Goal: Task Accomplishment & Management: Use online tool/utility

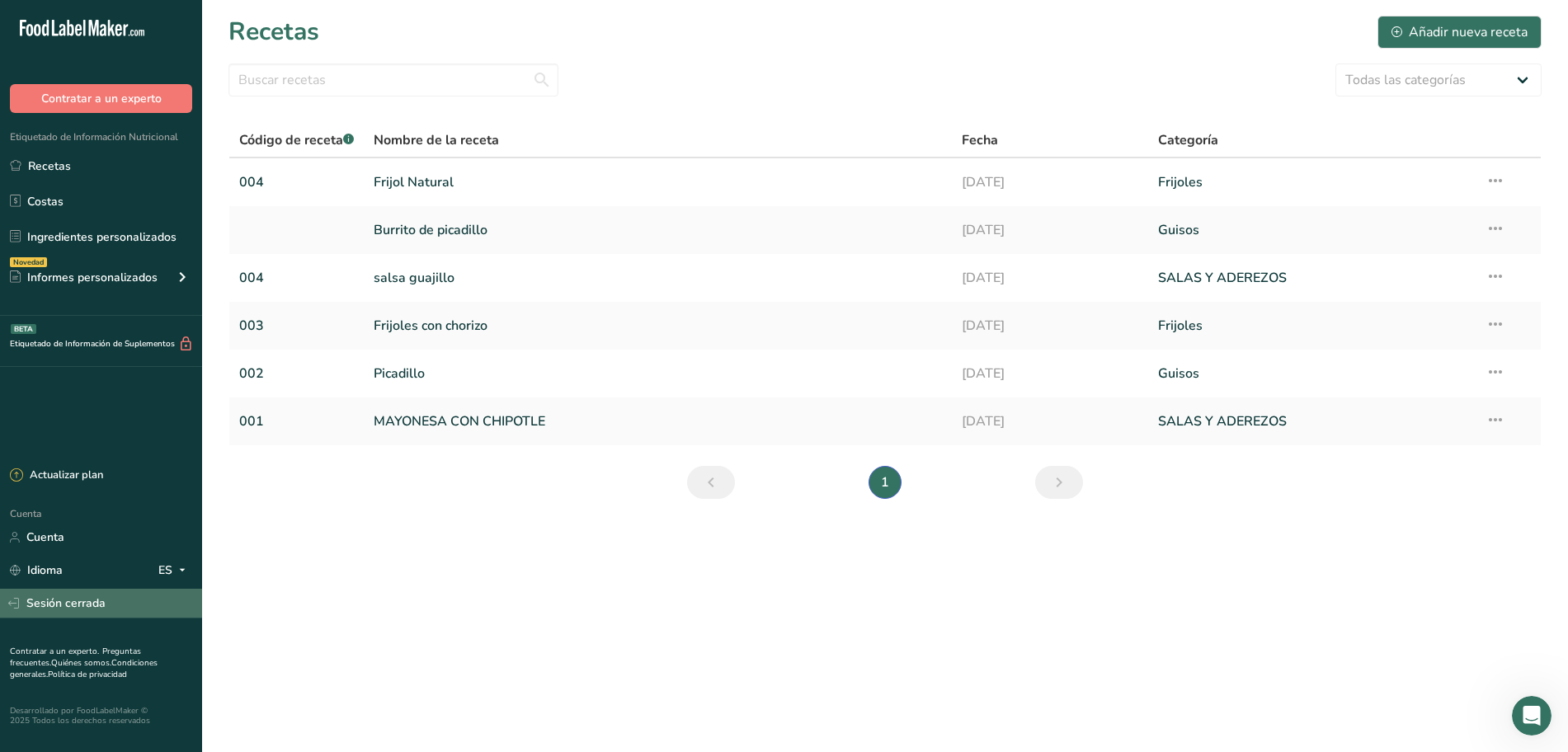
click at [62, 616] on link "Sesión cerrada" at bounding box center [100, 603] width 202 height 28
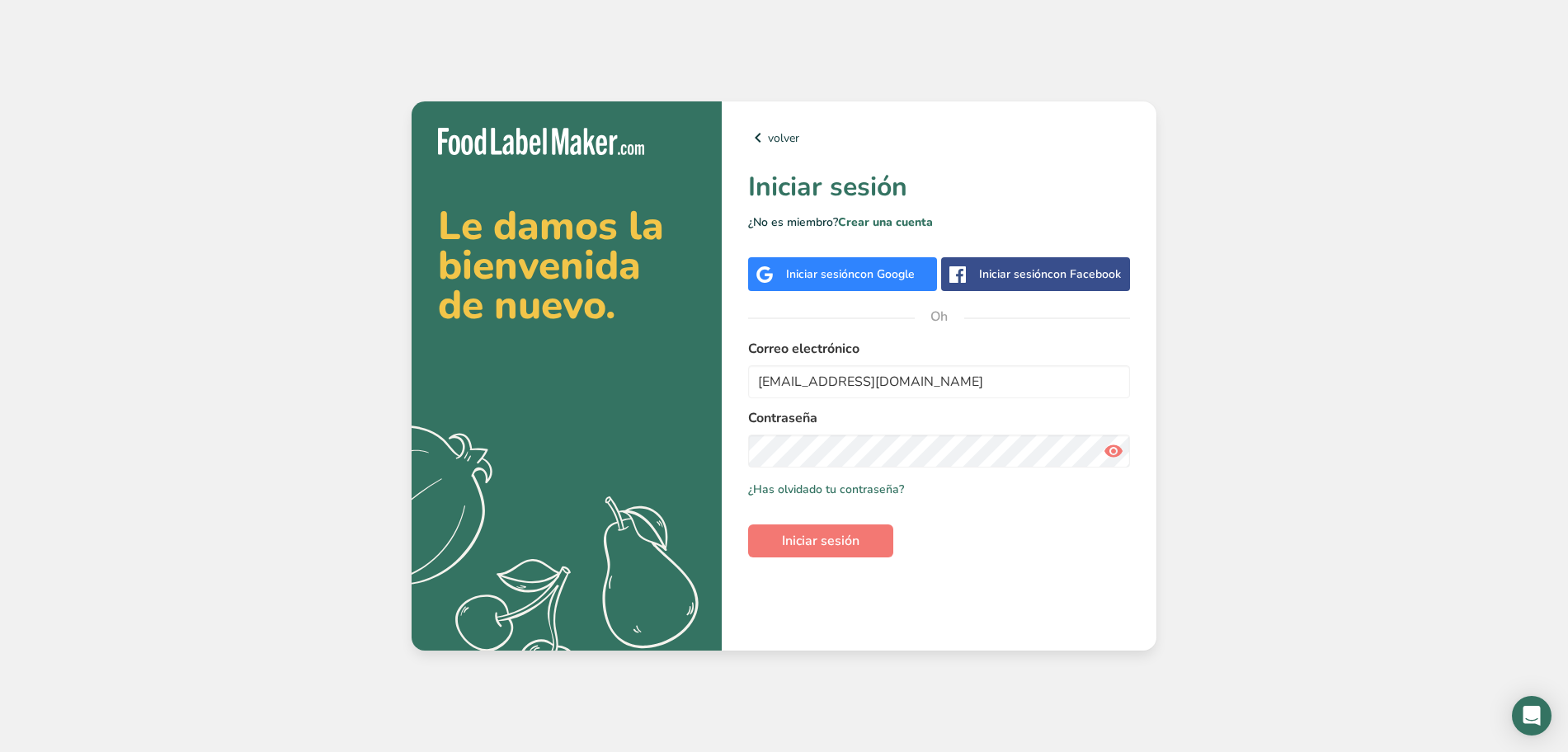
type input "desarrollos@caszafoods.com.mx"
click at [802, 532] on font "Iniciar sesión" at bounding box center [820, 541] width 78 height 18
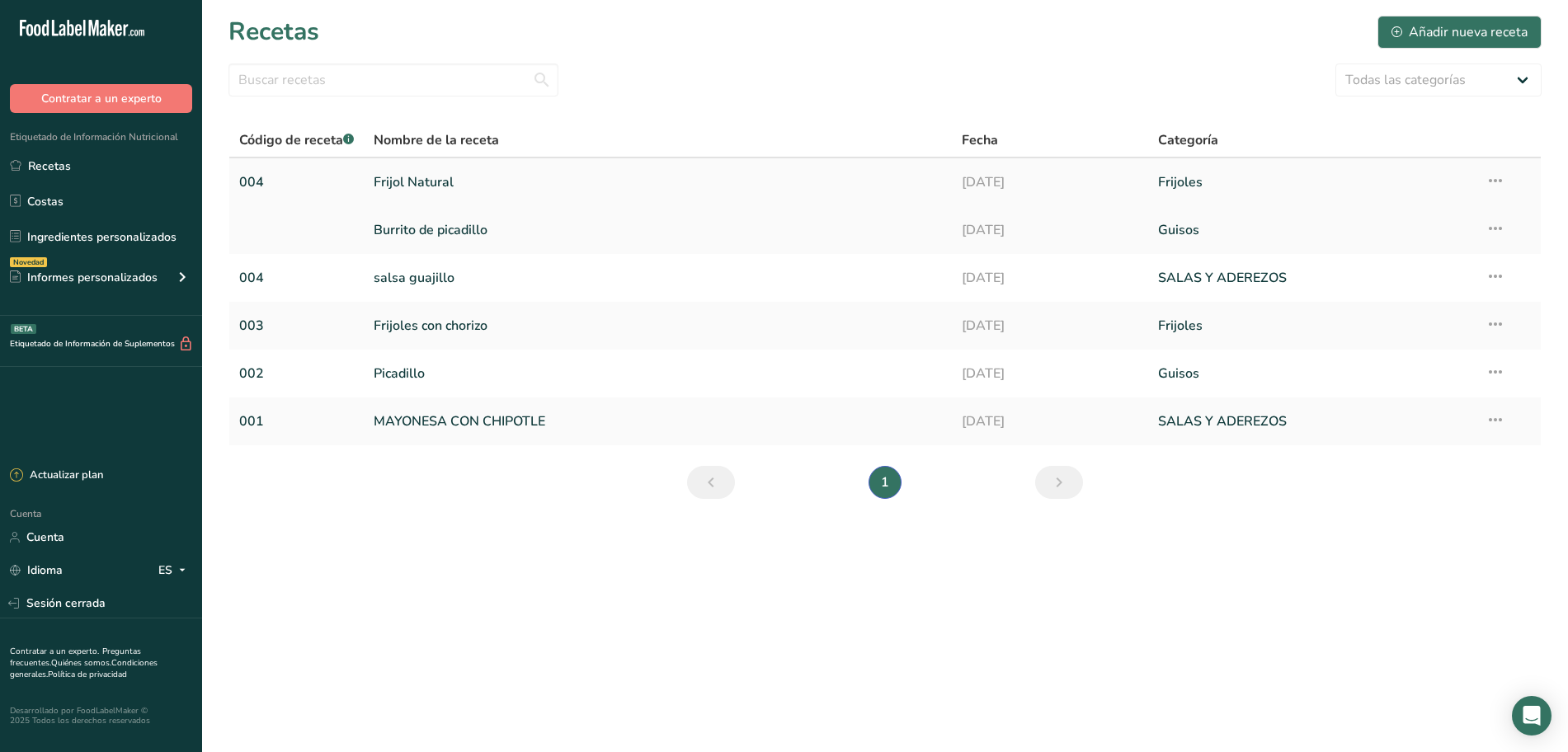
click at [429, 175] on font "Frijol Natural" at bounding box center [413, 182] width 80 height 18
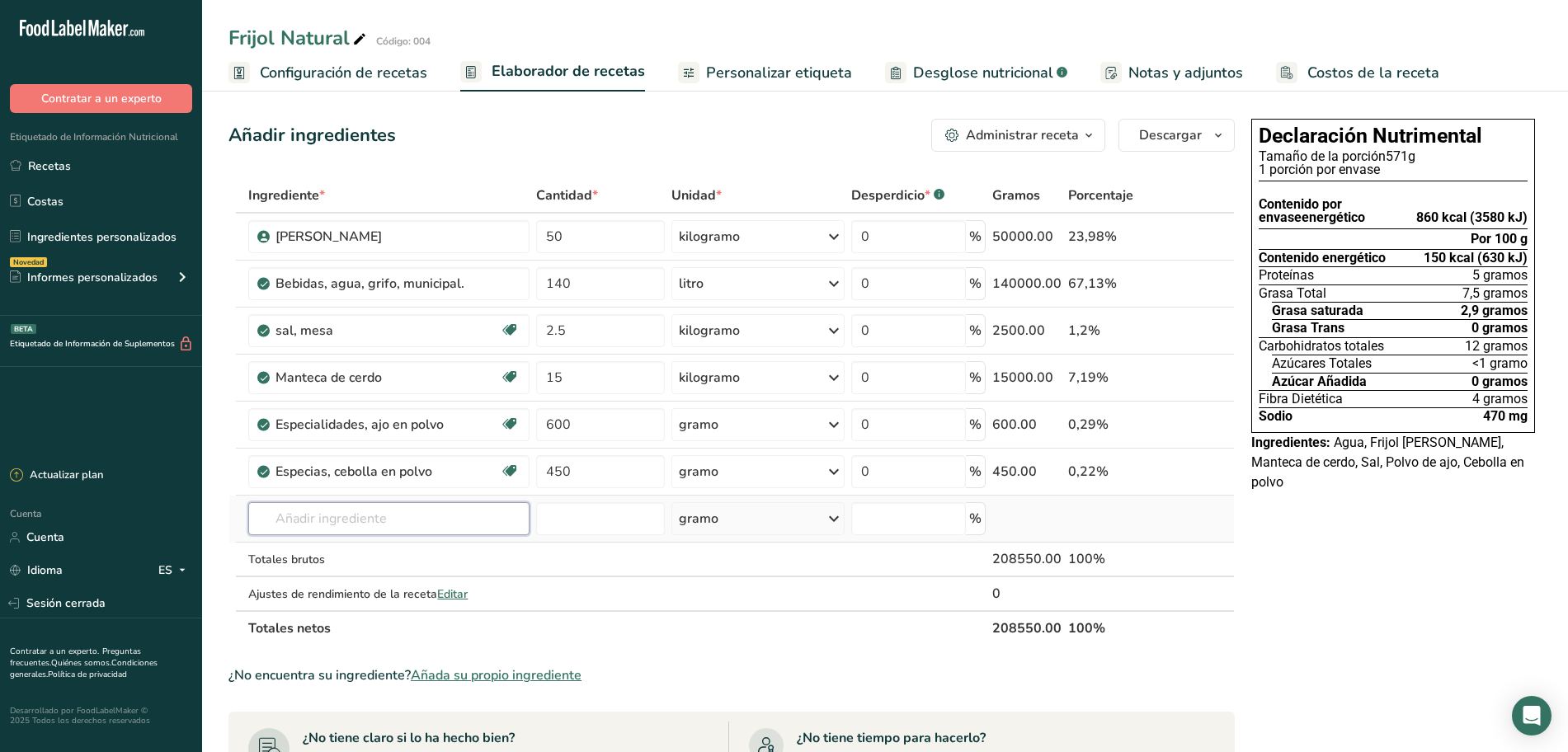
click at [397, 520] on input "text" at bounding box center [388, 518] width 281 height 33
click at [444, 595] on font "Editar" at bounding box center [453, 594] width 30 height 16
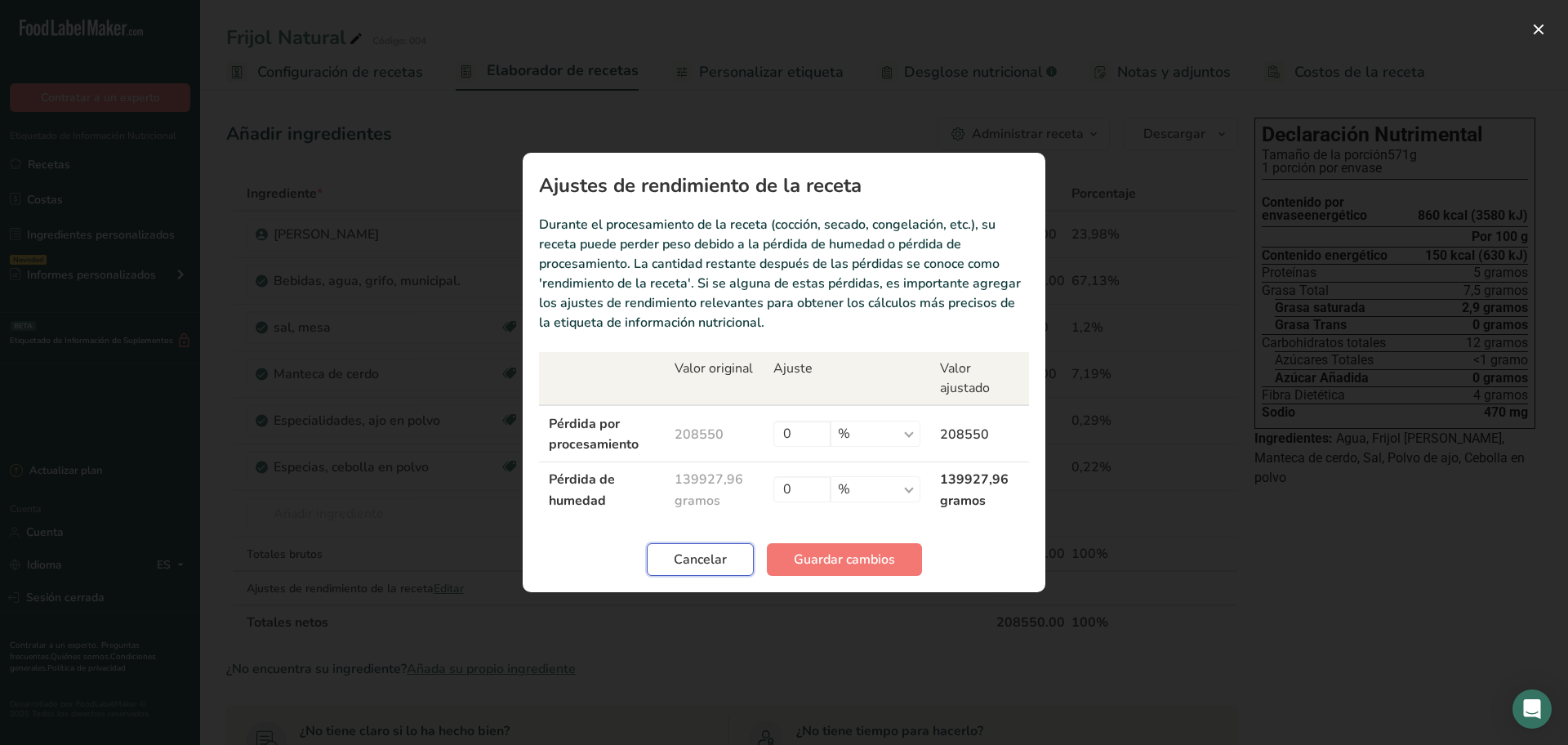
click at [711, 559] on span "Cancelar" at bounding box center [700, 559] width 53 height 20
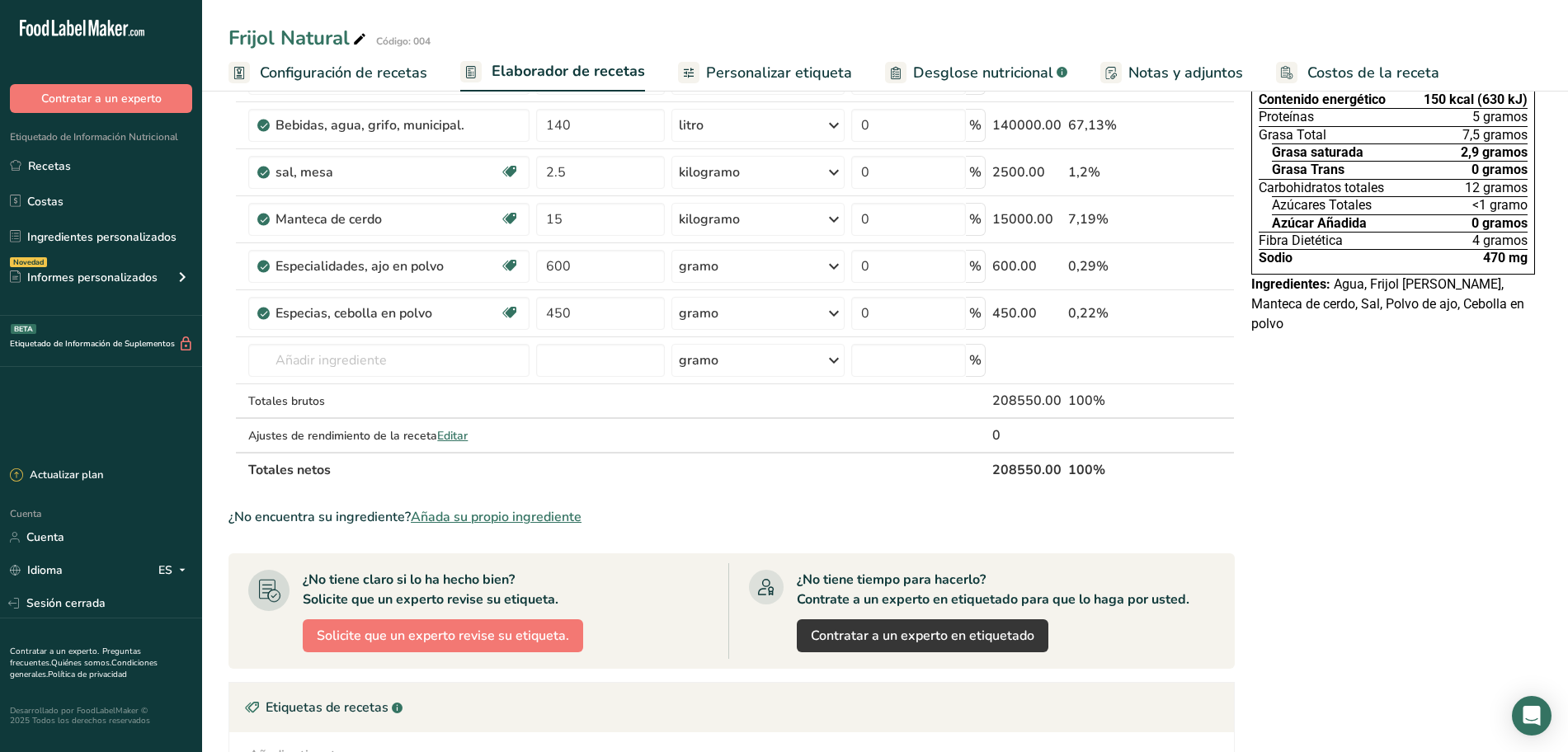
scroll to position [206, 0]
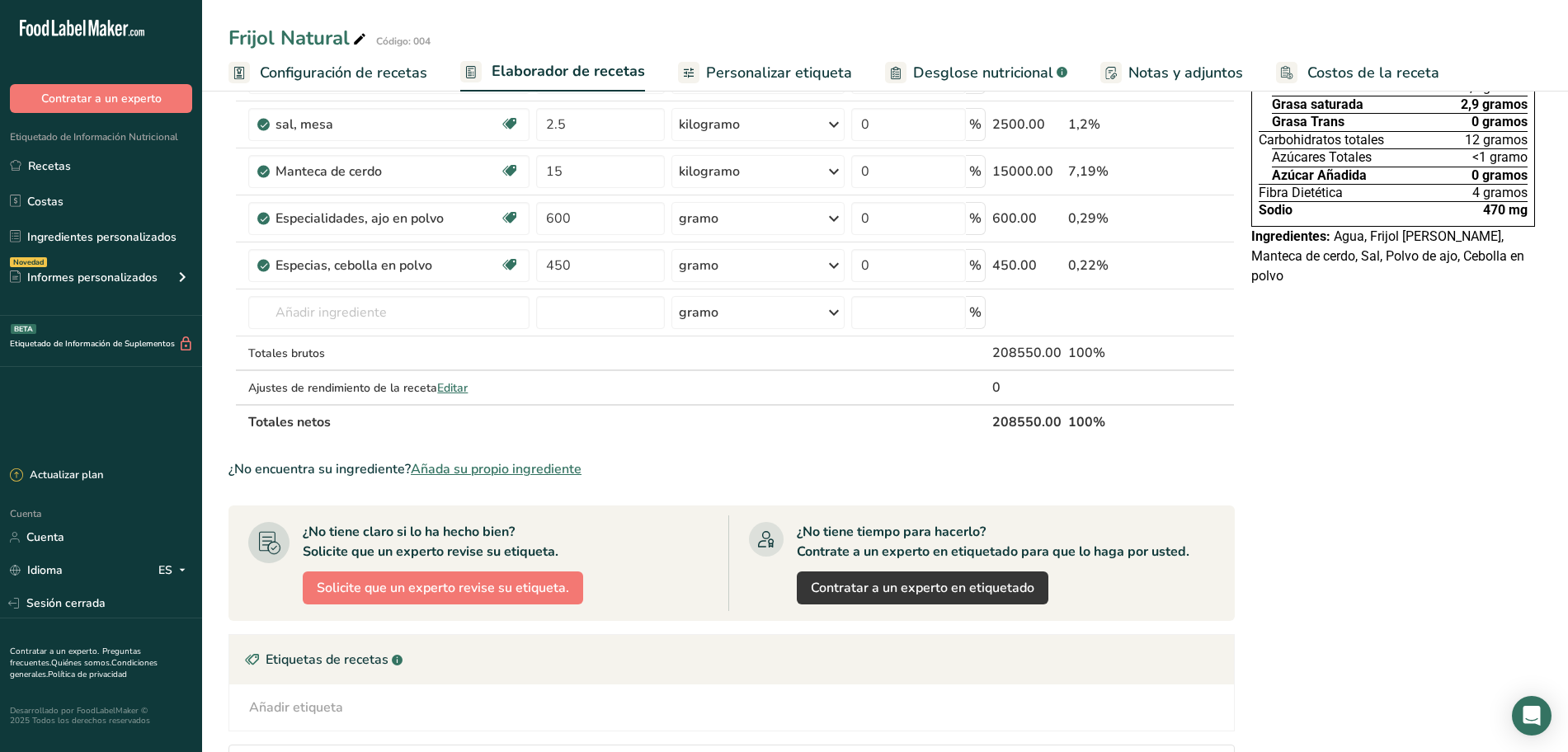
click at [480, 471] on font "Añada su propio ingrediente" at bounding box center [496, 469] width 171 height 18
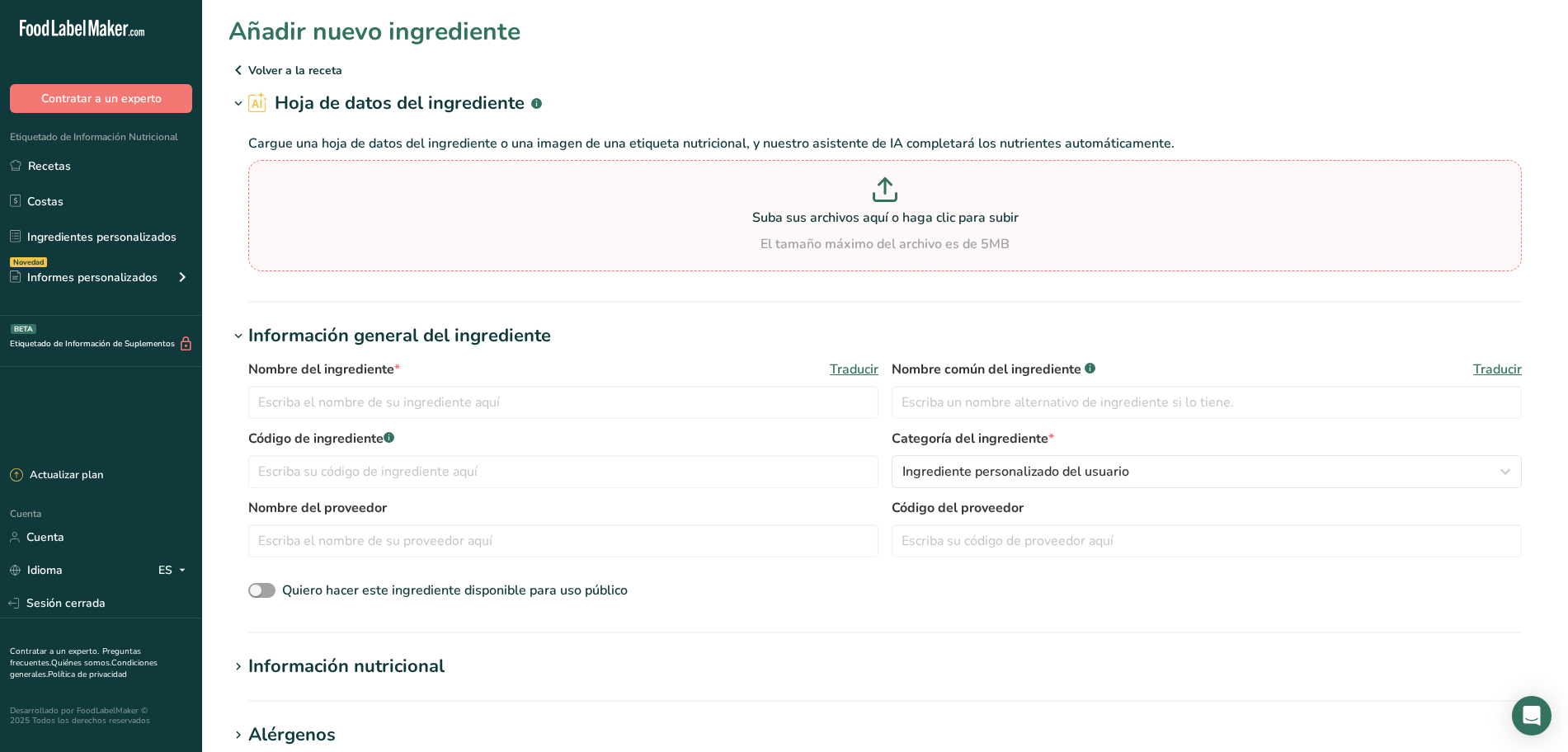
click at [889, 237] on div "El tamaño máximo del archivo es de 5MB" at bounding box center [885, 243] width 1266 height 20
click at [889, 237] on input "Suba sus archivos aquí o haga clic para subir El tamaño máximo del archivo es d…" at bounding box center [885, 216] width 1273 height 112
type input "C:\fakepath\TABLA NUT. pasta chorizo.pdf"
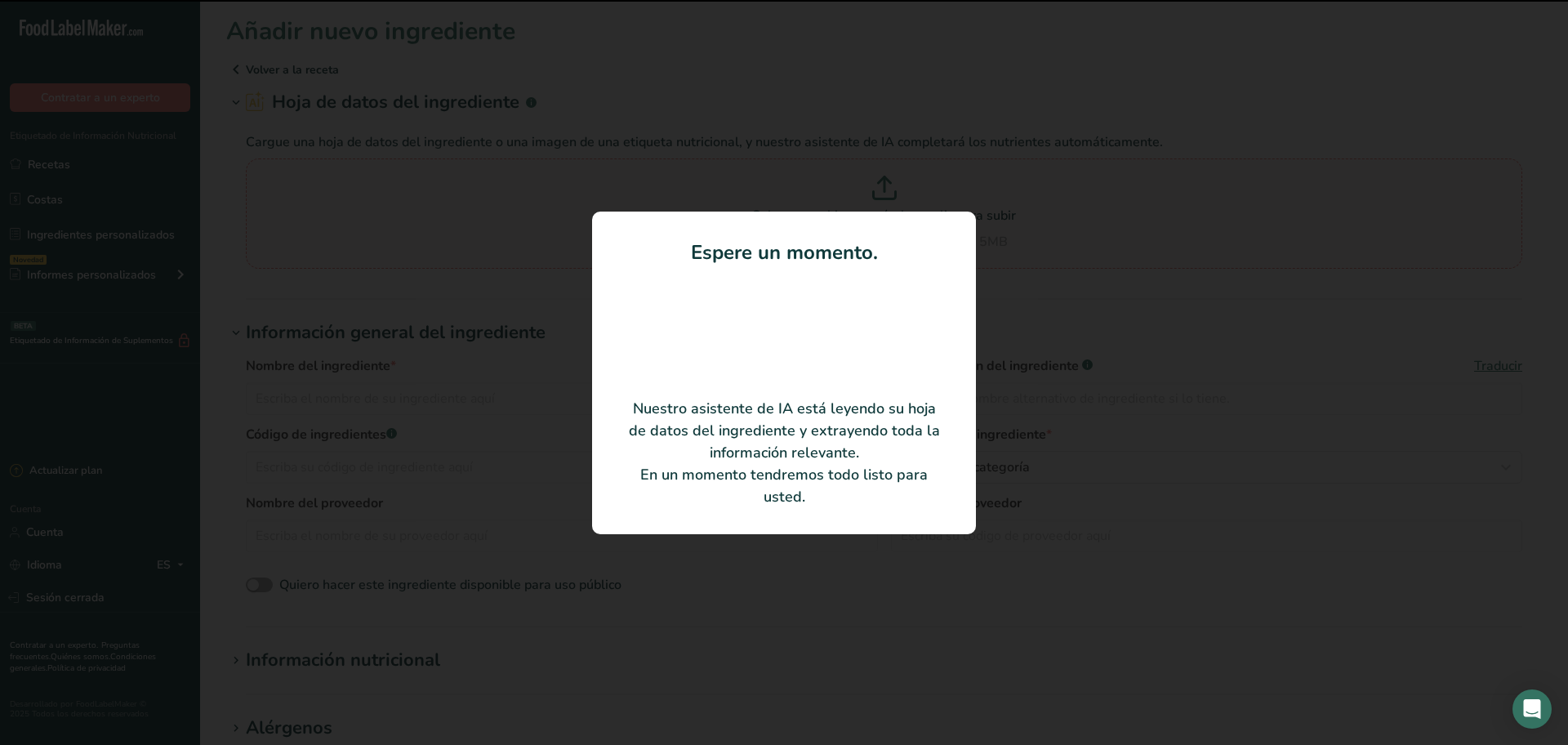
type input "Adobo para Chorizo"
type input "IAES02B"
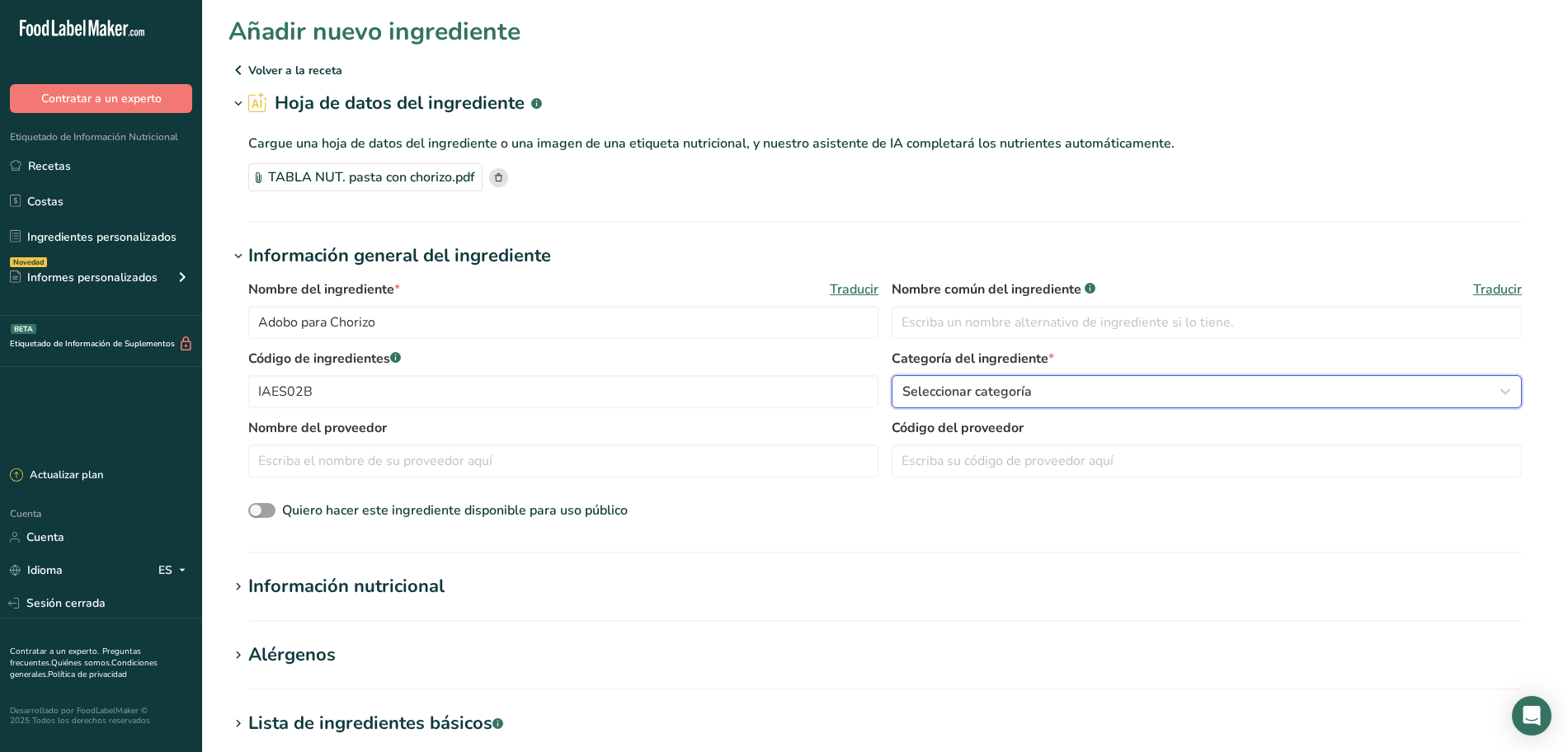
click at [1036, 379] on button "Seleccionar categoría" at bounding box center [1206, 391] width 630 height 33
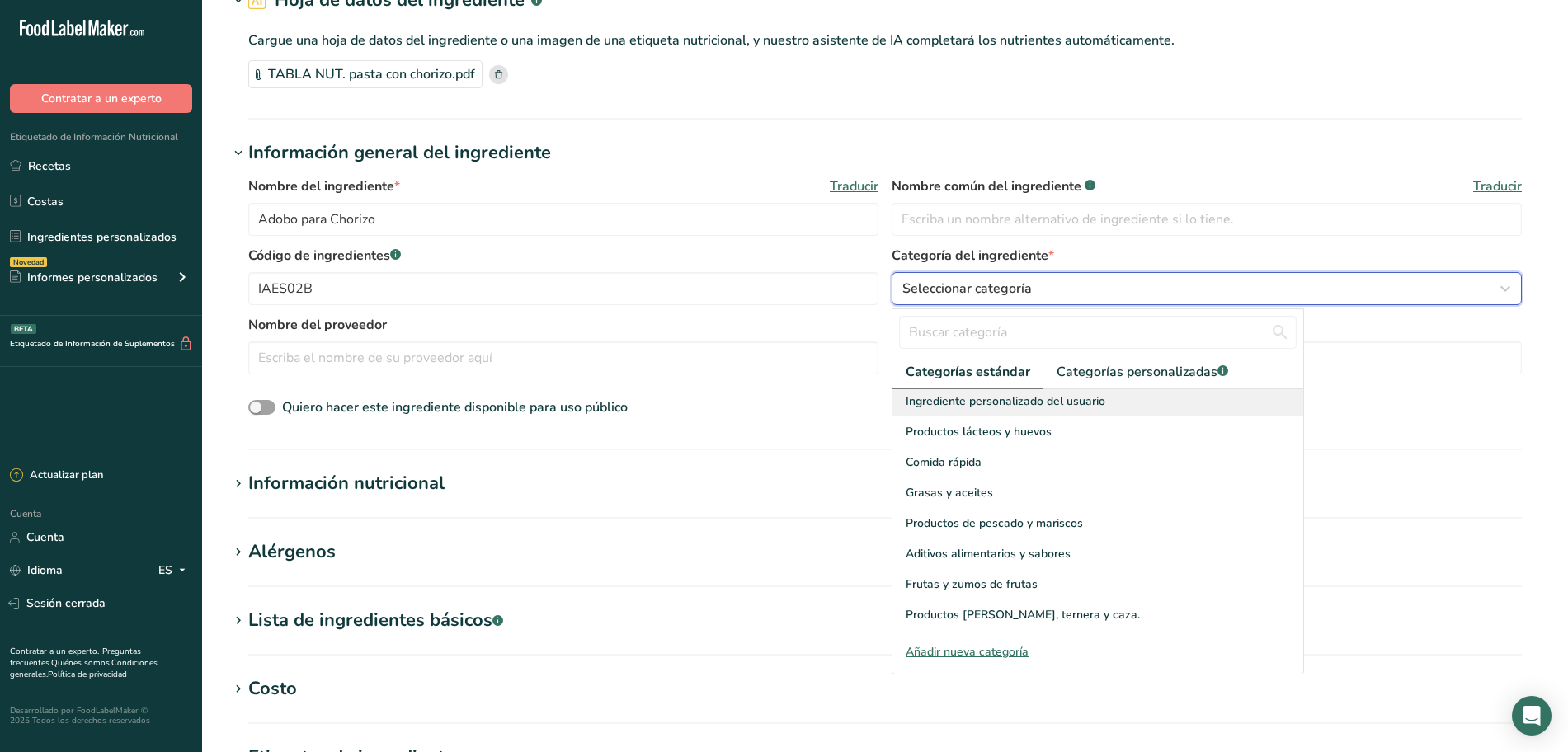
scroll to position [310, 0]
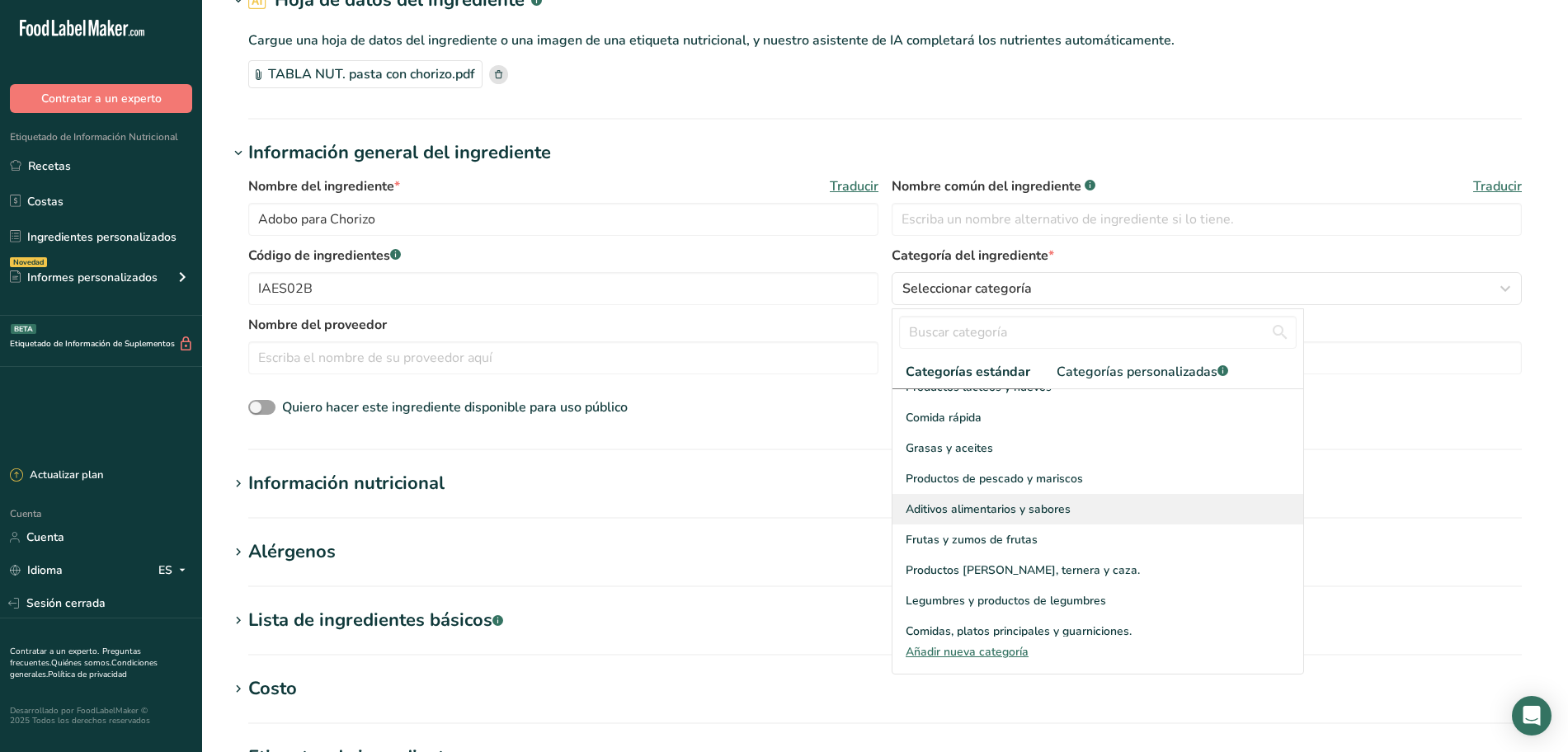
click at [1031, 501] on font "Aditivos alimentarios y sabores" at bounding box center [988, 509] width 165 height 16
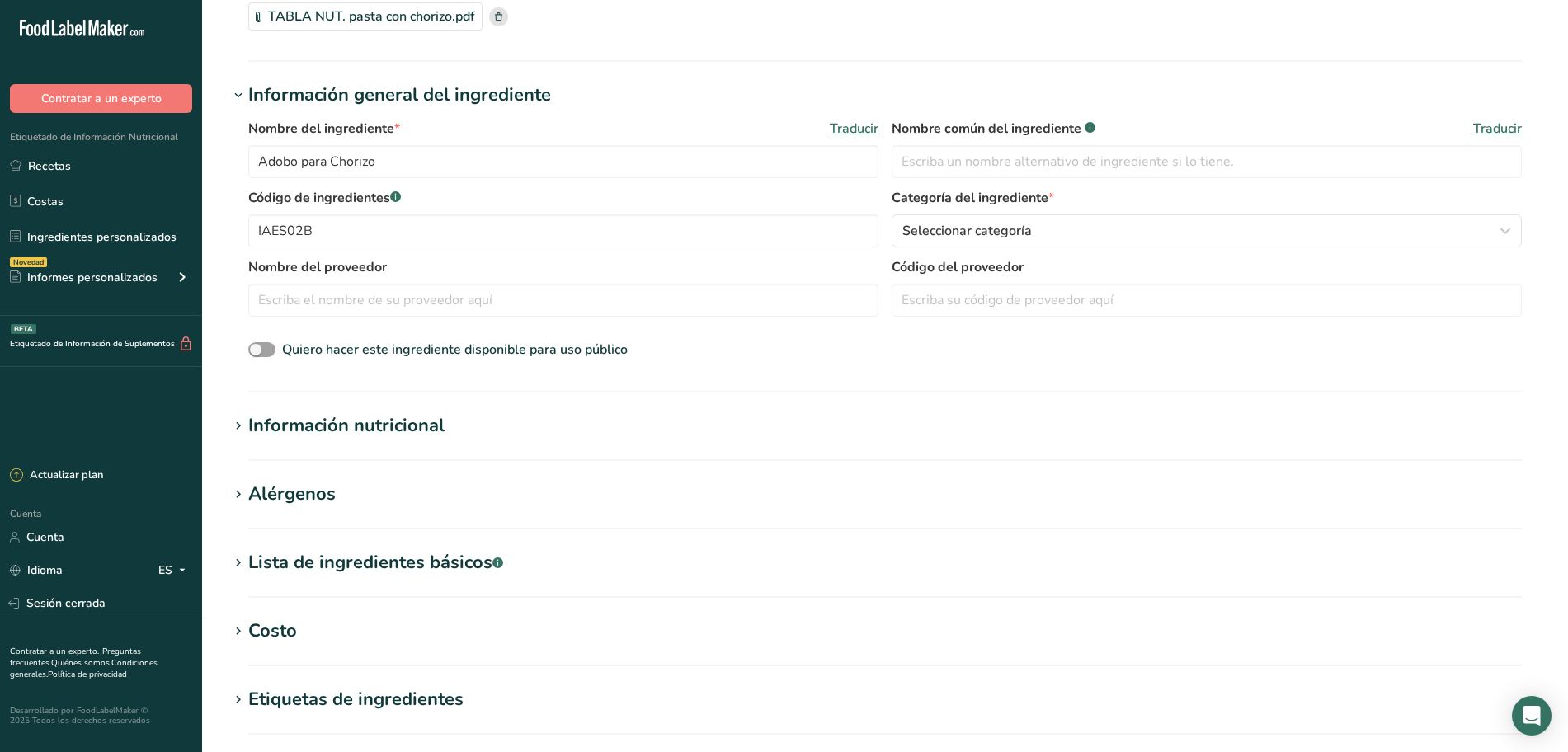
scroll to position [206, 0]
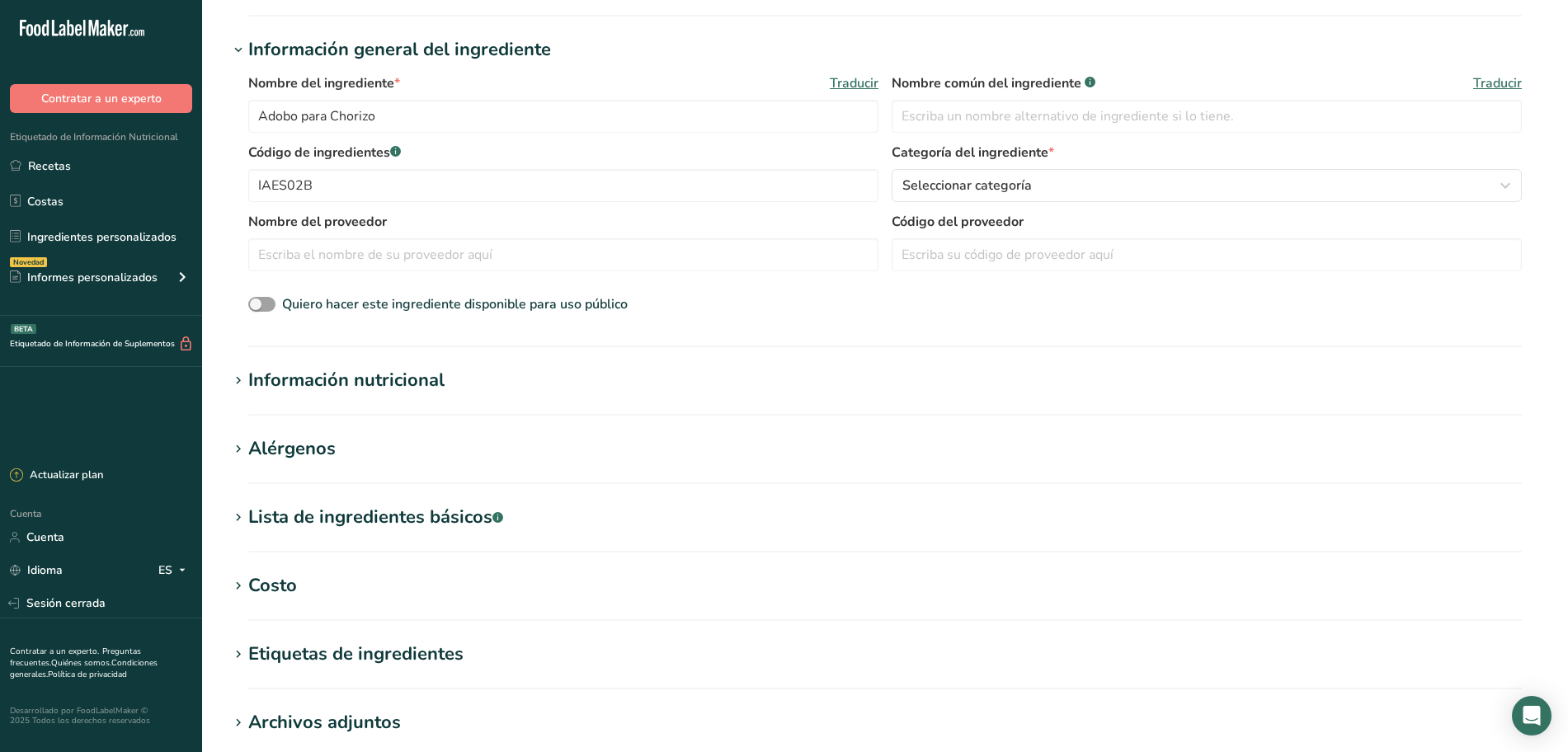
click at [343, 367] on font "Información nutricional" at bounding box center [346, 380] width 196 height 25
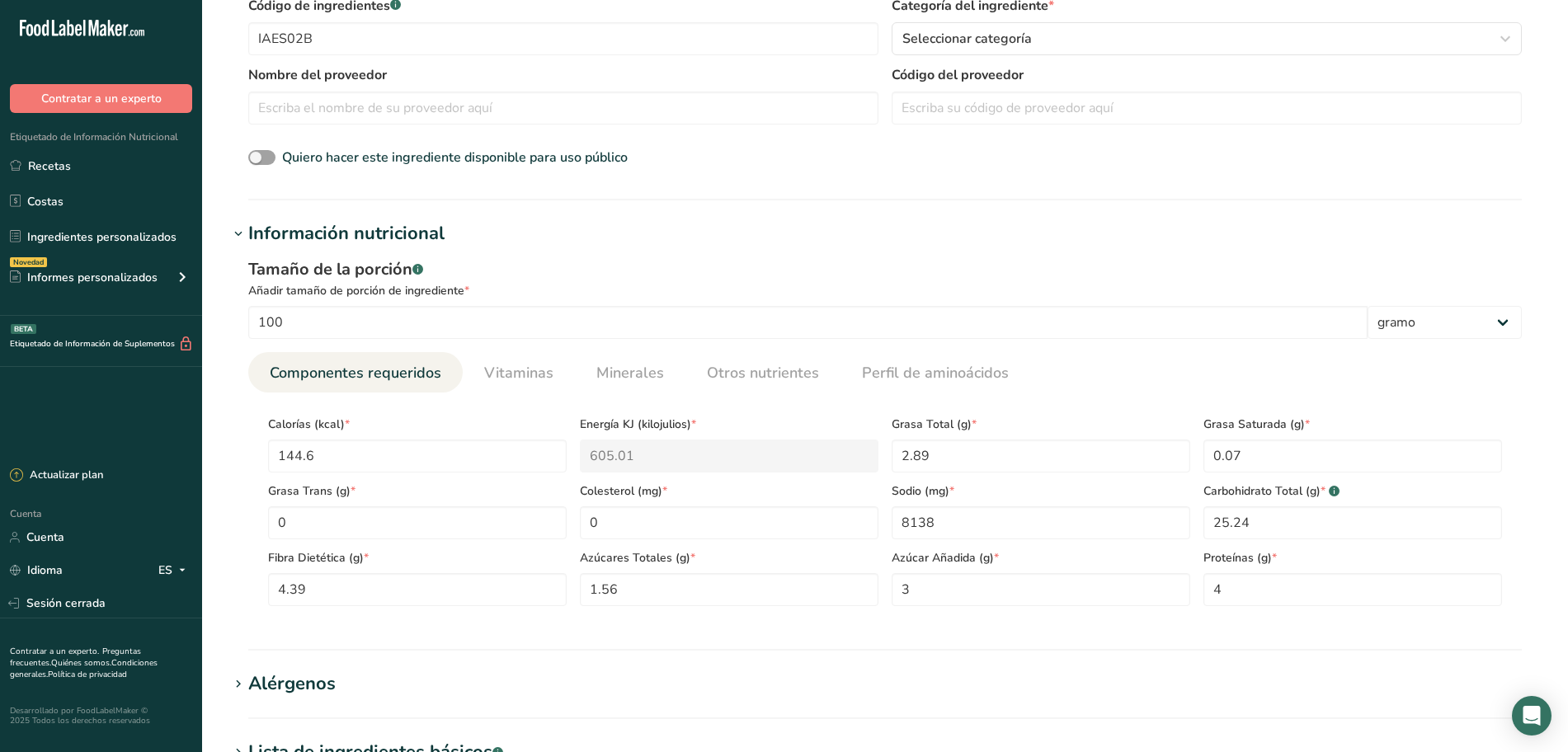
scroll to position [412, 0]
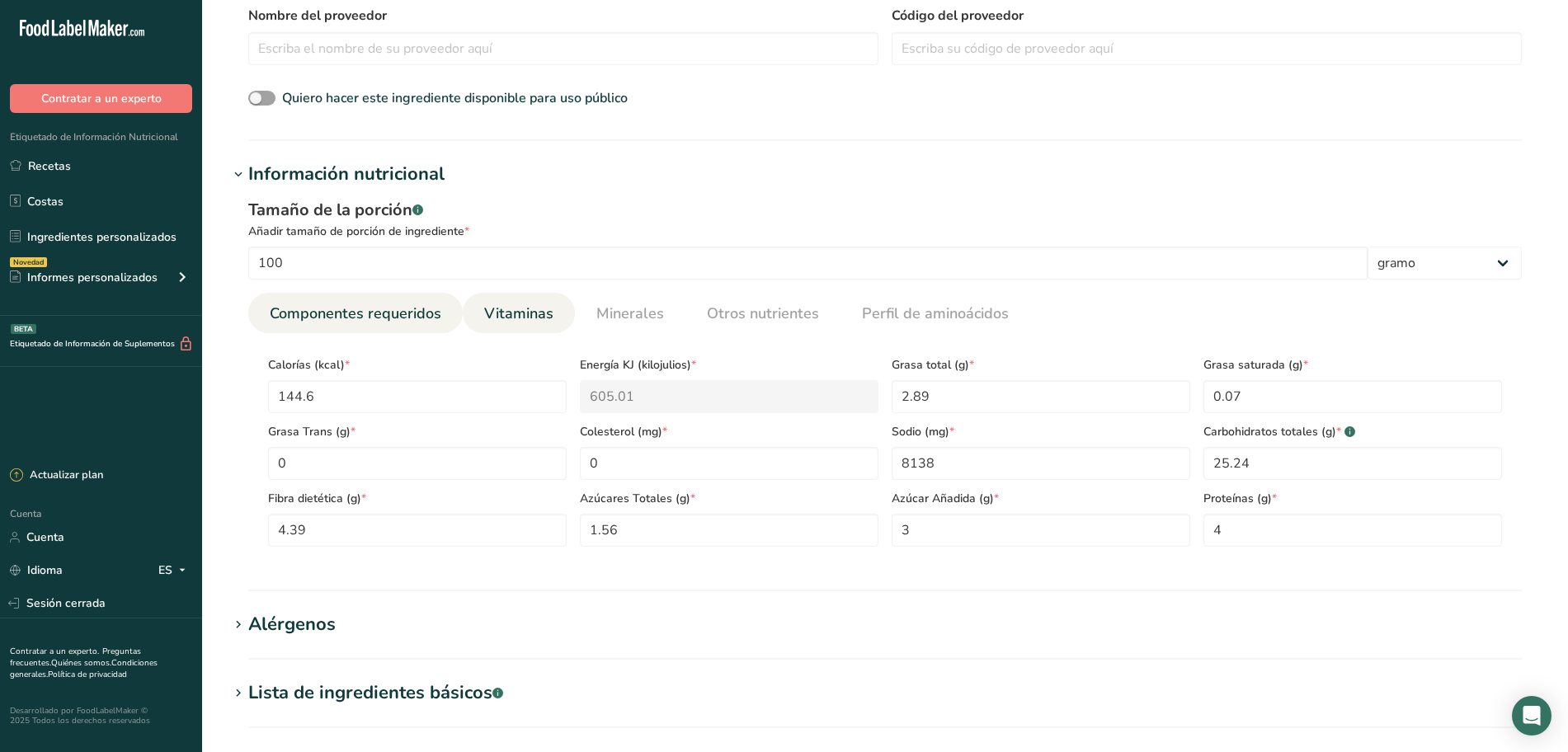
click at [542, 307] on font "Vitaminas" at bounding box center [518, 313] width 69 height 20
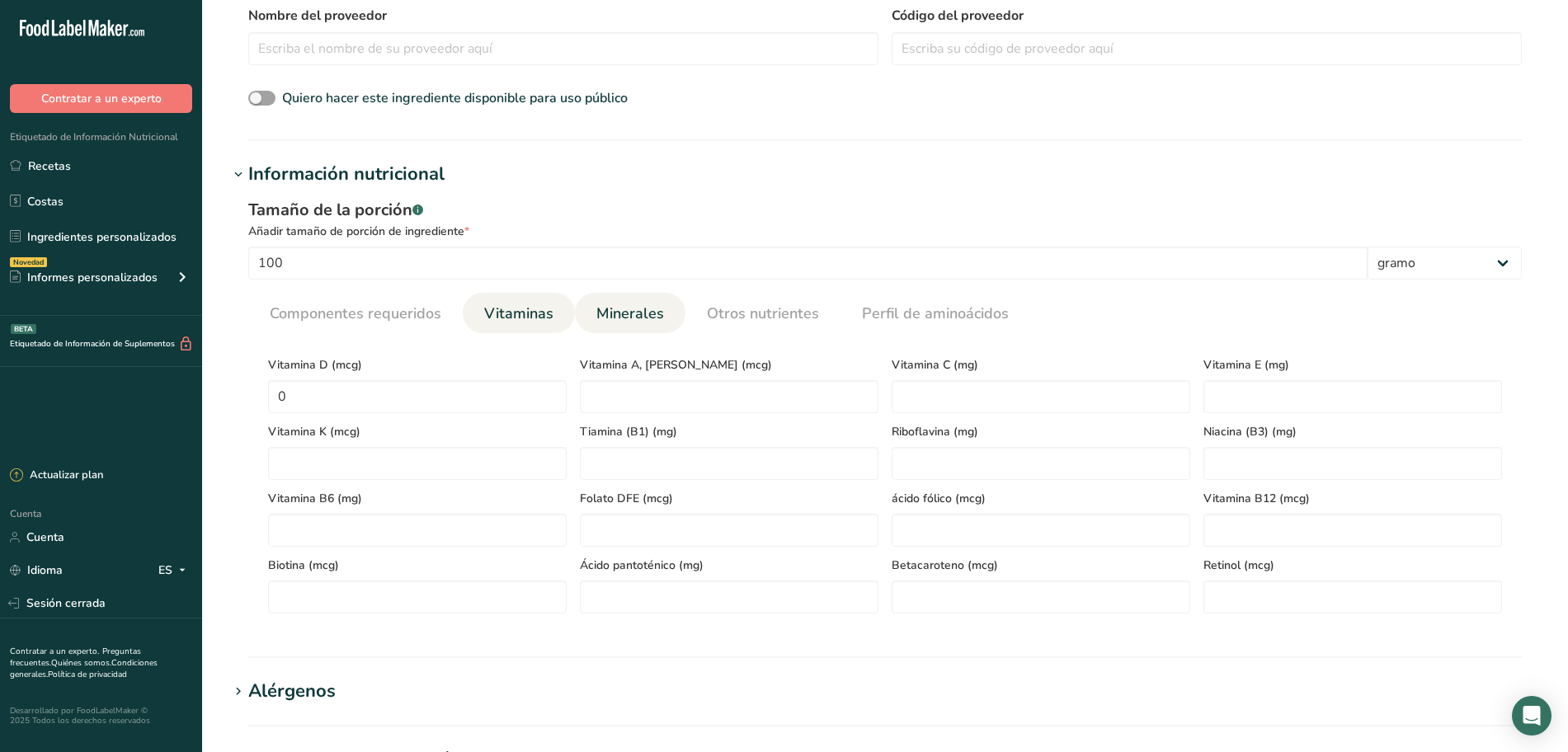
click at [637, 313] on font "Minerales" at bounding box center [630, 313] width 67 height 20
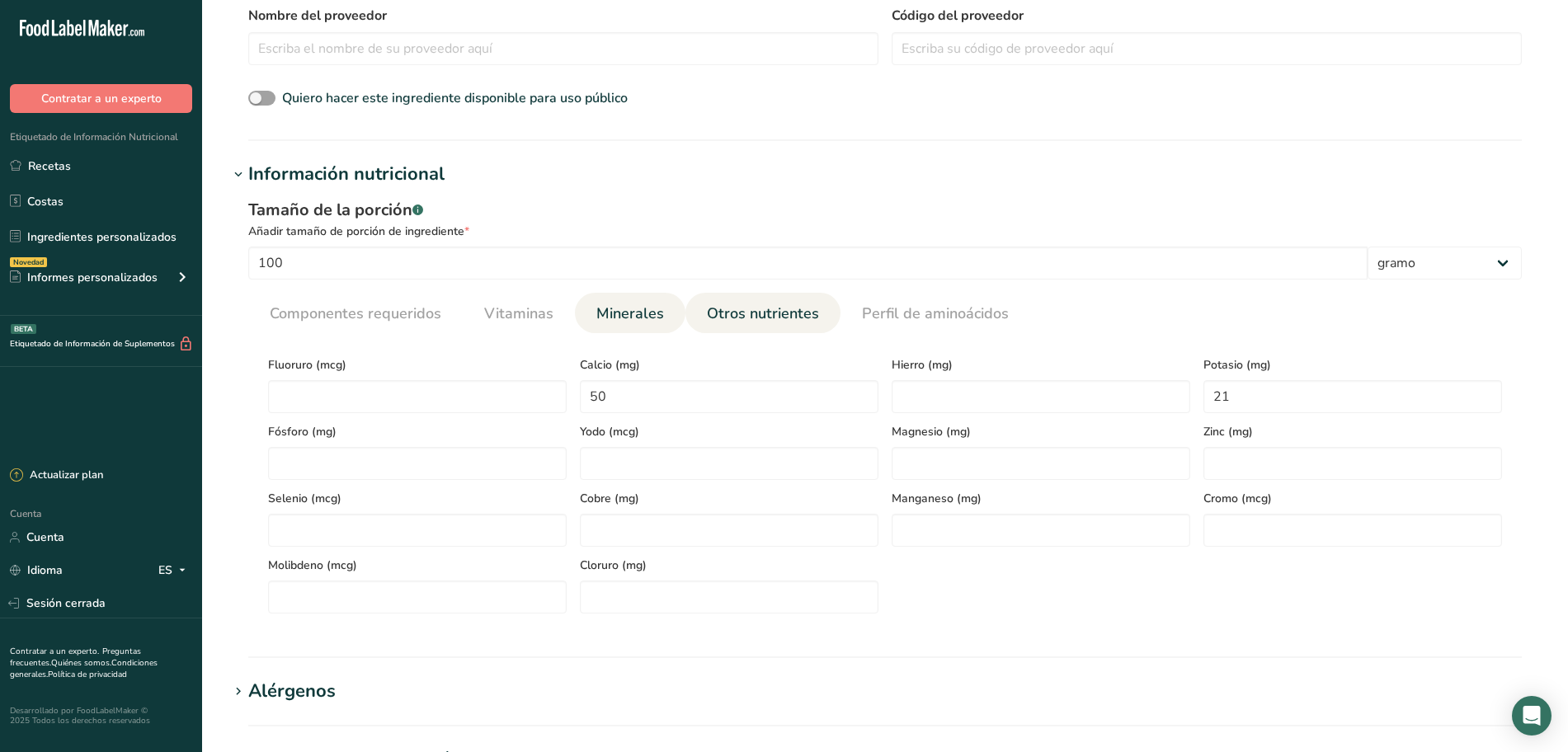
click at [720, 313] on font "Otros nutrientes" at bounding box center [763, 313] width 112 height 20
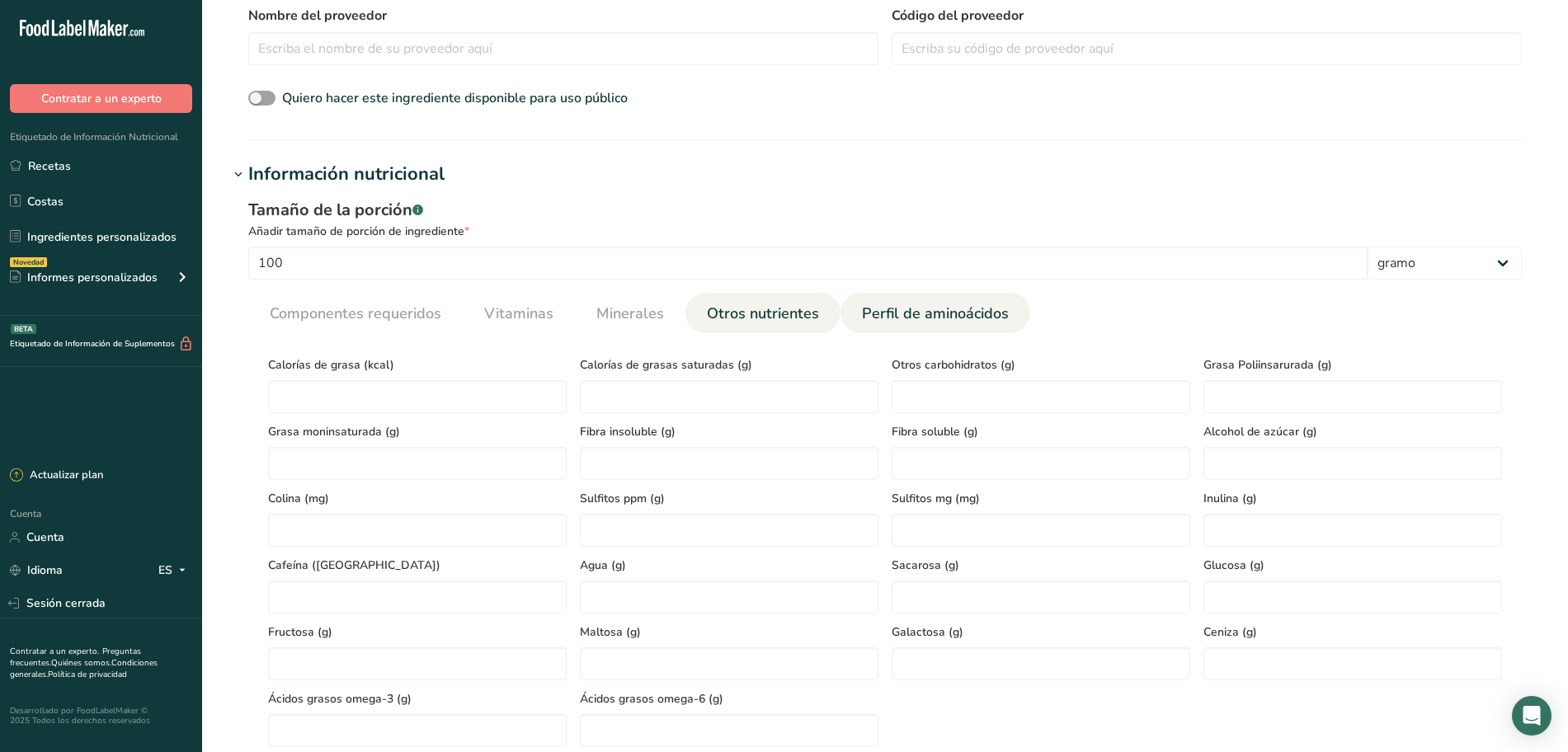
click at [862, 307] on font "Perfil de aminoácidos" at bounding box center [935, 313] width 147 height 20
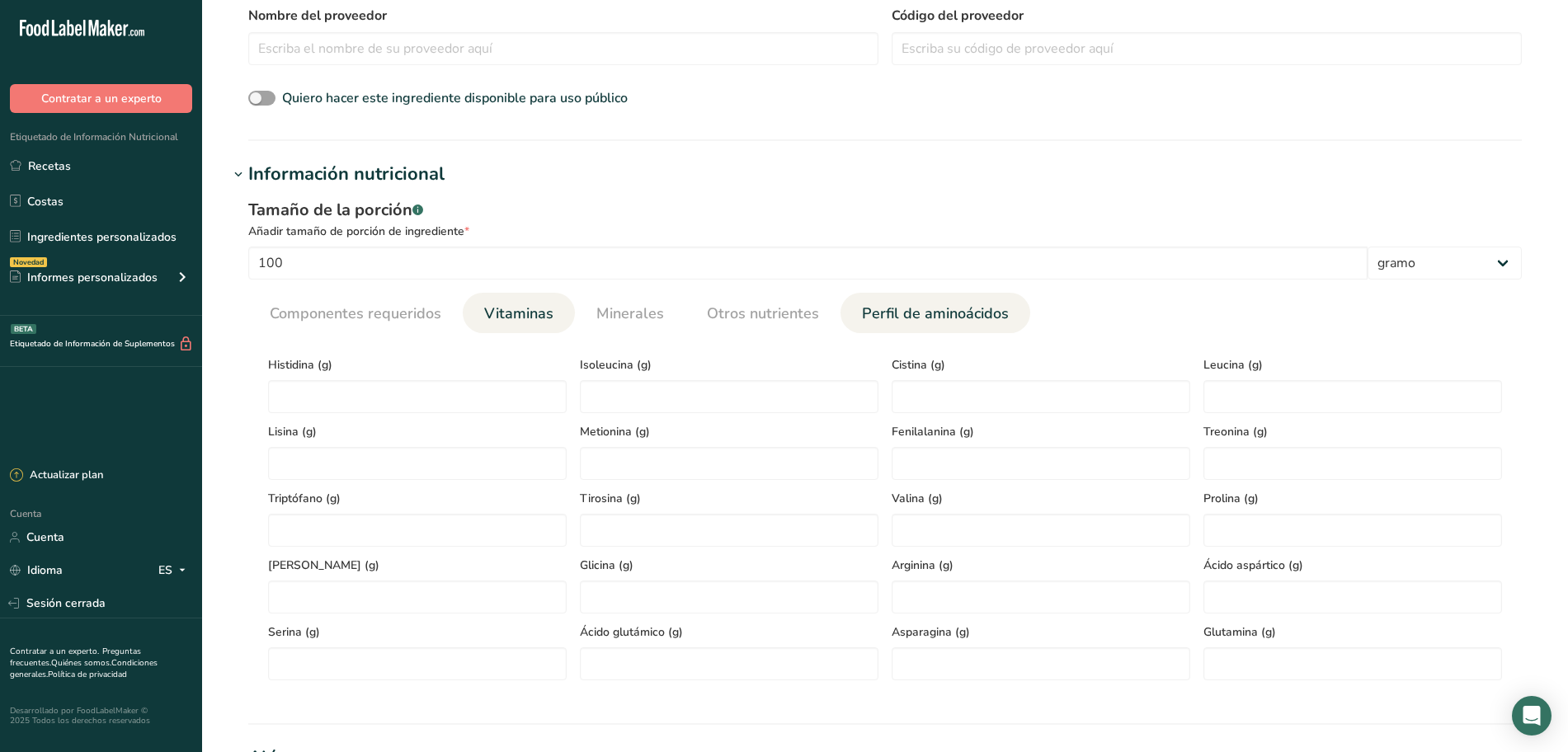
click at [478, 315] on link "Vitaminas" at bounding box center [518, 313] width 82 height 42
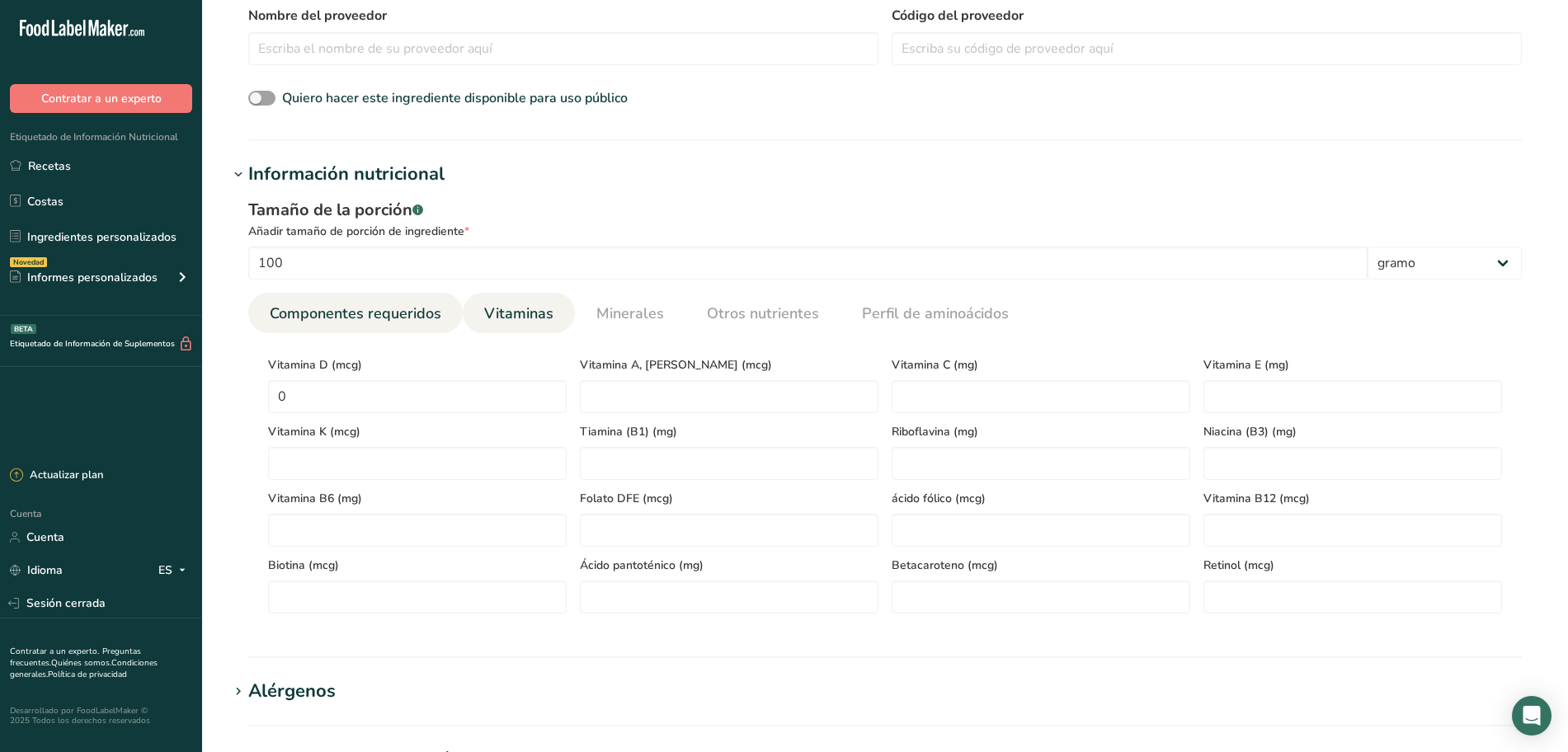
click at [409, 315] on font "Componentes requeridos" at bounding box center [355, 313] width 171 height 20
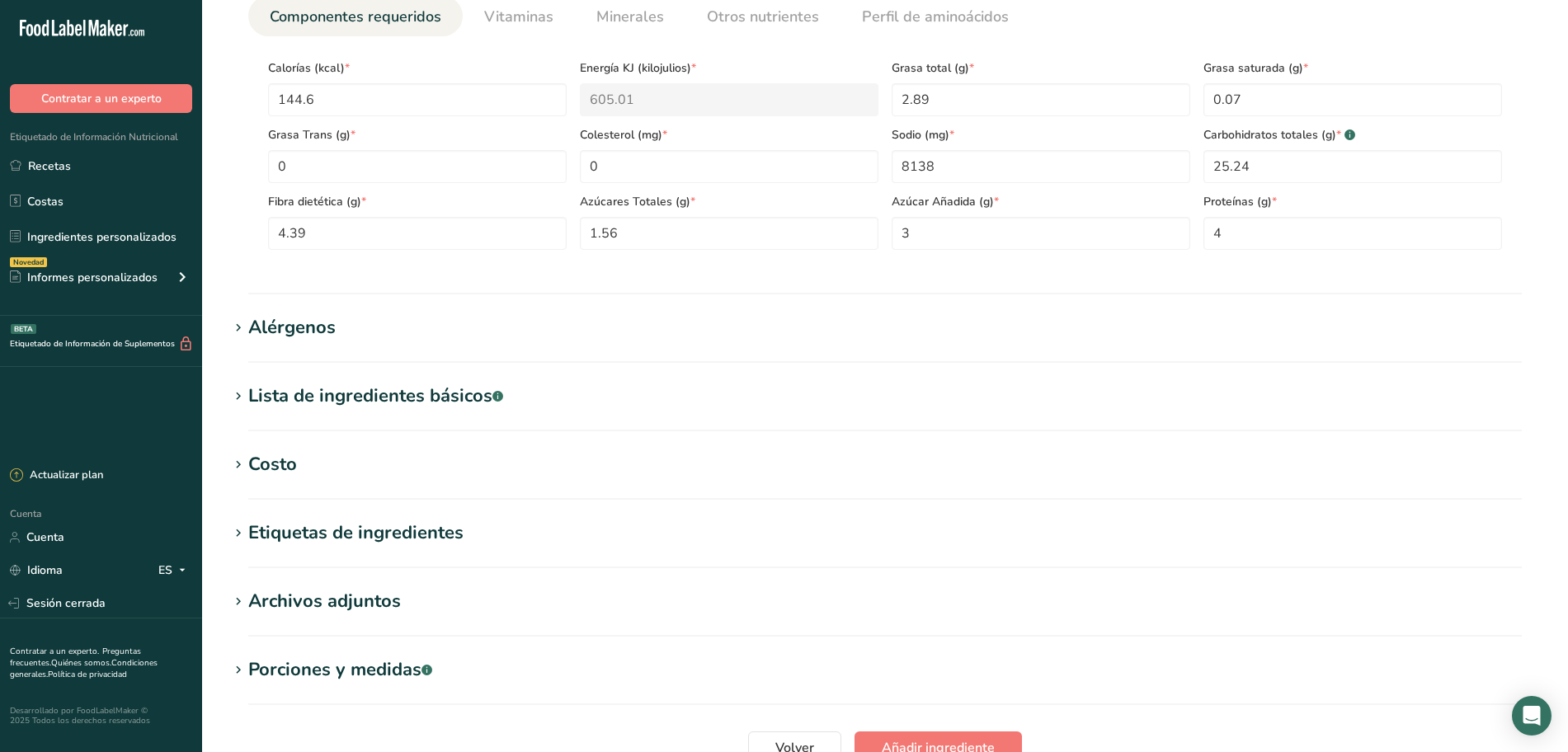
scroll to position [722, 0]
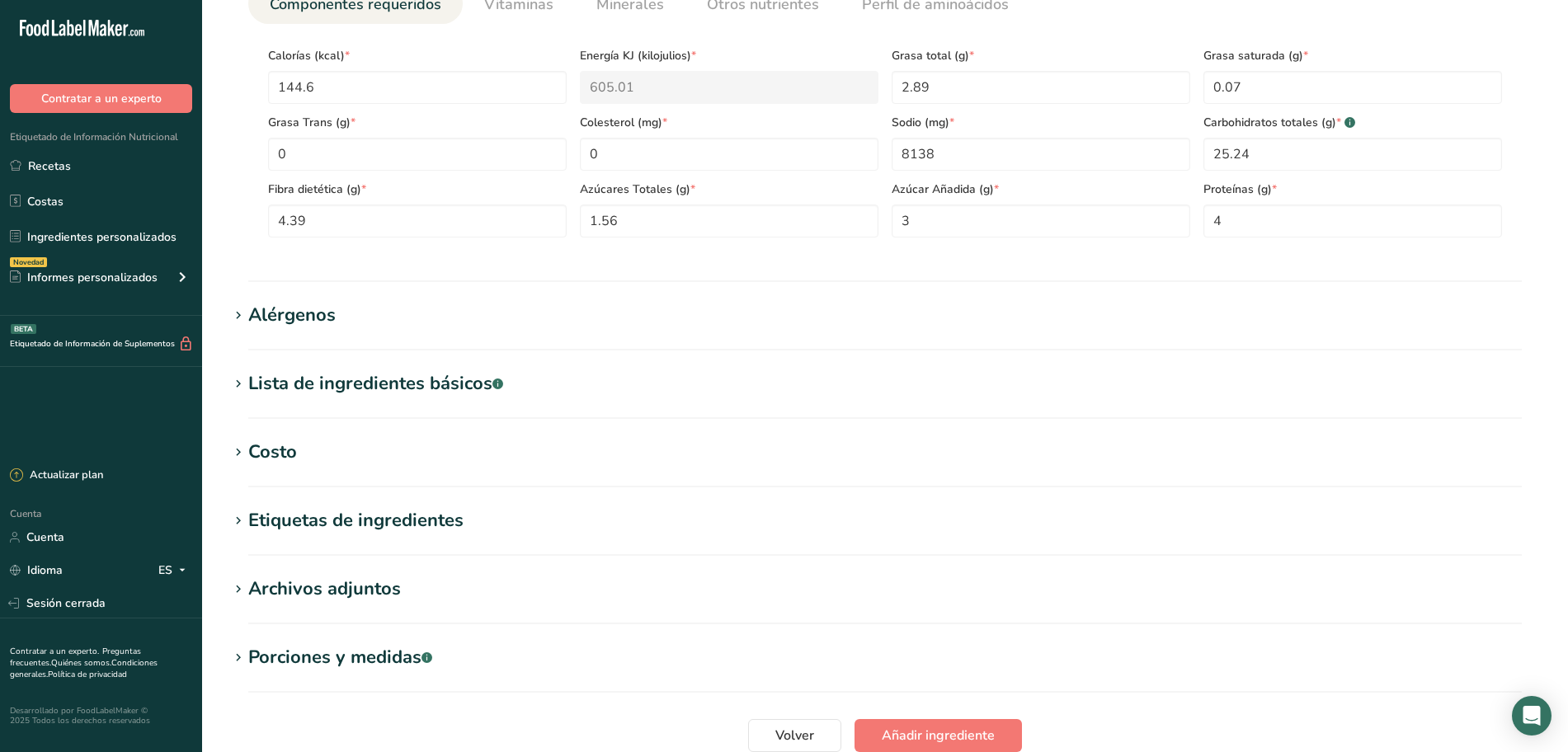
click at [291, 305] on font "Alérgenos" at bounding box center [292, 315] width 87 height 25
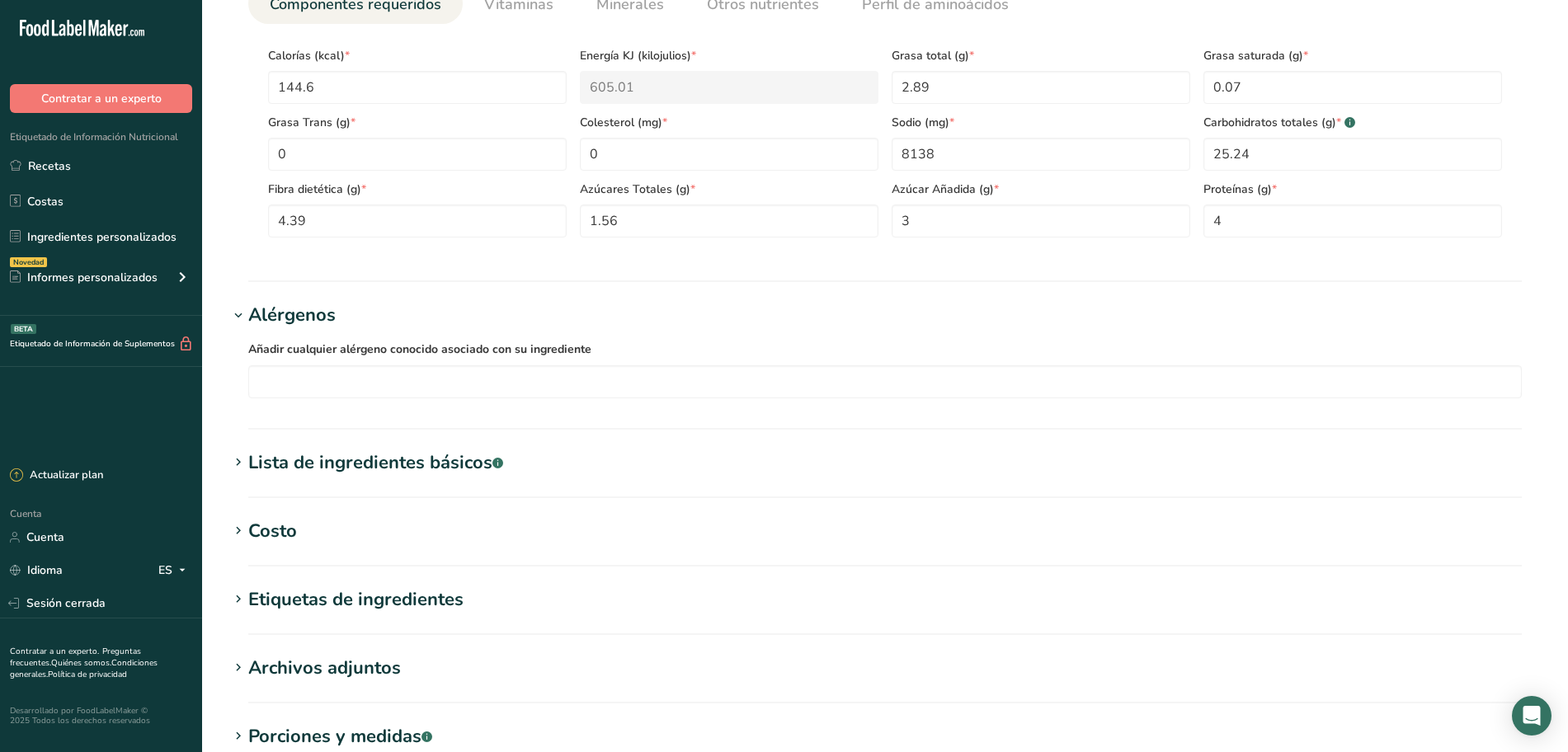
click at [293, 302] on div "Alérgenos" at bounding box center [292, 315] width 87 height 27
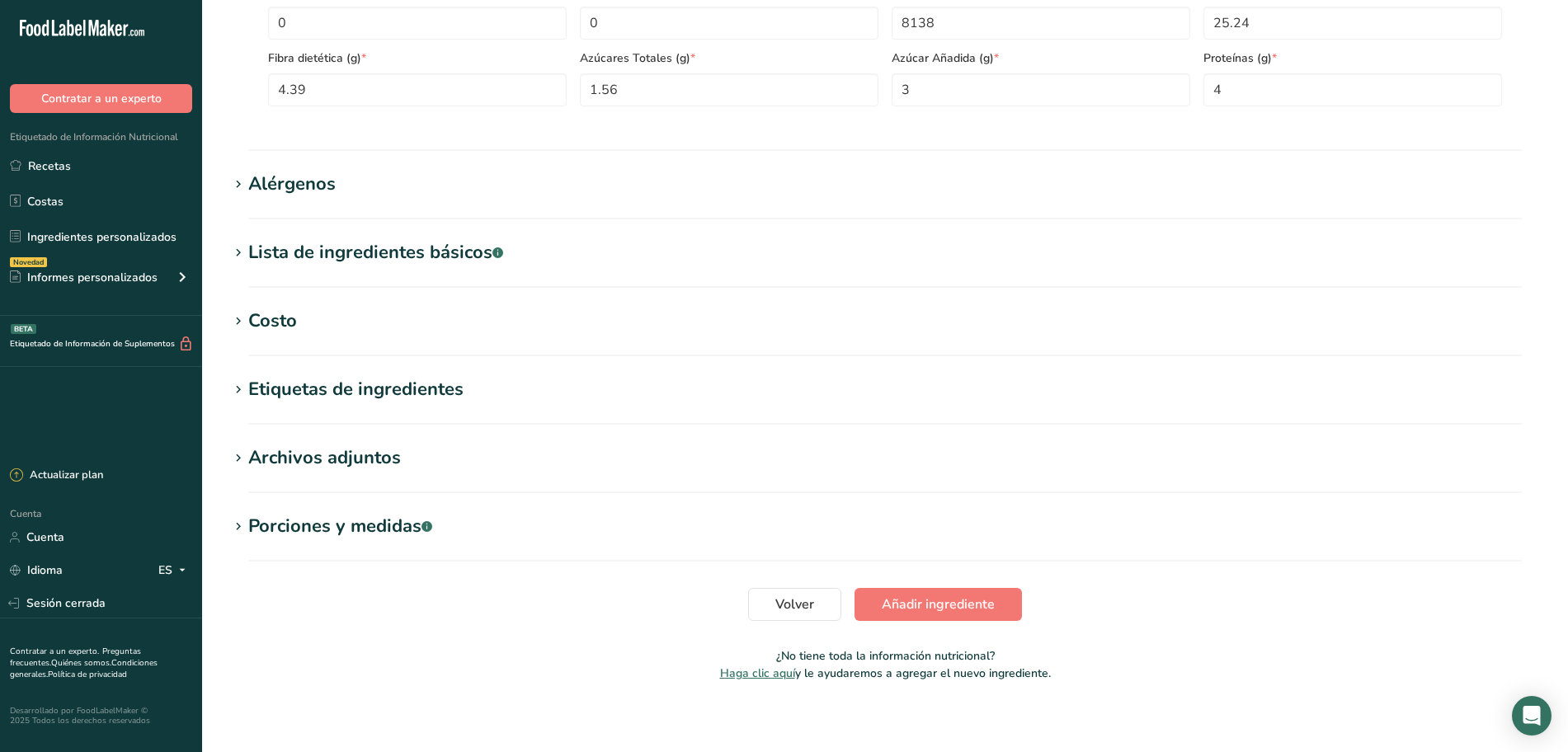
scroll to position [862, 0]
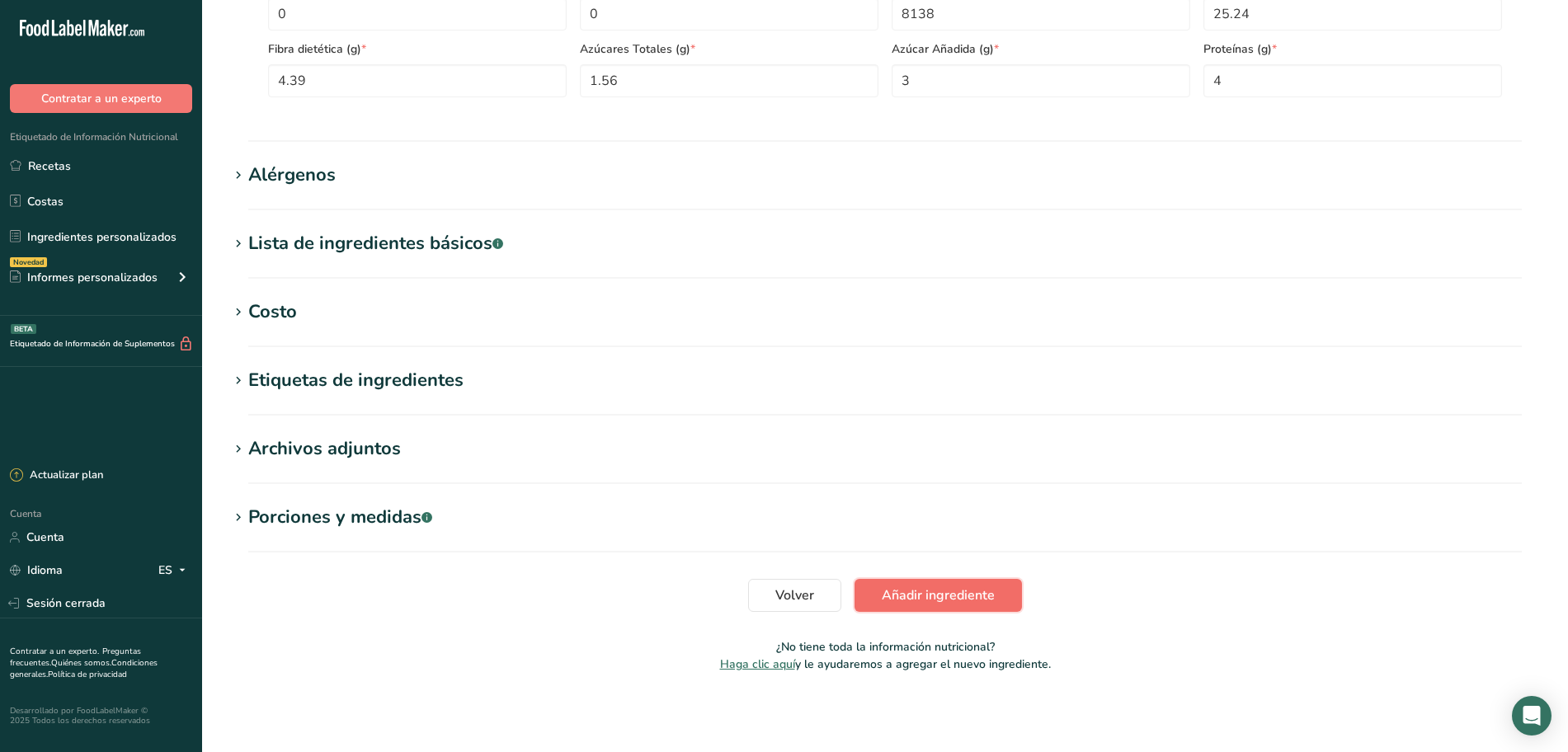
click at [950, 590] on font "Añadir ingrediente" at bounding box center [938, 595] width 113 height 18
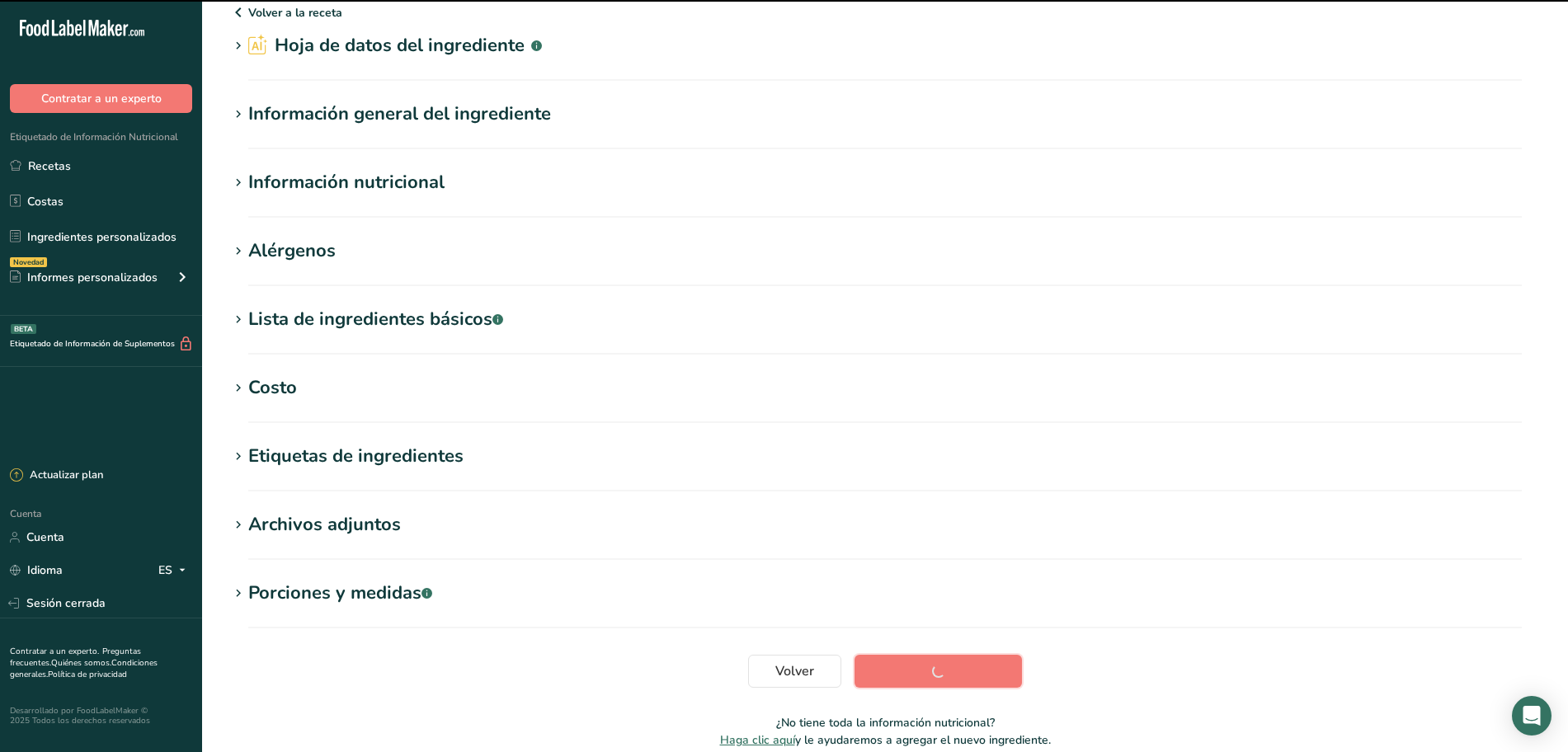
scroll to position [0, 0]
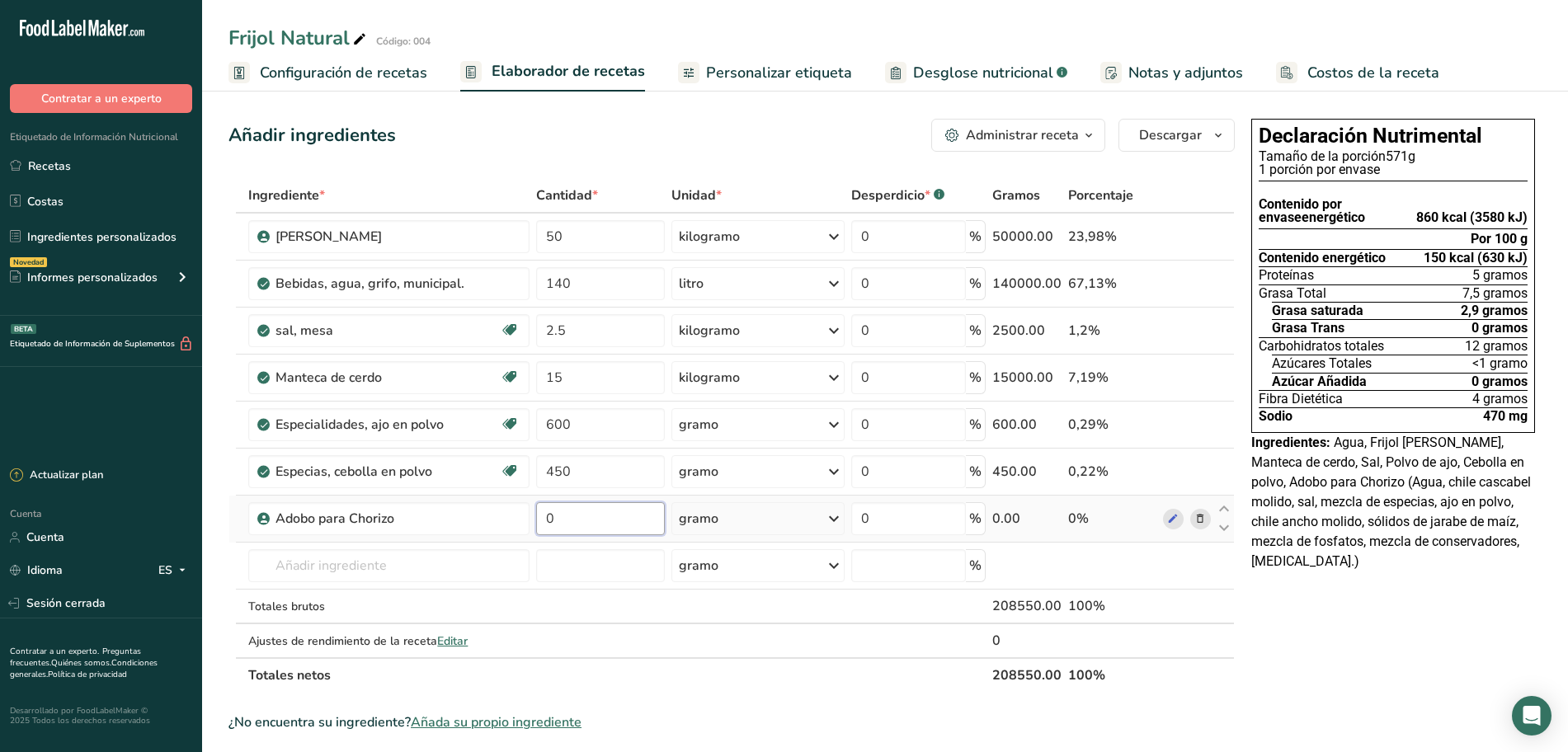
click at [621, 509] on input "0" at bounding box center [600, 518] width 128 height 33
drag, startPoint x: 621, startPoint y: 509, endPoint x: 629, endPoint y: 508, distance: 8.1
click at [621, 509] on input "0" at bounding box center [600, 518] width 128 height 33
type input "1.500"
click at [807, 523] on div "Ingrediente * Cantidad * Unidad * Desperdicio * .a-a{fill:#347362;}.b-a{fill:#f…" at bounding box center [731, 435] width 1006 height 514
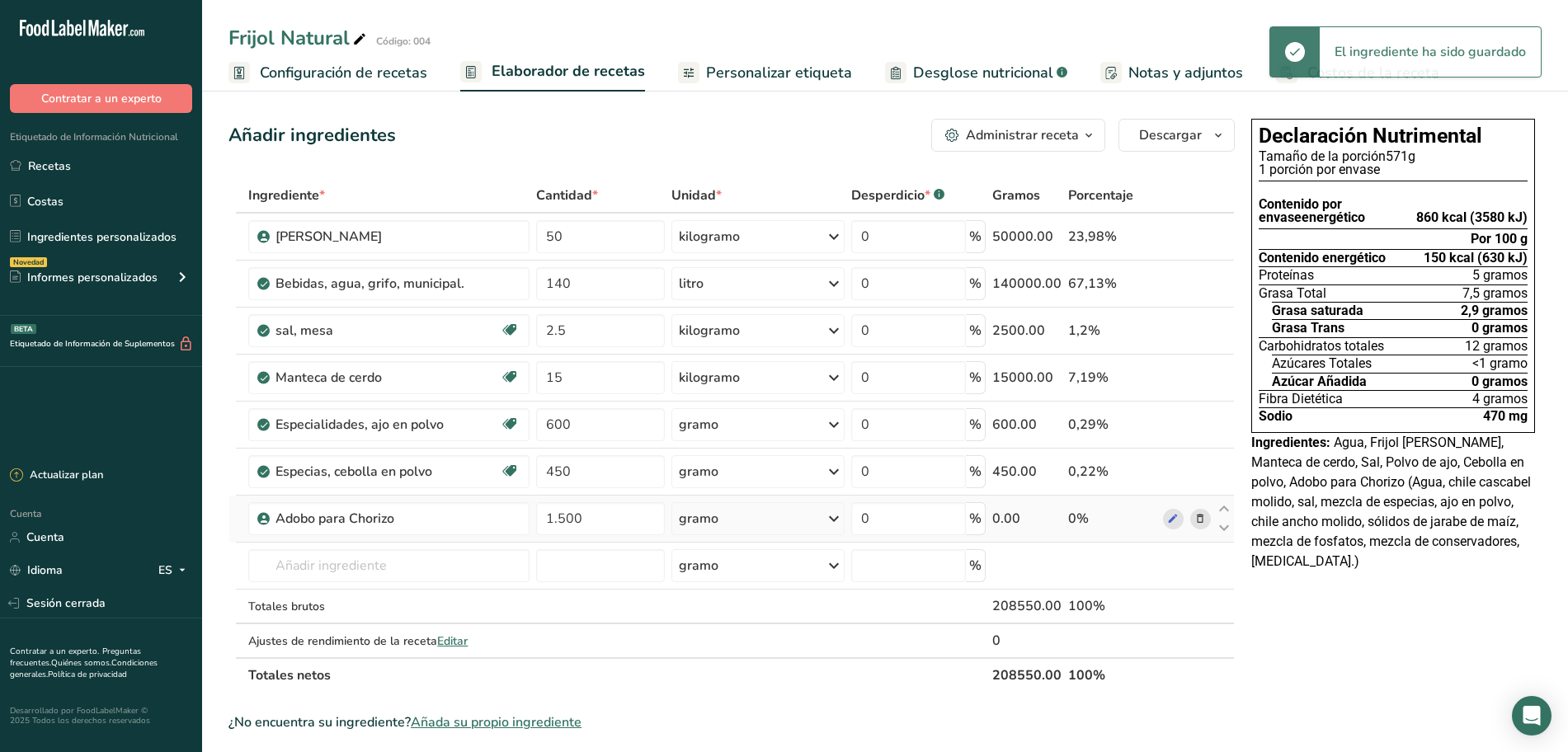
click at [832, 516] on icon at bounding box center [834, 518] width 20 height 29
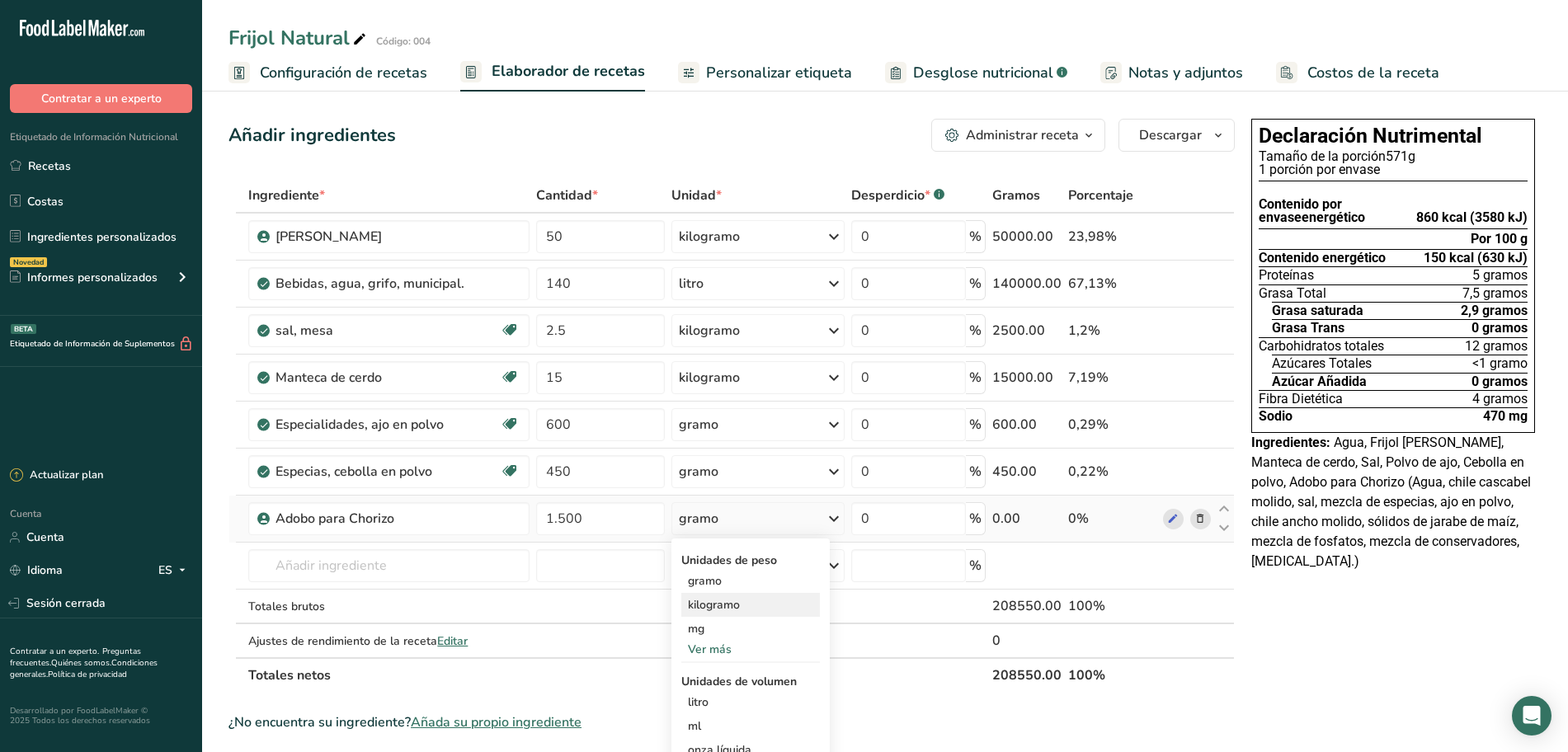
click at [709, 609] on font "kilogramo" at bounding box center [713, 604] width 52 height 16
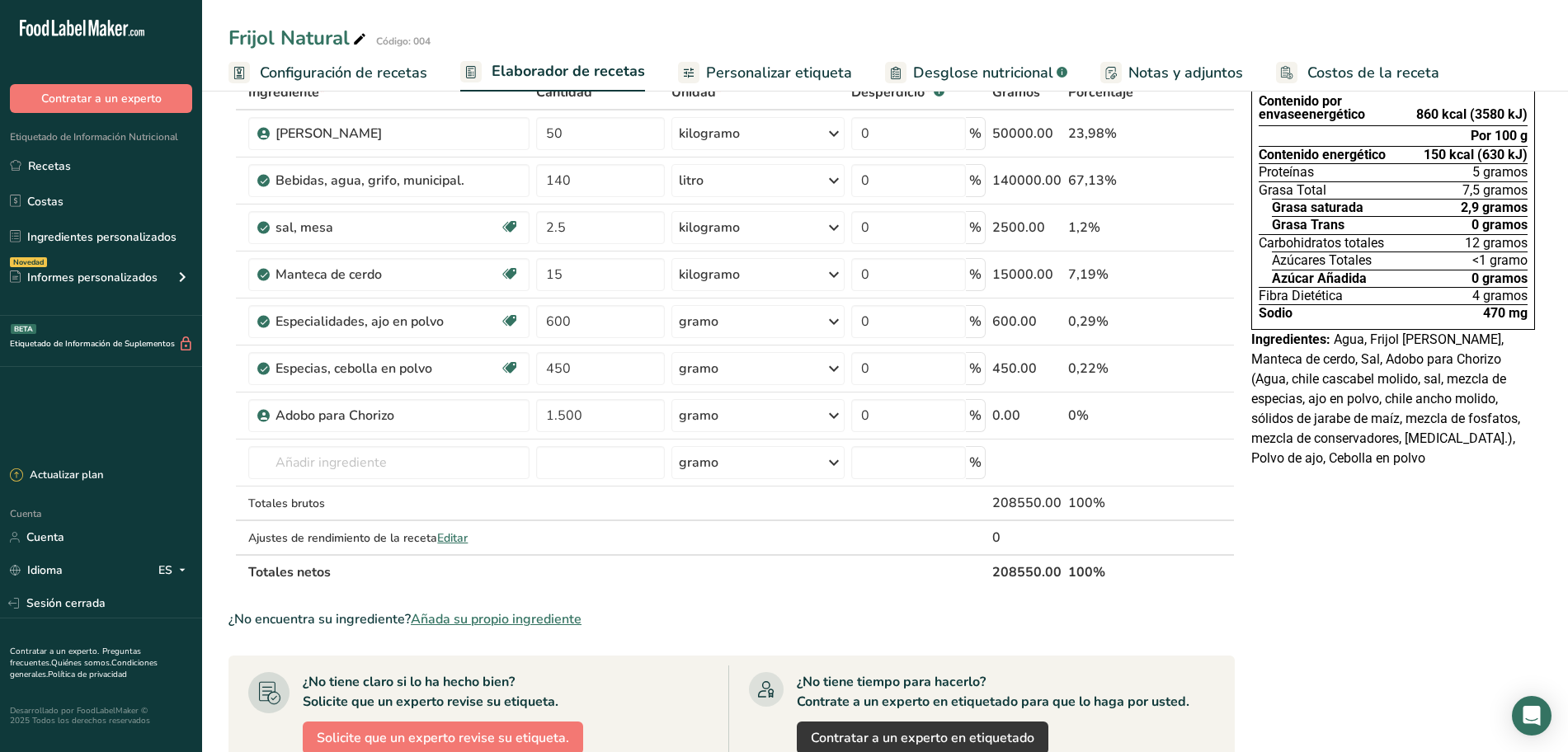
click at [737, 79] on font "Personalizar etiqueta" at bounding box center [779, 72] width 146 height 20
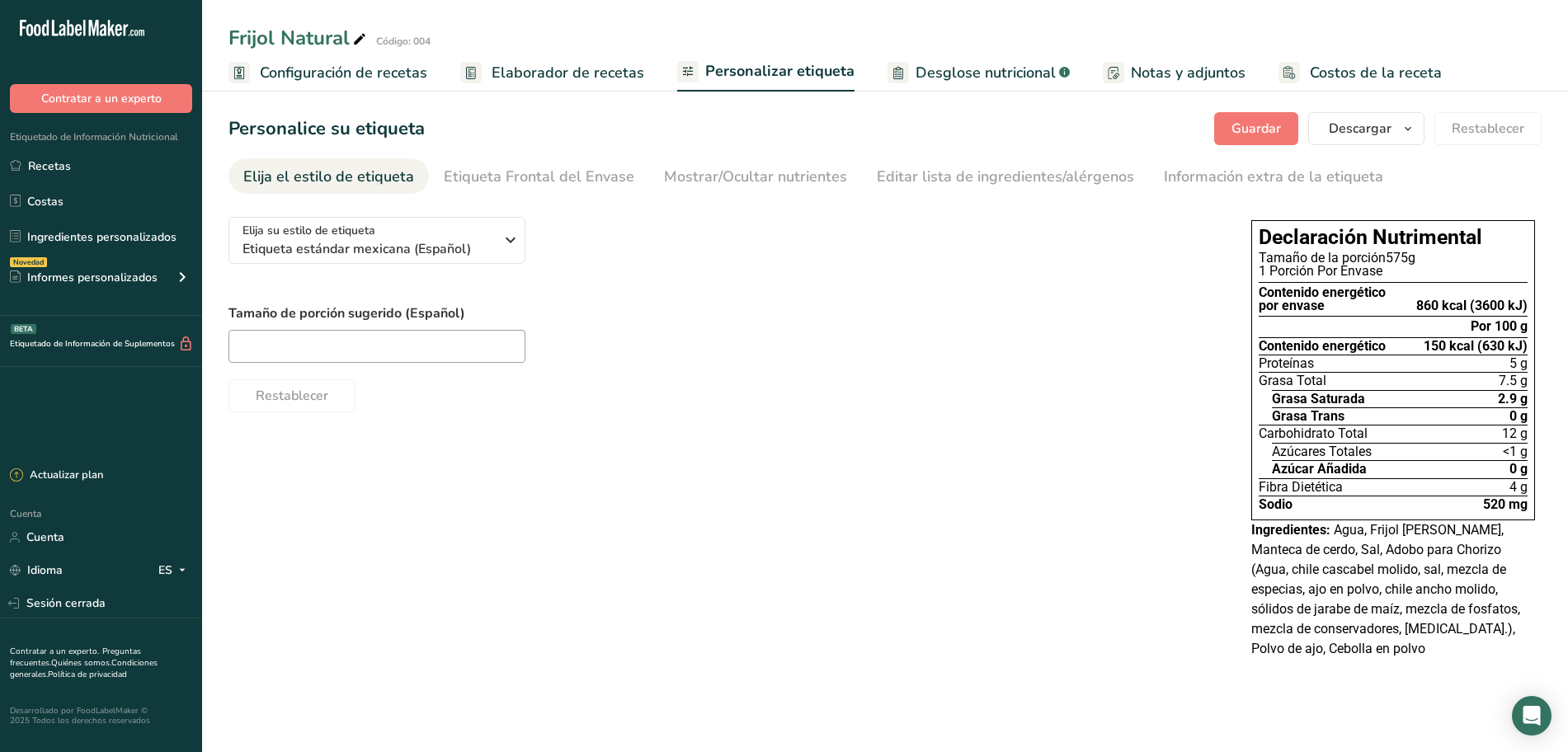
click at [600, 71] on font "Elaborador de recetas" at bounding box center [568, 72] width 153 height 20
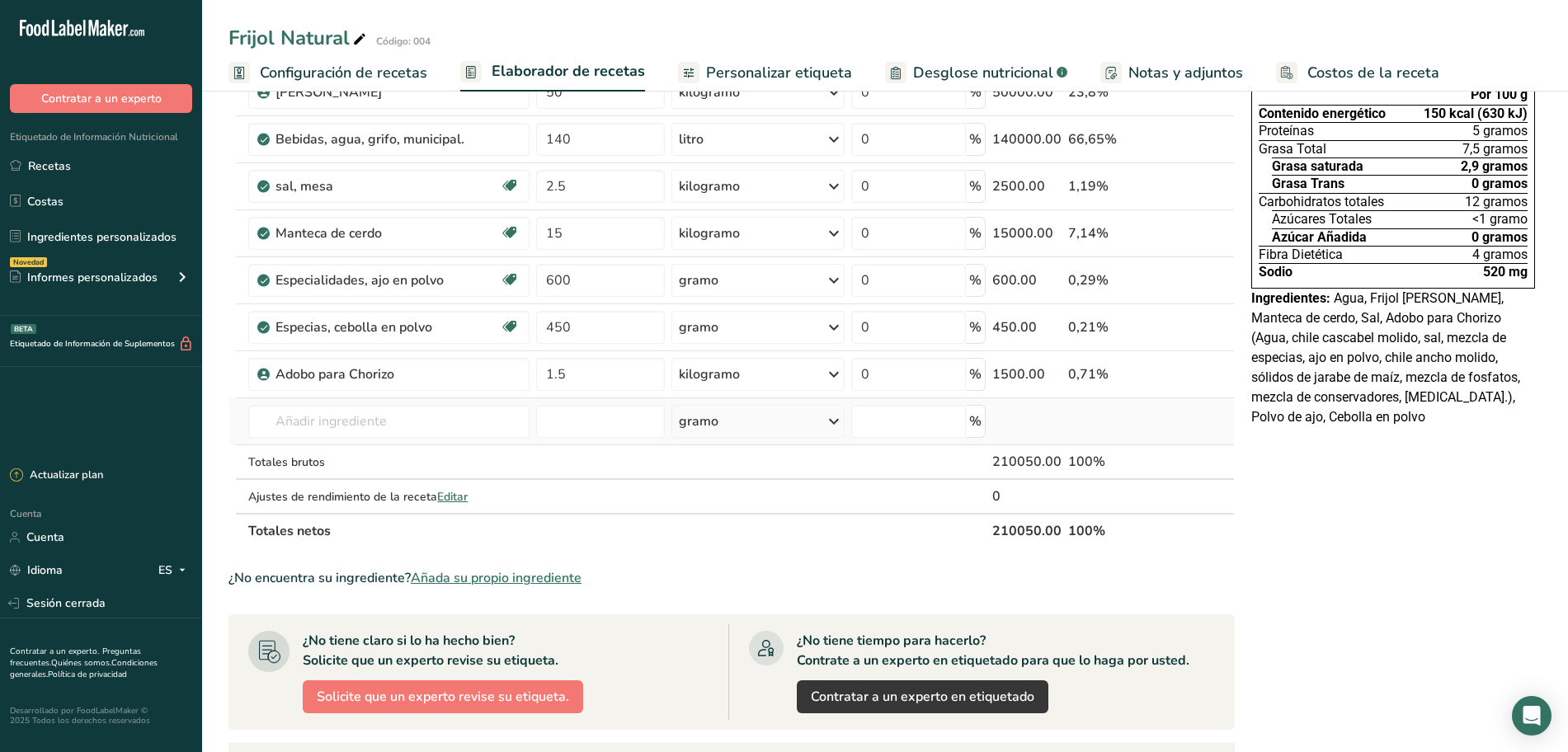
scroll to position [206, 0]
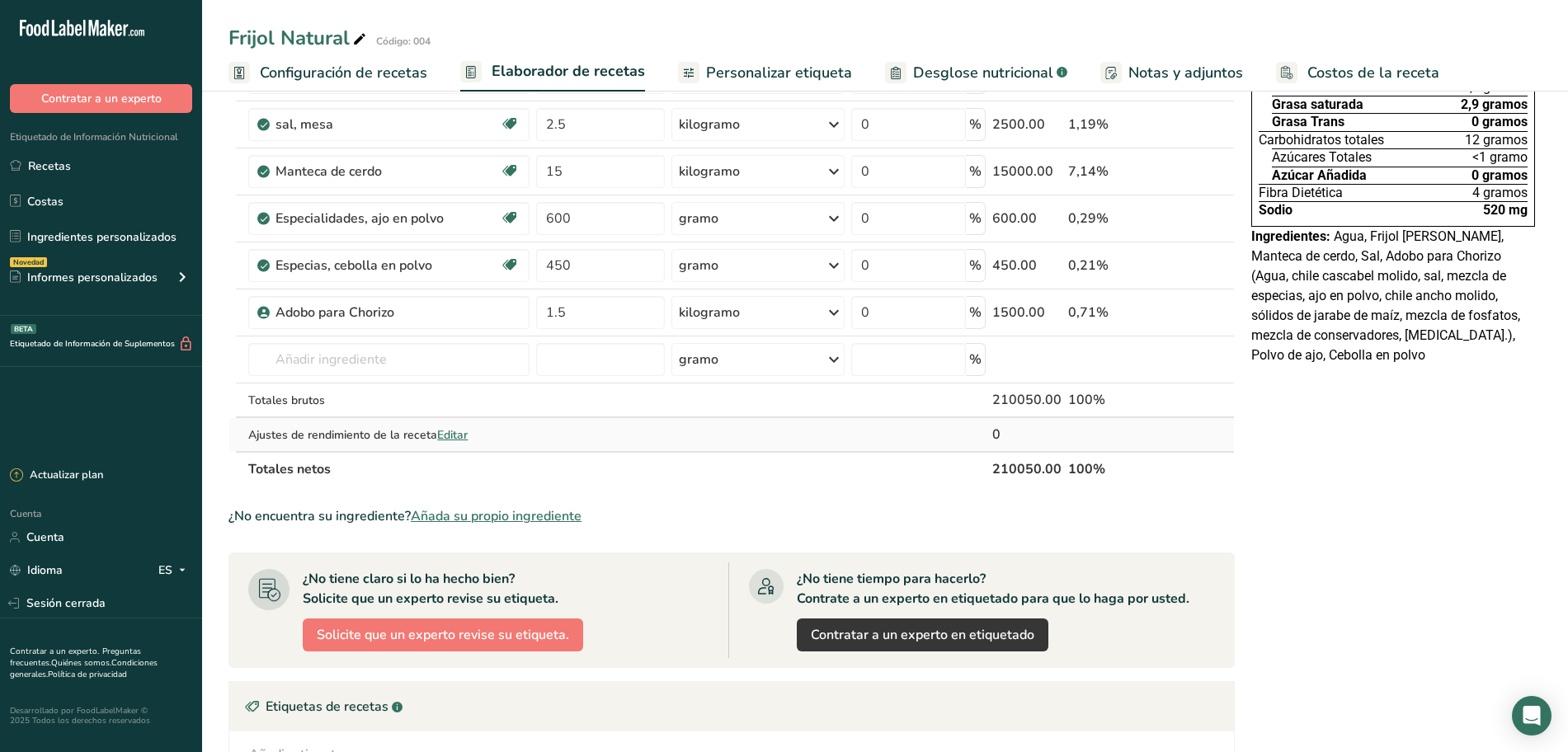
click at [450, 436] on font "Editar" at bounding box center [453, 435] width 30 height 16
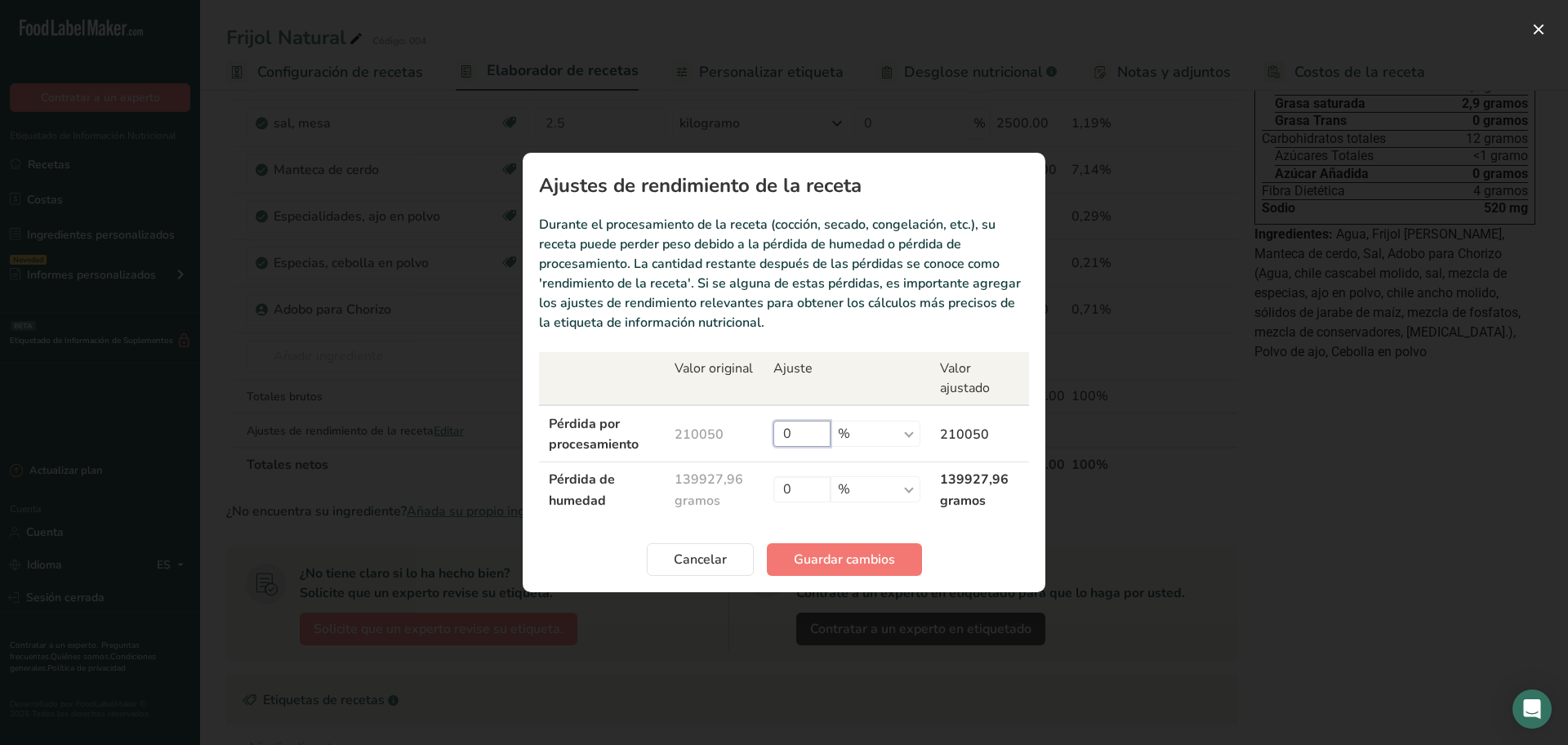
click at [831, 428] on input "0" at bounding box center [802, 433] width 57 height 26
type input "8"
click at [808, 522] on section "Ajustes de rendimiento de la receta Durante el procesamiento de la receta (cocc…" at bounding box center [783, 372] width 522 height 439
click at [836, 553] on font "Guardar cambios" at bounding box center [844, 559] width 101 height 18
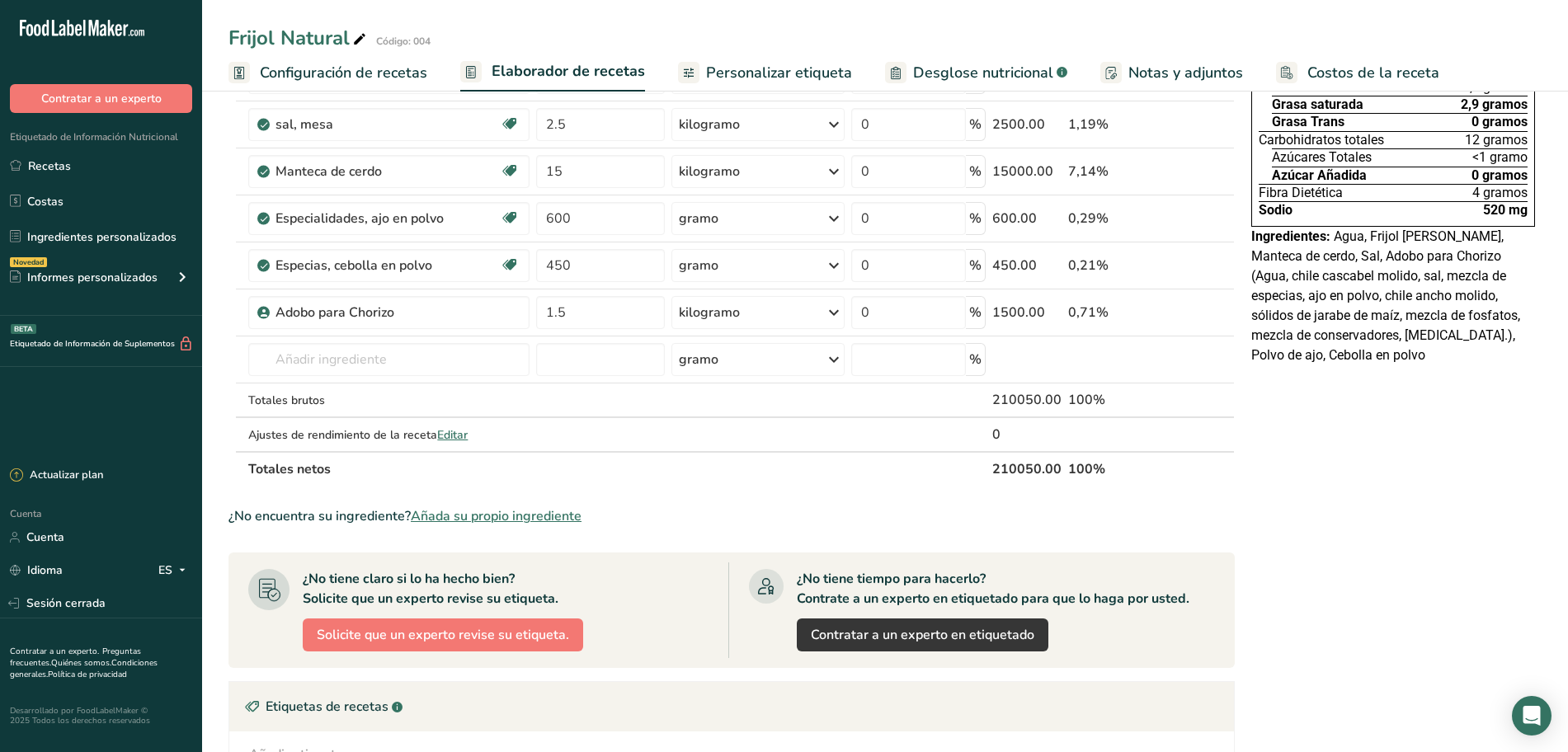
click at [787, 83] on span "Personalizar etiqueta" at bounding box center [779, 73] width 146 height 23
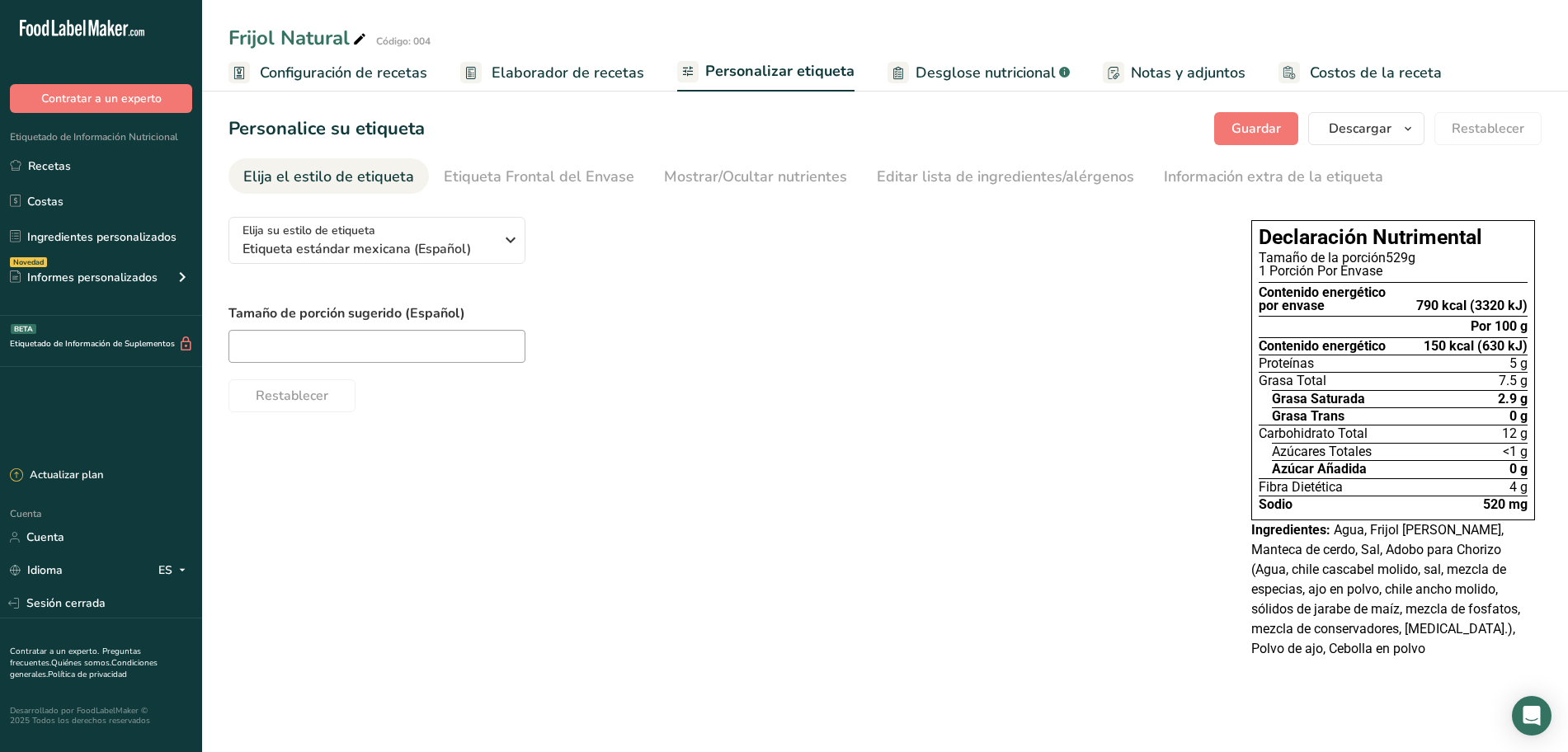
click at [512, 64] on font "Elaborador de recetas" at bounding box center [568, 72] width 153 height 20
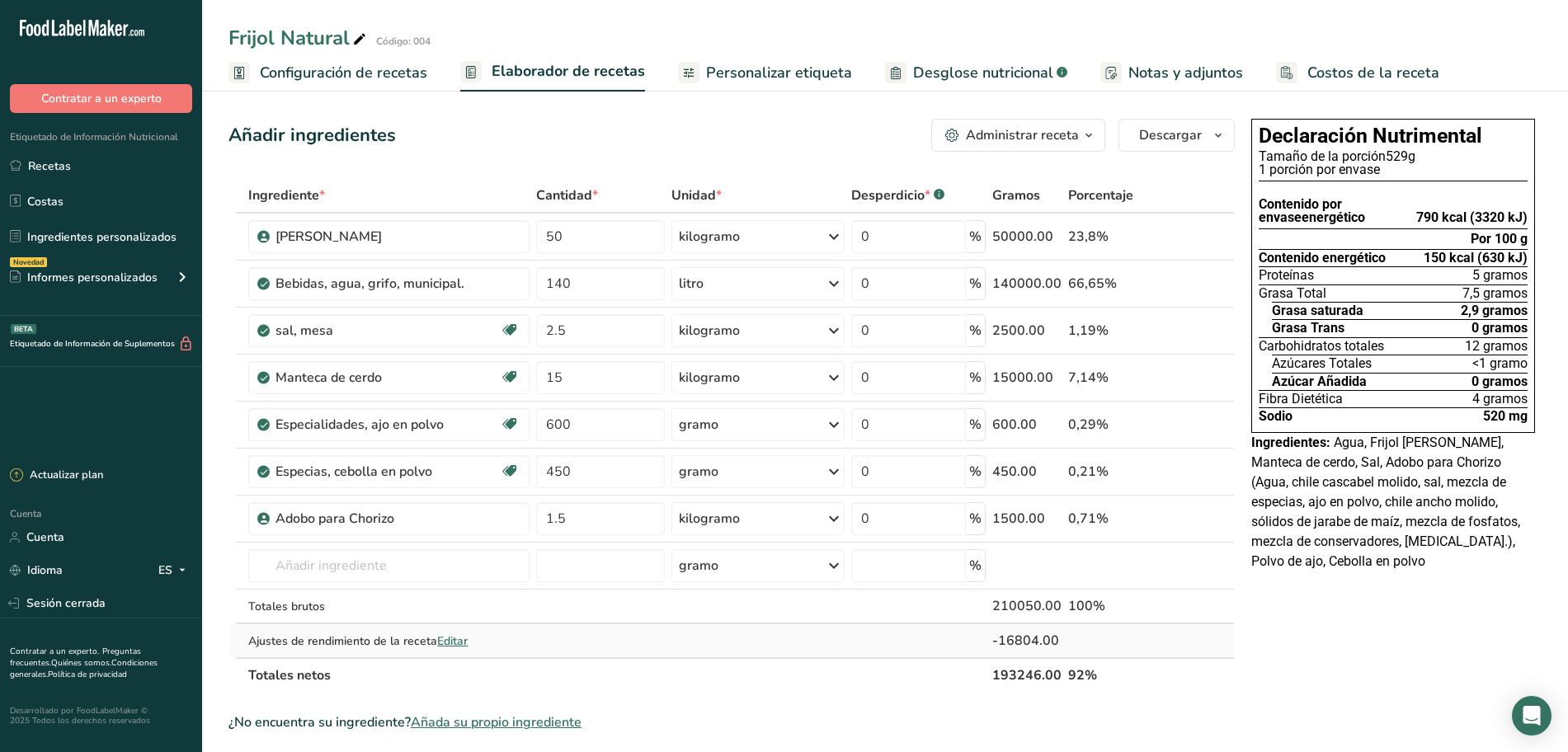
click at [444, 640] on font "Editar" at bounding box center [453, 641] width 30 height 16
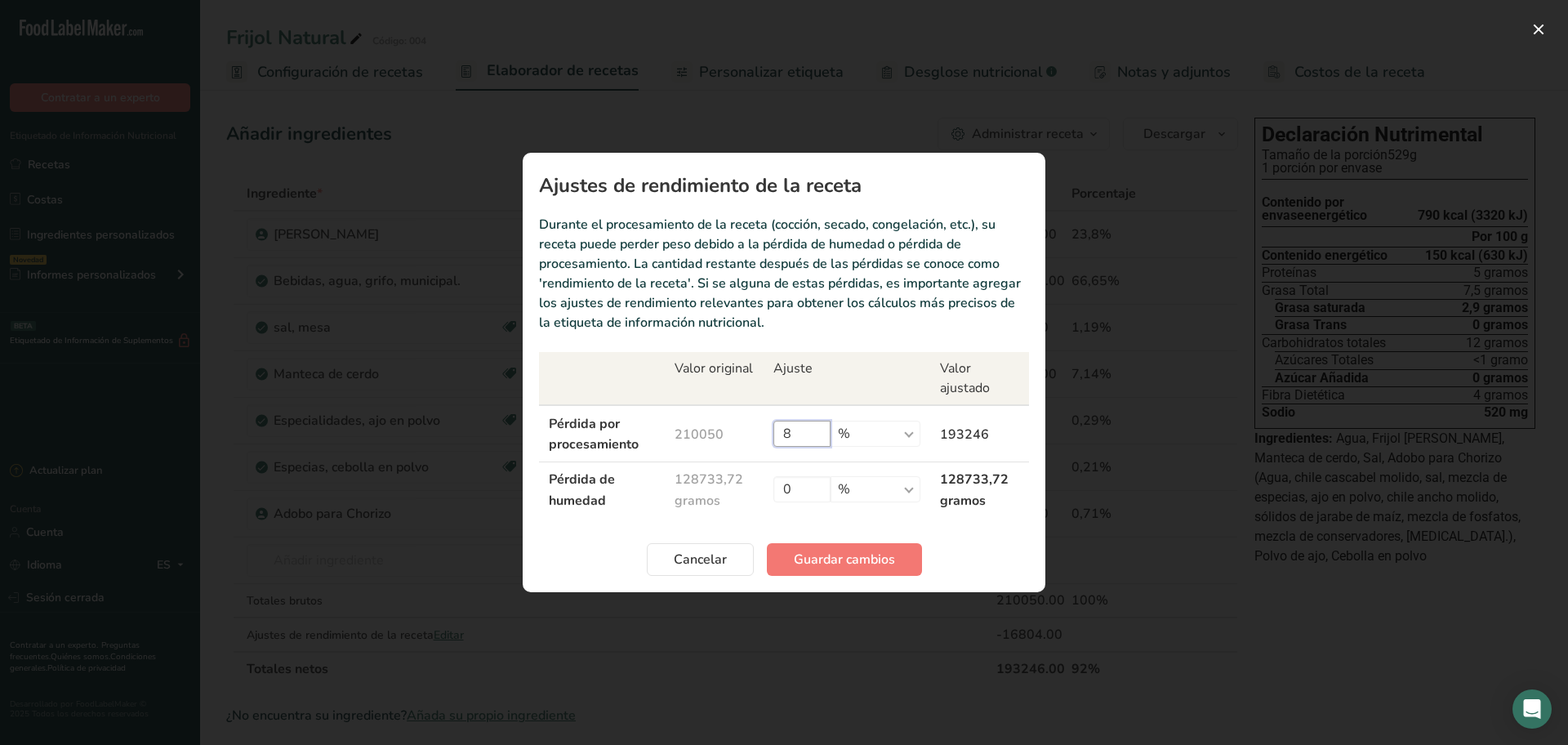
click at [831, 422] on input "8" at bounding box center [802, 433] width 57 height 26
type input "7"
click at [846, 551] on font "Guardar cambios" at bounding box center [844, 559] width 101 height 18
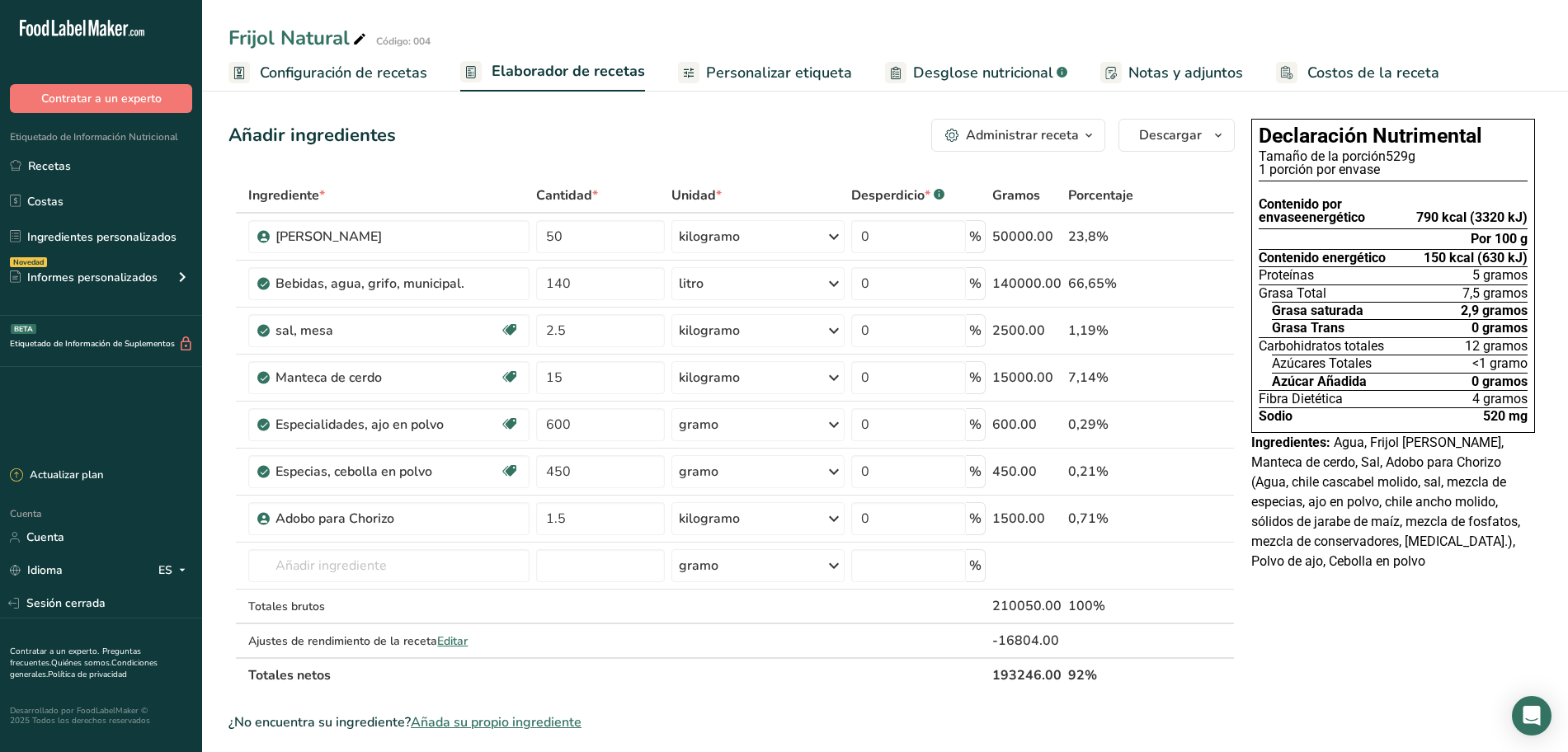
click at [755, 62] on span "Personalizar etiqueta" at bounding box center [779, 73] width 146 height 23
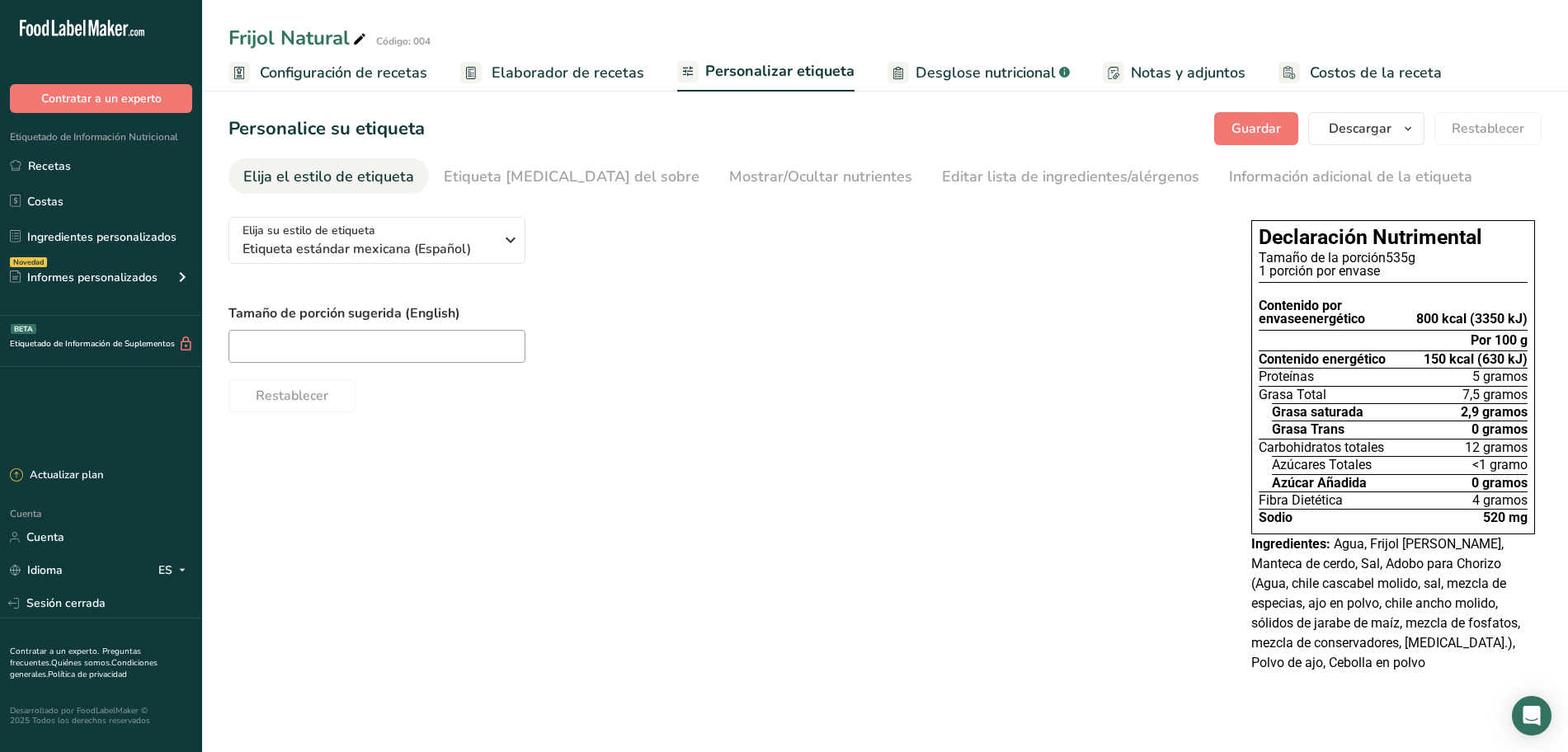
click at [537, 63] on font "Elaborador de recetas" at bounding box center [568, 72] width 153 height 20
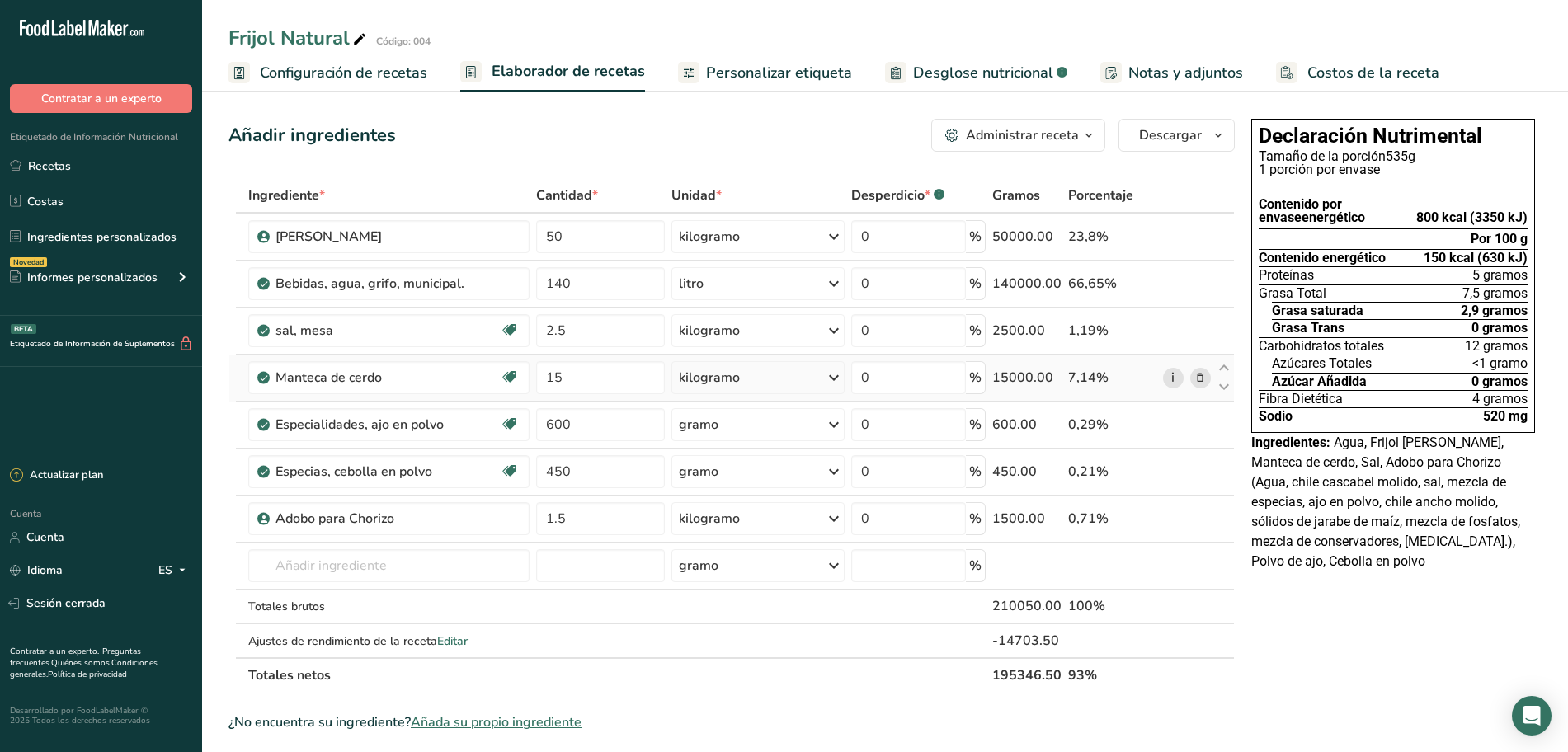
click at [1171, 380] on font "i" at bounding box center [1172, 377] width 3 height 18
drag, startPoint x: 392, startPoint y: 73, endPoint x: 393, endPoint y: 98, distance: 25.0
click at [392, 73] on font "Configuración de recetas" at bounding box center [343, 72] width 168 height 20
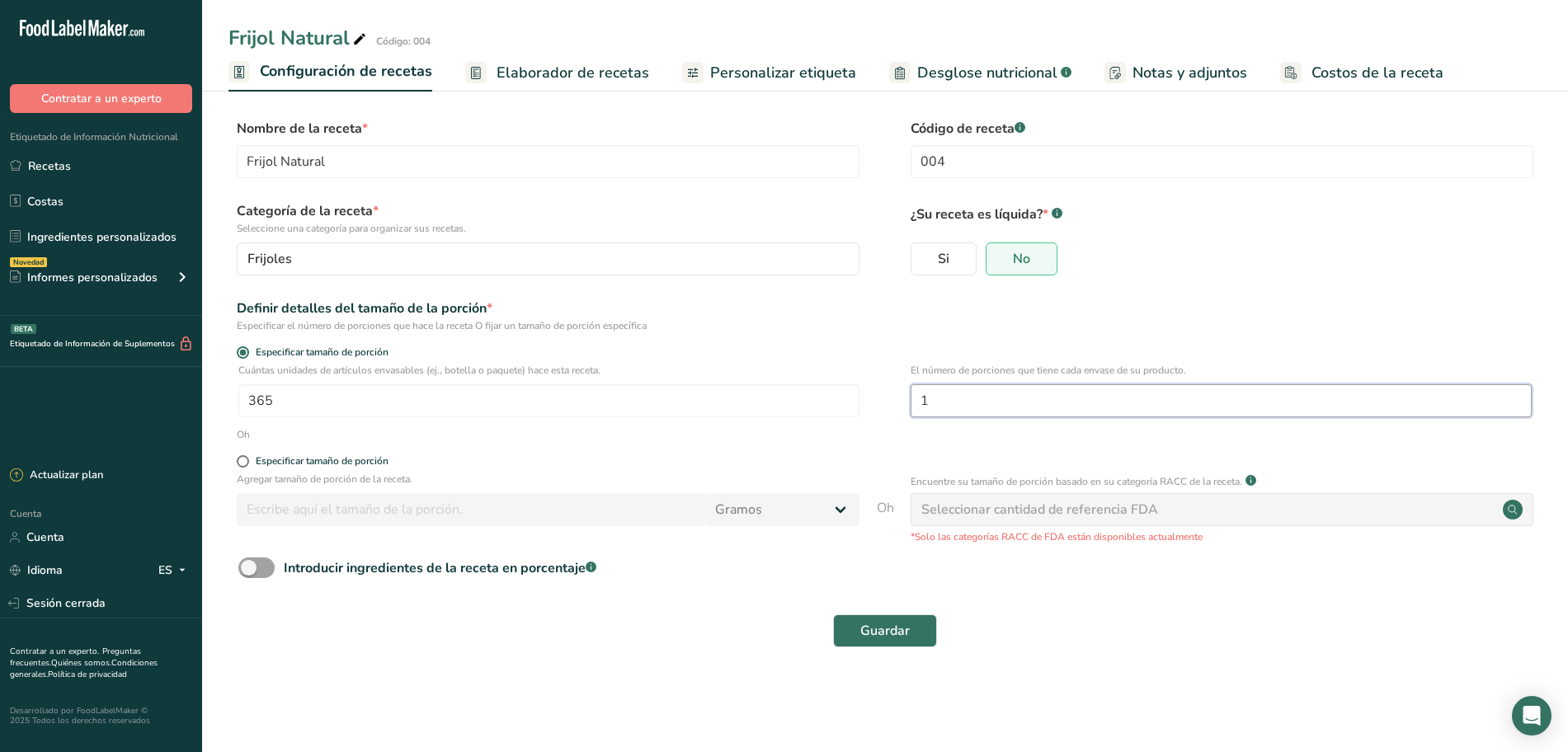
click at [993, 410] on input "1" at bounding box center [1221, 401] width 622 height 33
type input "5"
click at [906, 643] on button "Guardar" at bounding box center [885, 631] width 104 height 33
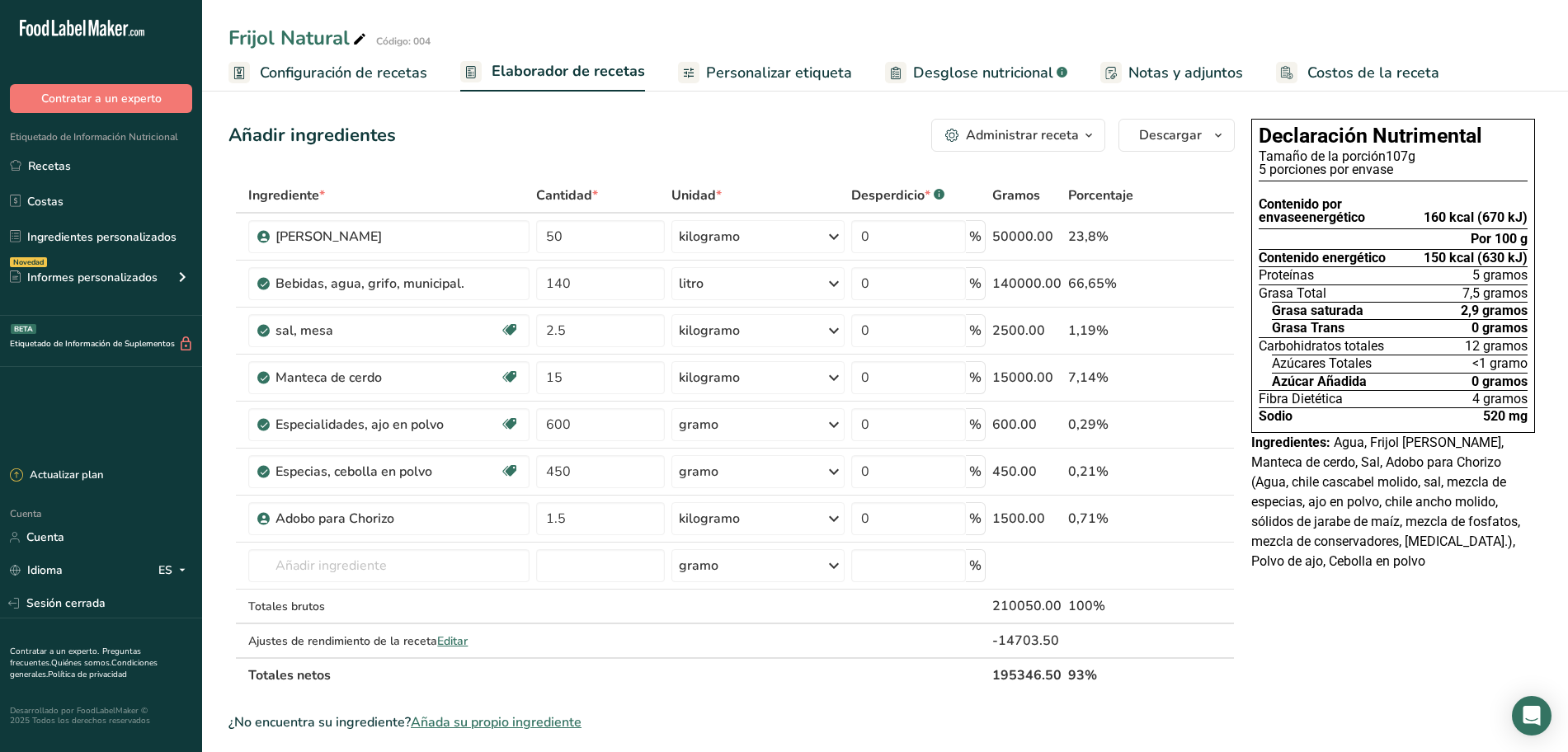
drag, startPoint x: 418, startPoint y: 80, endPoint x: 424, endPoint y: 94, distance: 15.2
click at [418, 80] on font "Configuración de recetas" at bounding box center [343, 72] width 168 height 20
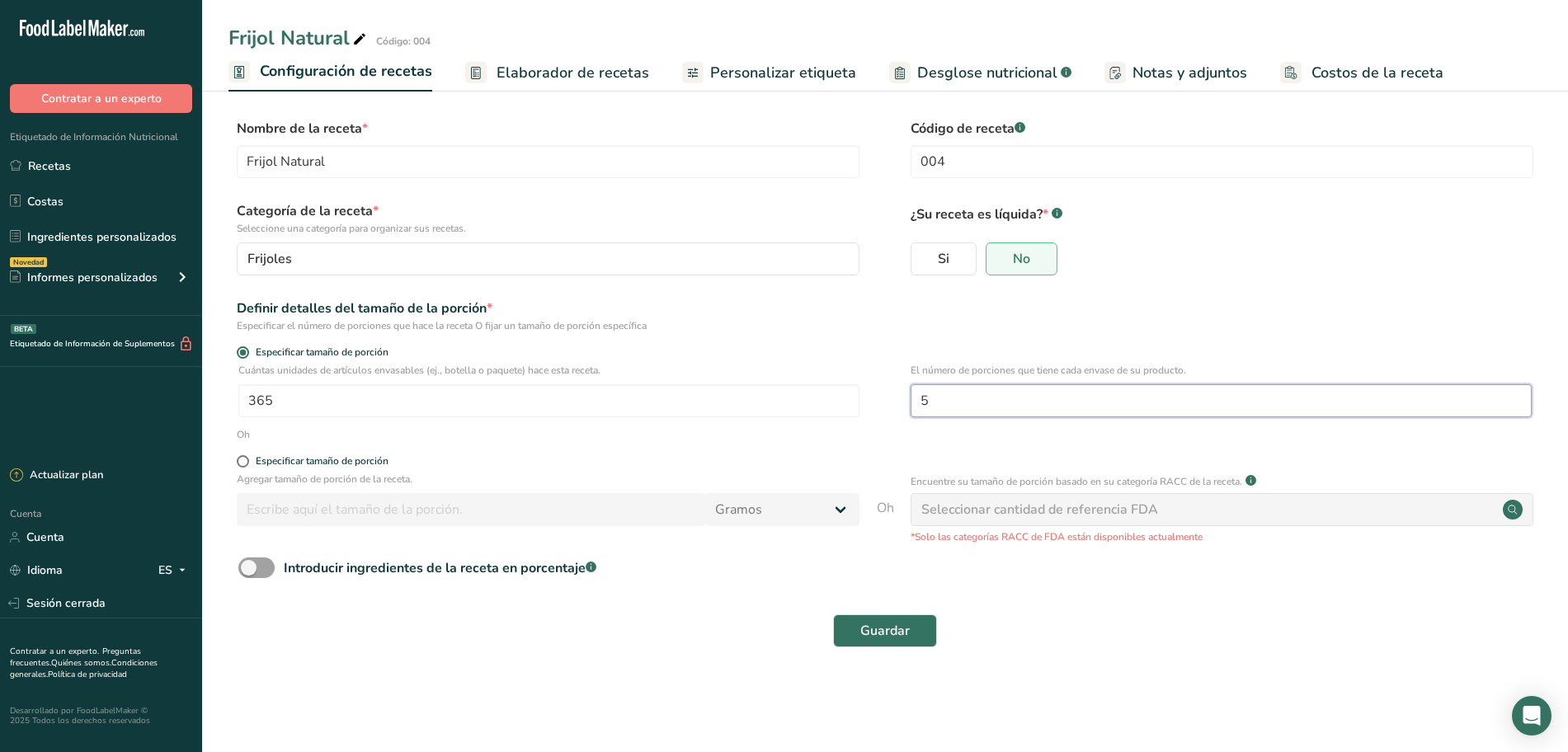
click at [963, 400] on input "5" at bounding box center [1221, 401] width 622 height 33
type input "1"
click at [884, 619] on button "Guardar" at bounding box center [885, 631] width 104 height 33
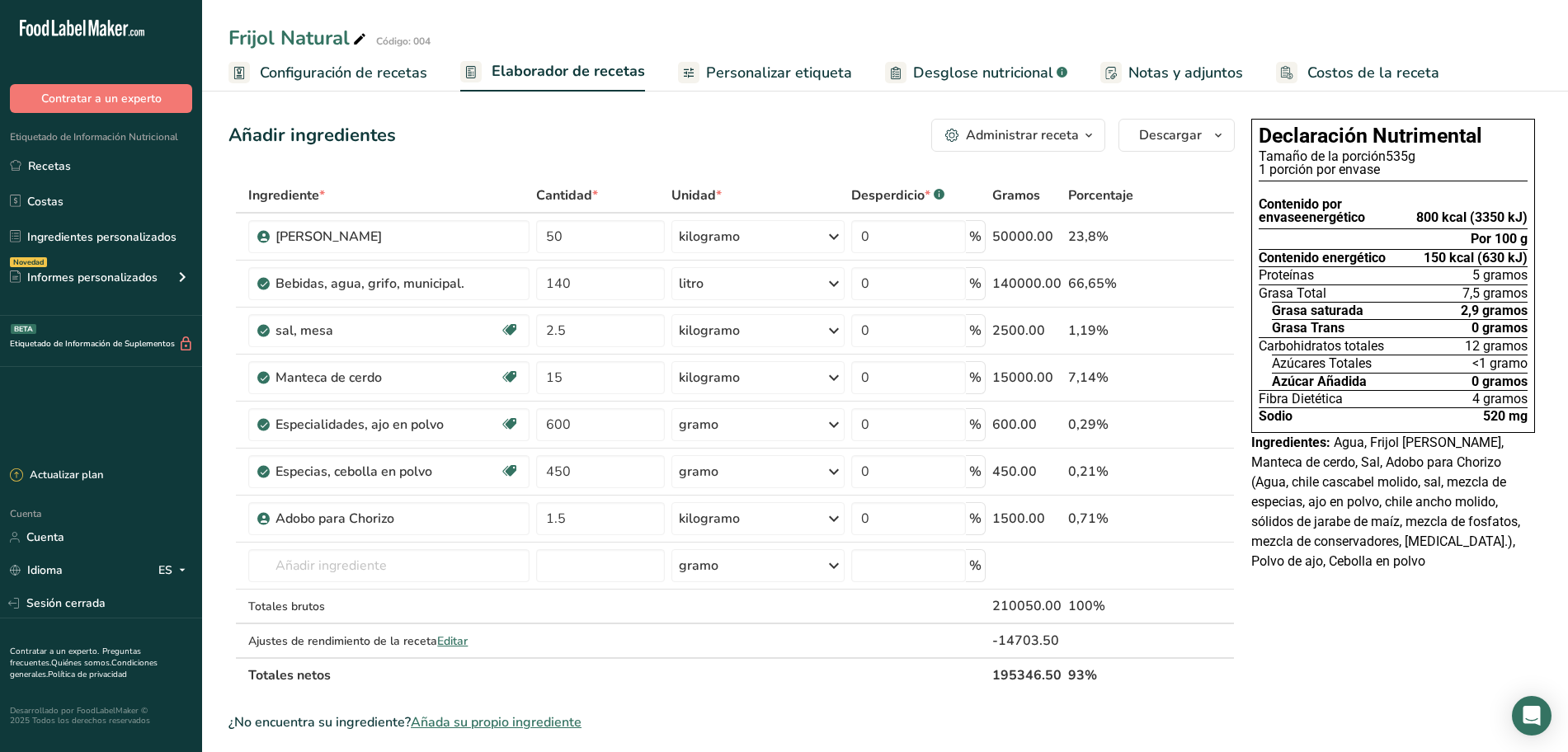
click at [916, 169] on div "Añadir ingredientes Administrar receta Eliminar receta Duplicar receta Receta d…" at bounding box center [736, 720] width 1017 height 1216
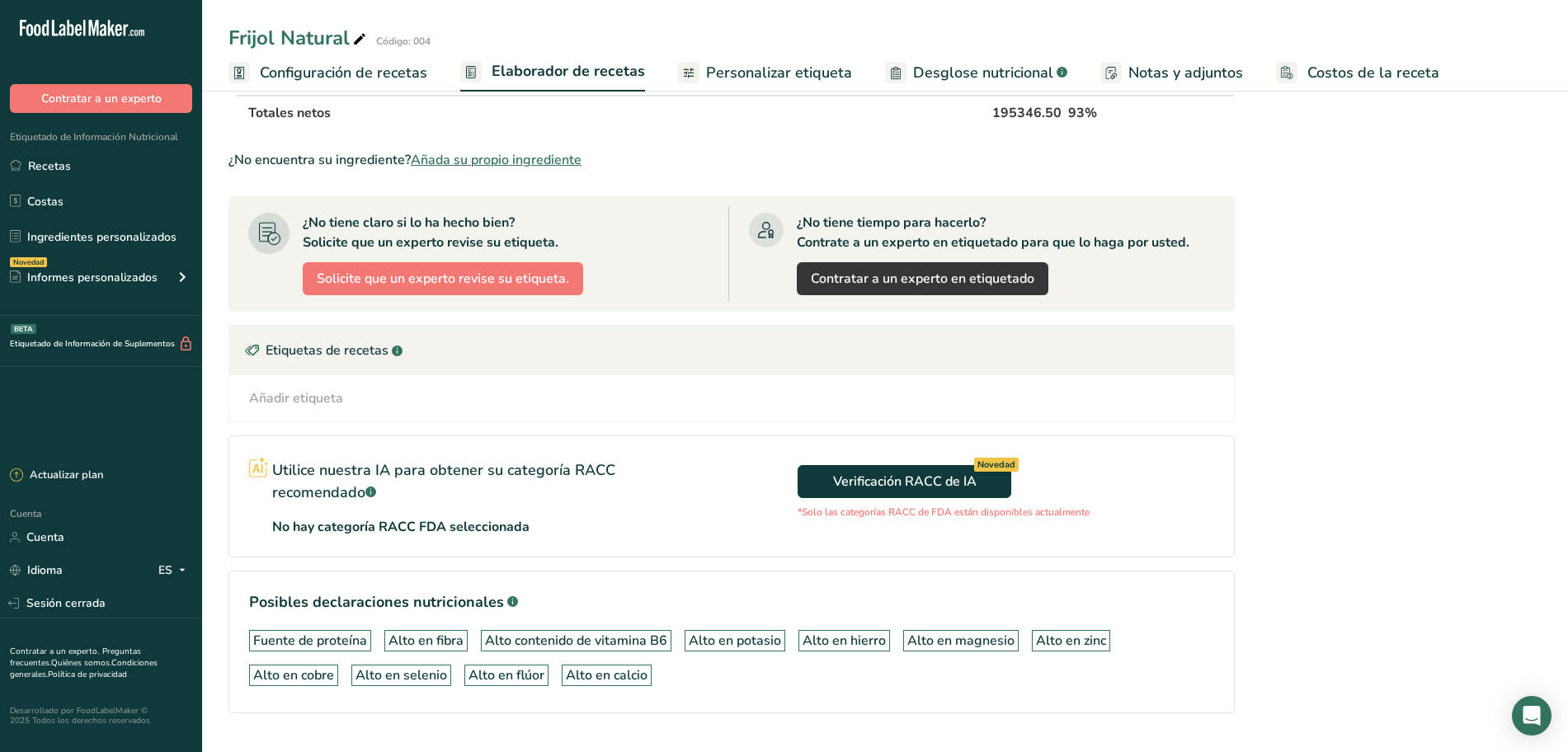
scroll to position [603, 0]
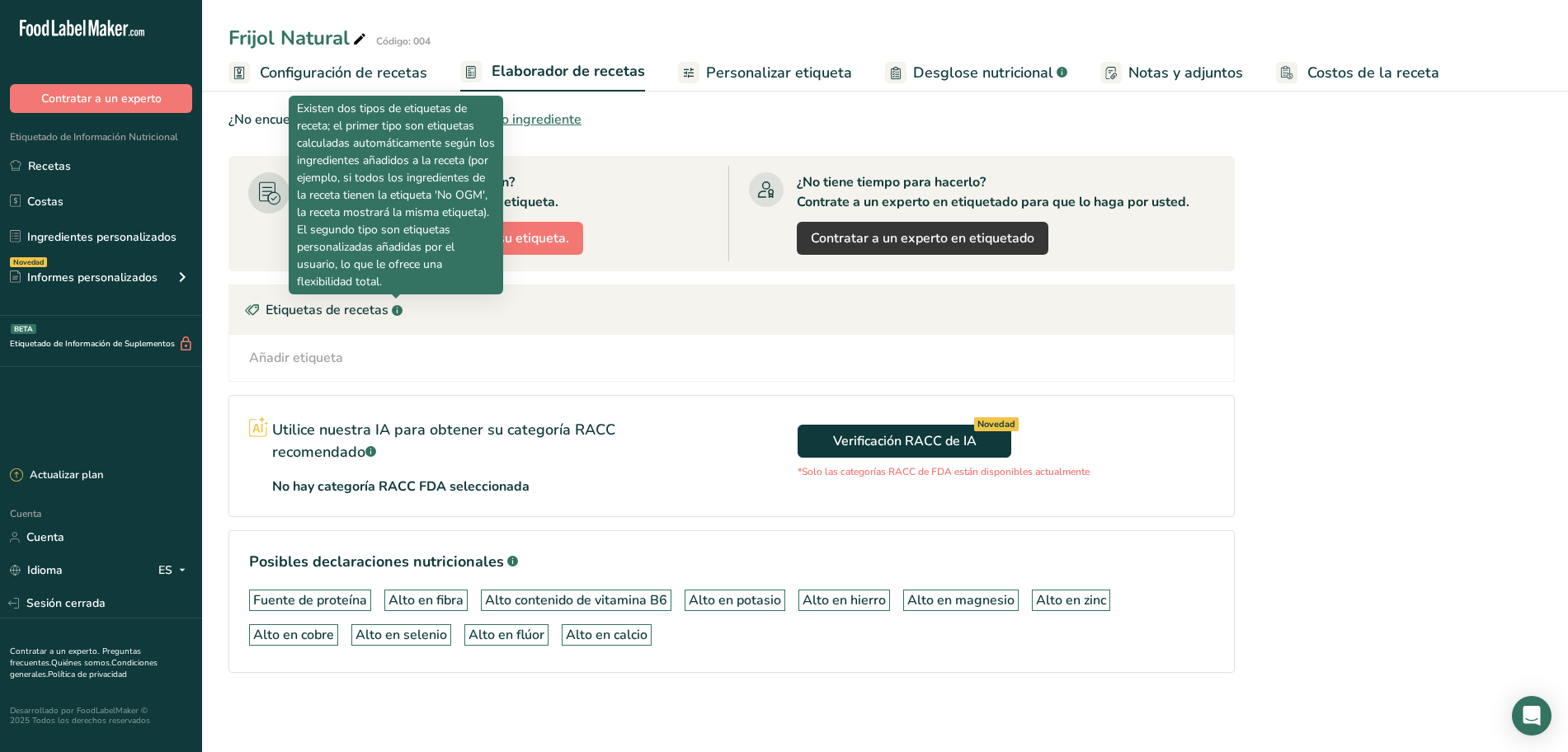
click at [394, 310] on rect at bounding box center [397, 310] width 10 height 10
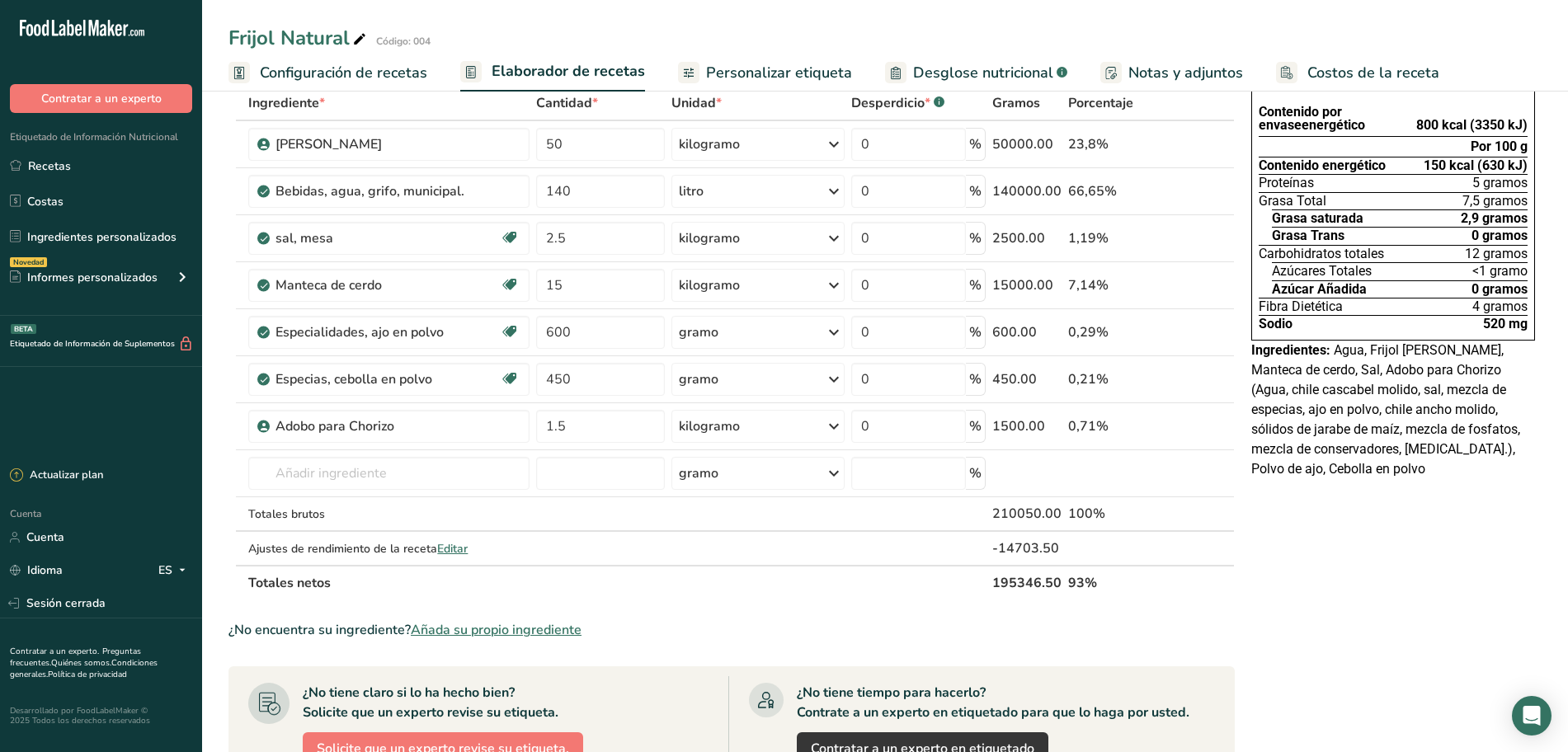
scroll to position [0, 0]
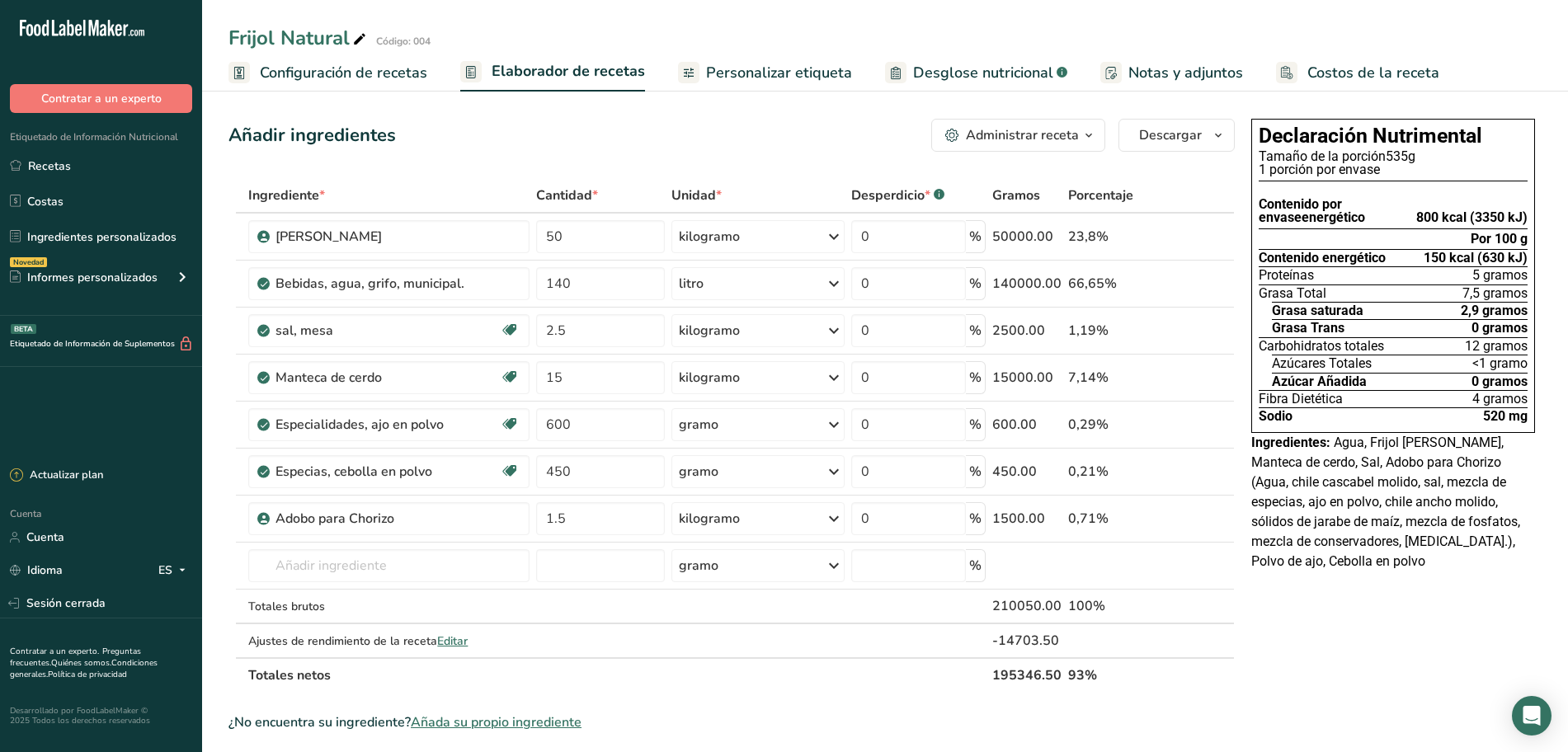
click at [749, 80] on font "Personalizar etiqueta" at bounding box center [779, 72] width 146 height 20
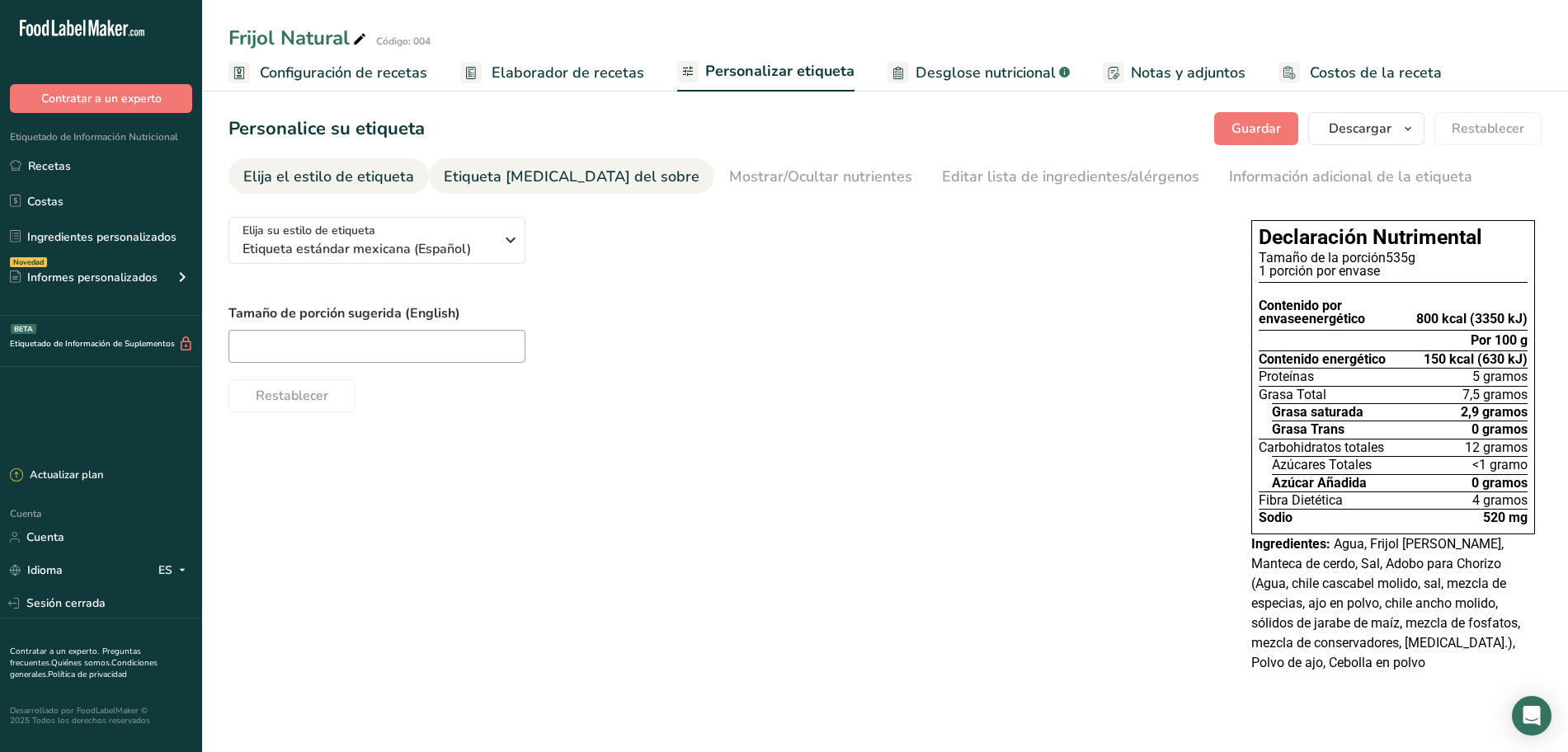
click at [578, 176] on font "Etiqueta frontal del sobre" at bounding box center [571, 176] width 256 height 20
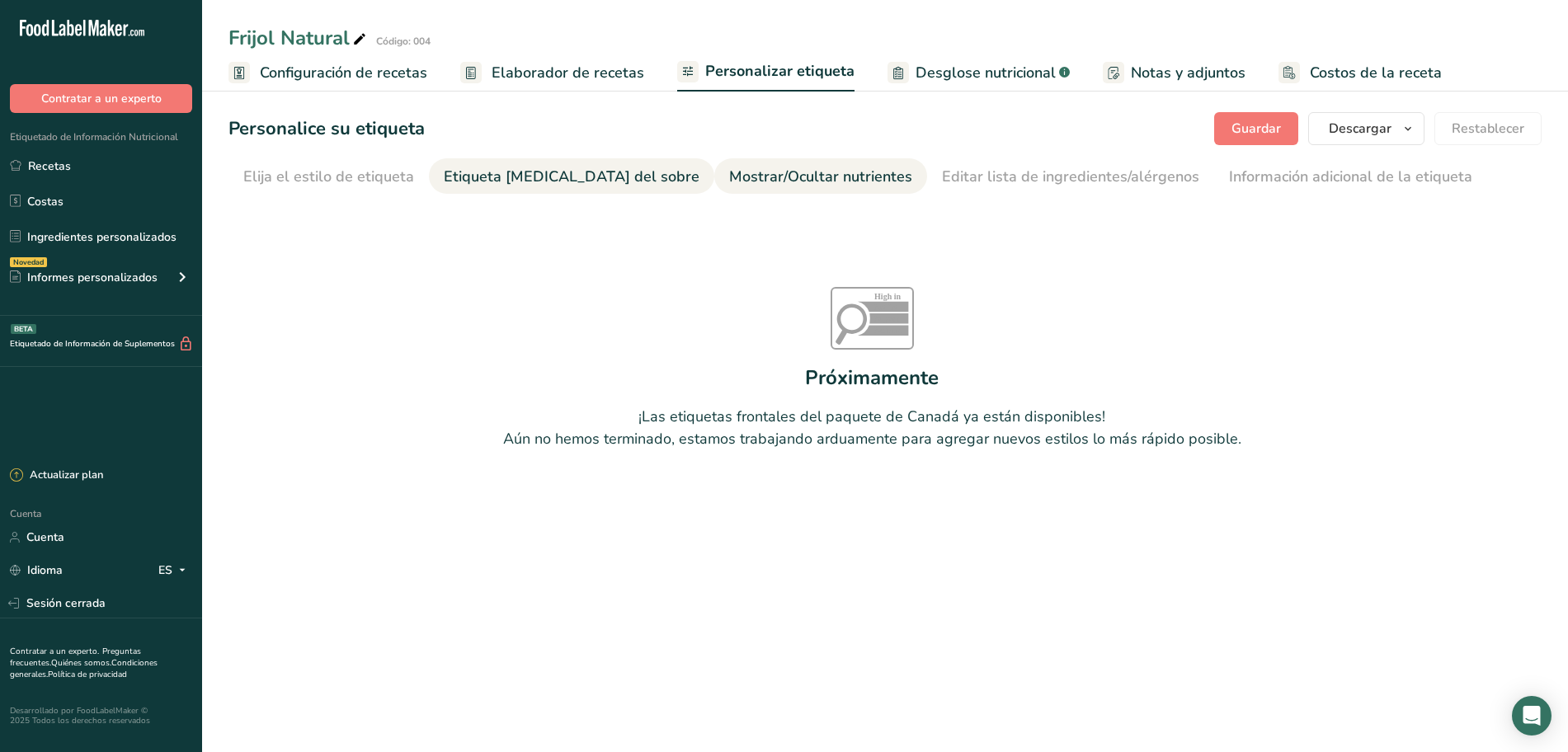
click at [730, 169] on font "Mostrar/Ocultar nutrientes" at bounding box center [820, 176] width 183 height 20
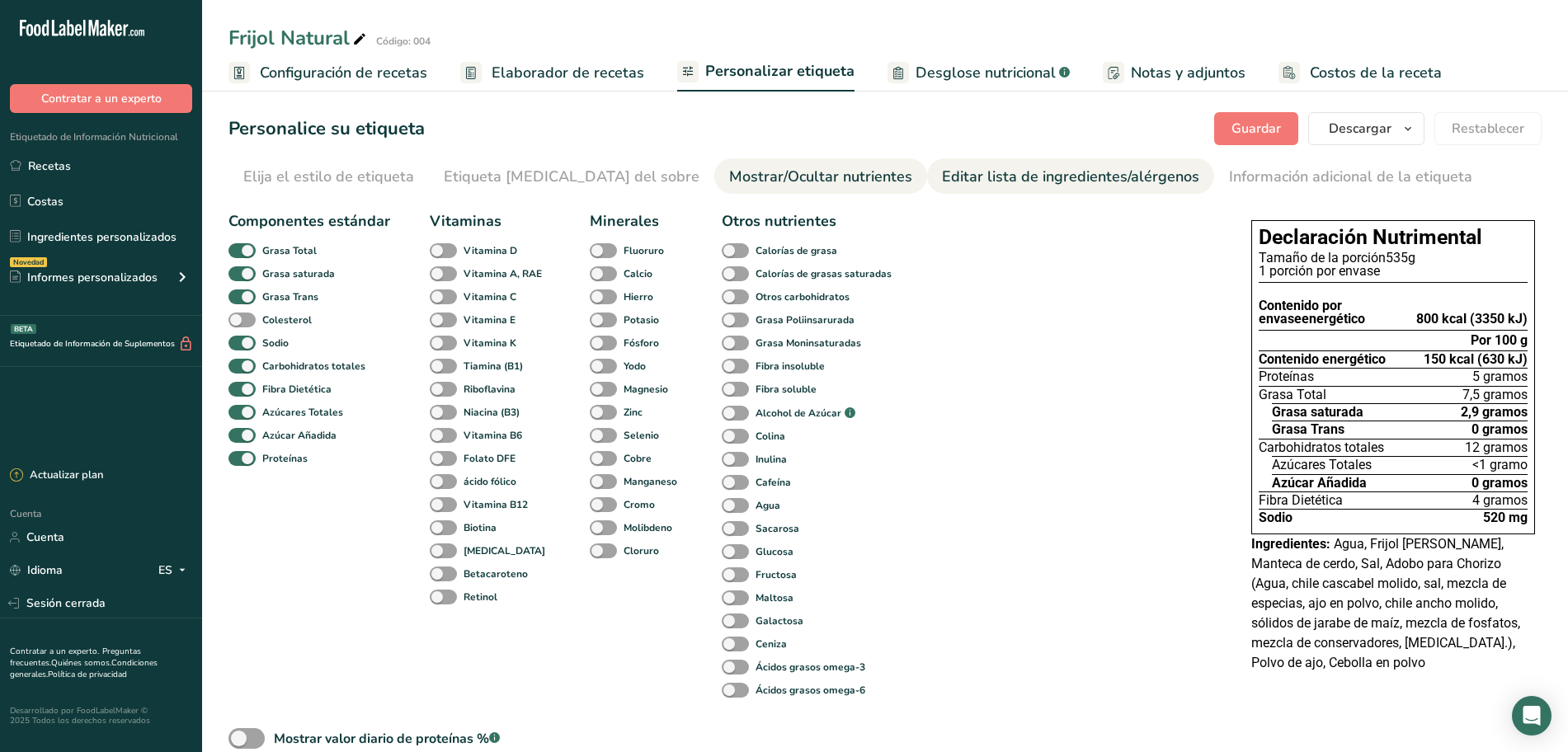
click at [942, 182] on font "Editar lista de ingredientes/alérgenos" at bounding box center [1071, 176] width 258 height 20
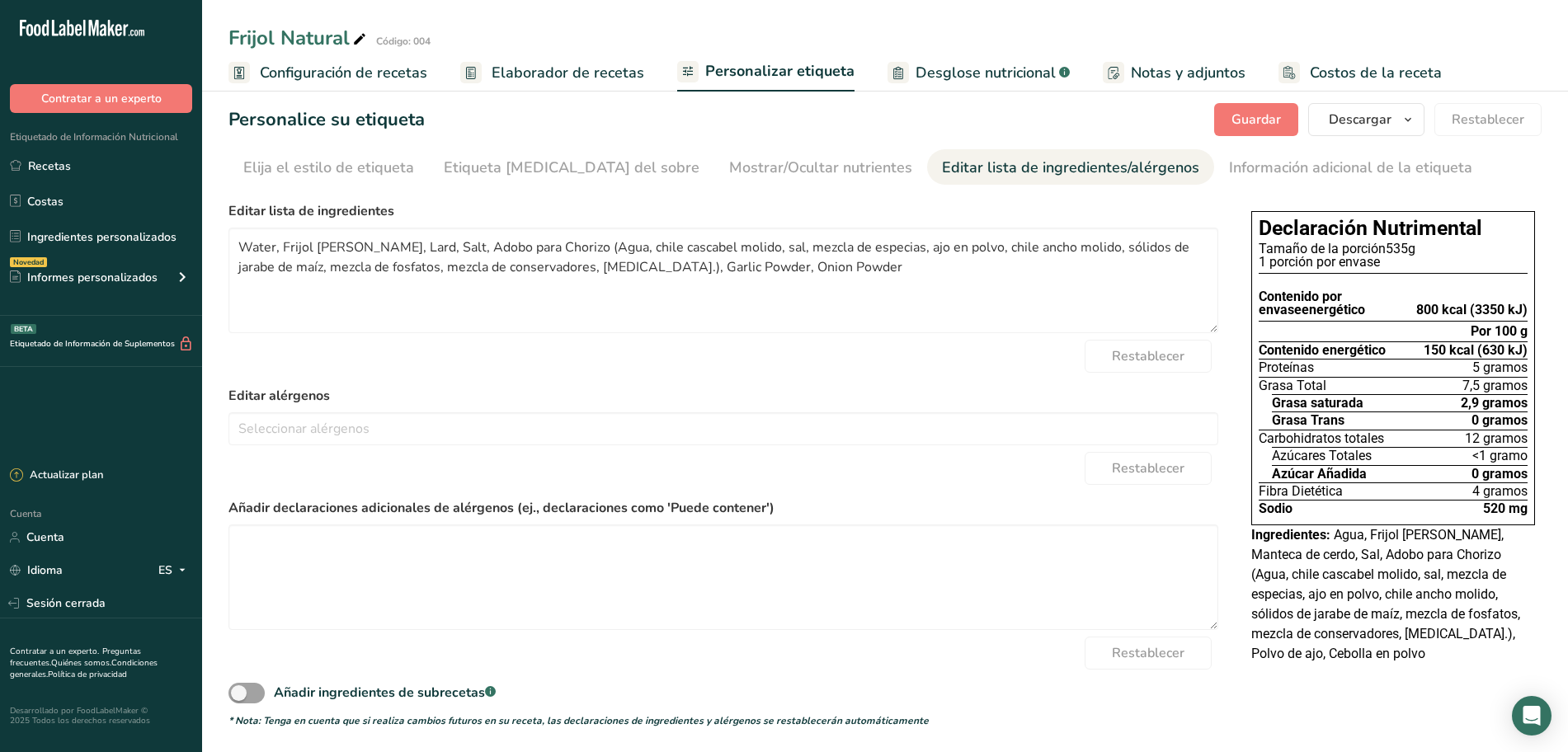
scroll to position [11, 0]
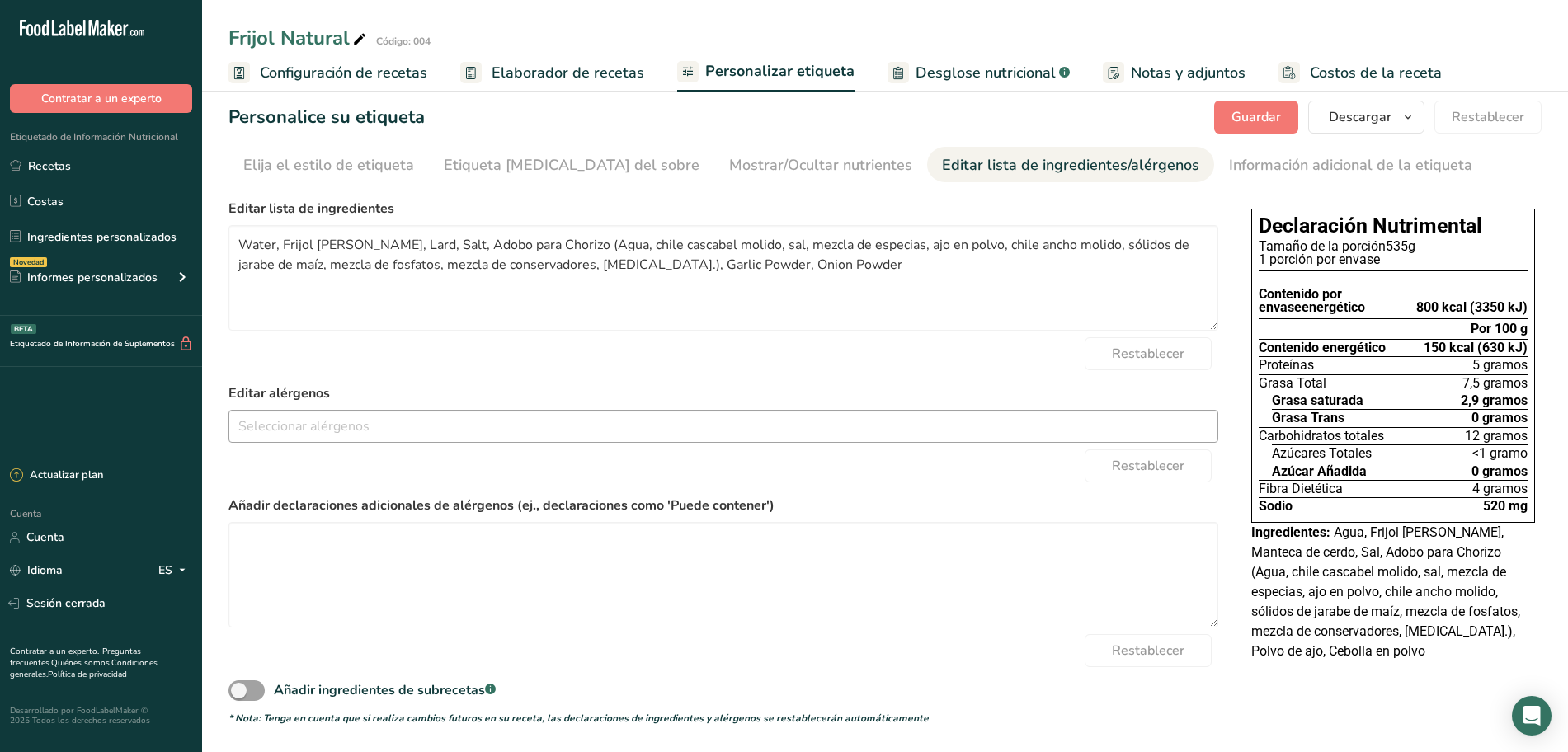
click at [284, 432] on input "text" at bounding box center [723, 425] width 988 height 26
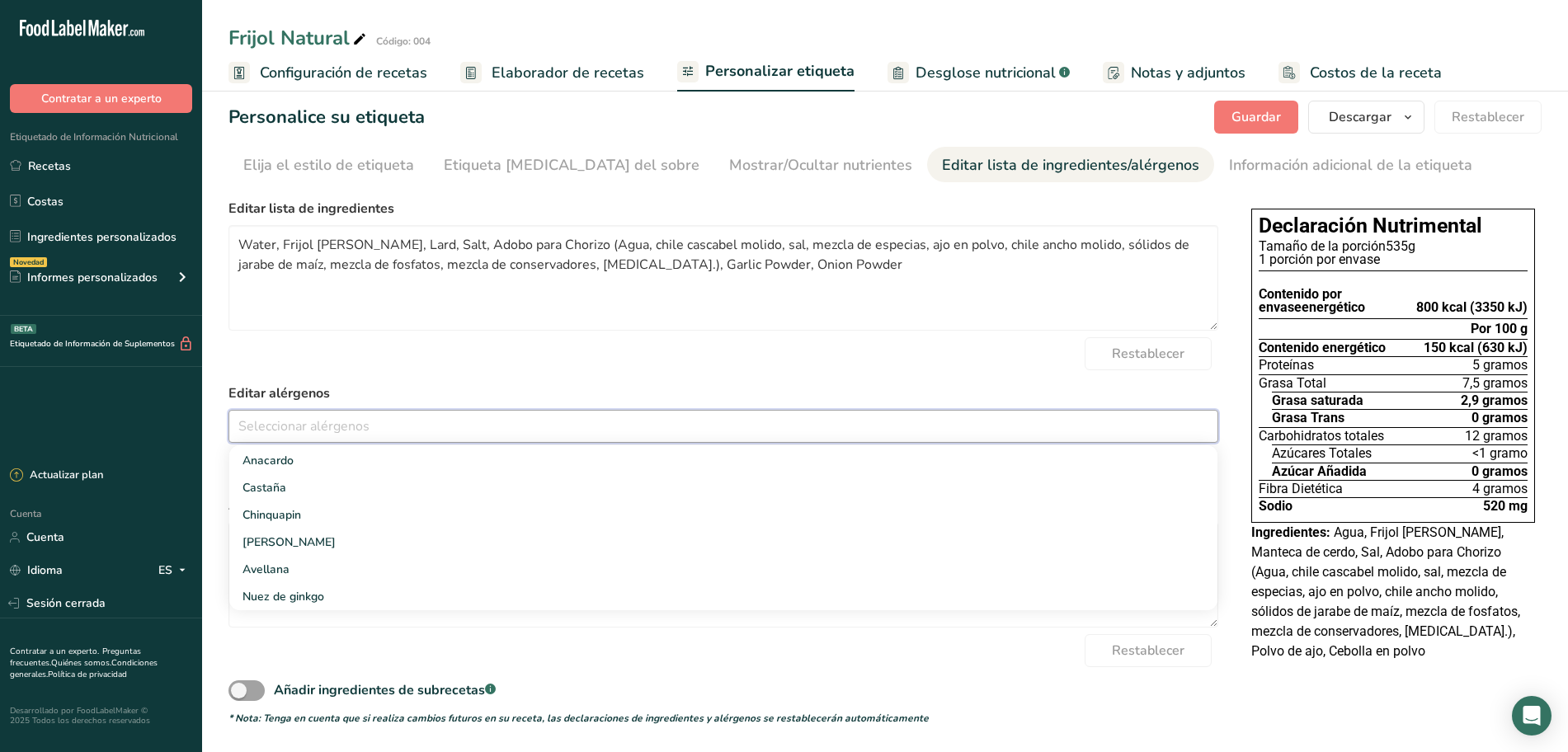
scroll to position [618, 0]
click at [360, 365] on div "Restablecer" at bounding box center [723, 353] width 990 height 33
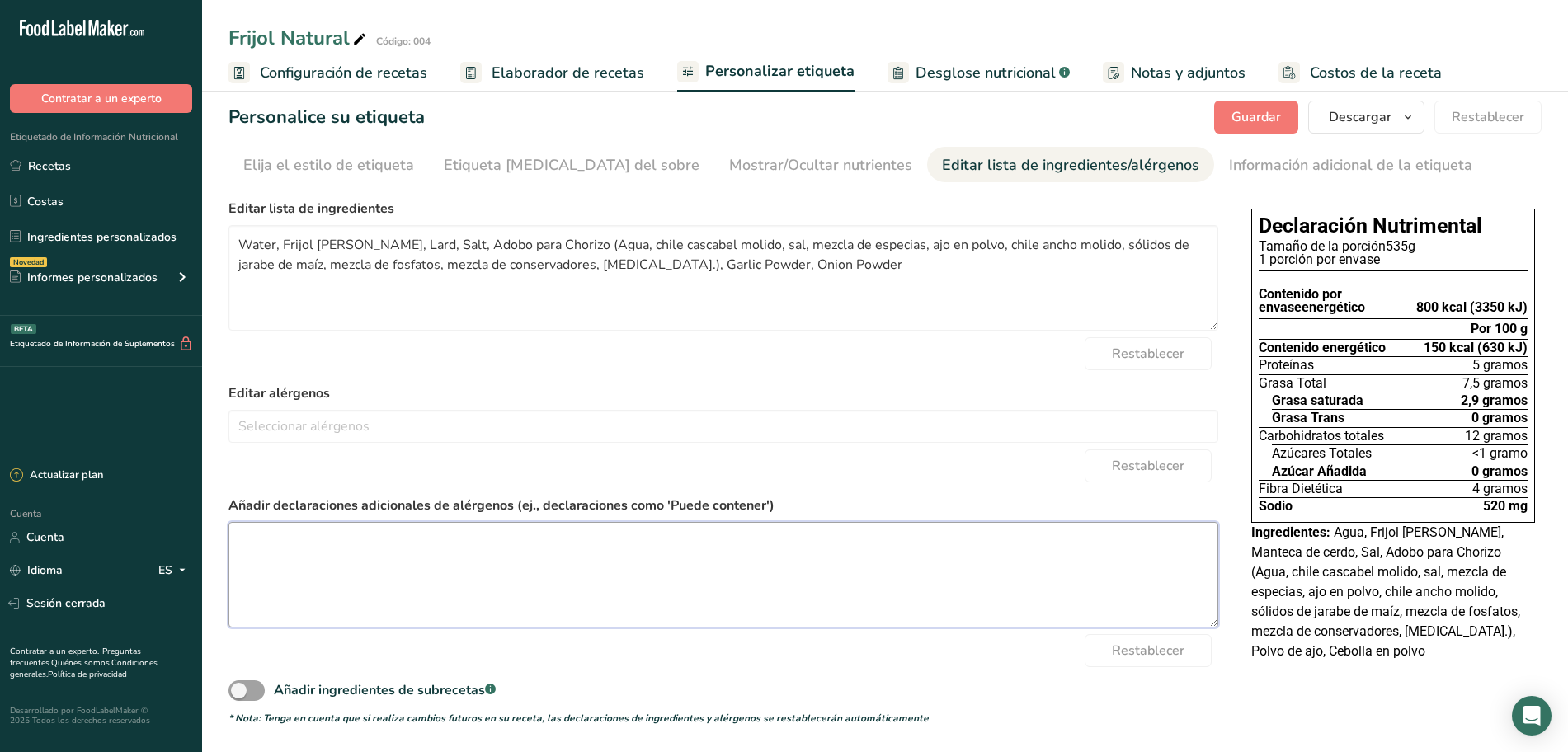
click at [308, 543] on textarea at bounding box center [723, 574] width 990 height 105
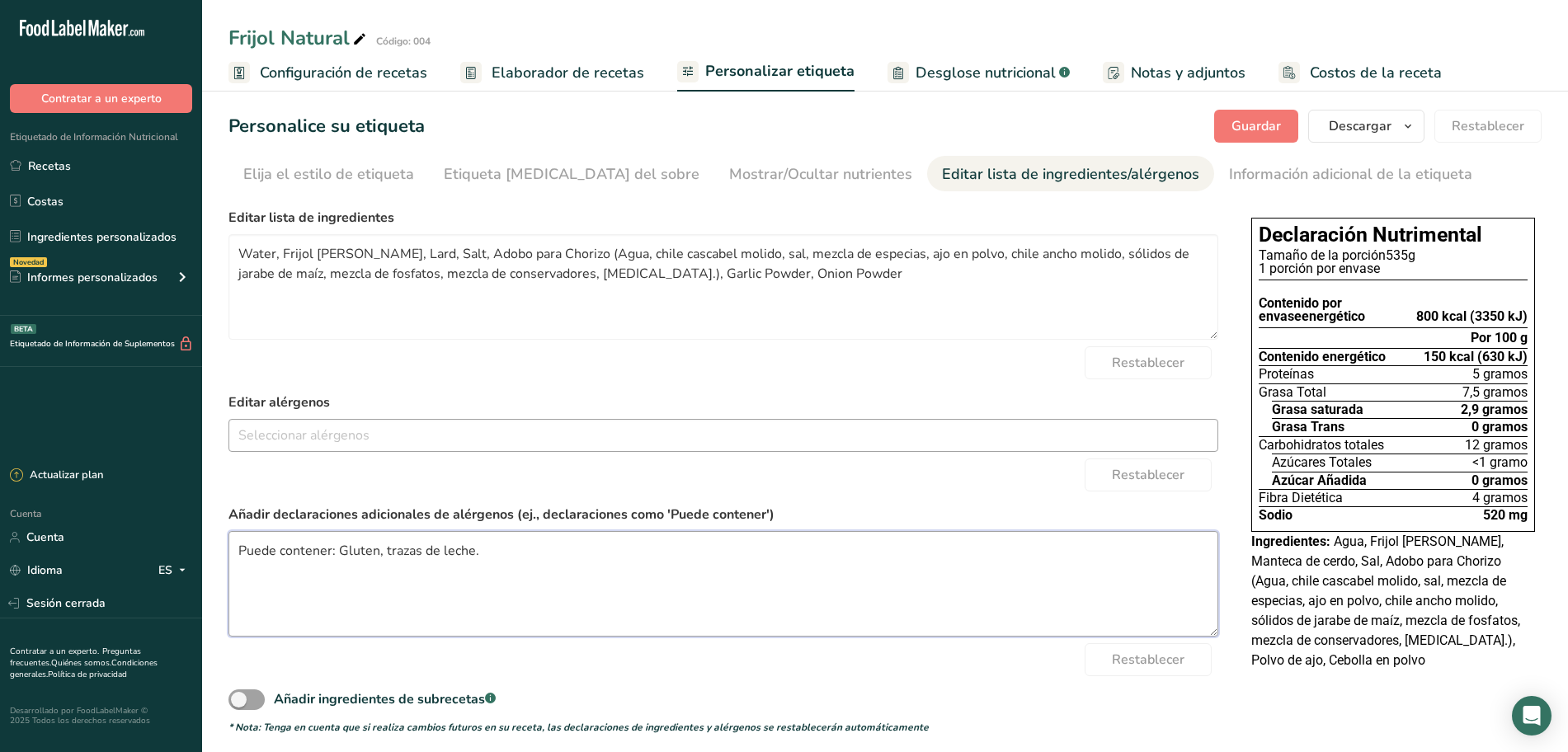
scroll to position [0, 0]
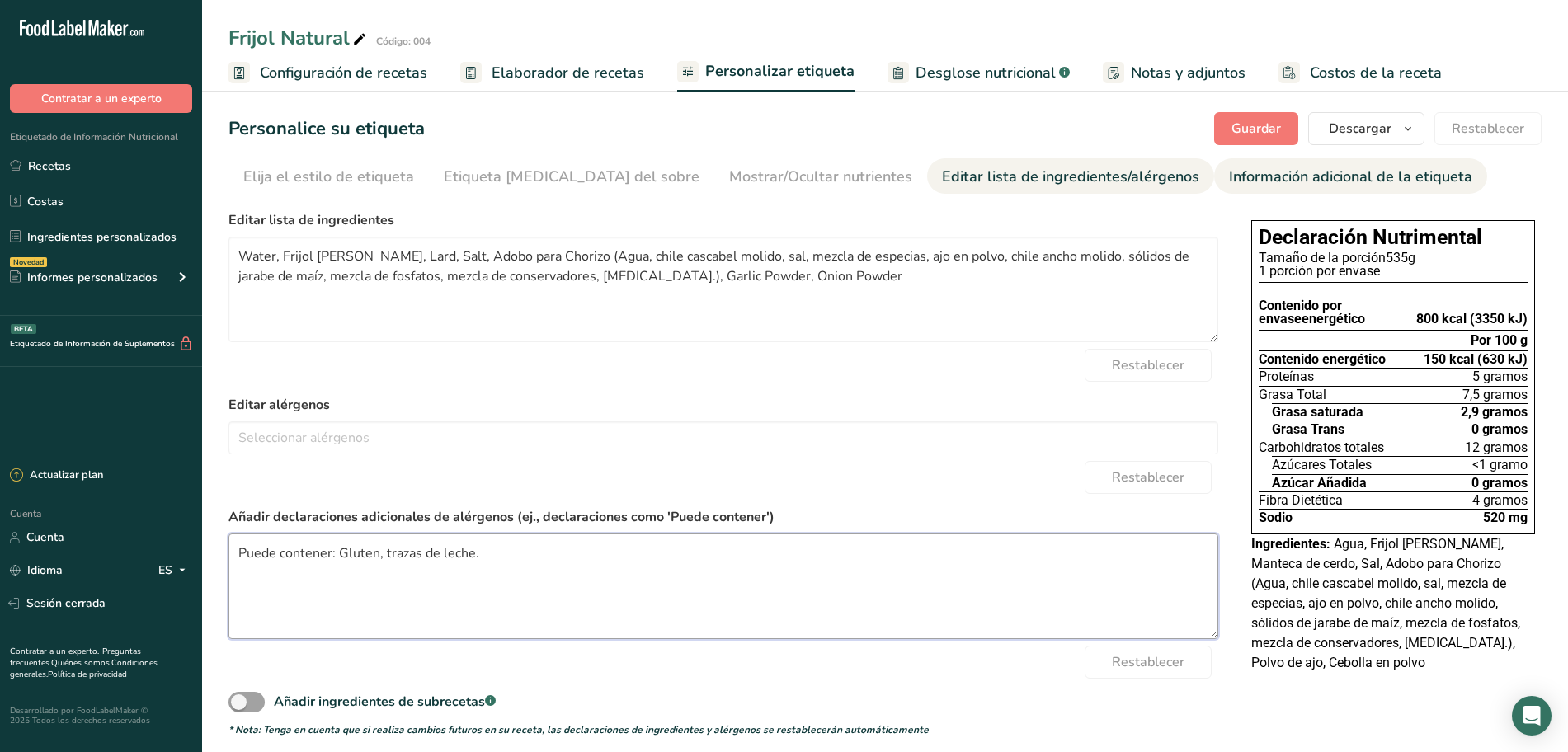
type textarea "Puede contener: Gluten, trazas de leche."
click at [1229, 176] on font "Información adicional de la etiqueta" at bounding box center [1350, 176] width 243 height 20
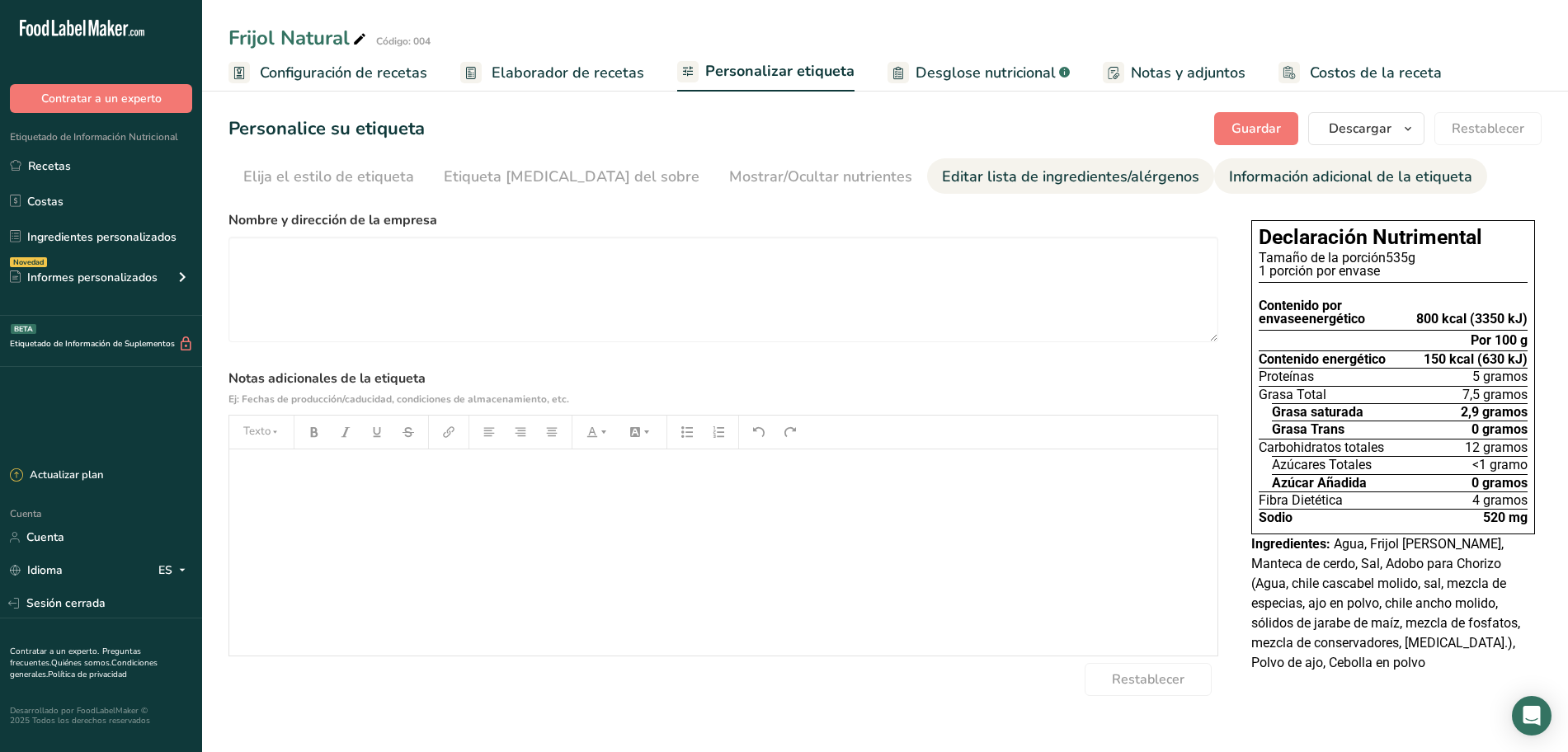
click at [999, 170] on font "Editar lista de ingredientes/alérgenos" at bounding box center [1071, 176] width 258 height 20
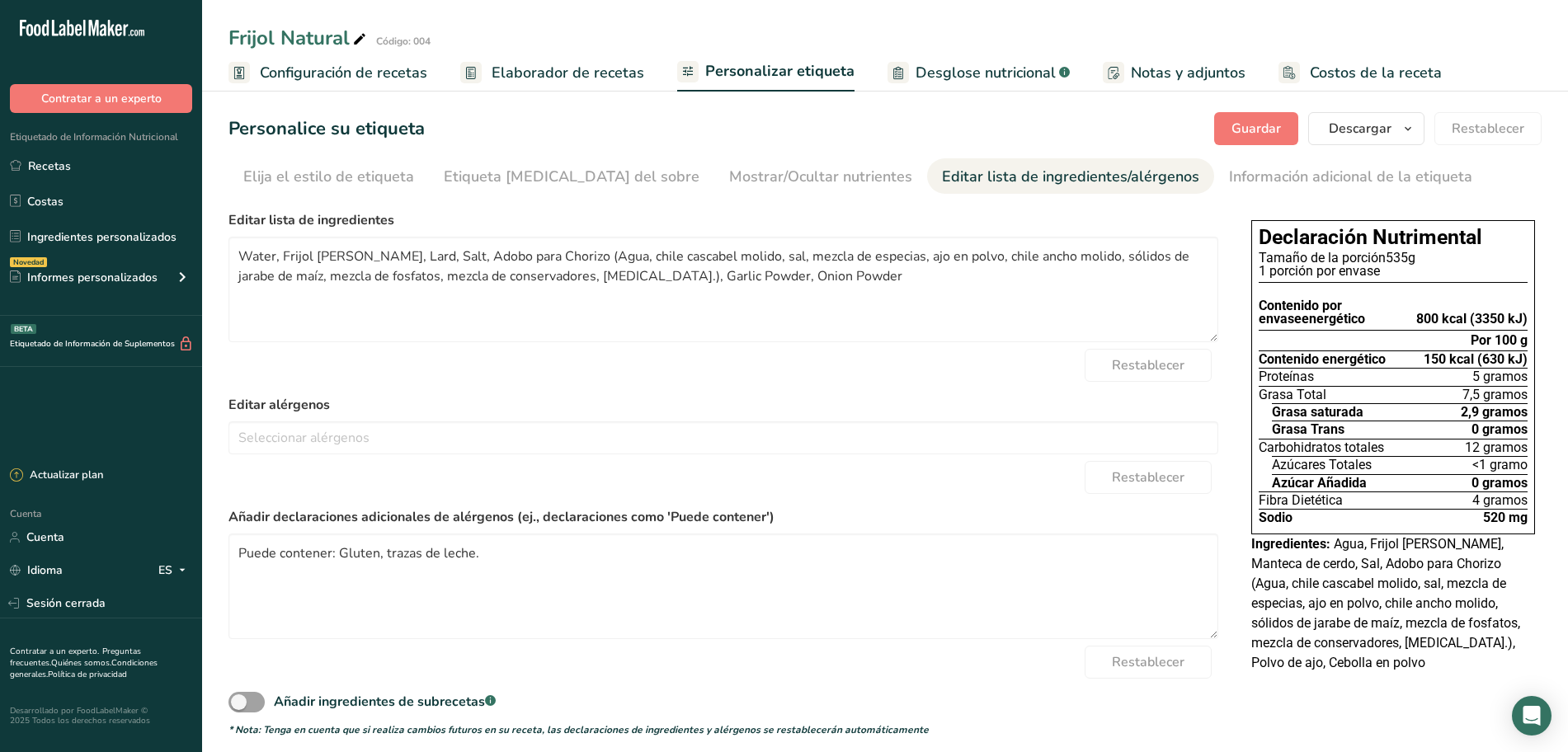
click at [535, 71] on font "Elaborador de recetas" at bounding box center [568, 72] width 153 height 20
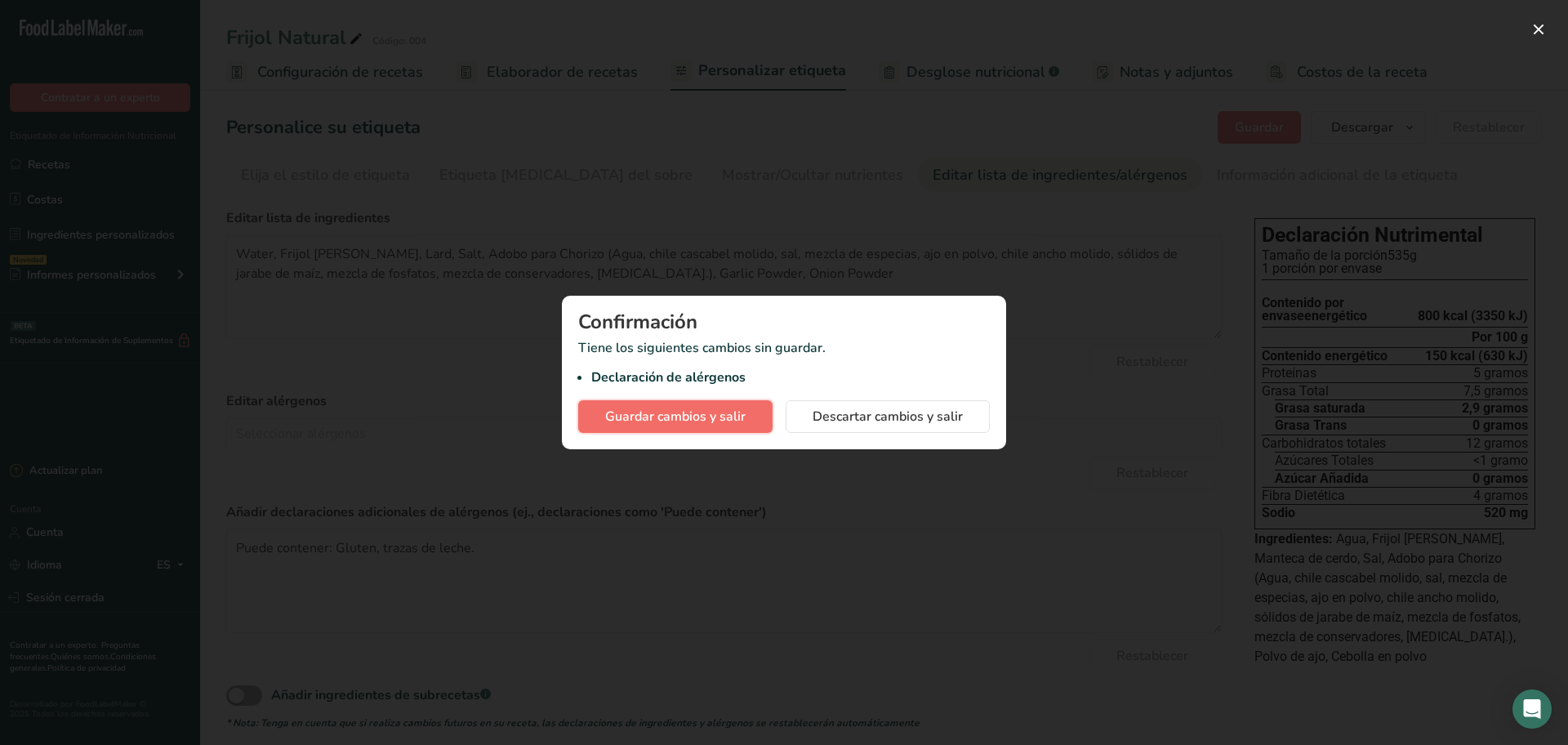
click at [716, 417] on font "Guardar cambios y salir" at bounding box center [675, 417] width 141 height 18
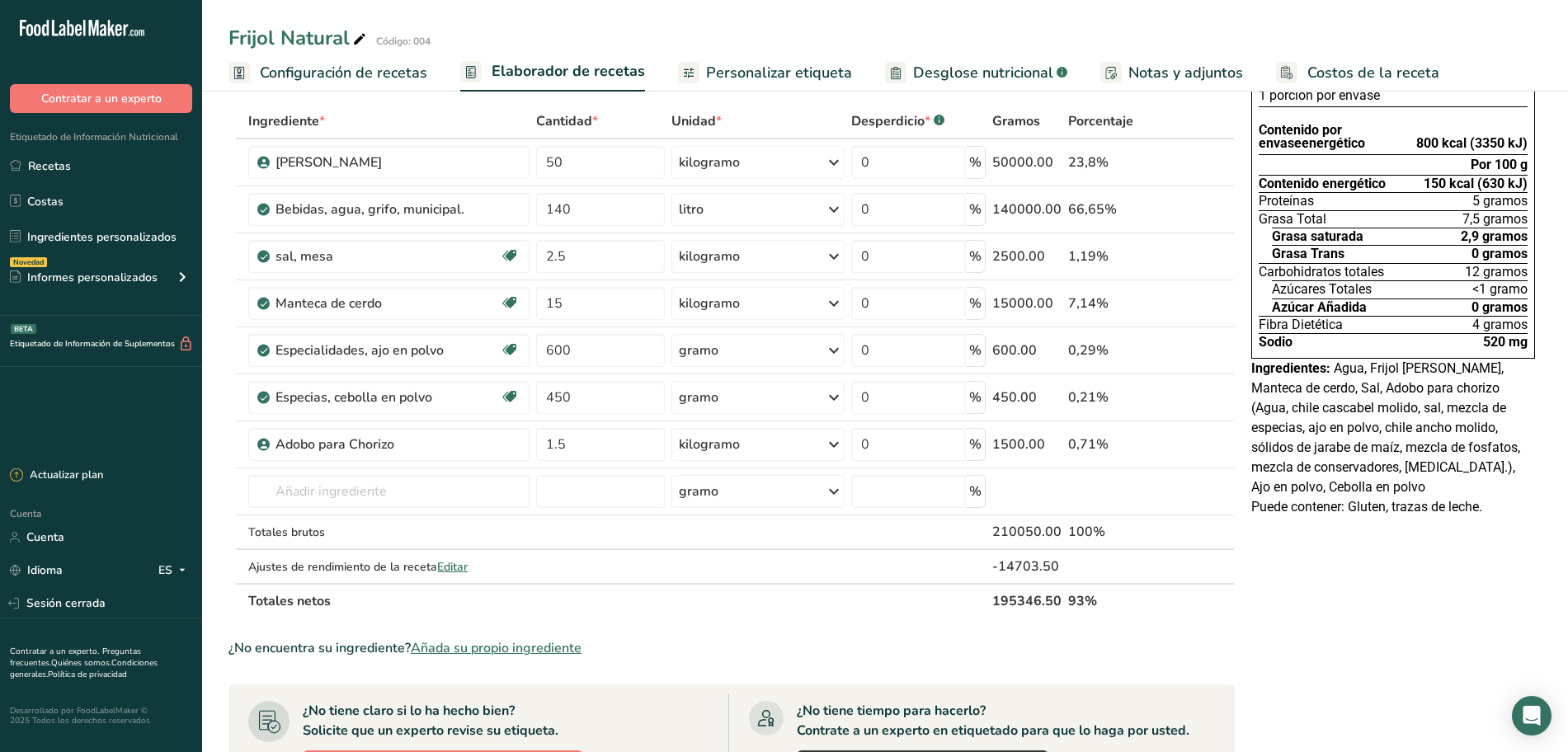
scroll to position [103, 0]
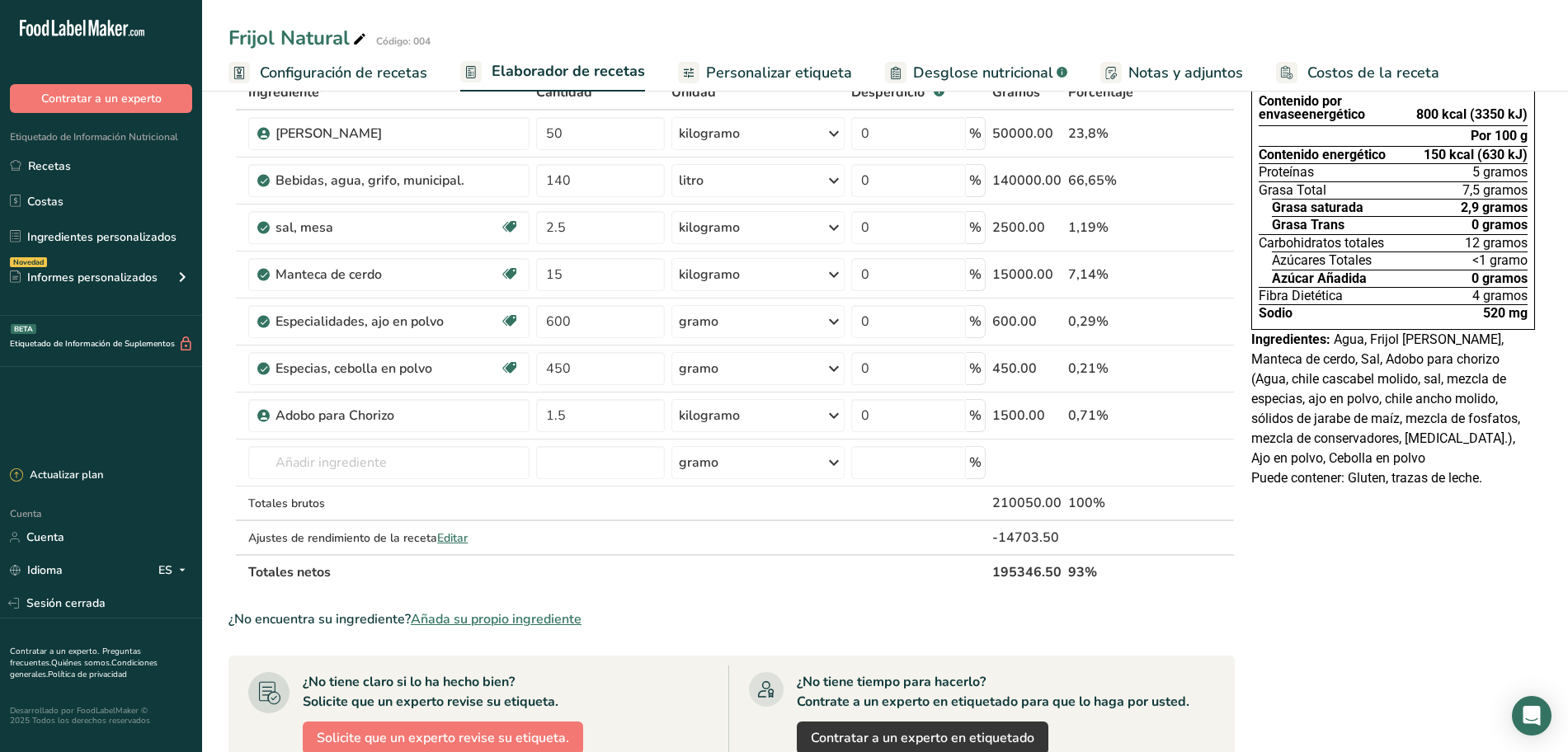
click at [1037, 67] on font "Desglose nutricional" at bounding box center [983, 72] width 140 height 20
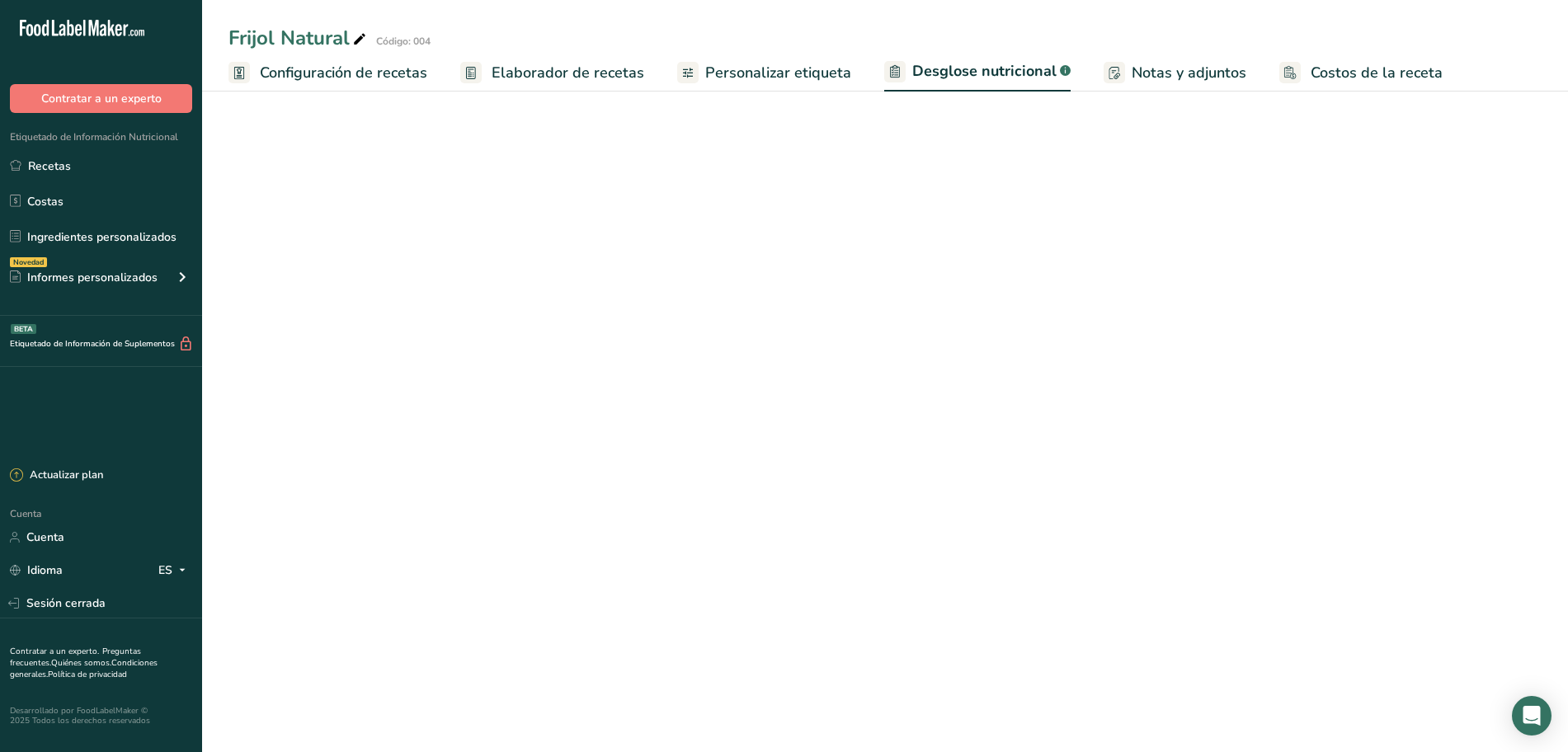
select select "Calories"
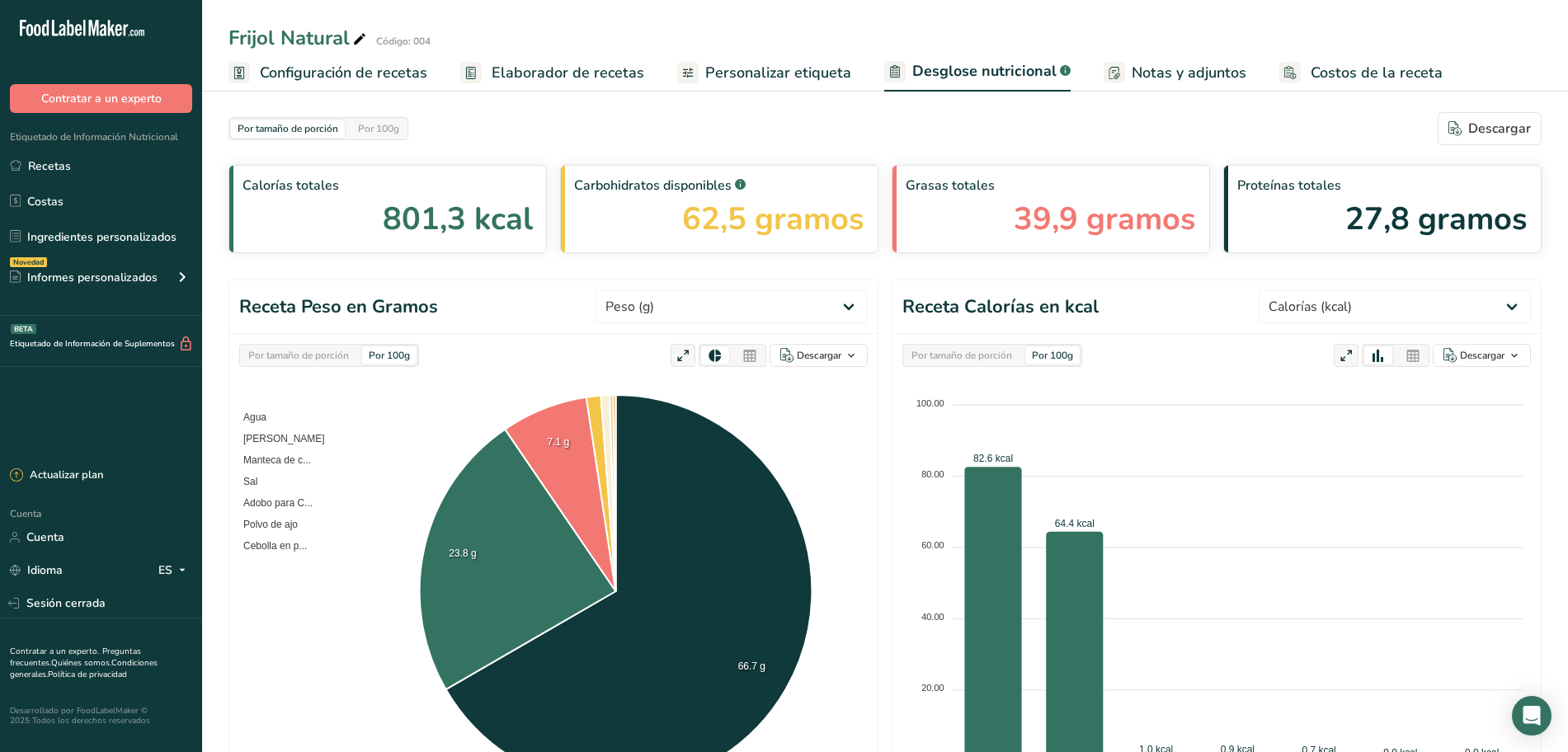
click at [349, 356] on font "Por tamaño de porción" at bounding box center [298, 355] width 100 height 13
click at [403, 361] on font "Por 100g" at bounding box center [389, 355] width 42 height 13
click at [413, 242] on span "801,3 kcal" at bounding box center [458, 219] width 150 height 47
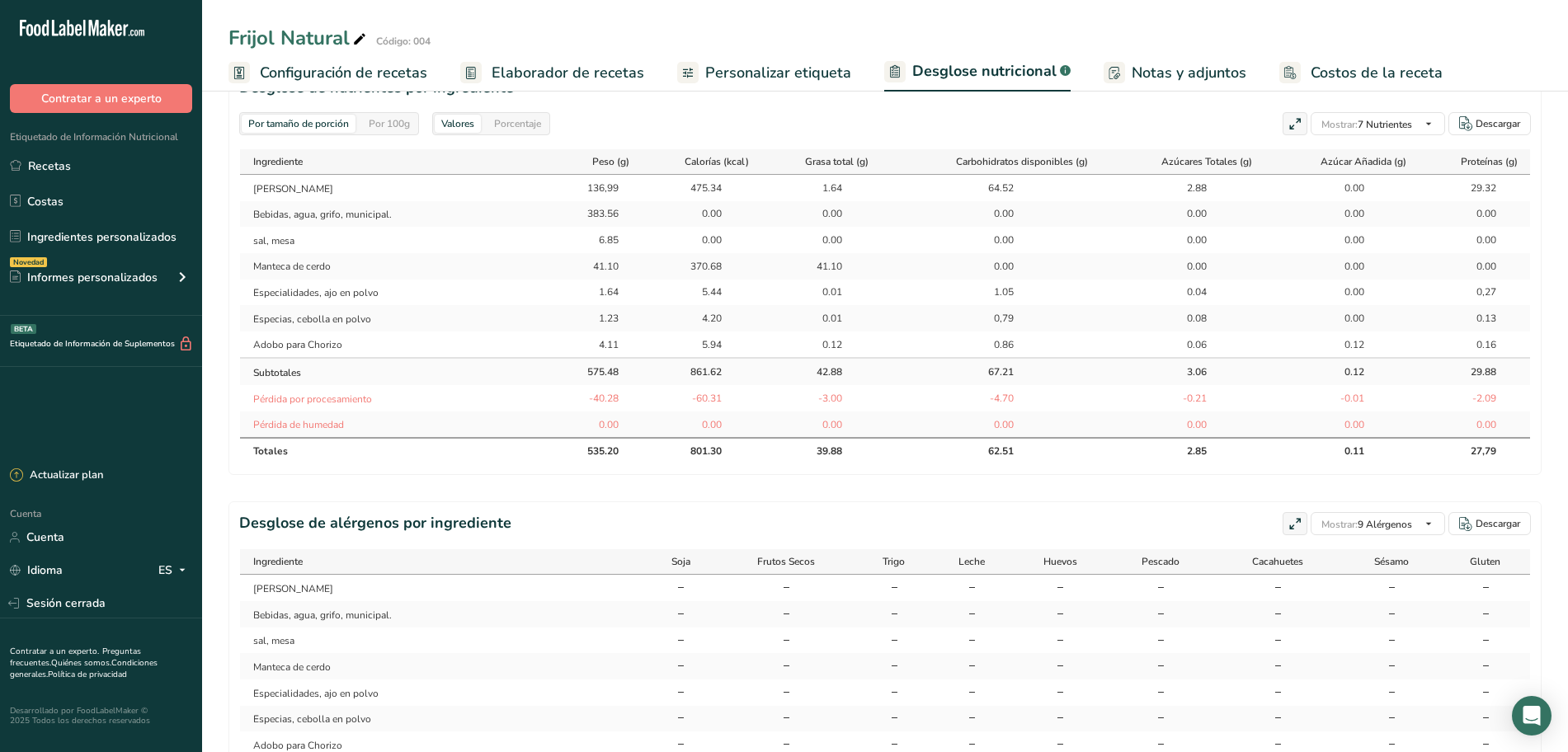
scroll to position [825, 0]
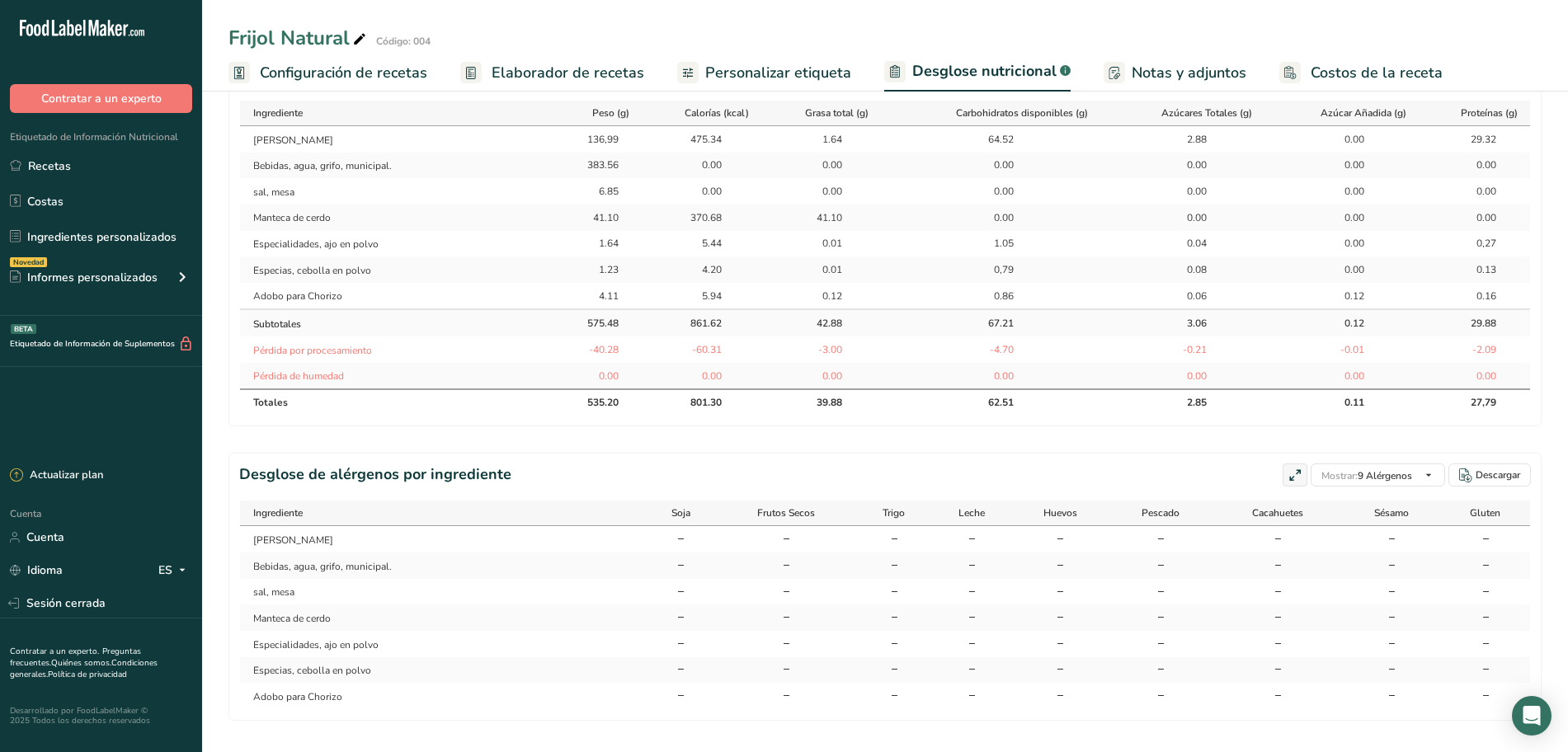
drag, startPoint x: 0, startPoint y: 660, endPoint x: 0, endPoint y: 681, distance: 21.0
click at [693, 460] on section "Desglose de alérgenos por ingrediente Mostrar: 9 Alérgenos Todos los alérgenos …" at bounding box center [885, 586] width 1313 height 267
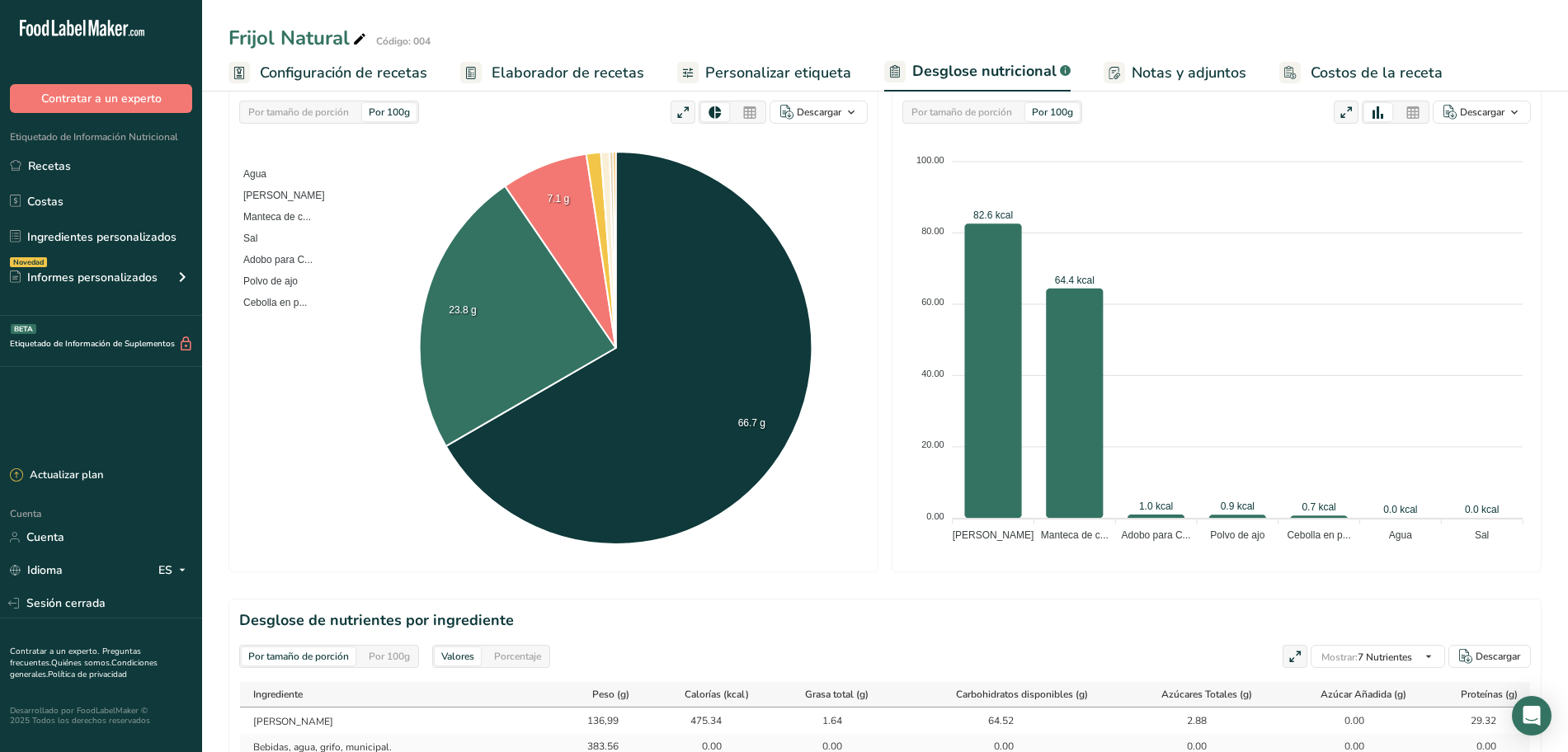
scroll to position [227, 0]
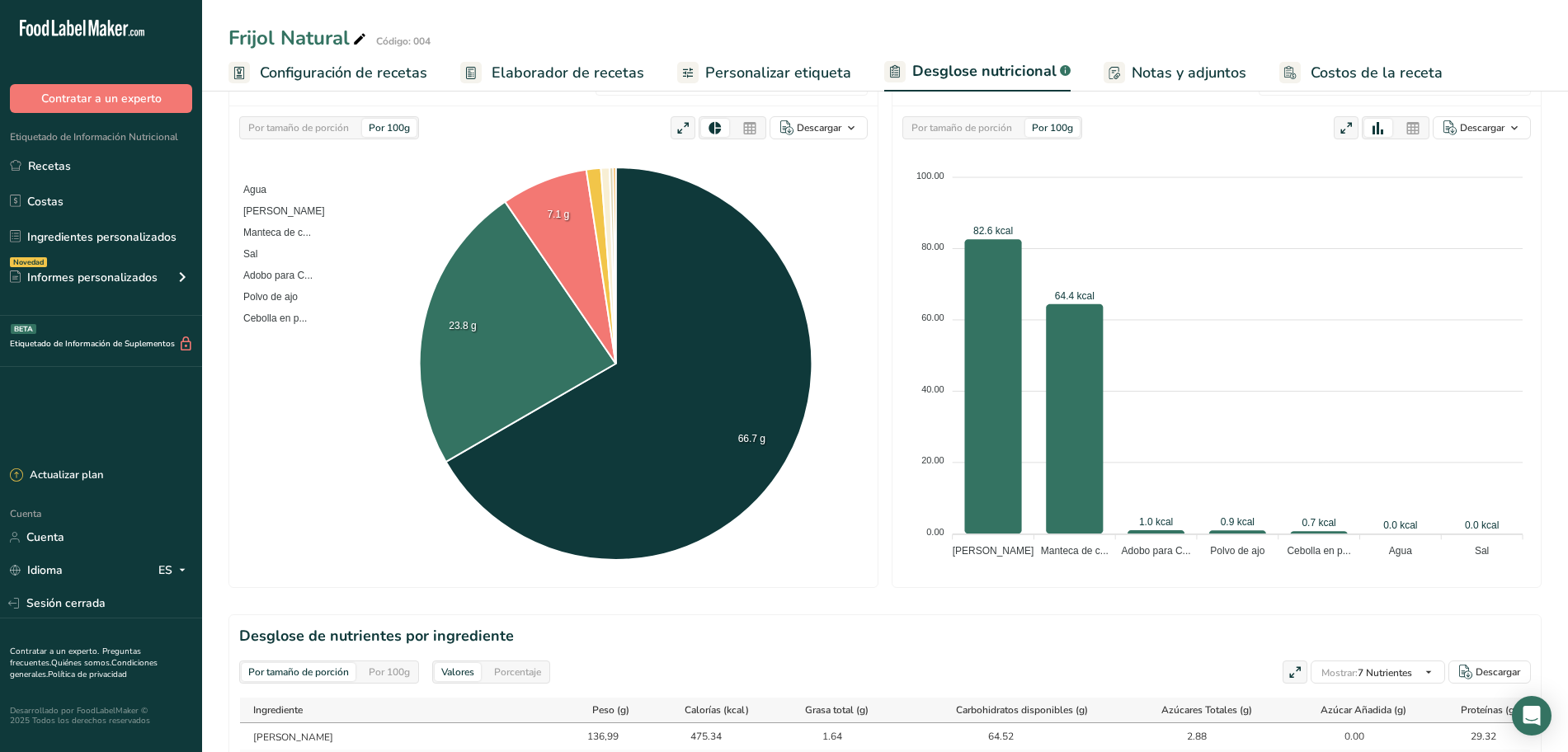
click at [1136, 77] on font "Notas y adjuntos" at bounding box center [1189, 72] width 115 height 20
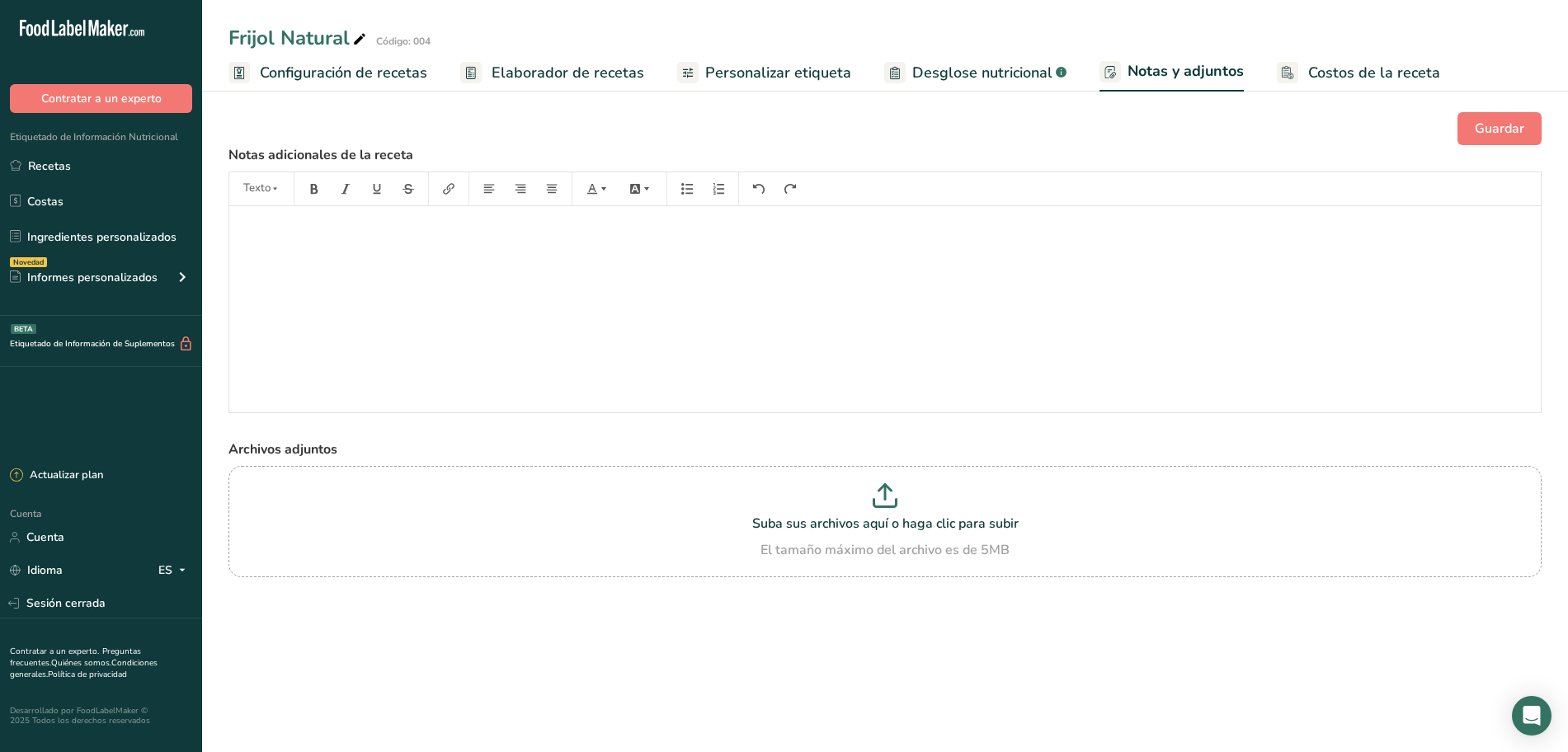
click at [1351, 70] on font "Costos de la receta" at bounding box center [1374, 72] width 132 height 20
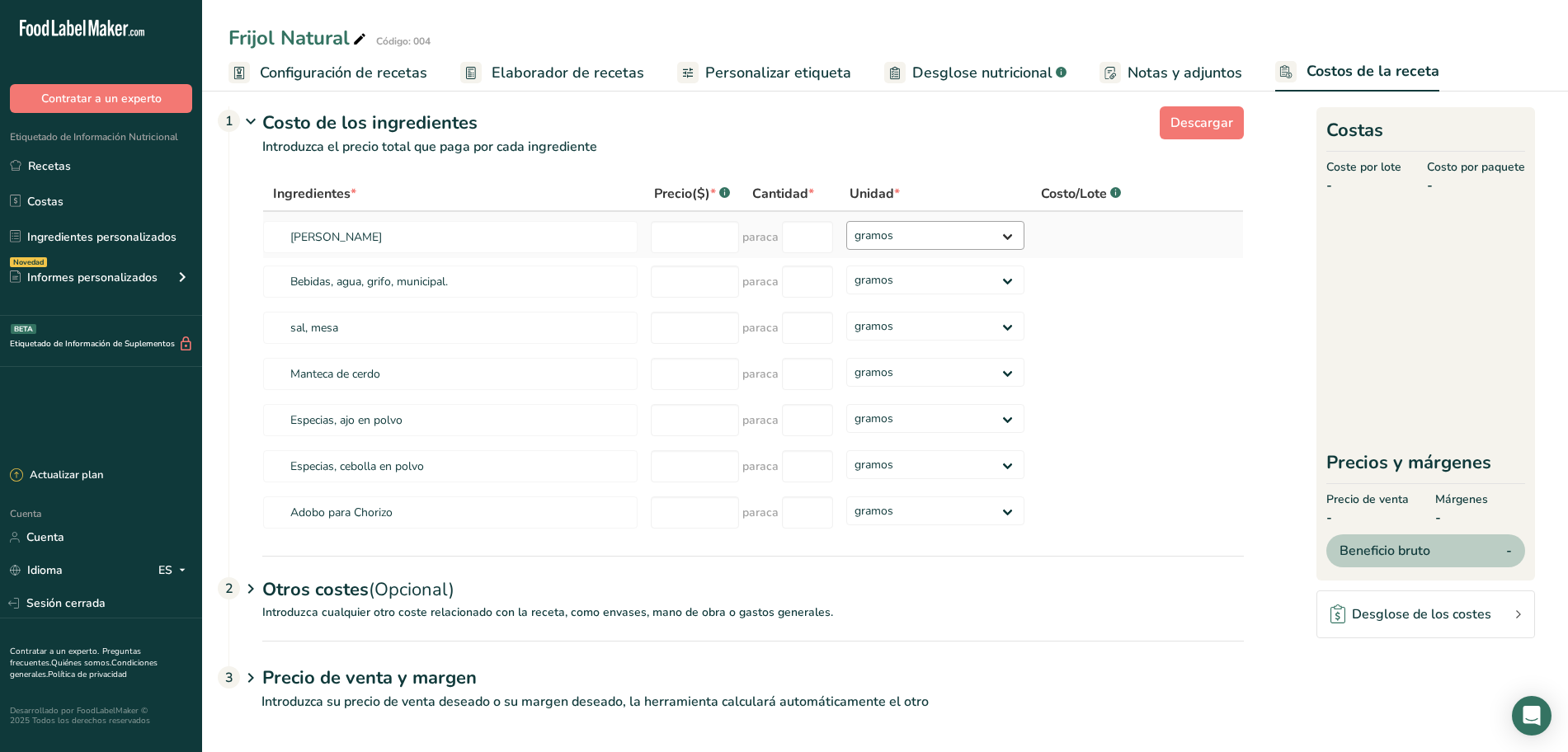
scroll to position [18, 0]
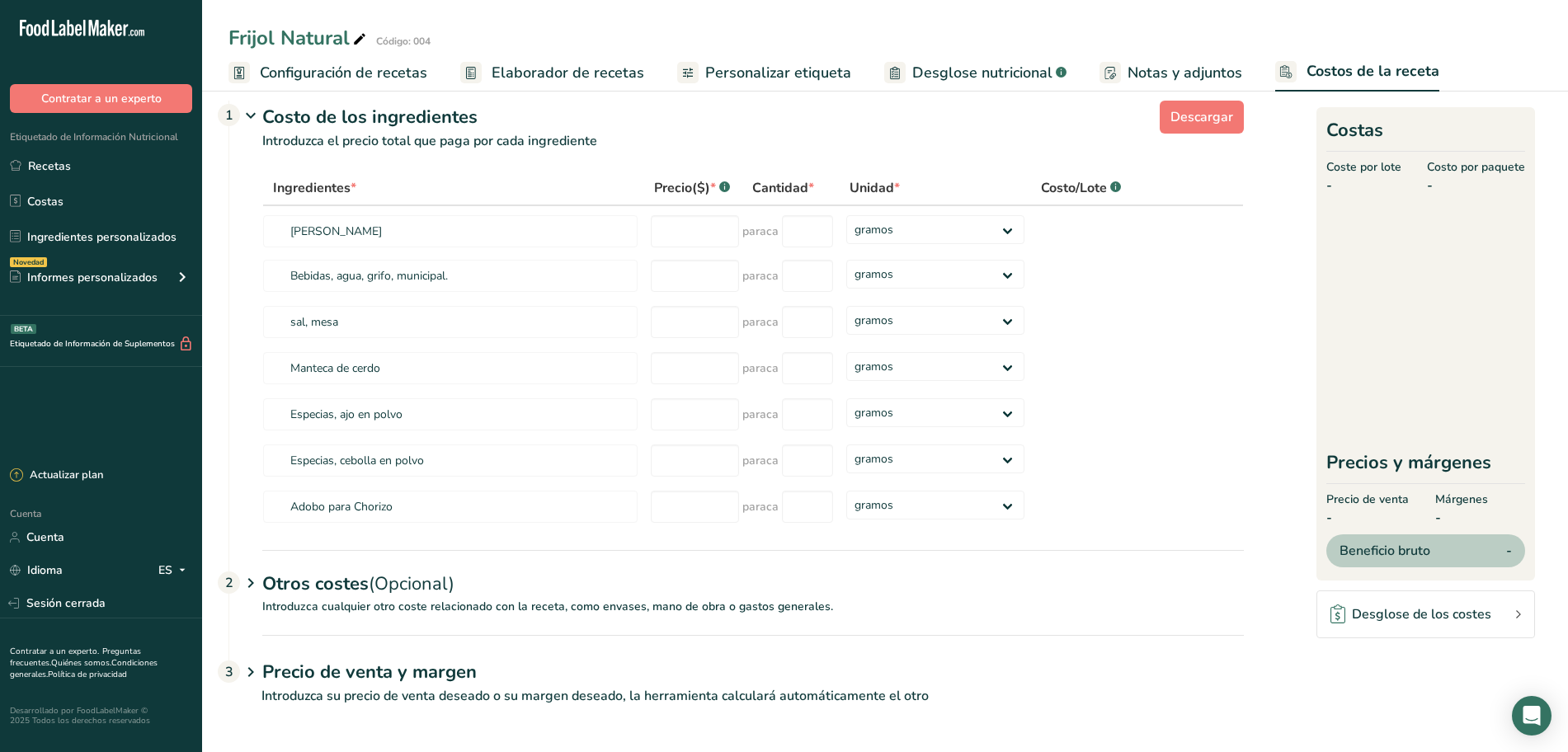
click at [570, 64] on font "Elaborador de recetas" at bounding box center [568, 72] width 153 height 20
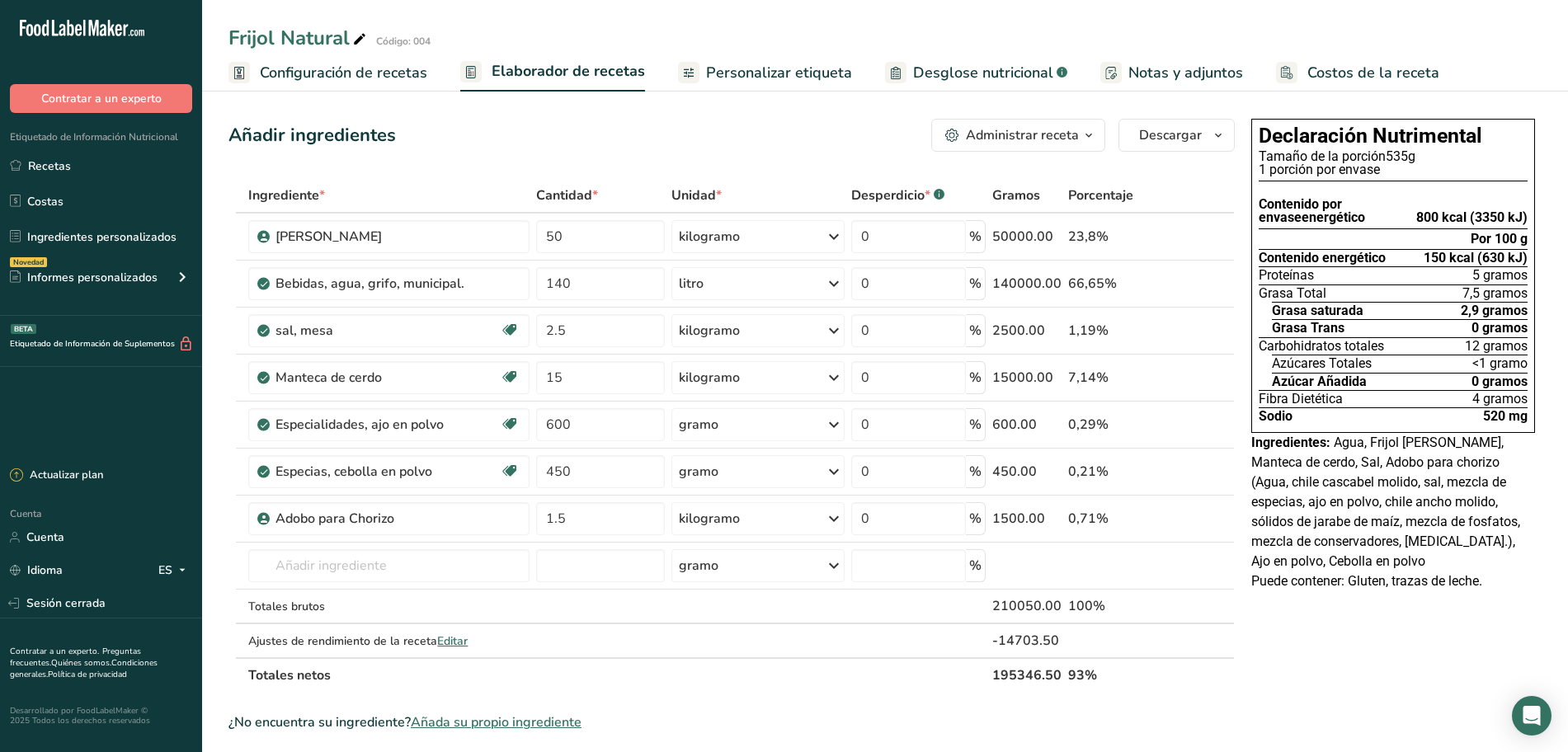
click at [317, 67] on font "Configuración de recetas" at bounding box center [343, 72] width 168 height 20
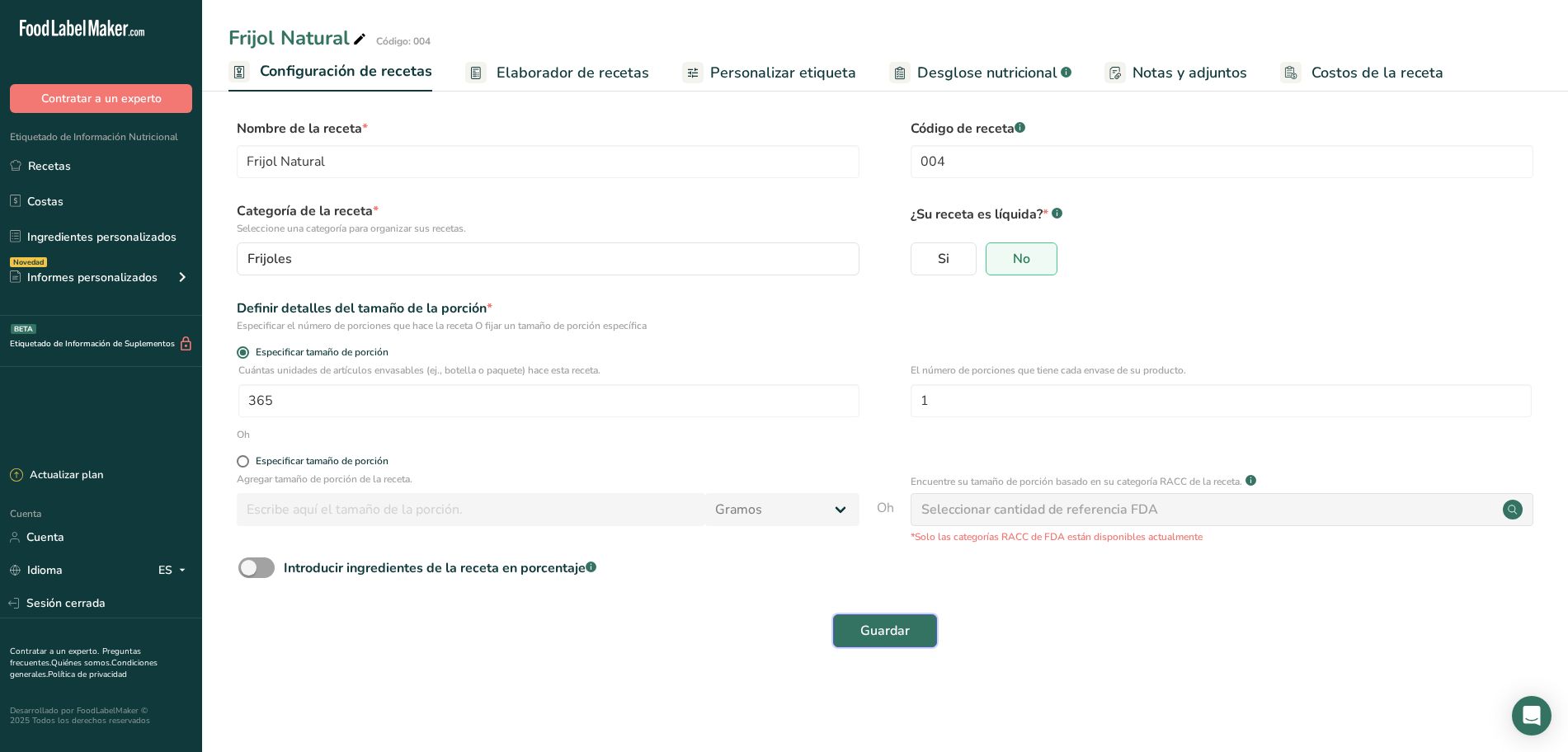
click at [901, 629] on font "Guardar" at bounding box center [885, 631] width 49 height 18
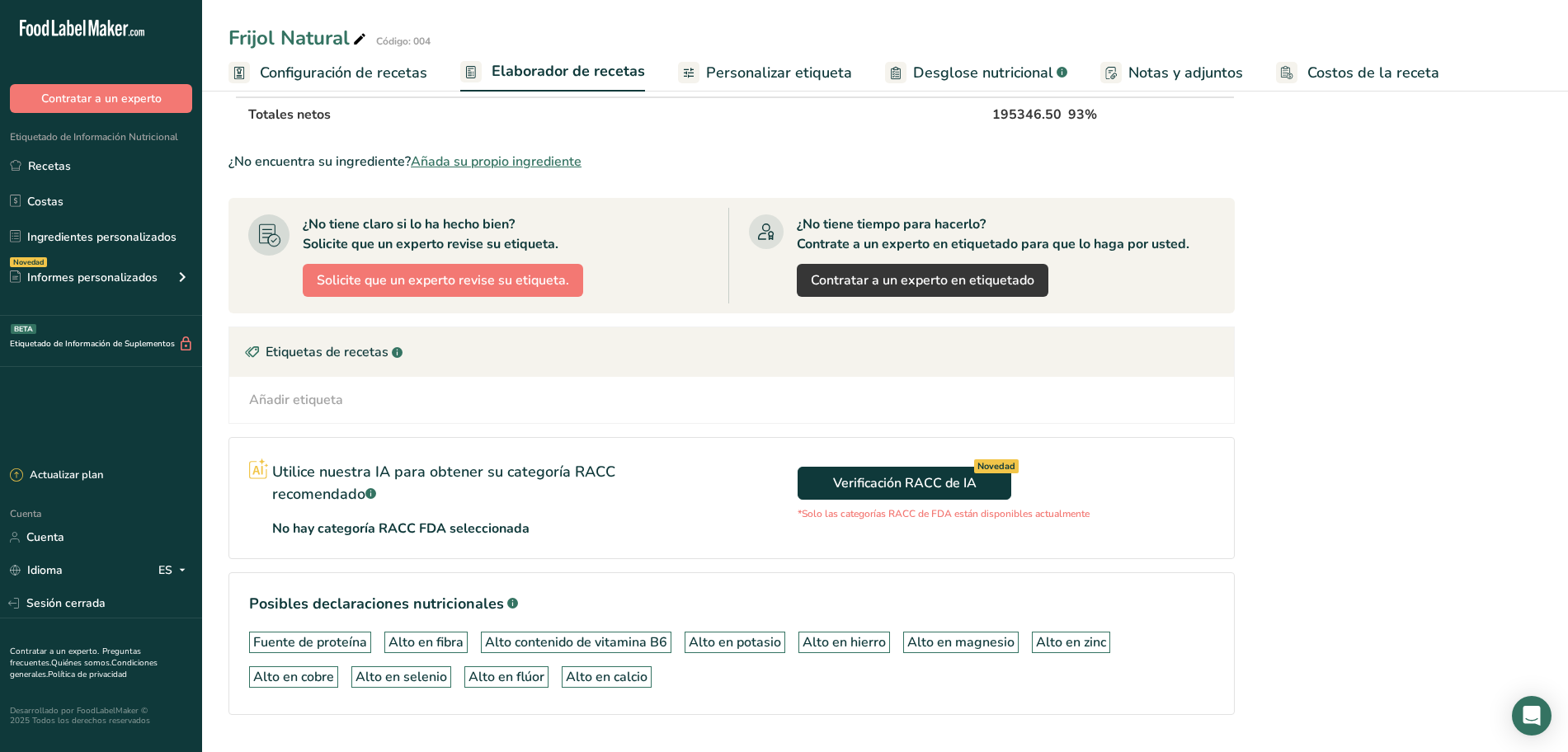
scroll to position [603, 0]
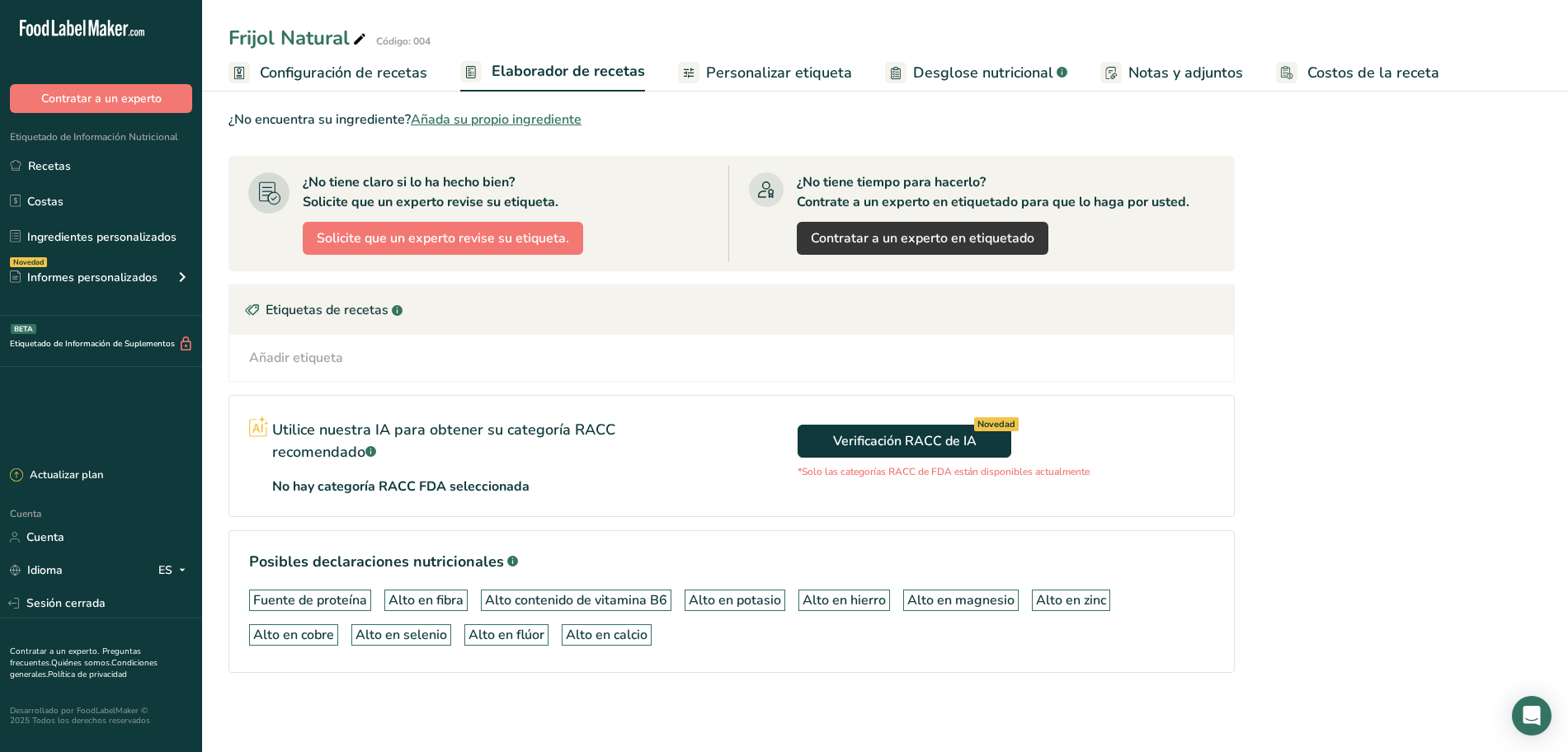
drag, startPoint x: 727, startPoint y: 77, endPoint x: 713, endPoint y: 81, distance: 14.6
click at [727, 77] on font "Personalizar etiqueta" at bounding box center [779, 72] width 146 height 20
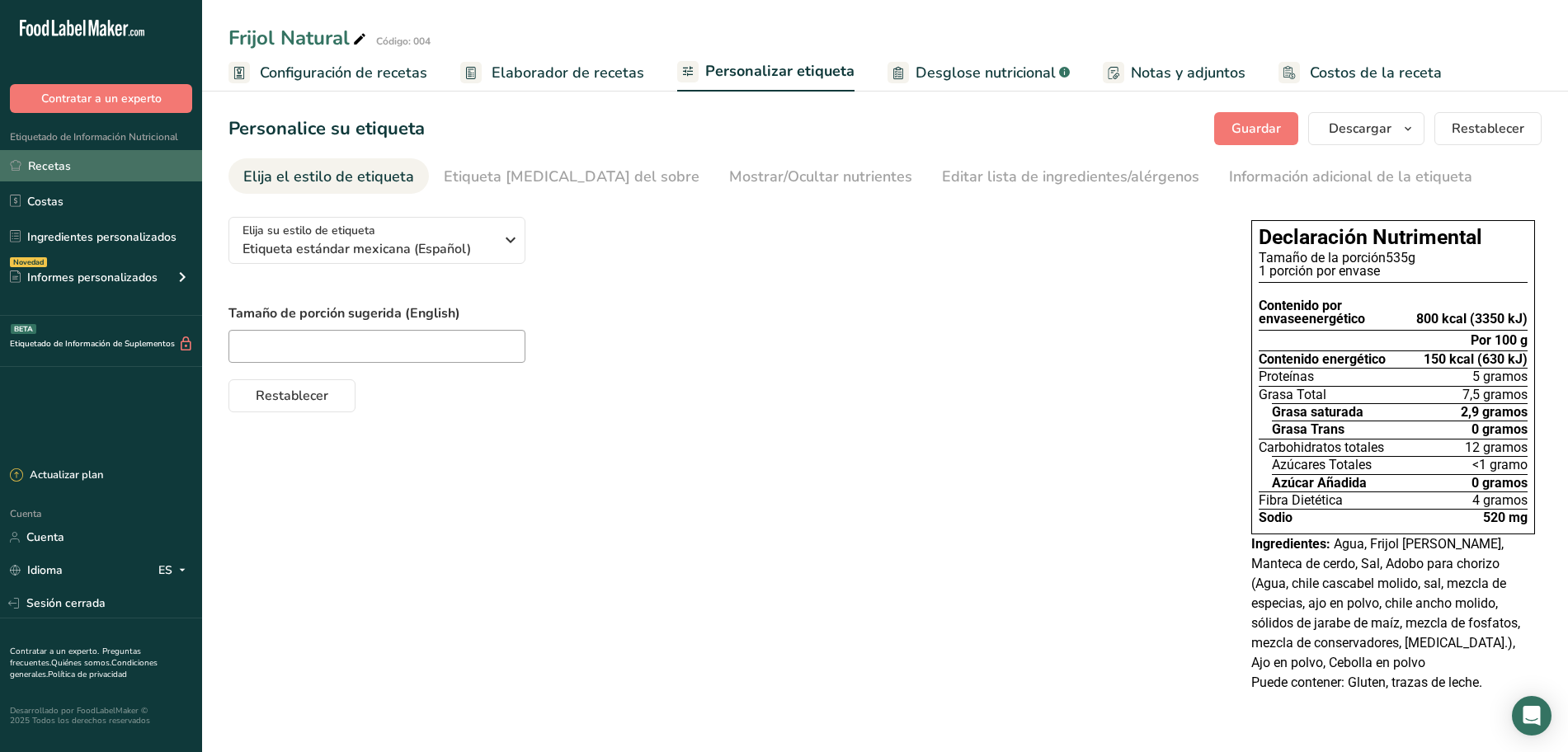
click at [73, 159] on link "Recetas" at bounding box center [100, 165] width 202 height 31
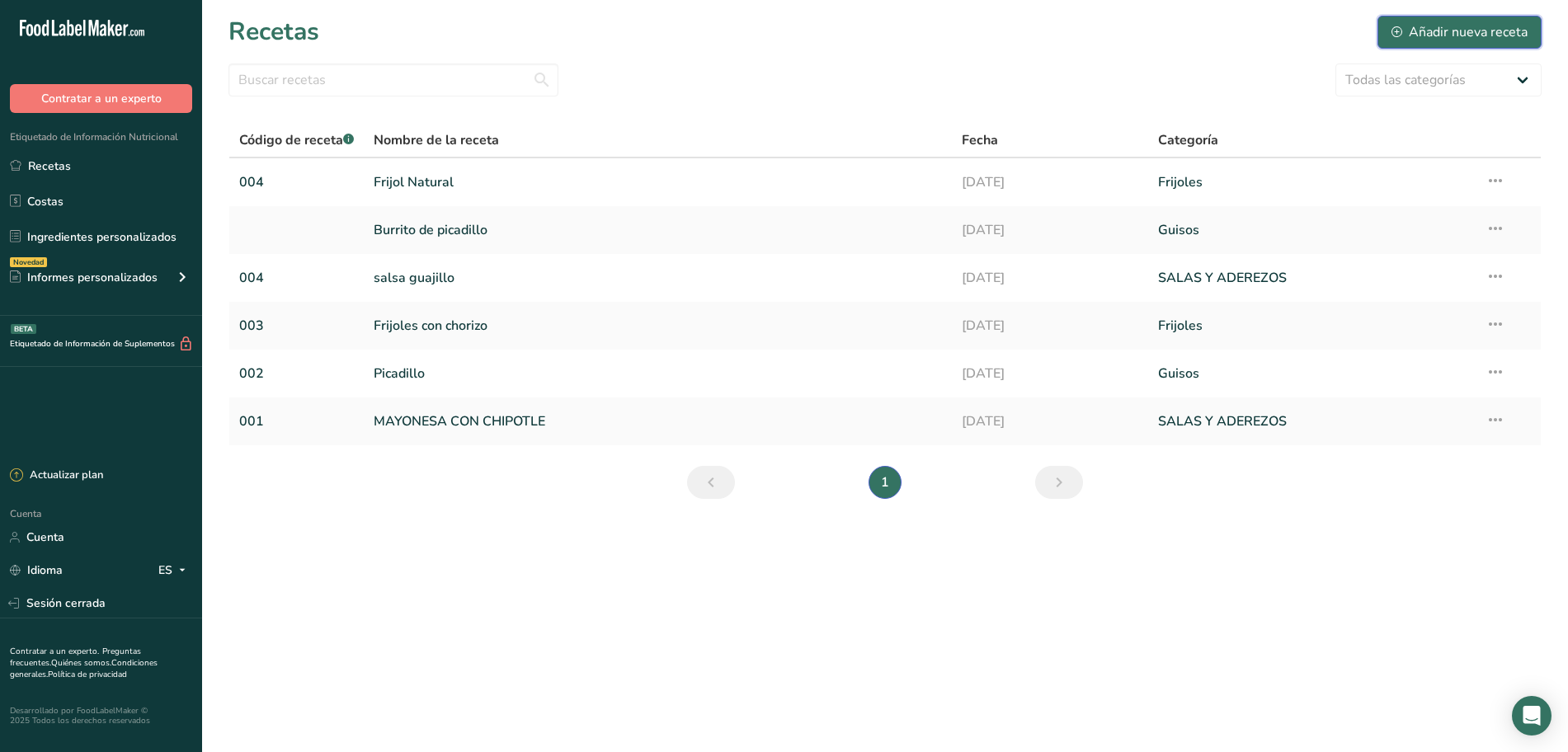
click at [1439, 23] on font "Añadir nueva receta" at bounding box center [1468, 31] width 118 height 18
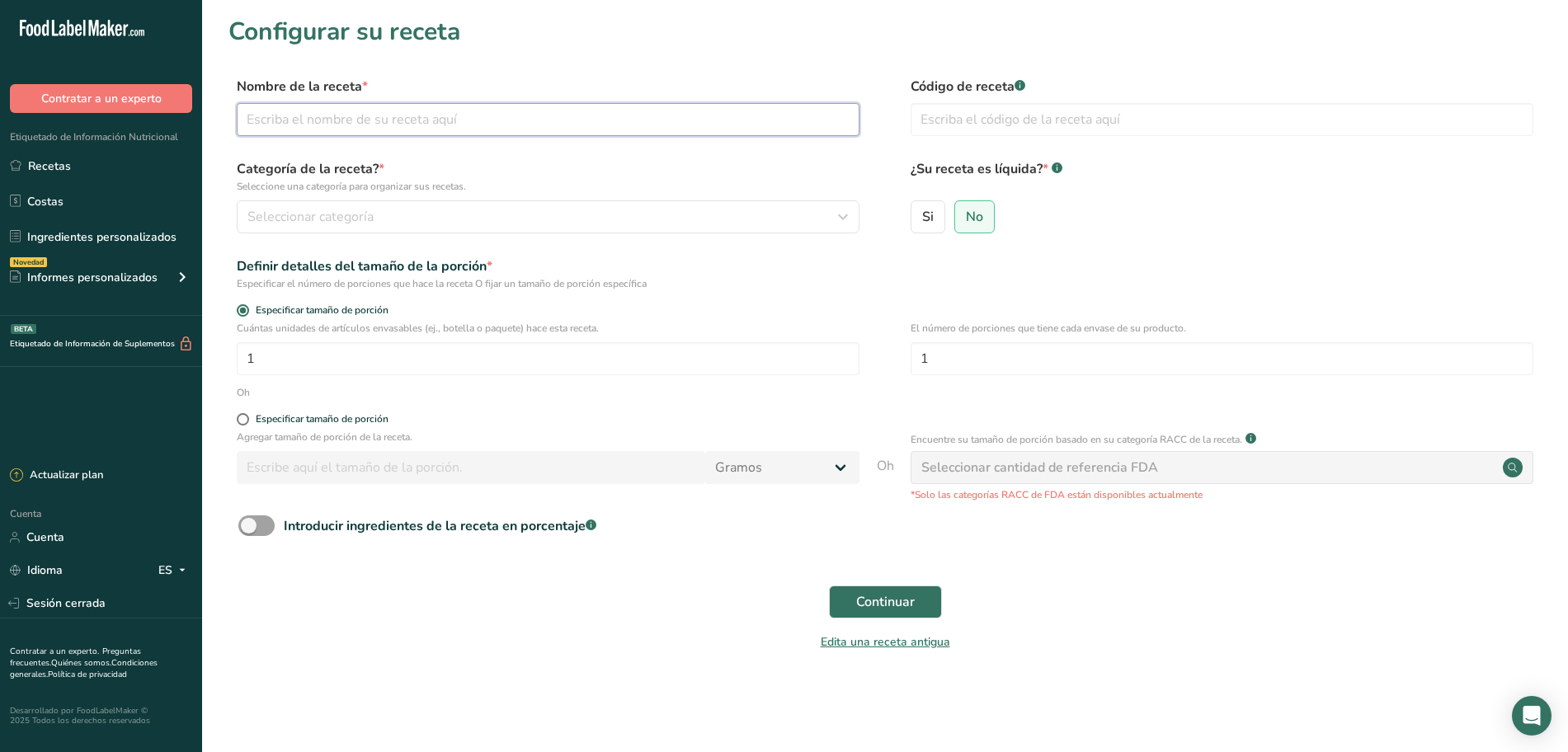
click at [428, 120] on input "text" at bounding box center [548, 119] width 622 height 33
type input "Frijol estilo chorizo"
click at [841, 54] on section "Configurar su receta Nombre de la receta * Frijol estilo chorizo Código de rece…" at bounding box center [885, 344] width 1366 height 688
click at [1012, 106] on input "text" at bounding box center [1221, 119] width 622 height 33
type input "006"
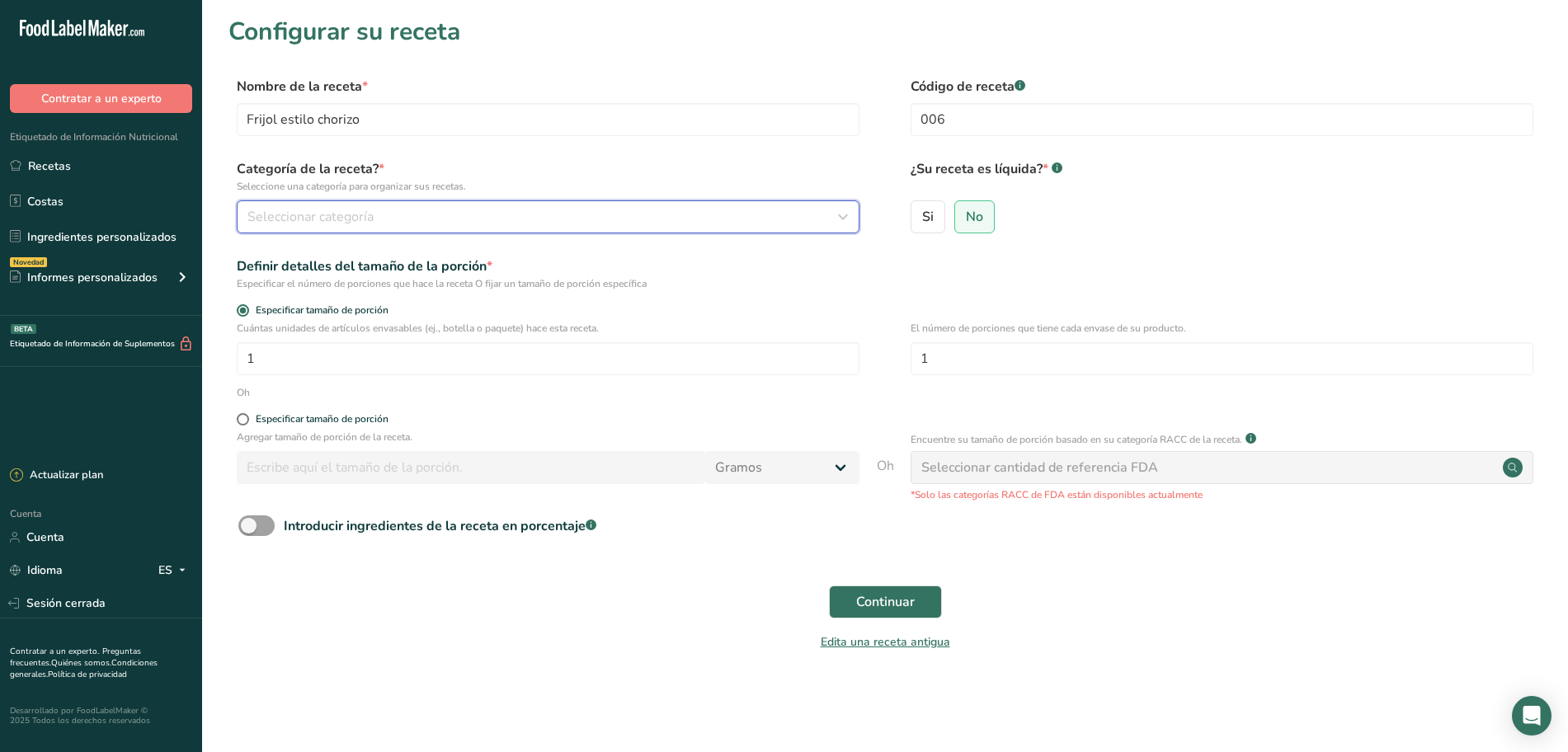
click at [469, 216] on div "Seleccionar categoría" at bounding box center [543, 217] width 591 height 20
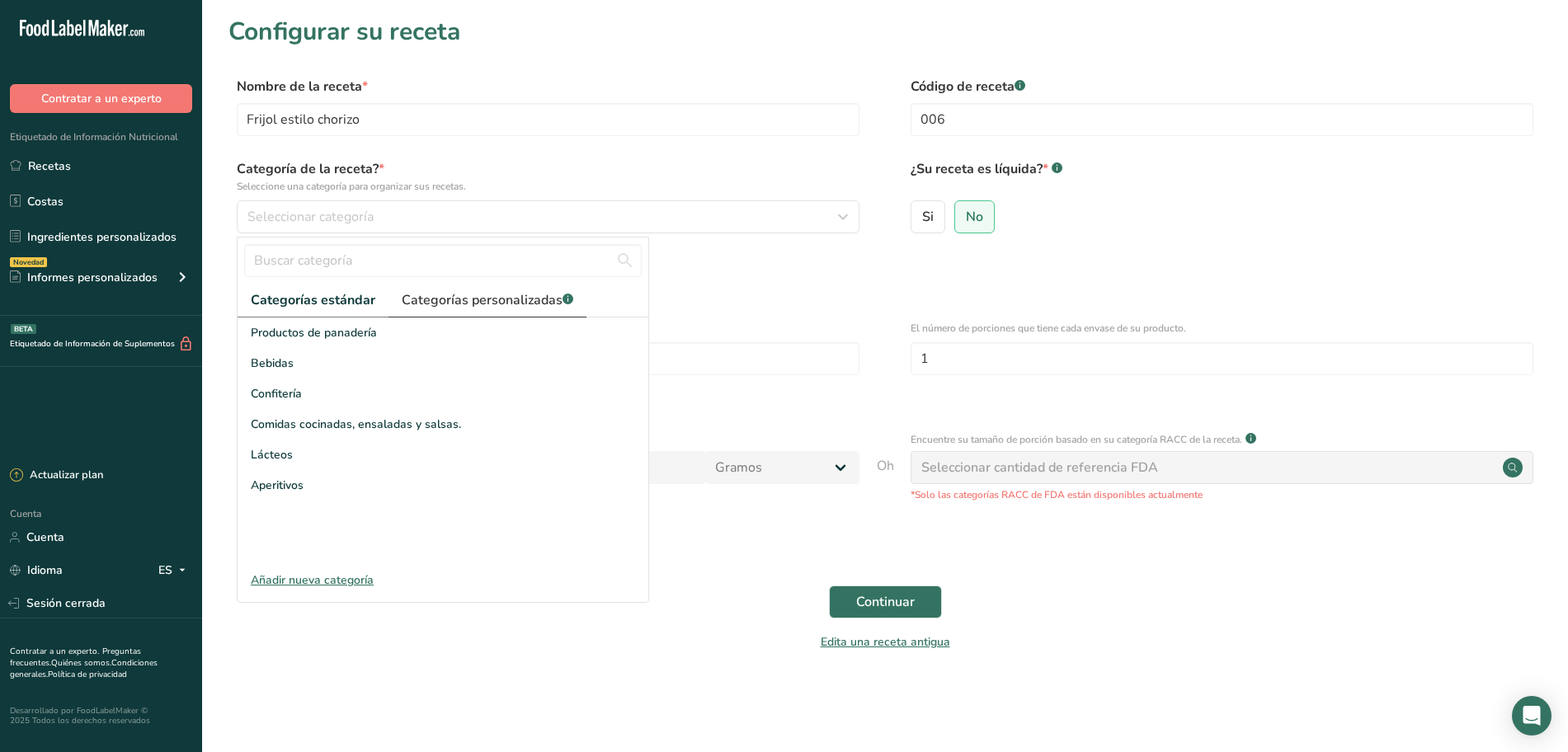
click at [510, 289] on link "Categorías personalizadas .a-a{fill:#347362;}.b-a{fill:#fff;}" at bounding box center [487, 301] width 198 height 34
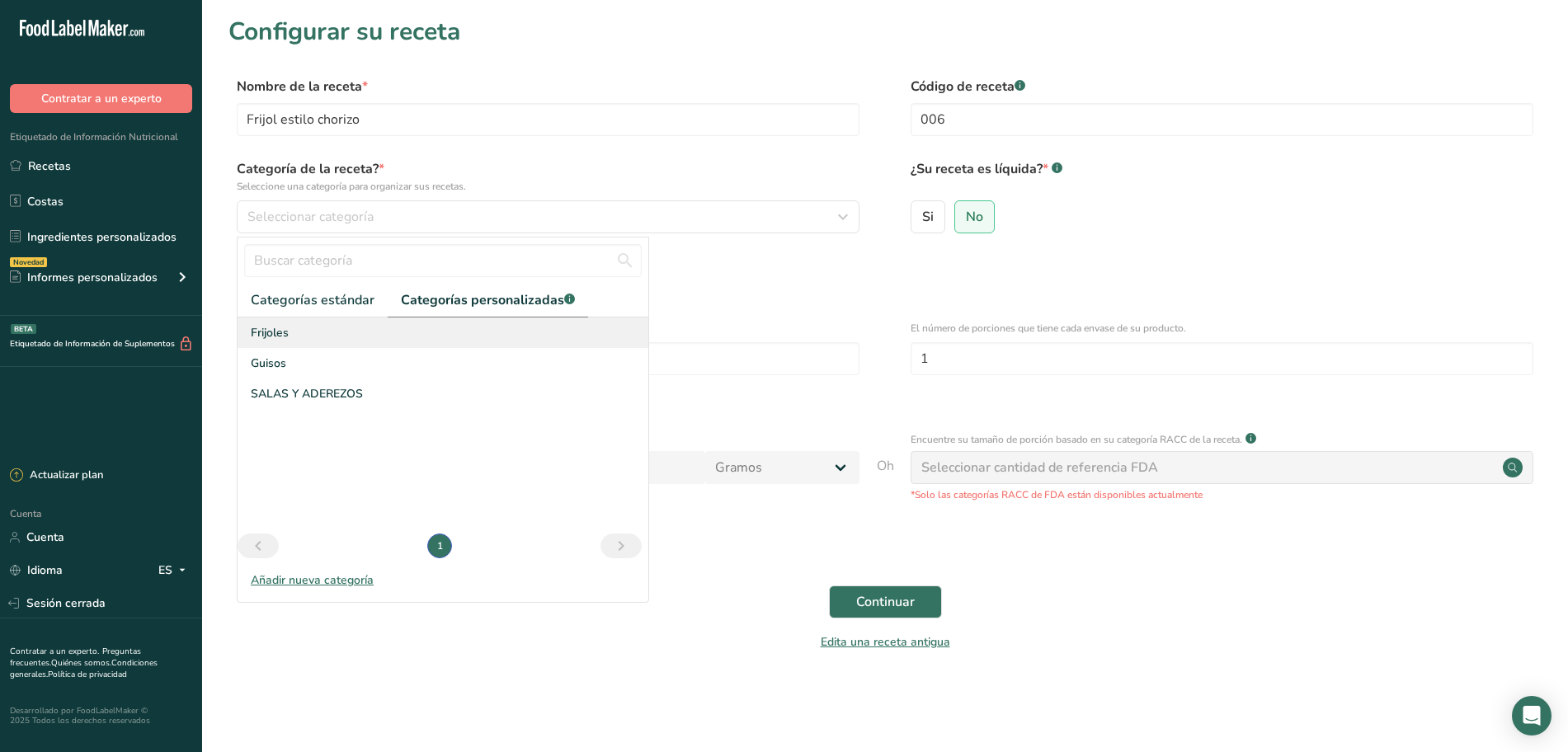
click at [285, 333] on font "Frijoles" at bounding box center [270, 332] width 38 height 16
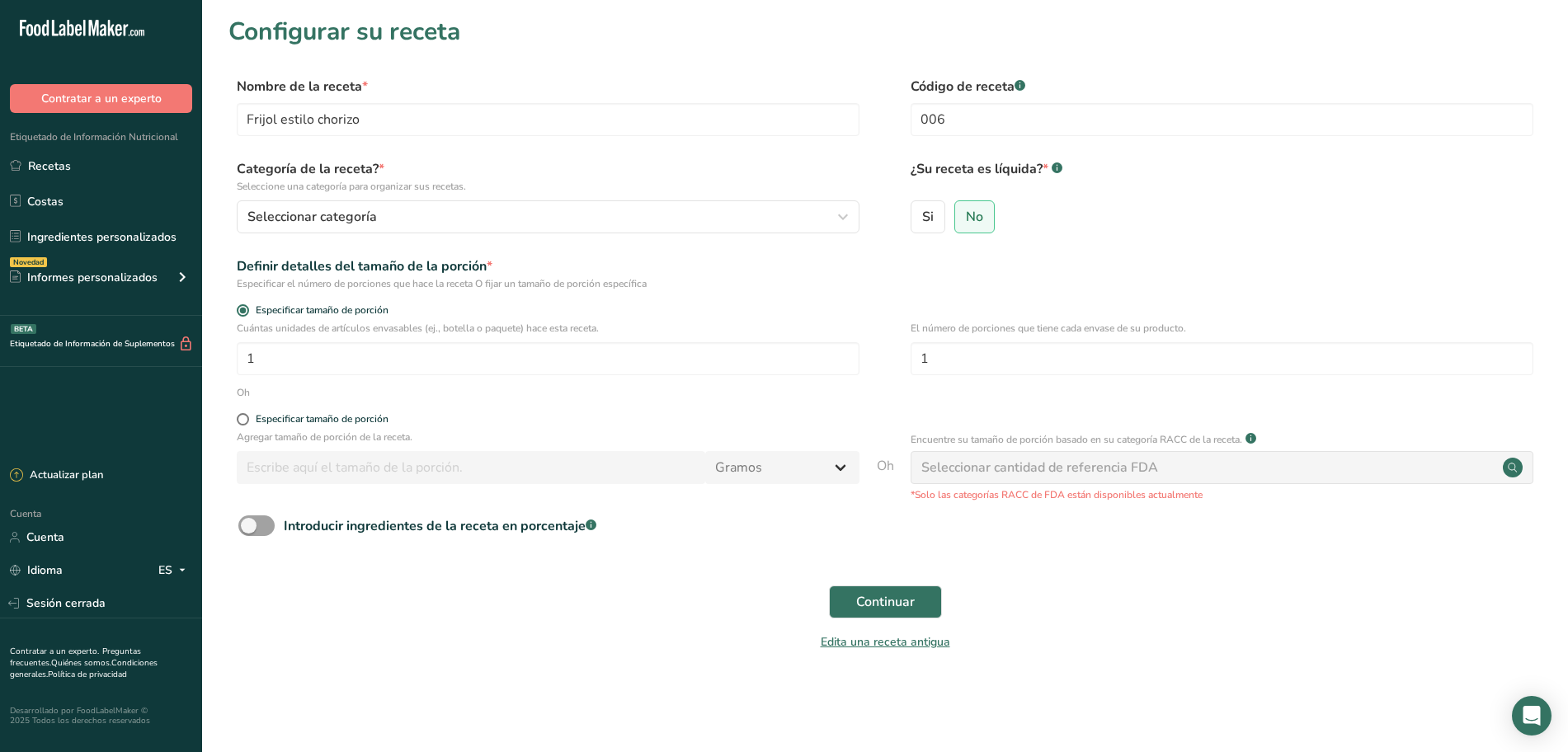
click at [805, 469] on form "Nombre de la receta * Frijol estilo chorizo Código de receta .a-a{fill:#347362;…" at bounding box center [885, 368] width 1313 height 584
click at [607, 352] on input "1" at bounding box center [548, 358] width 622 height 33
type input "375"
click at [891, 600] on font "Continuar" at bounding box center [886, 601] width 59 height 18
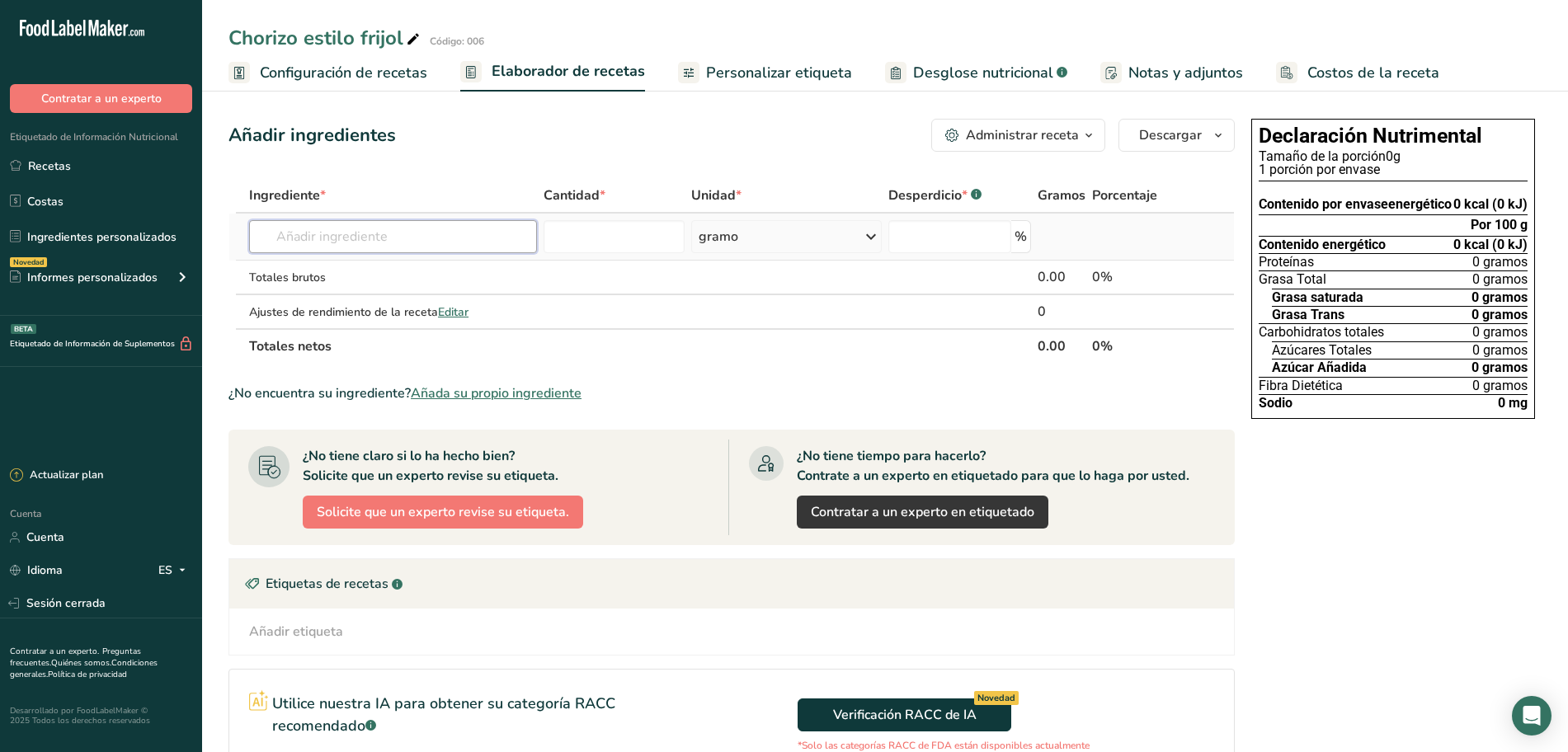
click at [392, 232] on input "text" at bounding box center [393, 236] width 288 height 33
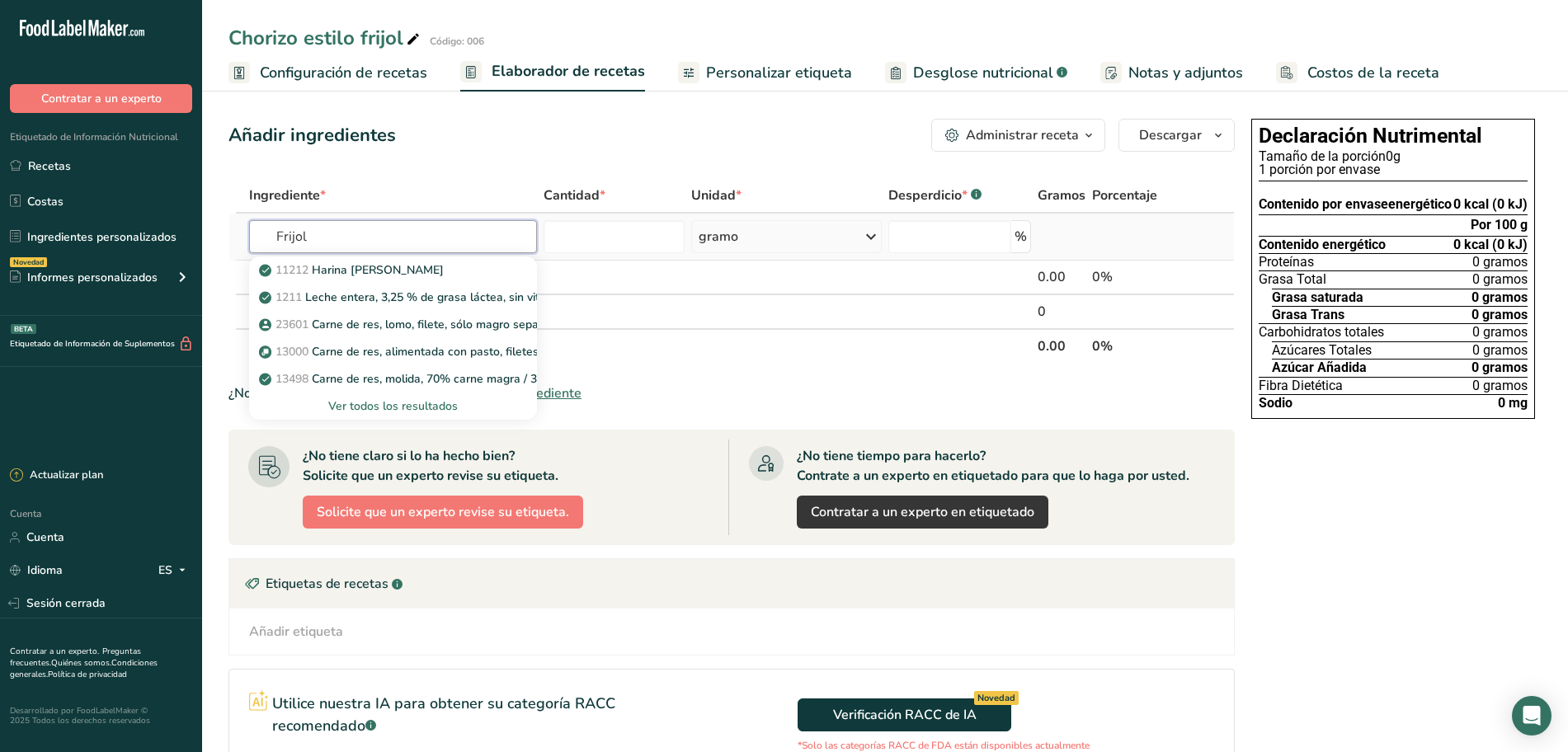
type input "Frijol"
click at [361, 403] on font "Ver todos los resultados" at bounding box center [393, 406] width 130 height 16
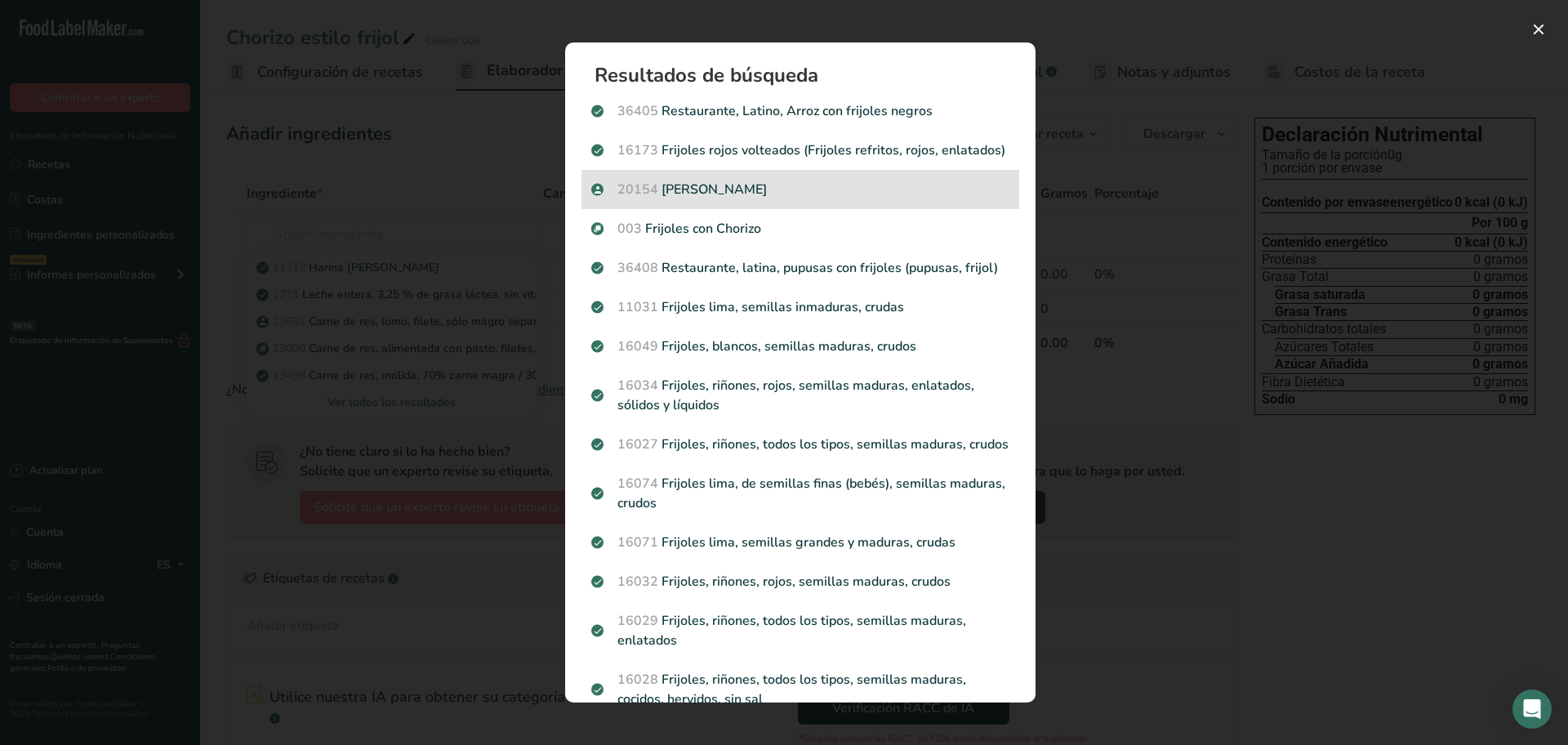
click at [761, 199] on p "20154 Frijol pinto" at bounding box center [800, 190] width 418 height 20
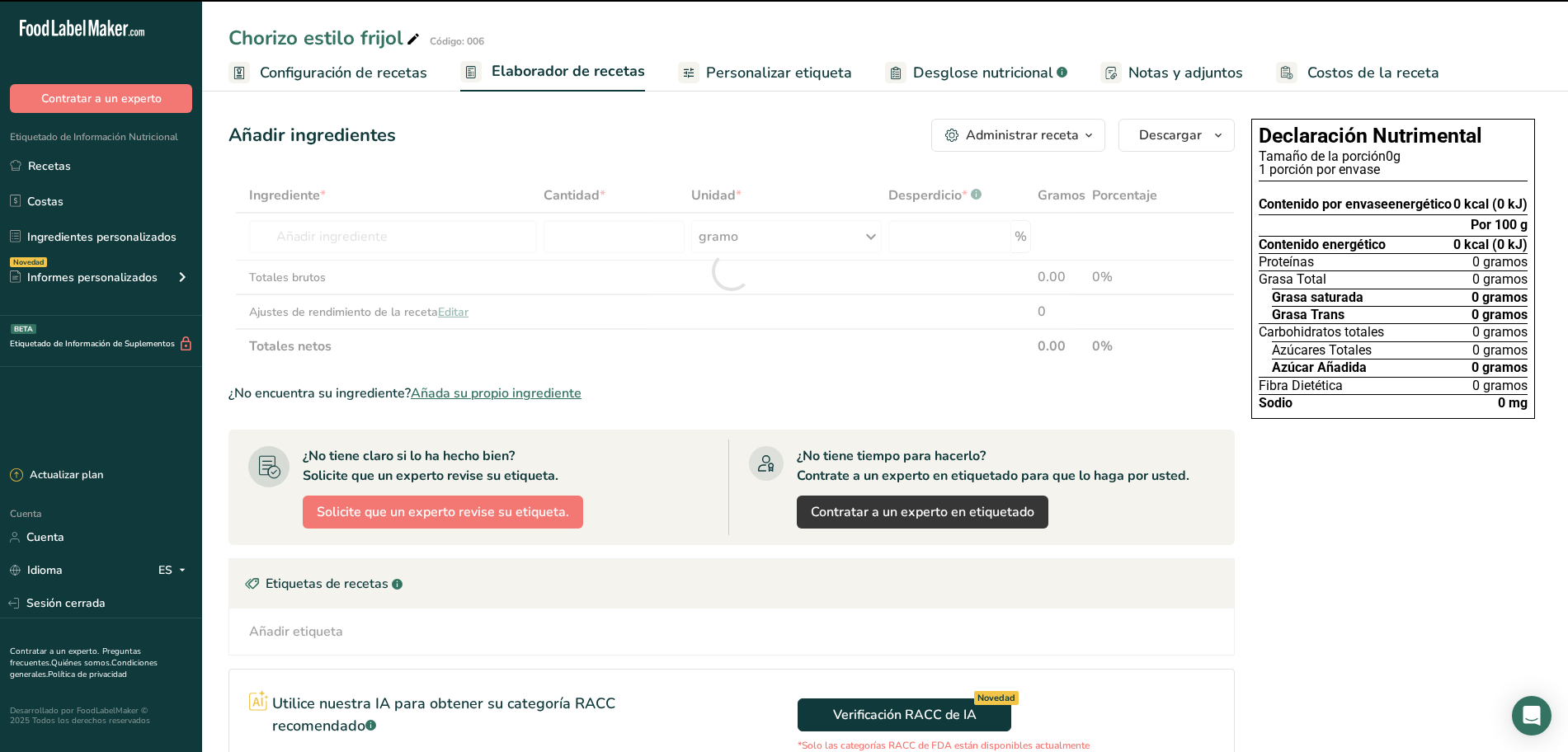
type input "0"
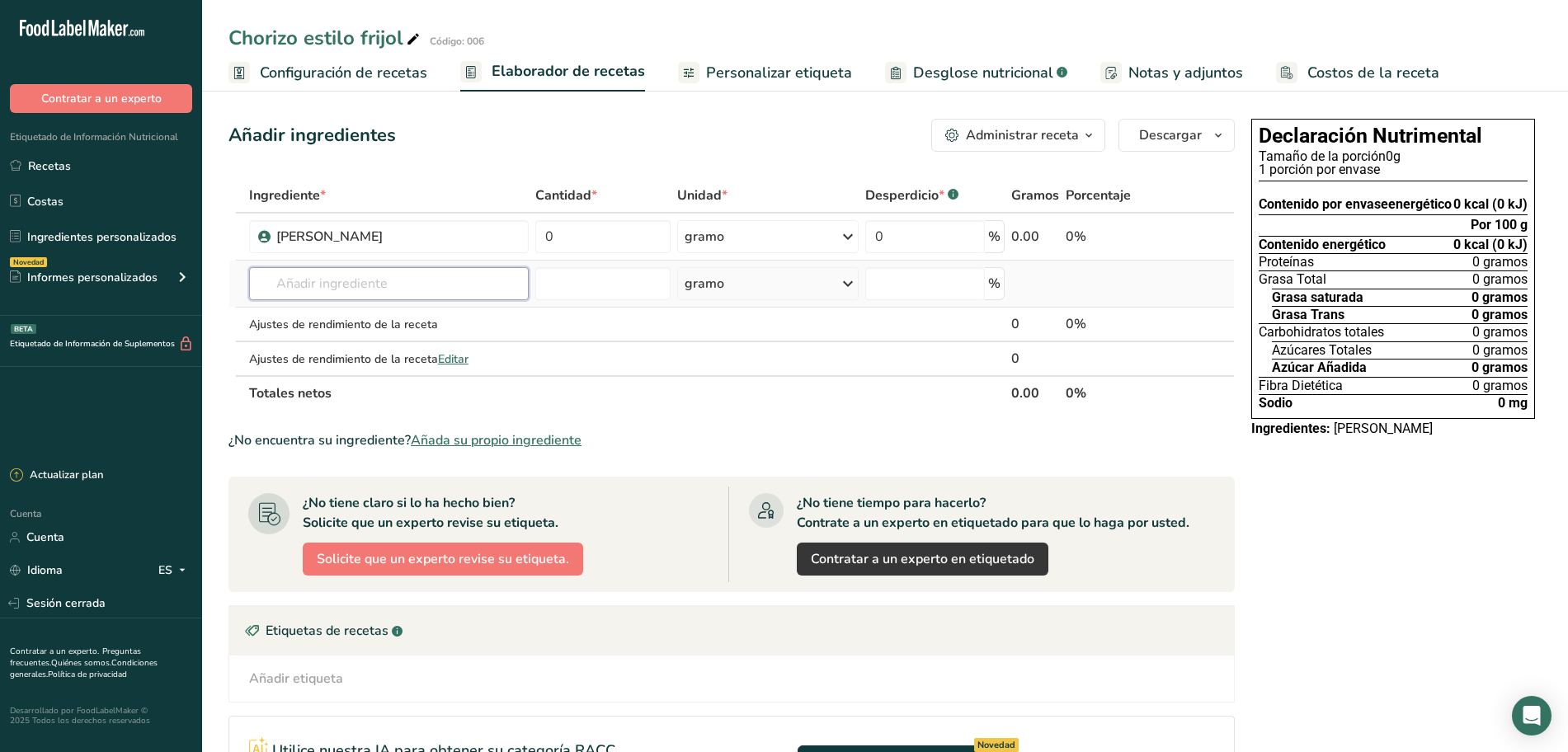
click at [460, 290] on input "text" at bounding box center [388, 283] width 279 height 33
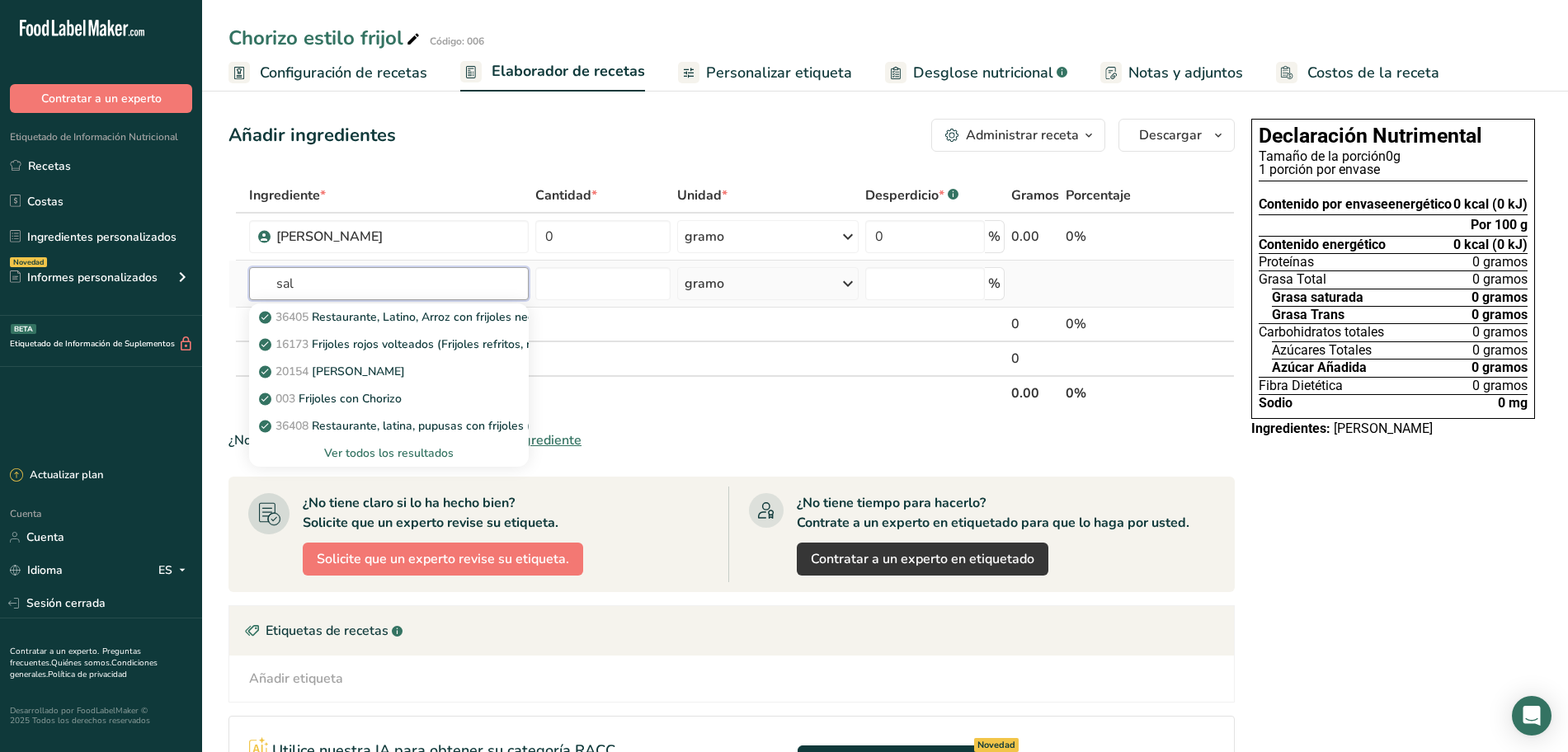
type input "sal"
click at [387, 451] on font "Ver todos los resultados" at bounding box center [388, 453] width 130 height 16
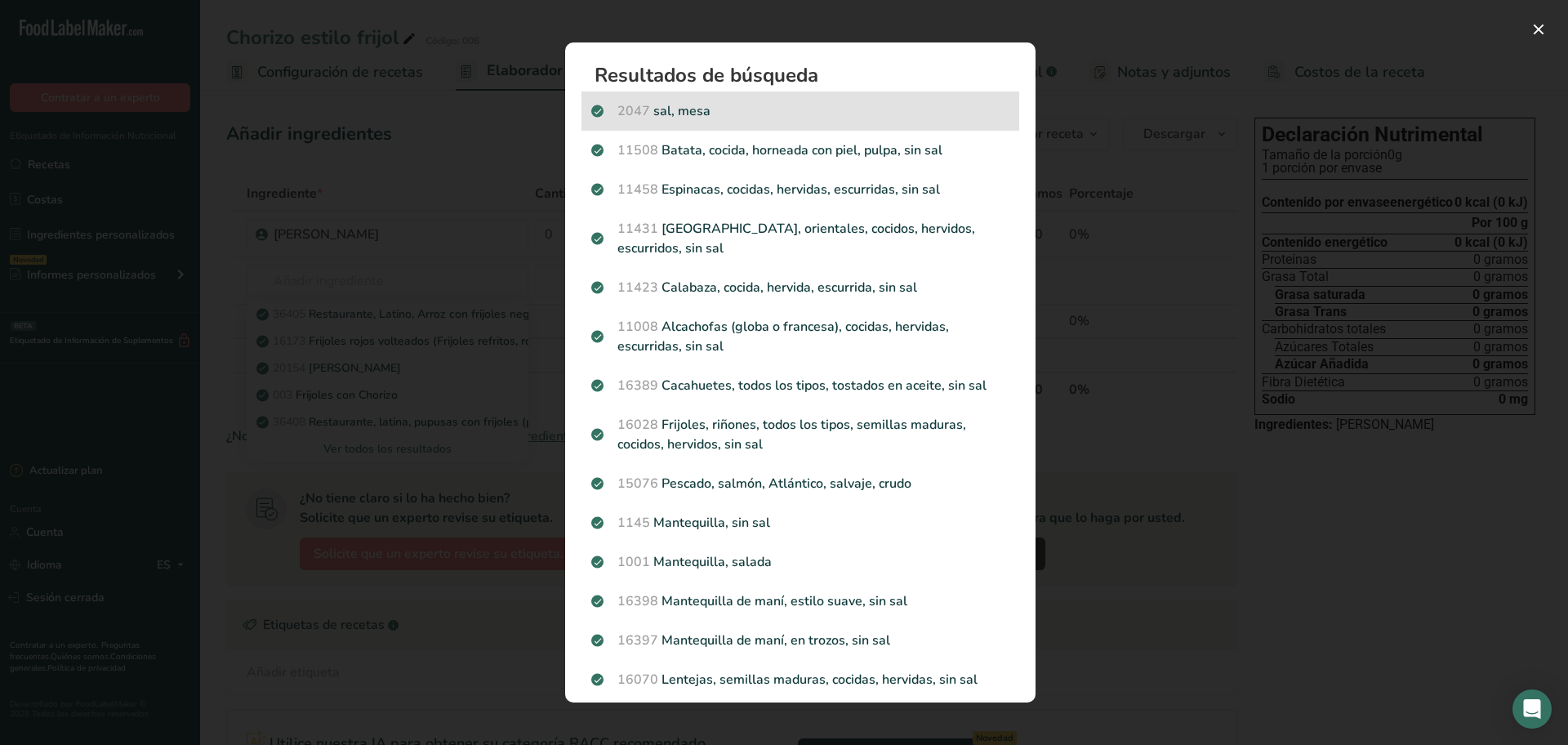
click at [727, 118] on p "2047 sal, mesa" at bounding box center [800, 111] width 418 height 20
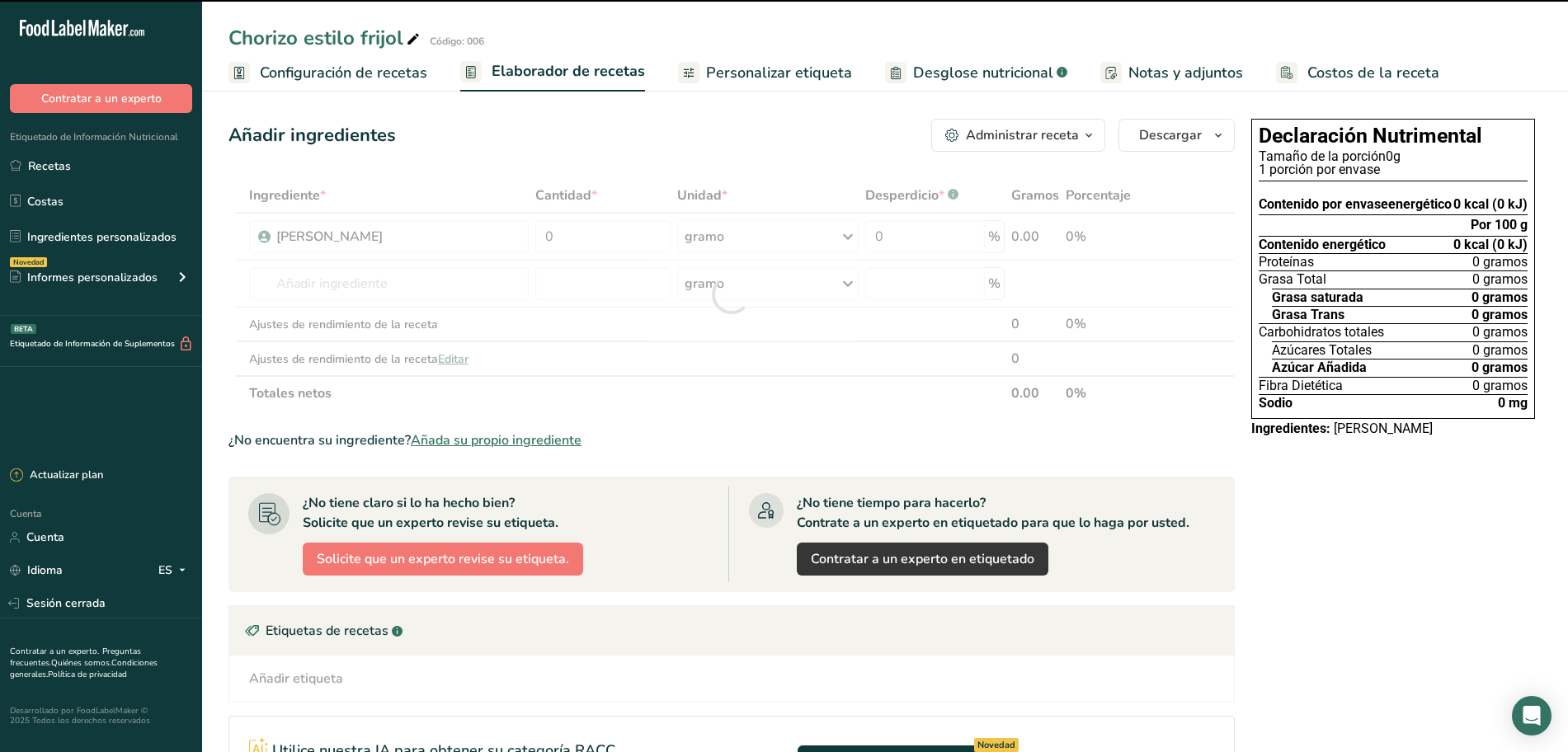
type input "0"
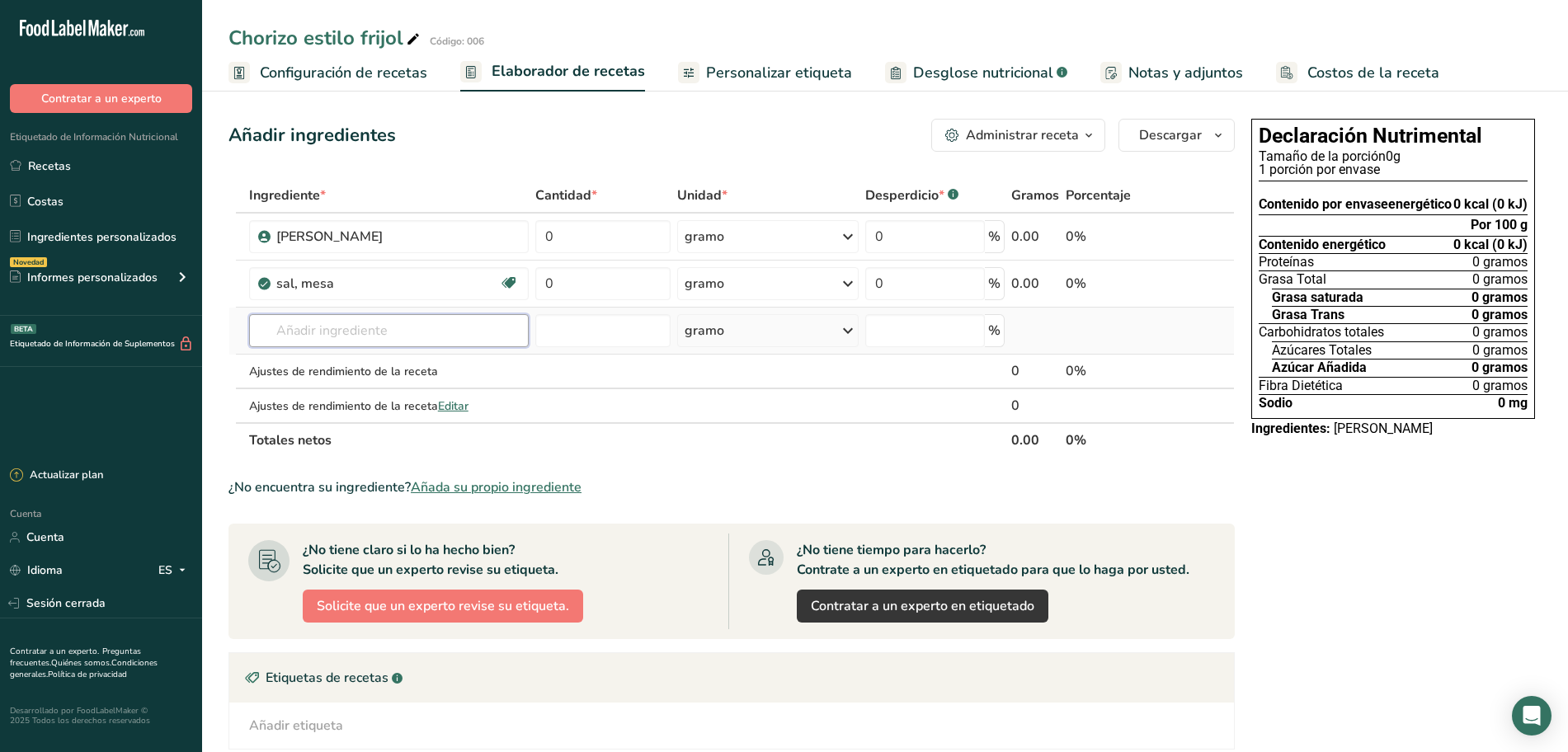
click at [416, 334] on input "text" at bounding box center [388, 331] width 279 height 33
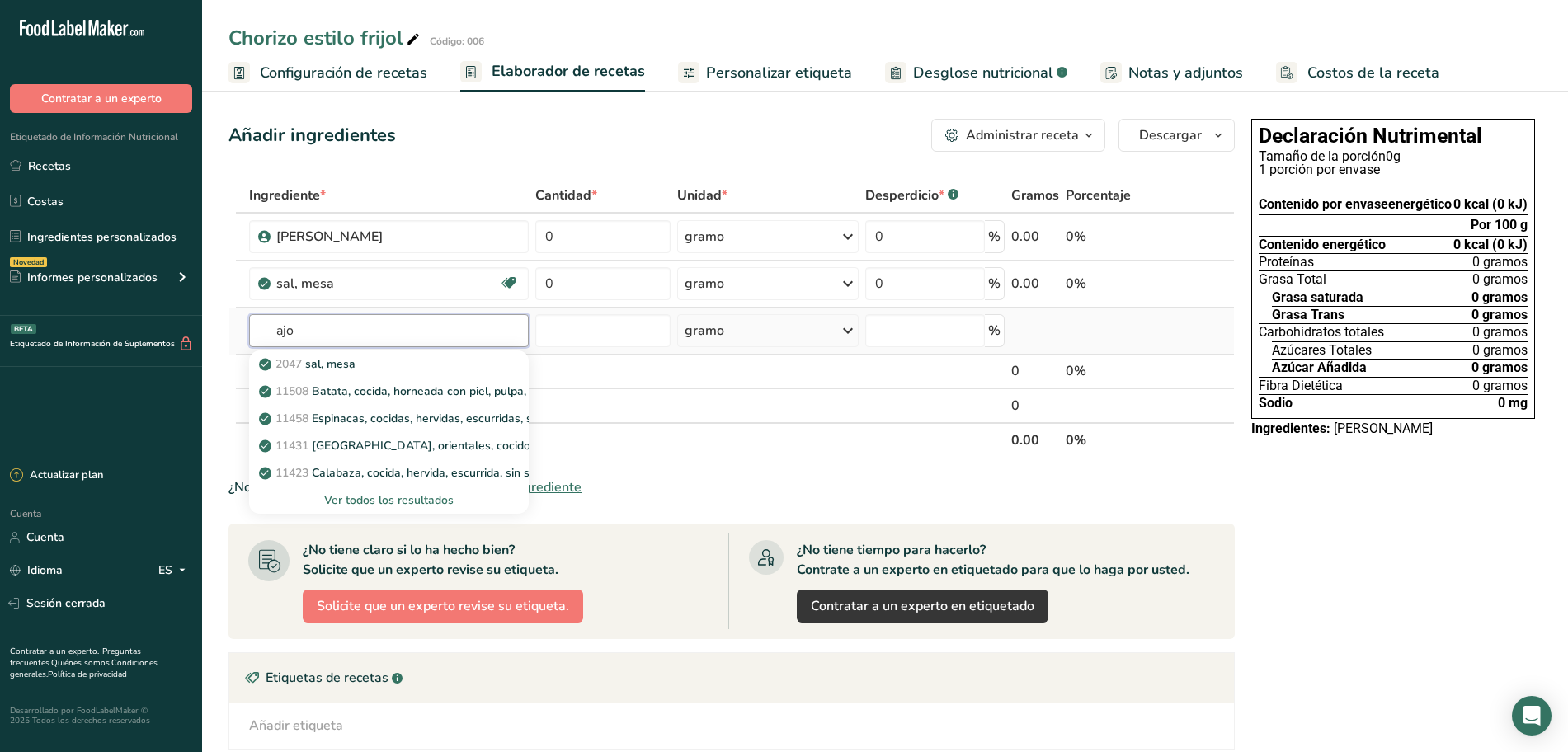
type input "ajo"
click at [438, 496] on font "Ver todos los resultados" at bounding box center [388, 500] width 130 height 16
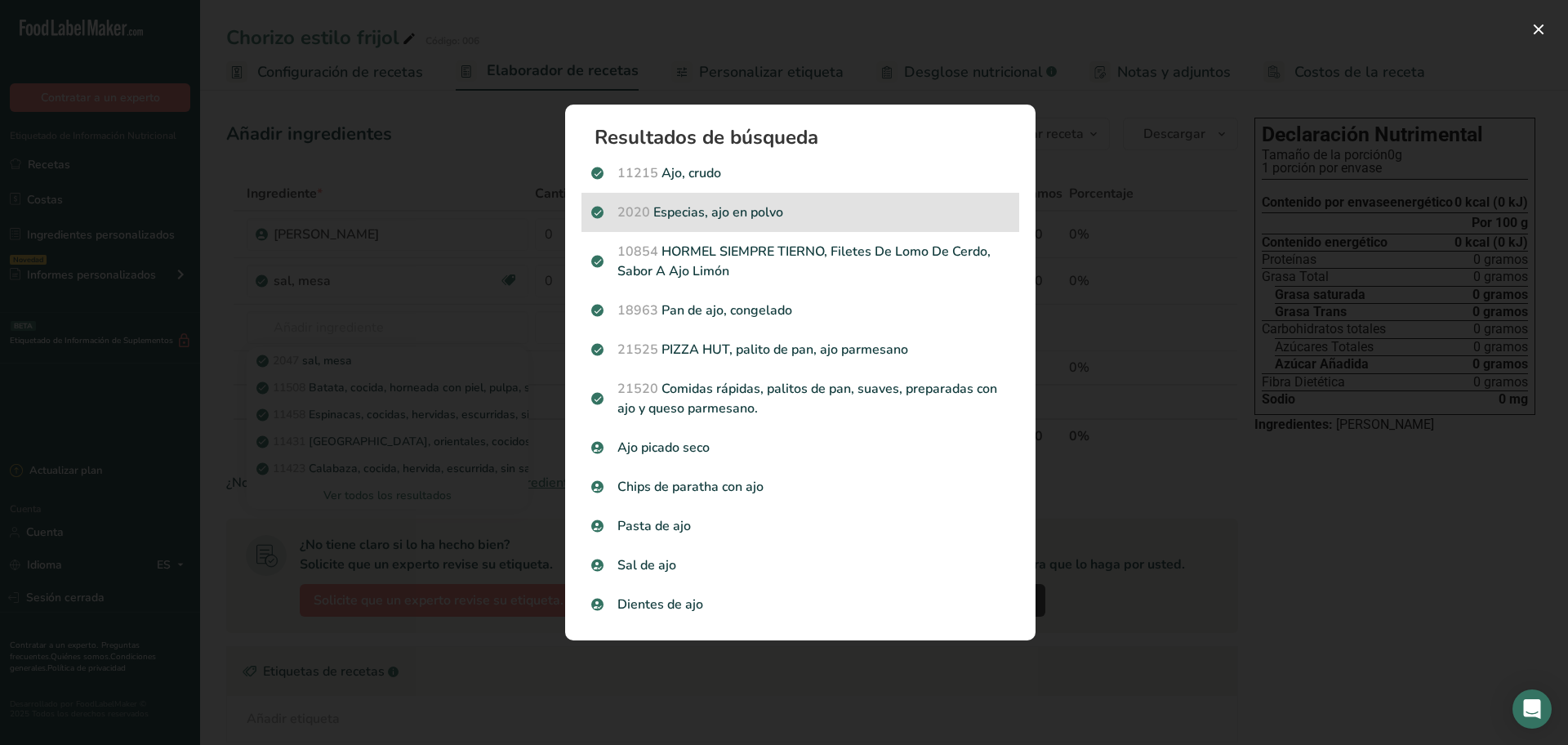
click at [679, 216] on p "2020 Especias, ajo en polvo" at bounding box center [800, 212] width 418 height 20
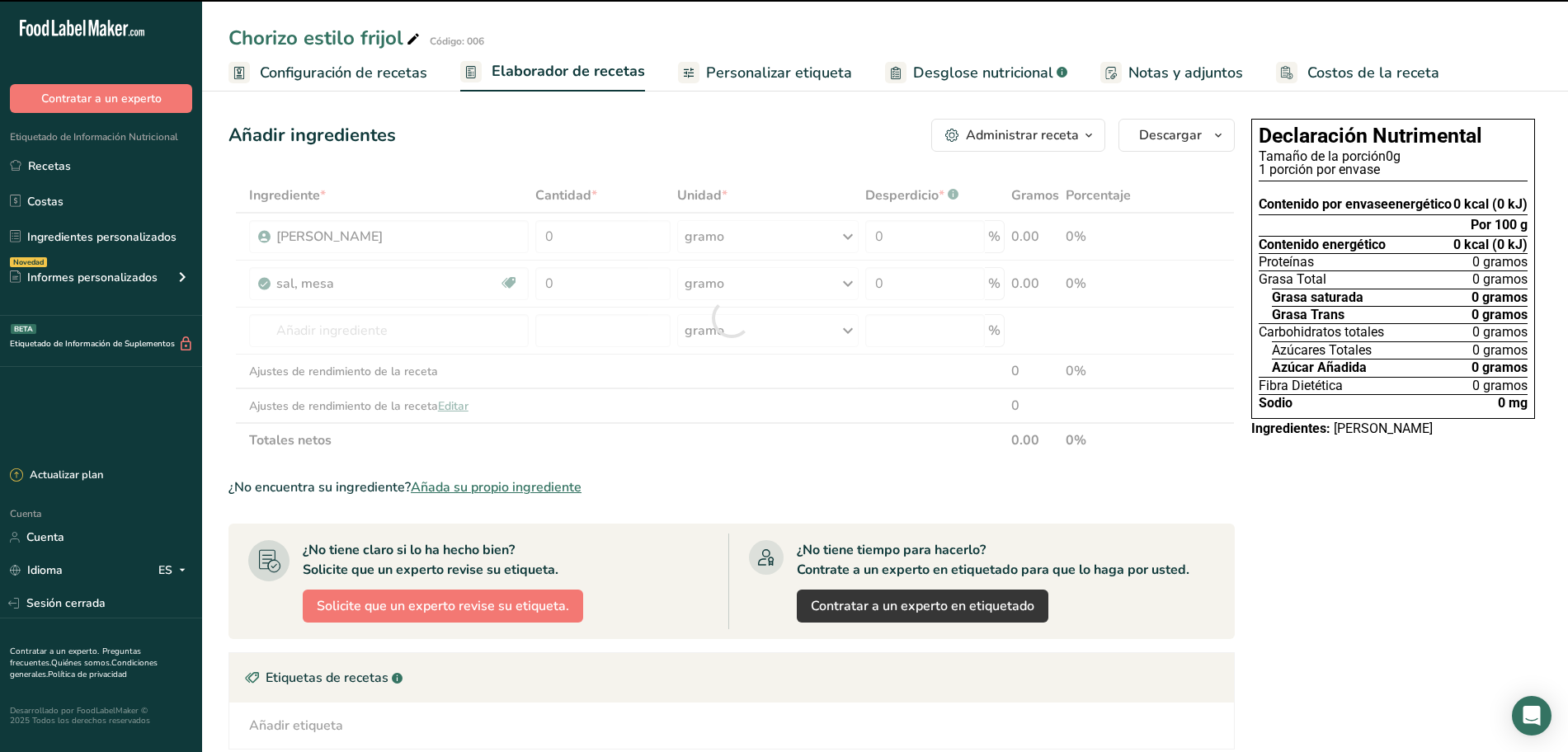
type input "0"
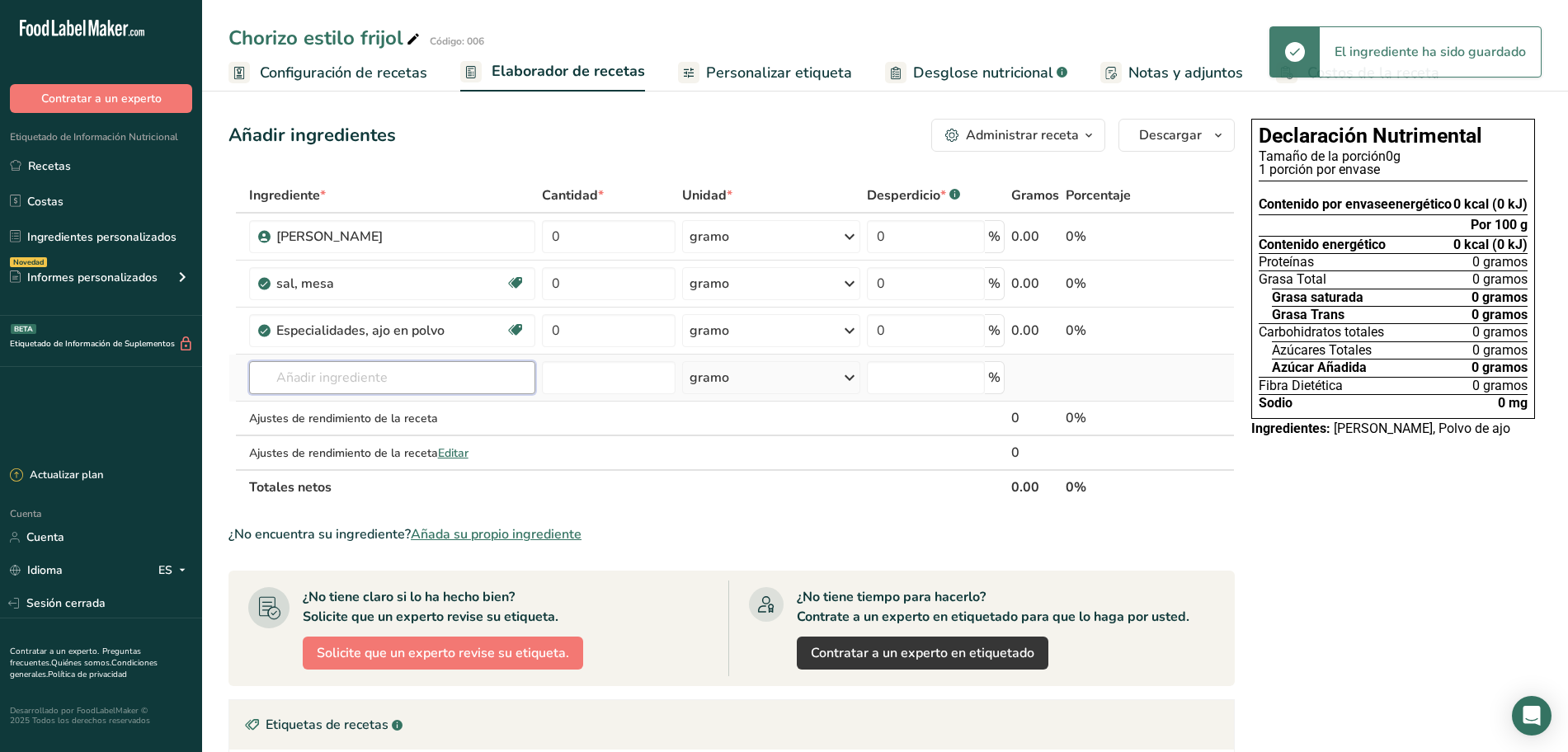
click at [335, 378] on input "text" at bounding box center [392, 377] width 286 height 33
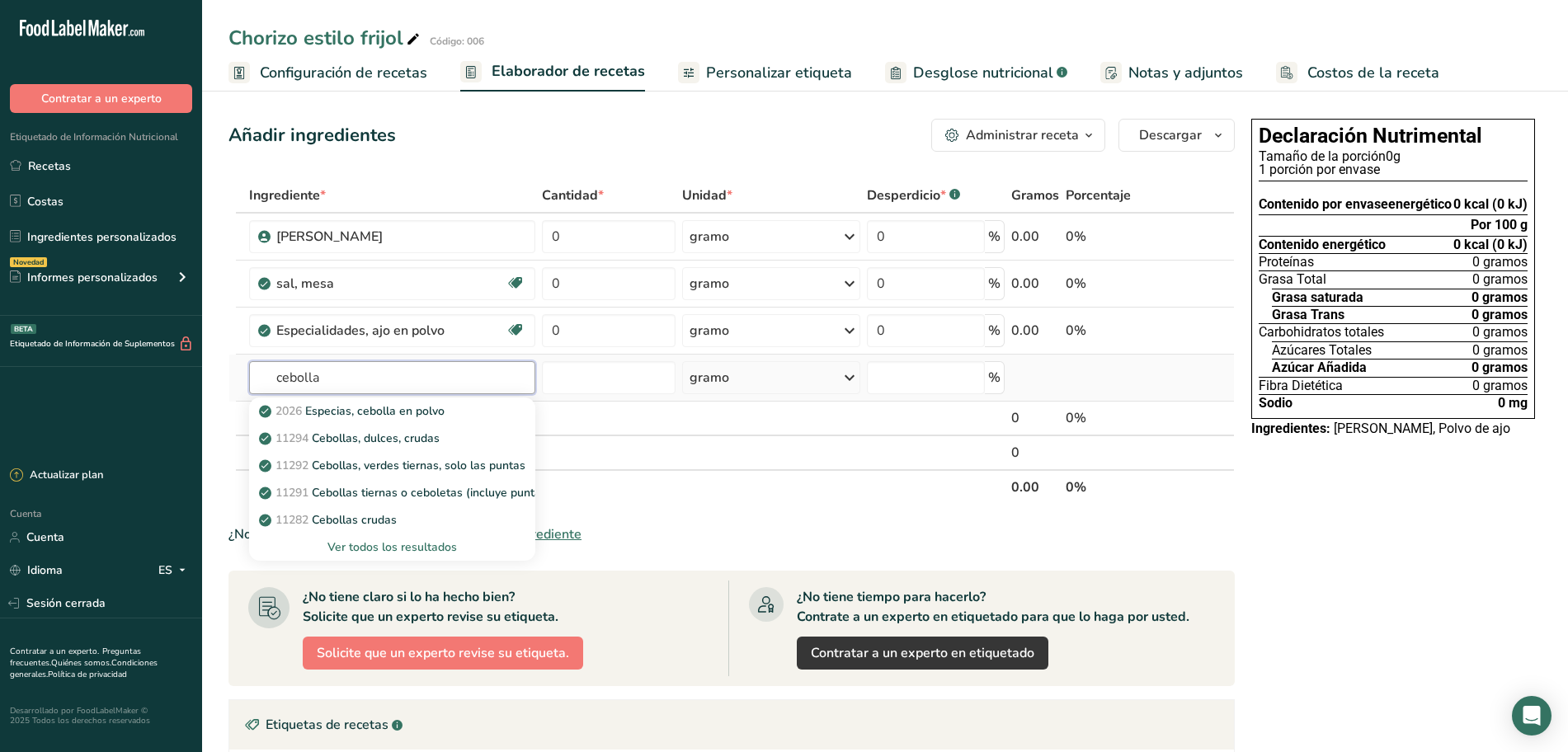
type input "cebolla"
click at [387, 546] on font "Ver todos los resultados" at bounding box center [392, 546] width 130 height 16
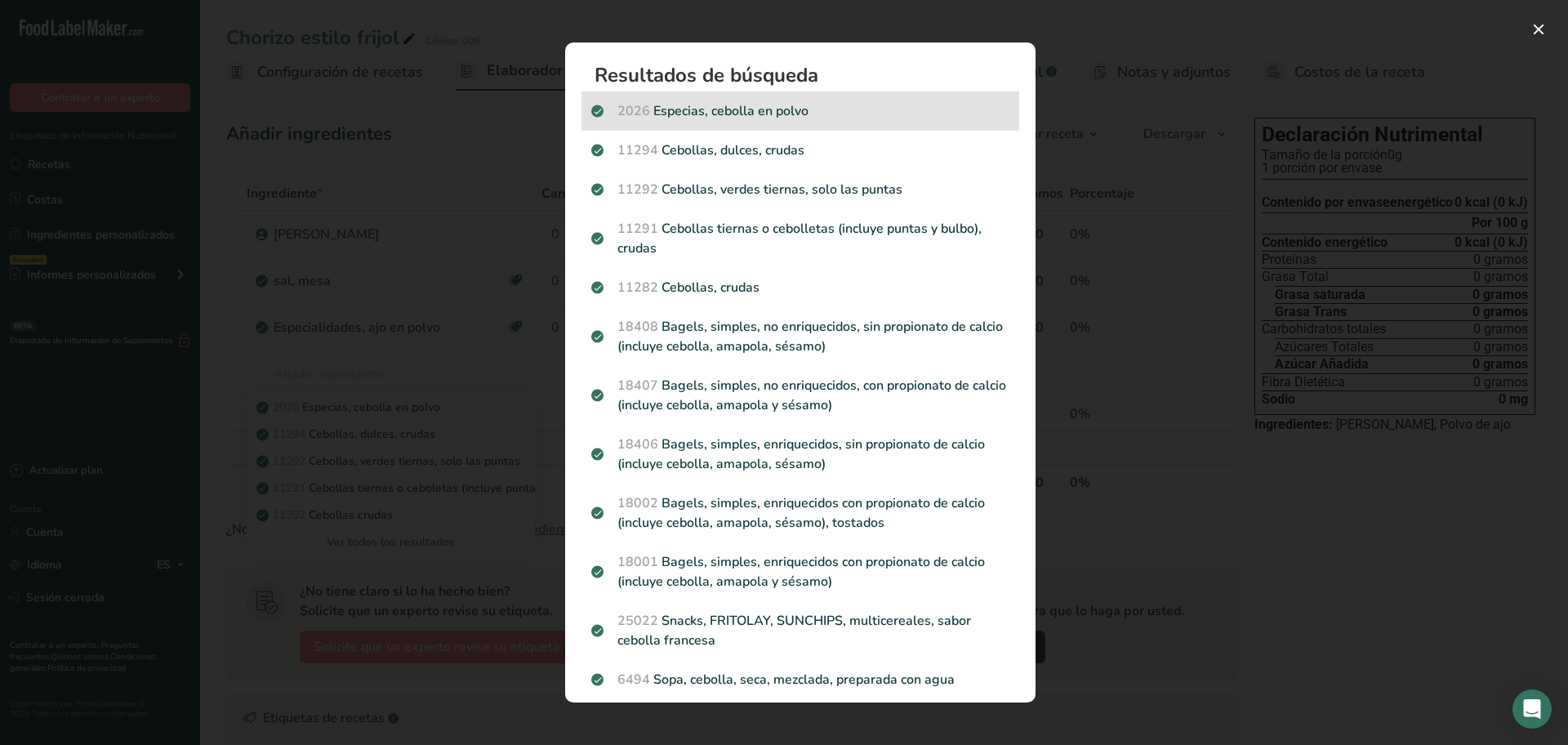
click at [750, 118] on p "2026 Especias, cebolla en polvo" at bounding box center [800, 111] width 418 height 20
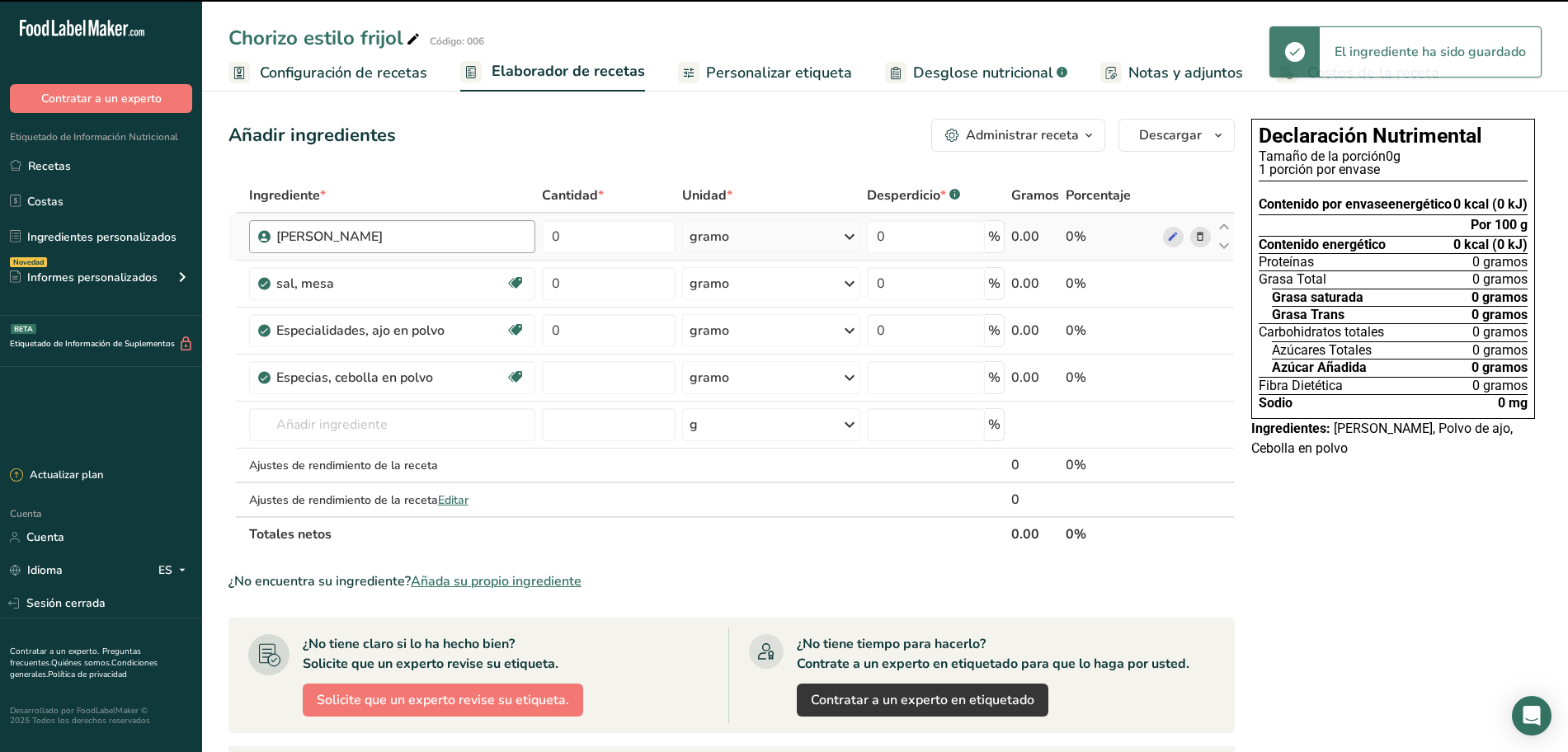
type input "0"
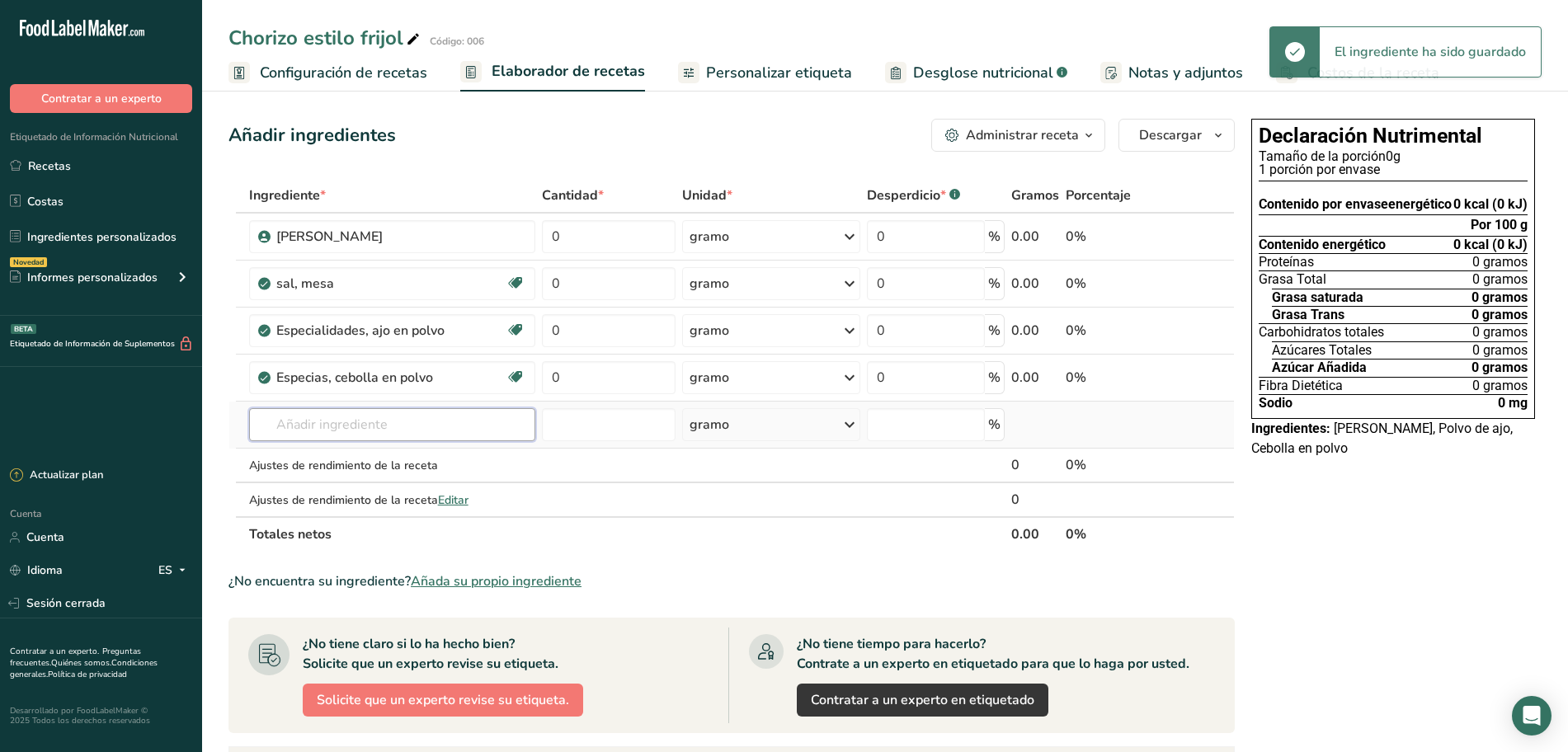
click at [341, 421] on input "text" at bounding box center [392, 424] width 286 height 33
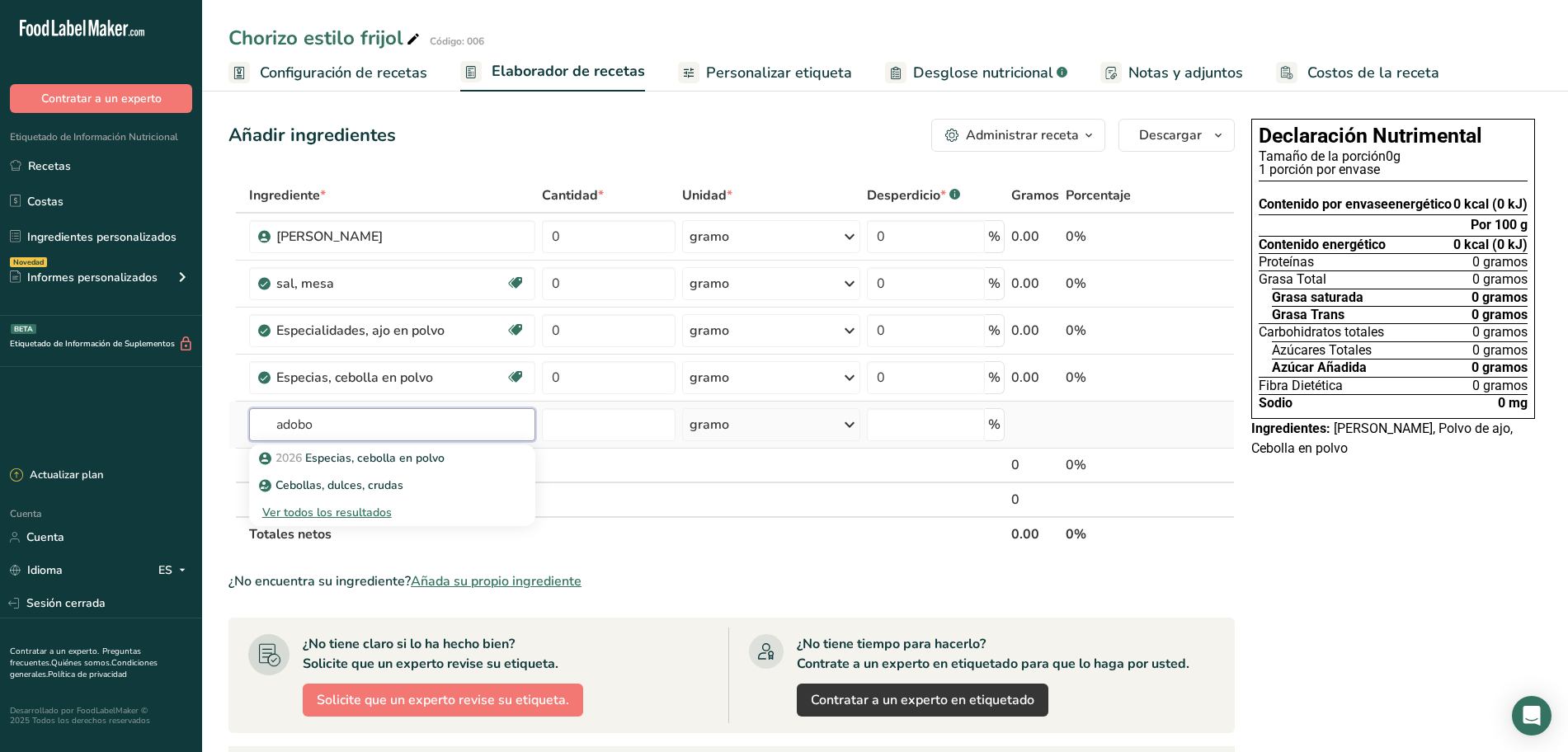
type input "adobo"
click at [310, 507] on font "Ver todos los resultados" at bounding box center [327, 512] width 130 height 16
click at [368, 417] on input "text" at bounding box center [392, 424] width 286 height 33
type input "chorizo"
click at [347, 537] on font "Ver todos los resultados" at bounding box center [327, 540] width 130 height 16
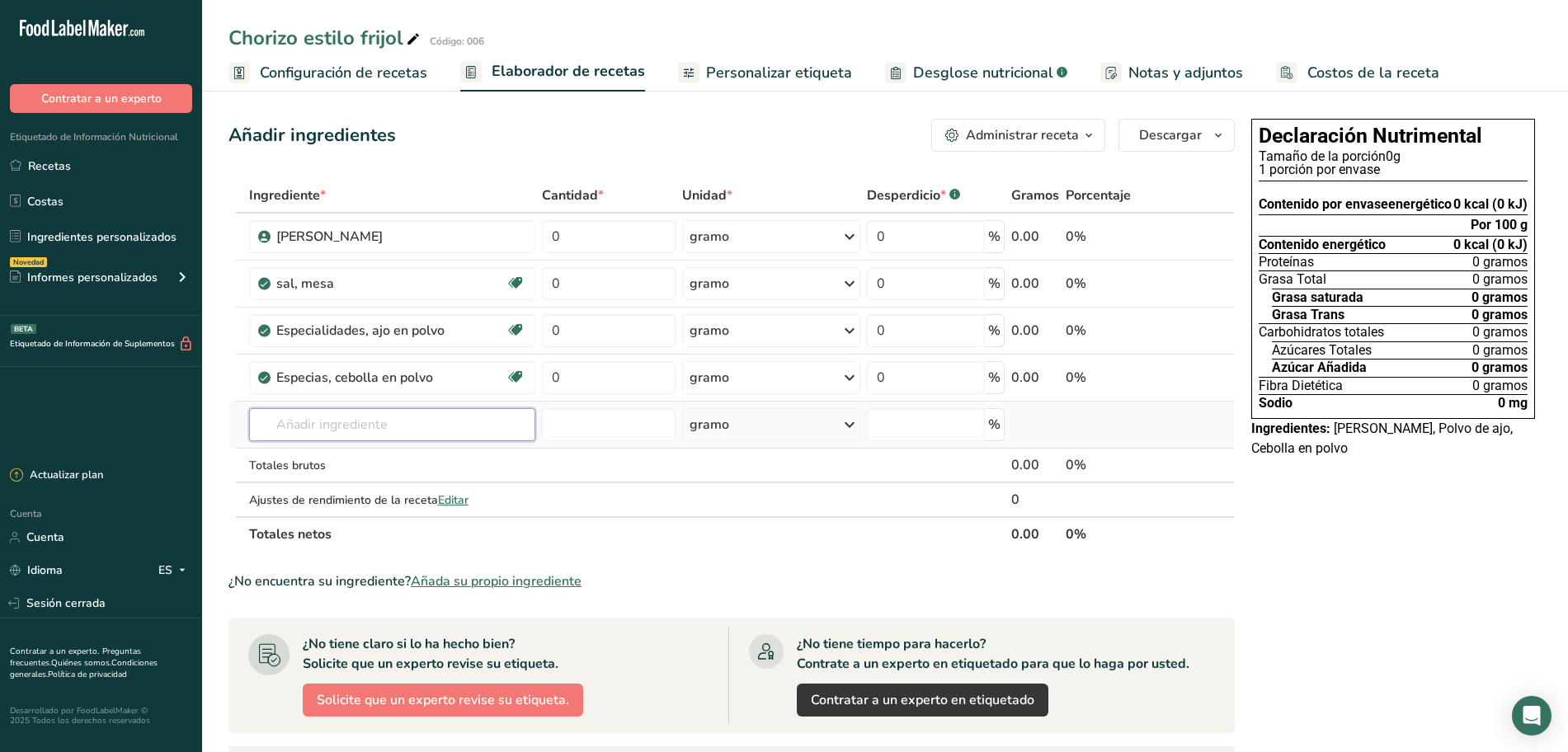
click at [380, 430] on input "text" at bounding box center [392, 424] width 286 height 33
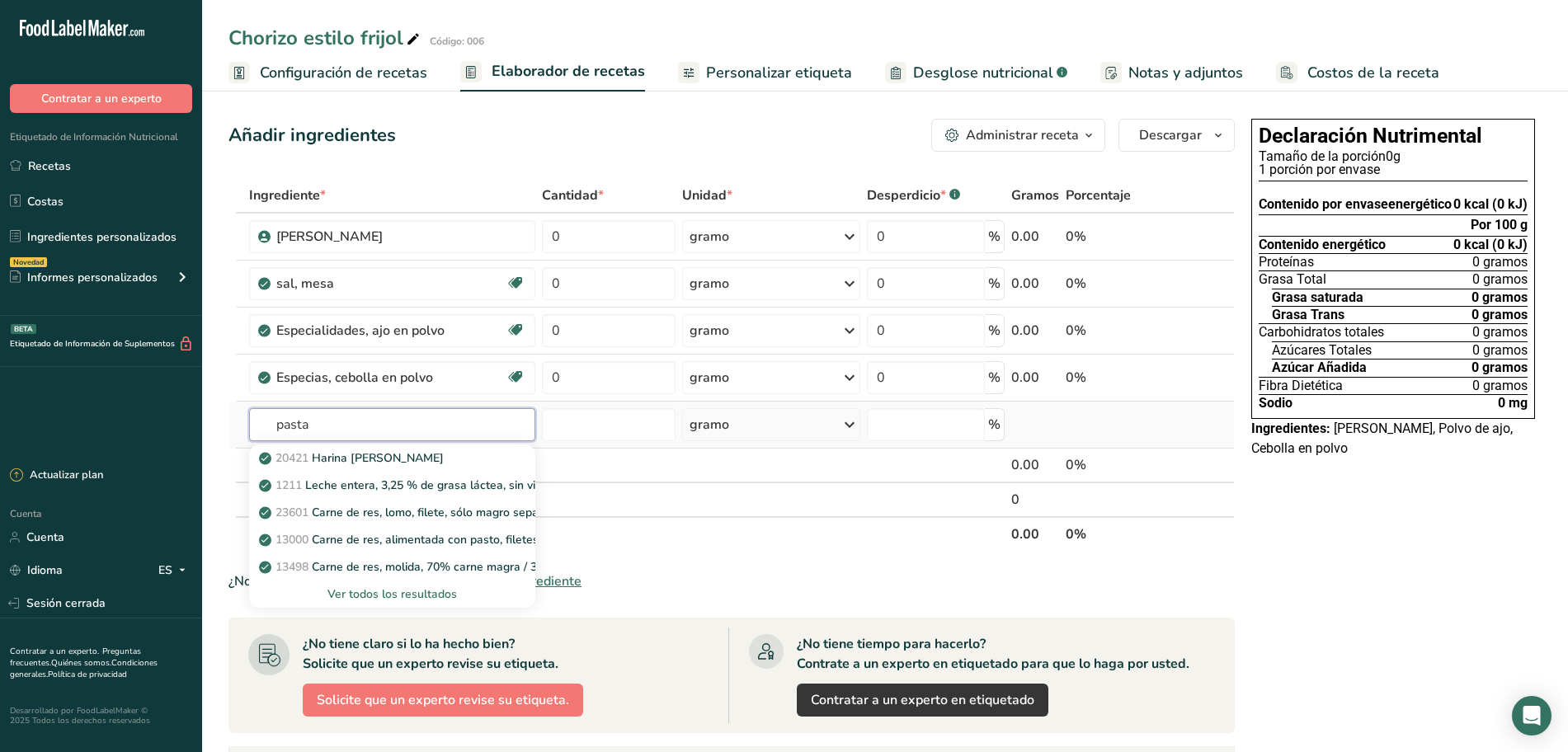
type input "pasta"
click at [363, 592] on font "Ver todos los resultados" at bounding box center [392, 594] width 130 height 16
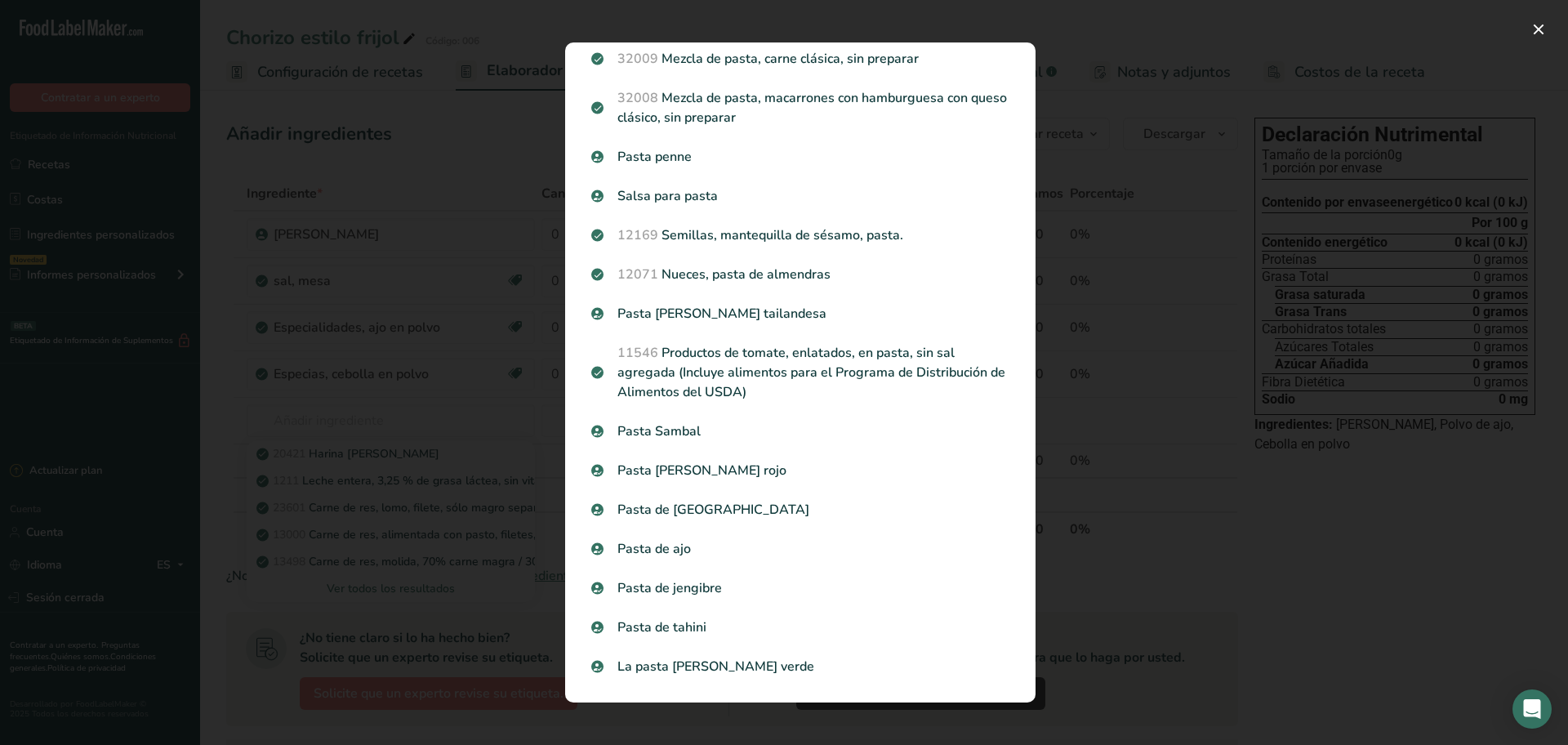
scroll to position [1758, 0]
drag, startPoint x: 336, startPoint y: 312, endPoint x: 338, endPoint y: 349, distance: 37.1
click at [336, 312] on div "Resultados de búsqueda modal" at bounding box center [784, 372] width 1568 height 745
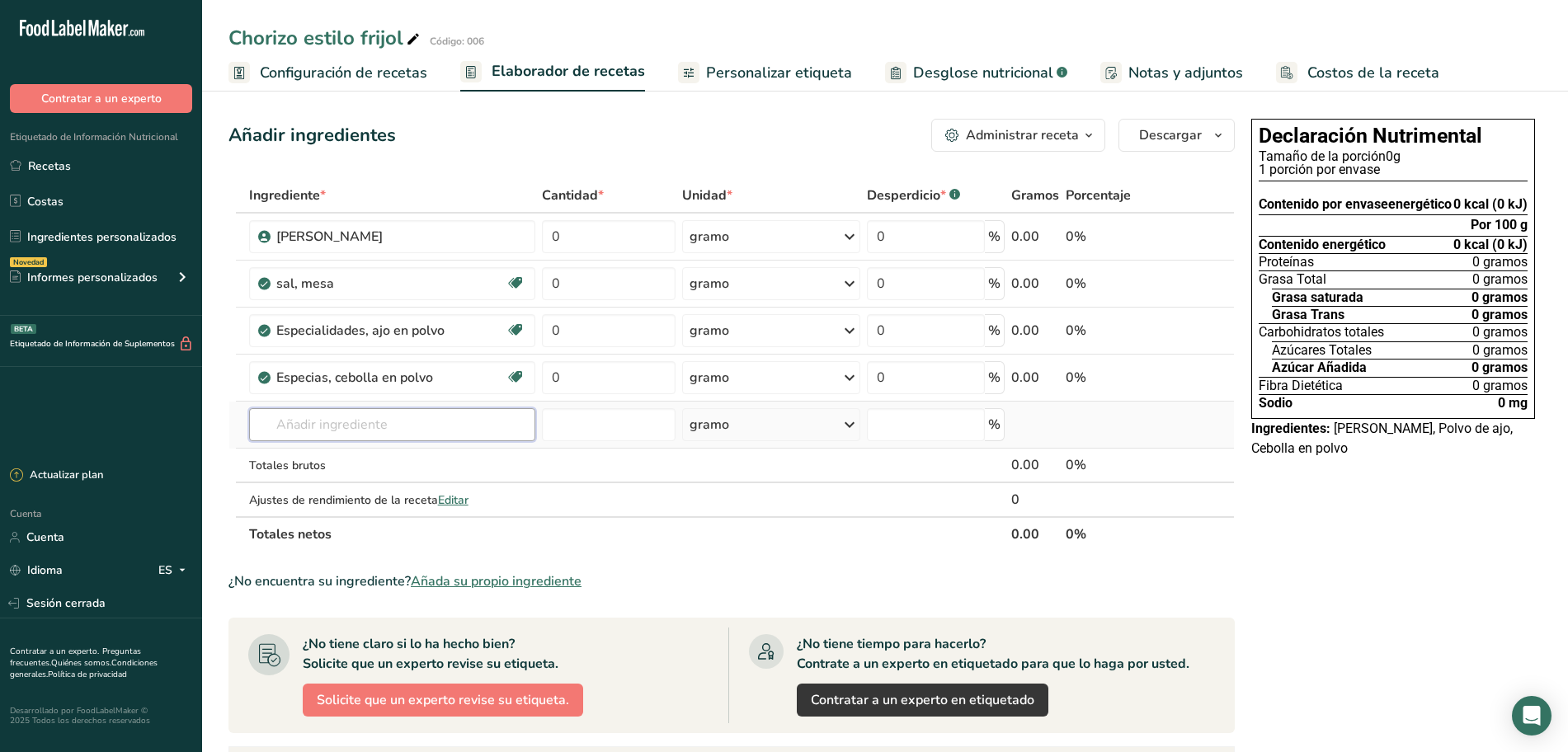
click at [351, 424] on input "text" at bounding box center [392, 424] width 286 height 33
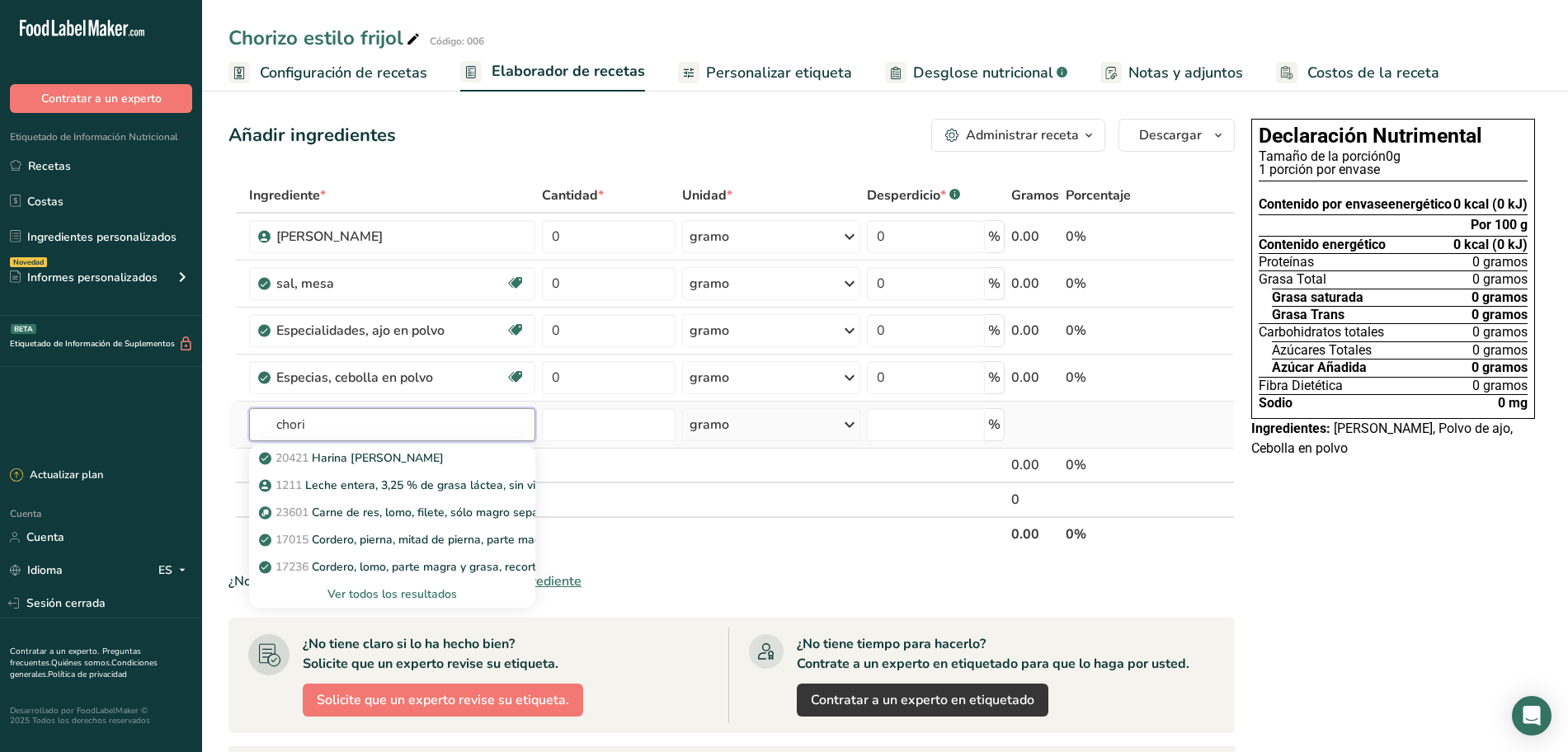
type input "chori"
click at [385, 591] on font "Ver todos los resultados" at bounding box center [392, 594] width 130 height 16
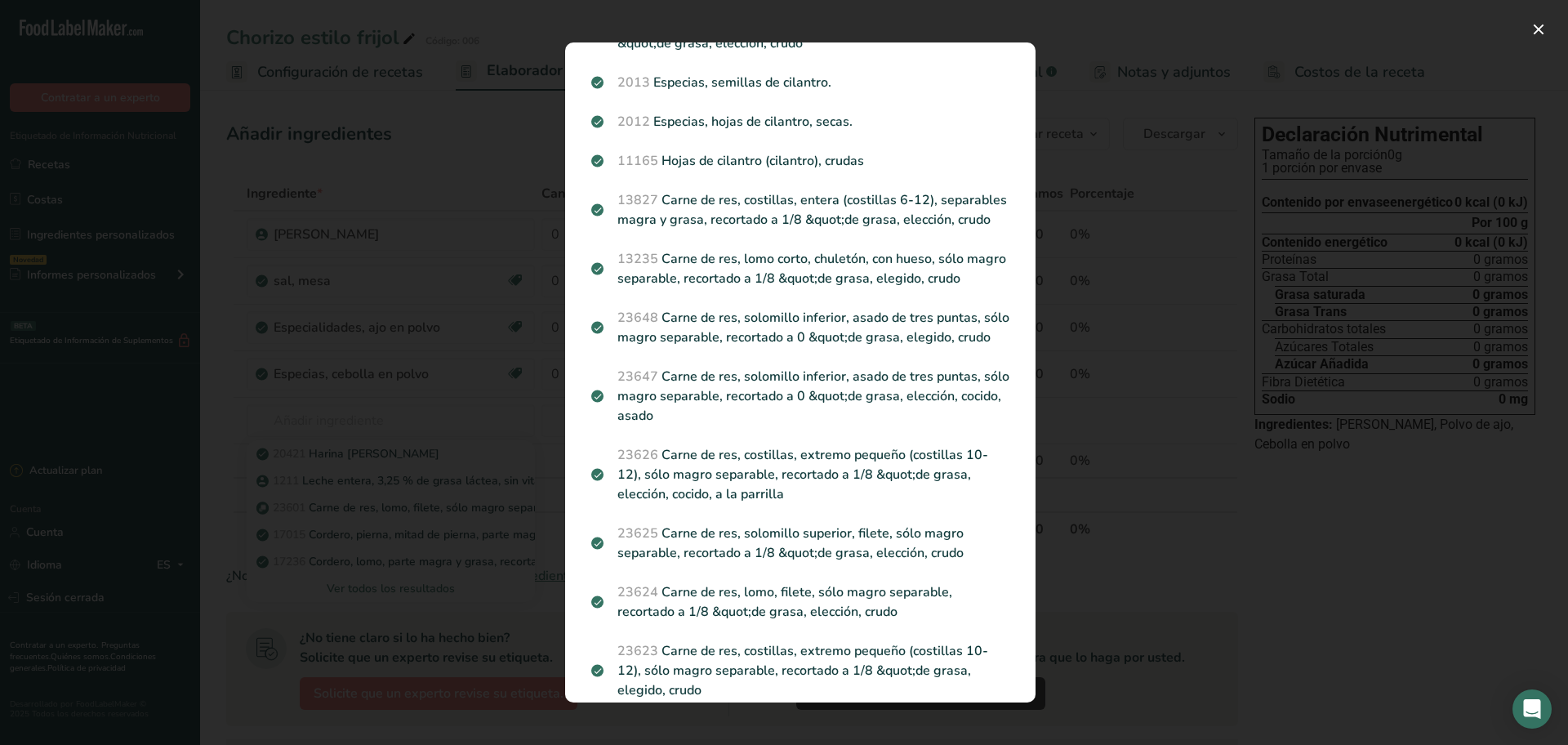
scroll to position [0, 0]
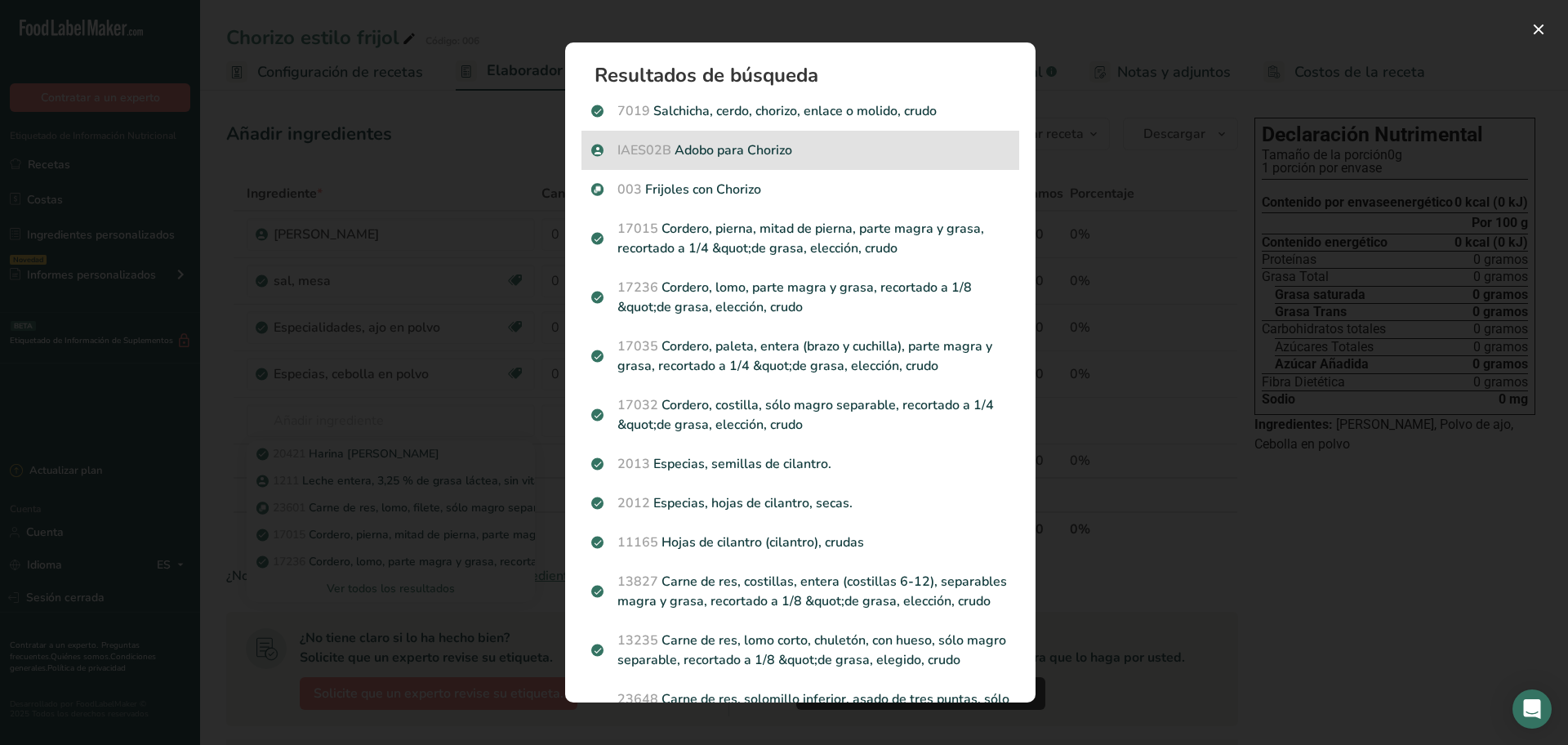
click at [724, 155] on p "IAES02B Adobo para Chorizo" at bounding box center [800, 150] width 418 height 20
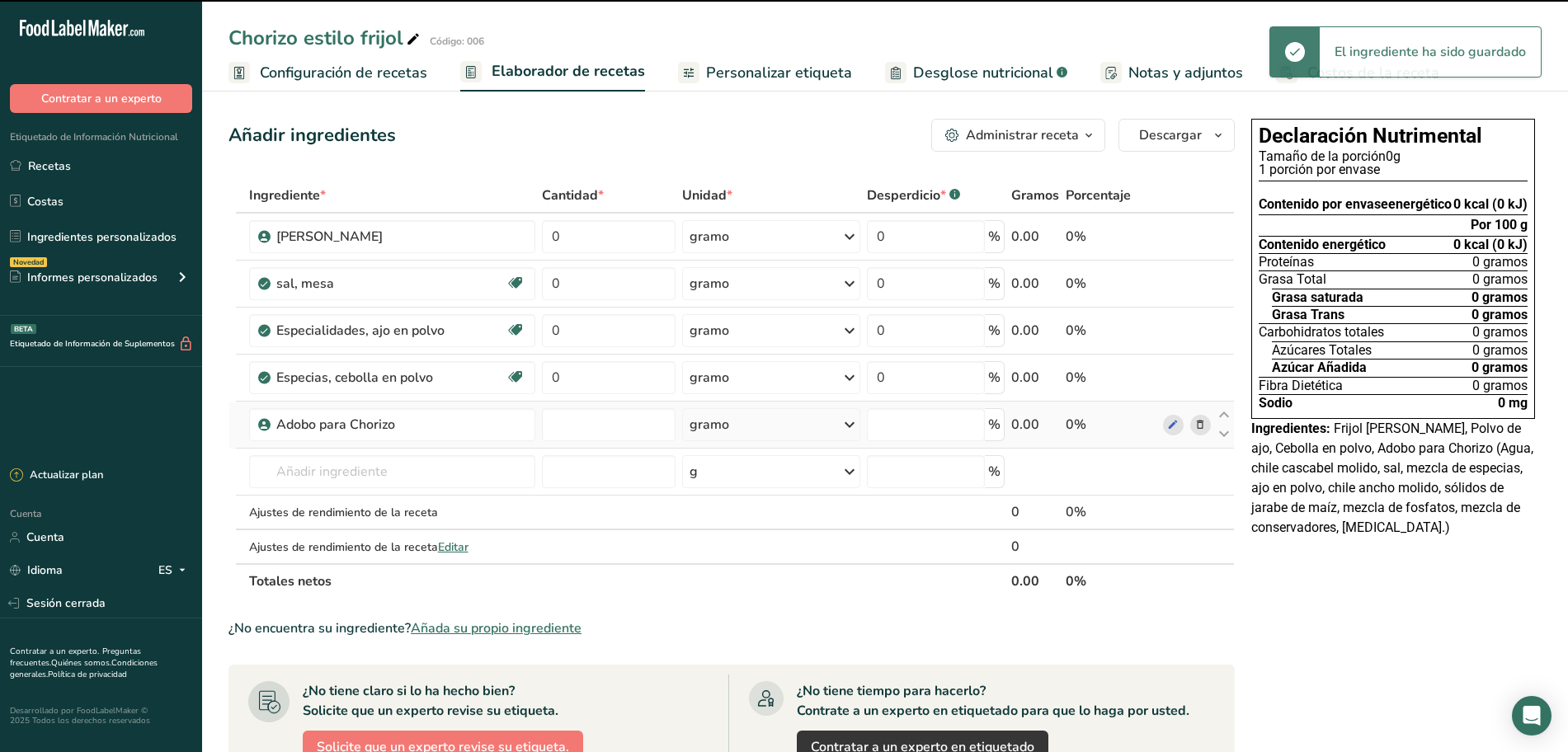
type input "0"
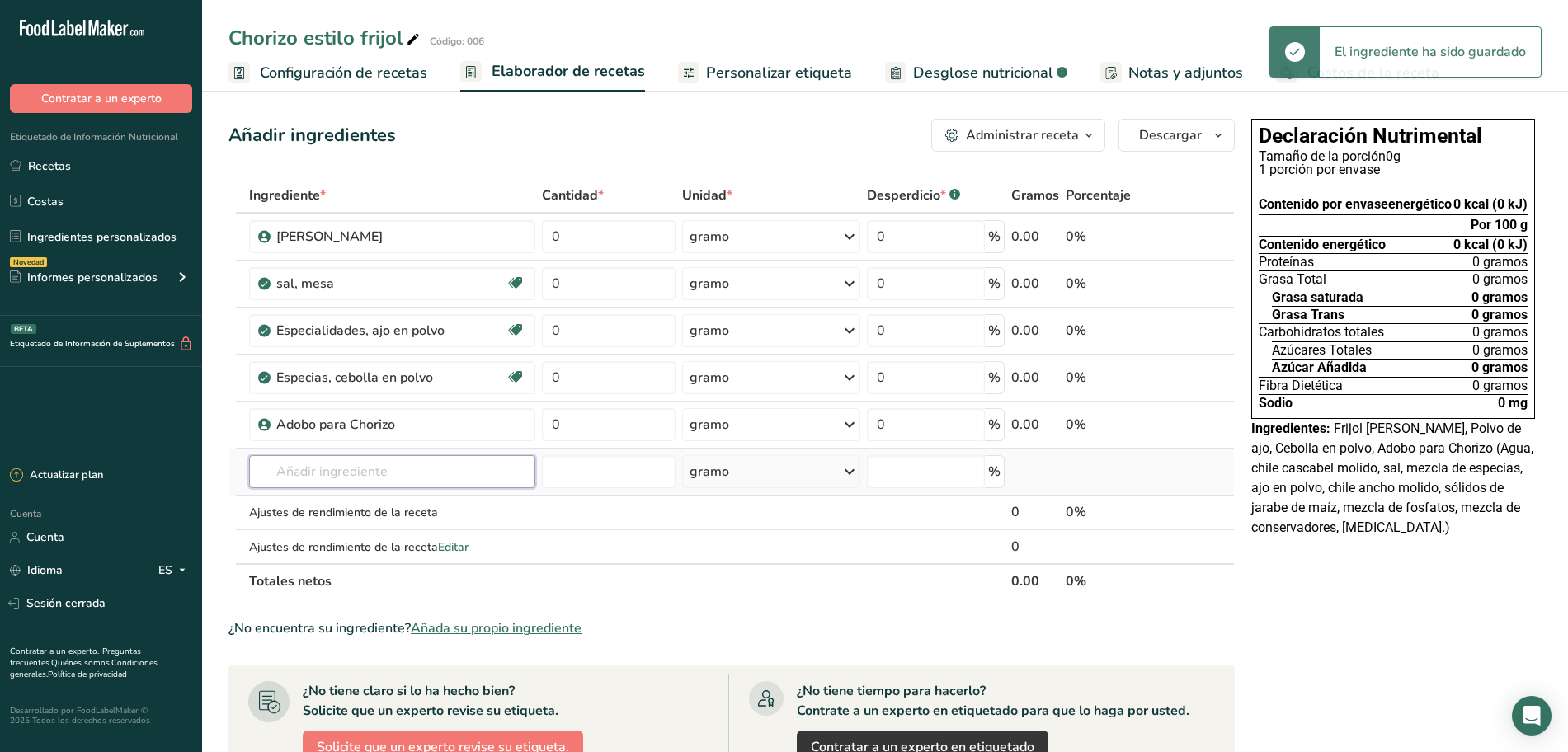
click at [377, 468] on input "text" at bounding box center [392, 472] width 286 height 33
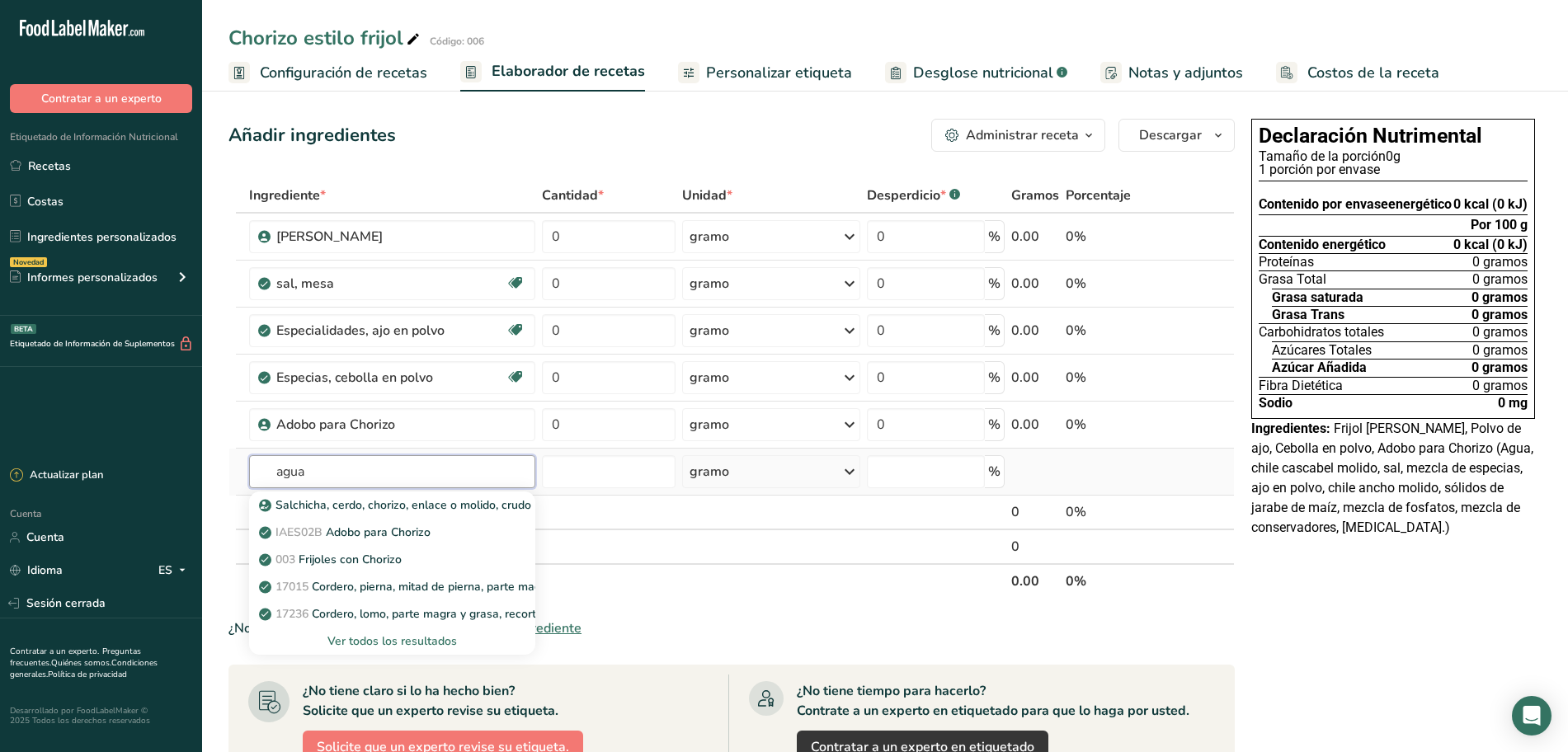
type input "agua"
click at [429, 636] on font "Ver todos los resultados" at bounding box center [392, 641] width 130 height 16
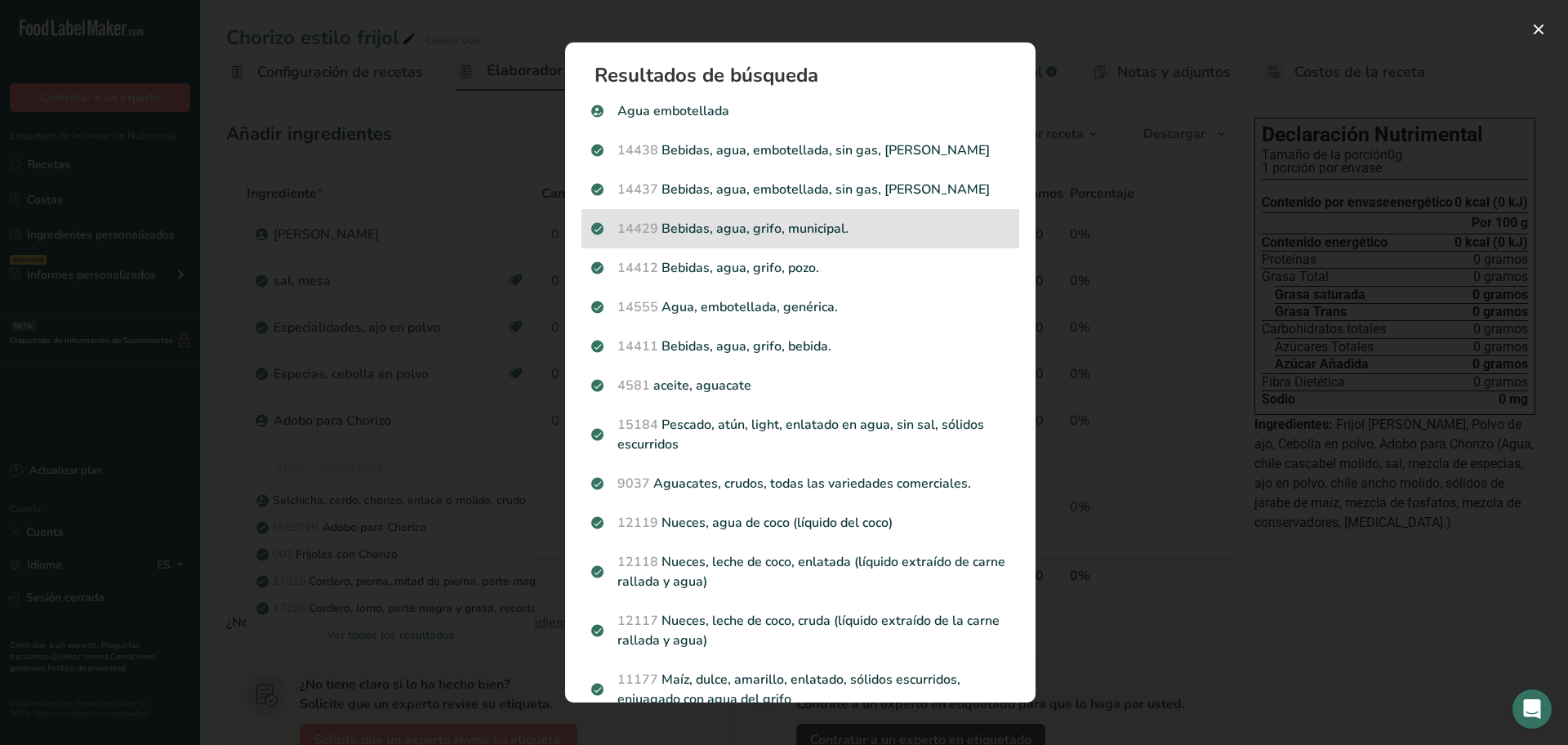
click at [717, 220] on p "14429 Bebidas, agua, grifo, municipal." at bounding box center [800, 228] width 418 height 20
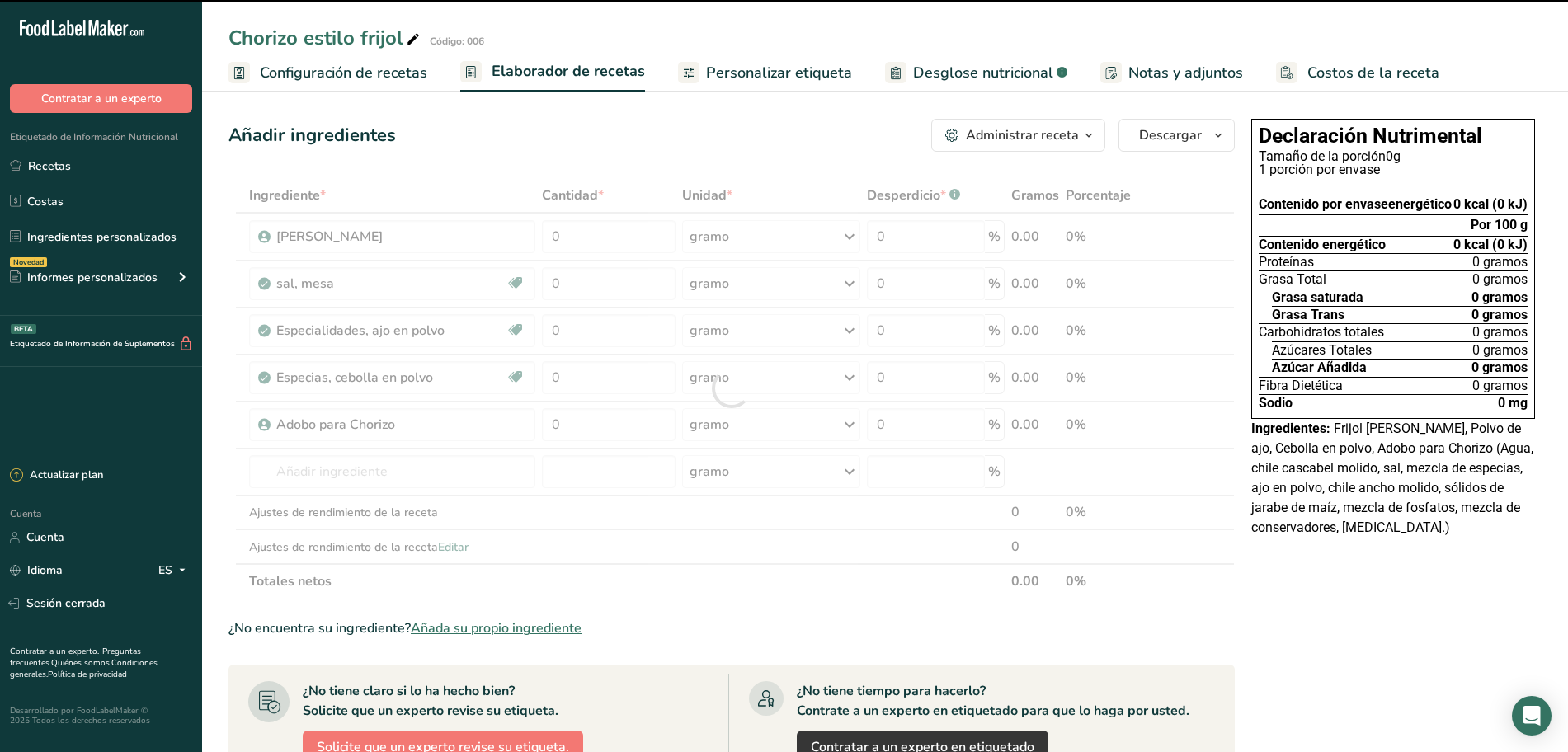
type input "0"
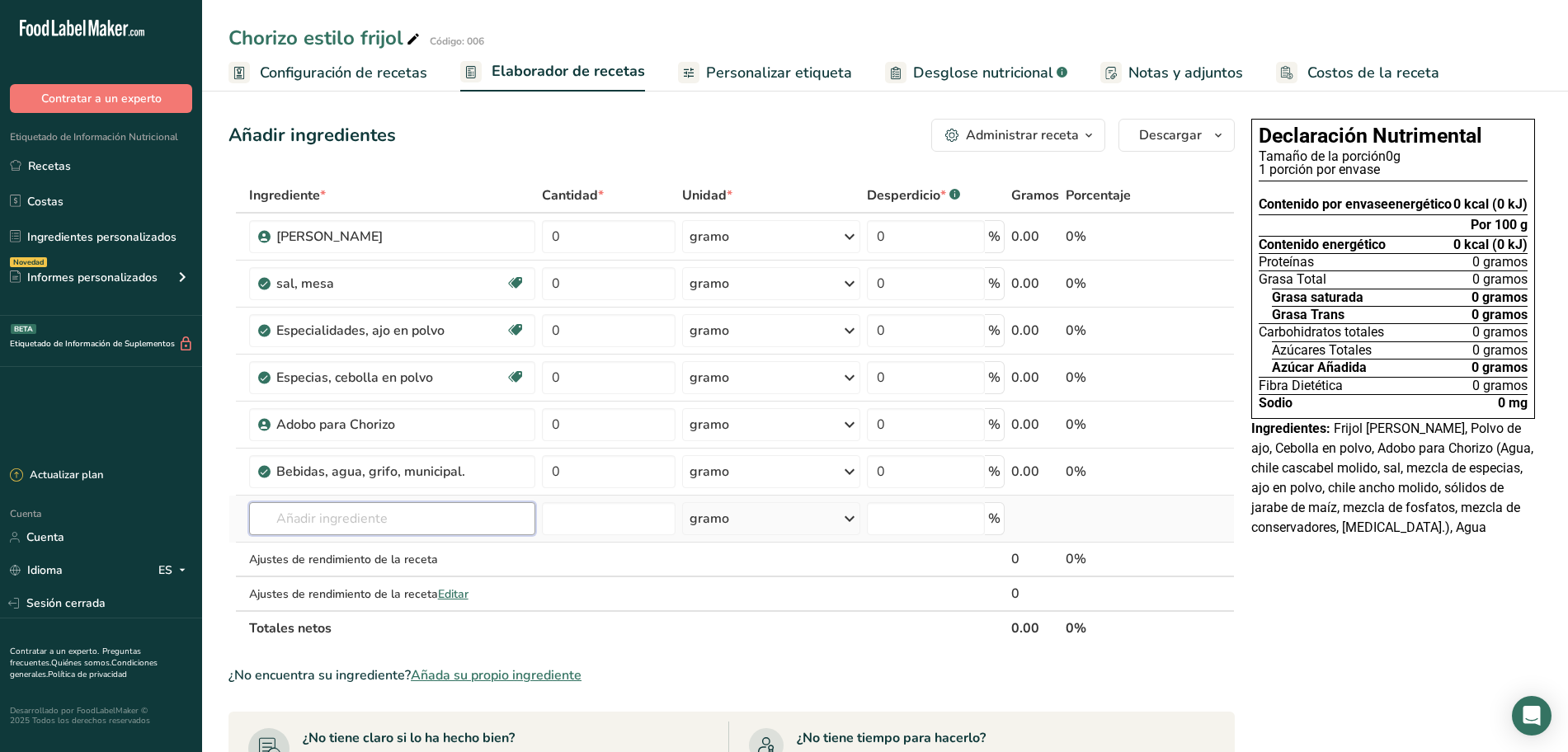
click at [406, 520] on input "text" at bounding box center [392, 518] width 286 height 33
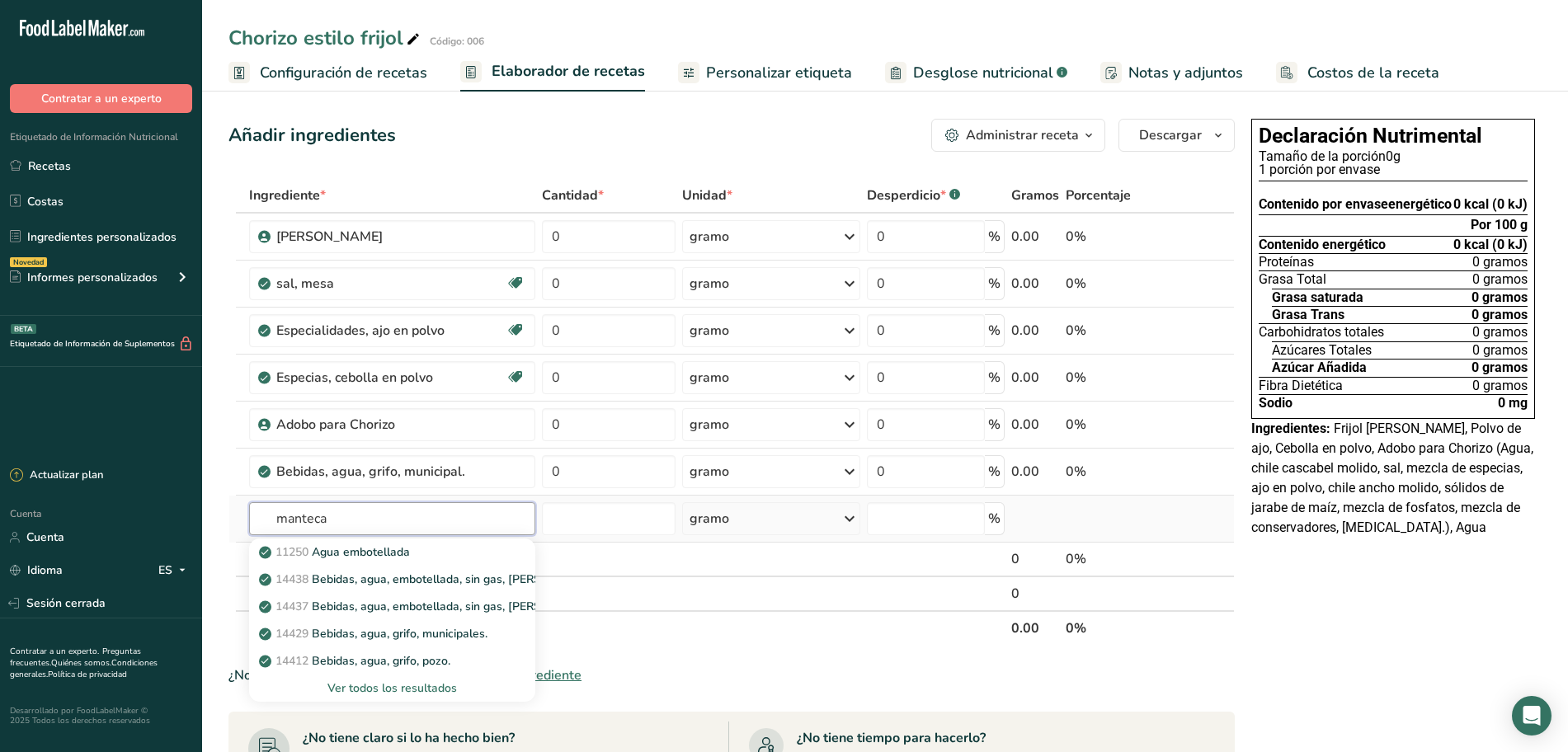
type input "manteca"
click at [378, 688] on font "Ver todos los resultados" at bounding box center [392, 688] width 130 height 16
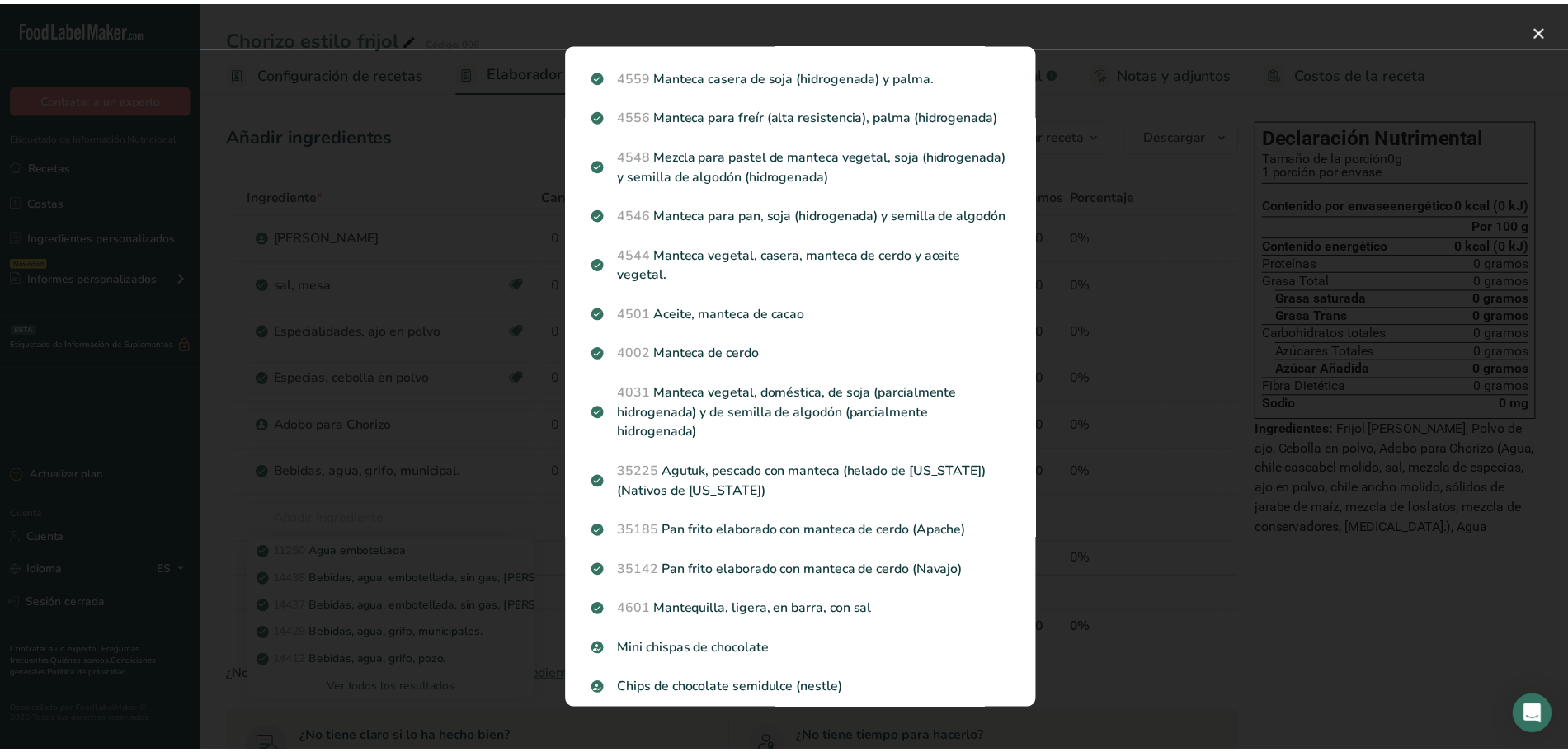
scroll to position [1030, 0]
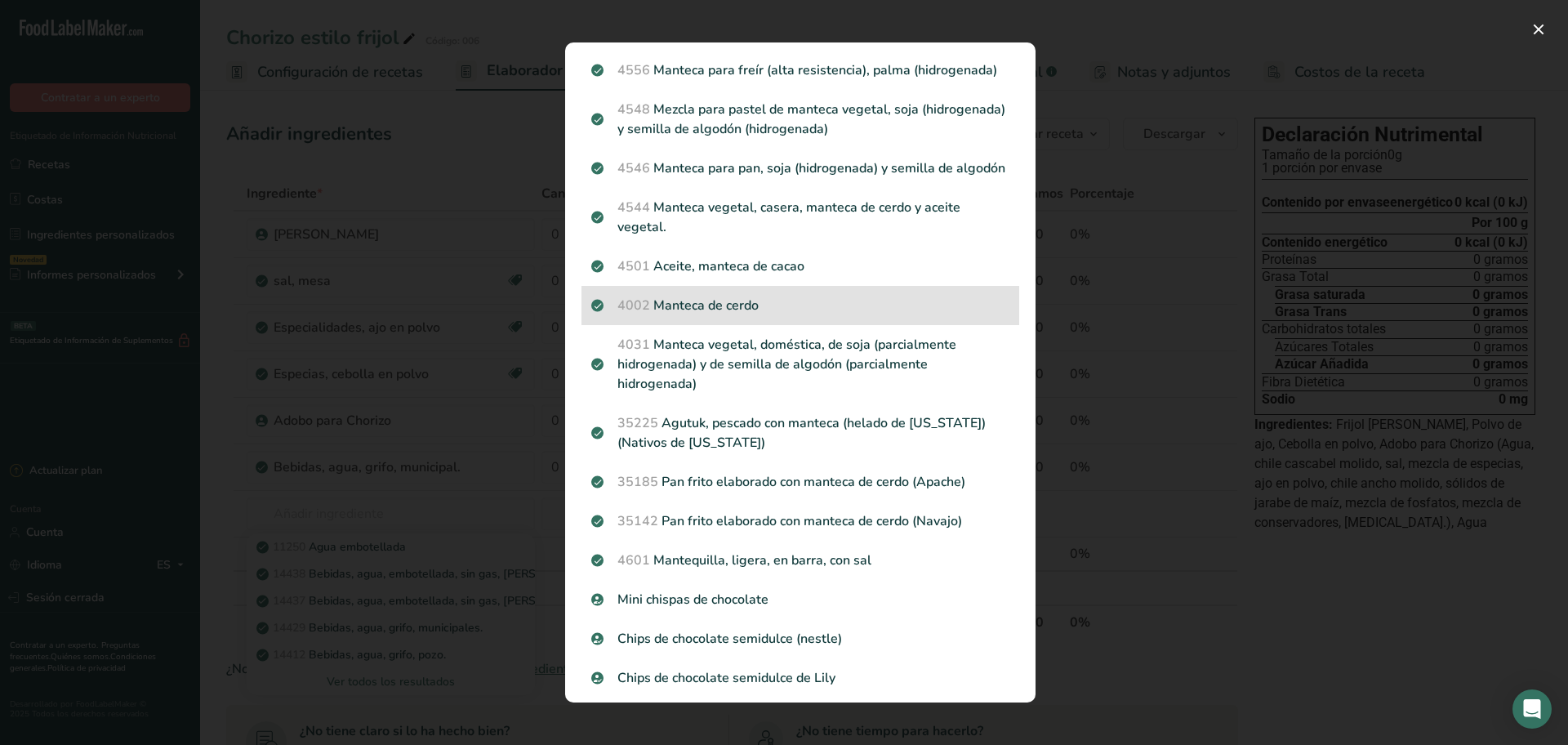
click at [795, 315] on p "4002 Manteca de cerdo" at bounding box center [800, 305] width 418 height 20
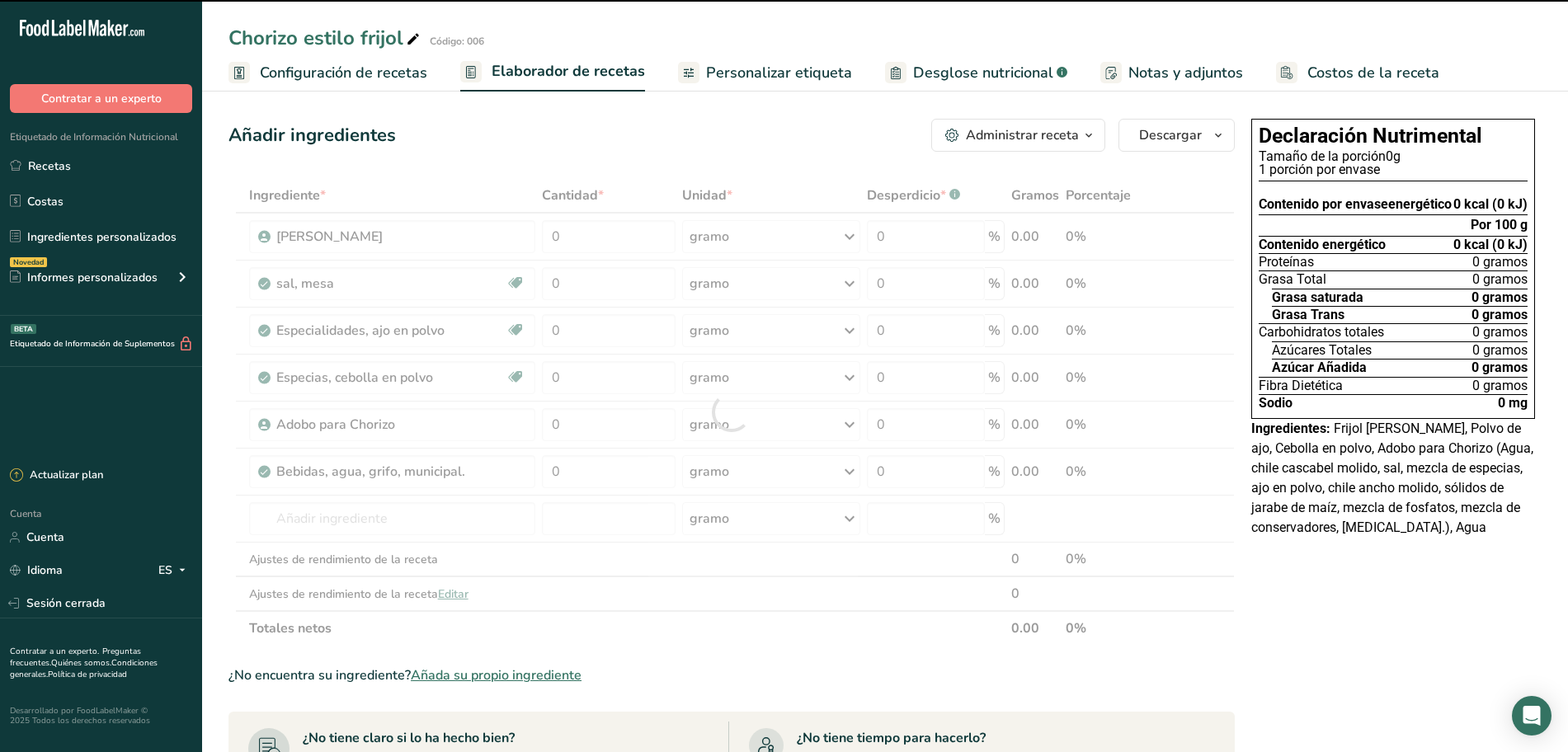
type input "0"
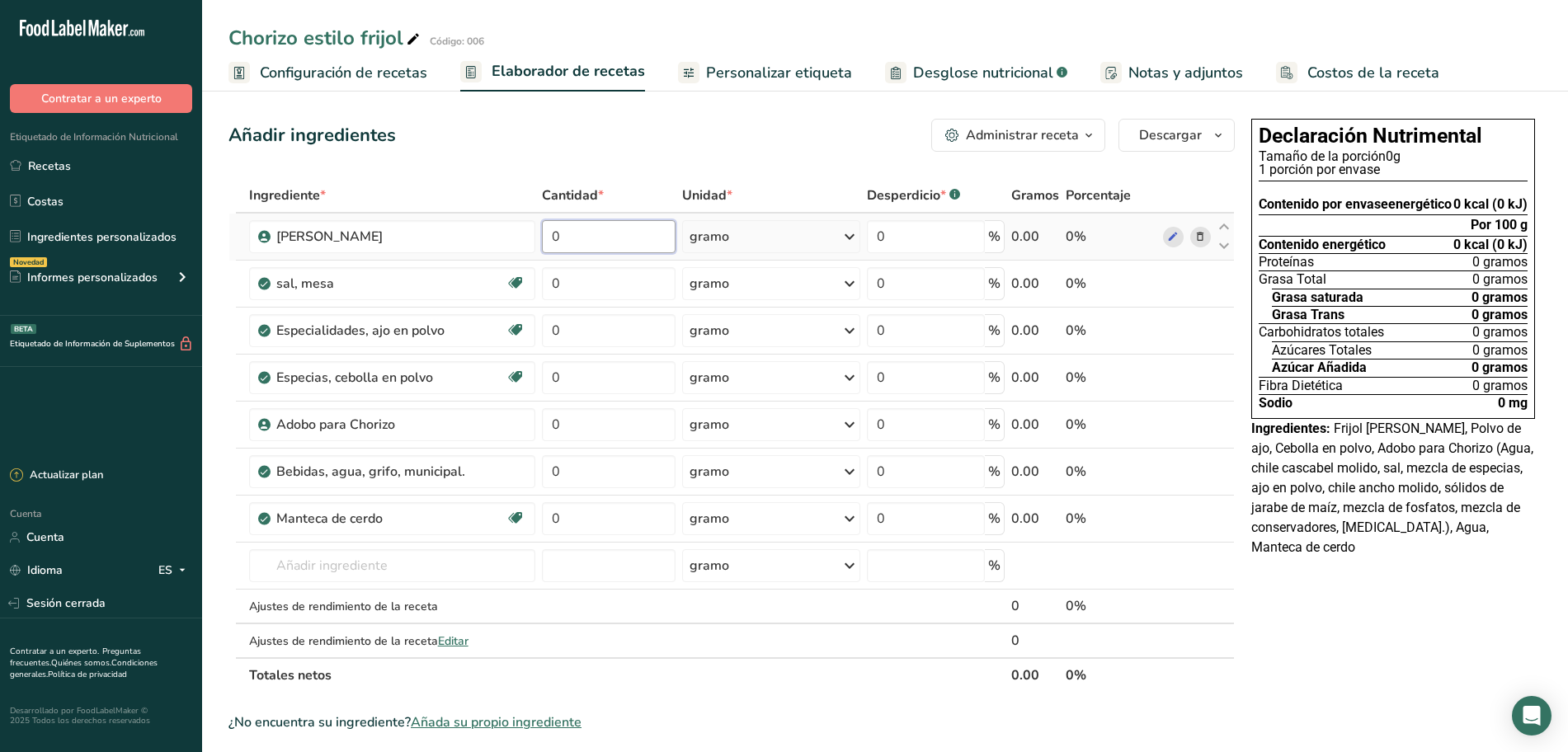
click at [604, 242] on input "0" at bounding box center [608, 236] width 134 height 33
type input "50"
click at [797, 188] on div "Ingrediente * Cantidad * Unidad * Desperdicio * .a-a{fill:#347362;}.b-a{fill:#f…" at bounding box center [731, 435] width 1006 height 514
click at [847, 241] on icon at bounding box center [849, 236] width 20 height 29
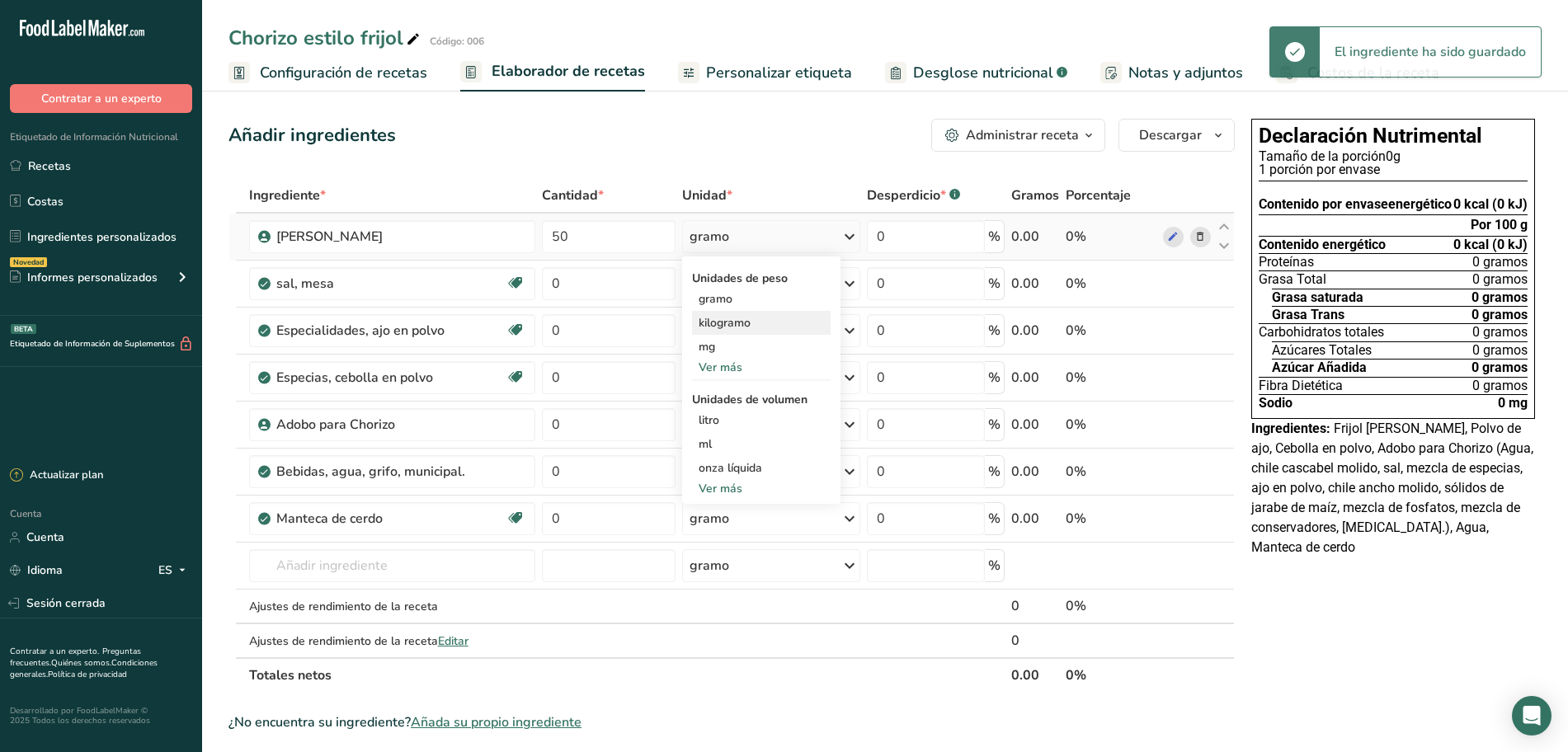
click at [756, 325] on div "kilogramo" at bounding box center [762, 322] width 138 height 24
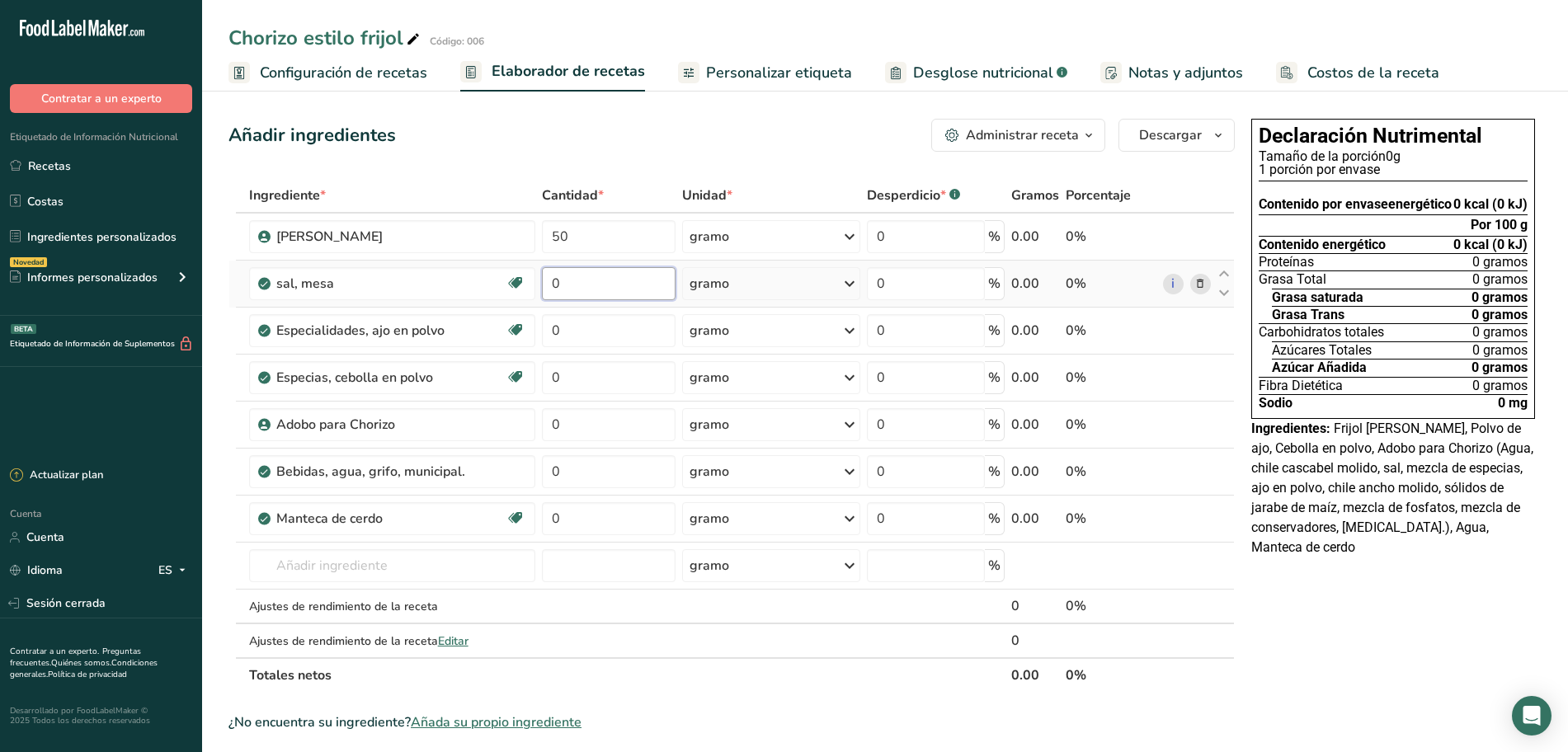
click at [575, 282] on input "0" at bounding box center [608, 283] width 134 height 33
type input "2.200"
click at [736, 286] on div "Ingrediente * Cantidad * Unidad * Desperdicio * .a-a{fill:#347362;}.b-a{fill:#f…" at bounding box center [731, 435] width 1006 height 514
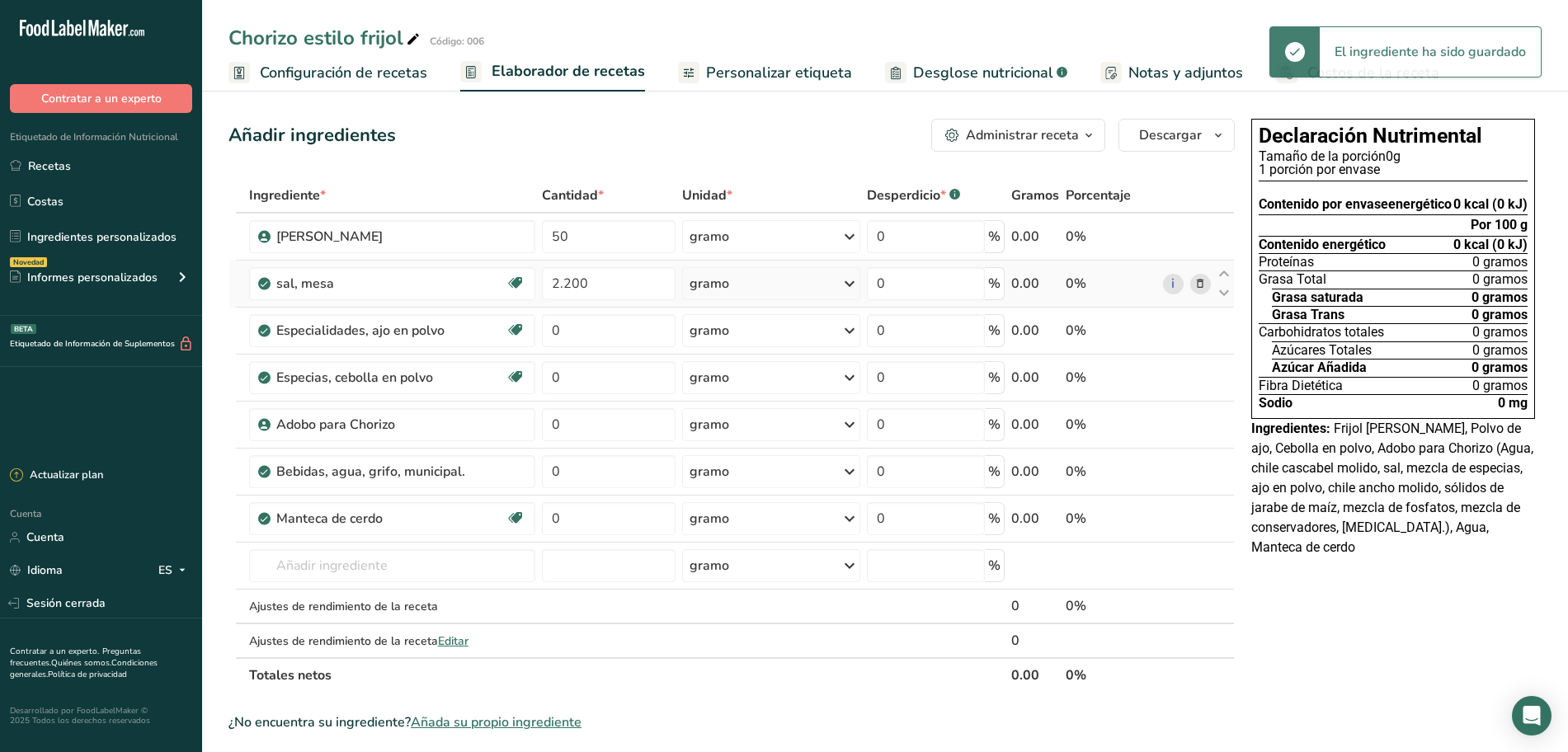
click at [736, 286] on div "gramo" at bounding box center [771, 283] width 179 height 33
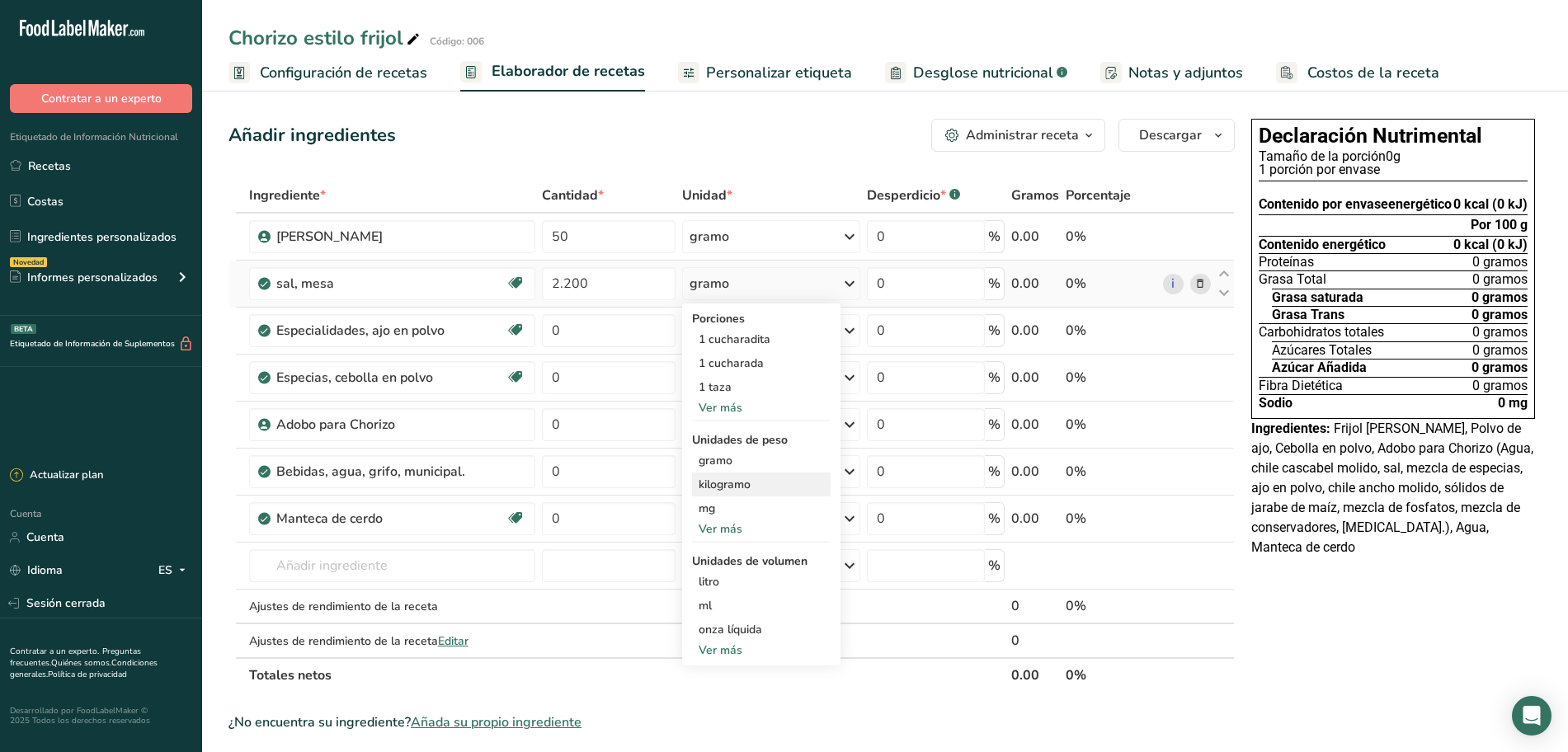
click at [737, 481] on font "kilogramo" at bounding box center [725, 484] width 52 height 16
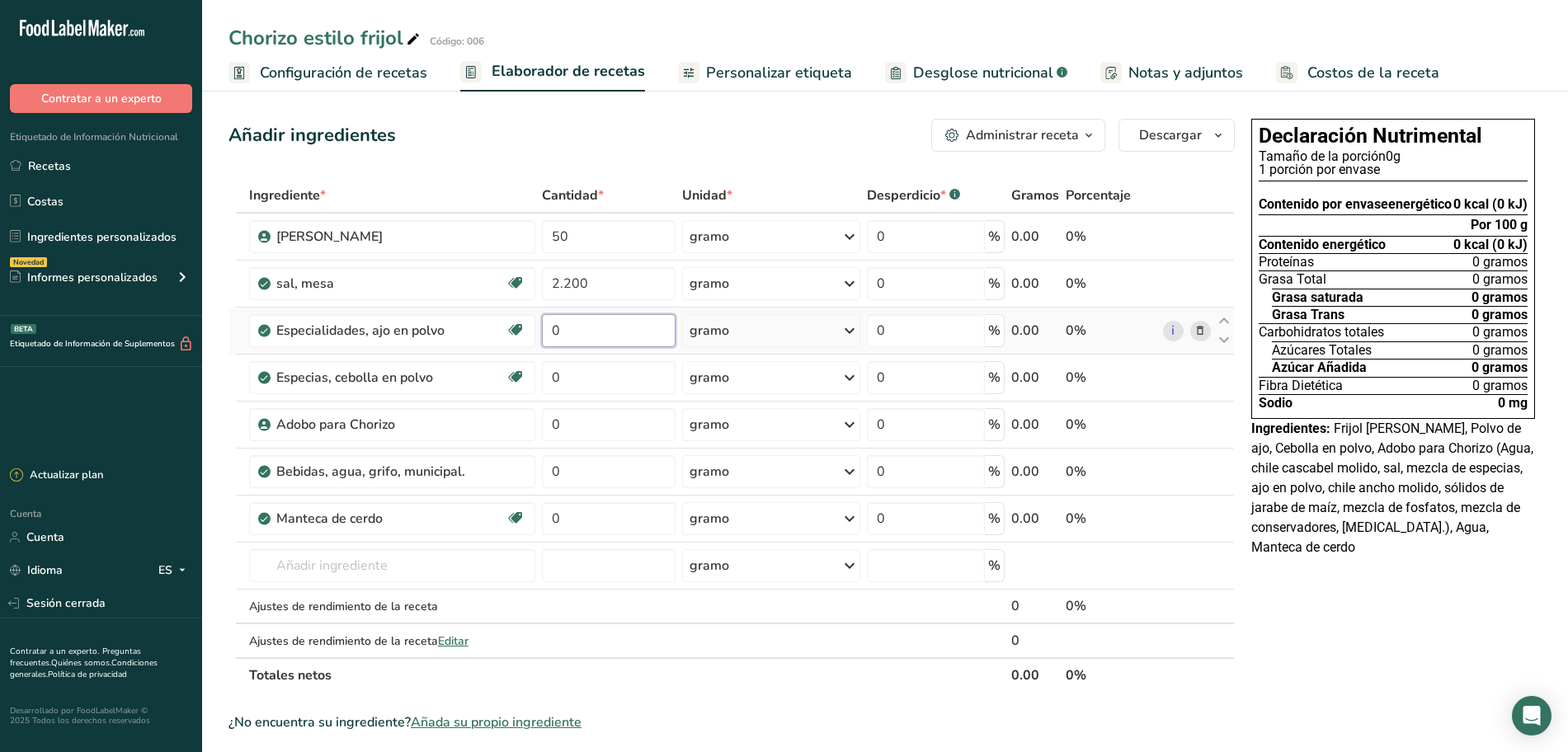
click at [587, 334] on input "0" at bounding box center [608, 331] width 134 height 33
type input "750"
click at [639, 384] on div "Ingrediente * Cantidad * Unidad * Desperdicio * .a-a{fill:#347362;}.b-a{fill:#f…" at bounding box center [731, 435] width 1006 height 514
type input "750"
click at [609, 436] on div "Ingrediente * Cantidad * Unidad * Desperdicio * .a-a{fill:#347362;}.b-a{fill:#f…" at bounding box center [731, 435] width 1006 height 514
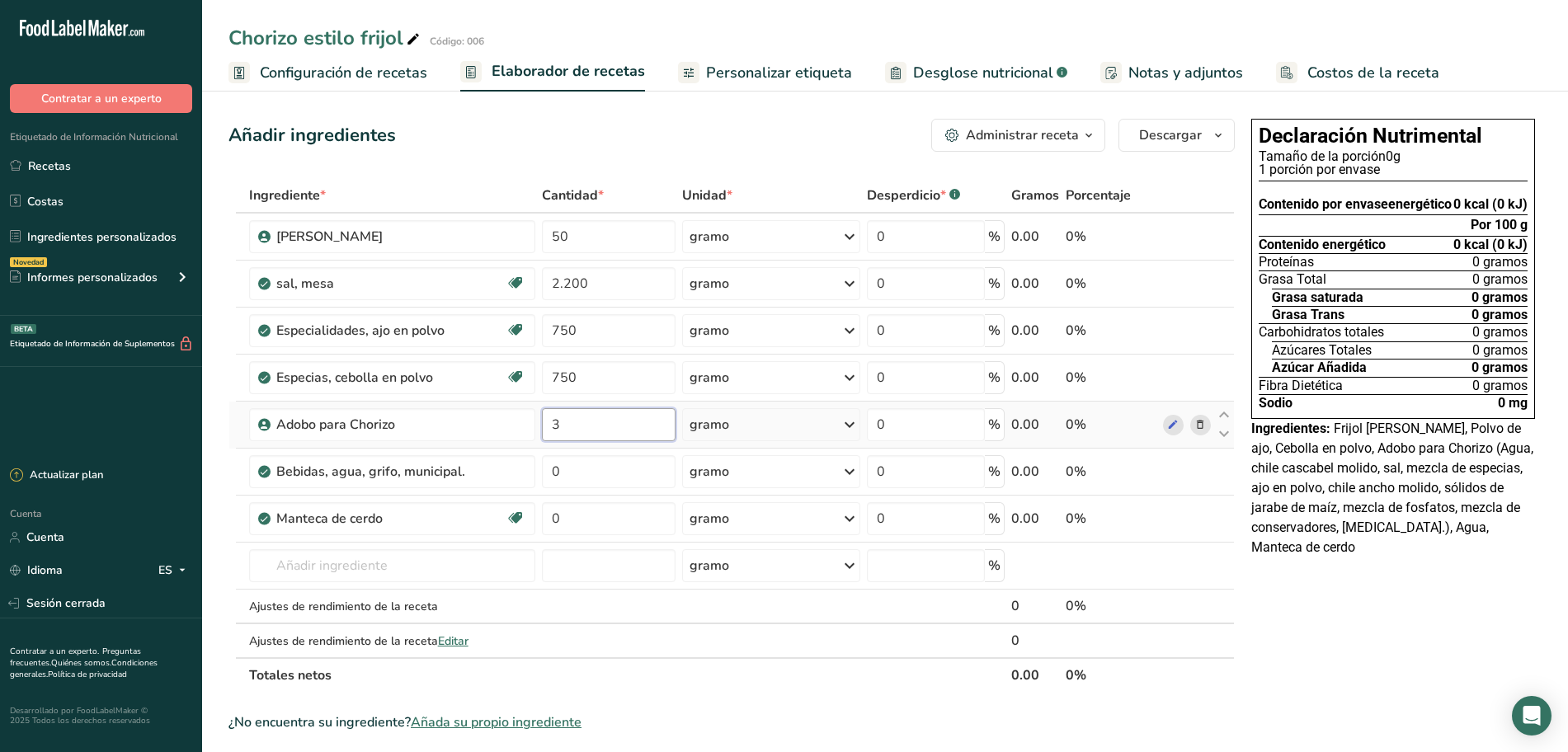
type input "3"
click at [748, 429] on div "Ingrediente * Cantidad * Unidad * Desperdicio * .a-a{fill:#347362;}.b-a{fill:#f…" at bounding box center [731, 435] width 1006 height 514
click at [772, 425] on div "gramo" at bounding box center [771, 424] width 179 height 33
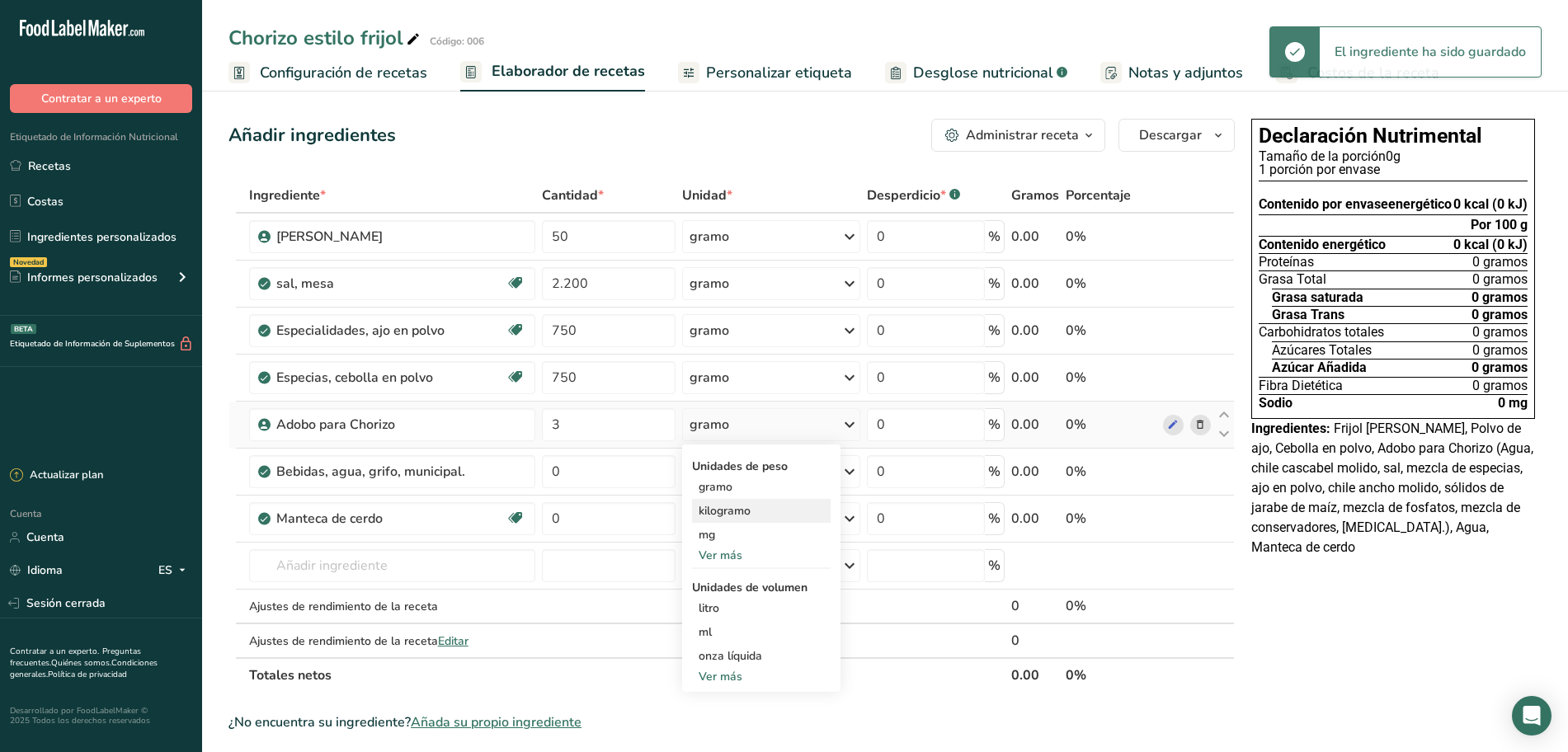
click at [741, 507] on font "kilogramo" at bounding box center [725, 510] width 52 height 16
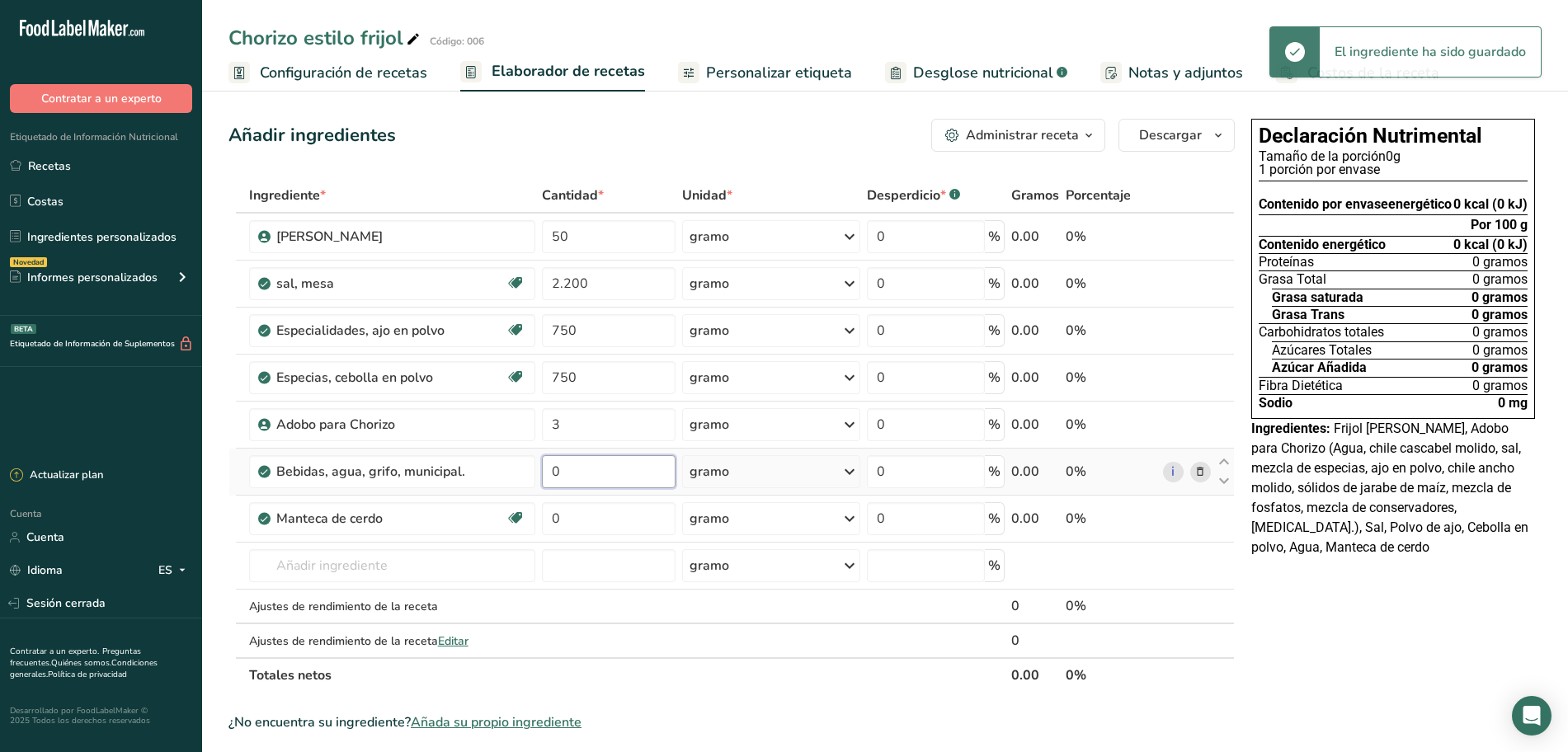
click at [617, 468] on input "0" at bounding box center [608, 472] width 134 height 33
type input "140"
click at [831, 485] on div "Ingrediente * Cantidad * Unidad * Desperdicio * .a-a{fill:#347362;}.b-a{fill:#f…" at bounding box center [731, 435] width 1006 height 514
click at [821, 477] on div "gramo" at bounding box center [771, 472] width 179 height 33
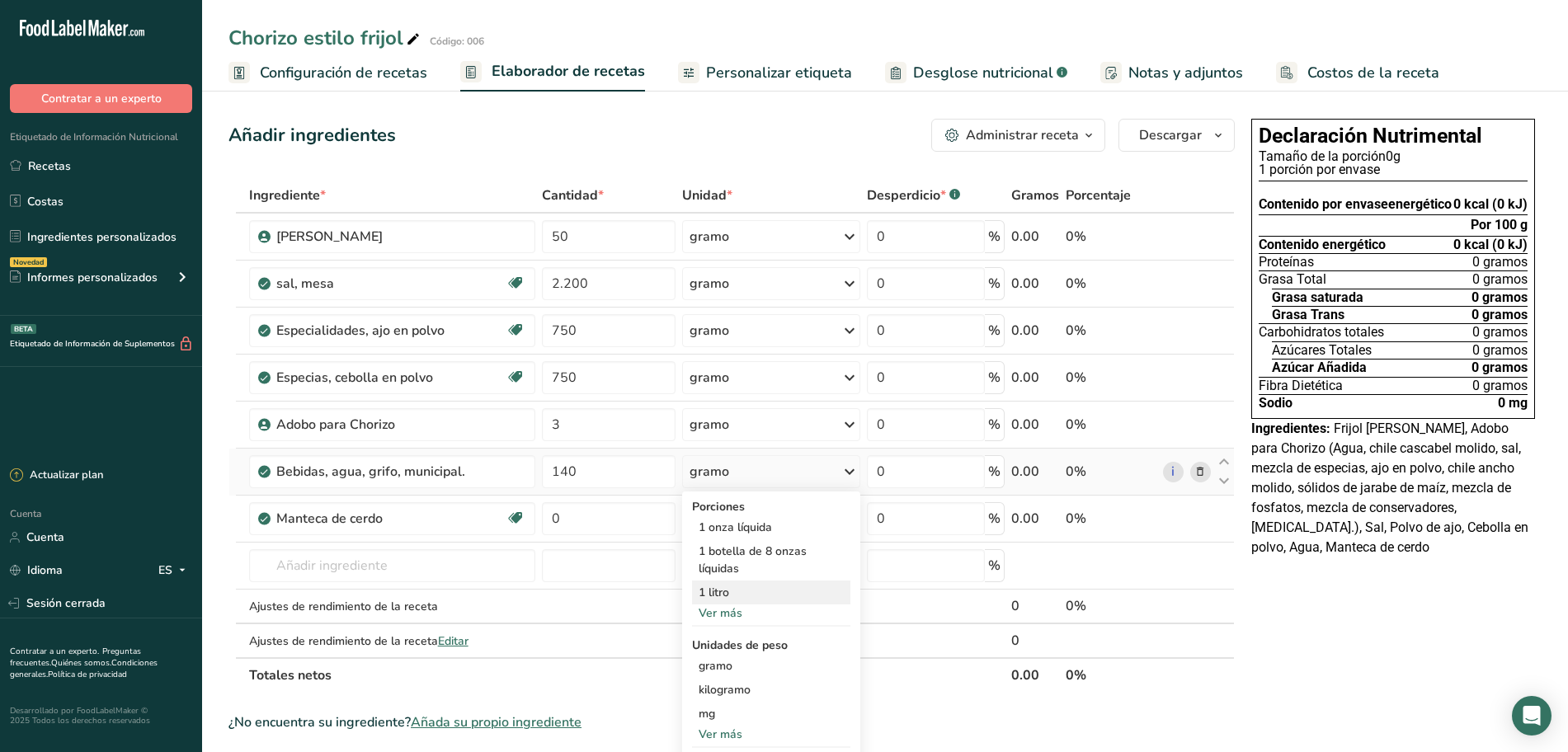
click at [744, 589] on div "1 litro" at bounding box center [772, 592] width 159 height 24
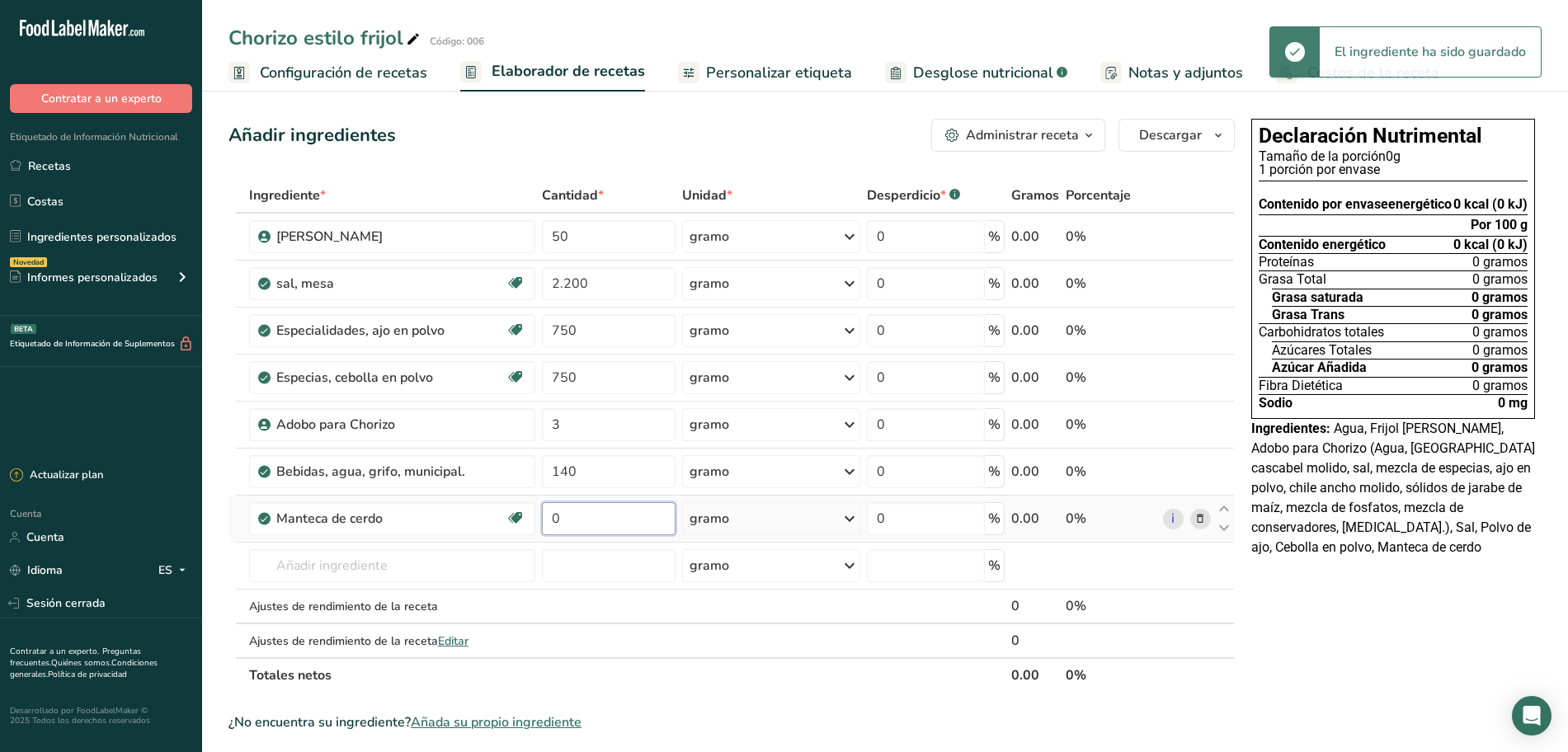
click at [622, 513] on input "0" at bounding box center [608, 518] width 134 height 33
type input "15"
click at [720, 523] on div "Ingrediente * Cantidad * Unidad * Desperdicio * .a-a{fill:#347362;}.b-a{fill:#f…" at bounding box center [731, 435] width 1006 height 514
click at [720, 523] on font "gramo" at bounding box center [710, 518] width 40 height 18
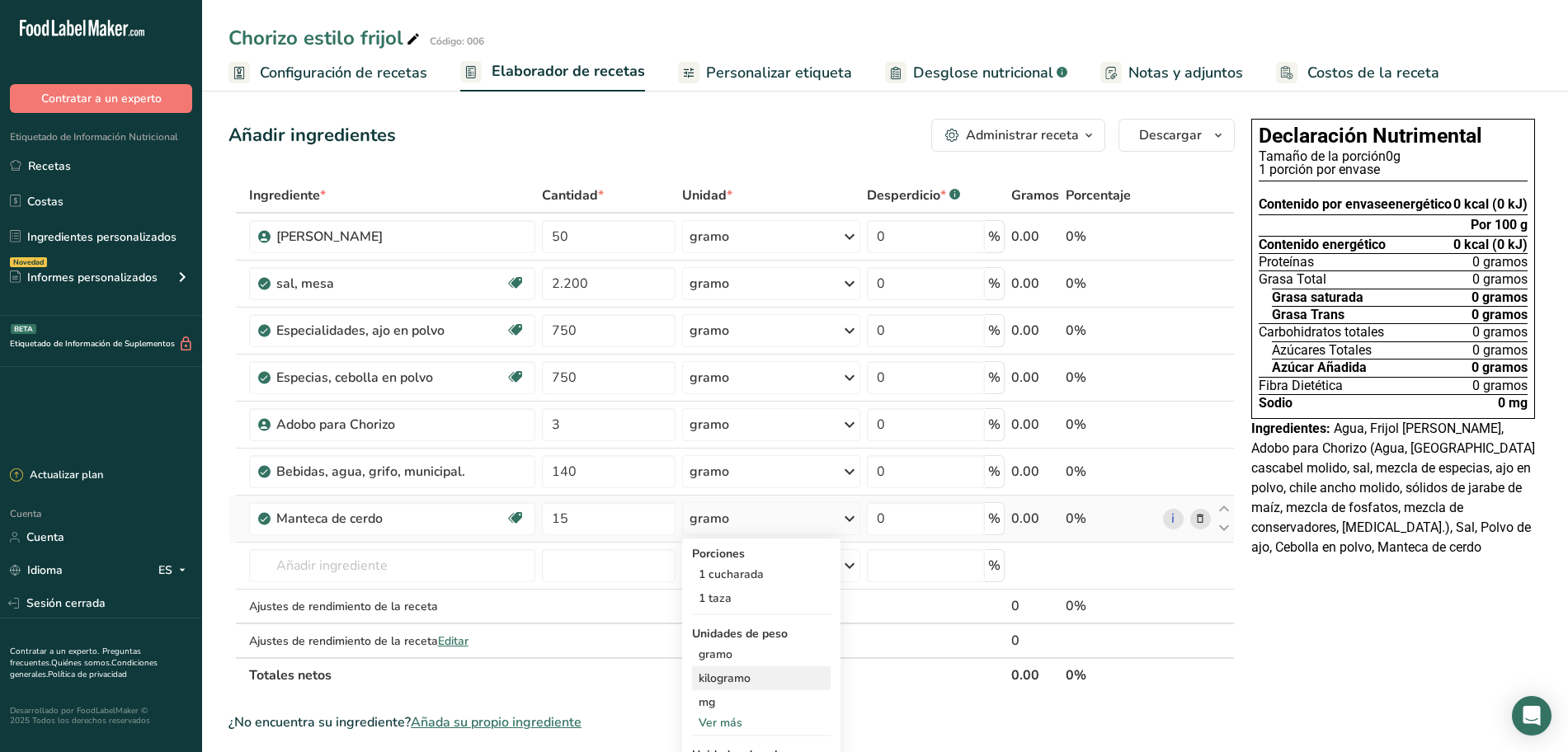
click at [709, 670] on div "kilogramo" at bounding box center [762, 678] width 138 height 24
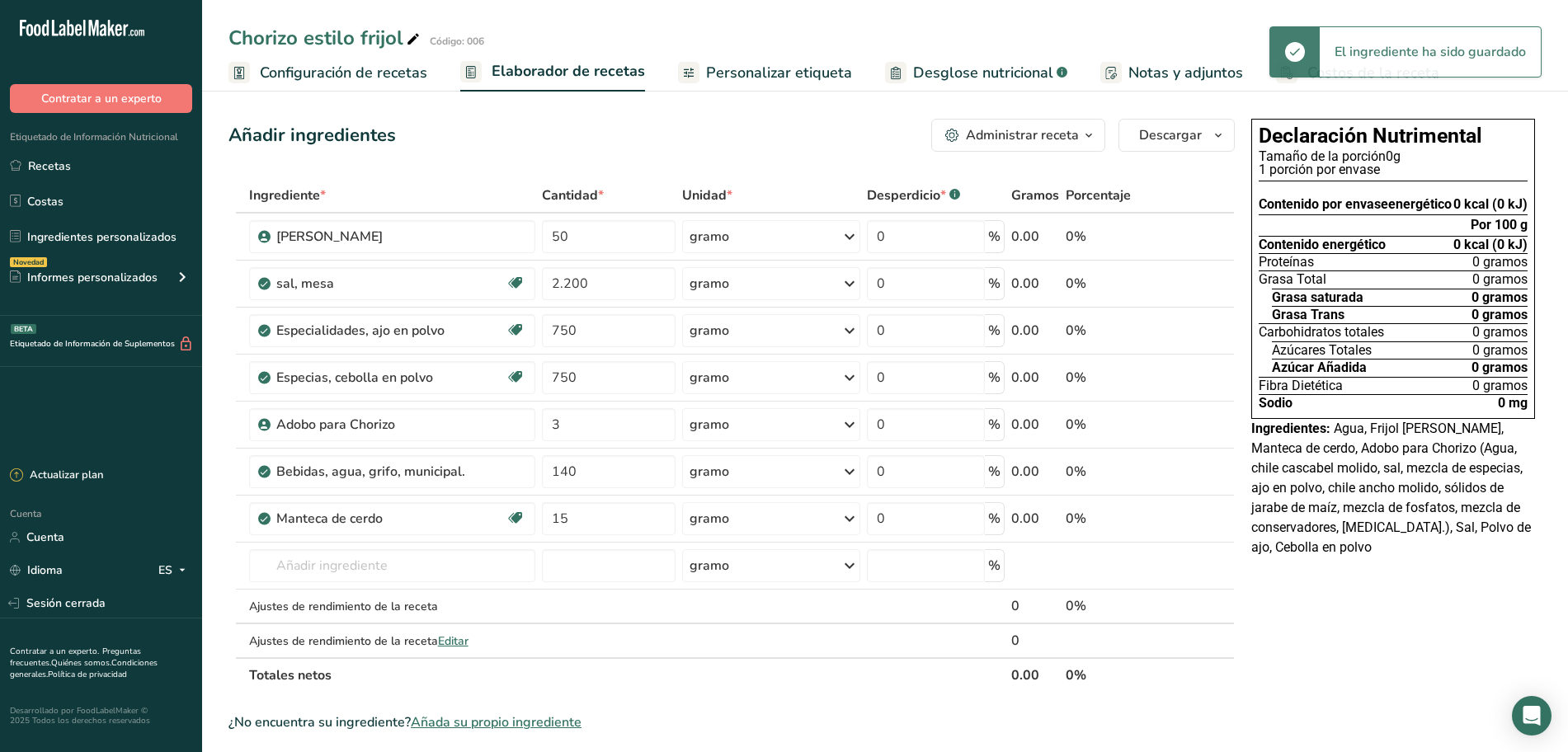
click at [770, 67] on font "Personalizar etiqueta" at bounding box center [779, 72] width 146 height 20
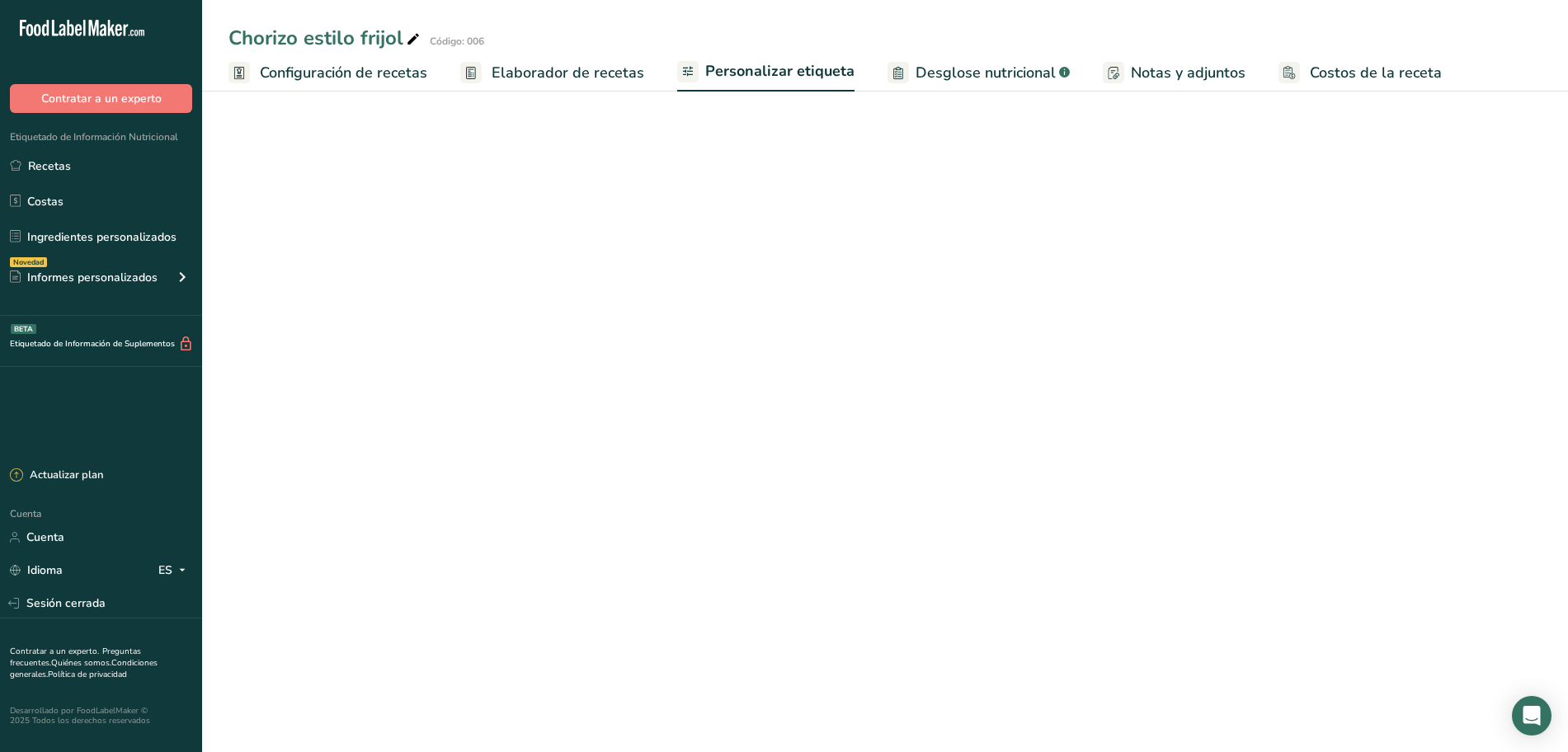
click at [613, 74] on font "Elaborador de recetas" at bounding box center [568, 72] width 153 height 20
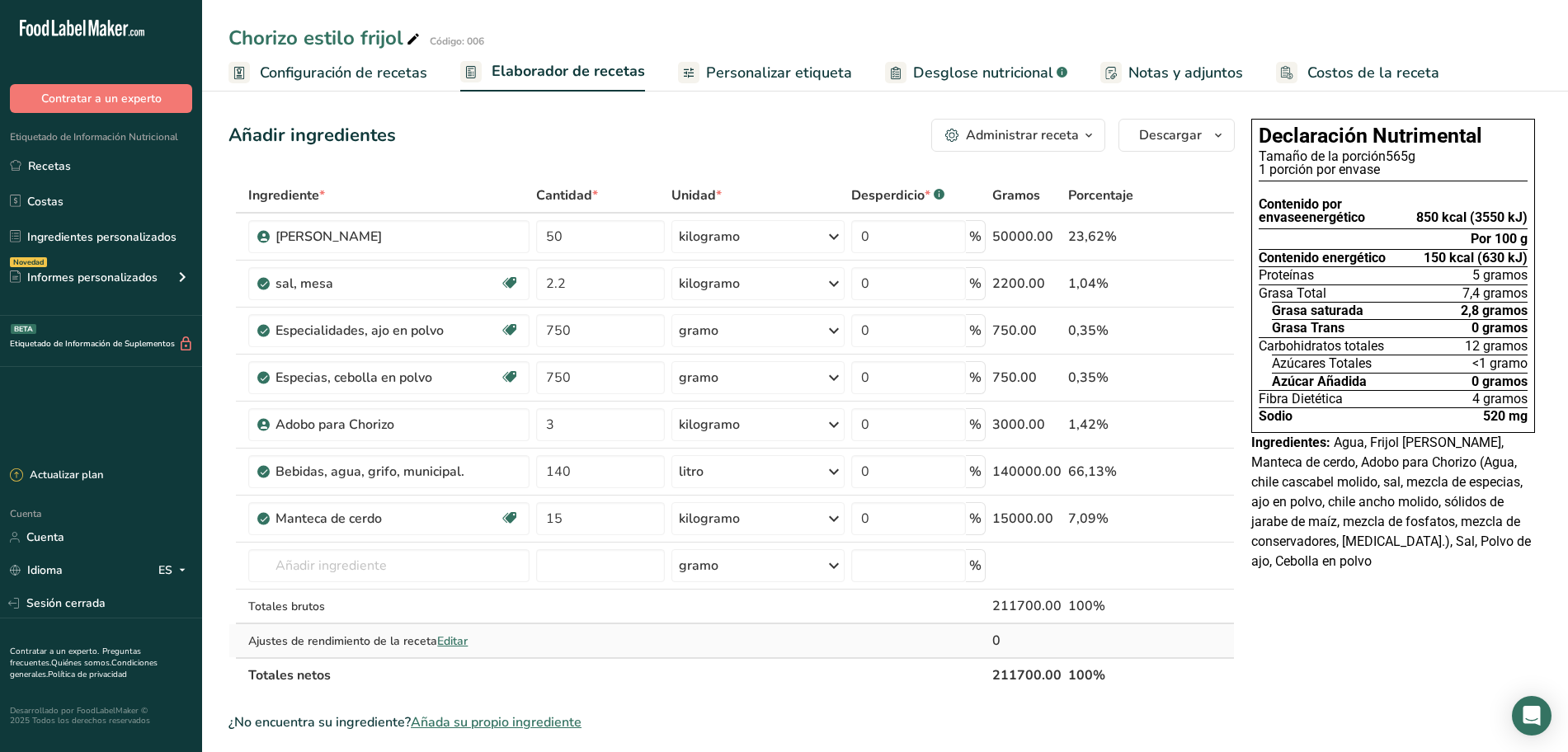
click at [464, 641] on font "Editar" at bounding box center [453, 641] width 30 height 16
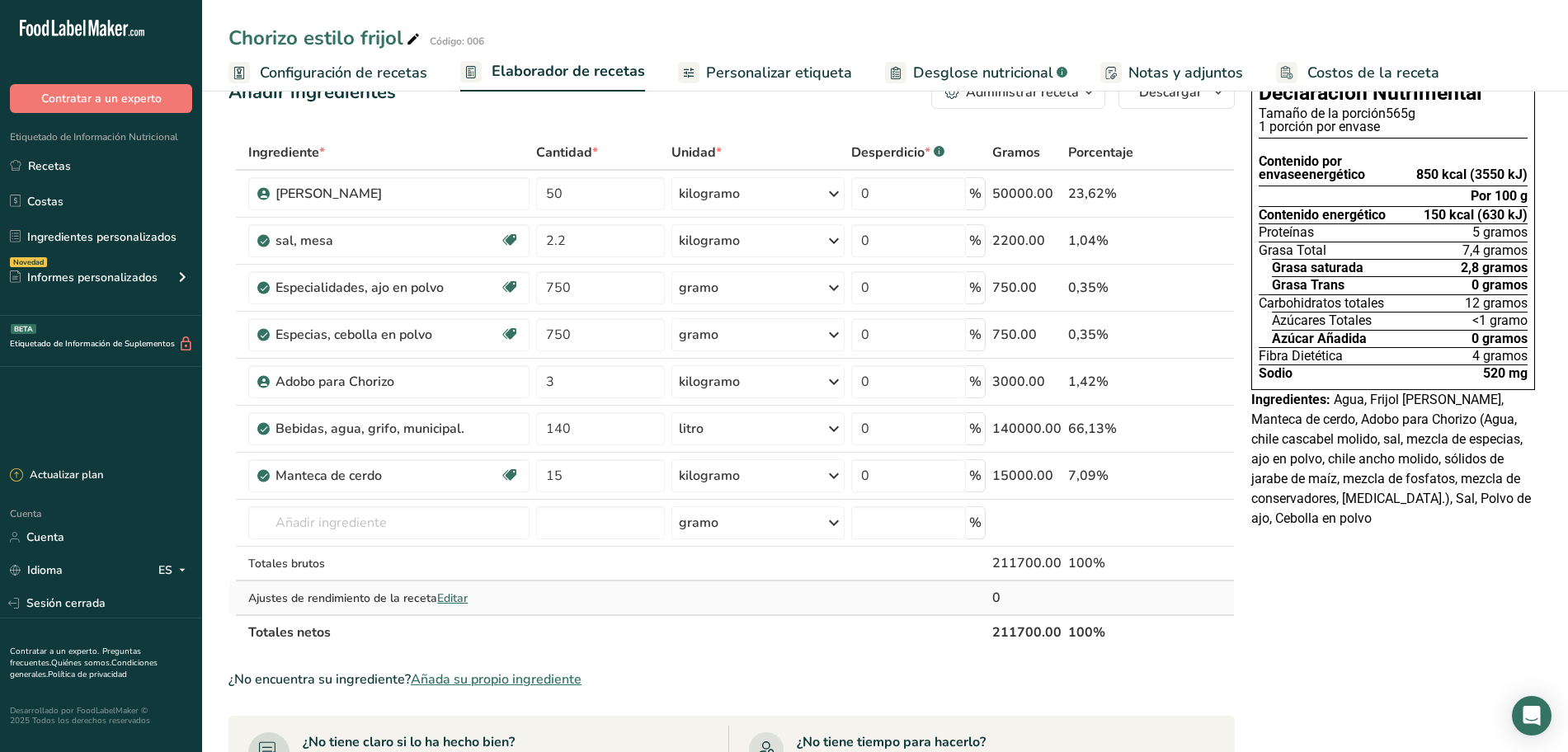
scroll to position [103, 0]
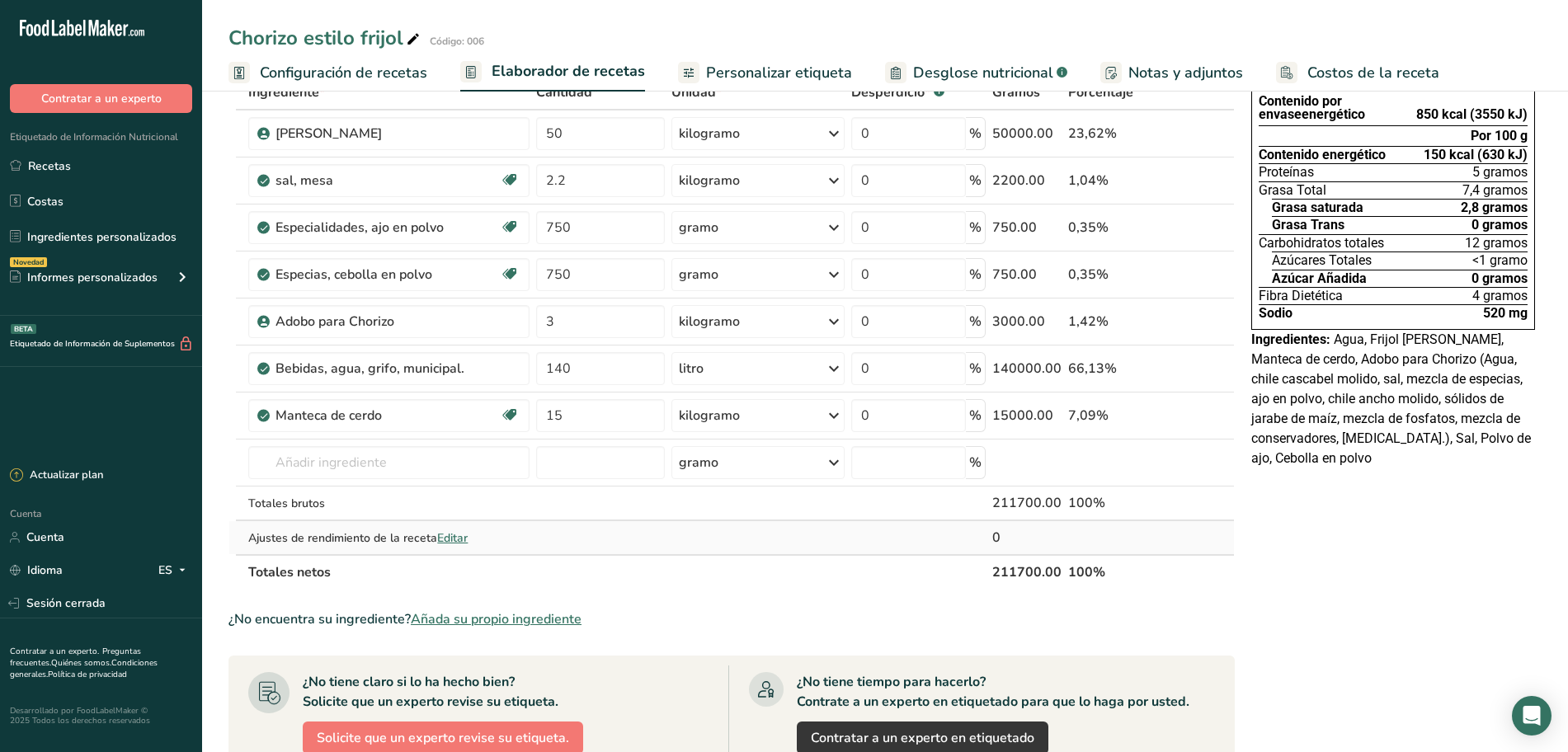
click at [460, 538] on font "Editar" at bounding box center [453, 538] width 30 height 16
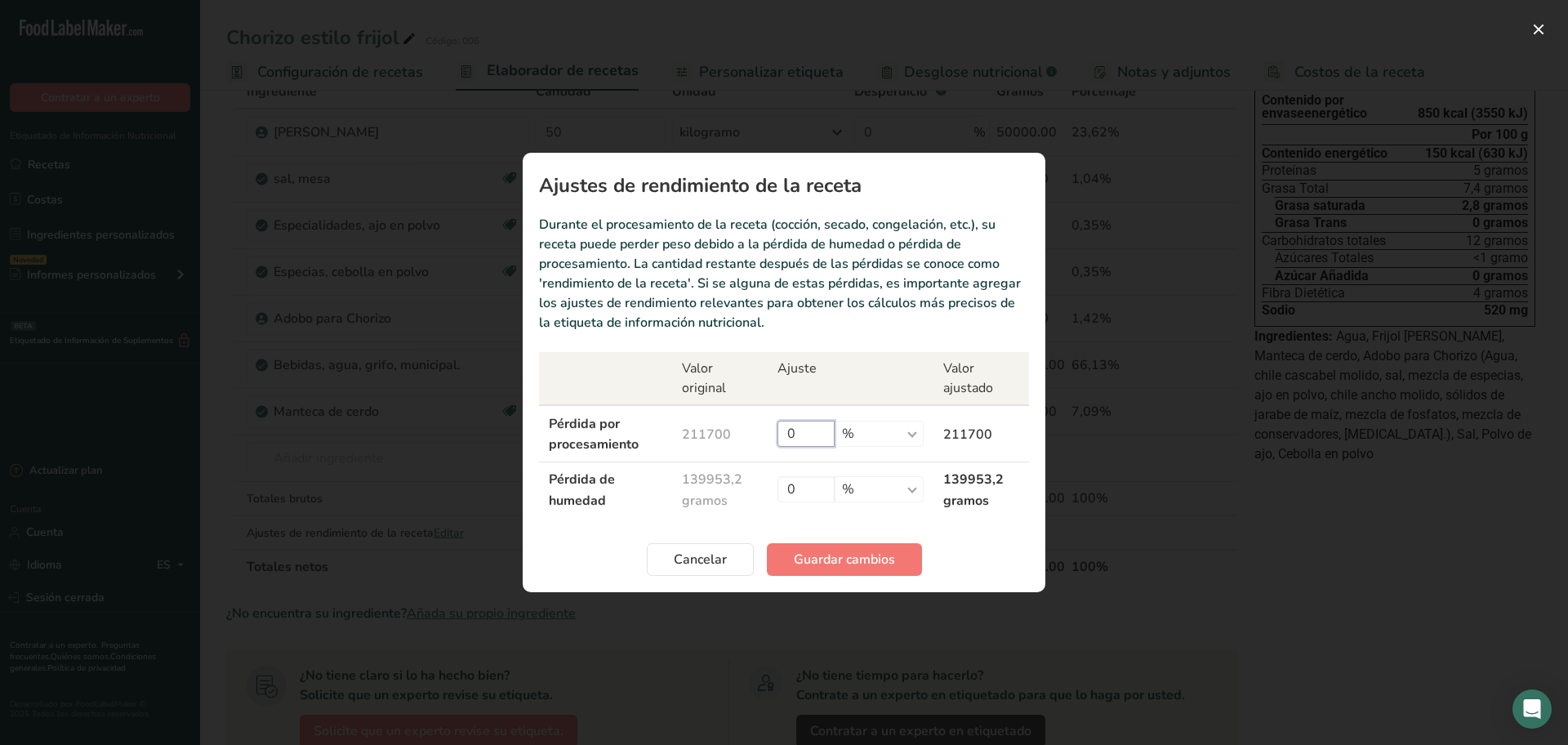
click at [824, 439] on input "0" at bounding box center [806, 433] width 57 height 26
type input "9"
click at [808, 556] on font "Guardar cambios" at bounding box center [844, 559] width 101 height 18
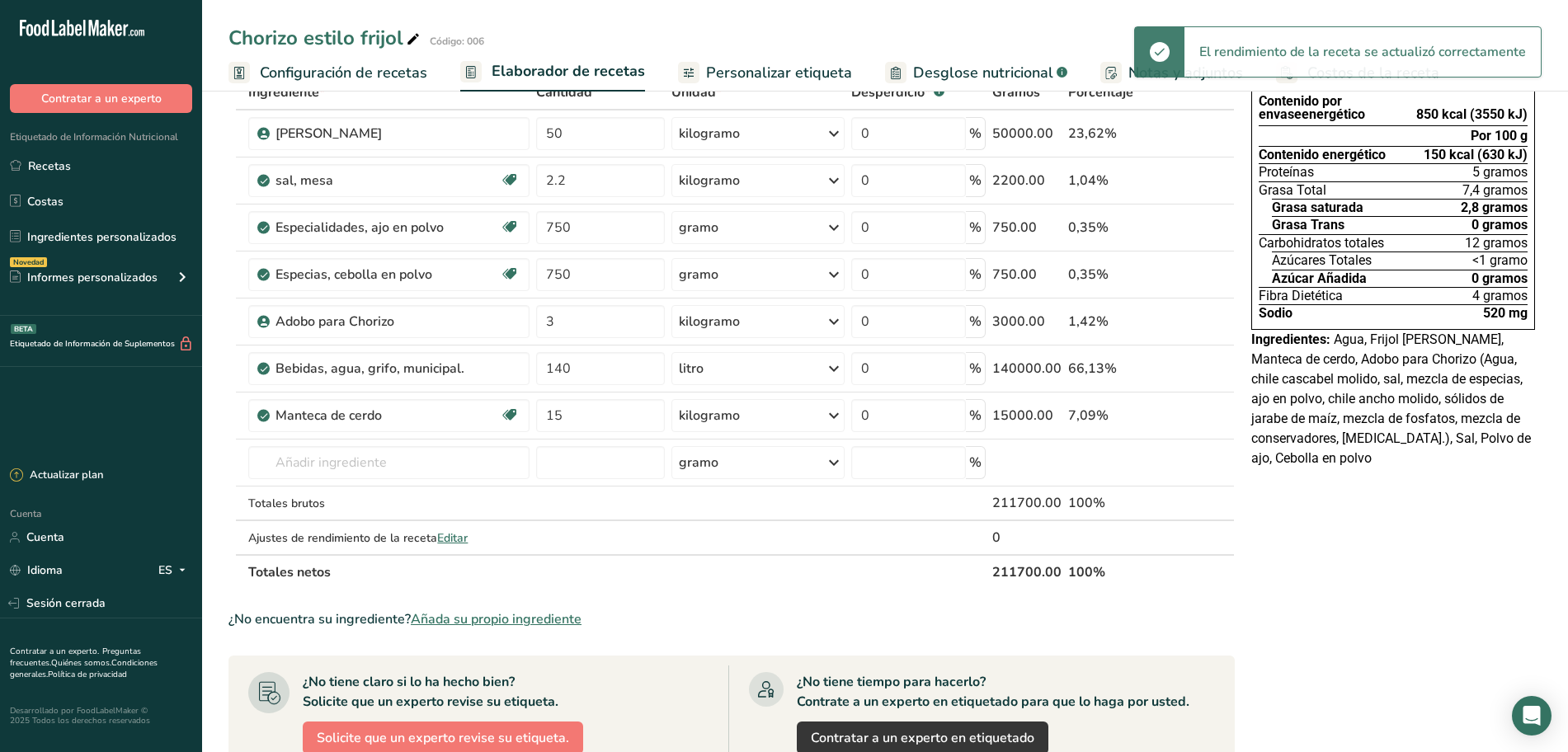
drag, startPoint x: 754, startPoint y: 74, endPoint x: 585, endPoint y: 70, distance: 169.0
click at [754, 74] on font "Personalizar etiqueta" at bounding box center [779, 72] width 146 height 20
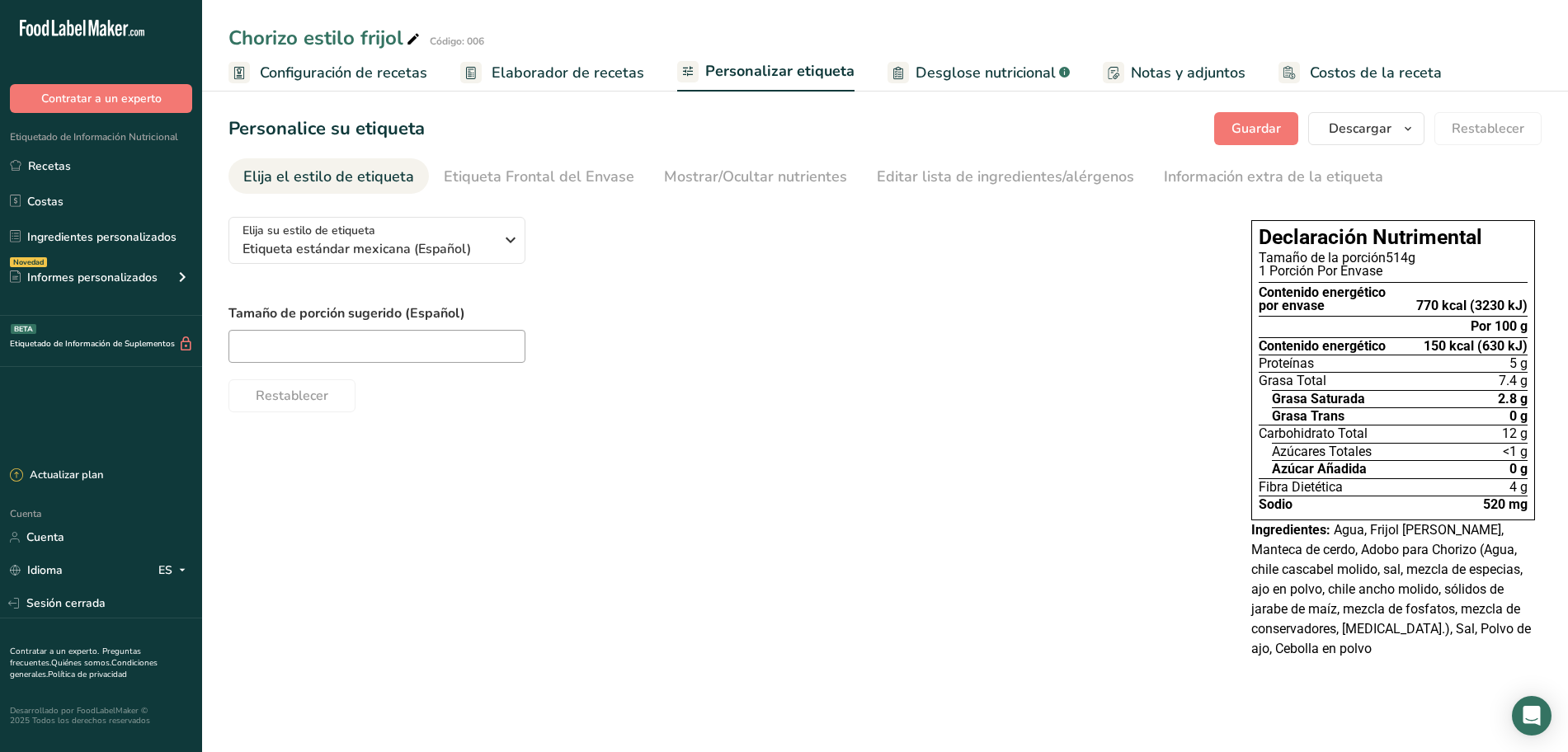
click at [585, 70] on font "Elaborador de recetas" at bounding box center [568, 72] width 153 height 20
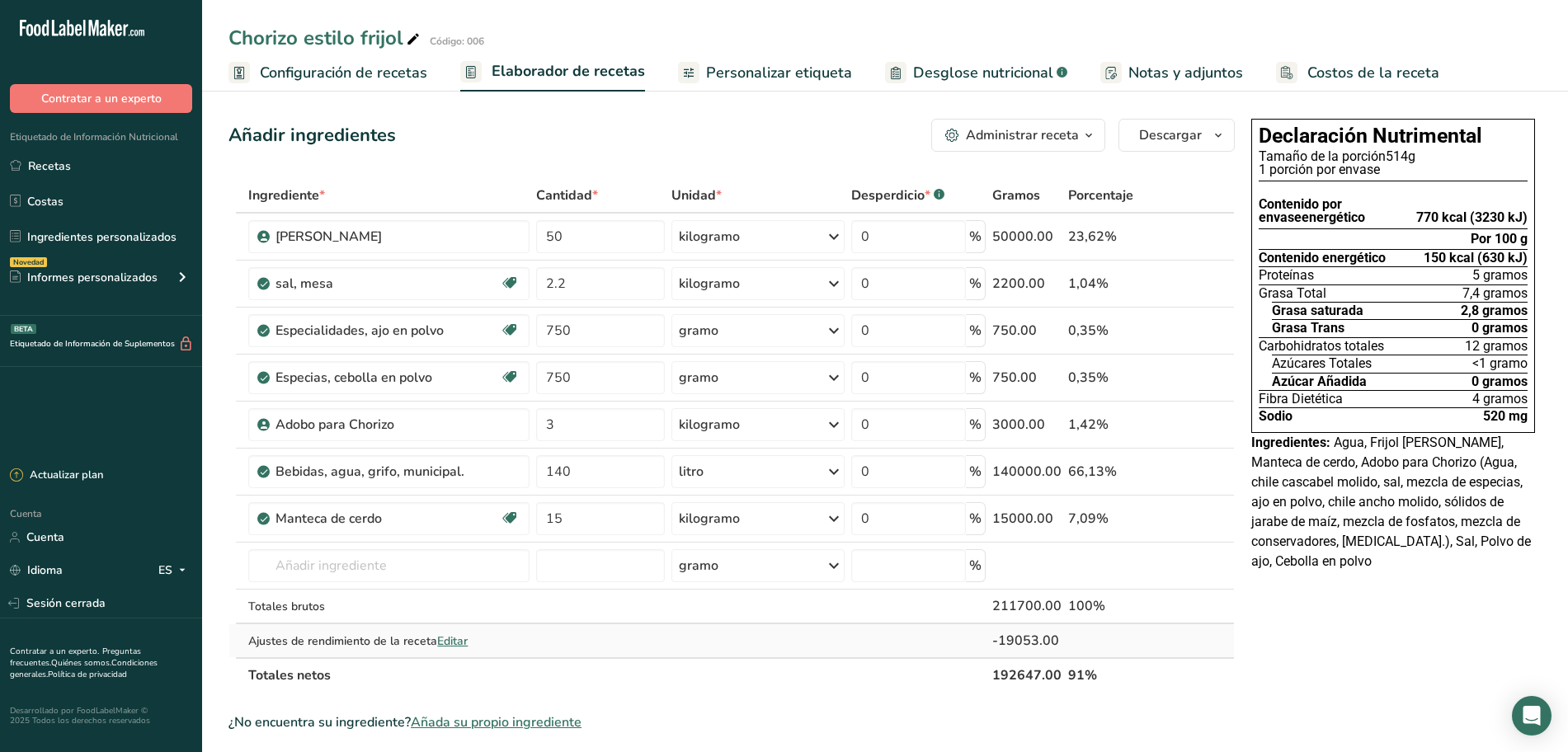
click at [445, 644] on font "Editar" at bounding box center [453, 641] width 30 height 16
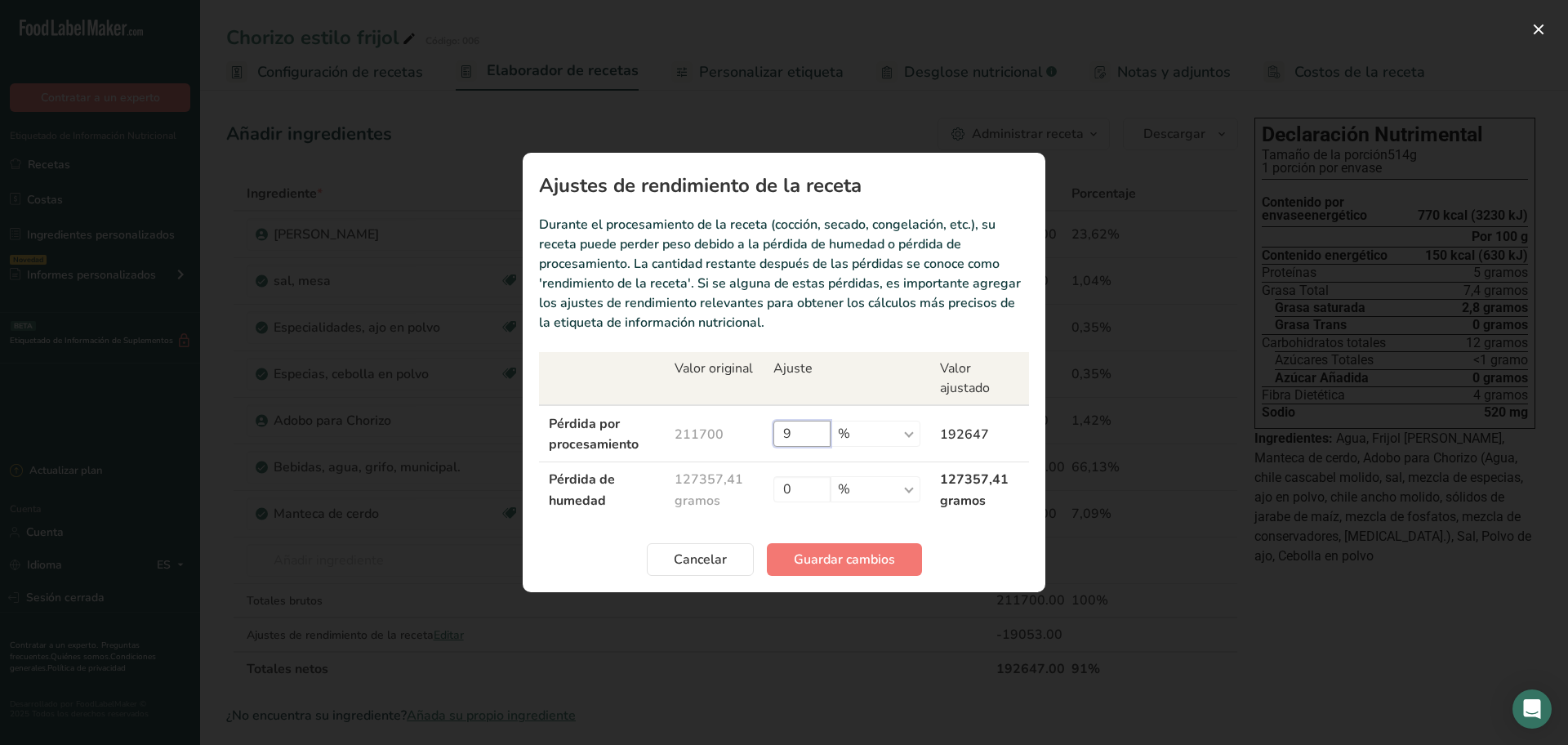
click at [809, 425] on input "9" at bounding box center [802, 433] width 57 height 26
type input "6"
drag, startPoint x: 876, startPoint y: 545, endPoint x: 874, endPoint y: 535, distance: 10.2
click at [875, 551] on font "Guardar cambios" at bounding box center [844, 559] width 101 height 18
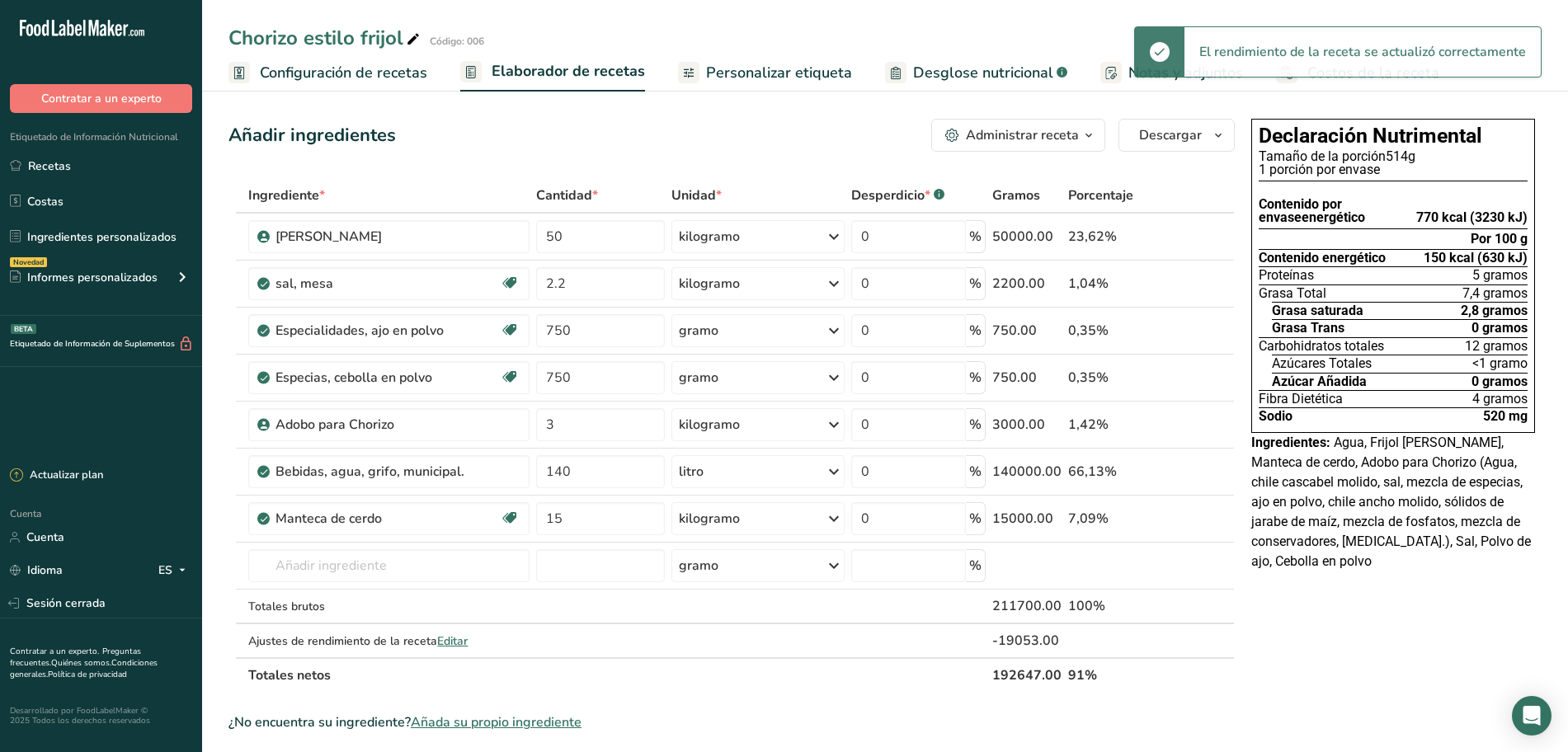
click at [770, 74] on font "Personalizar etiqueta" at bounding box center [779, 72] width 146 height 20
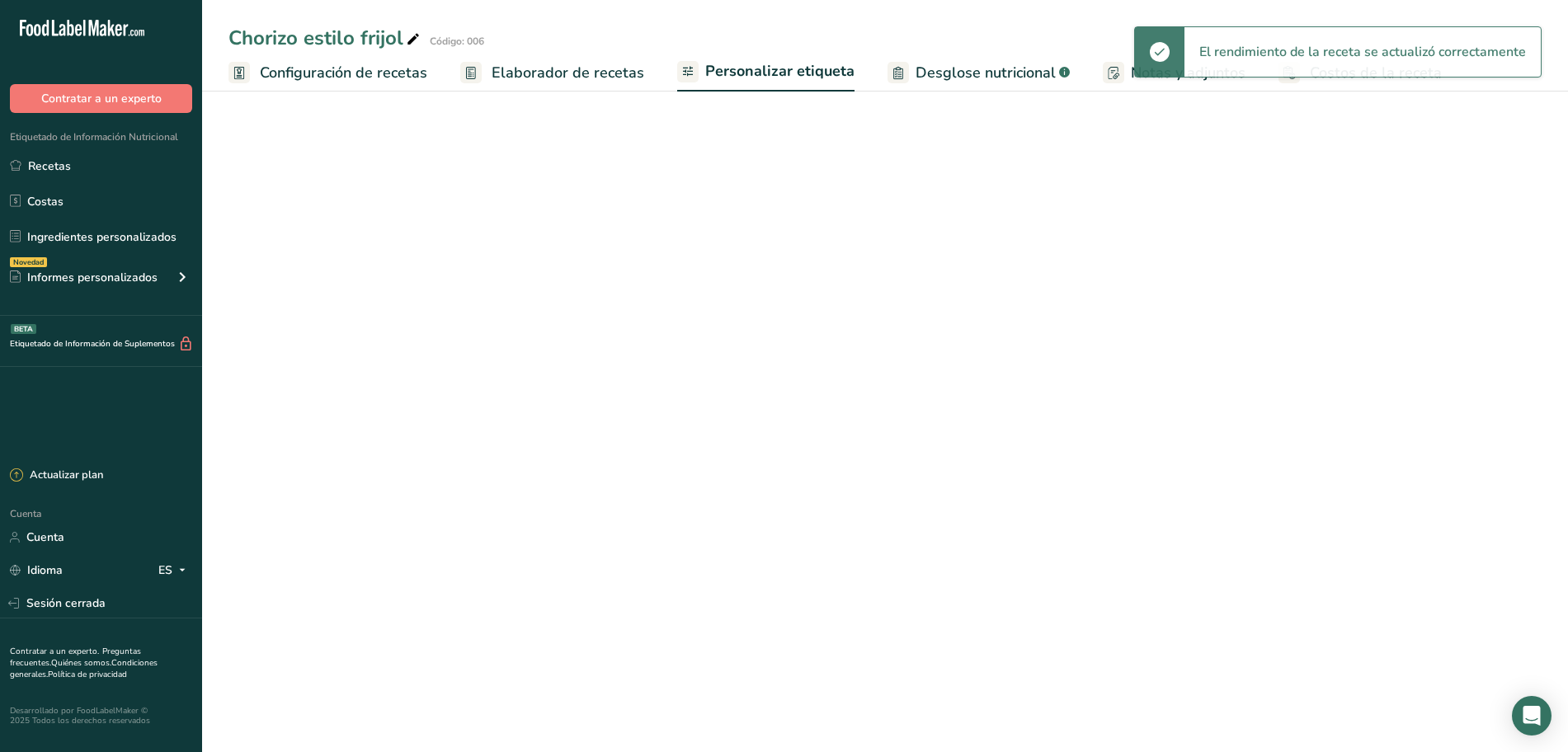
click at [566, 71] on font "Elaborador de recetas" at bounding box center [568, 72] width 153 height 20
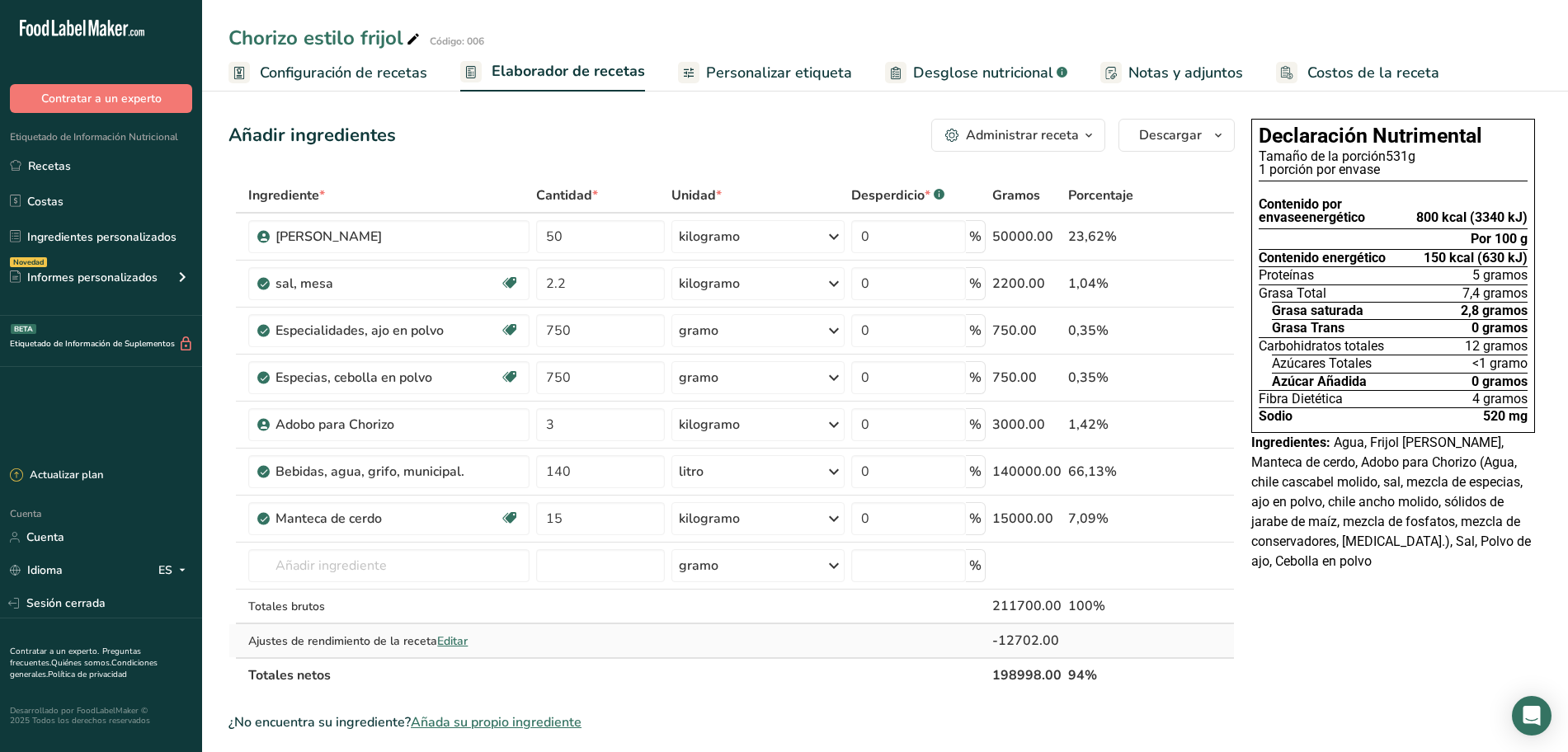
click at [468, 637] on font "Editar" at bounding box center [453, 641] width 30 height 16
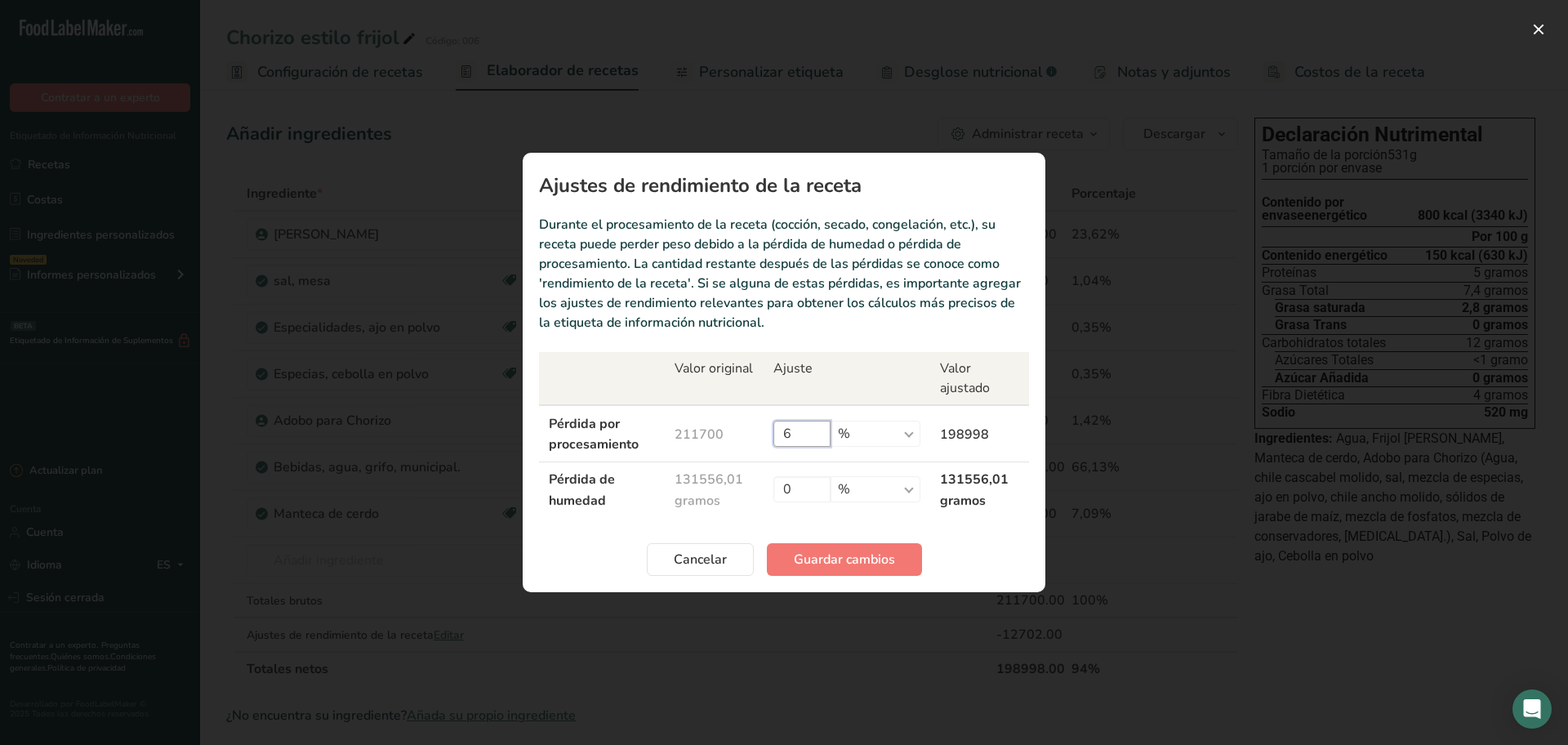
click at [831, 431] on input "6" at bounding box center [802, 433] width 57 height 26
type input "5"
click at [873, 551] on font "Guardar cambios" at bounding box center [844, 559] width 101 height 18
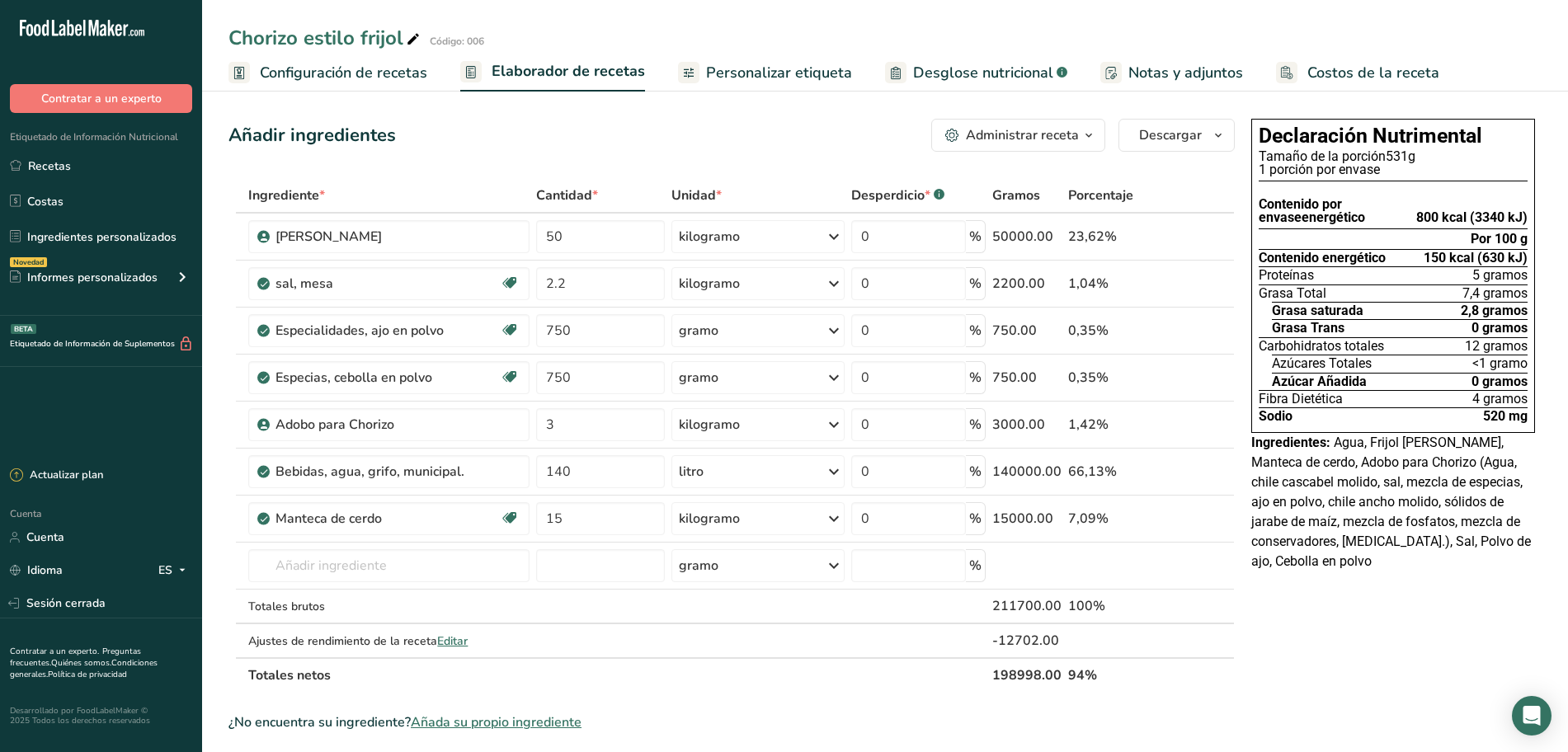
click at [769, 74] on font "Personalizar etiqueta" at bounding box center [779, 72] width 146 height 20
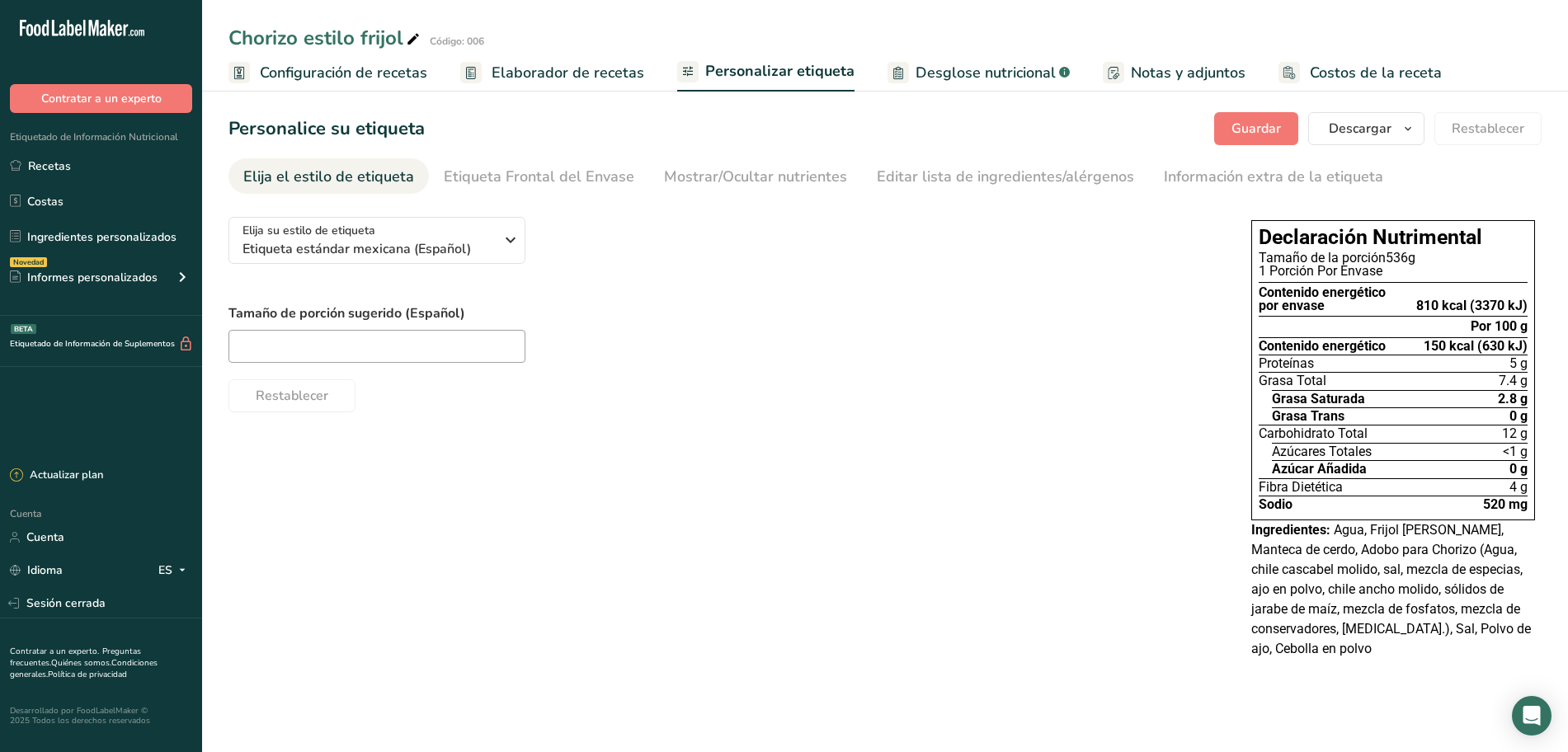
click at [605, 67] on font "Elaborador de recetas" at bounding box center [568, 72] width 153 height 20
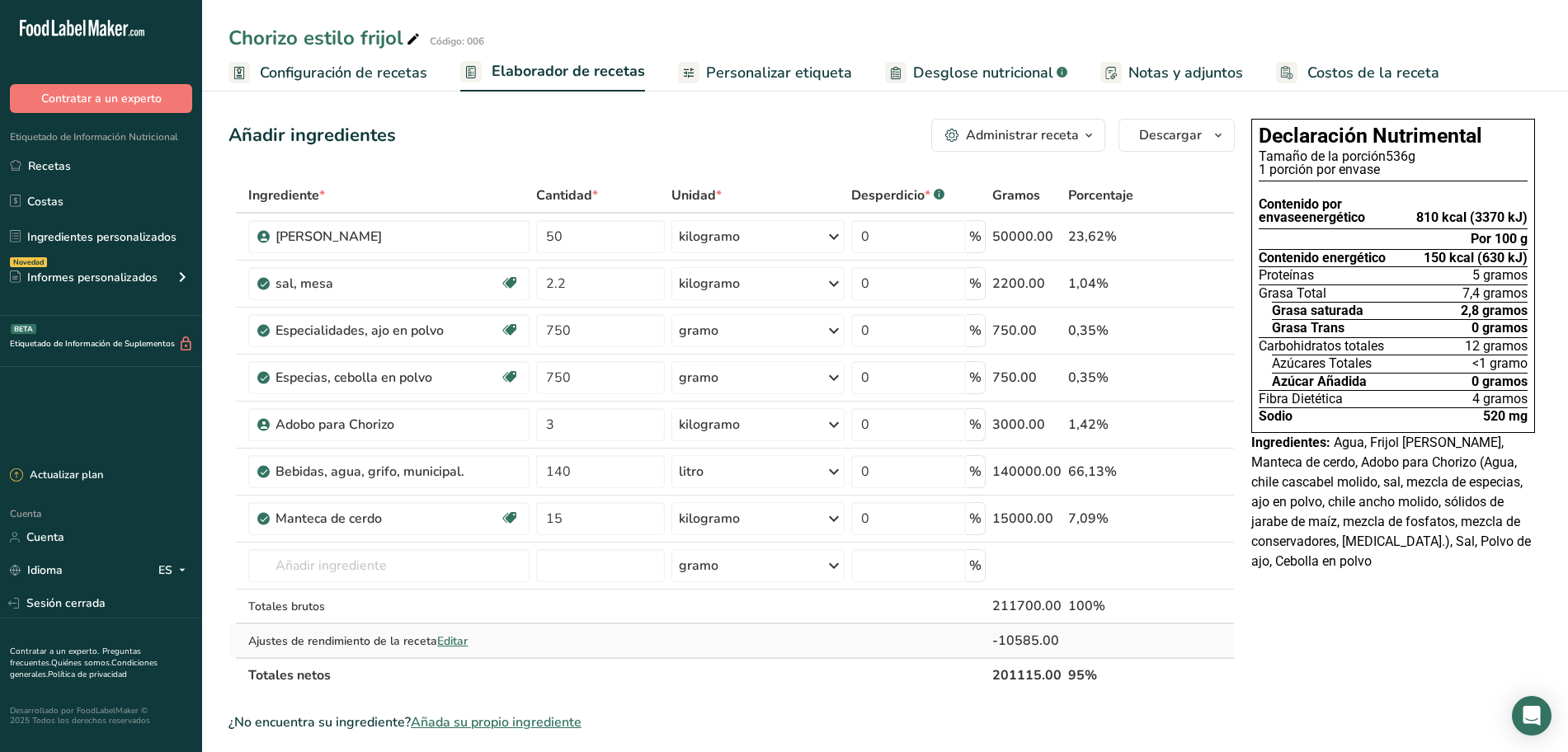
click at [467, 637] on font "Editar" at bounding box center [453, 641] width 30 height 16
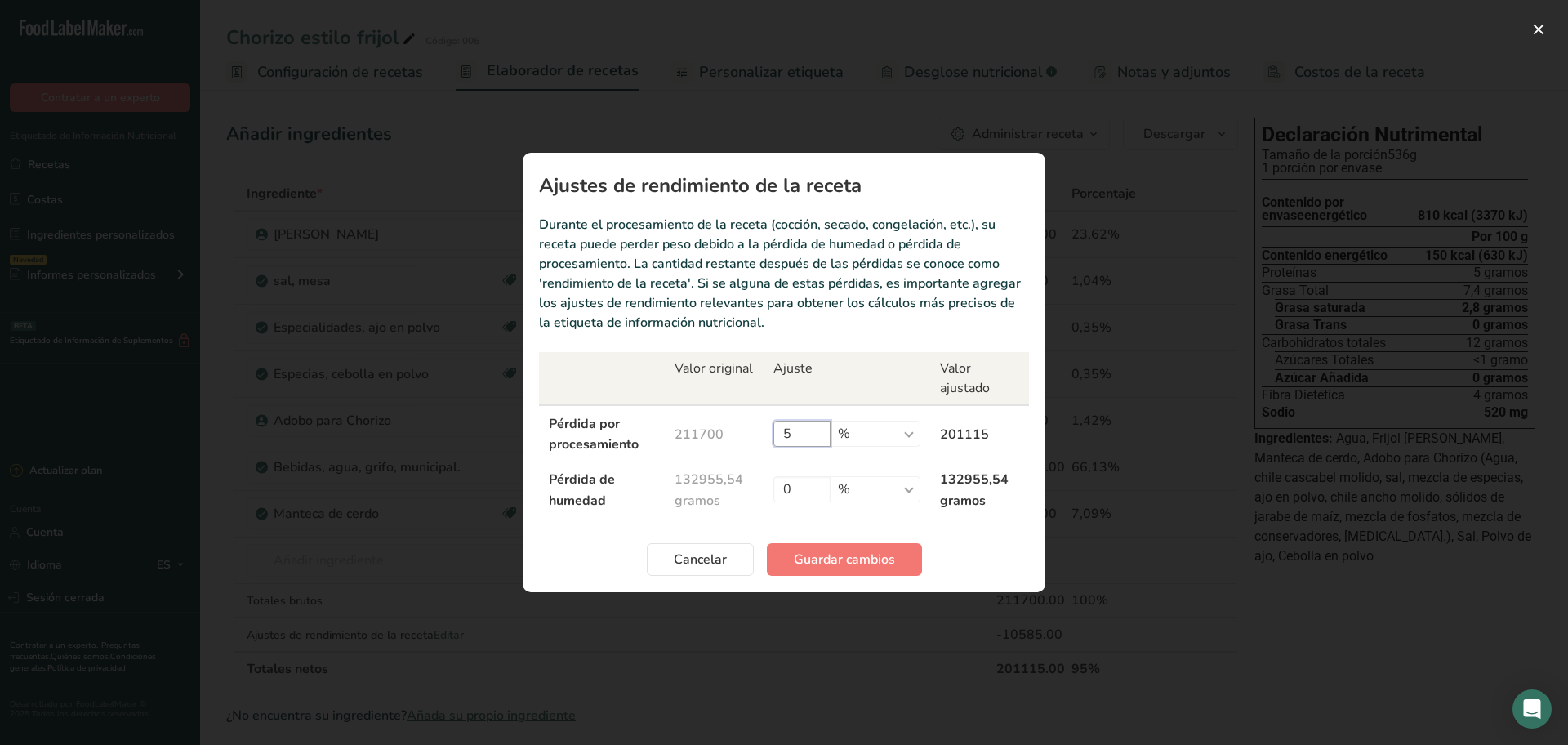
click at [831, 425] on input "5" at bounding box center [802, 433] width 57 height 26
type input "5.5"
click at [875, 543] on button "Guardar cambios" at bounding box center [844, 559] width 155 height 33
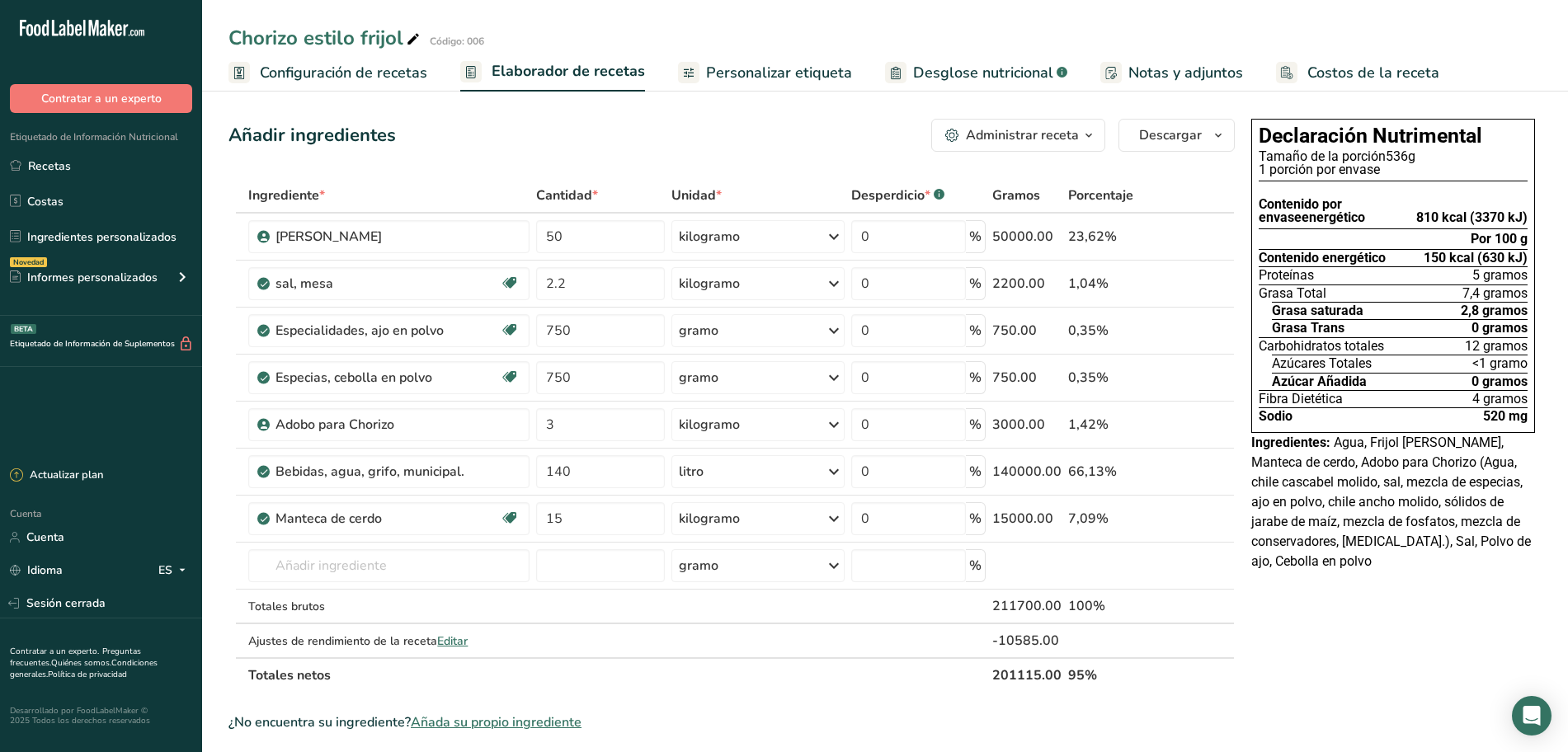
click at [749, 87] on link "Personalizar etiqueta" at bounding box center [766, 72] width 174 height 37
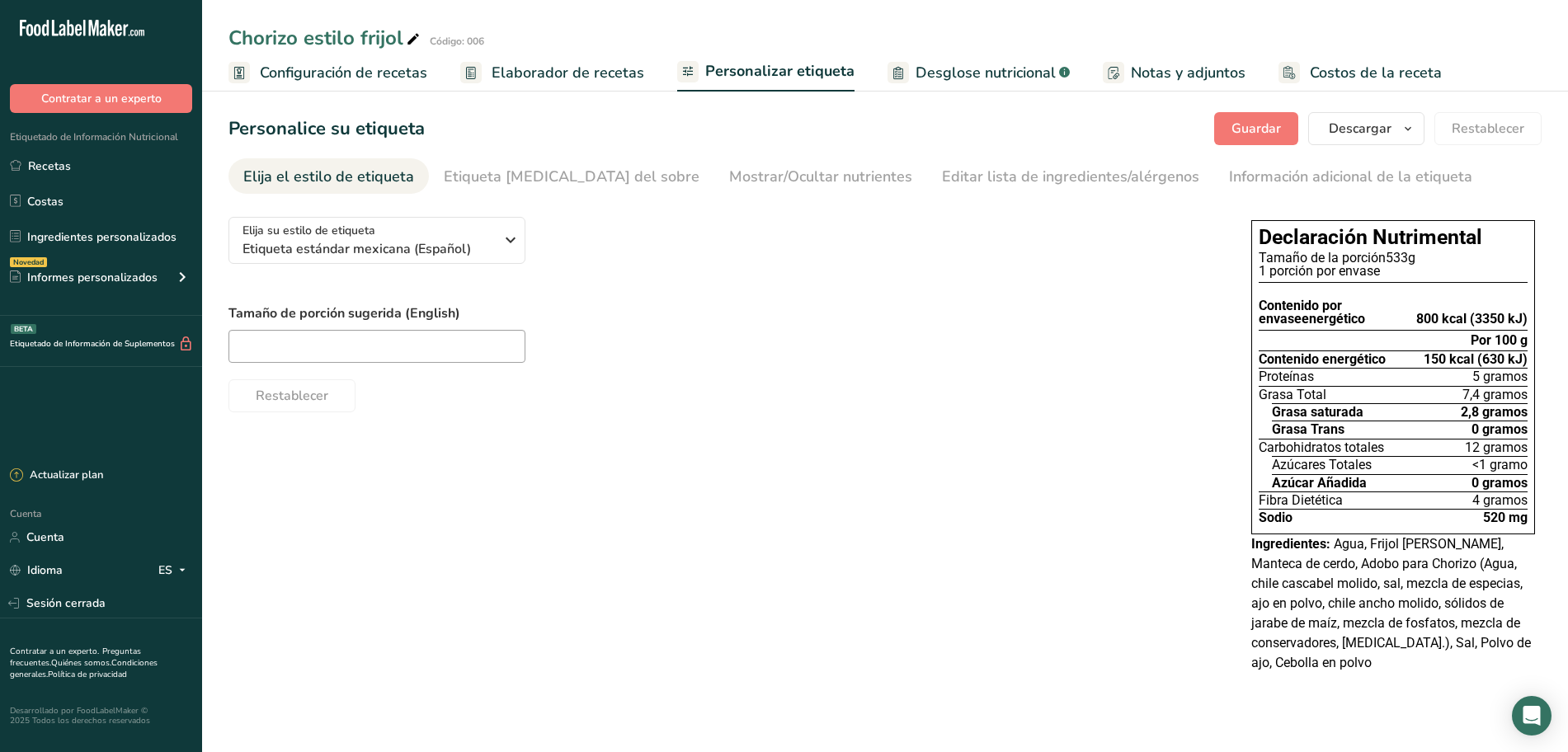
click at [604, 65] on font "Elaborador de recetas" at bounding box center [568, 72] width 153 height 20
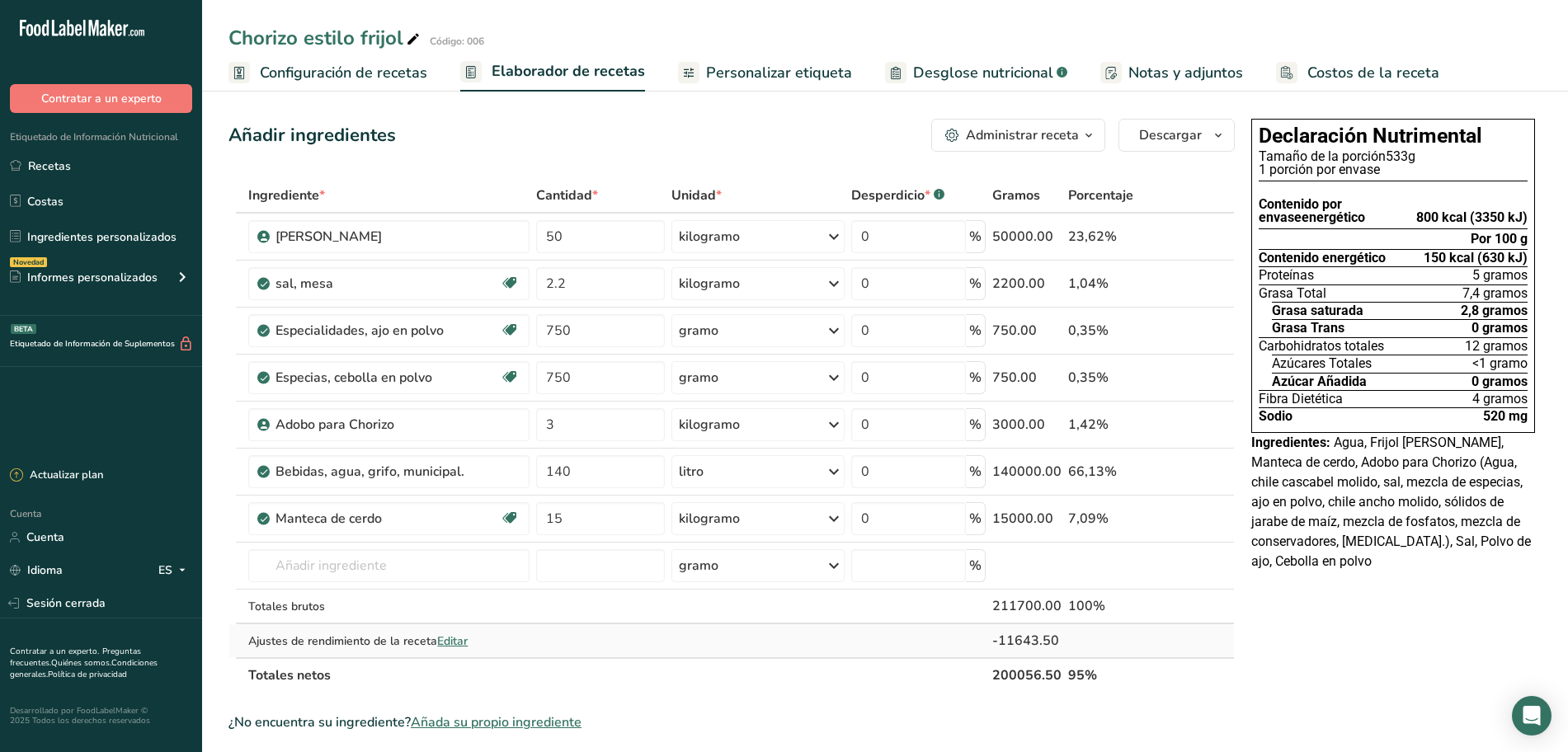
click at [456, 641] on font "Editar" at bounding box center [453, 641] width 30 height 16
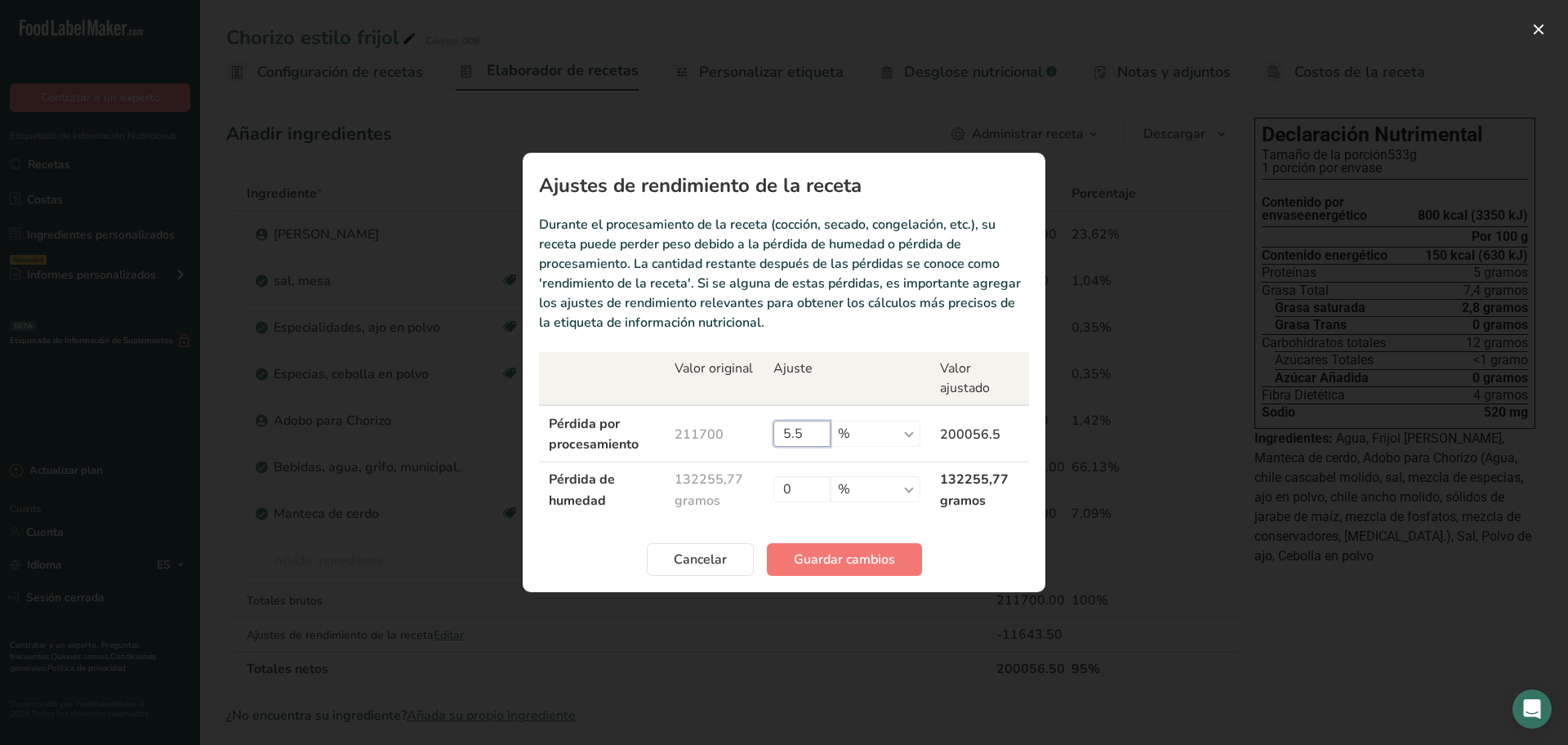
drag, startPoint x: 827, startPoint y: 412, endPoint x: 812, endPoint y: 420, distance: 17.0
click at [826, 420] on input "5.5" at bounding box center [802, 433] width 57 height 26
click at [825, 420] on input "5.5" at bounding box center [802, 433] width 57 height 26
type input "5.4"
click at [828, 554] on font "Guardar cambios" at bounding box center [844, 559] width 101 height 18
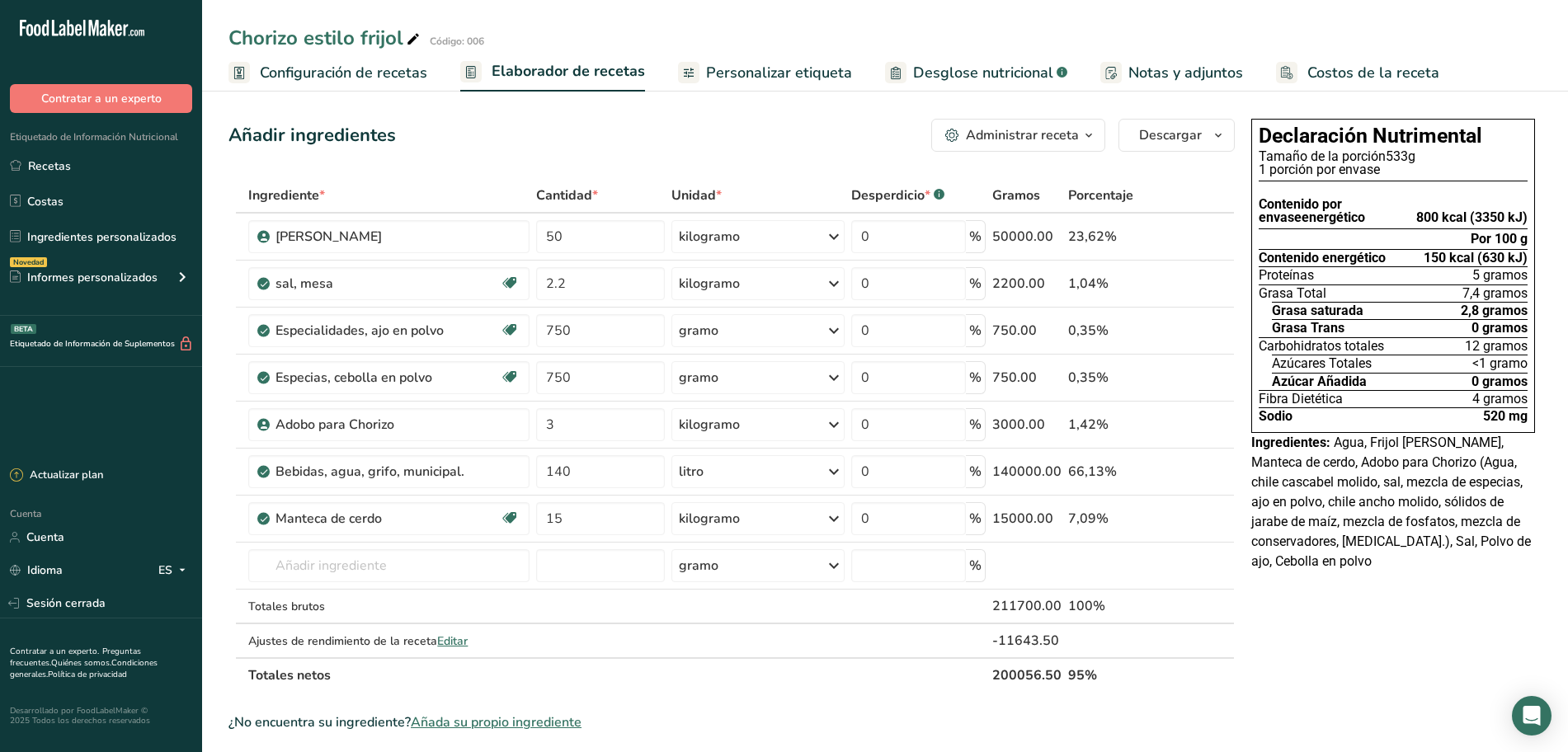
click at [756, 64] on font "Personalizar etiqueta" at bounding box center [779, 72] width 146 height 20
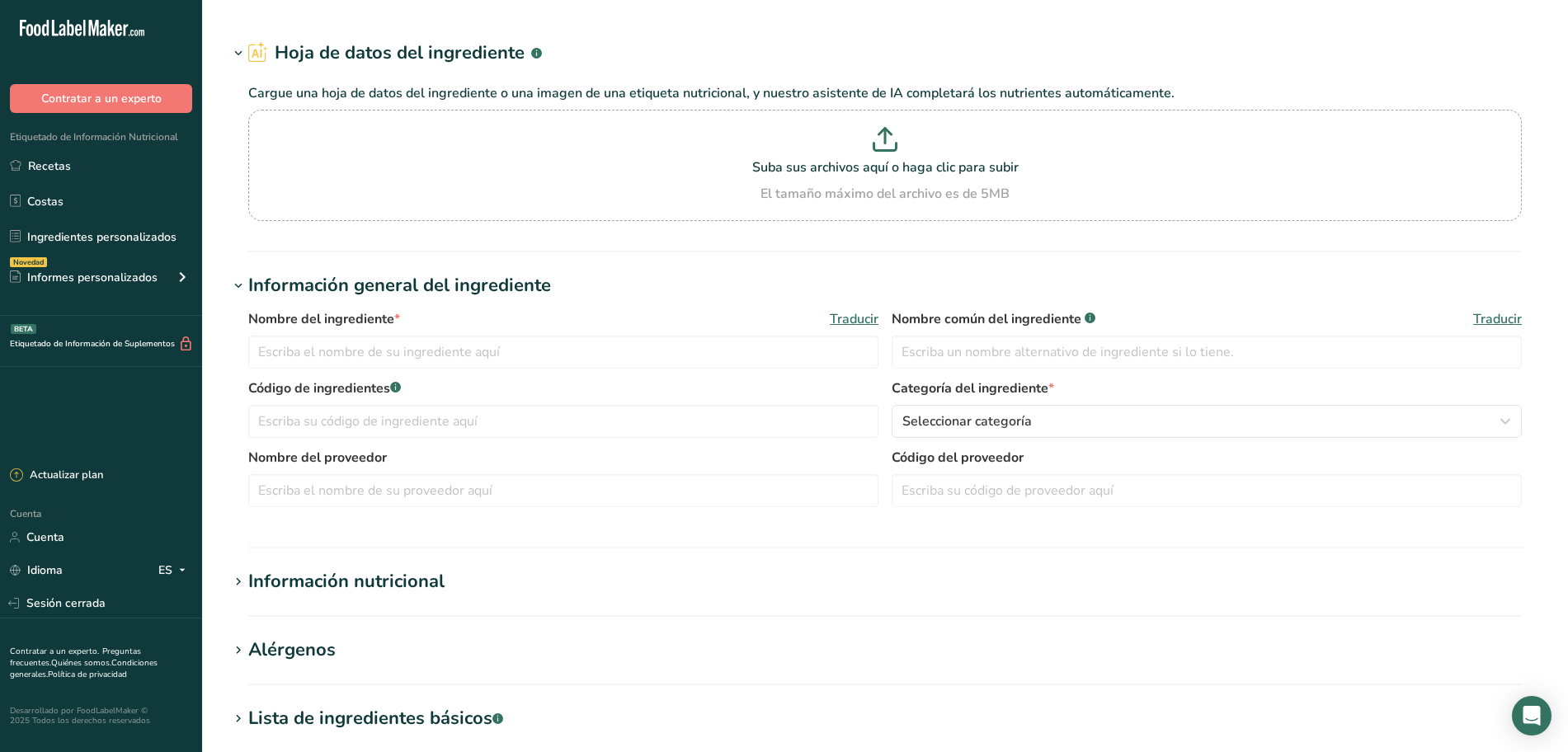
type input "Lard"
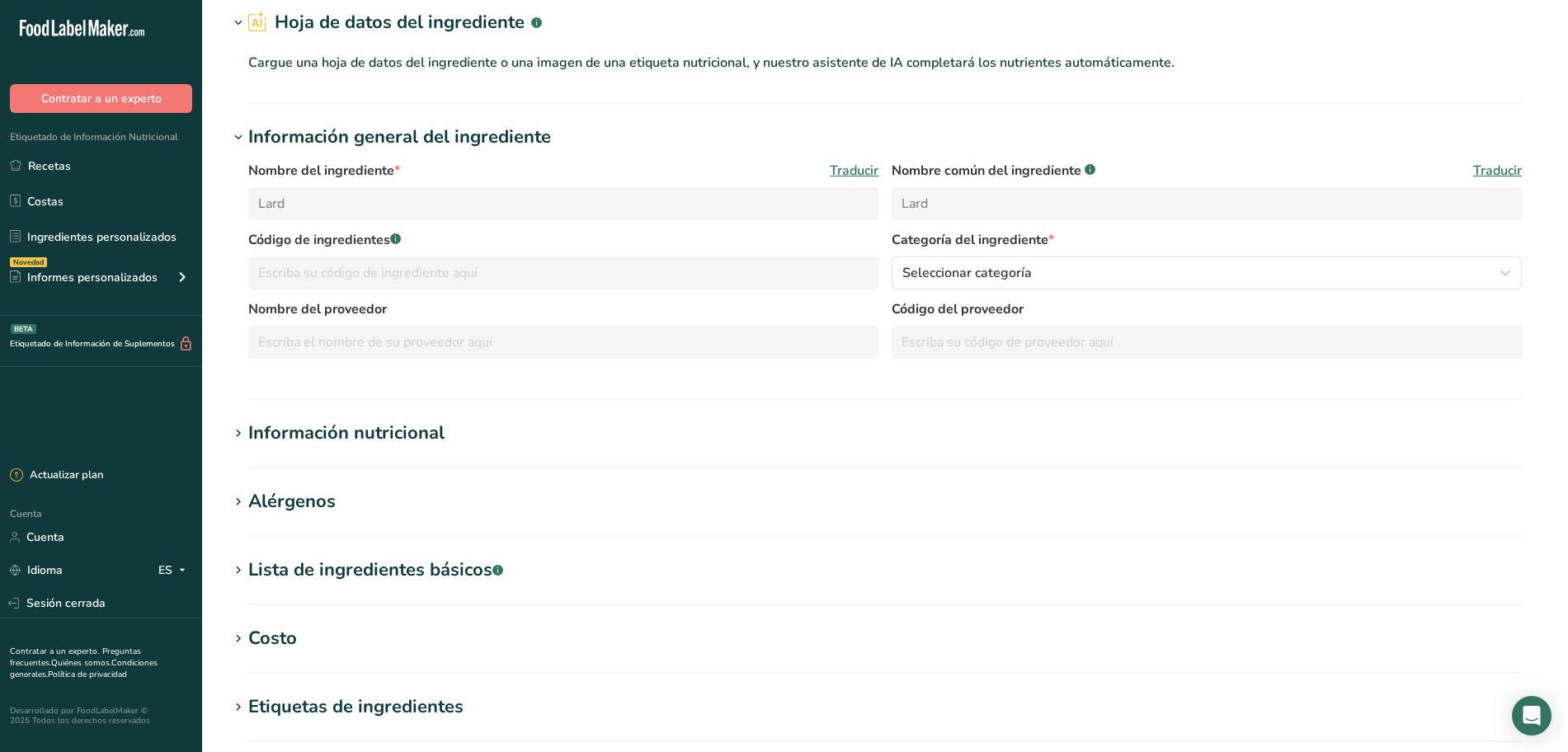
scroll to position [206, 0]
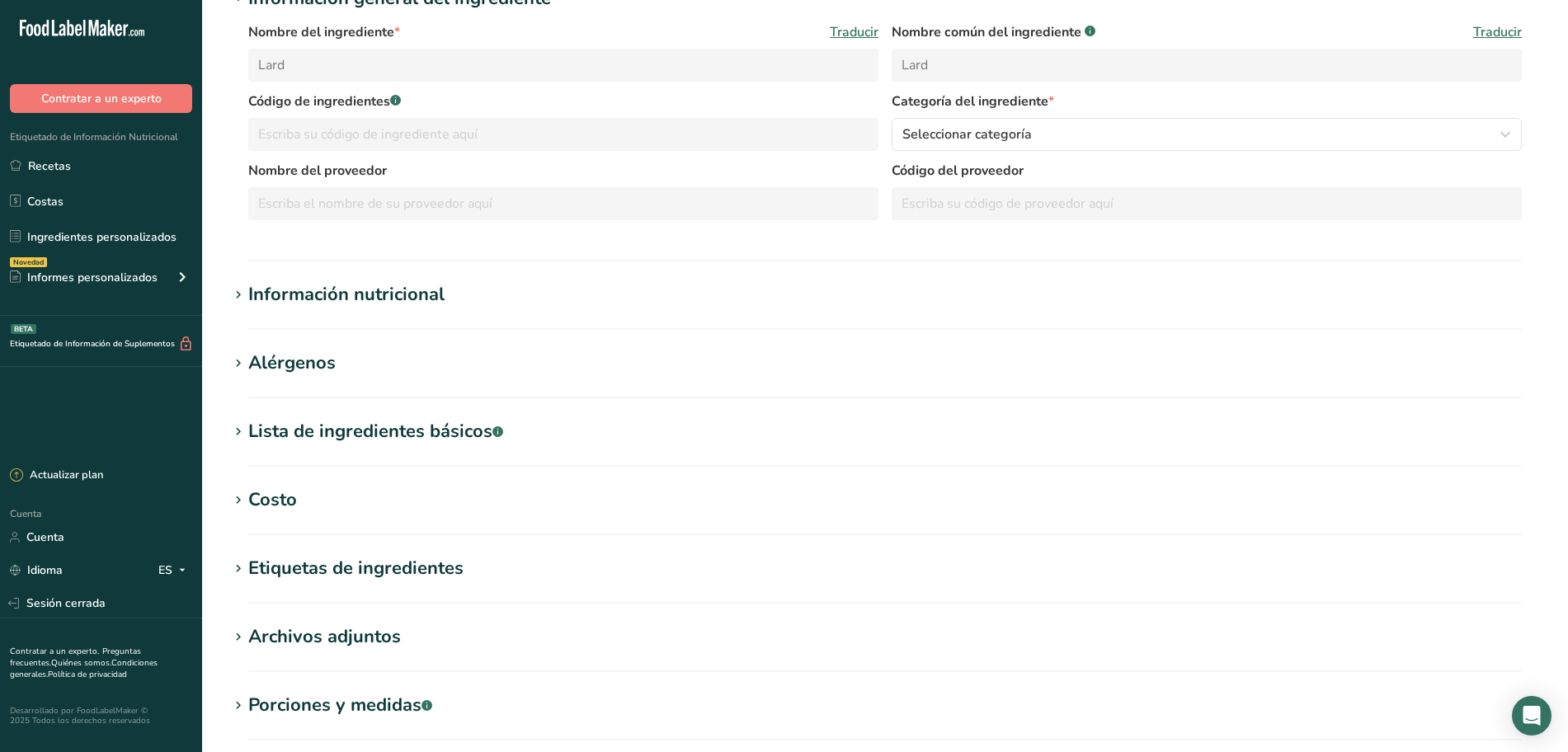
click at [377, 289] on font "Información nutricional" at bounding box center [346, 295] width 196 height 25
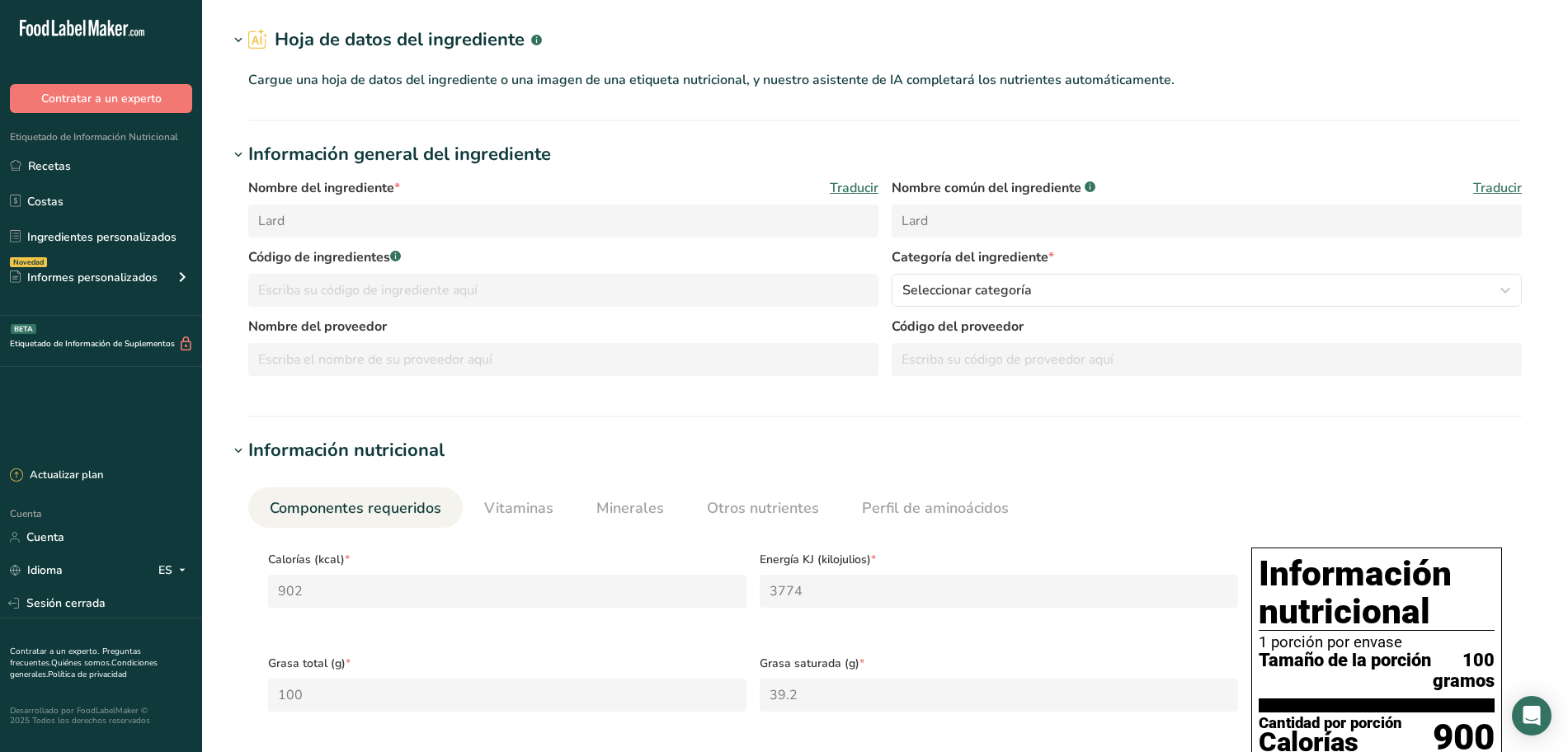
scroll to position [0, 0]
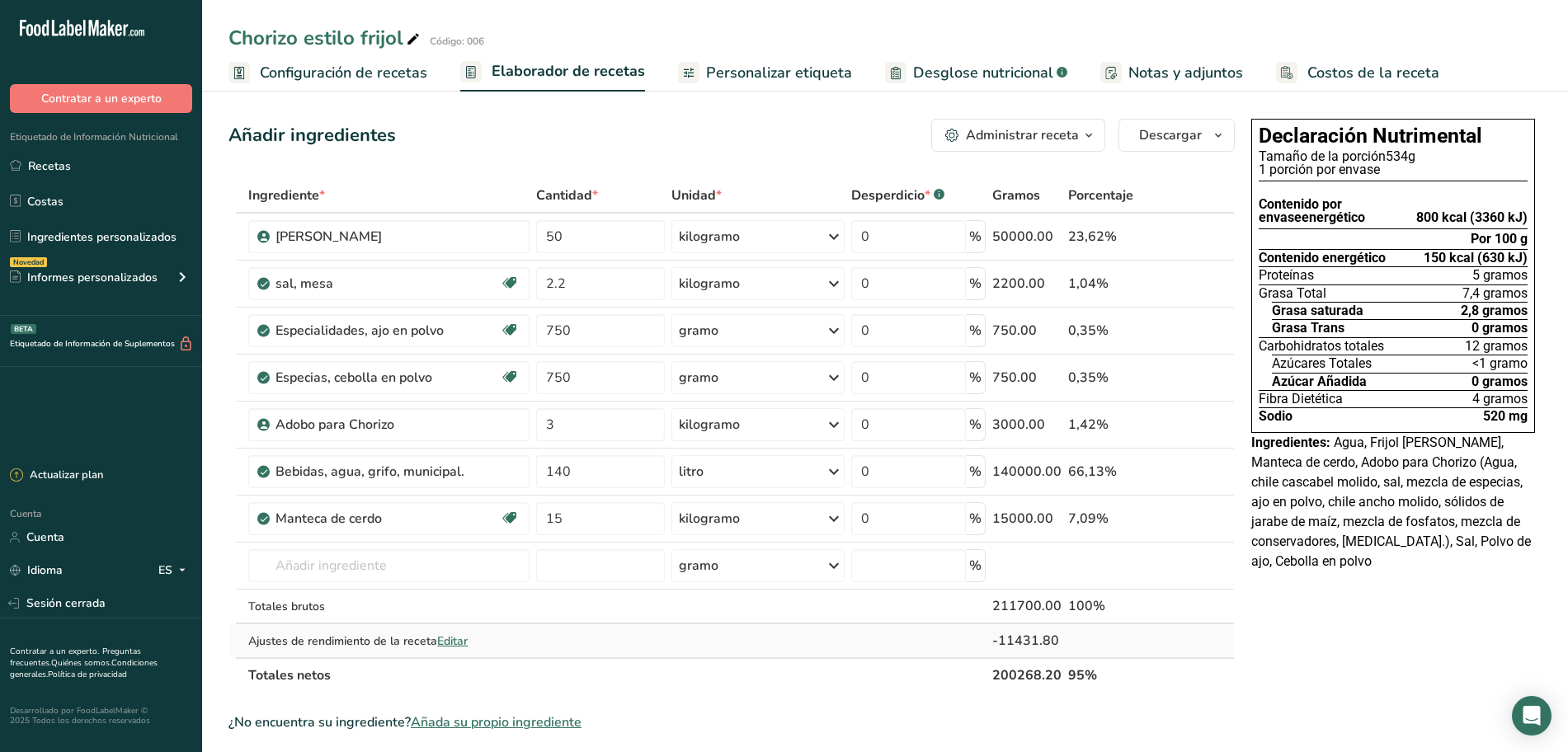
click at [451, 640] on font "Editar" at bounding box center [453, 641] width 30 height 16
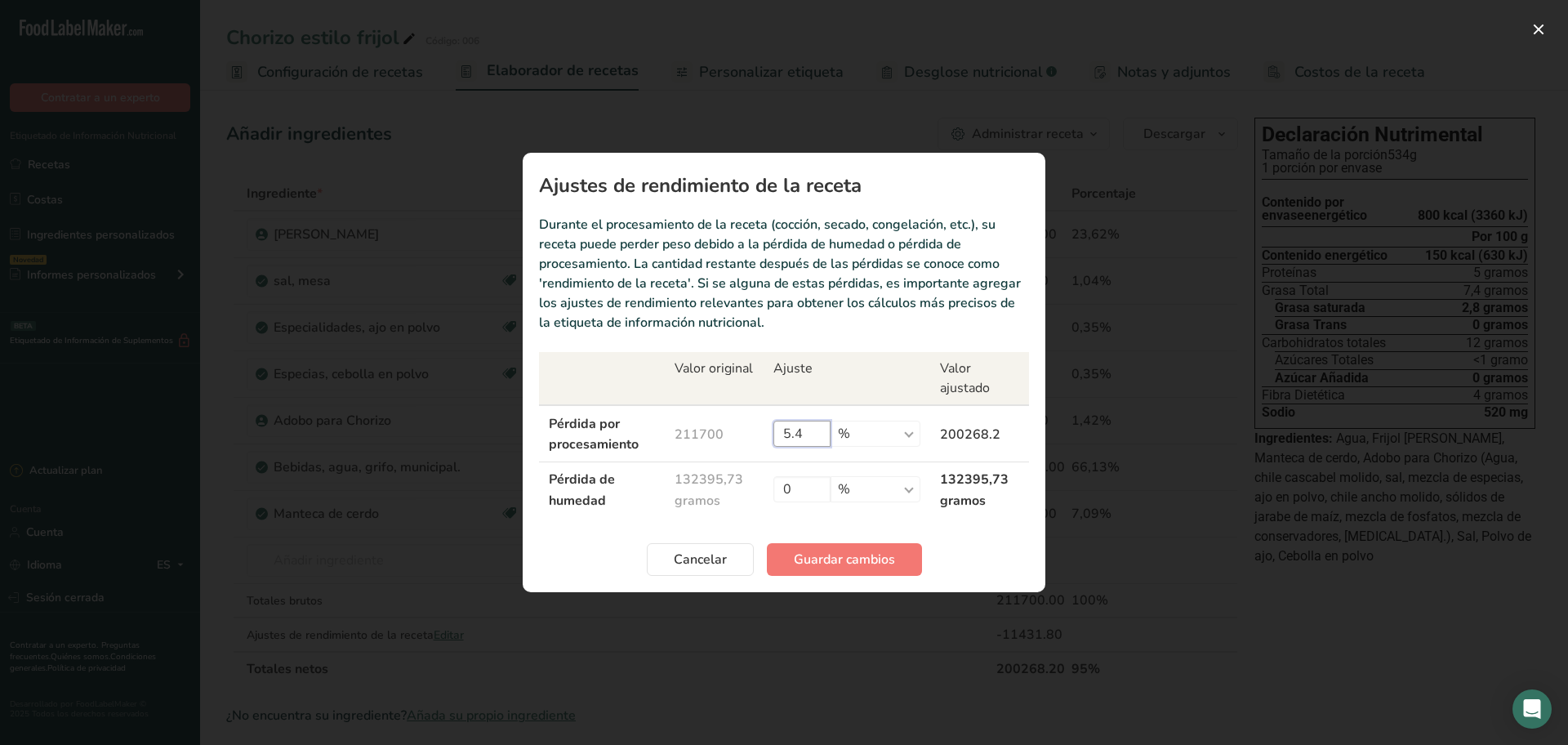
click at [812, 429] on input "5.4" at bounding box center [802, 433] width 57 height 26
type input "5.3"
click at [839, 550] on span "Guardar cambios" at bounding box center [844, 559] width 101 height 20
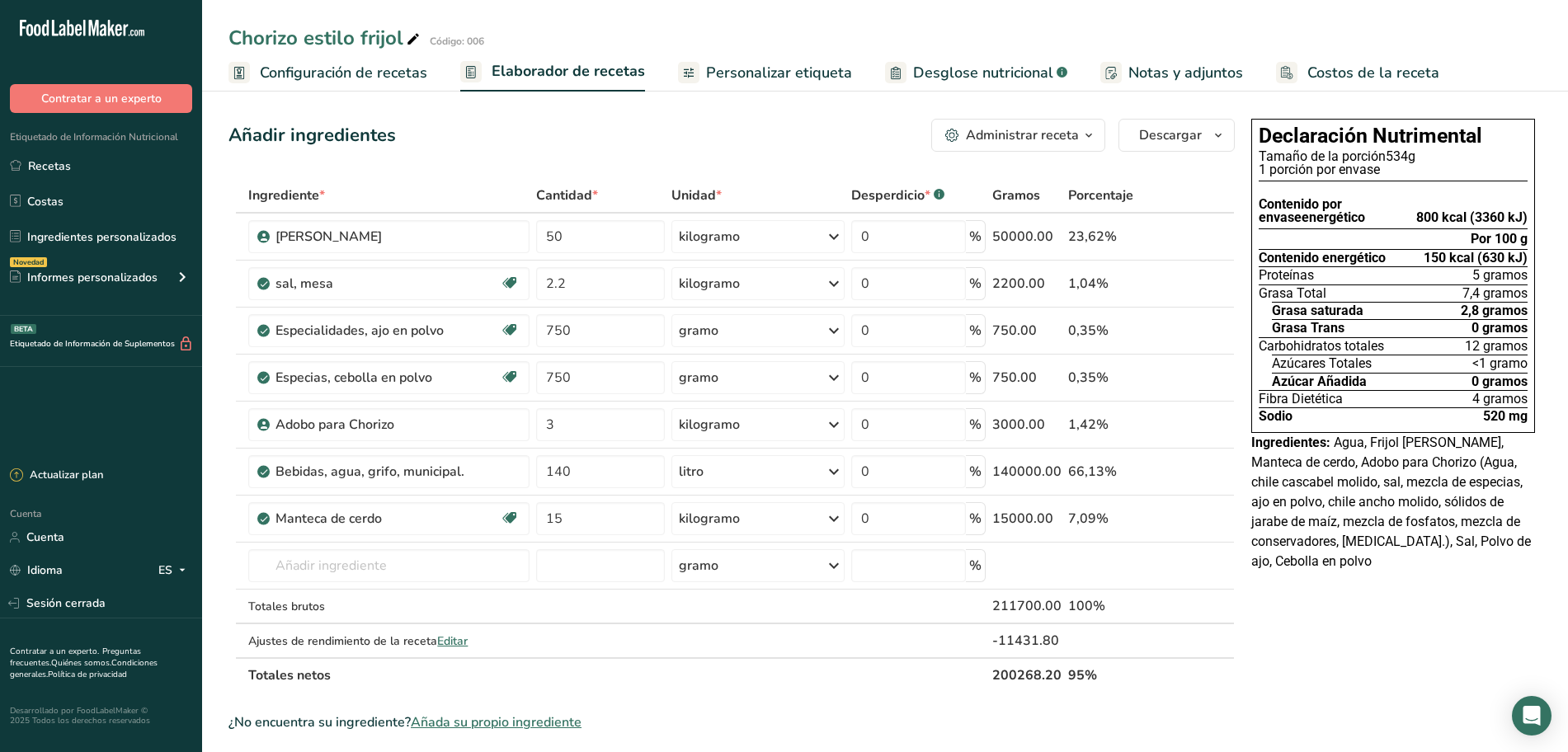
click at [785, 77] on font "Personalizar etiqueta" at bounding box center [779, 72] width 146 height 20
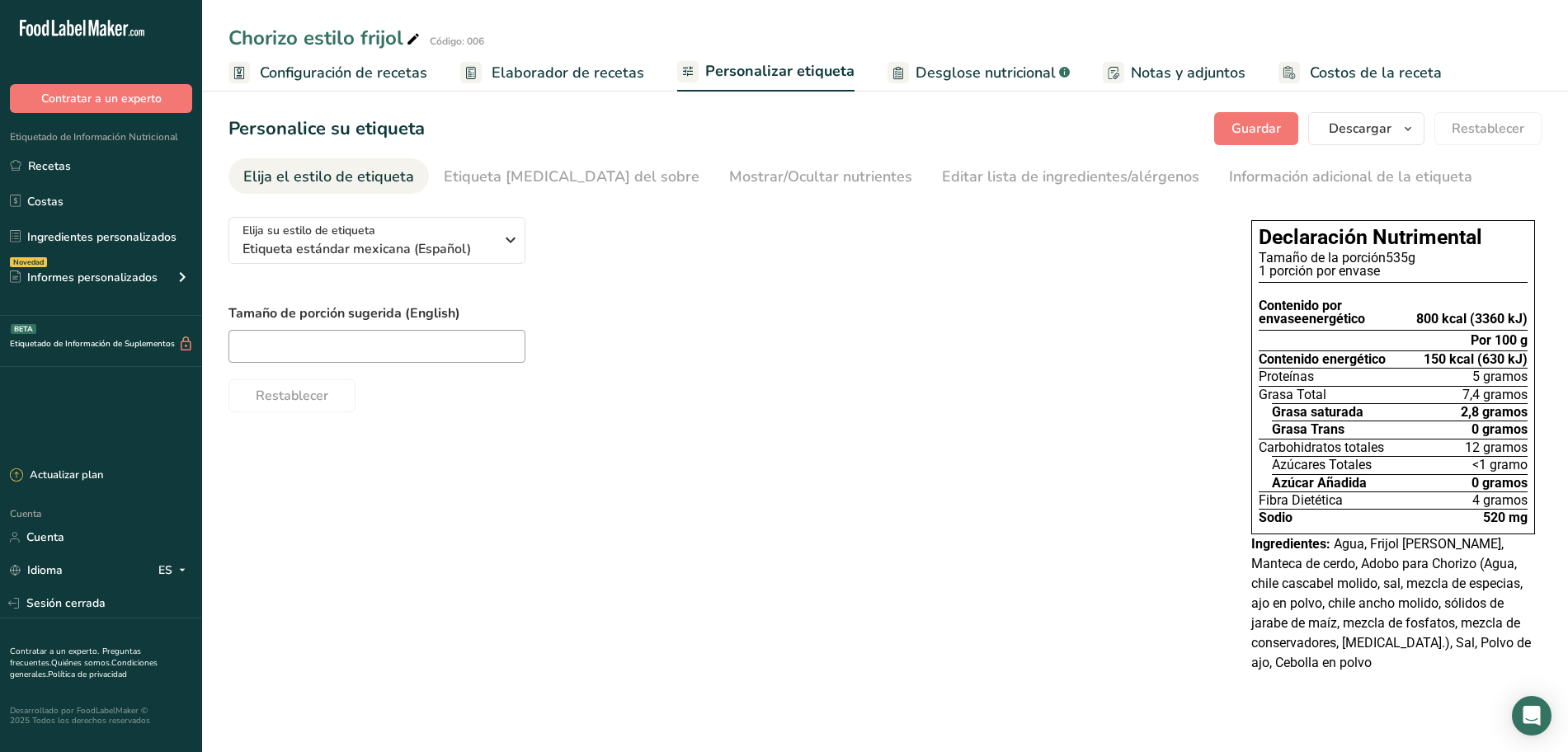
click at [604, 71] on font "Elaborador de recetas" at bounding box center [568, 72] width 153 height 20
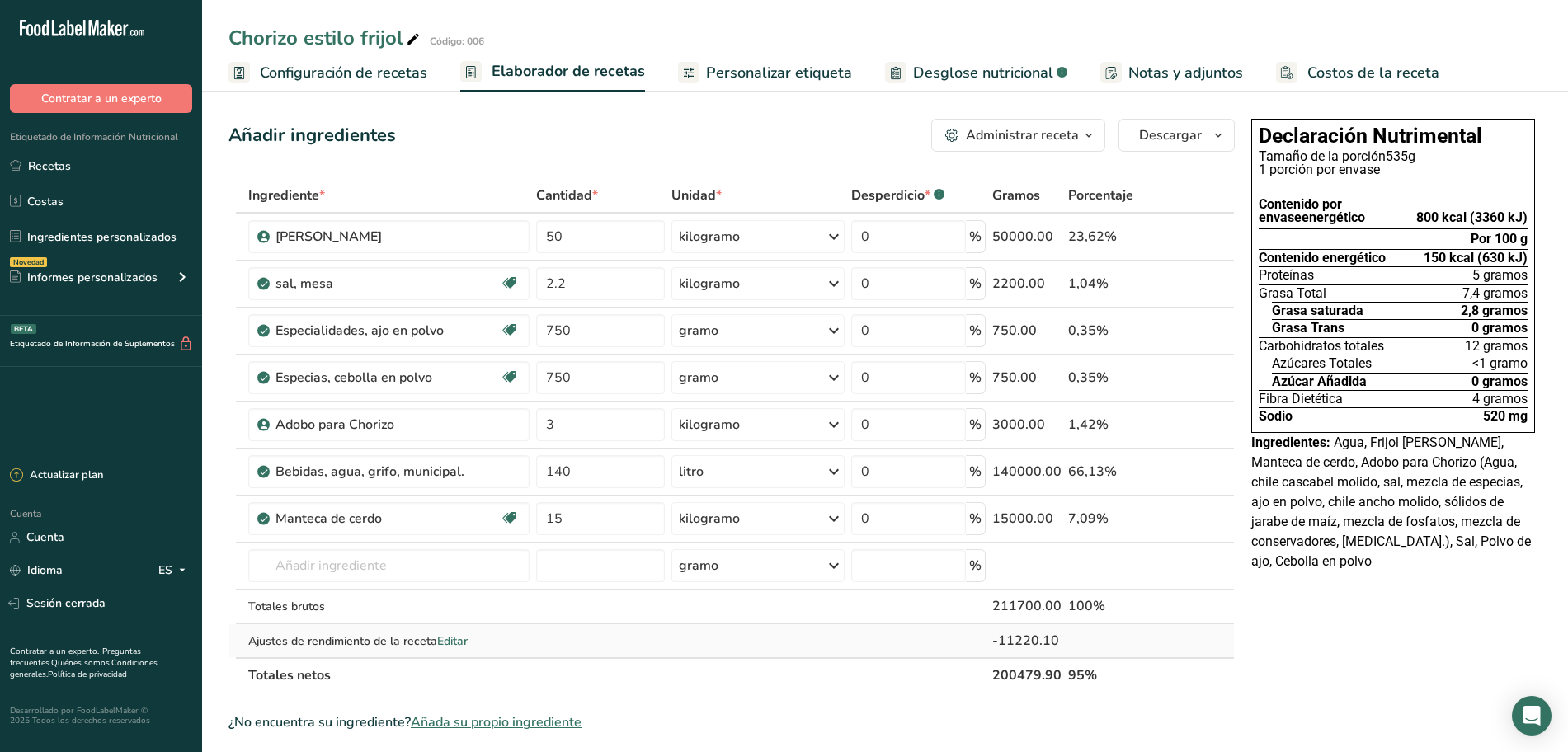
click at [450, 642] on font "Editar" at bounding box center [453, 641] width 30 height 16
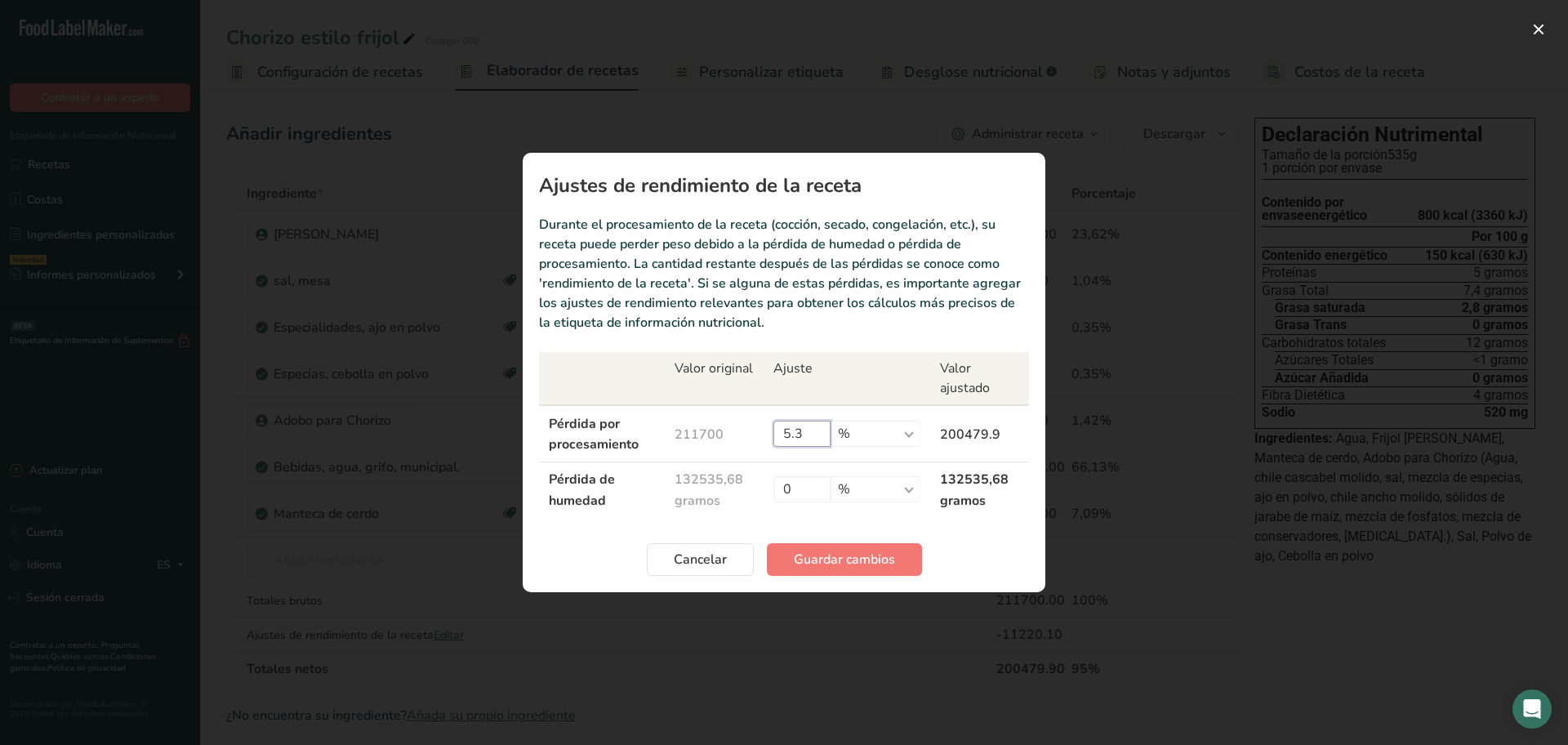
click at [831, 428] on input "5.3" at bounding box center [802, 433] width 57 height 26
type input "5"
type input "0"
click at [855, 566] on font "Guardar cambios" at bounding box center [844, 559] width 101 height 18
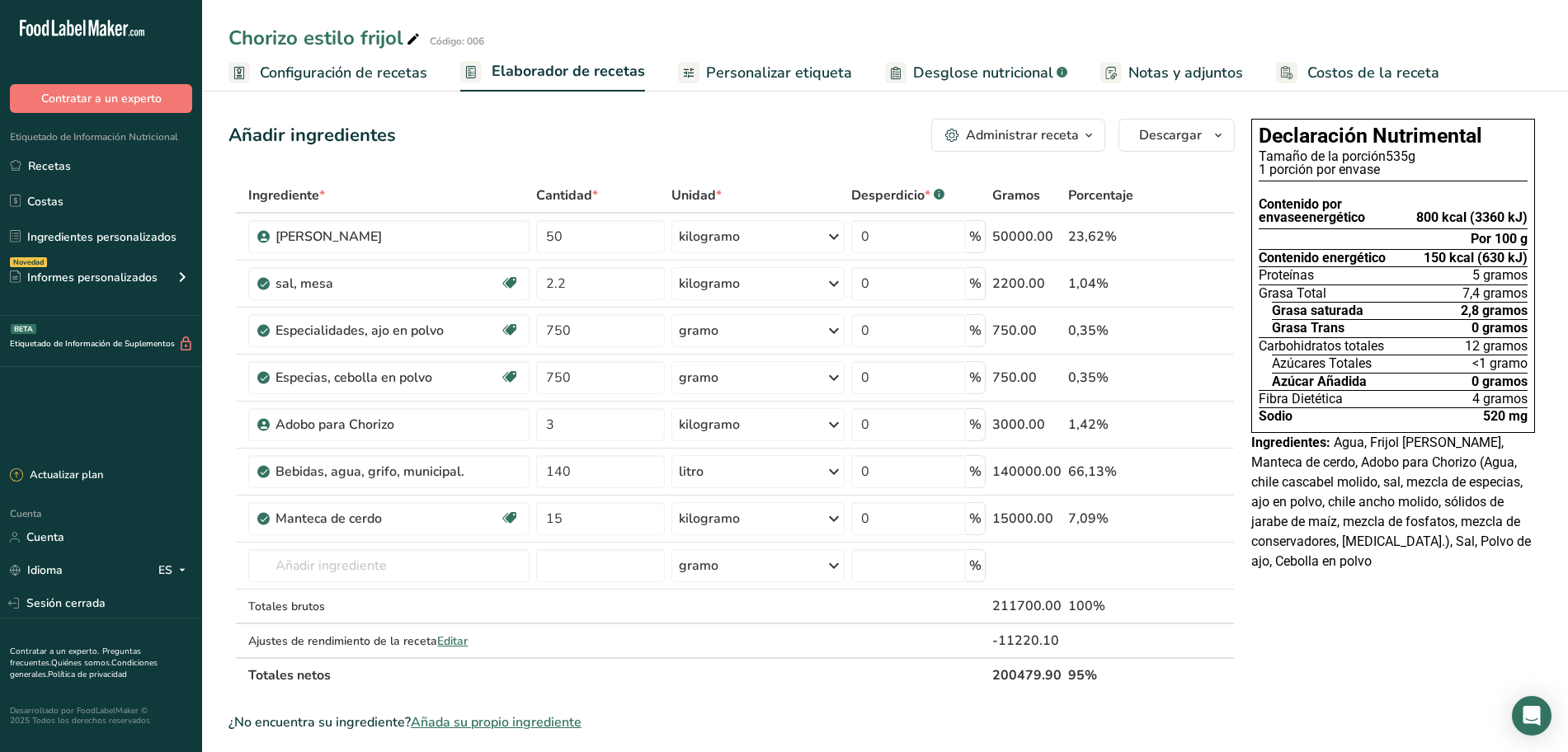
click at [750, 73] on font "Personalizar etiqueta" at bounding box center [779, 72] width 146 height 20
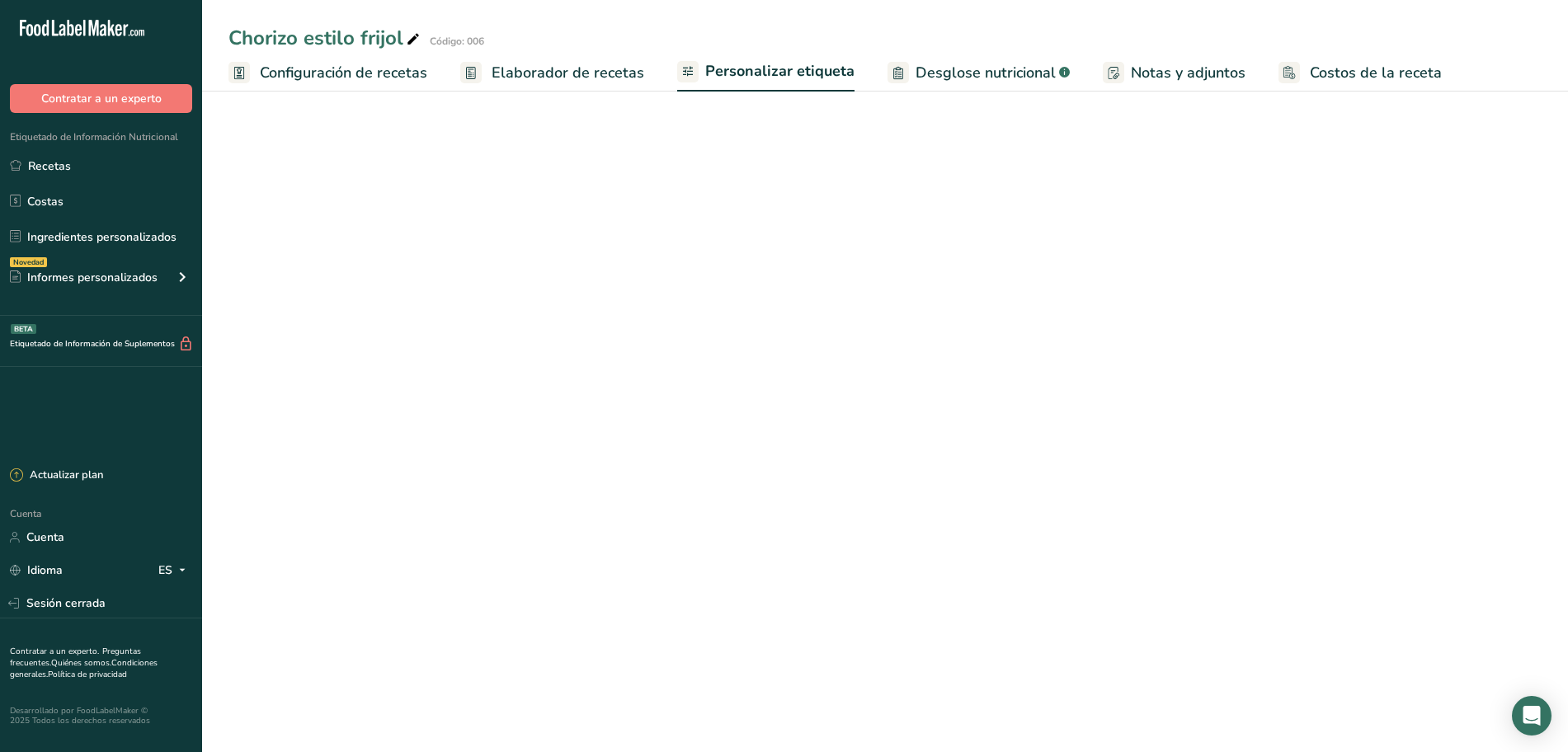
click at [600, 77] on font "Elaborador de recetas" at bounding box center [568, 72] width 153 height 20
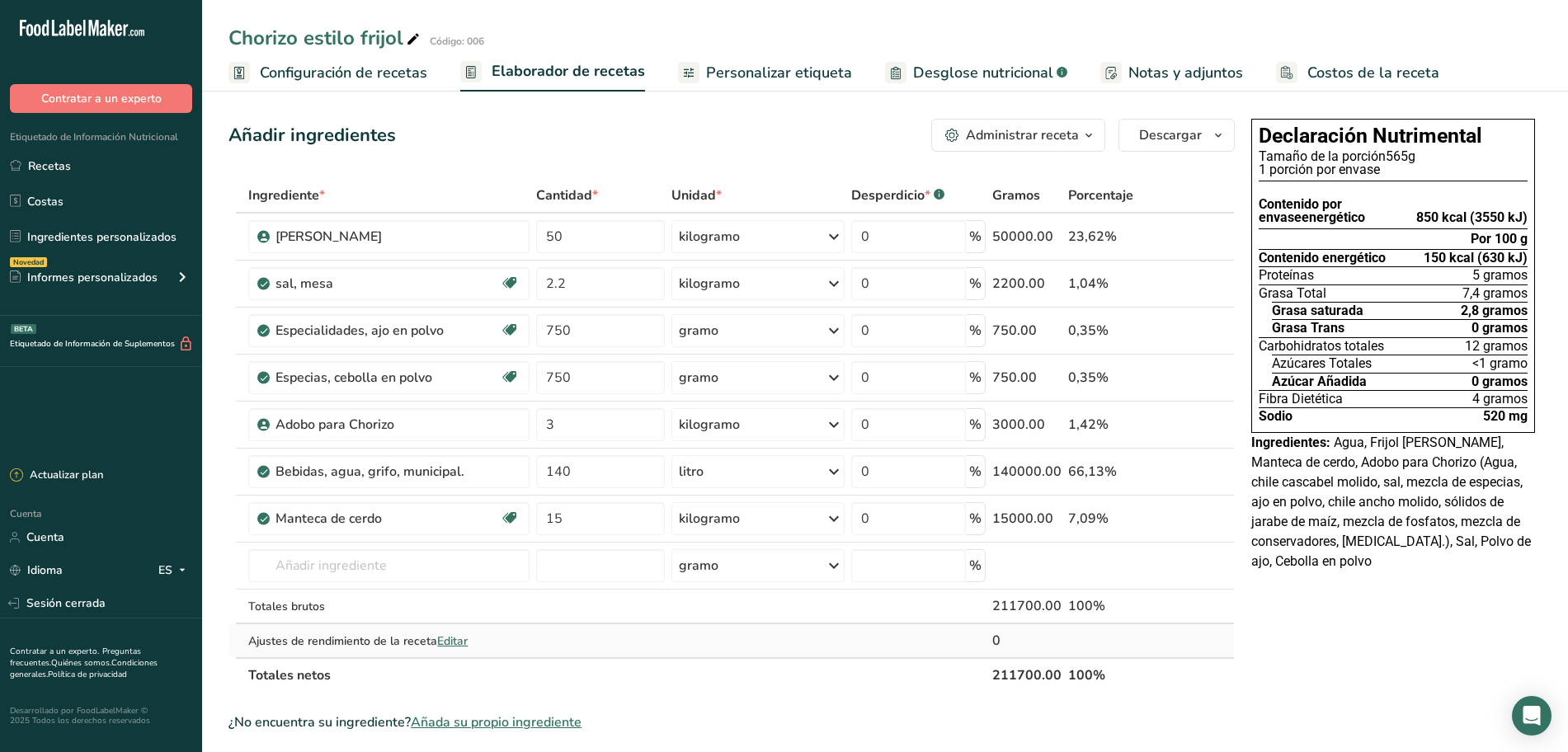
click at [458, 648] on font "Editar" at bounding box center [453, 641] width 30 height 16
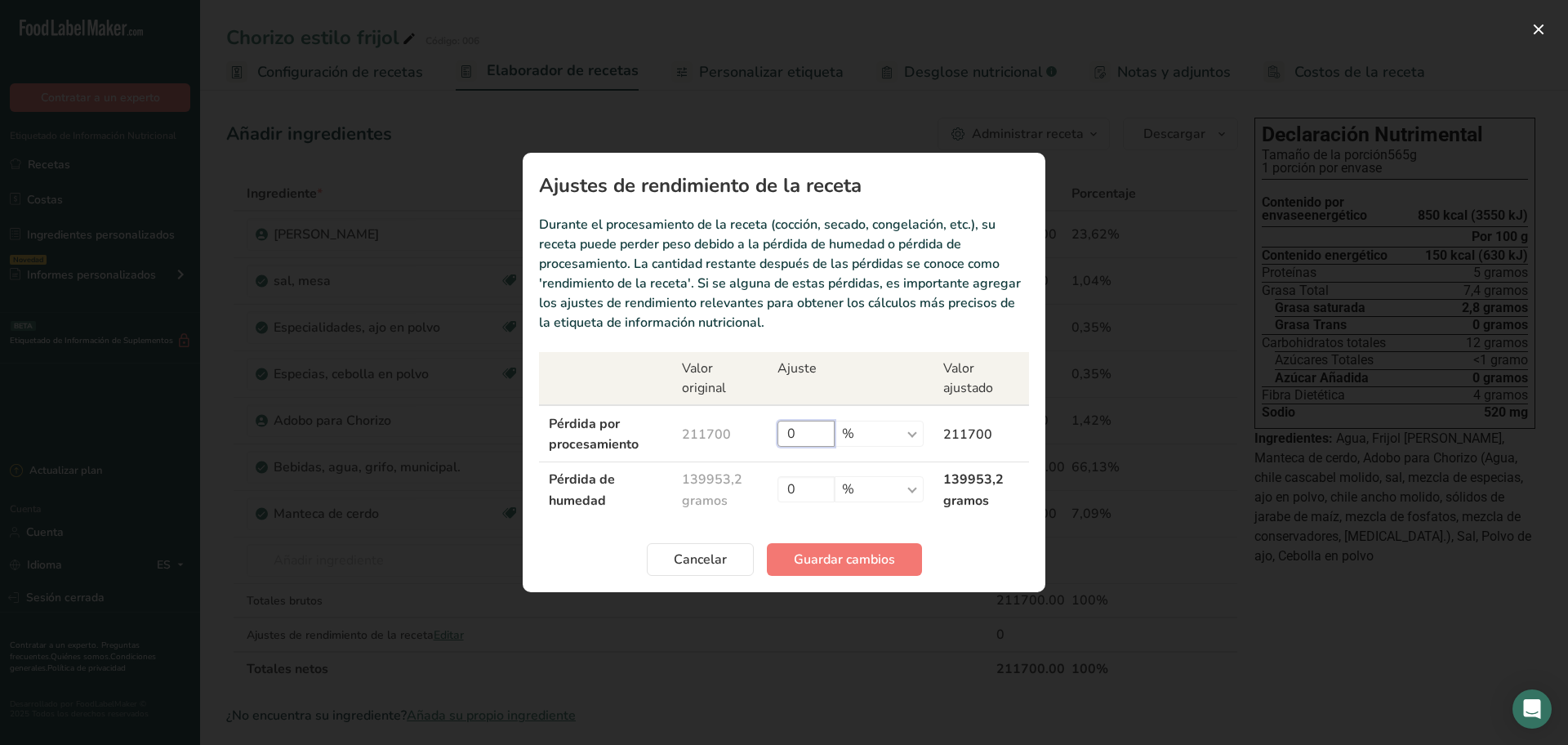
click at [793, 431] on input "0" at bounding box center [806, 433] width 57 height 26
type input "5.3"
click at [843, 551] on font "Guardar cambios" at bounding box center [844, 559] width 101 height 18
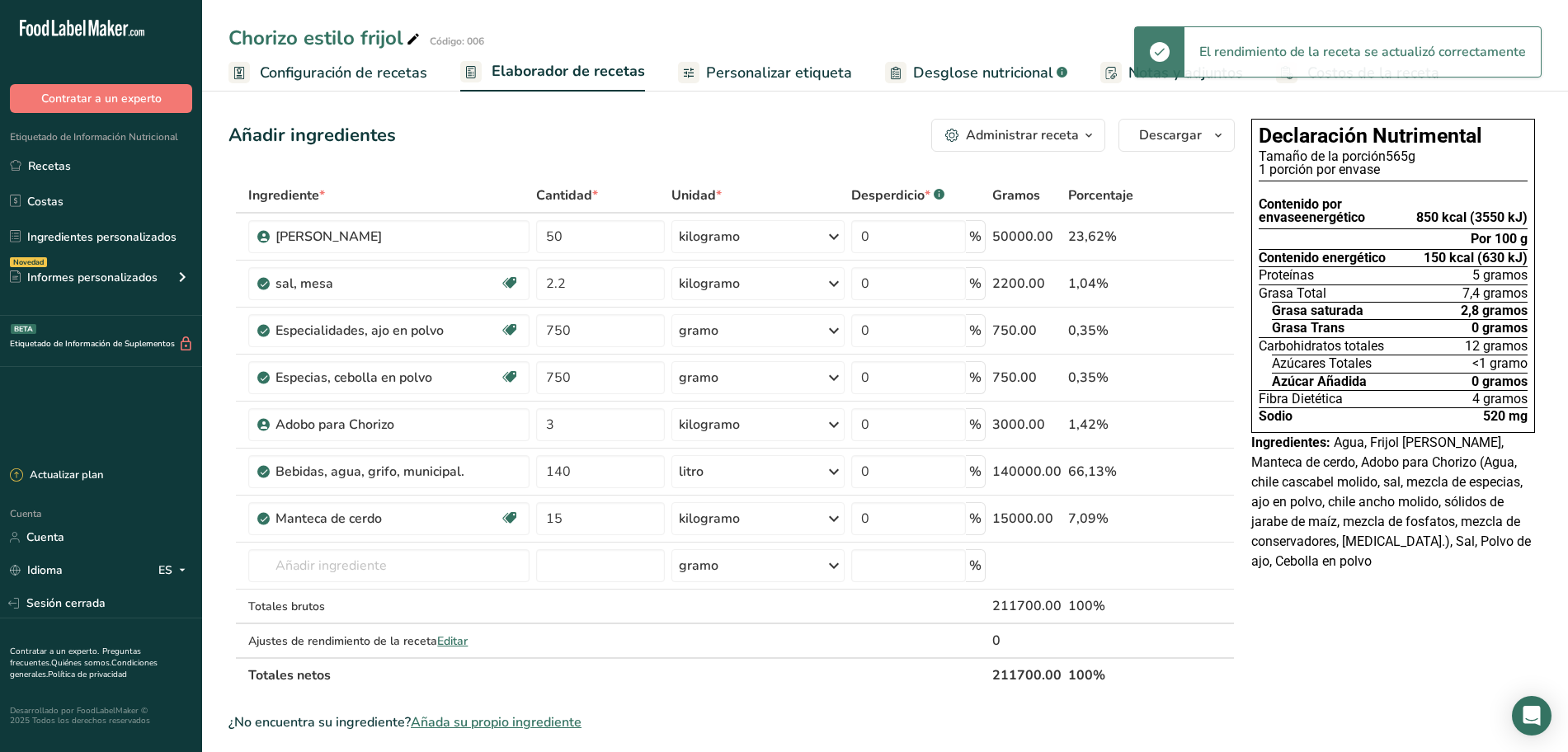
drag, startPoint x: 759, startPoint y: 73, endPoint x: 622, endPoint y: 116, distance: 143.6
click at [759, 73] on font "Personalizar etiqueta" at bounding box center [779, 72] width 146 height 20
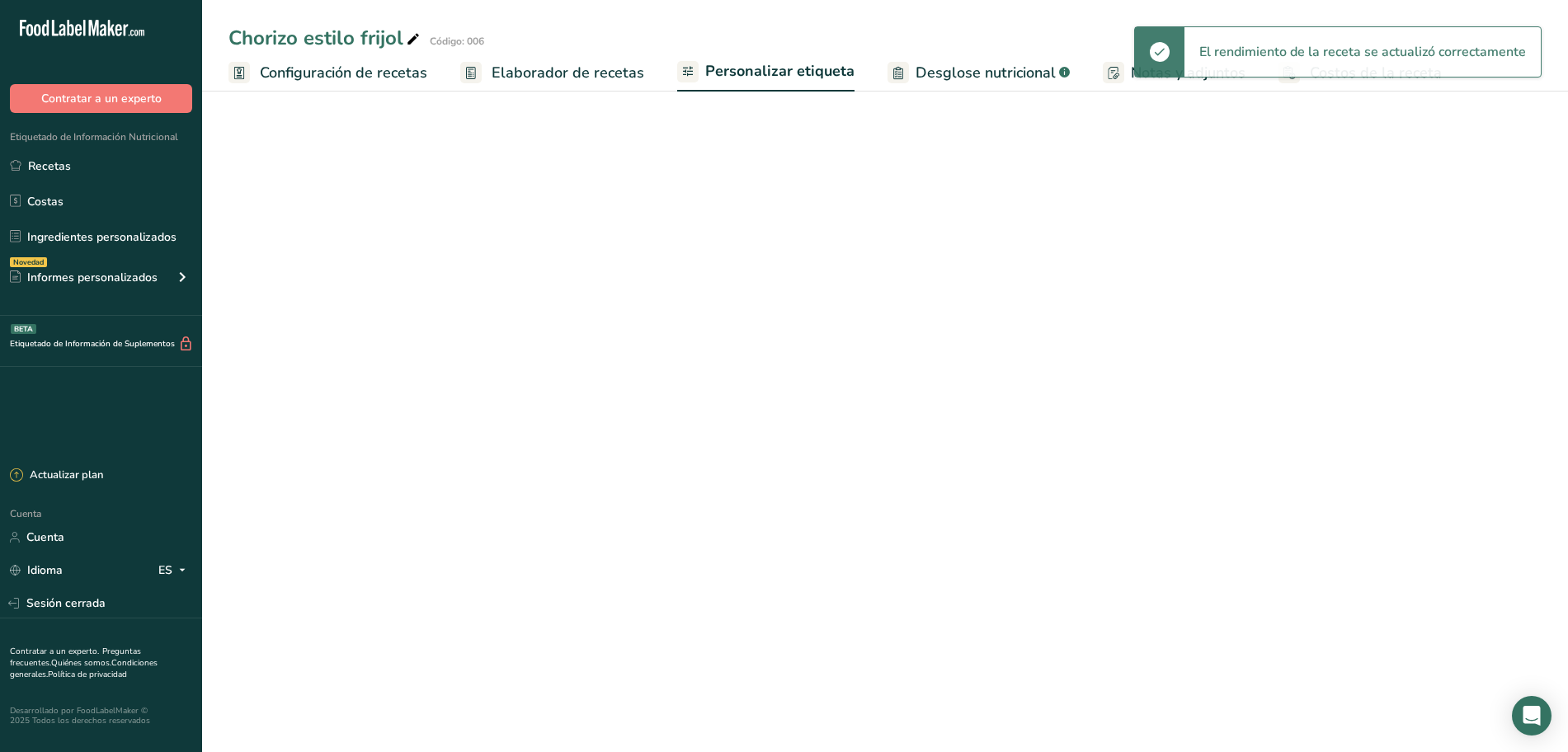
click at [583, 80] on font "Elaborador de recetas" at bounding box center [568, 72] width 153 height 20
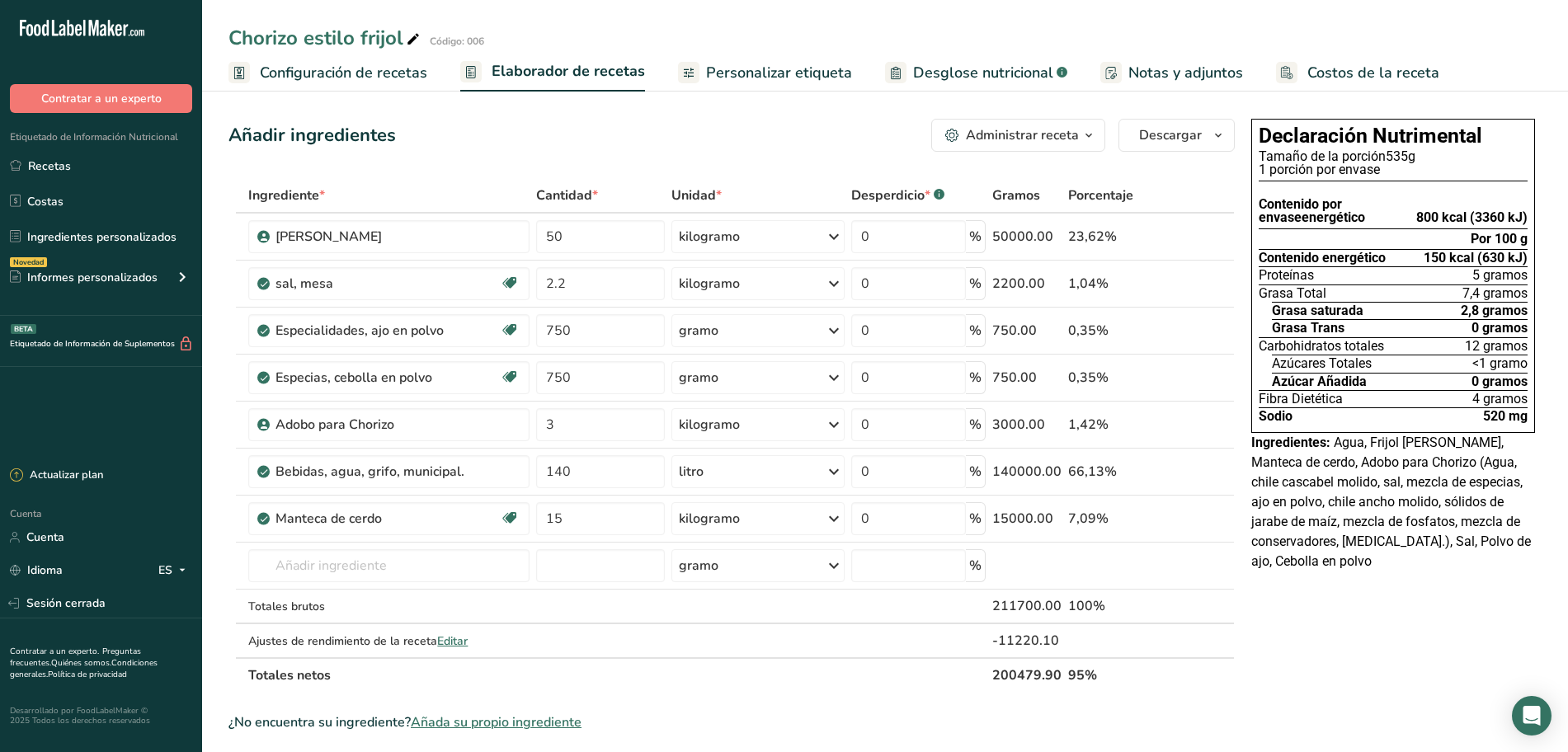
click at [934, 80] on font "Desglose nutricional" at bounding box center [983, 72] width 140 height 20
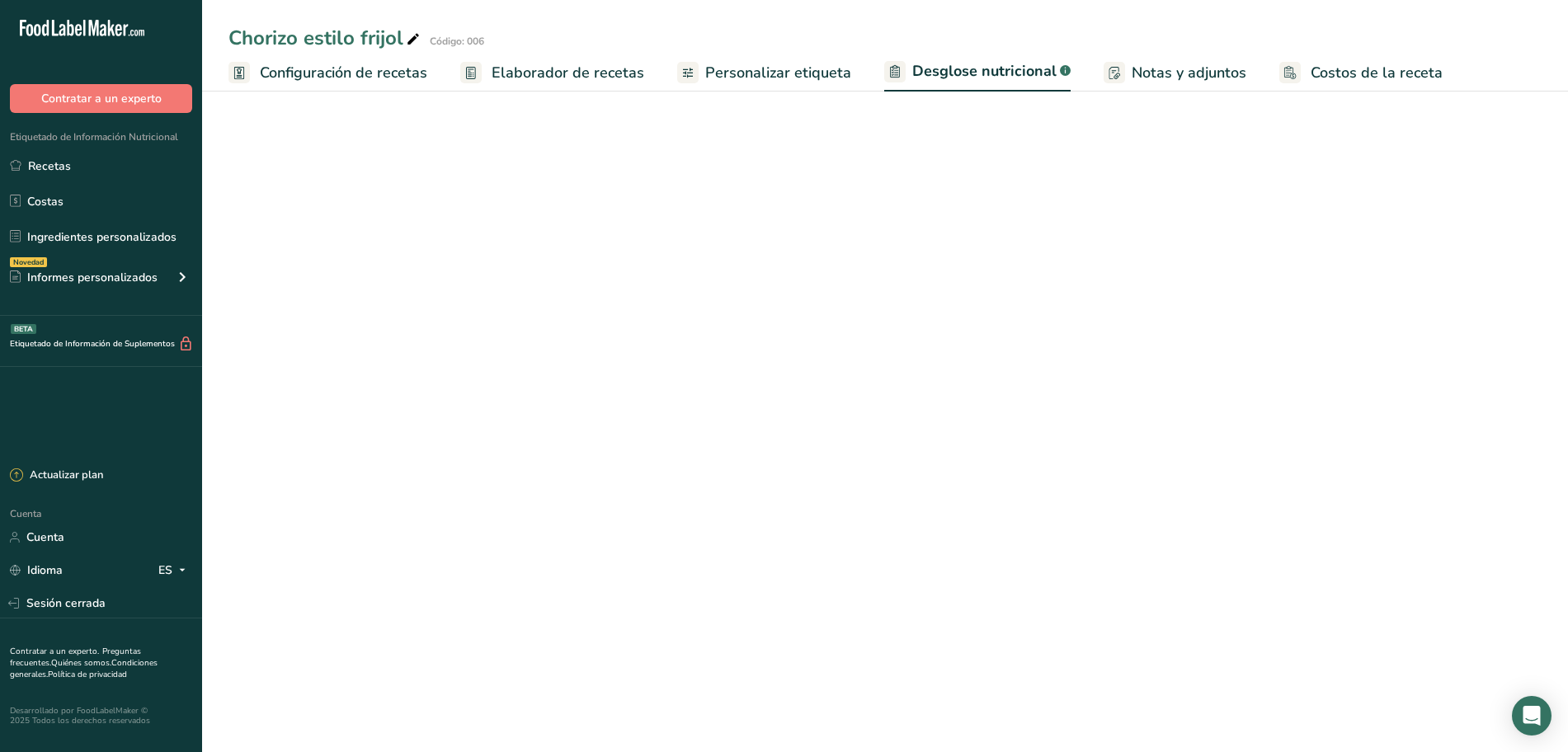
select select "Calories"
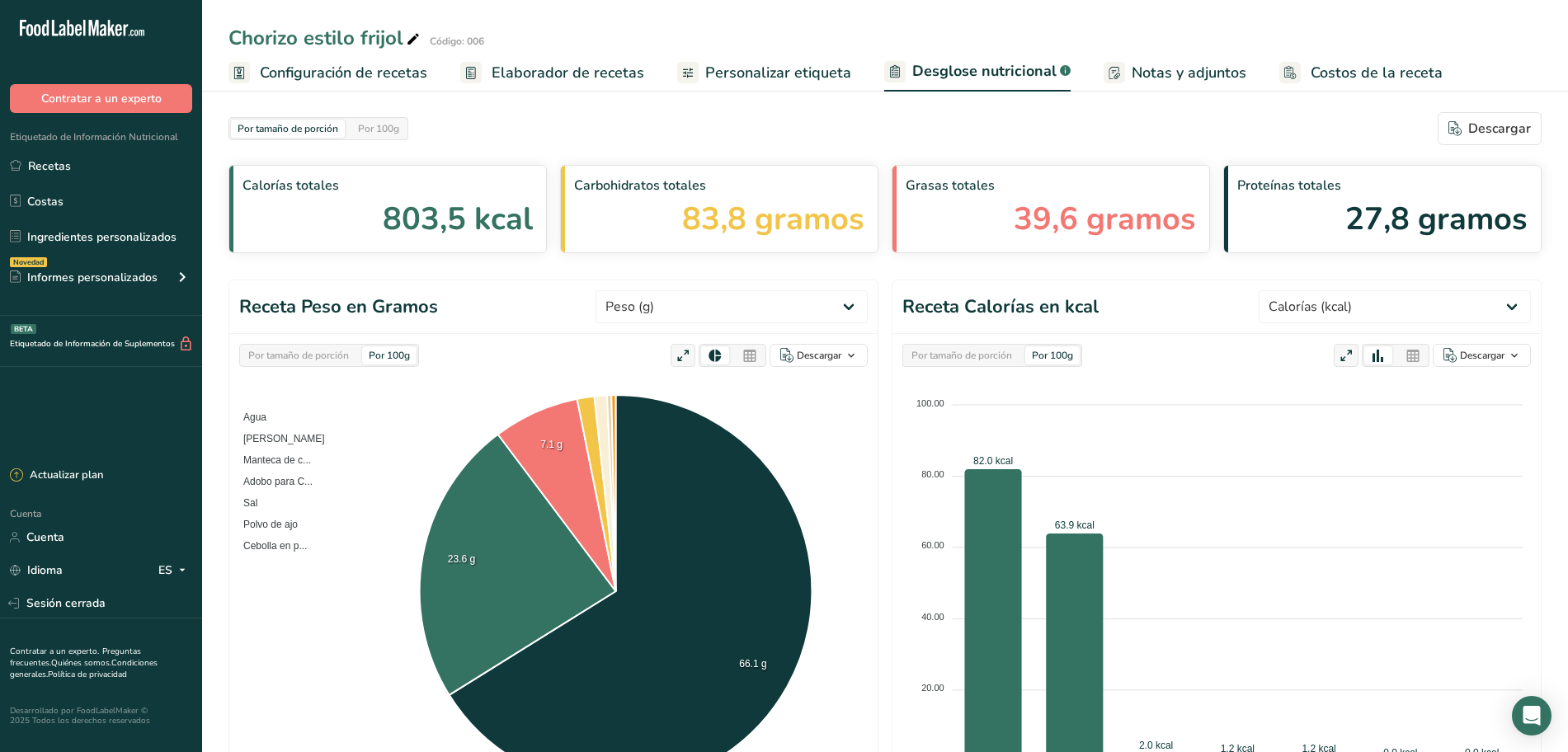
click at [348, 363] on div "Por tamaño de porción" at bounding box center [298, 355] width 114 height 18
click at [402, 135] on div "Por 100g" at bounding box center [378, 128] width 54 height 18
click at [845, 179] on span "Carbohidratos totales" at bounding box center [719, 185] width 291 height 20
click at [526, 191] on span "Calorías totales" at bounding box center [387, 185] width 291 height 20
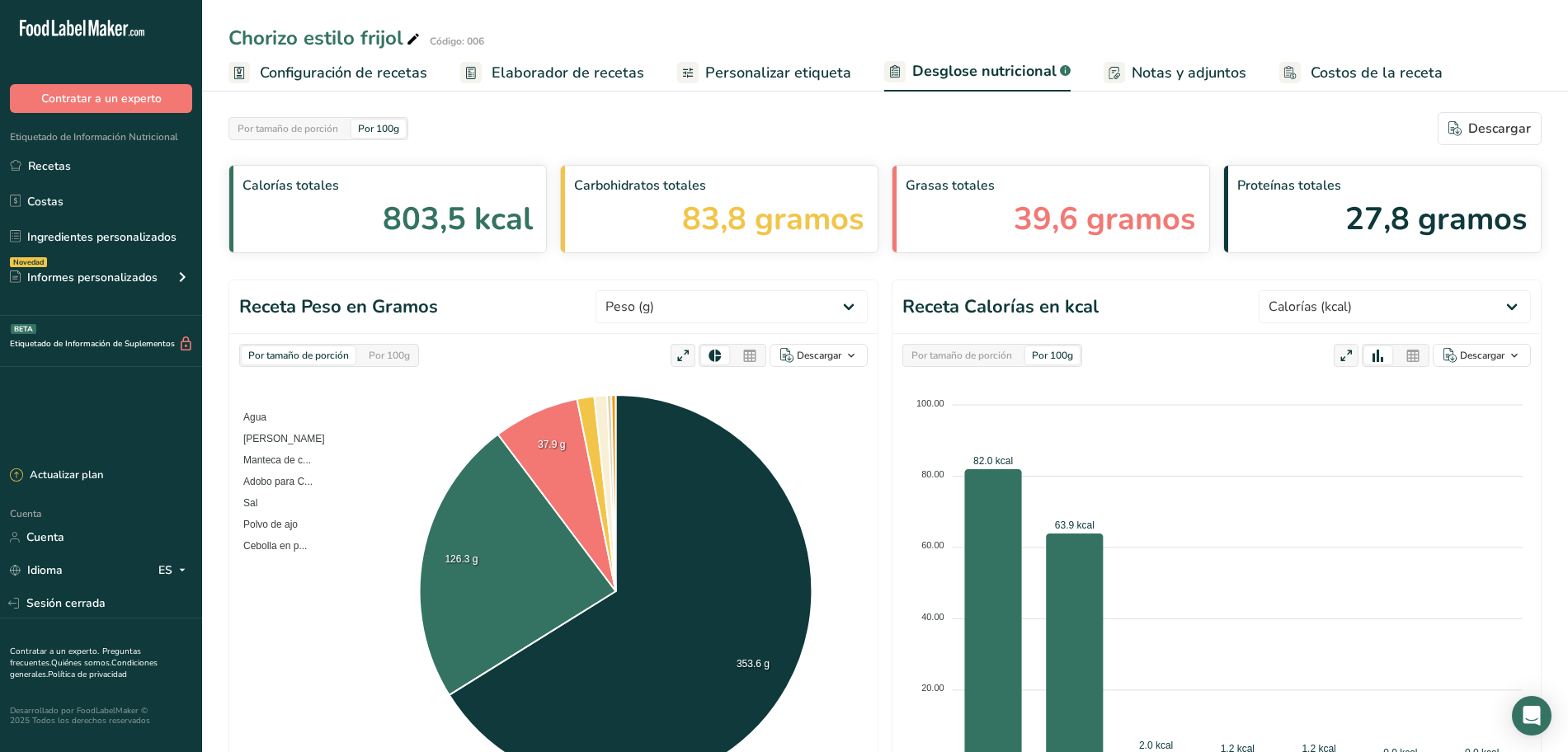
click at [433, 224] on font "803,5 kcal" at bounding box center [458, 219] width 150 height 42
click at [361, 224] on div "Calorías totales 803,5 kcal" at bounding box center [387, 208] width 318 height 88
click at [295, 209] on div "Calorías totales 803,5 kcal" at bounding box center [387, 208] width 318 height 88
click at [387, 131] on font "Por 100g" at bounding box center [379, 129] width 42 height 13
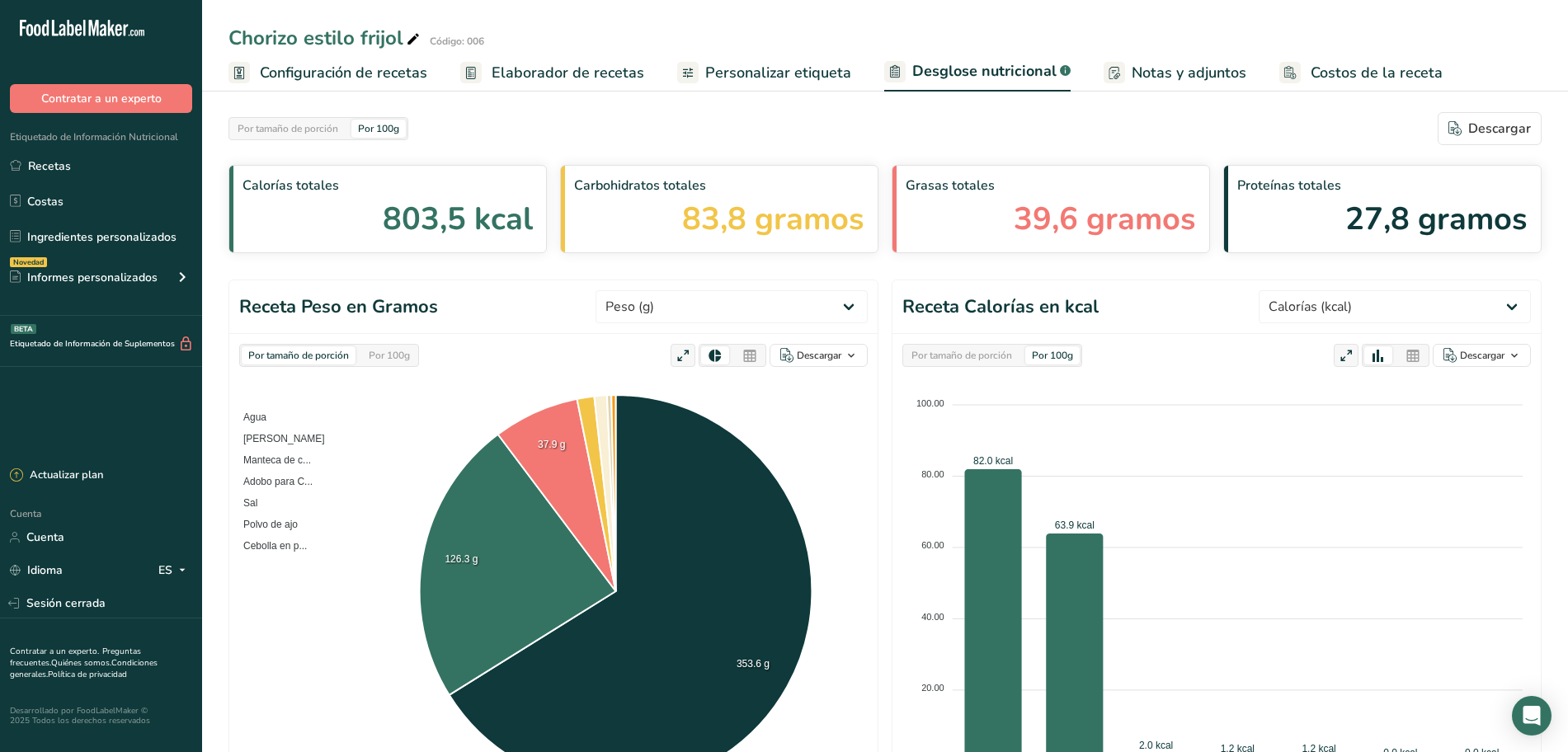
click at [387, 131] on font "Por 100g" at bounding box center [379, 129] width 42 height 13
click at [417, 140] on div "Por tamaño de porción Por 100g [GEOGRAPHIC_DATA]" at bounding box center [885, 128] width 1313 height 33
click at [404, 138] on div "Por tamaño de porción Por 100g" at bounding box center [318, 129] width 180 height 23
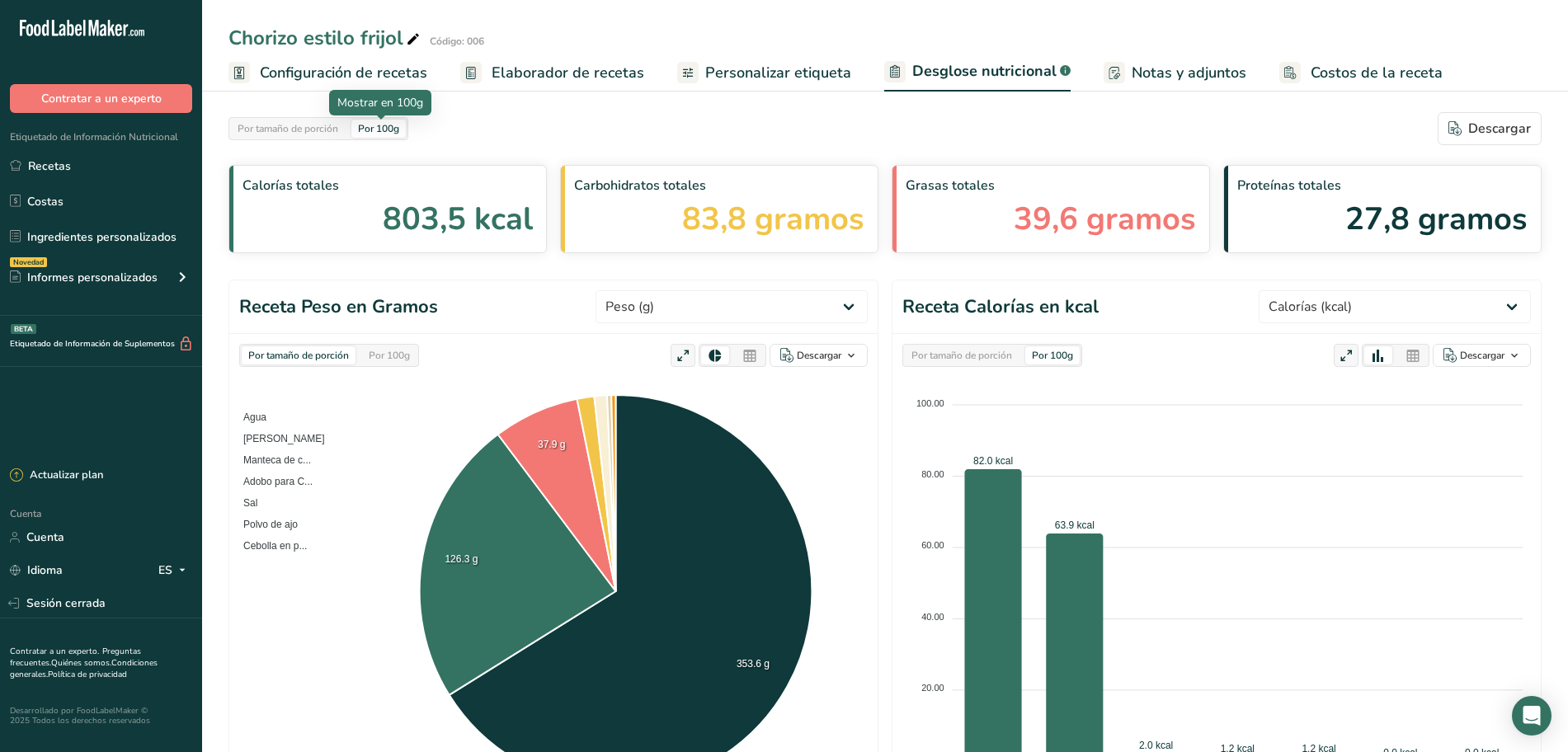
click at [403, 132] on div "Por 100g" at bounding box center [378, 128] width 54 height 18
click at [1311, 234] on div "Proteínas totales 27,8 gramos" at bounding box center [1382, 208] width 318 height 88
click at [1455, 132] on icon "button" at bounding box center [1455, 129] width 13 height 15
click at [344, 136] on div "Por tamaño de porción" at bounding box center [288, 128] width 114 height 18
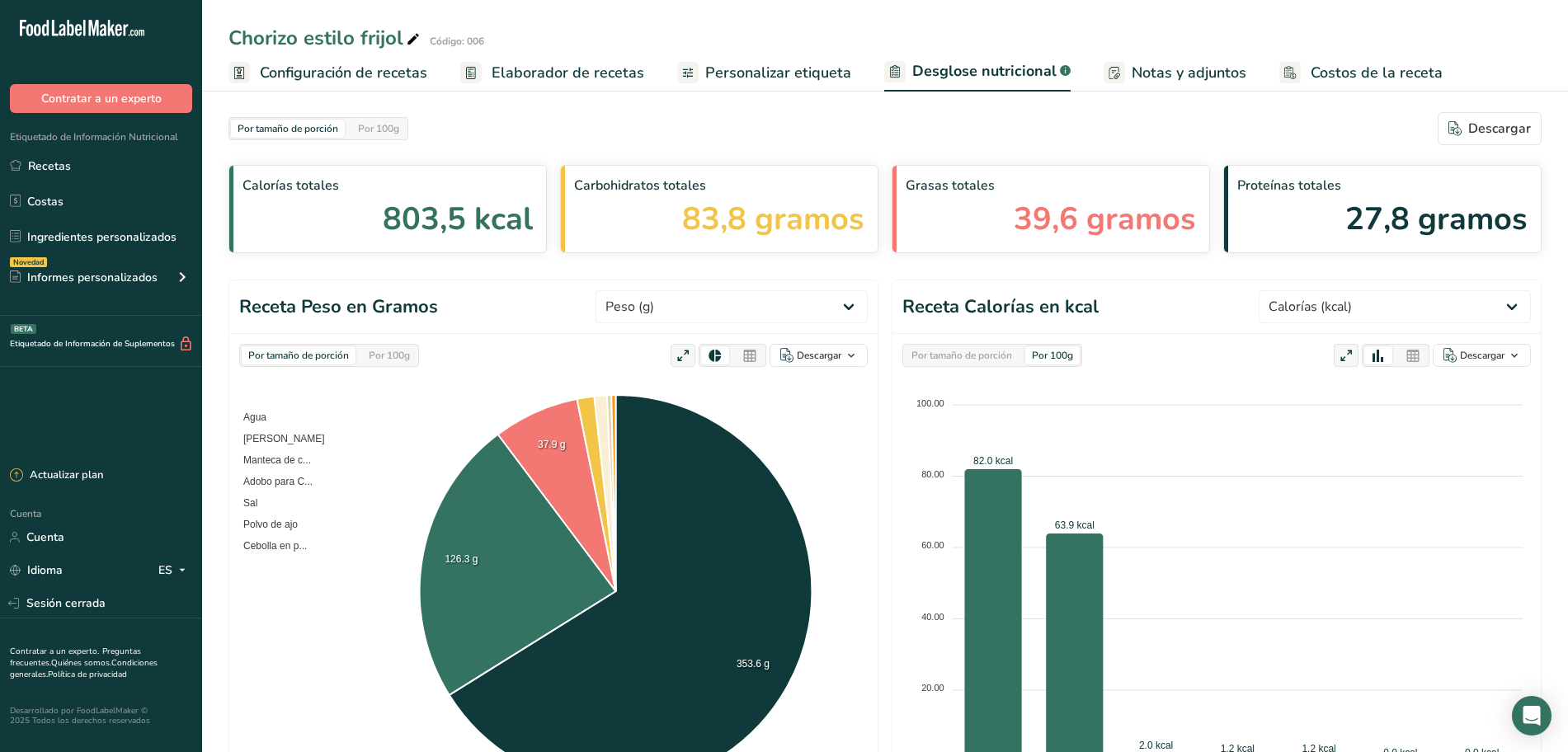
click at [406, 136] on div "Por 100g" at bounding box center [378, 128] width 54 height 18
click at [402, 134] on div "Por 100g" at bounding box center [378, 128] width 54 height 18
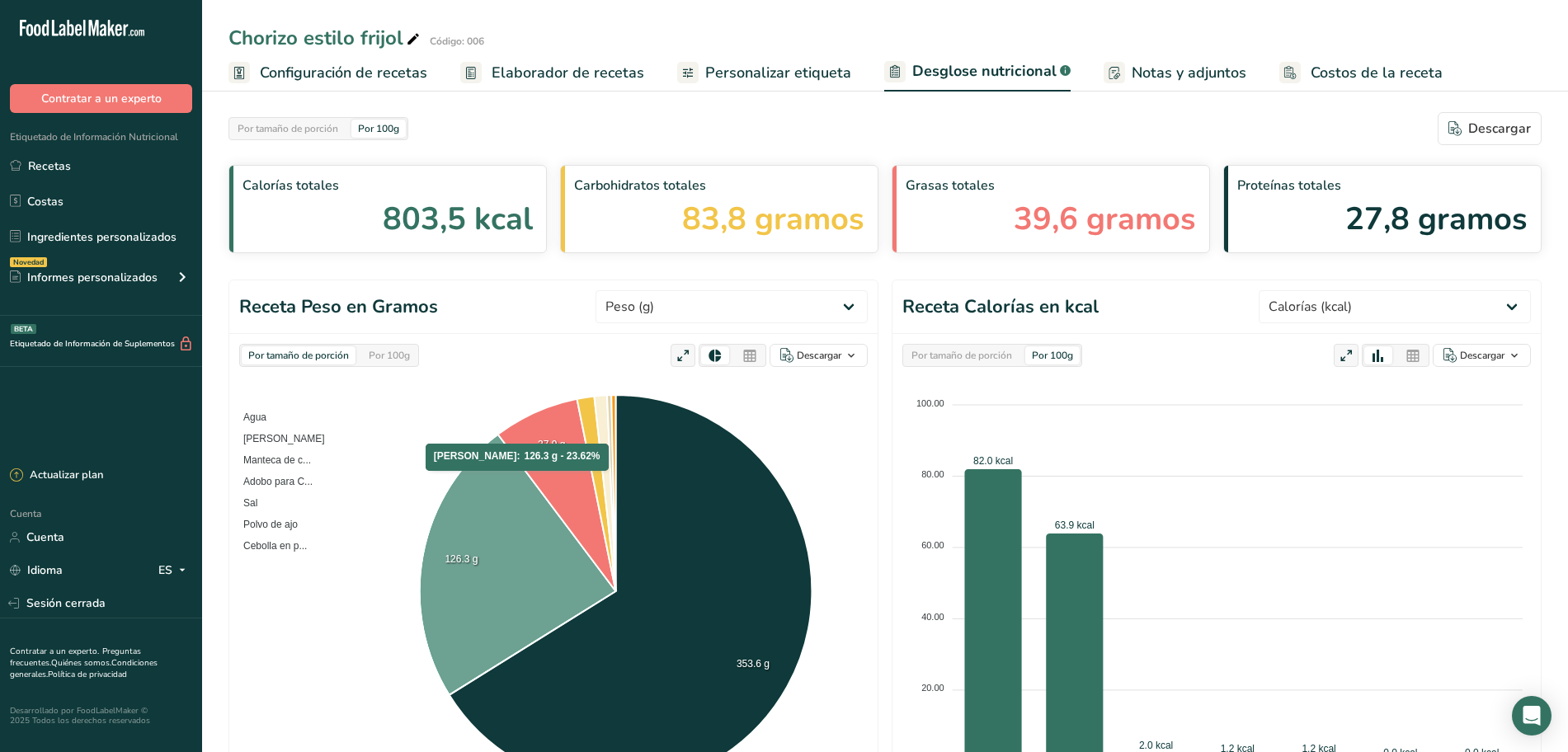
scroll to position [206, 0]
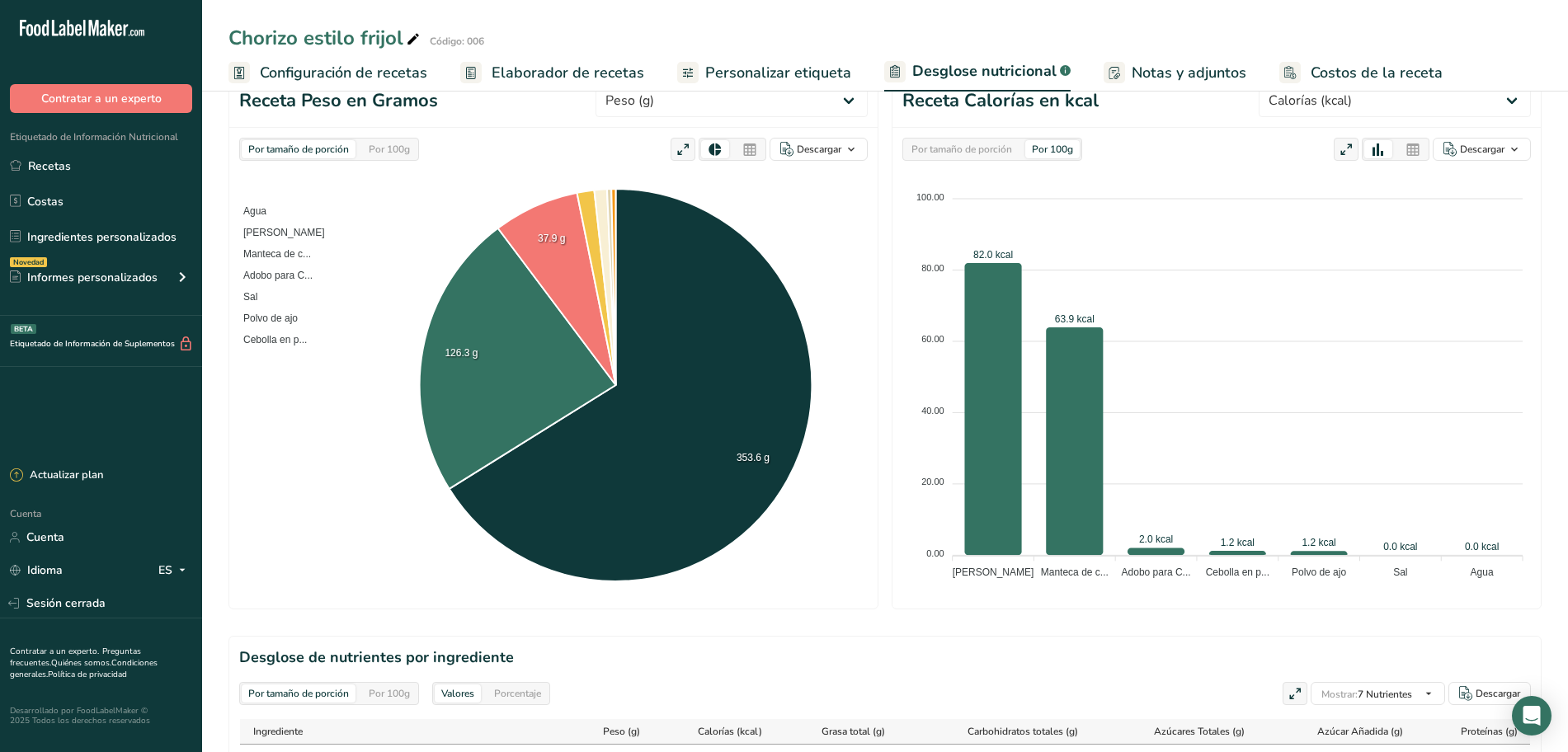
click at [413, 156] on div "Por 100g" at bounding box center [388, 149] width 54 height 18
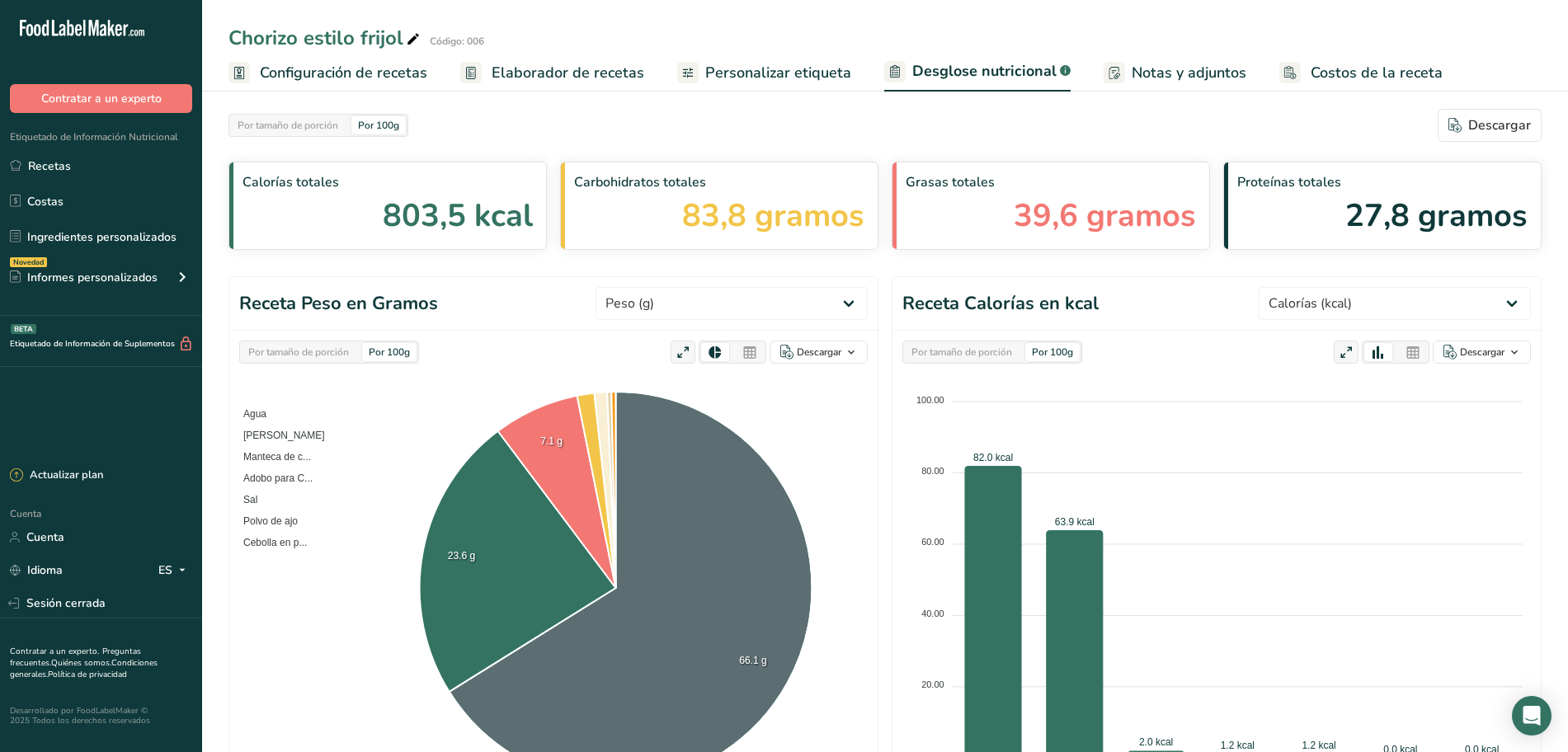
scroll to position [0, 0]
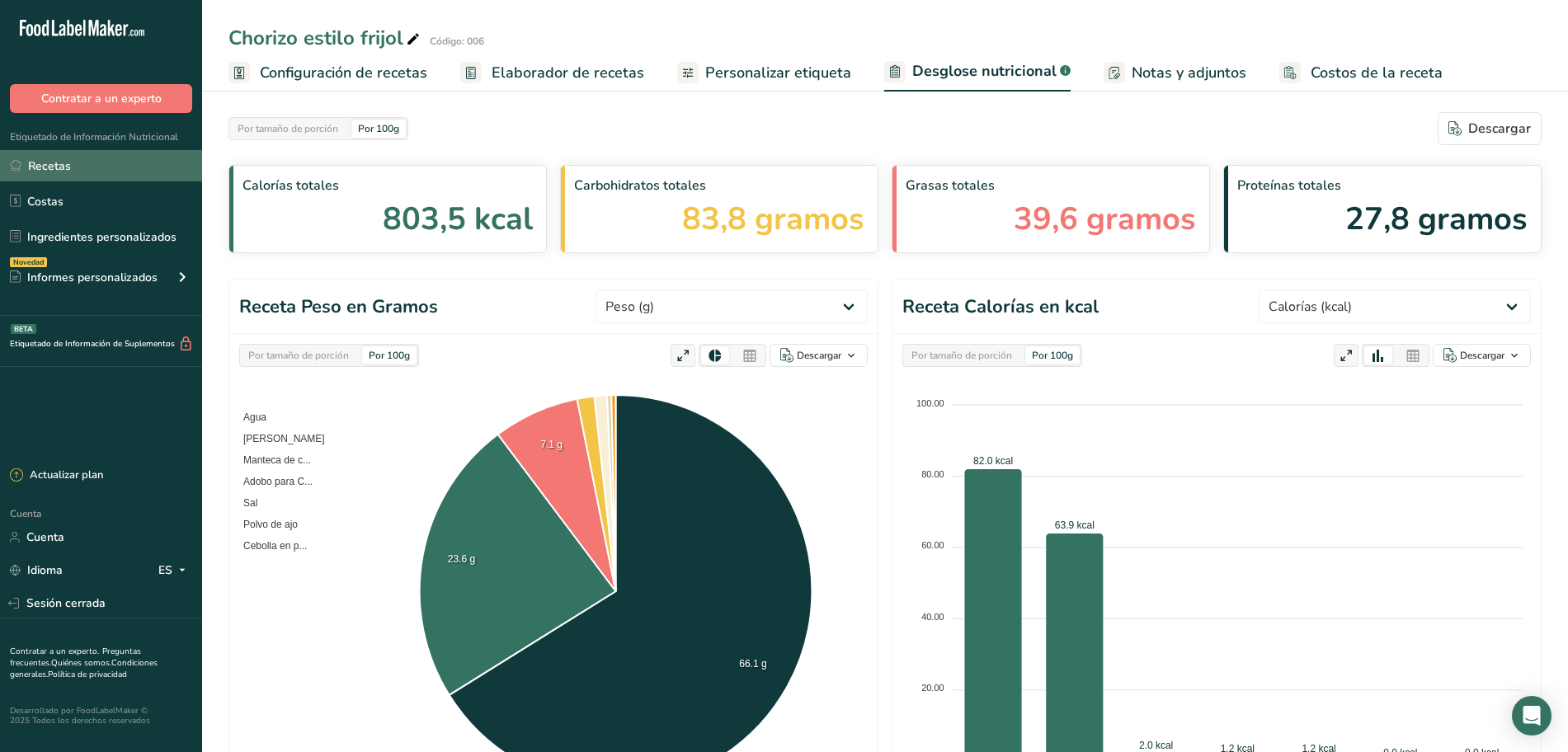
click at [89, 170] on link "Recetas" at bounding box center [100, 165] width 202 height 31
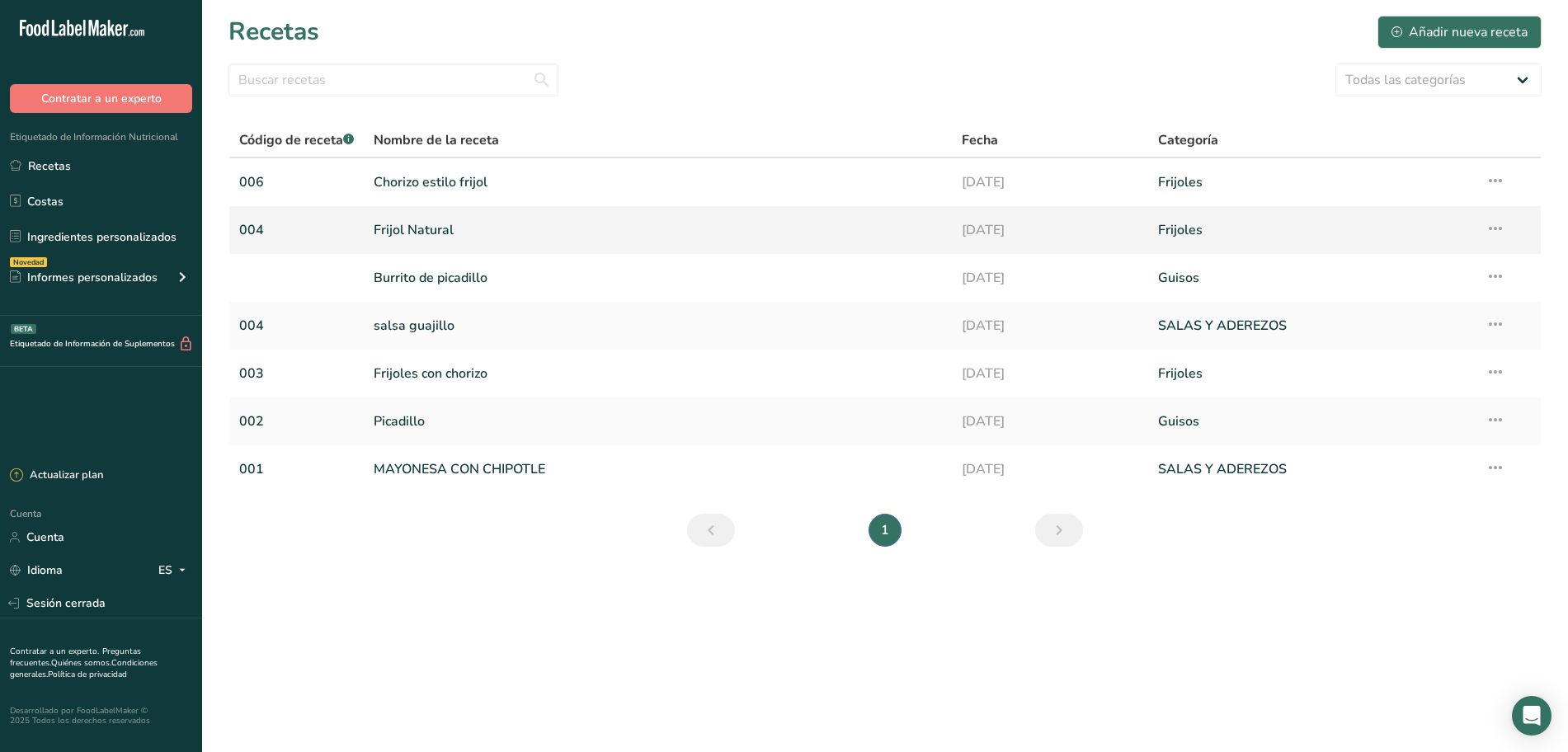
click at [470, 237] on link "Frijol Natural" at bounding box center [658, 230] width 568 height 35
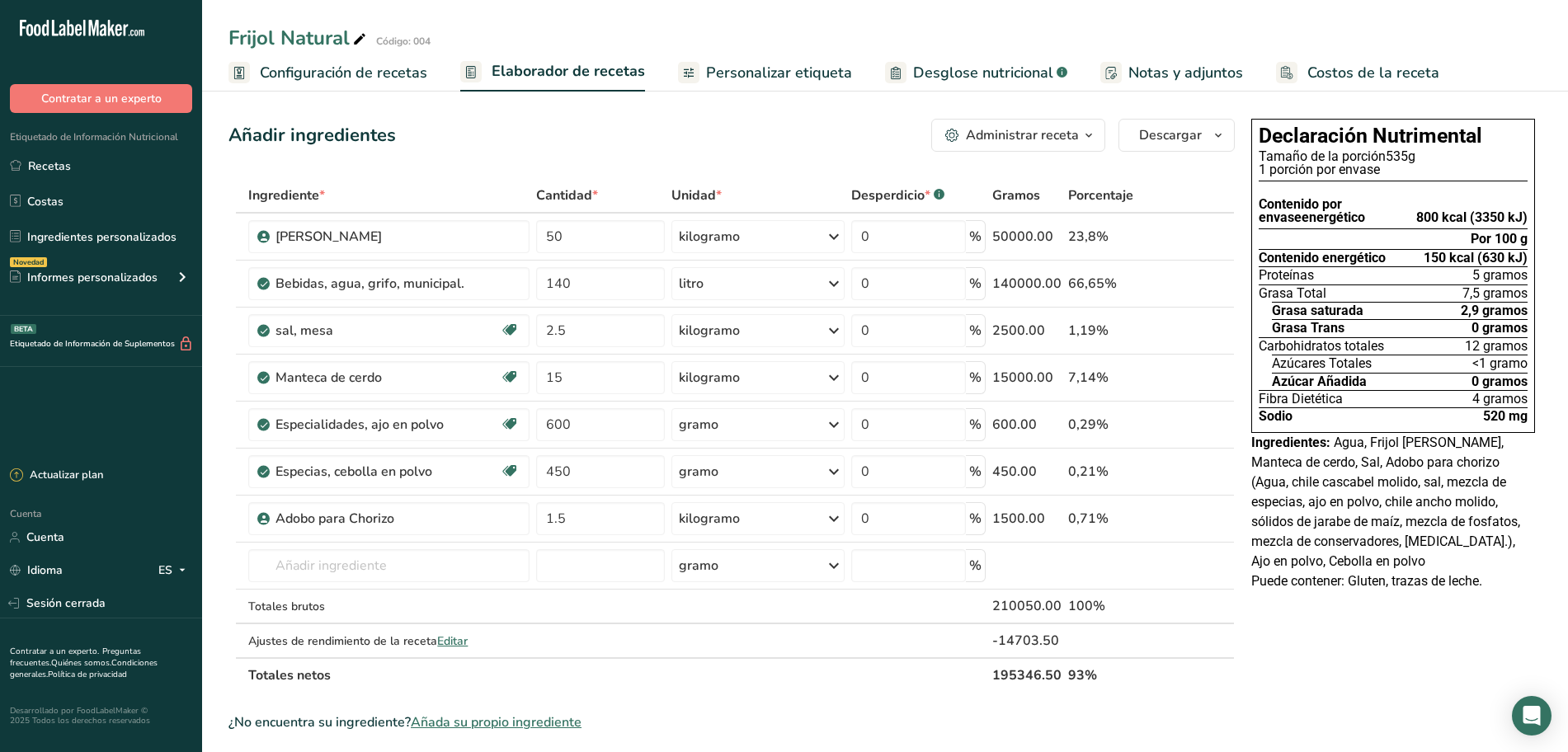
click at [757, 77] on font "Personalizar etiqueta" at bounding box center [779, 72] width 146 height 20
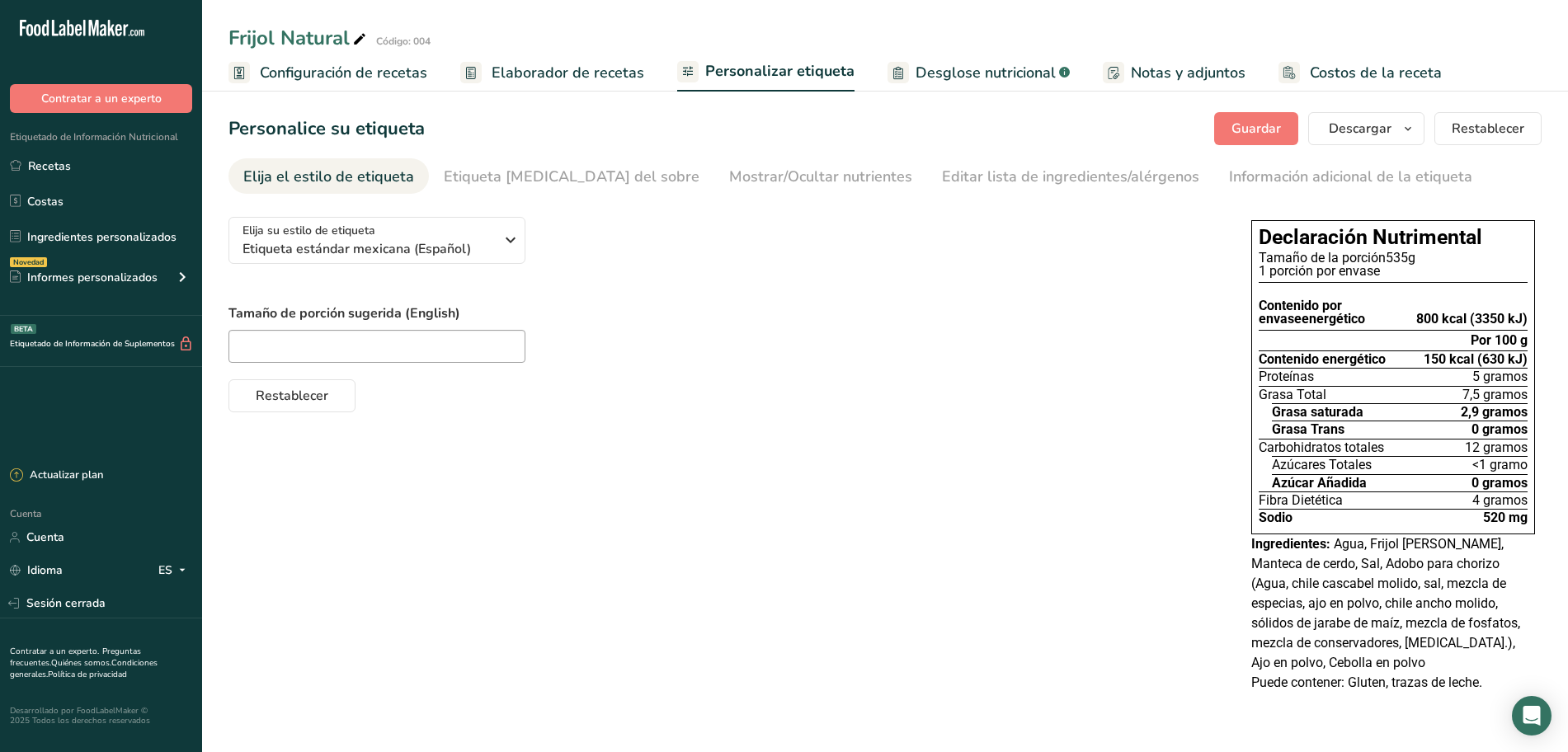
click at [986, 74] on font "Desglose nutricional" at bounding box center [986, 72] width 140 height 20
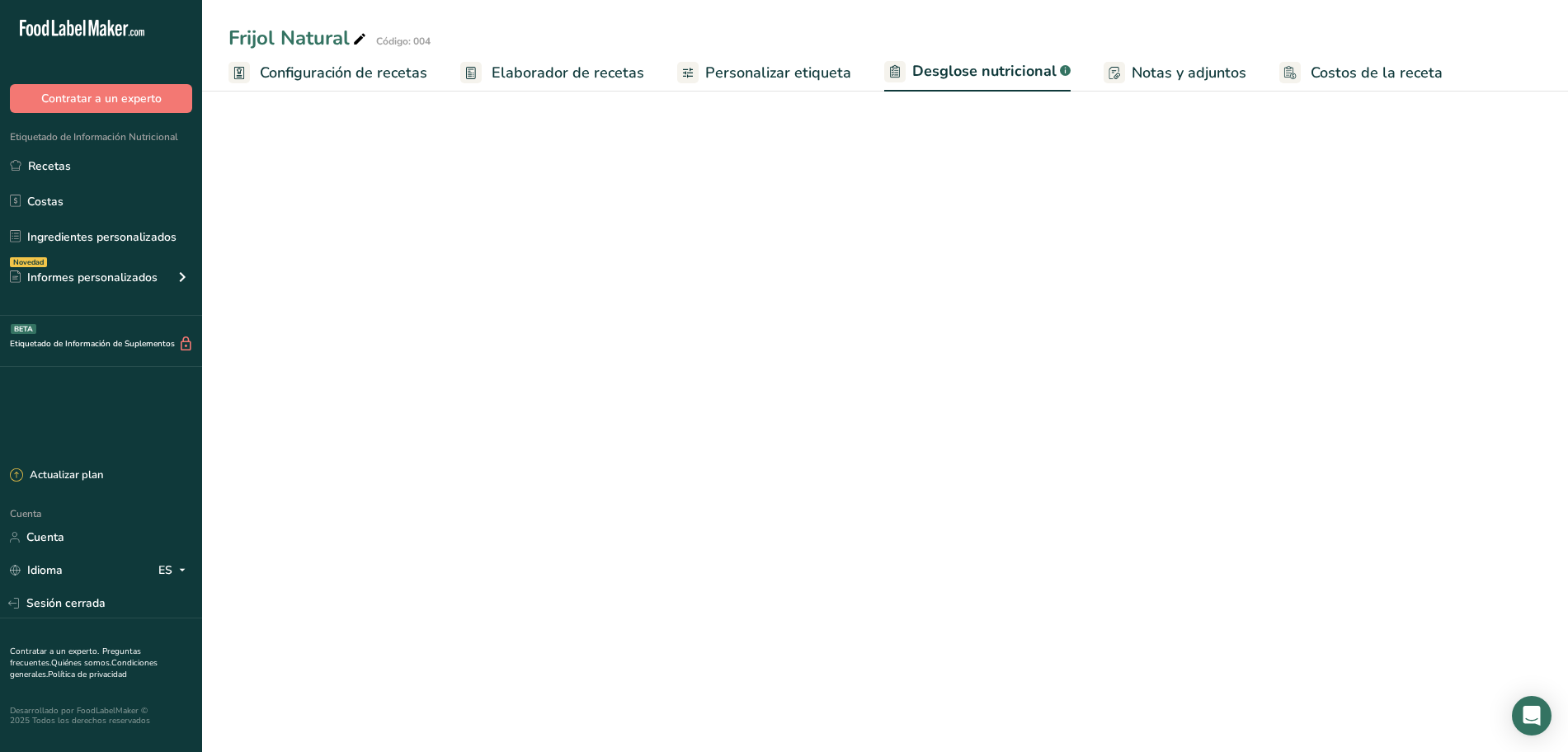
select select "Calories"
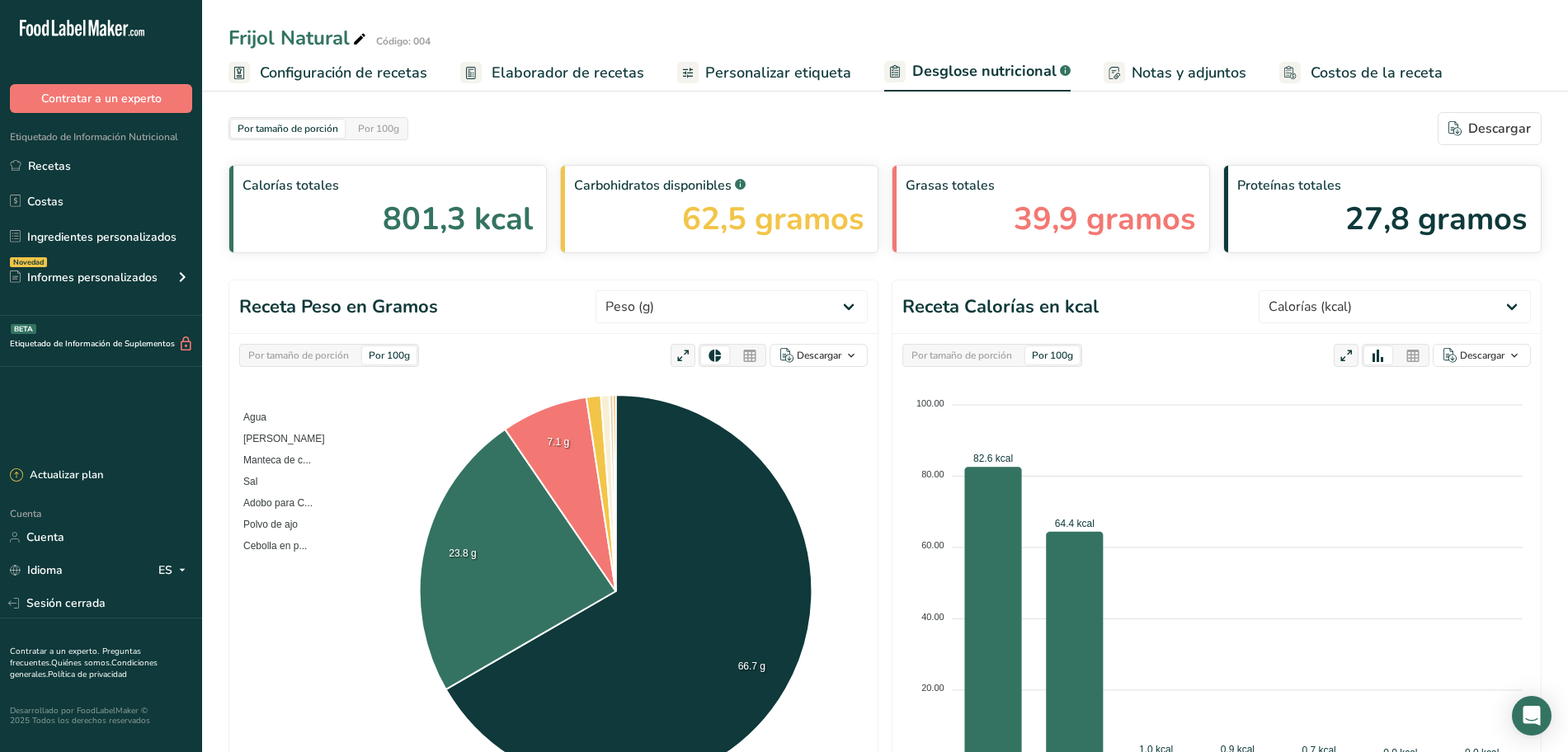
drag, startPoint x: 543, startPoint y: 65, endPoint x: 682, endPoint y: 124, distance: 151.0
click at [543, 66] on font "Elaborador de recetas" at bounding box center [568, 72] width 153 height 20
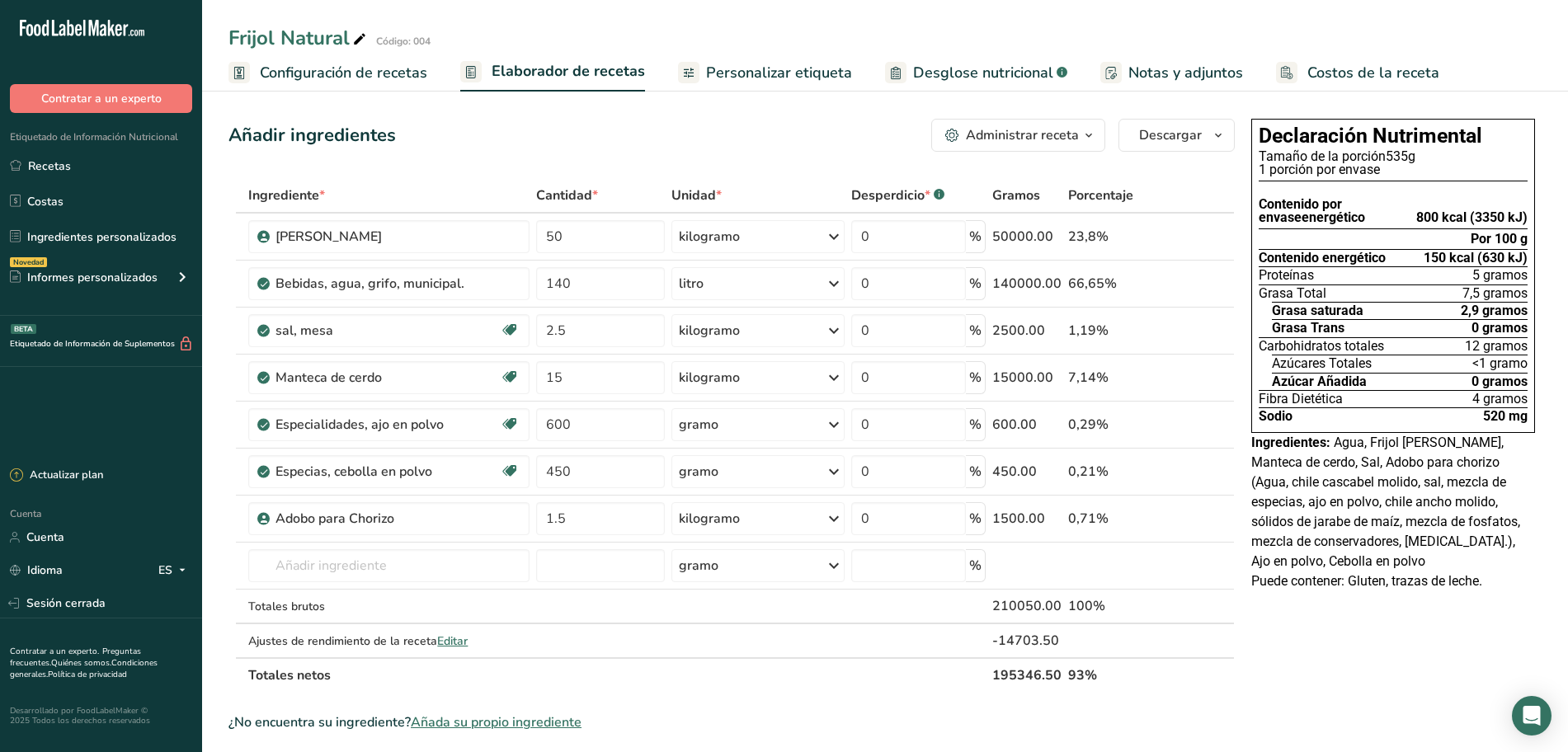
click at [956, 68] on font "Desglose nutricional" at bounding box center [983, 72] width 140 height 20
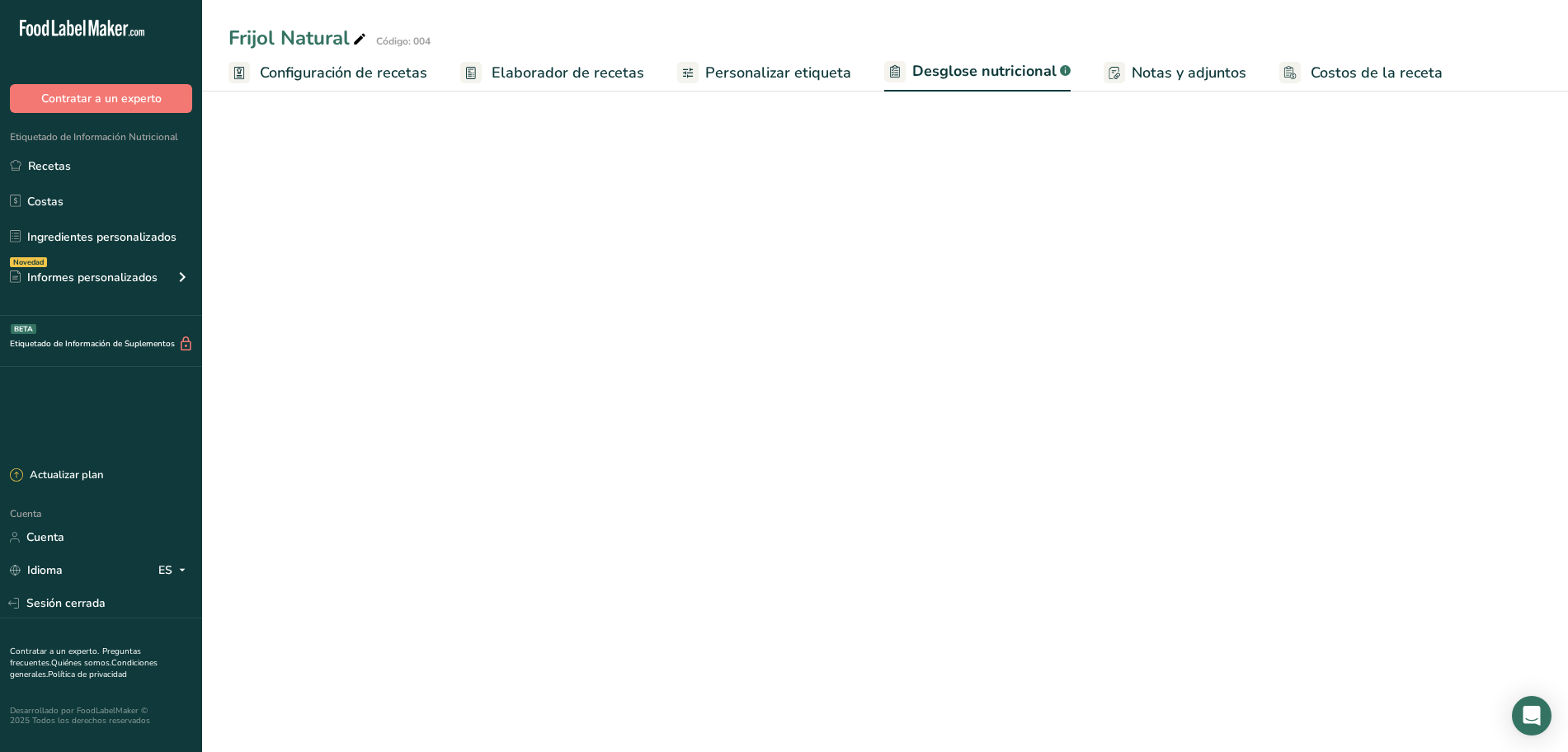
select select "Calories"
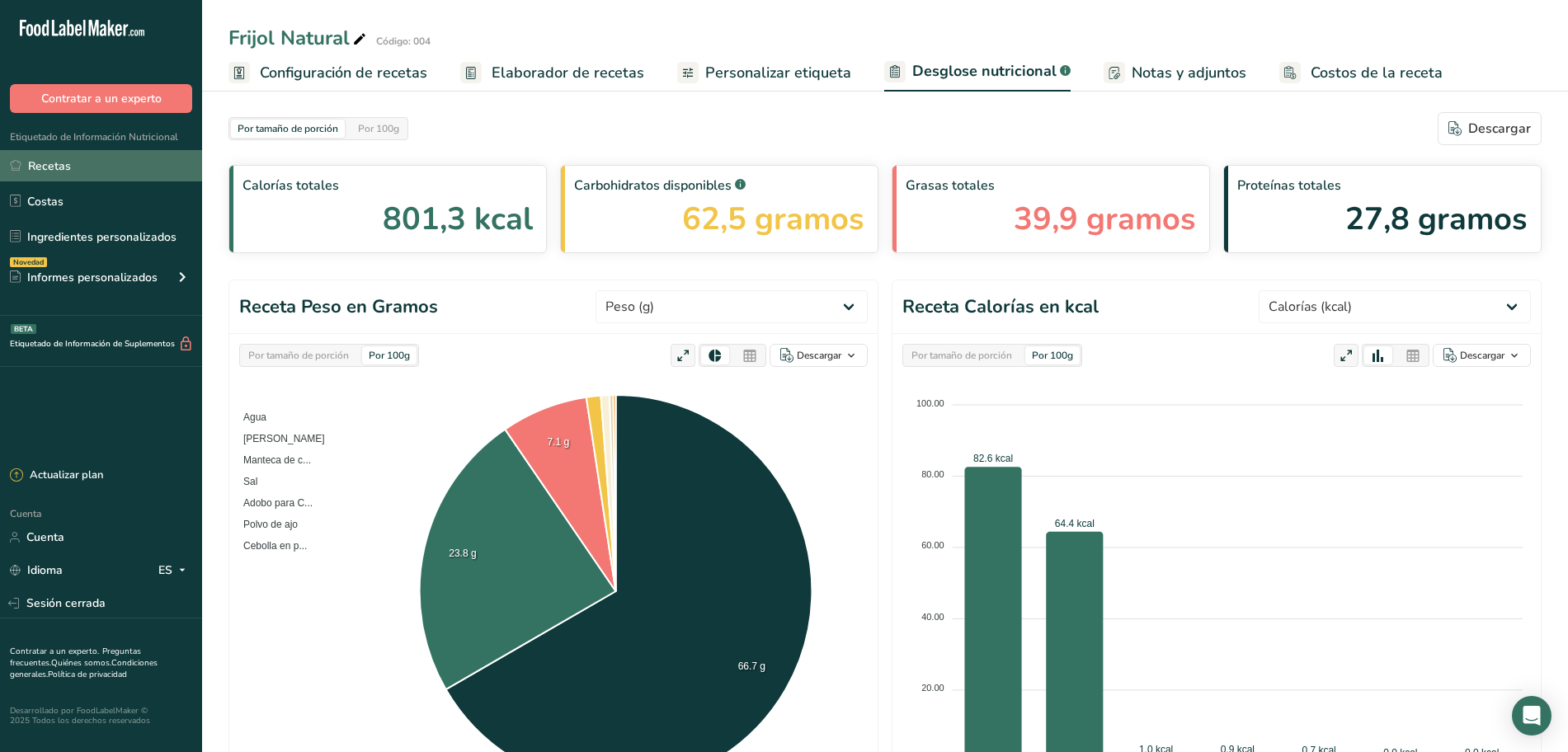
click at [137, 166] on link "Recetas" at bounding box center [100, 165] width 202 height 31
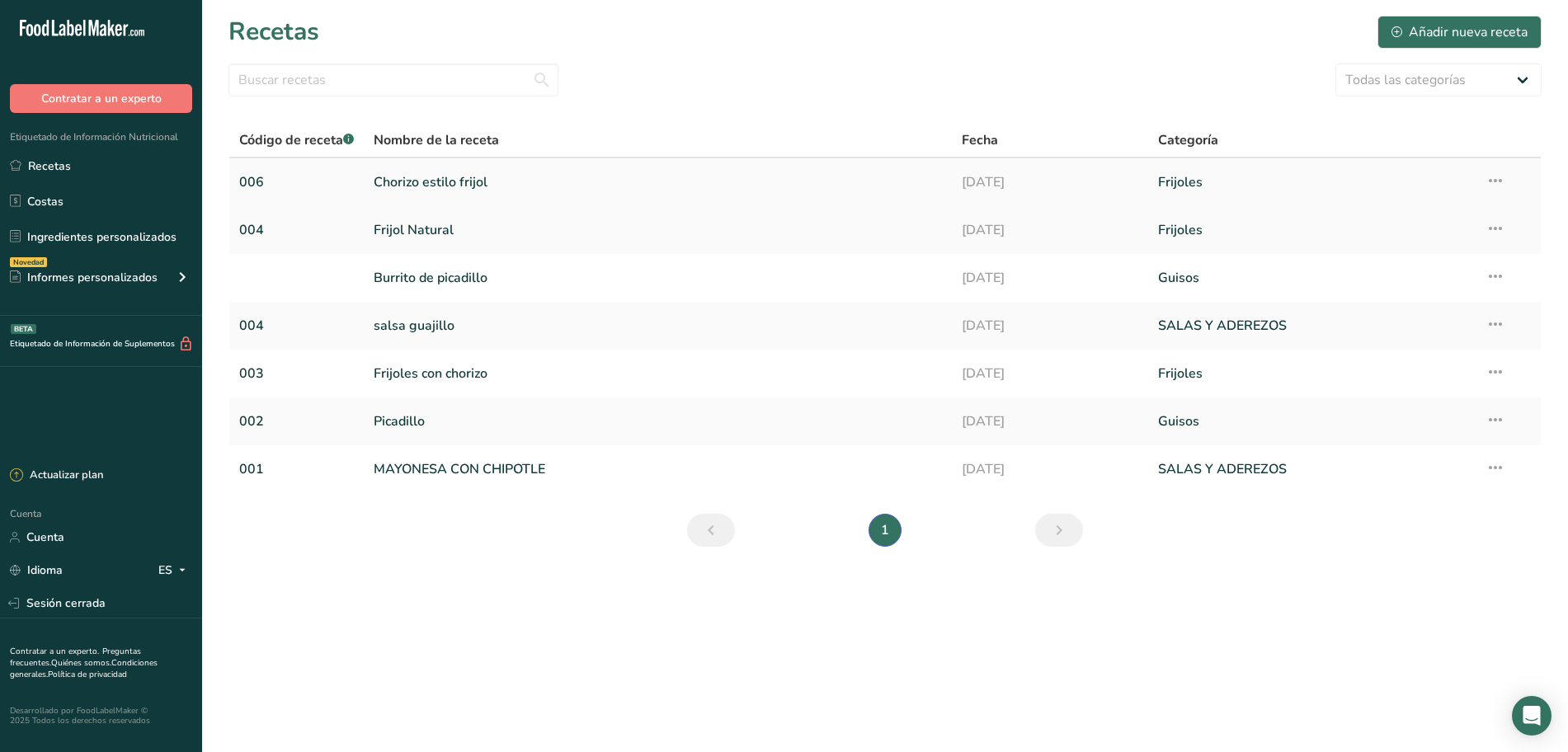
click at [449, 189] on font "Chorizo ​​estilo frijol" at bounding box center [430, 182] width 114 height 18
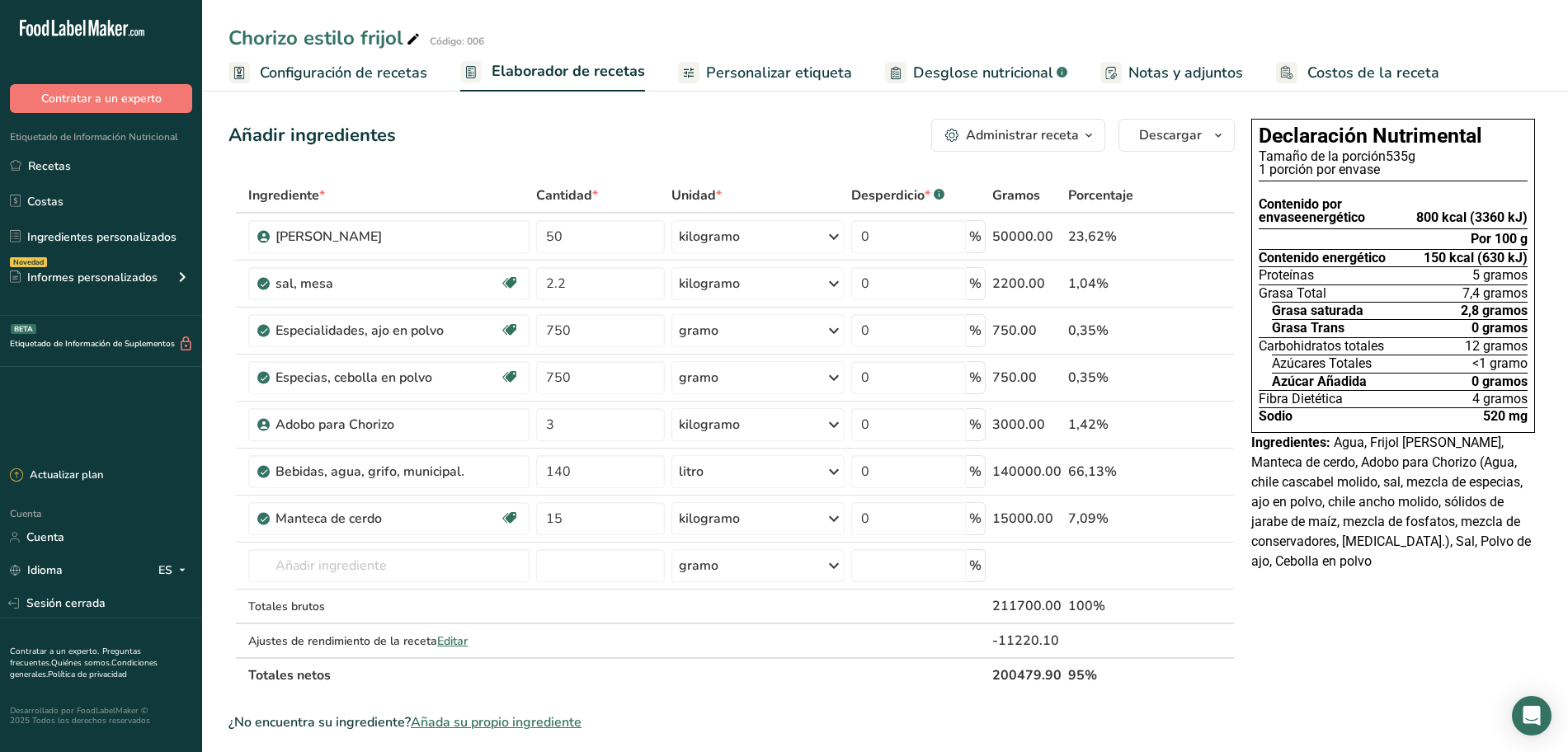
click at [927, 76] on font "Desglose nutricional" at bounding box center [983, 72] width 140 height 20
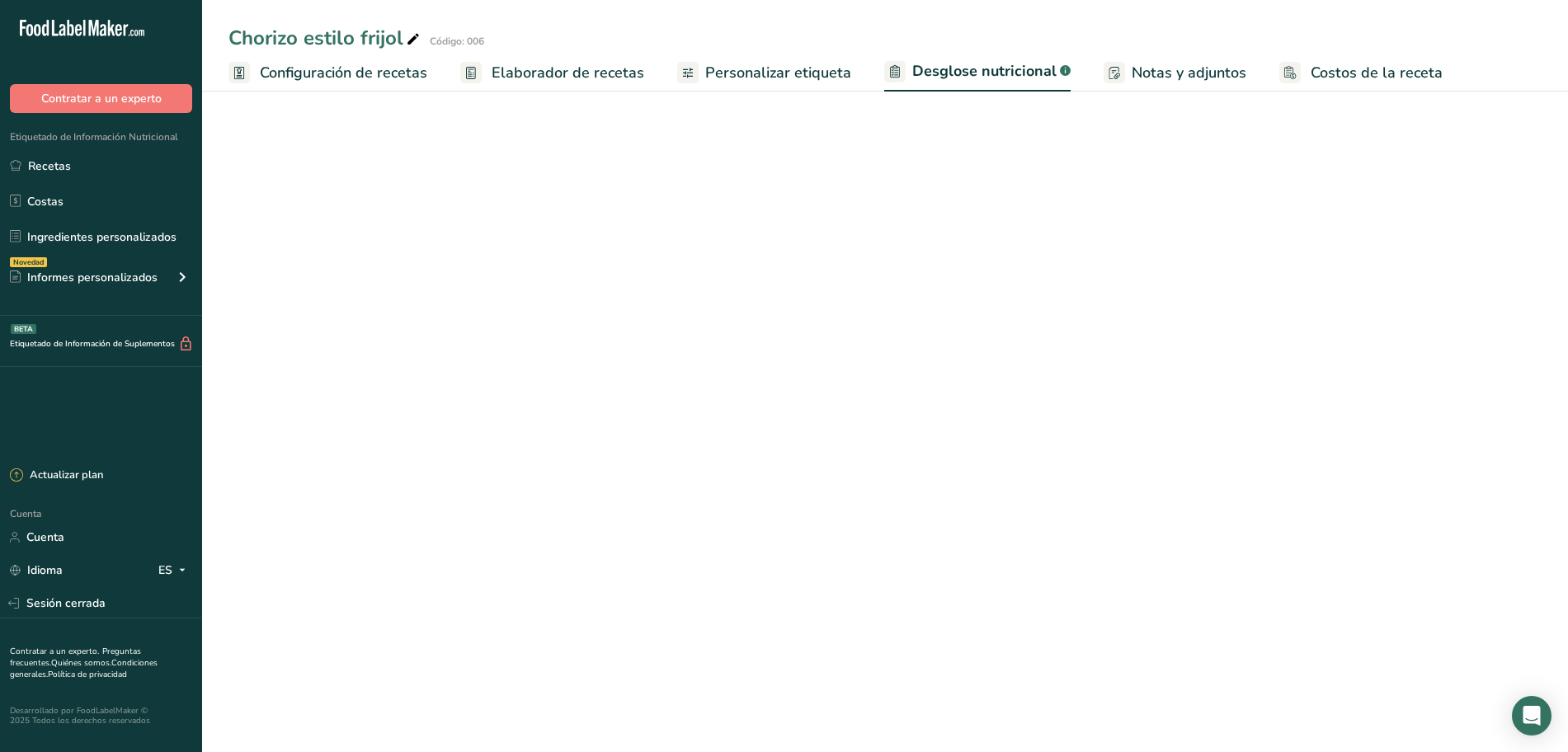
select select "Calories"
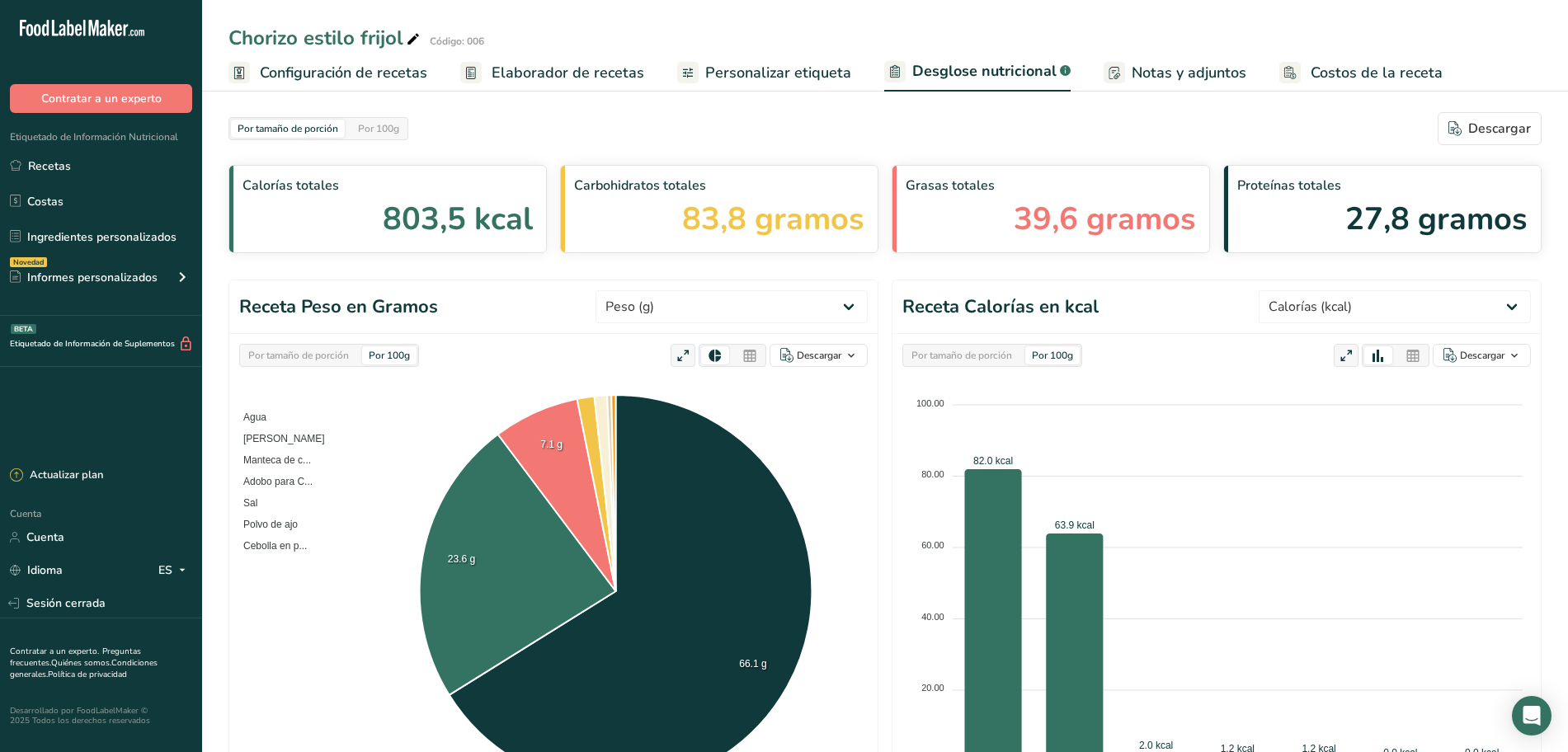
click at [592, 67] on font "Elaborador de recetas" at bounding box center [568, 72] width 153 height 20
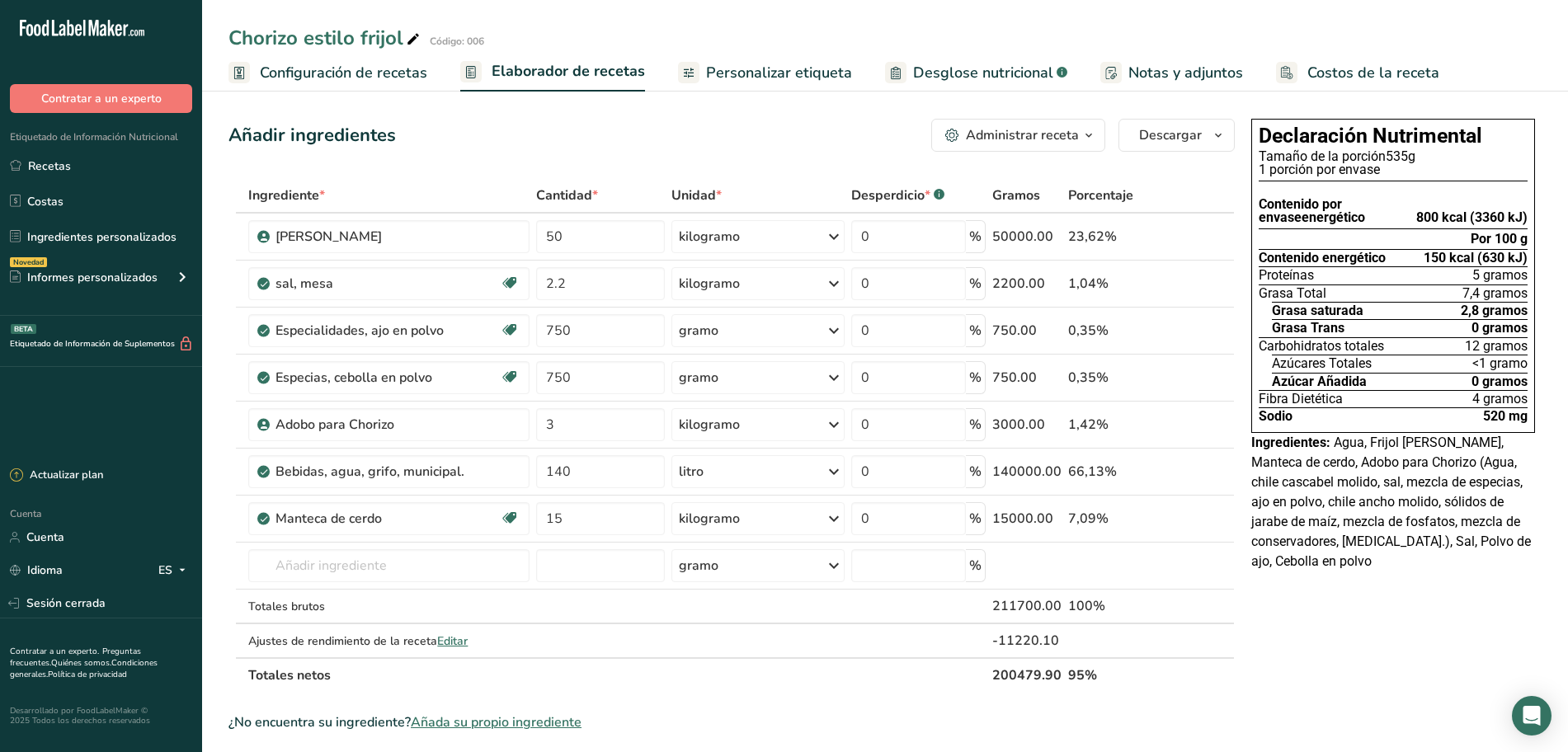
click at [950, 74] on font "Desglose nutricional" at bounding box center [983, 72] width 140 height 20
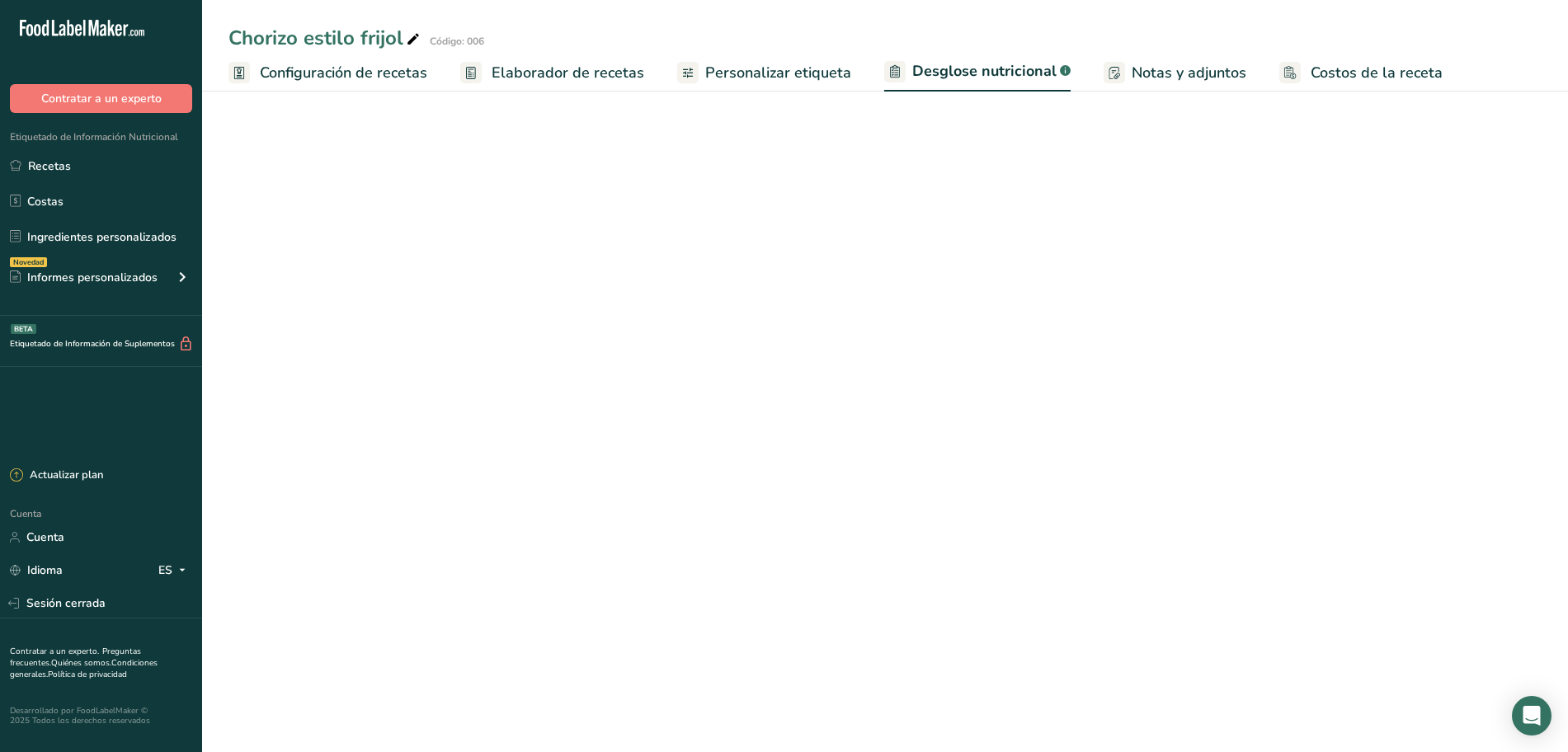
select select "Calories"
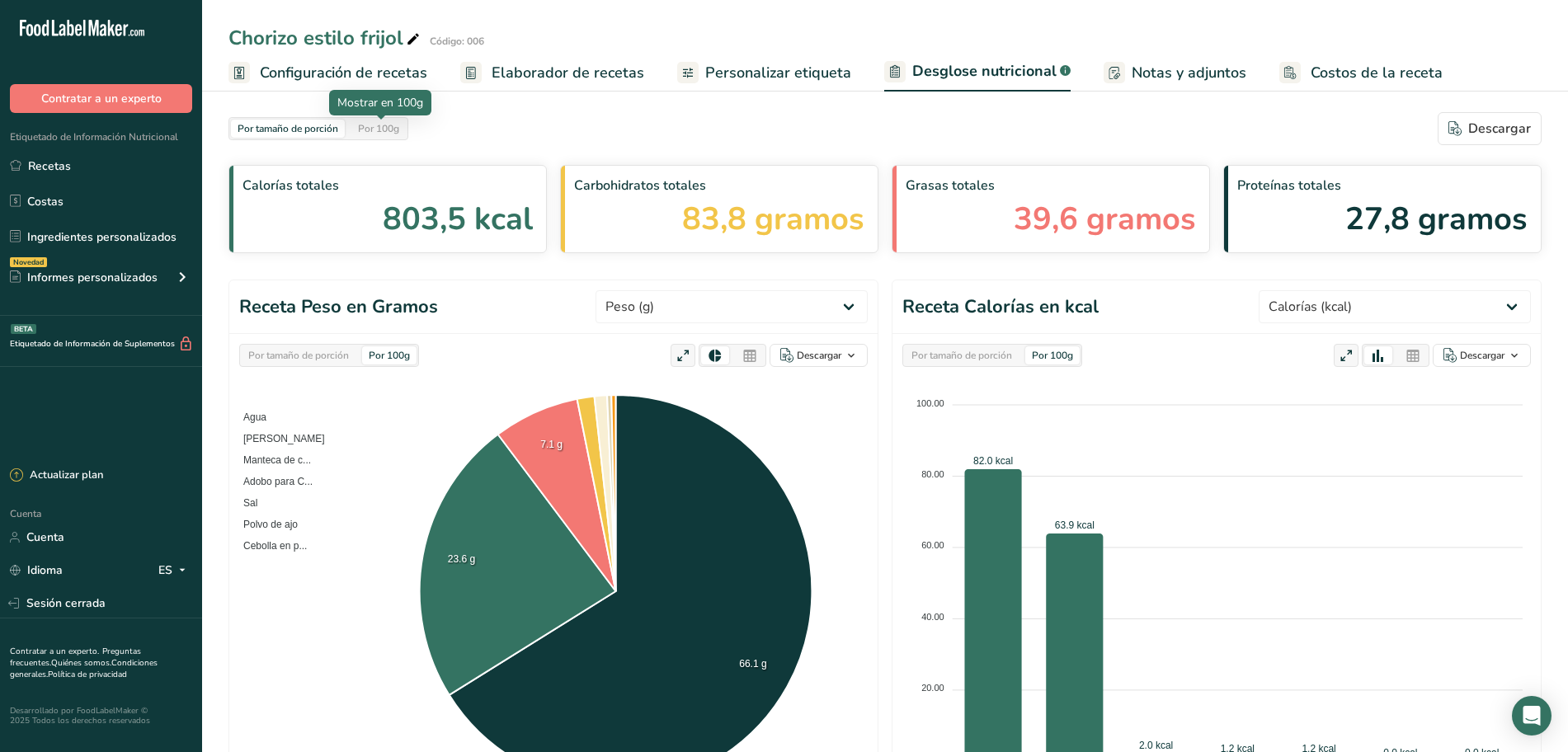
click at [369, 130] on font "Por 100g" at bounding box center [379, 129] width 42 height 13
click at [114, 160] on link "Recetas" at bounding box center [100, 165] width 202 height 31
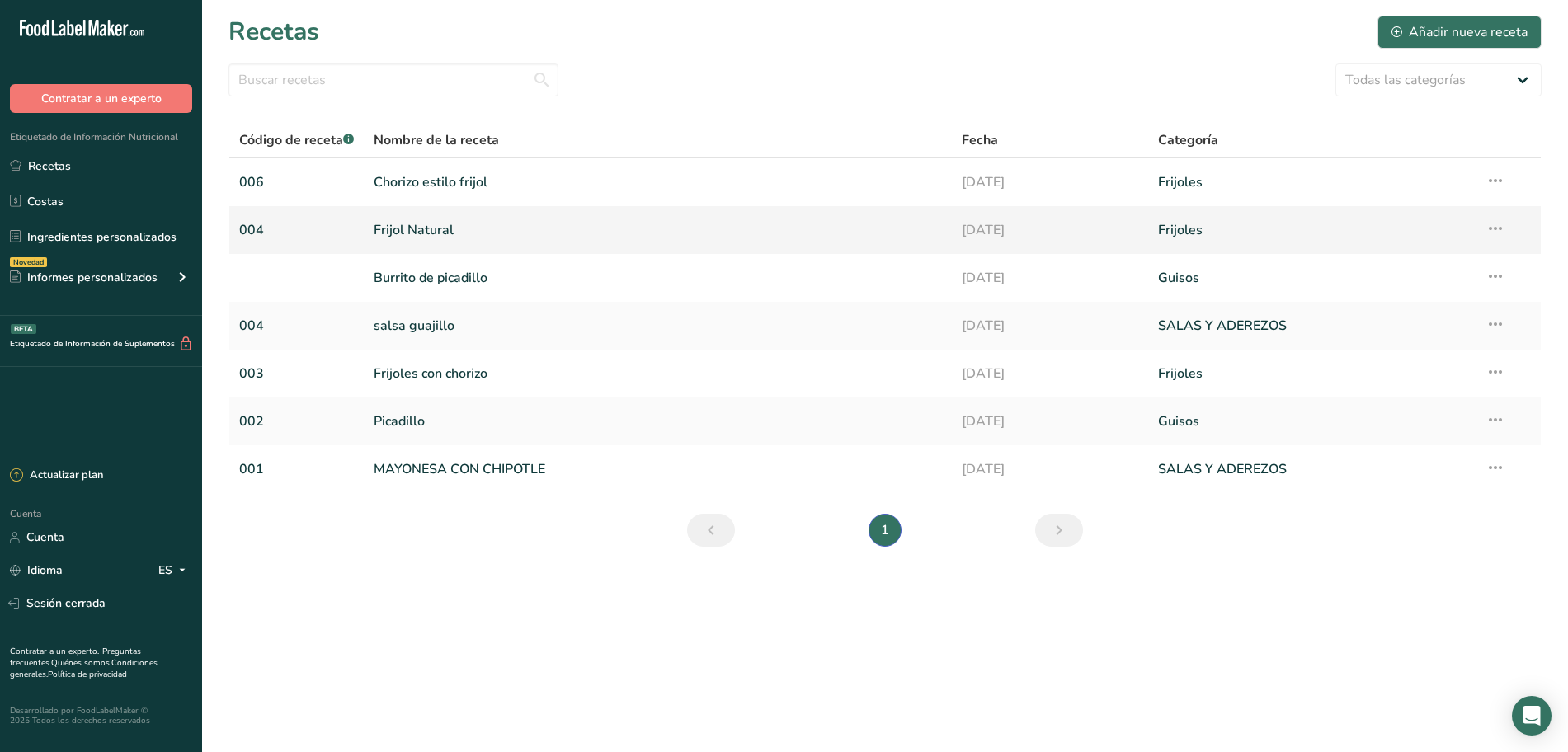
click at [432, 228] on font "Frijol Natural" at bounding box center [413, 229] width 80 height 18
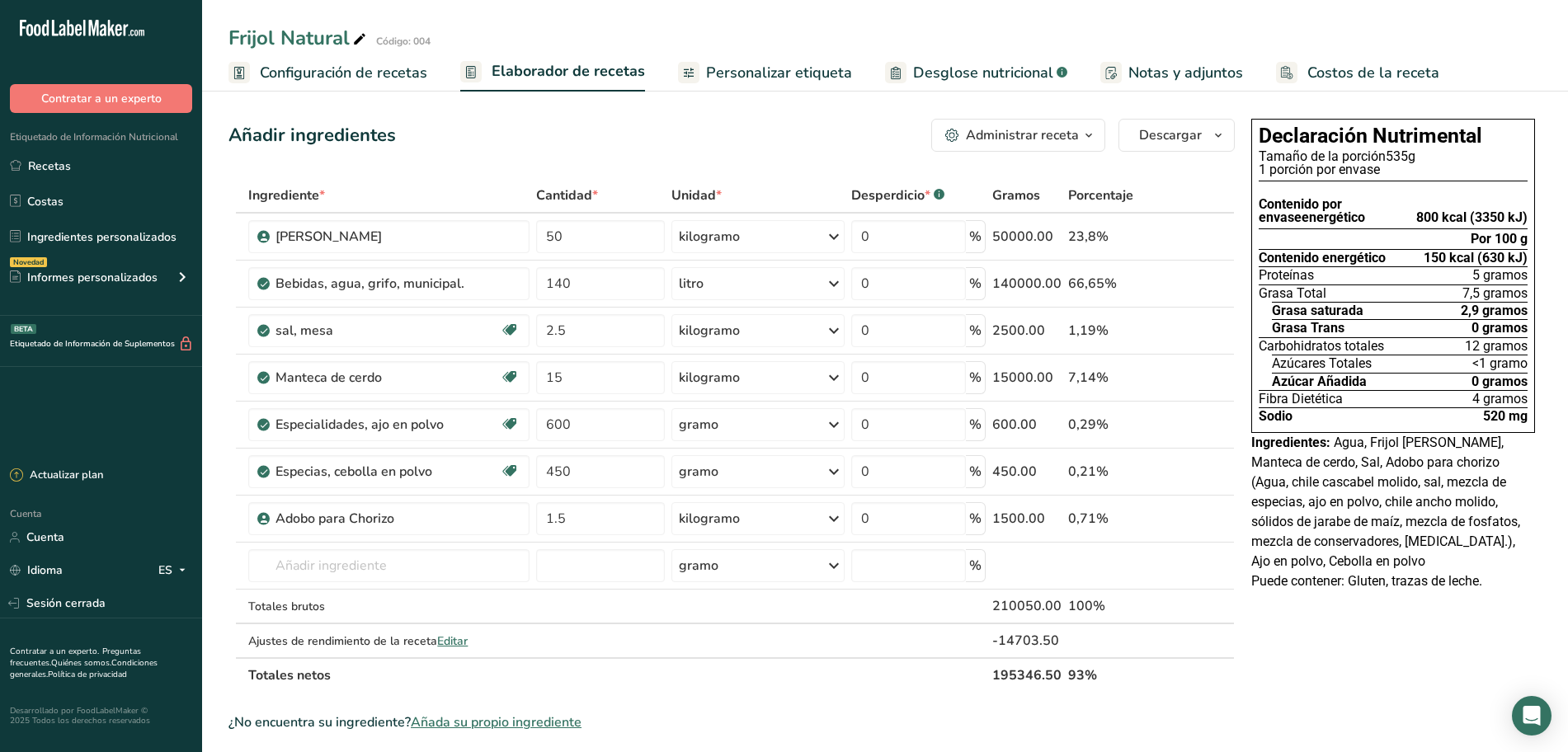
click at [952, 68] on font "Desglose nutricional" at bounding box center [983, 72] width 140 height 20
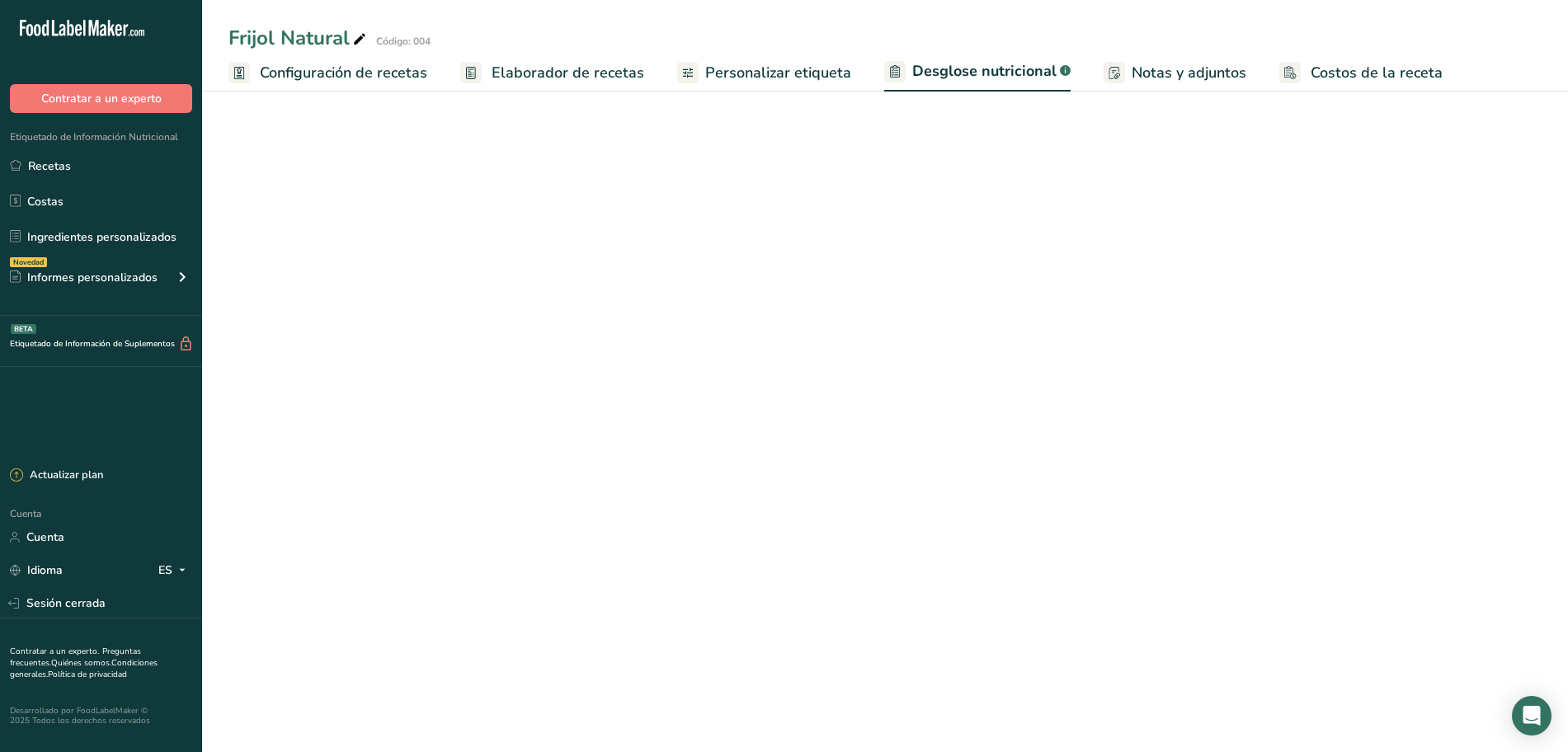
select select "Calories"
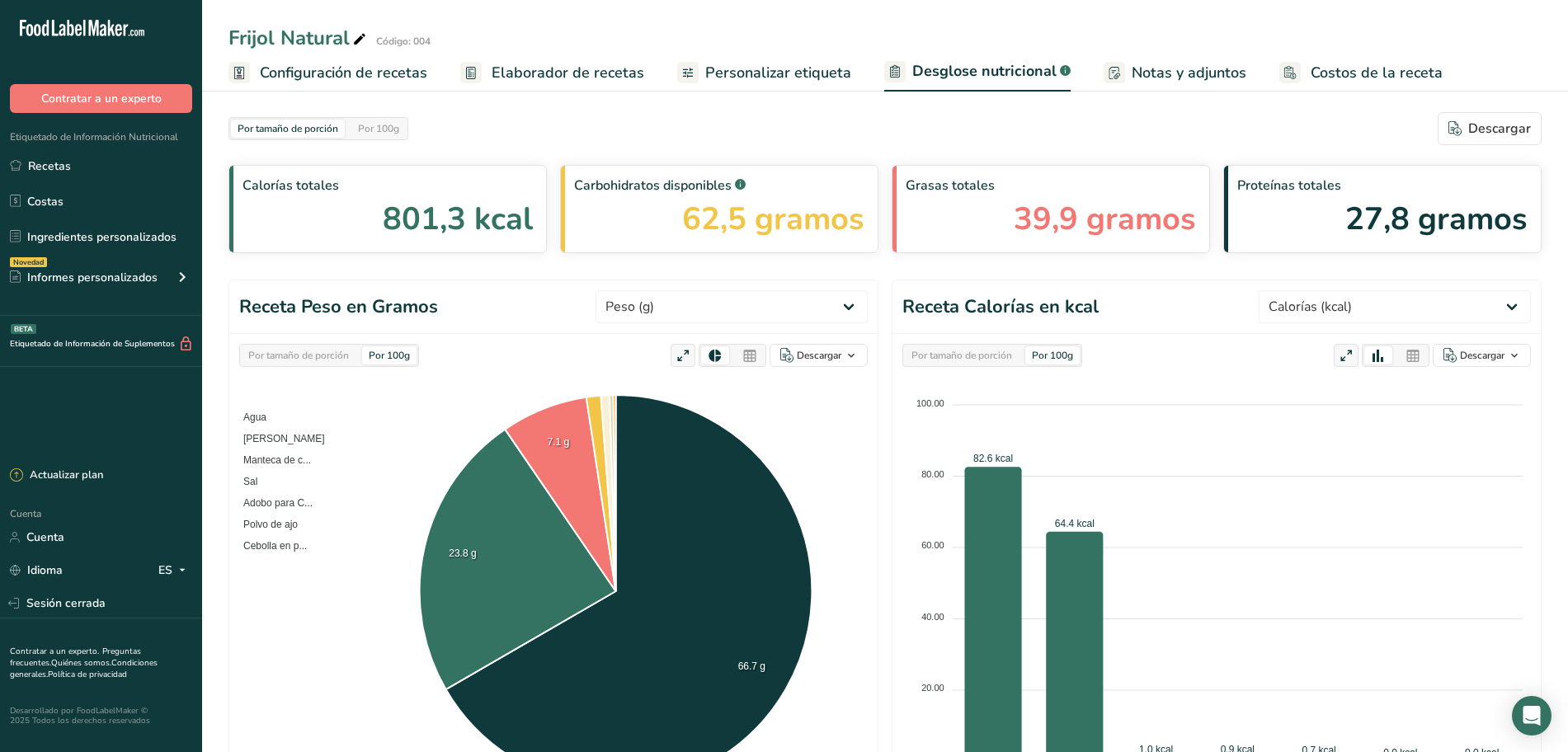
click at [594, 70] on font "Elaborador de recetas" at bounding box center [568, 72] width 153 height 20
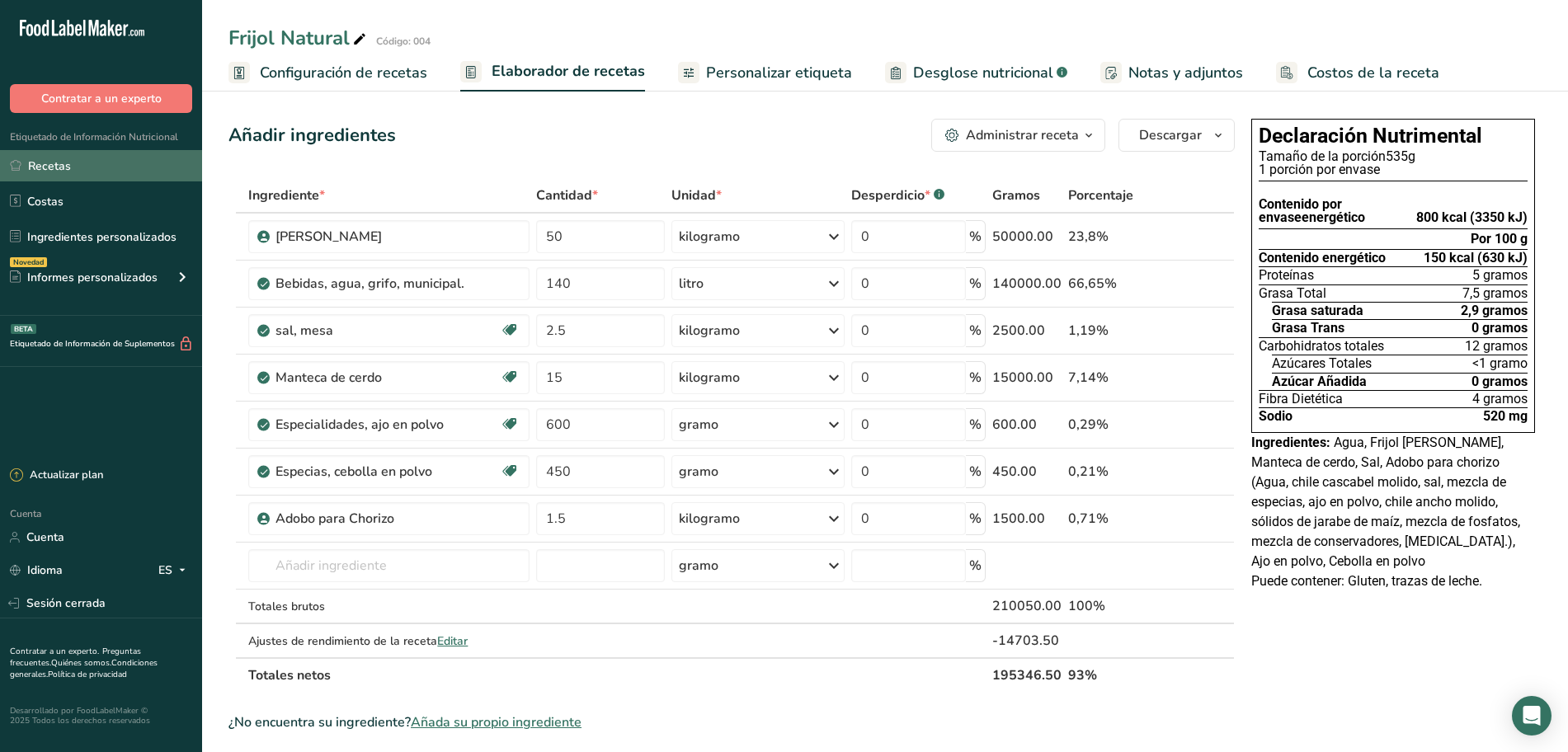
click at [105, 156] on link "Recetas" at bounding box center [100, 165] width 202 height 31
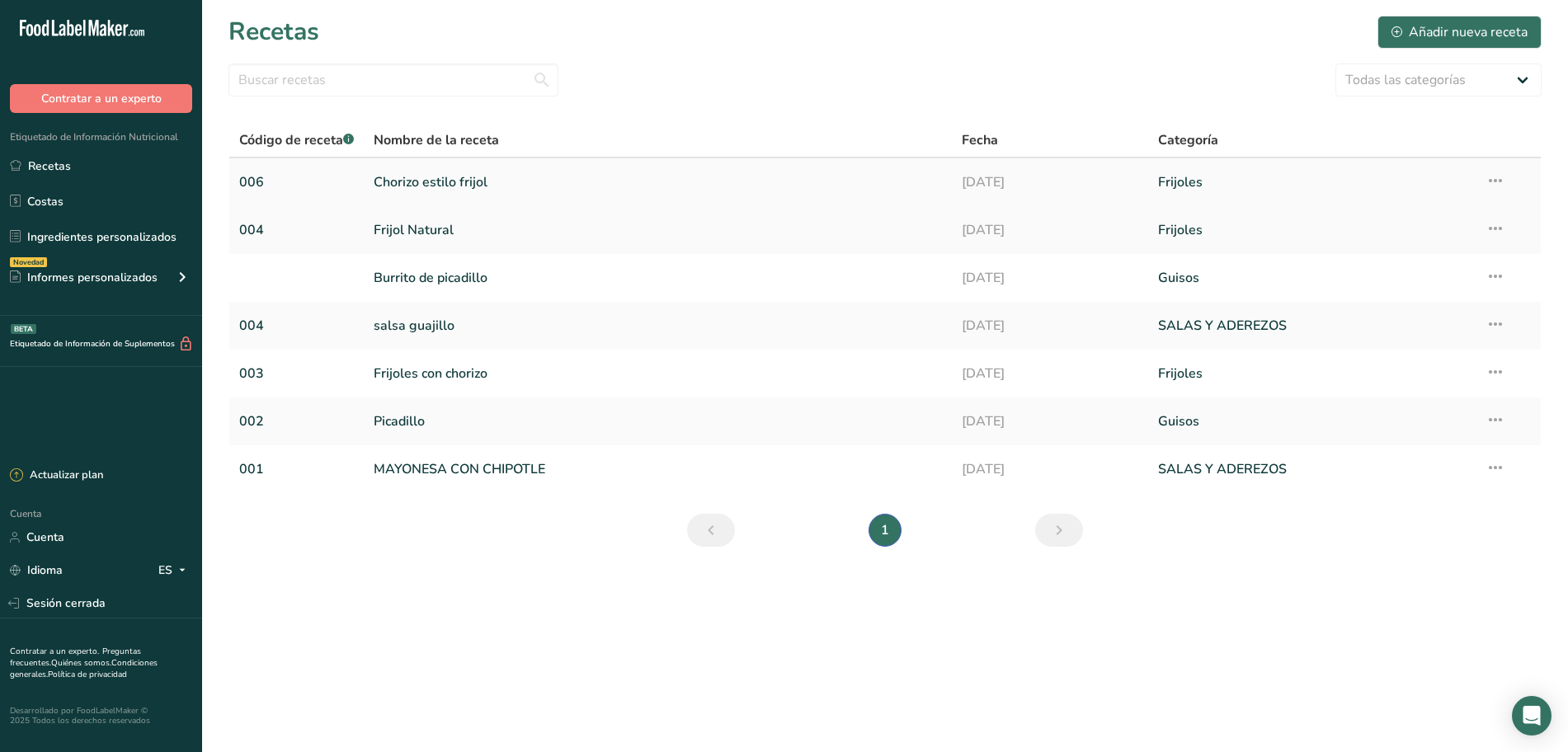
click at [481, 176] on font "Chorizo ​​estilo frijol" at bounding box center [430, 182] width 114 height 18
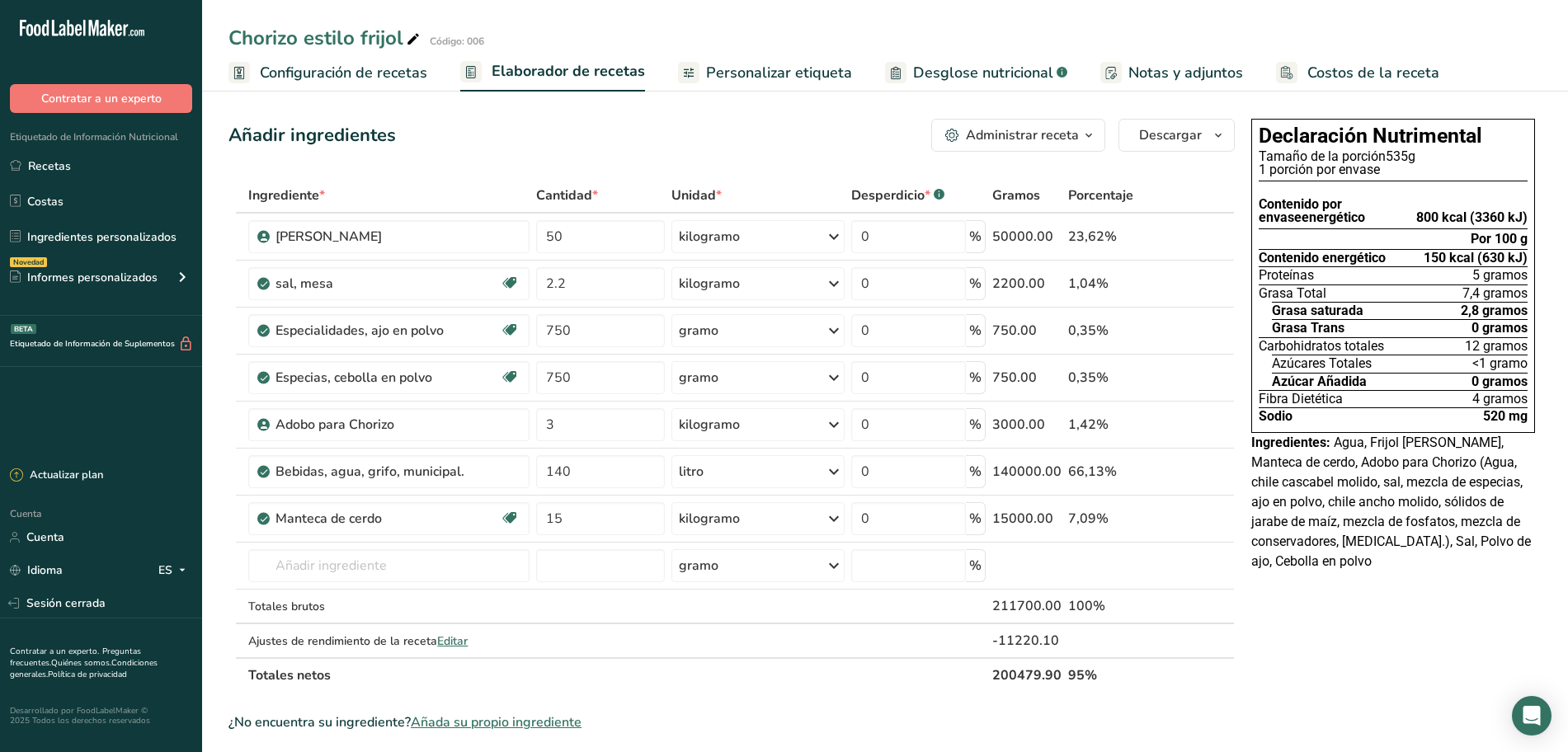
click at [942, 73] on font "Desglose nutricional" at bounding box center [983, 72] width 140 height 20
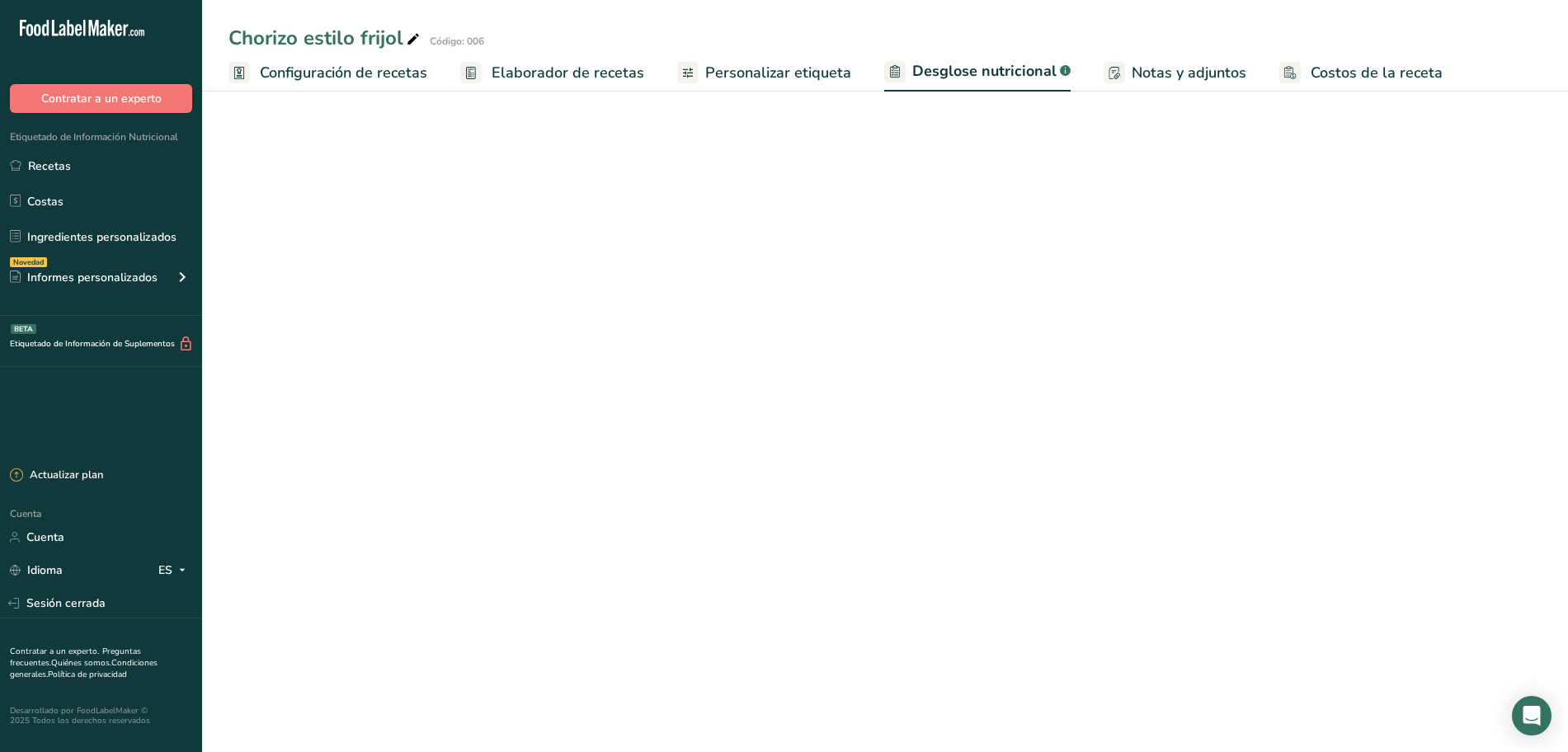
select select "Calories"
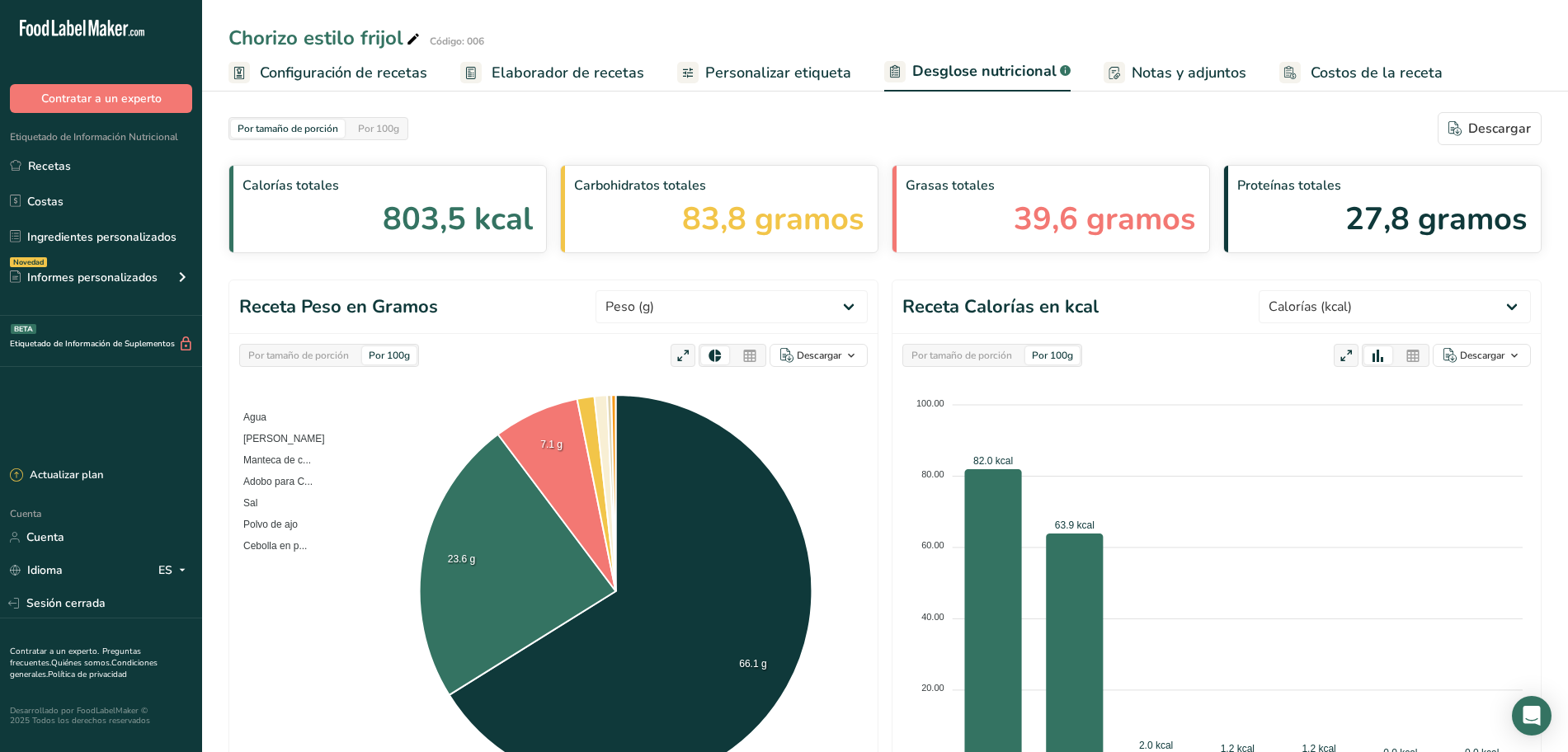
click at [578, 66] on font "Elaborador de recetas" at bounding box center [568, 72] width 153 height 20
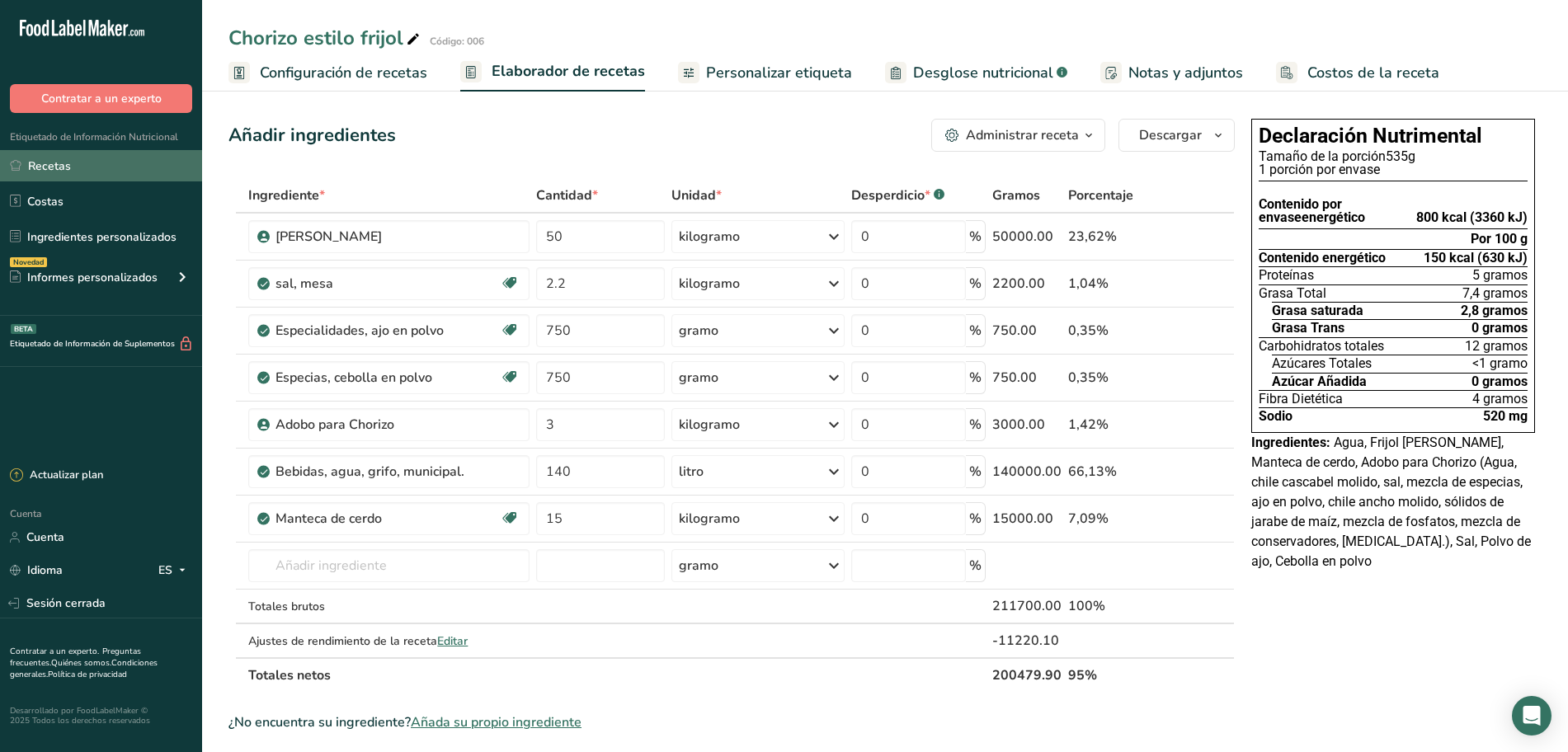
click at [117, 162] on link "Recetas" at bounding box center [100, 165] width 202 height 31
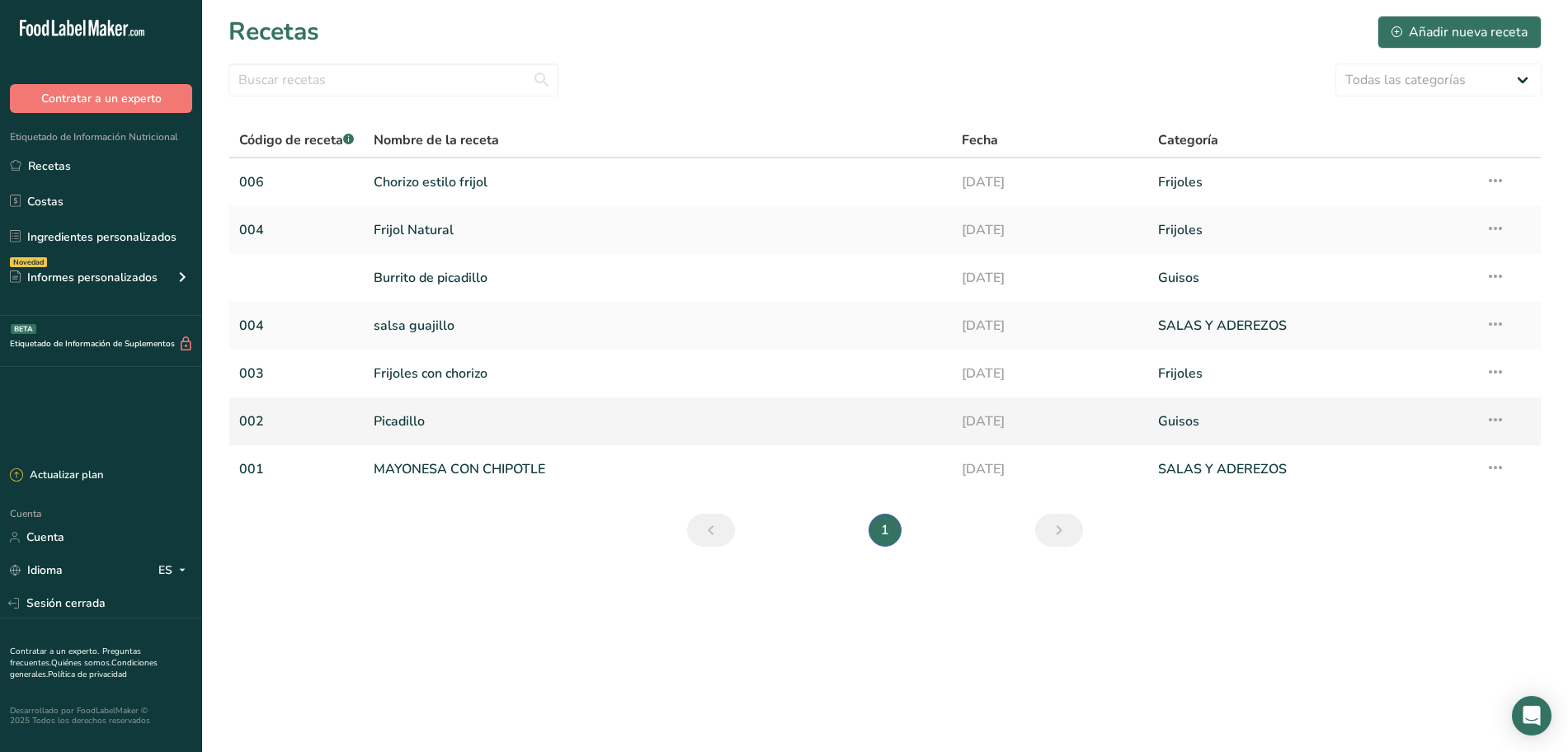
click at [412, 422] on font "Picadillo" at bounding box center [399, 421] width 51 height 18
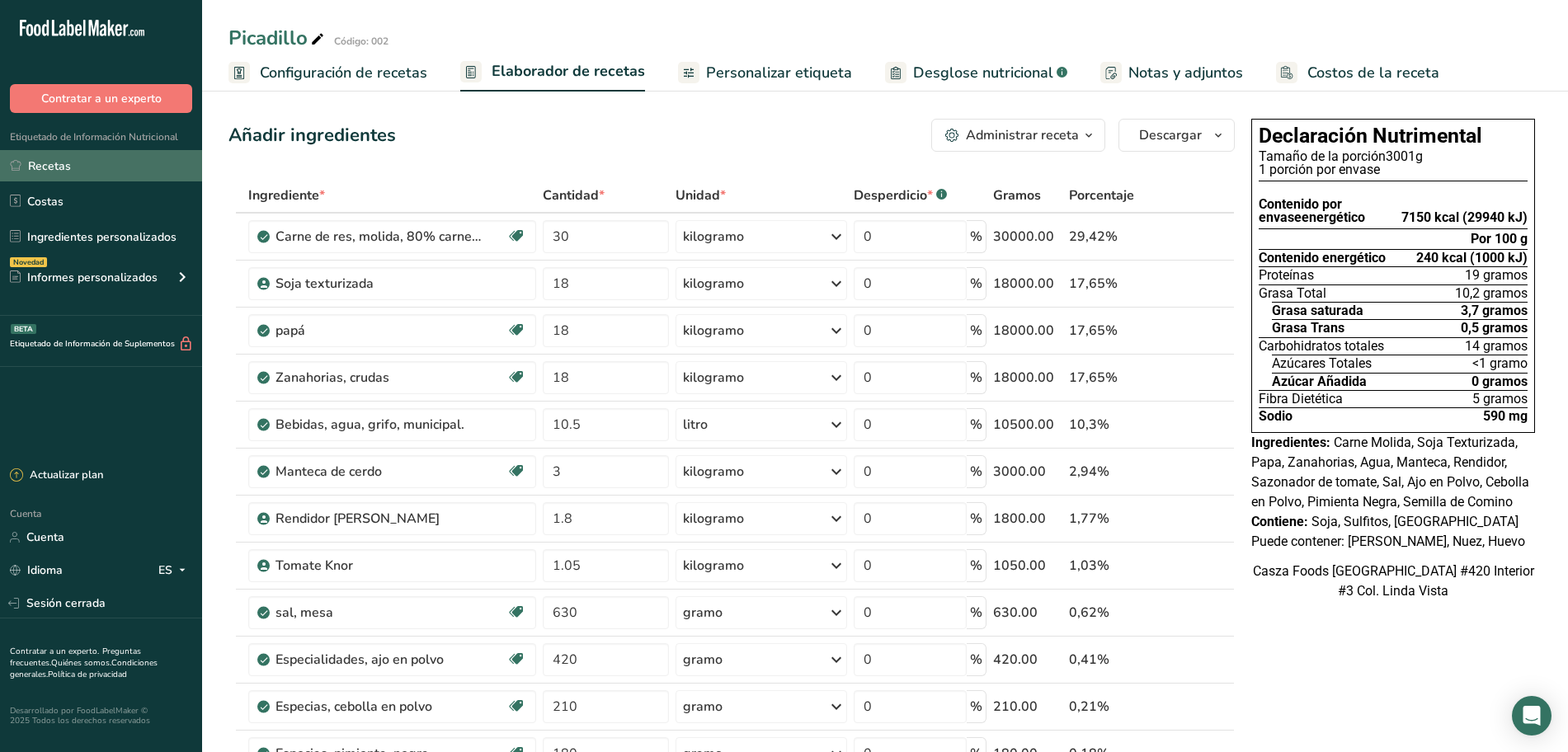
click at [110, 158] on link "Recetas" at bounding box center [100, 165] width 202 height 31
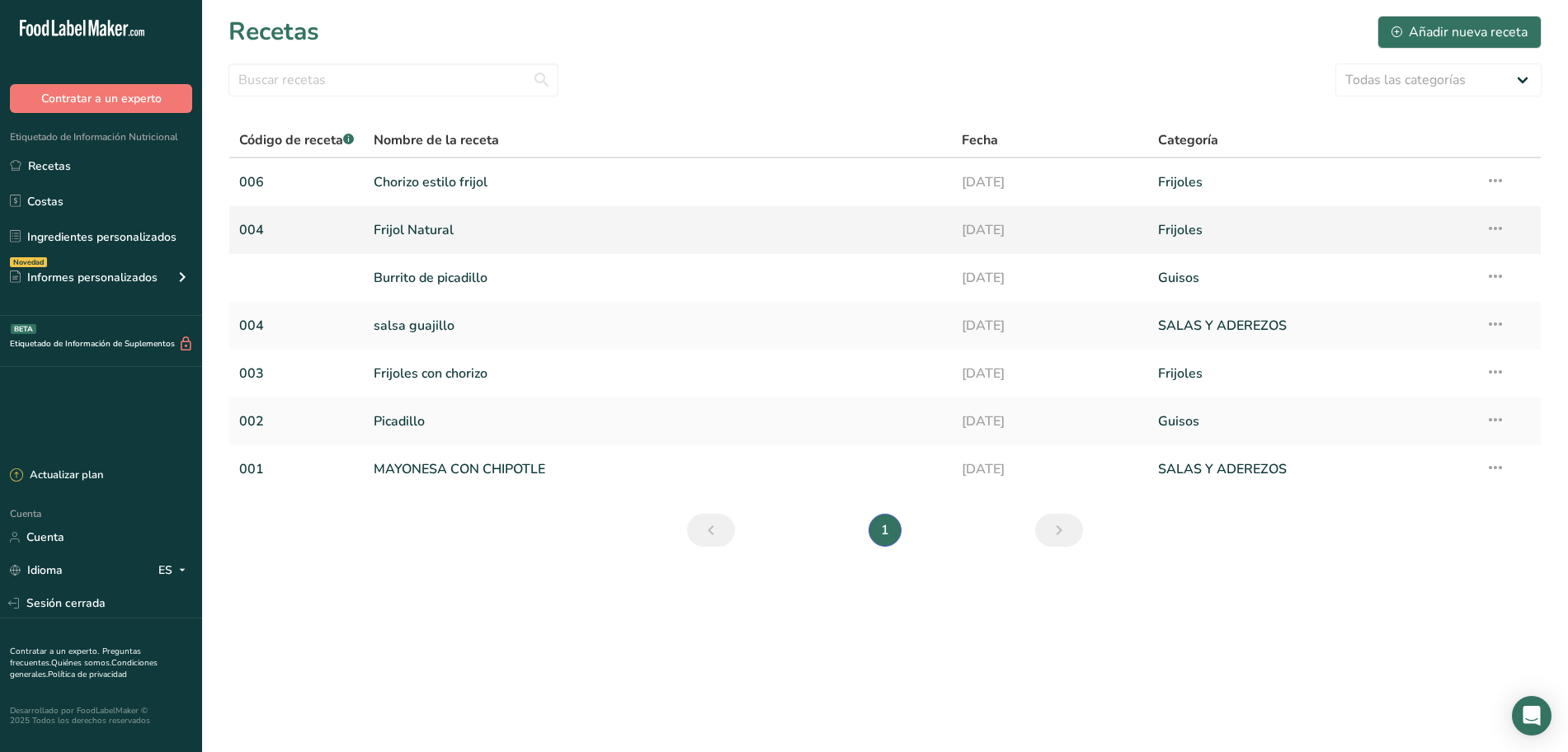
click at [460, 239] on link "Frijol Natural" at bounding box center [658, 230] width 568 height 35
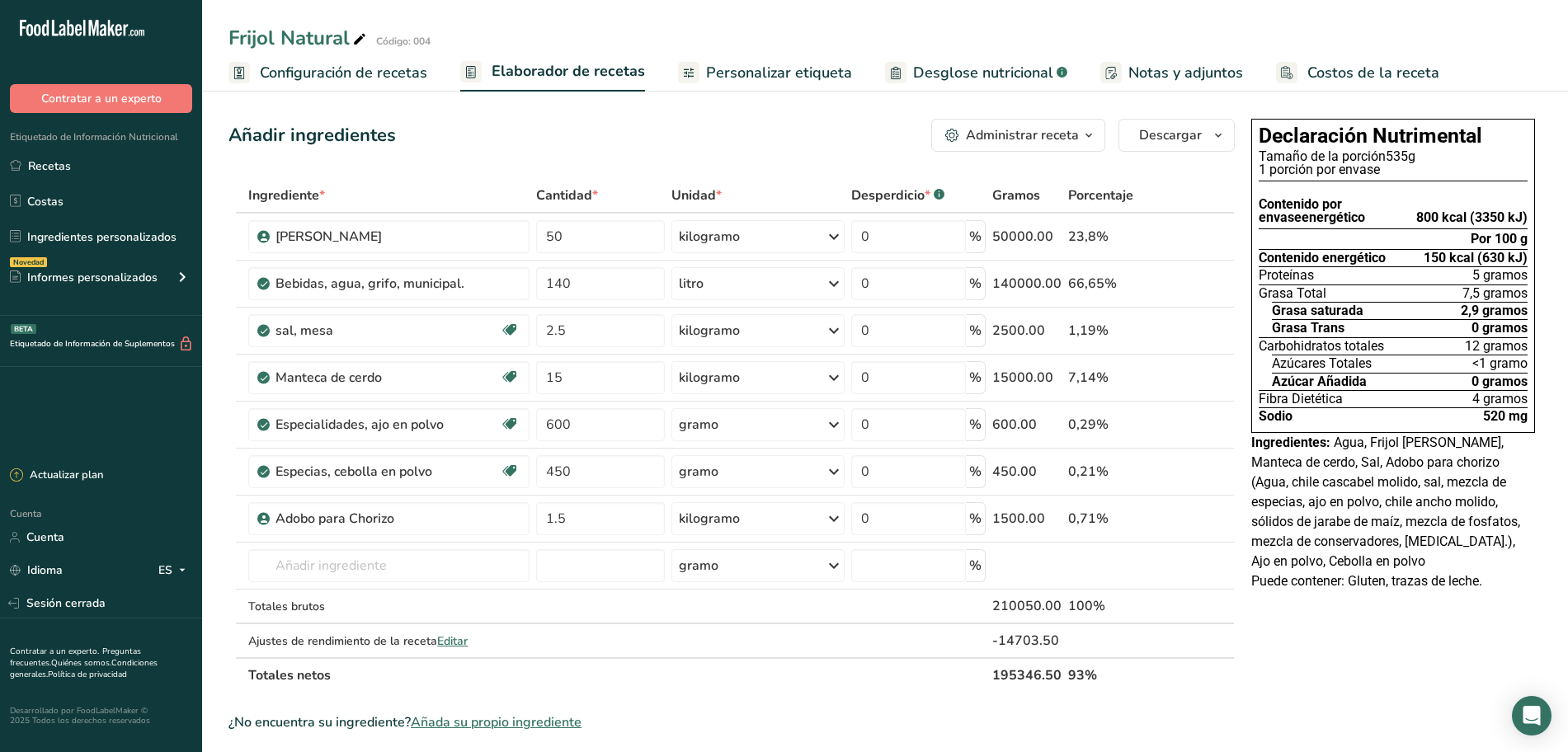
click at [958, 75] on font "Desglose nutricional" at bounding box center [983, 72] width 140 height 20
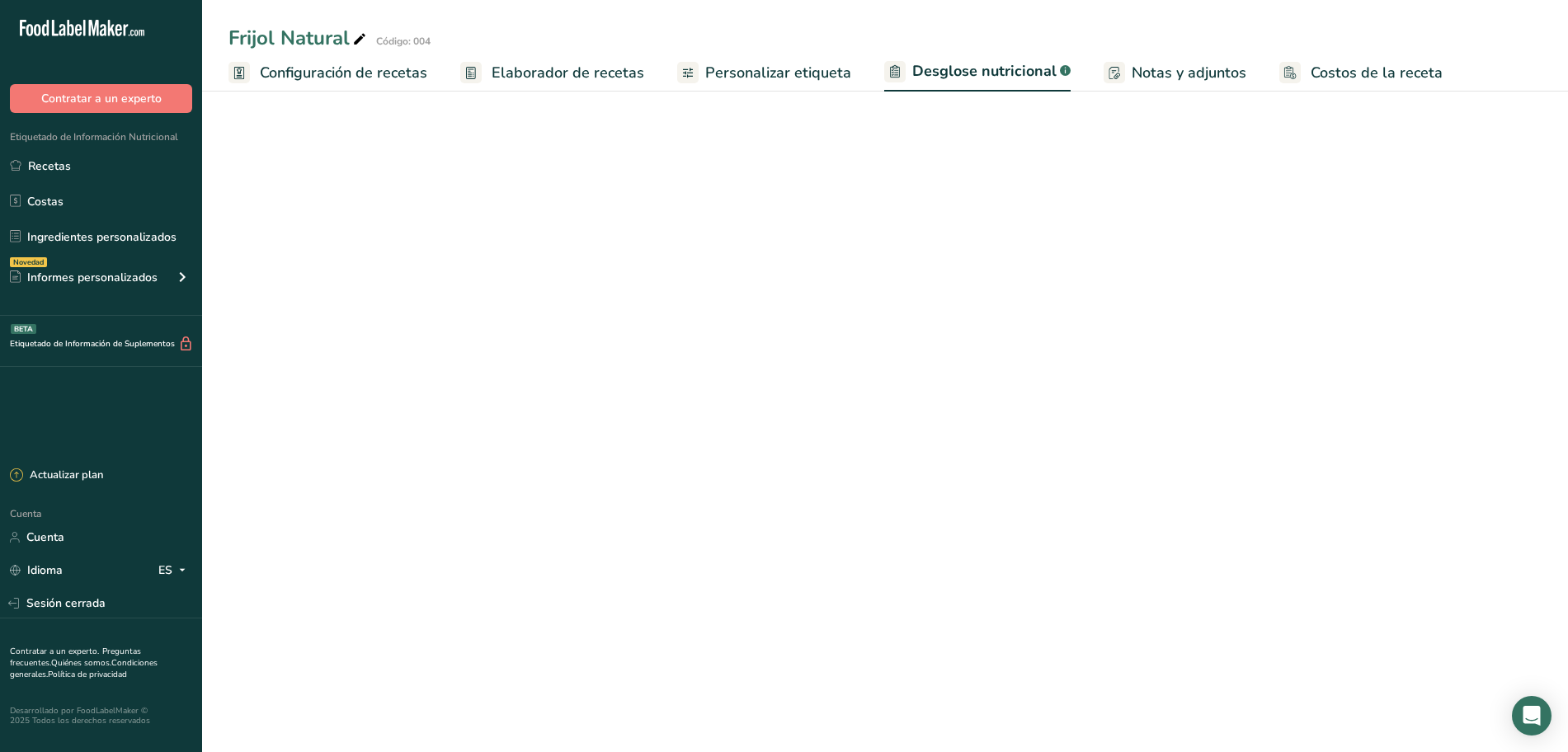
select select "Calories"
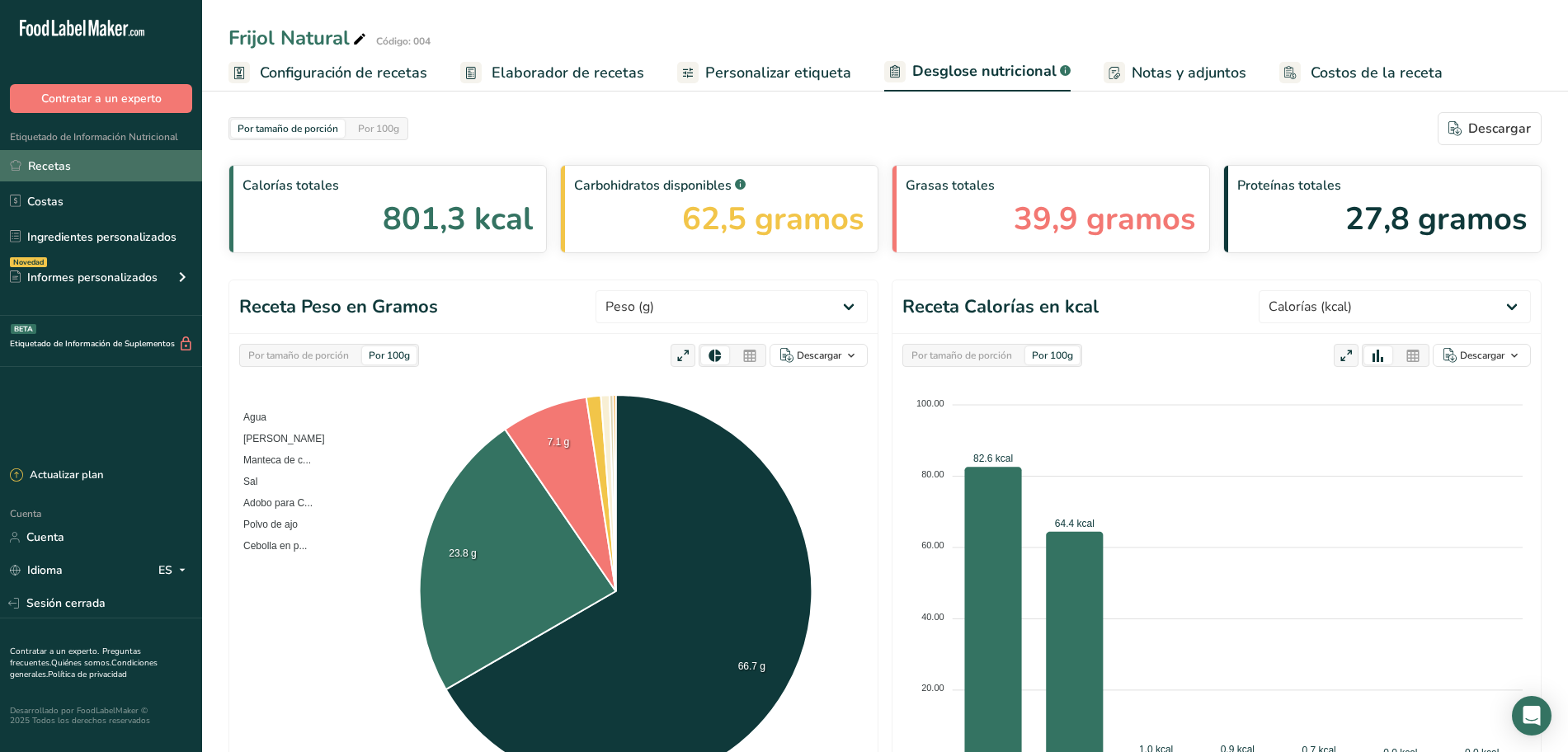
click at [71, 167] on link "Recetas" at bounding box center [100, 165] width 202 height 31
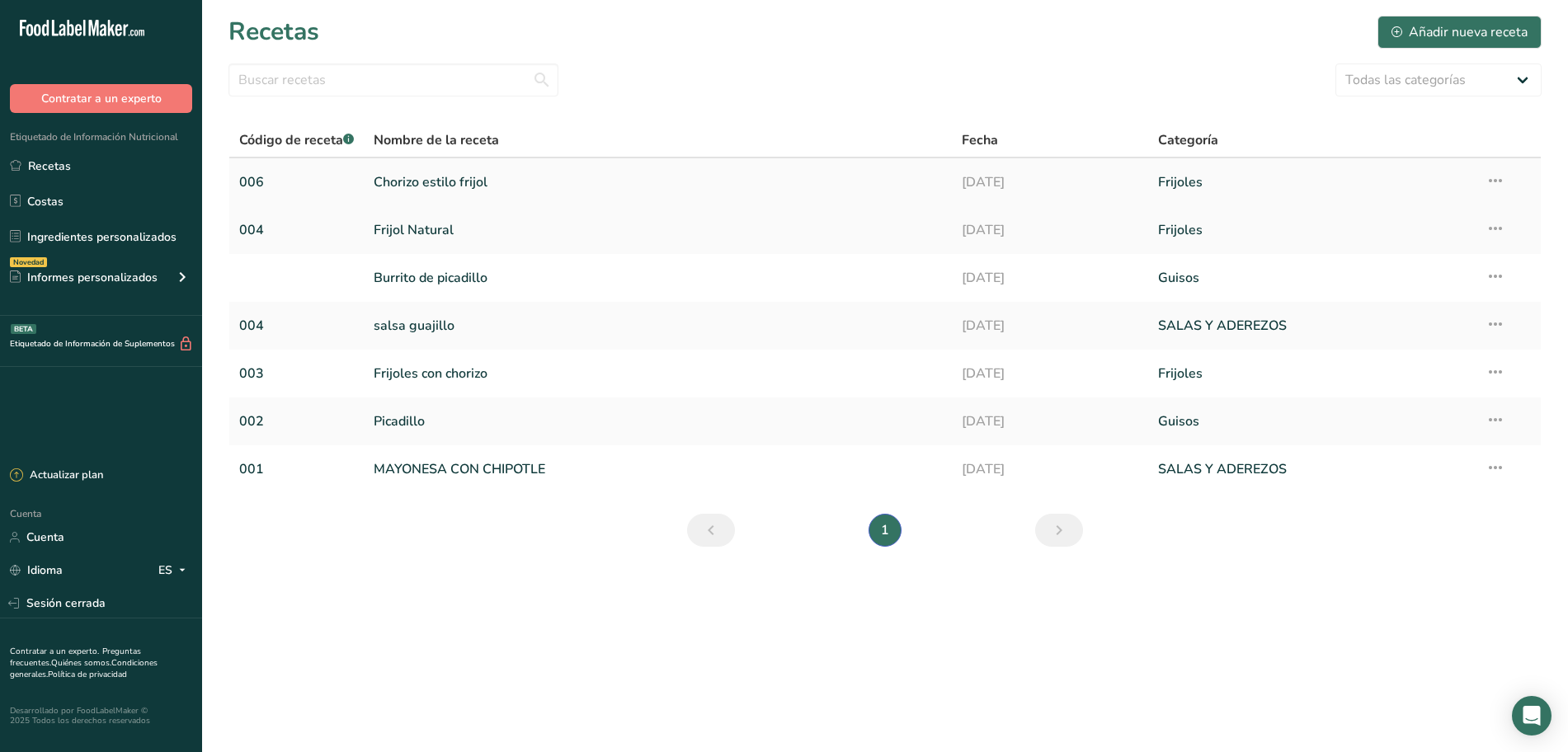
click at [462, 183] on font "Chorizo ​​estilo frijol" at bounding box center [430, 182] width 114 height 18
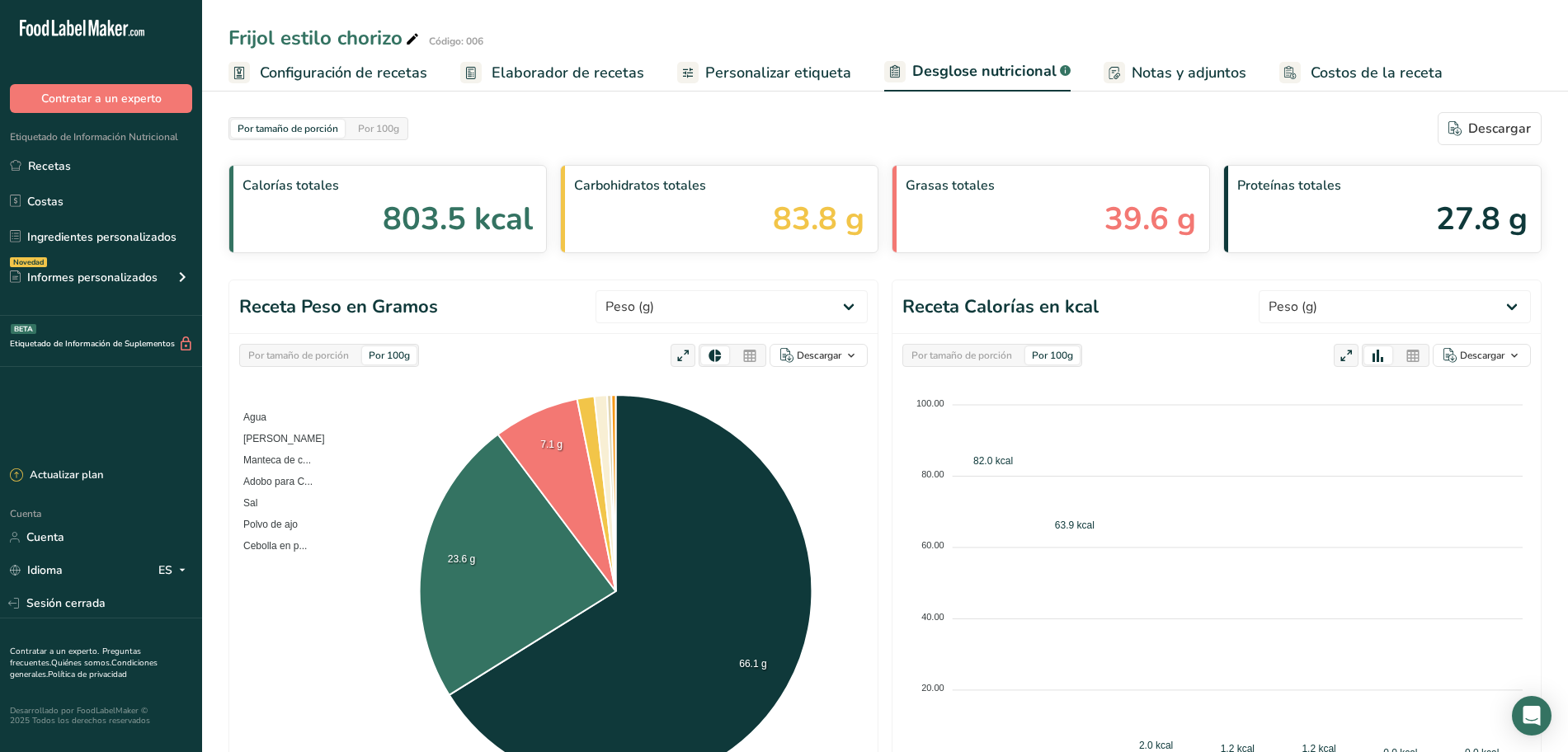
select select "Calories"
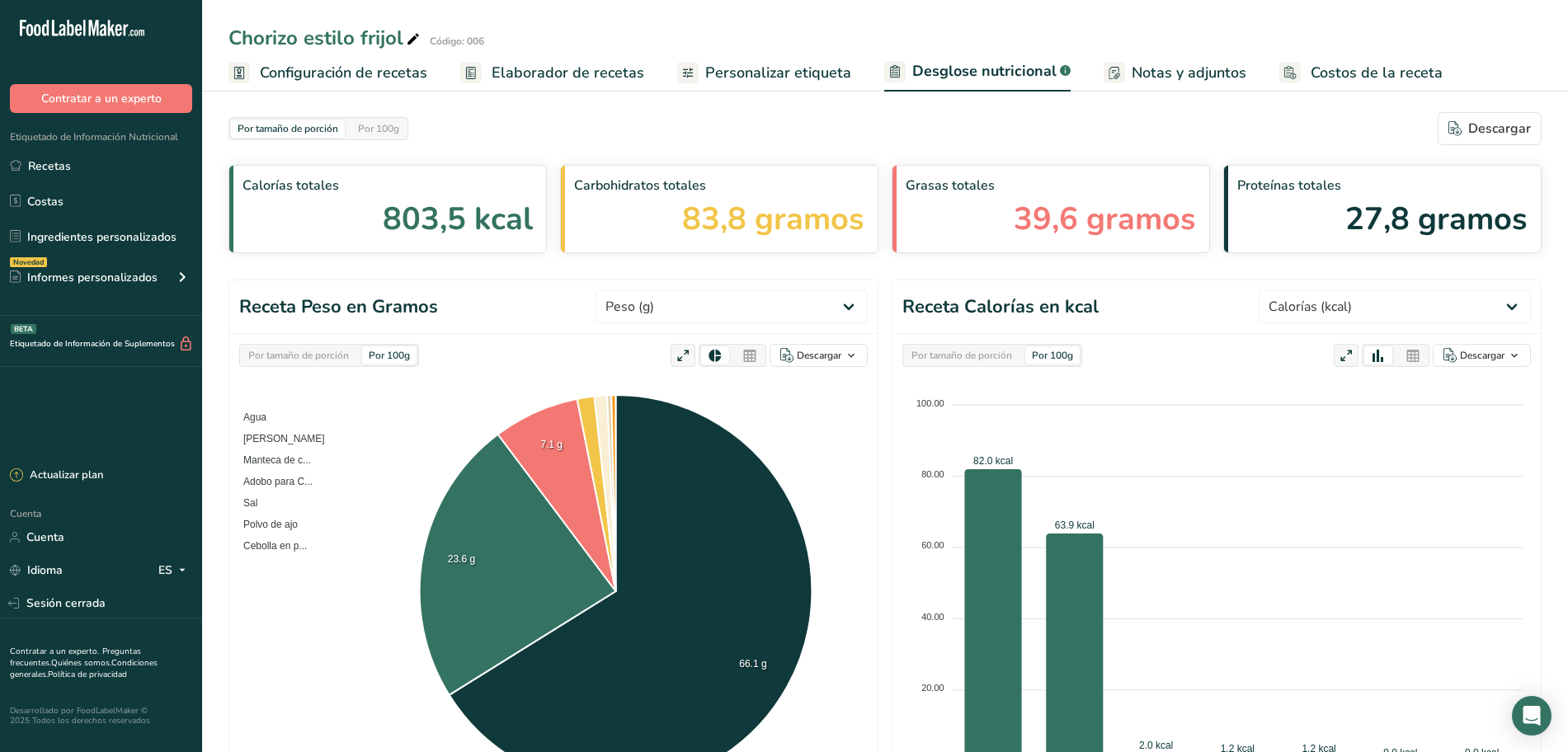
click at [564, 67] on font "Elaborador de recetas" at bounding box center [568, 72] width 153 height 20
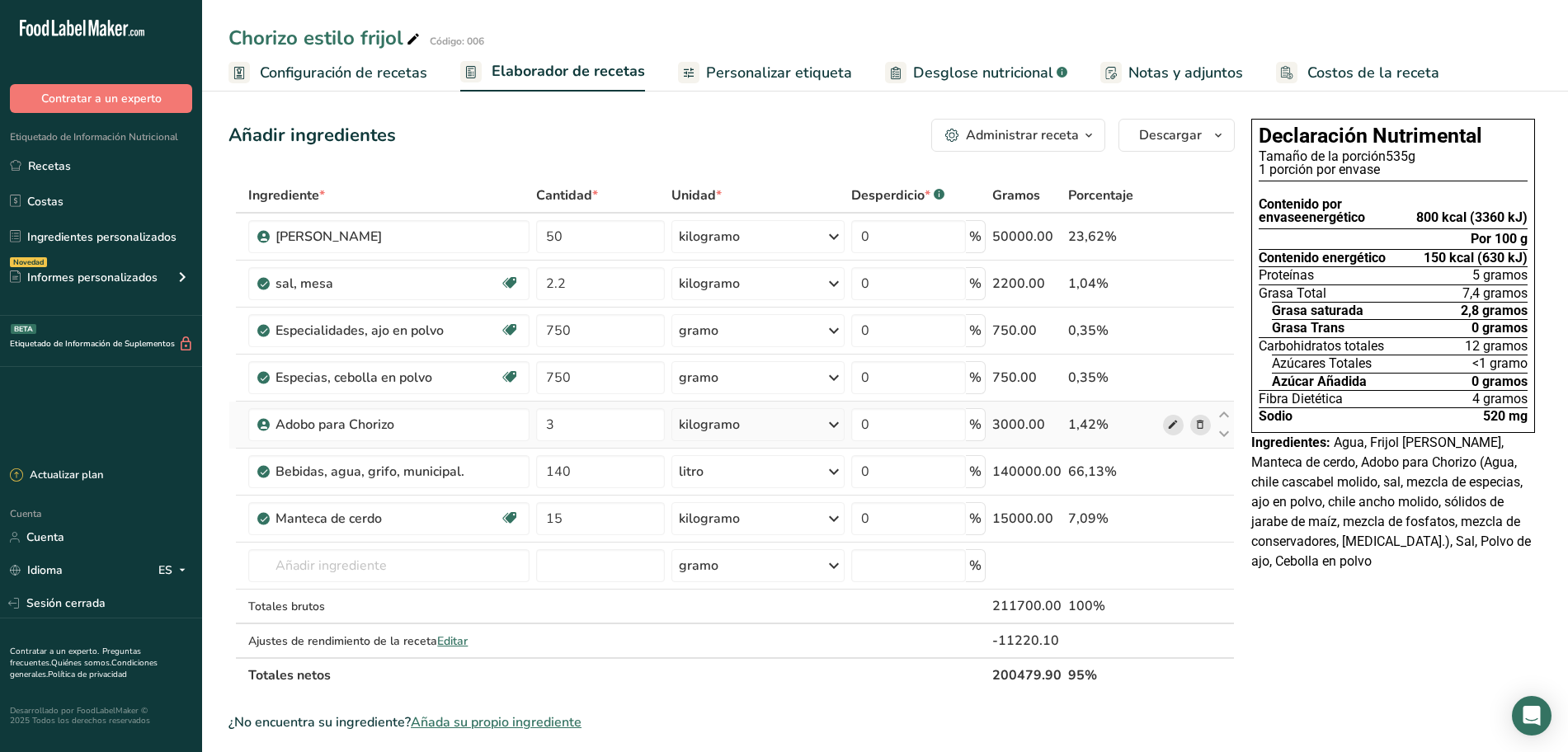
click at [1171, 426] on icon at bounding box center [1173, 425] width 11 height 17
click at [107, 170] on link "Recetas" at bounding box center [100, 165] width 202 height 31
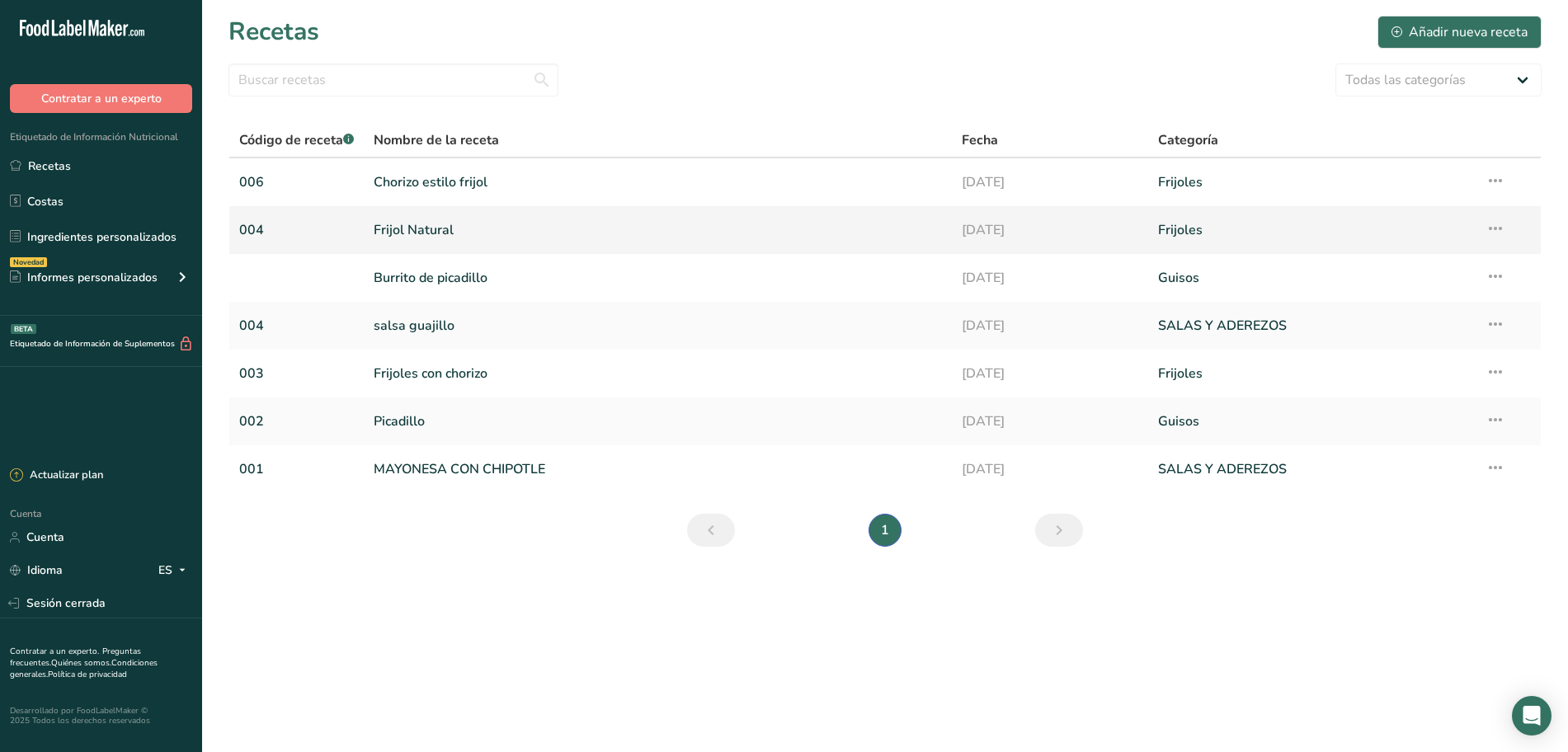
click at [424, 230] on font "Frijol Natural" at bounding box center [413, 229] width 80 height 18
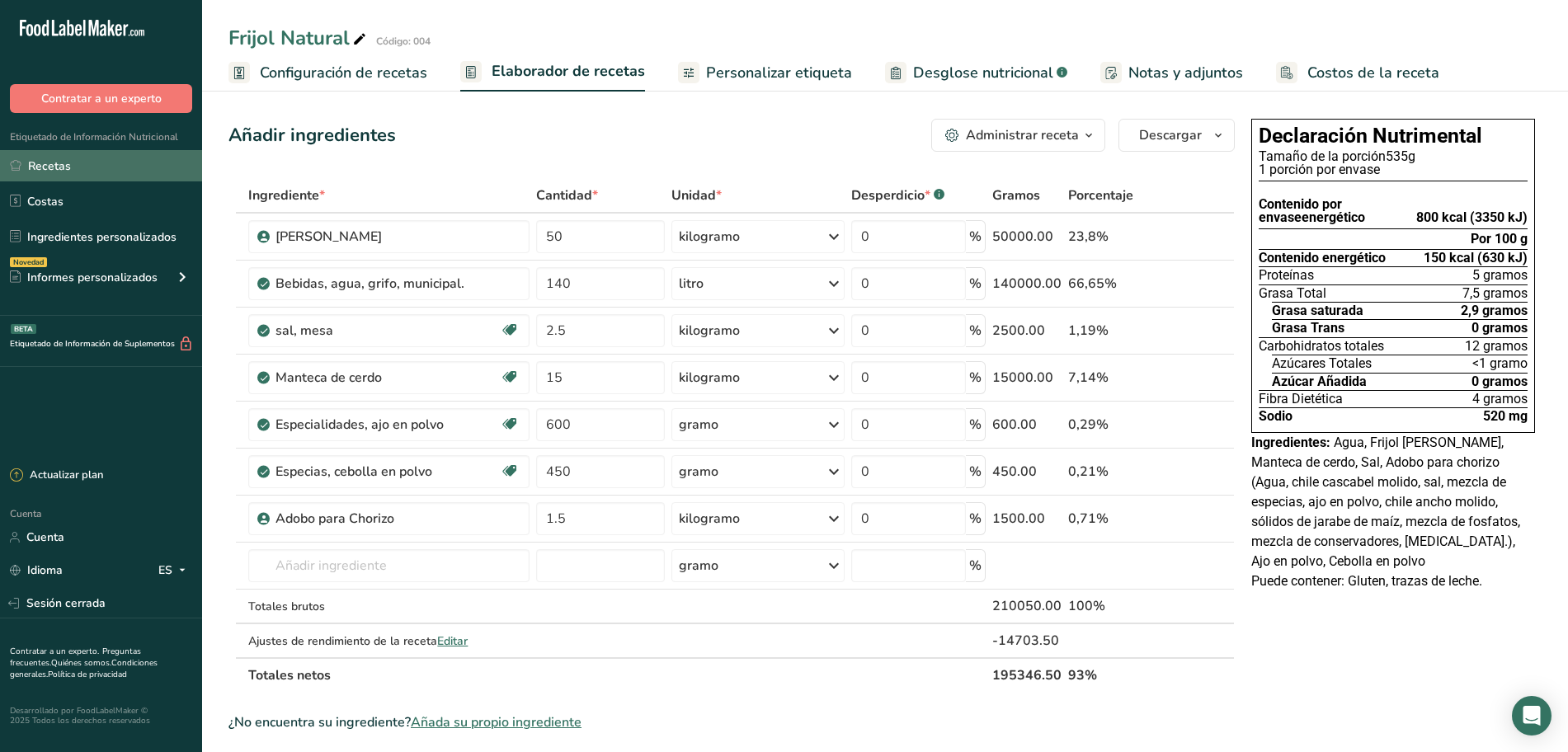
click at [114, 166] on link "Recetas" at bounding box center [100, 165] width 202 height 31
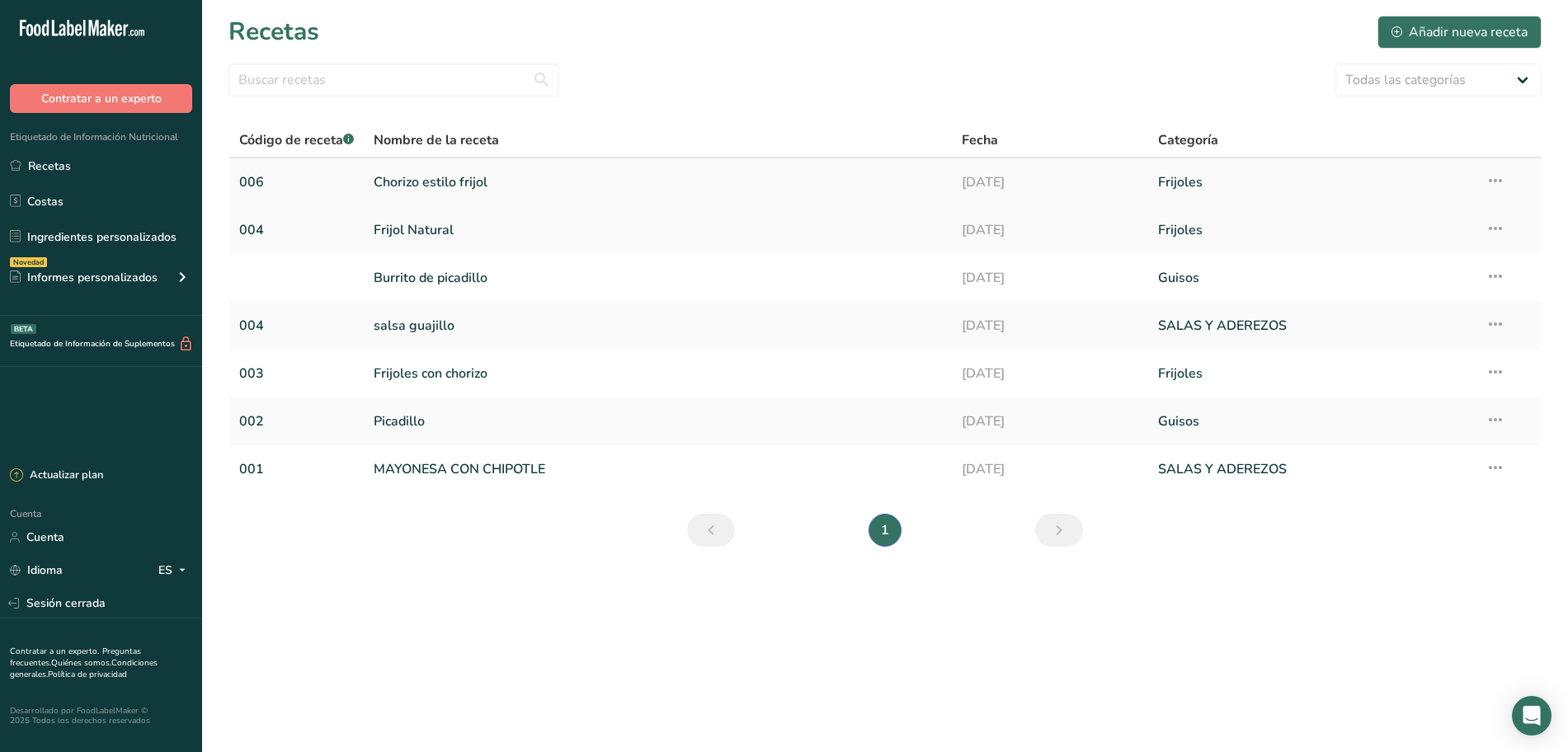
click at [478, 188] on font "Chorizo ​​estilo frijol" at bounding box center [430, 182] width 114 height 18
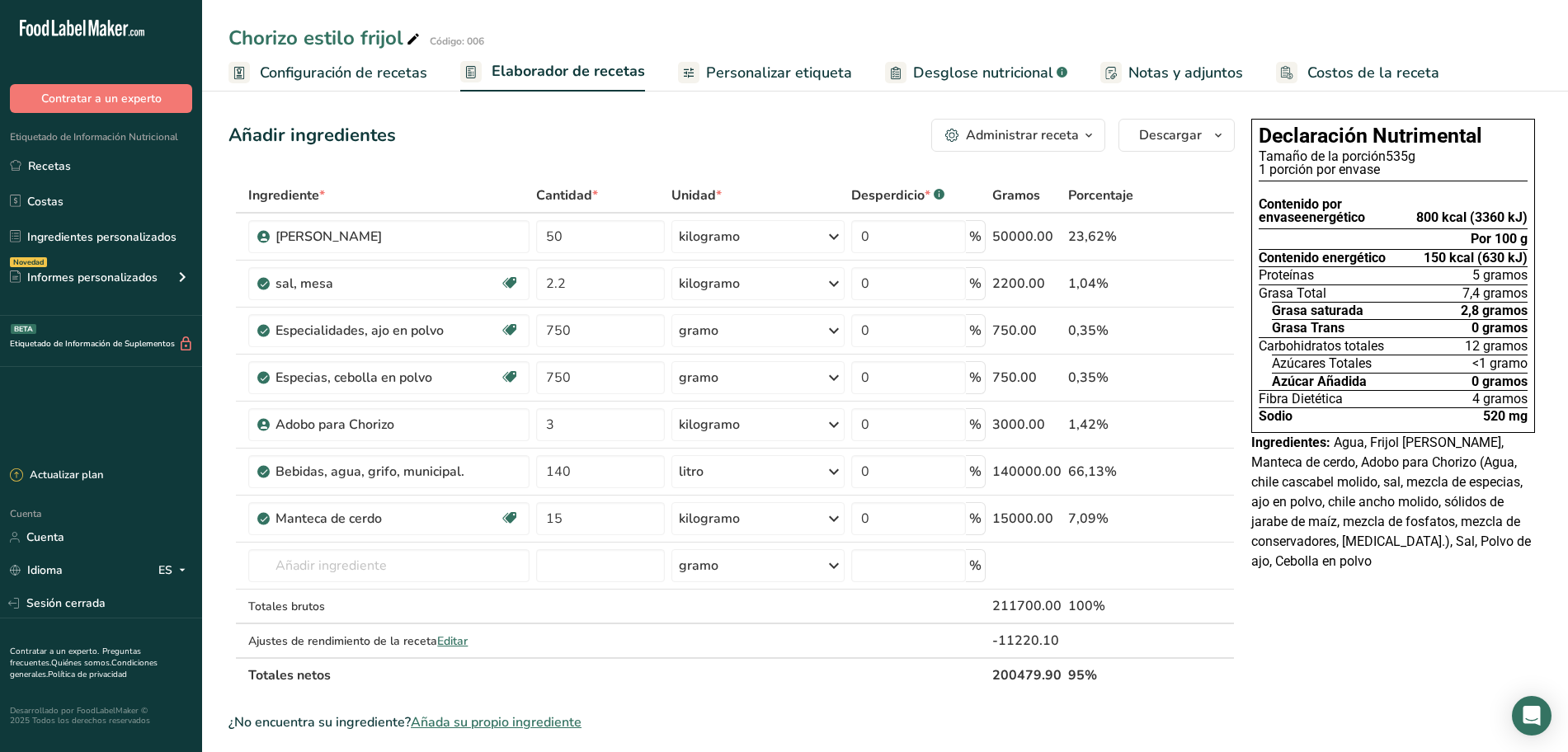
click at [935, 59] on link "Desglose nutricional .a-a{fill:#347362;}.b-a{fill:#fff;}" at bounding box center [976, 72] width 182 height 37
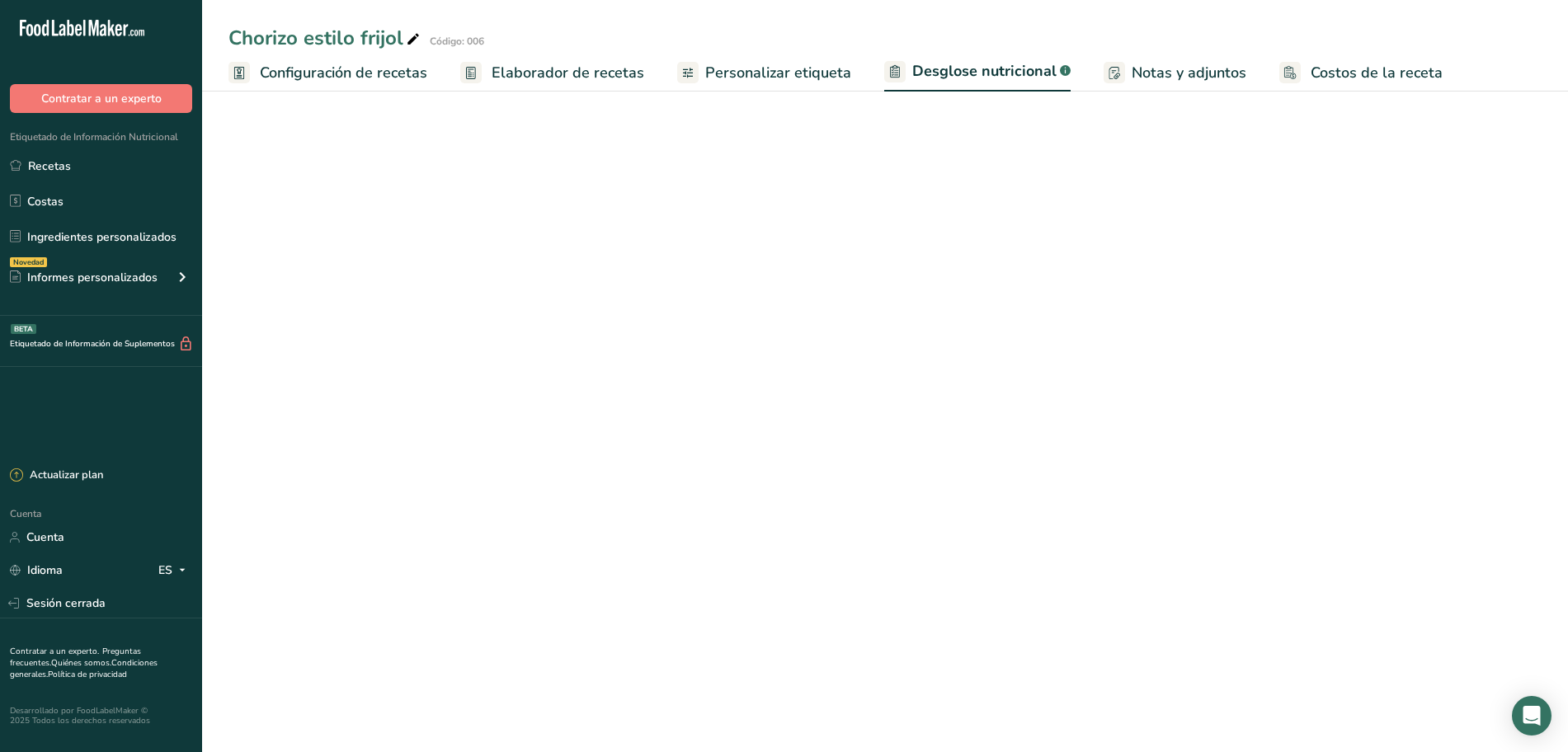
select select "Calories"
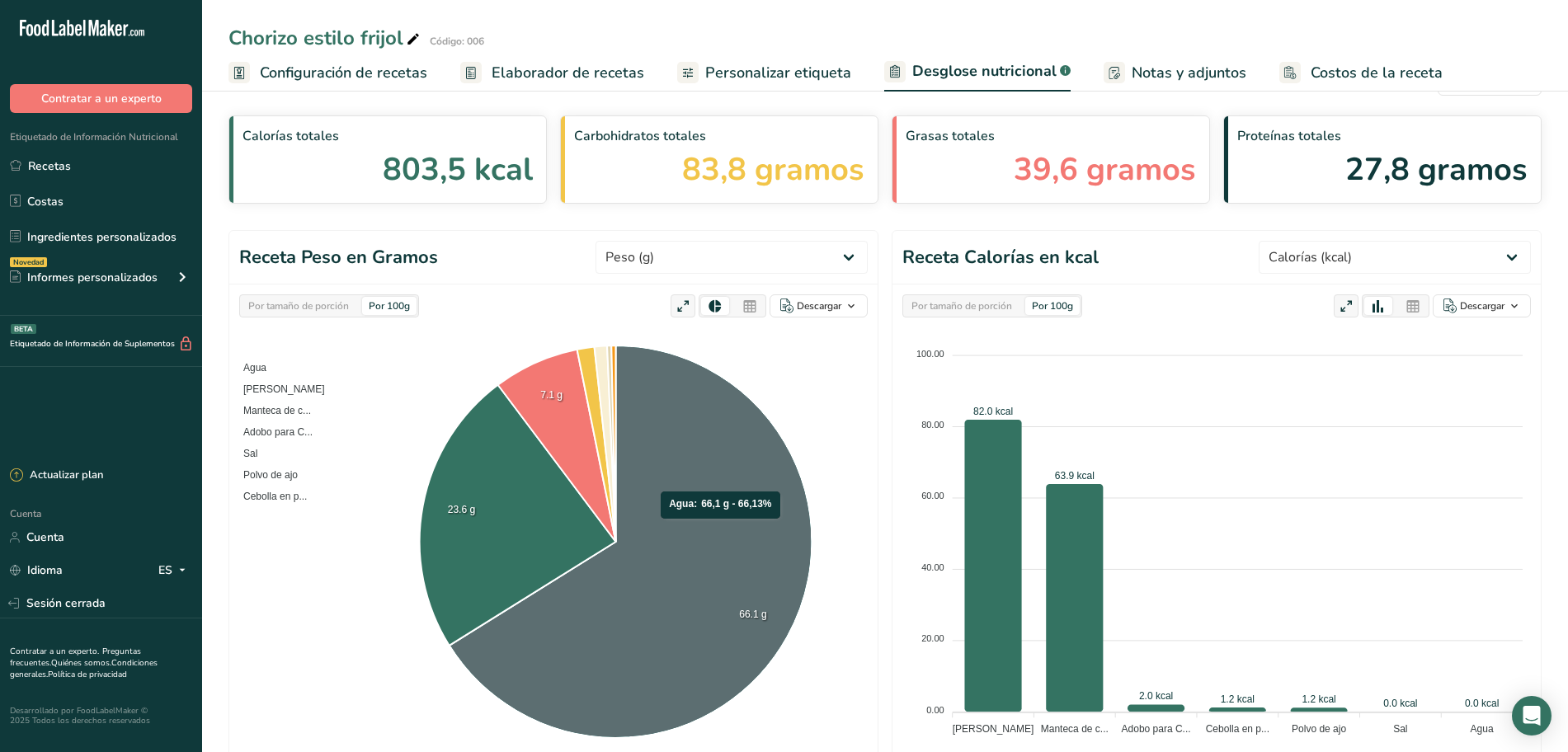
scroll to position [52, 0]
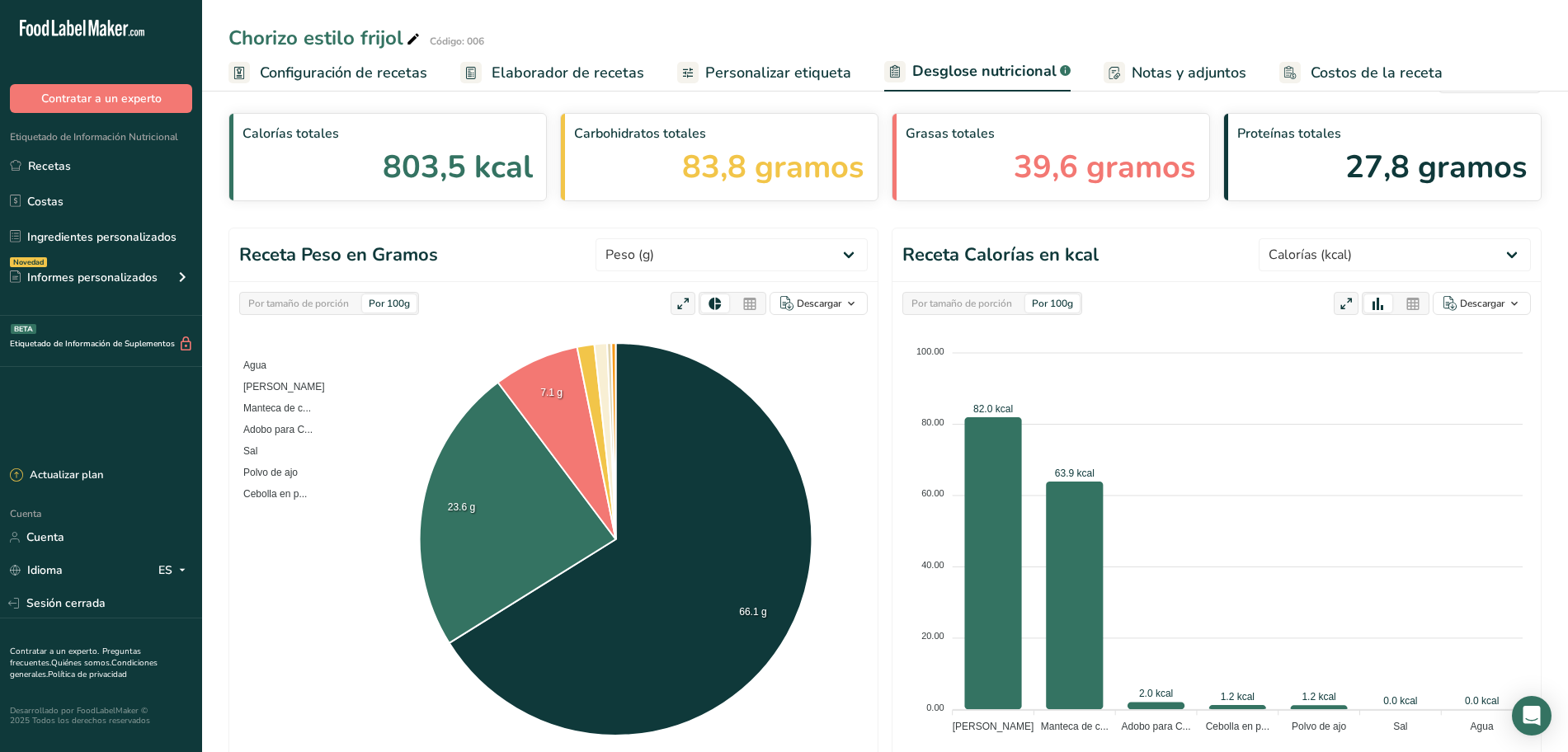
click at [532, 61] on link "Elaborador de recetas" at bounding box center [552, 72] width 184 height 37
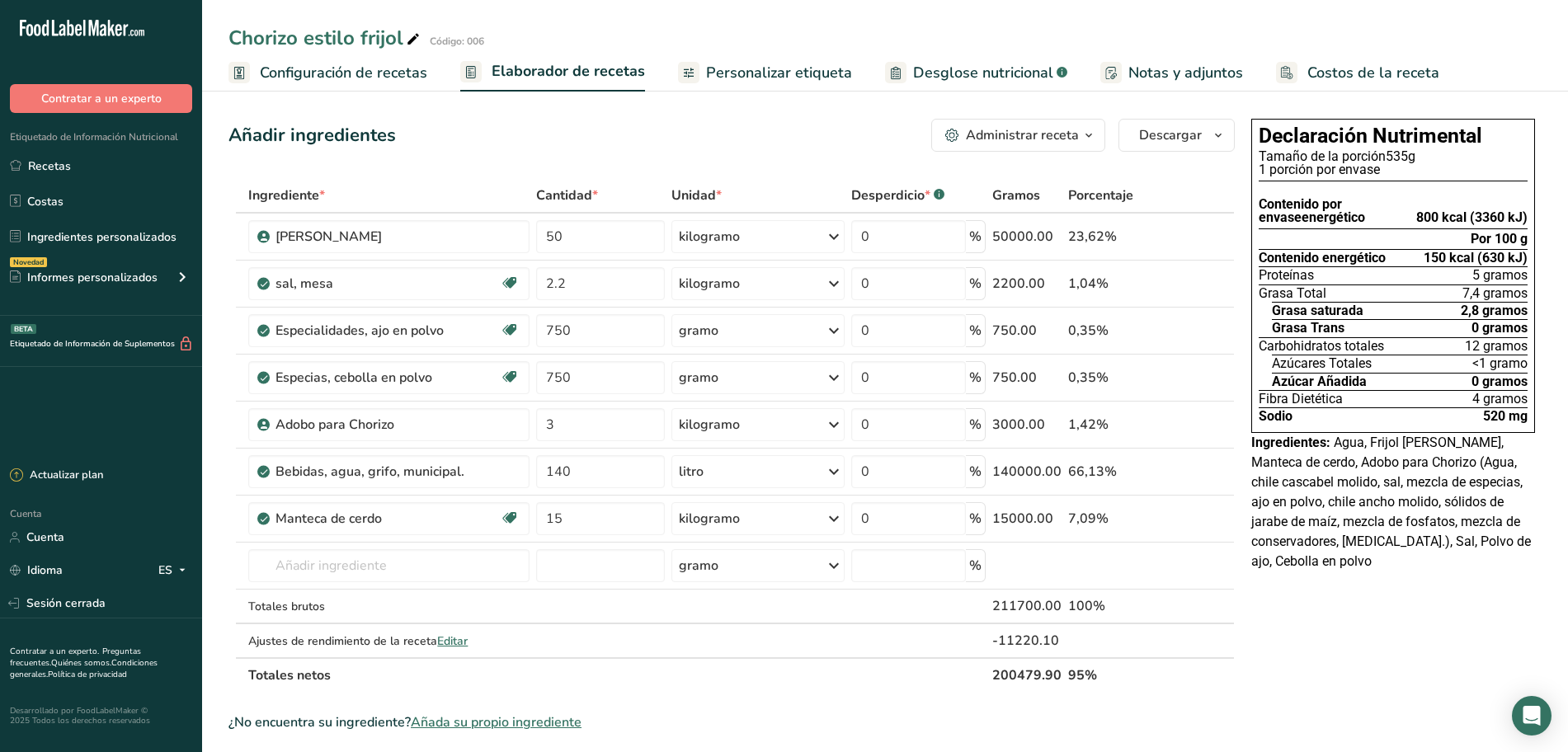
click at [387, 69] on font "Configuración de recetas" at bounding box center [343, 72] width 168 height 20
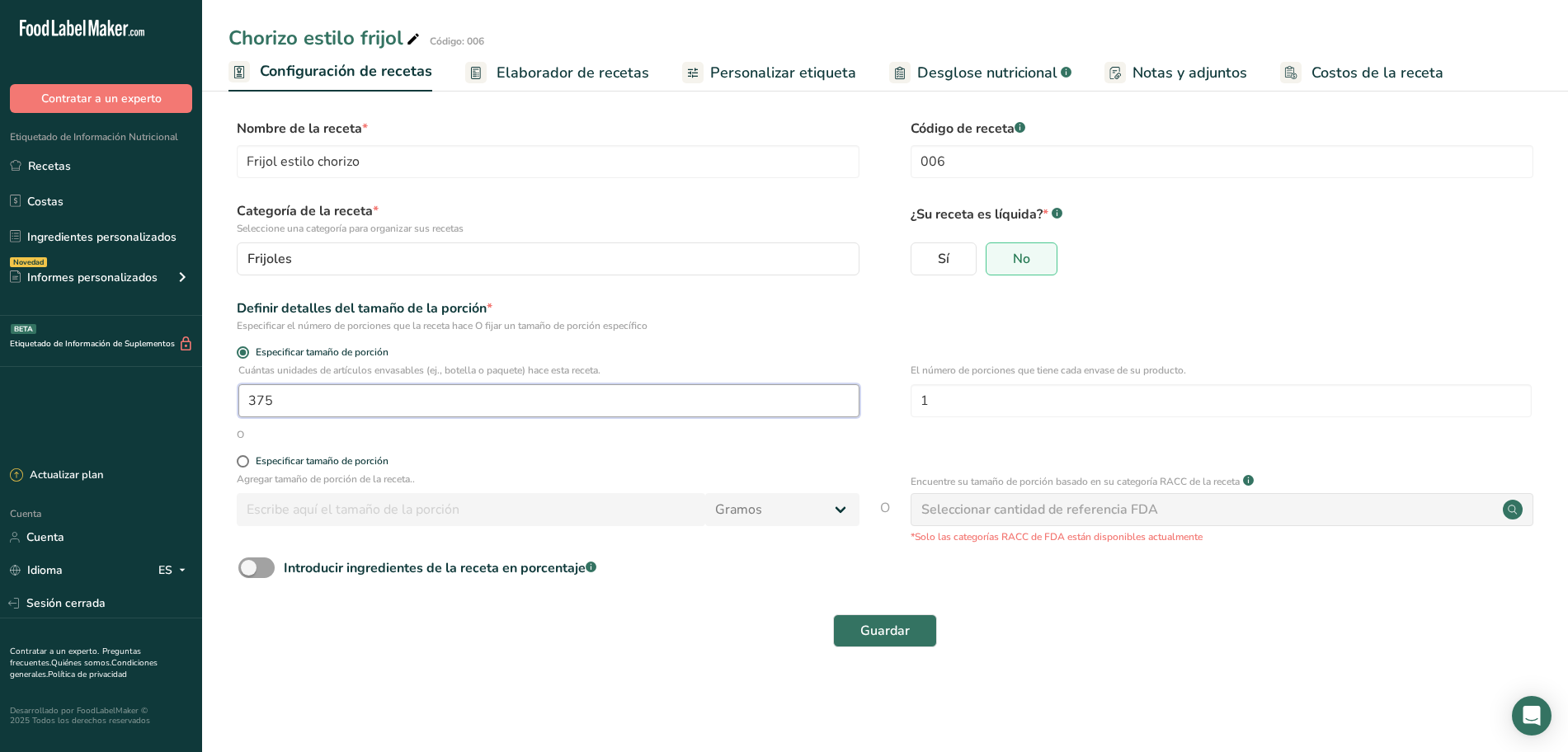
click at [391, 405] on input "375" at bounding box center [550, 401] width 622 height 33
type input "374"
click at [858, 622] on button "Guardar" at bounding box center [885, 631] width 104 height 33
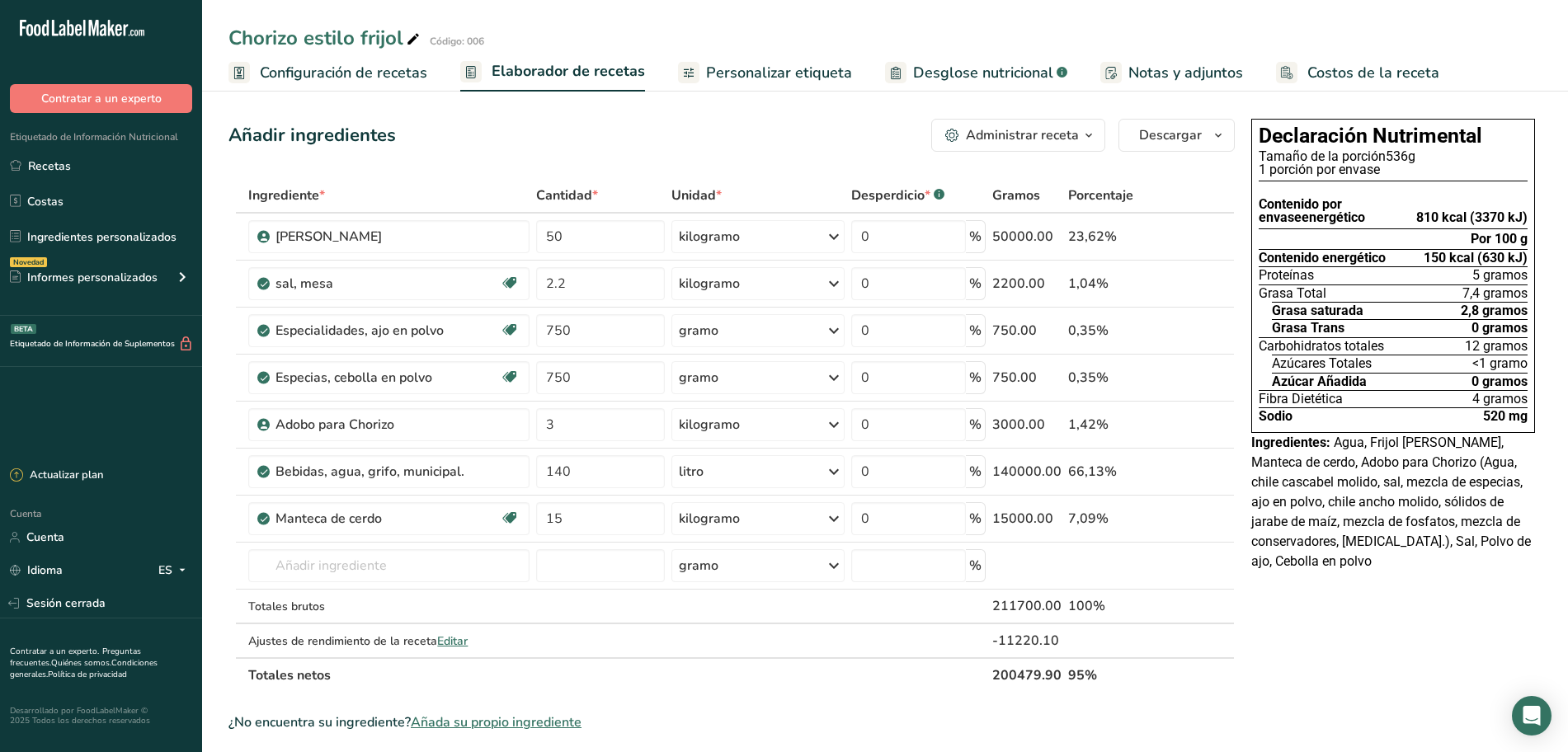
click at [412, 76] on font "Configuración de recetas" at bounding box center [343, 72] width 168 height 20
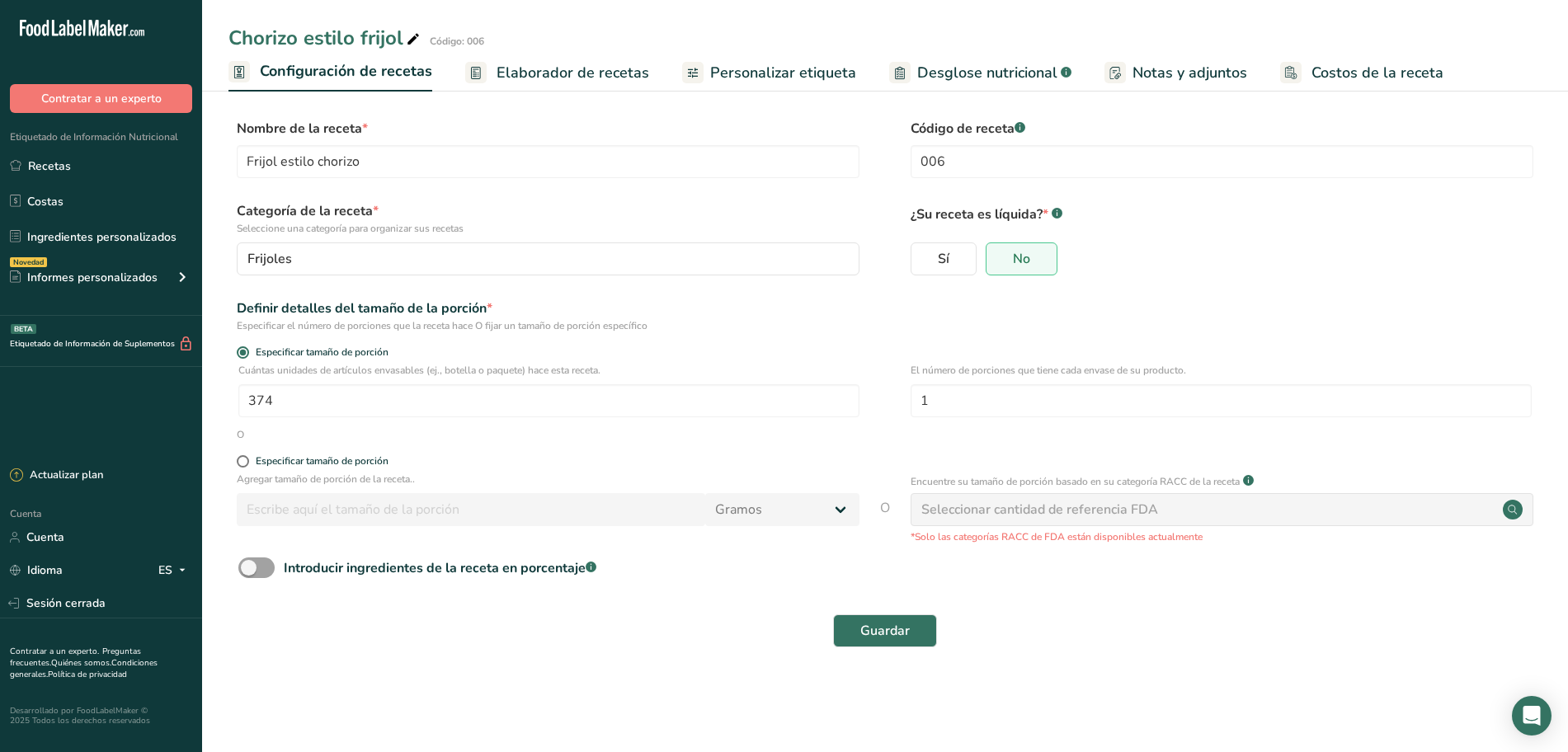
click at [595, 69] on font "Elaborador de recetas" at bounding box center [572, 72] width 153 height 20
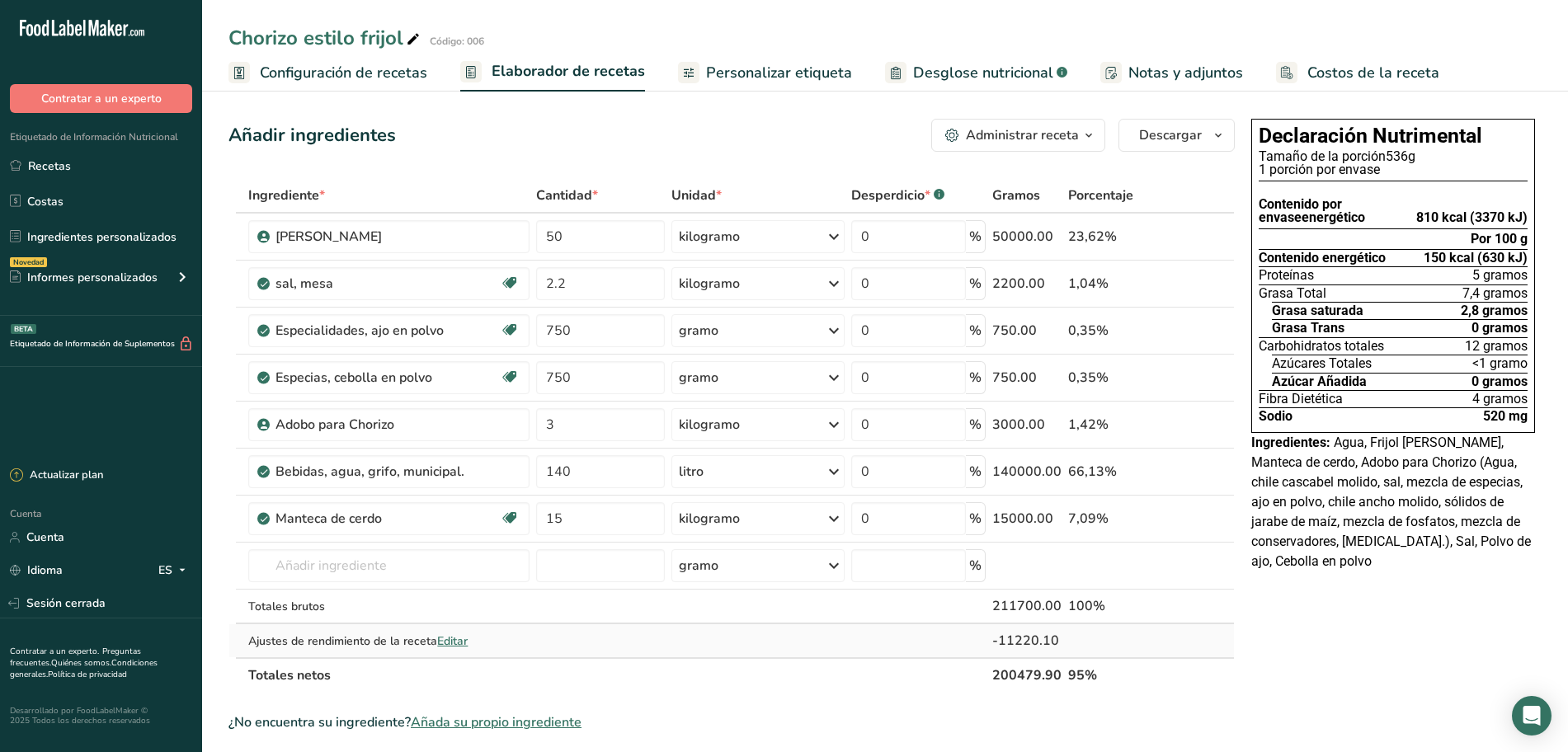
click at [460, 639] on font "Editar" at bounding box center [453, 641] width 30 height 16
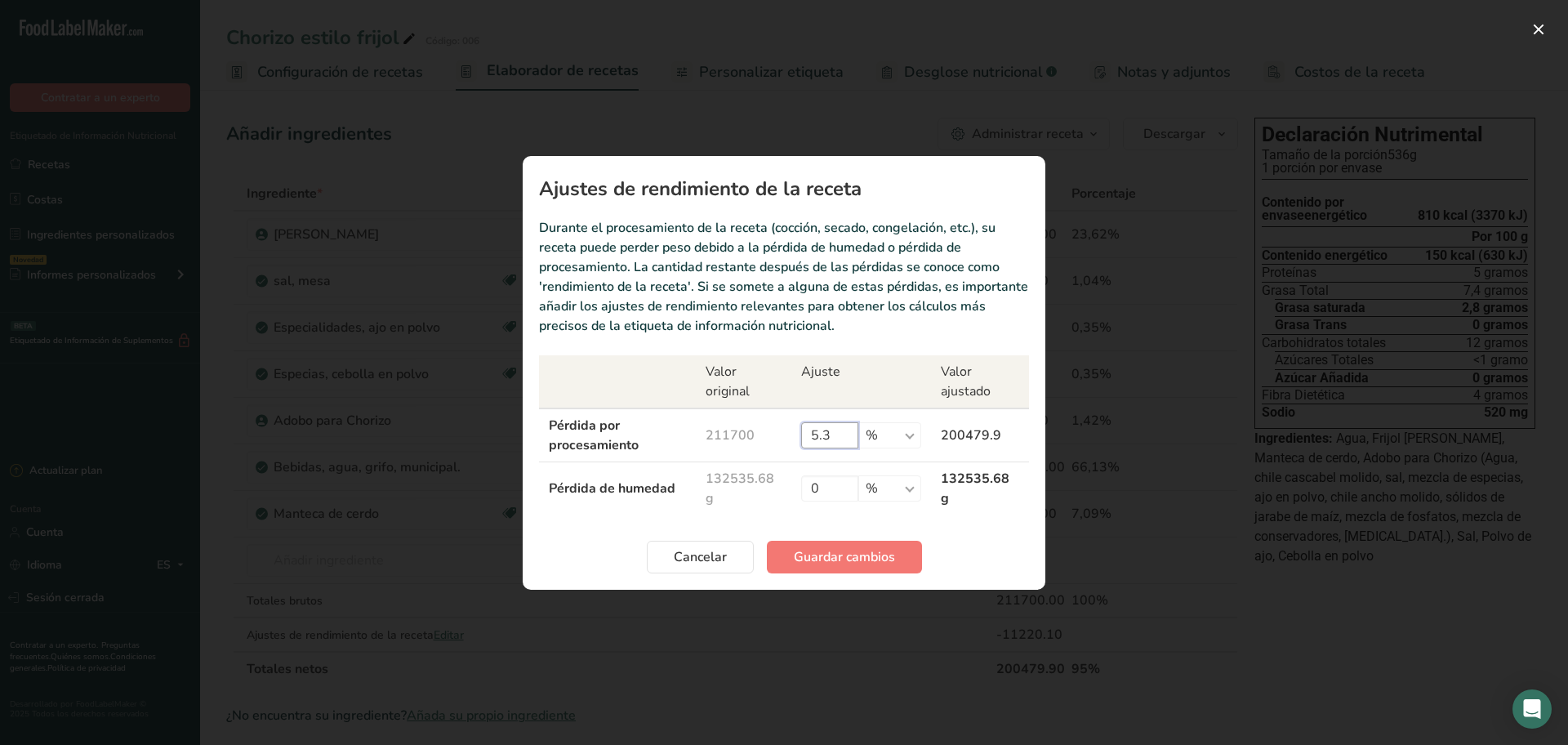
click at [825, 434] on input "5.3" at bounding box center [829, 435] width 57 height 26
type input "5"
type input "10"
click at [852, 567] on button "Guardar cambios" at bounding box center [844, 556] width 155 height 33
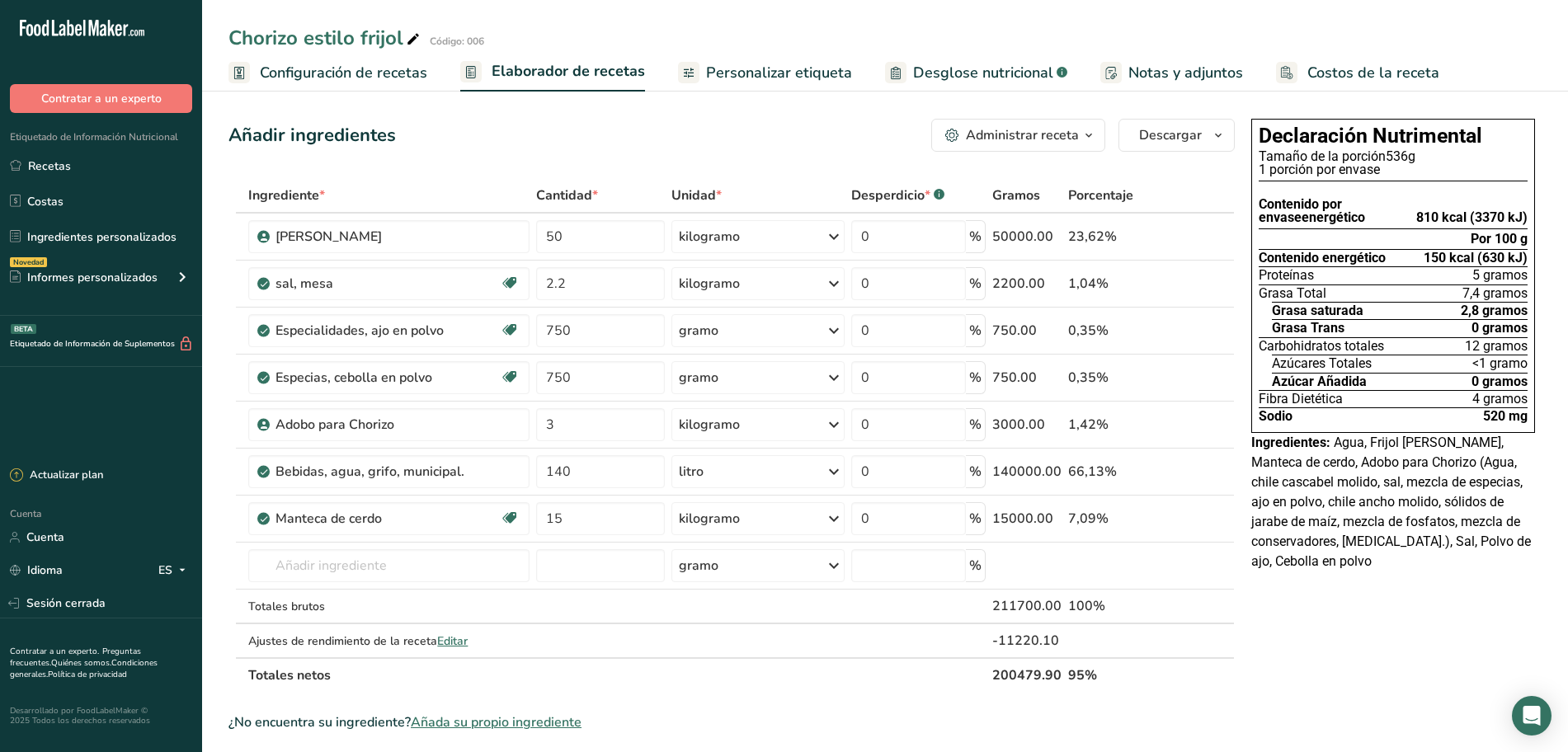
click at [773, 70] on font "Personalizar etiqueta" at bounding box center [779, 72] width 146 height 20
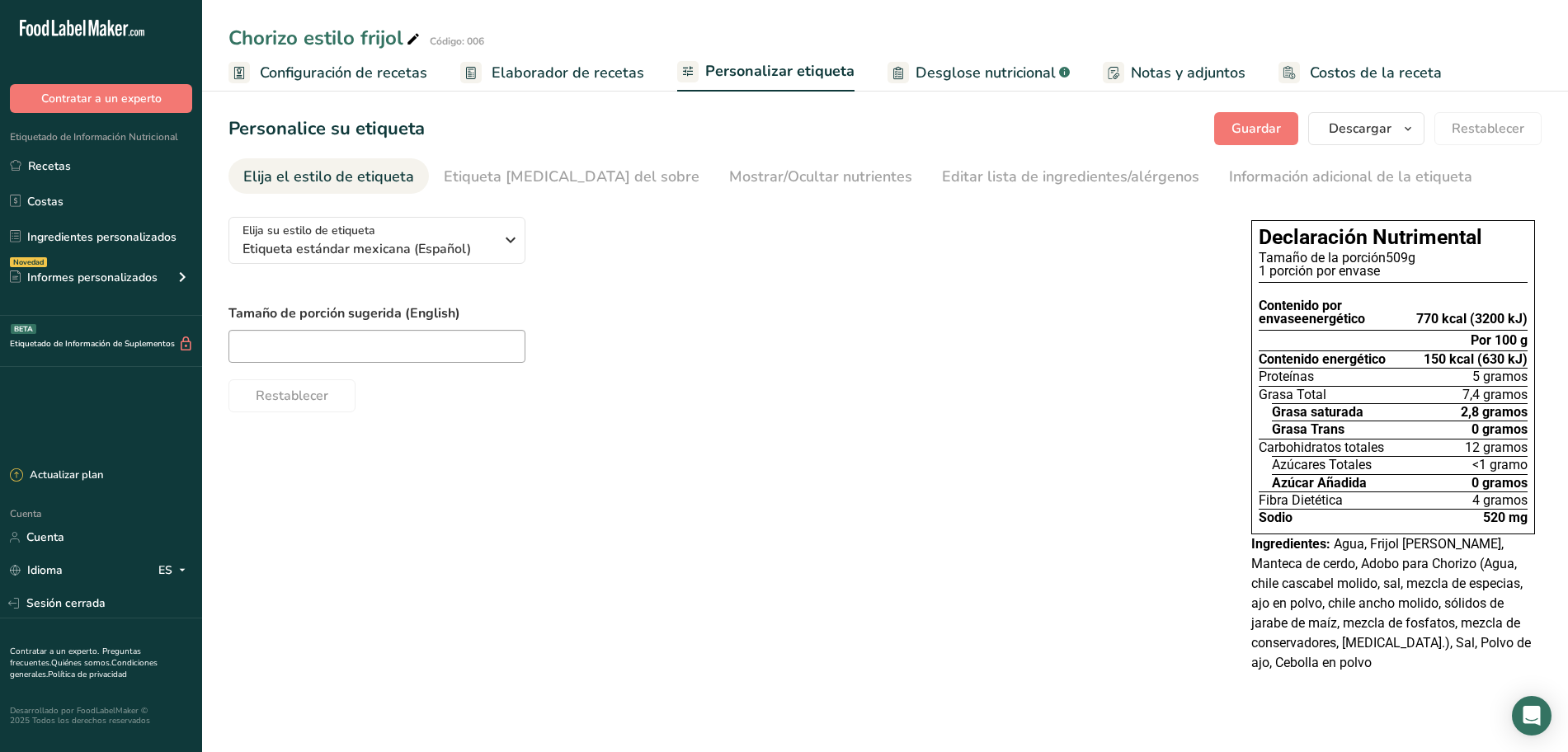
click at [573, 80] on font "Elaborador de recetas" at bounding box center [568, 72] width 153 height 20
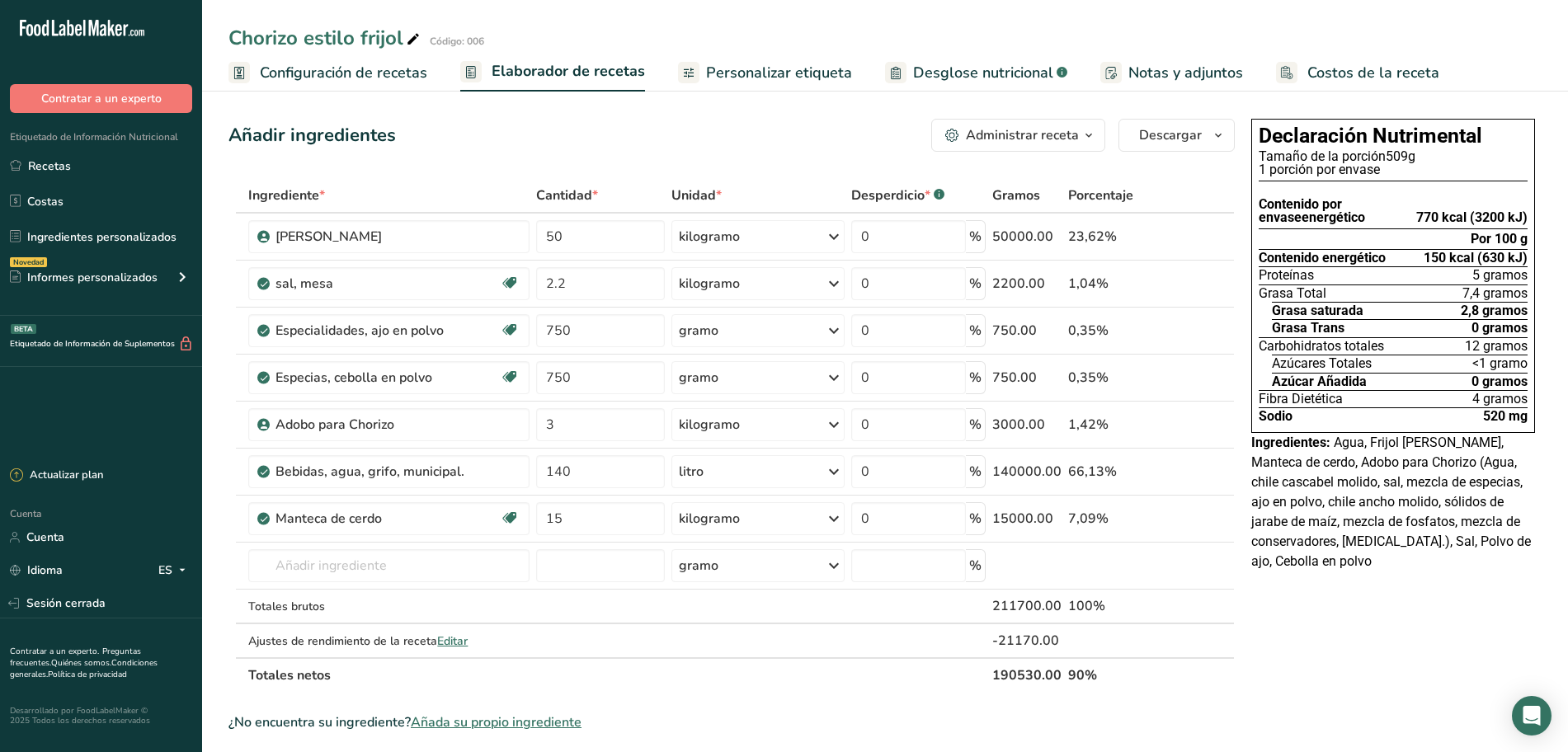
click at [373, 74] on font "Configuración de recetas" at bounding box center [343, 72] width 168 height 20
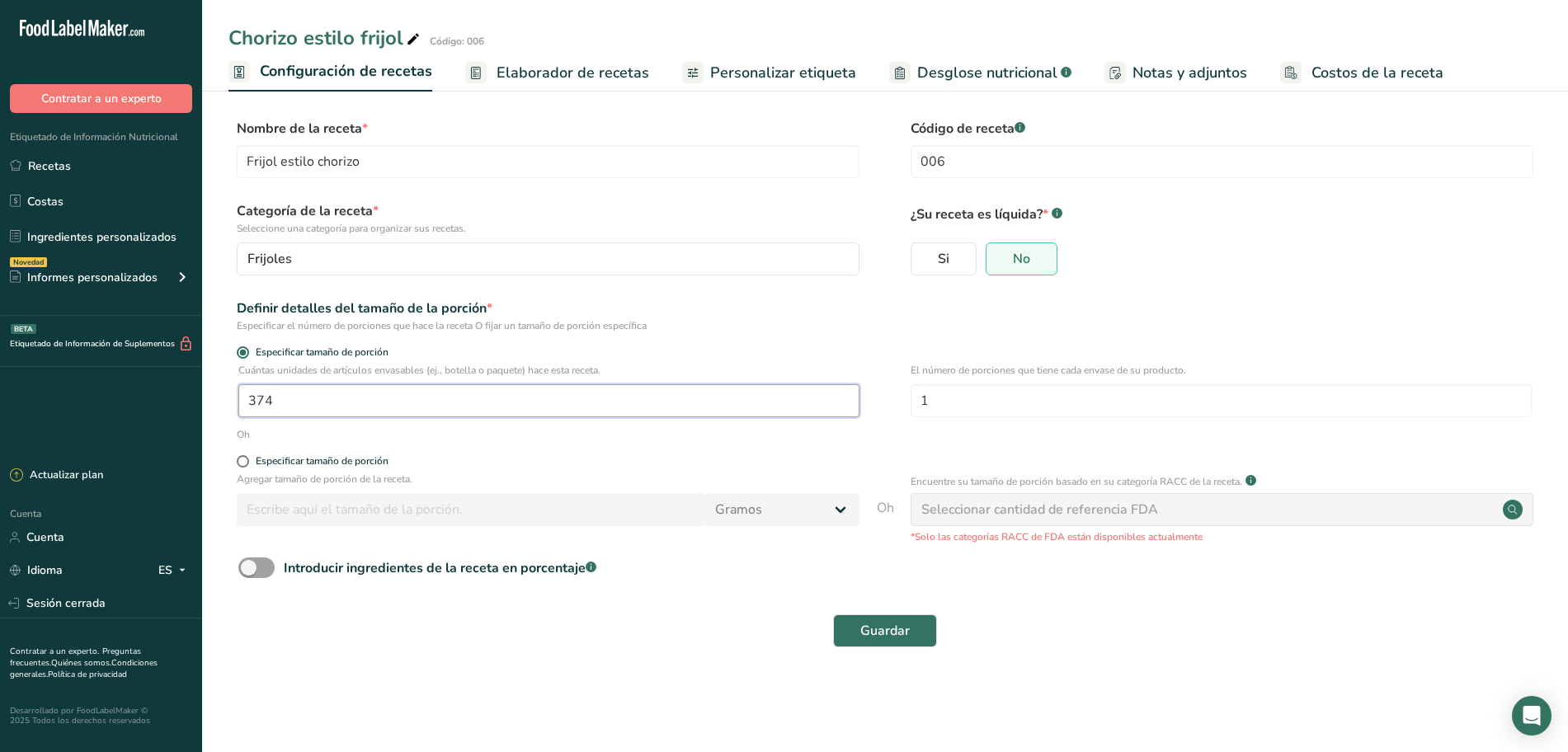
click at [320, 416] on input "374" at bounding box center [550, 401] width 622 height 33
type input "375"
click at [840, 627] on button "Guardar" at bounding box center [885, 631] width 104 height 33
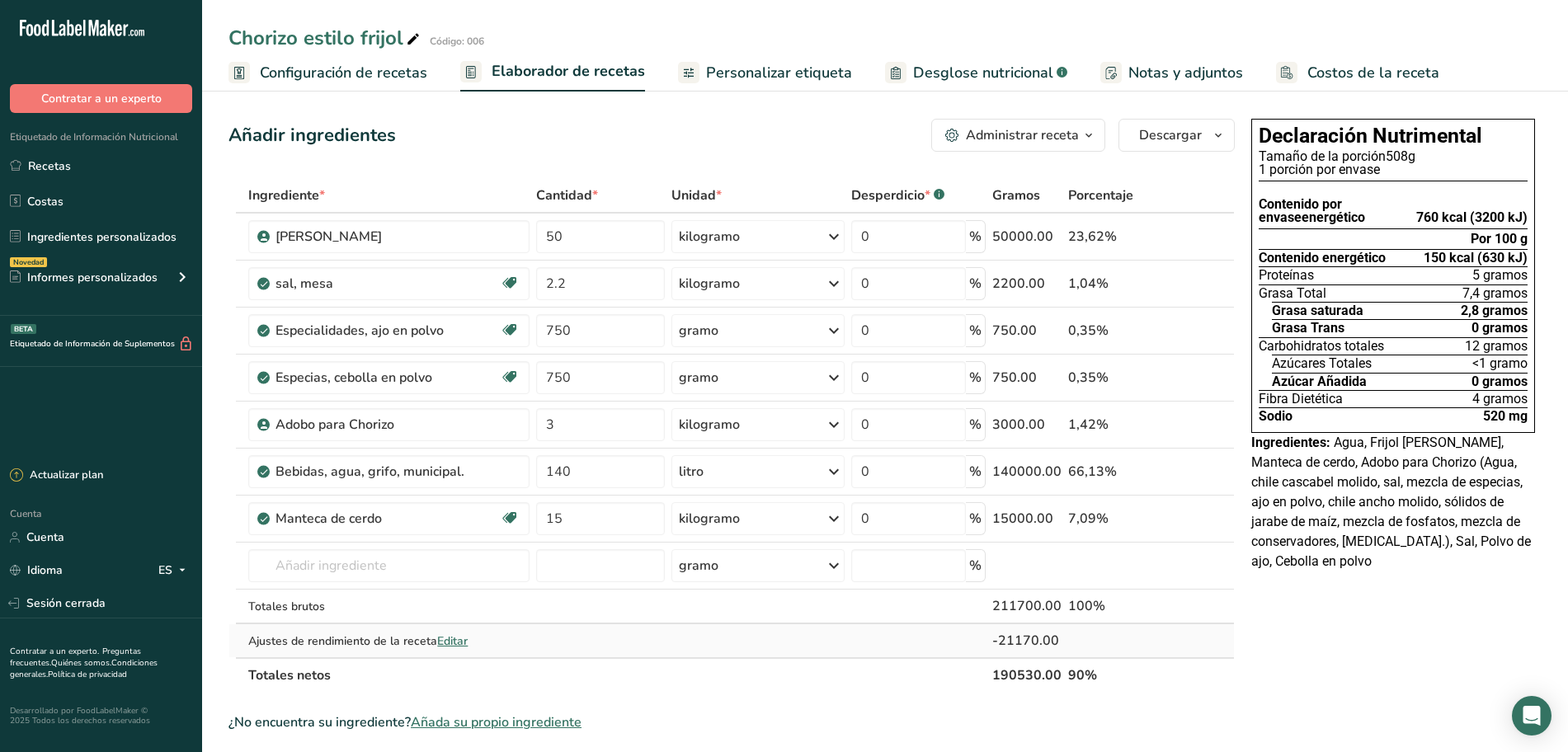
click at [462, 644] on font "Editar" at bounding box center [453, 641] width 30 height 16
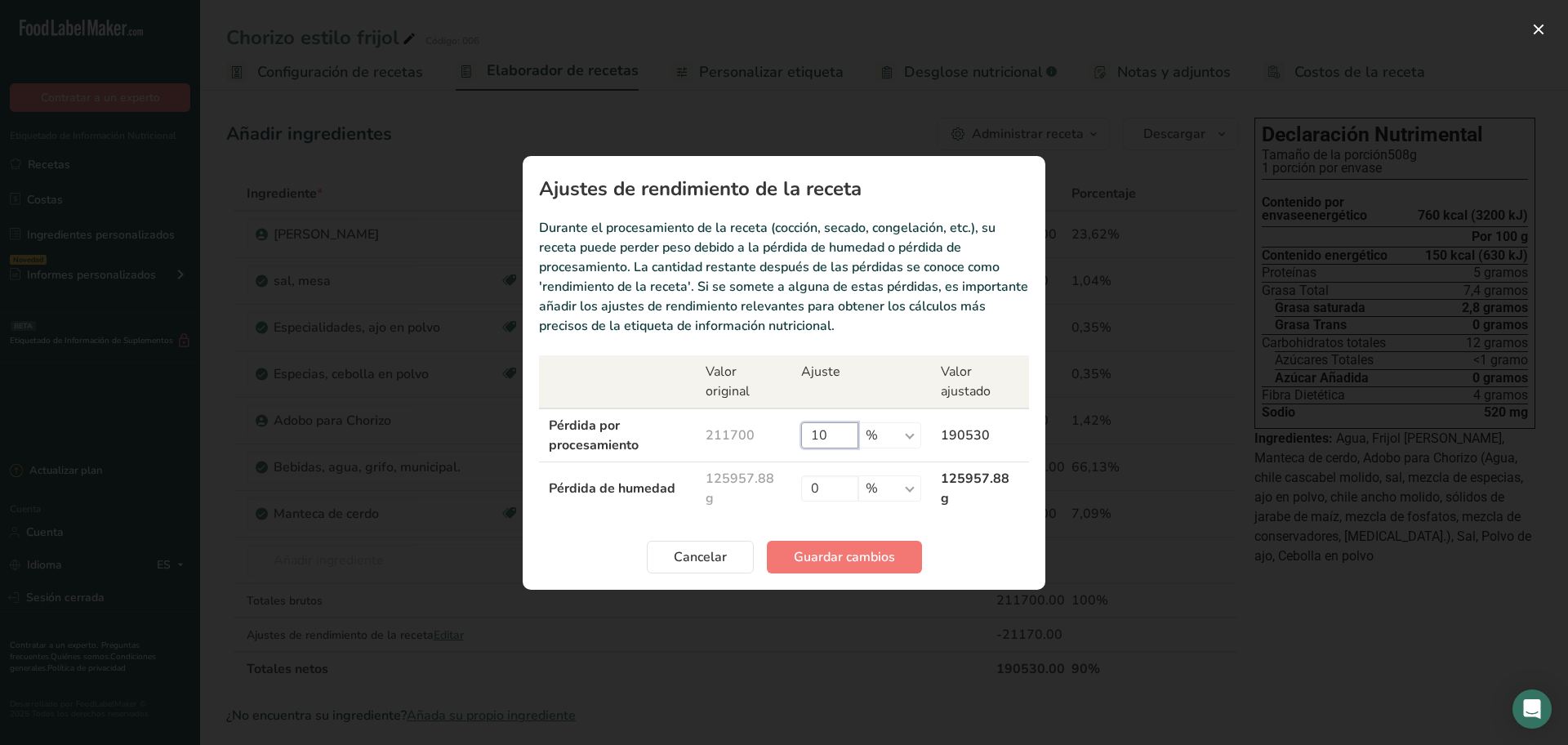
click at [832, 437] on input "10" at bounding box center [829, 435] width 57 height 26
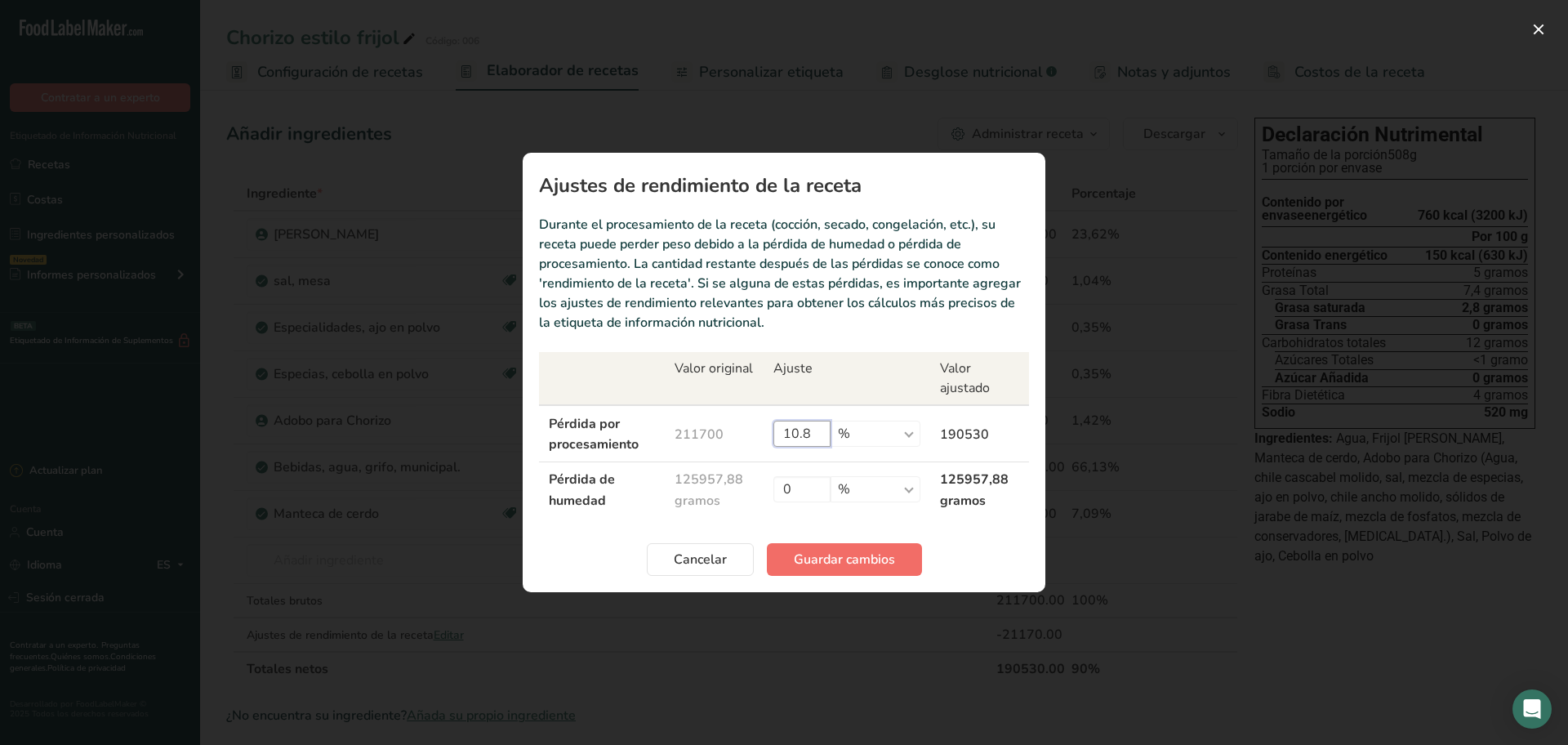
type input "10.8"
click at [856, 551] on font "Guardar cambios" at bounding box center [844, 559] width 101 height 18
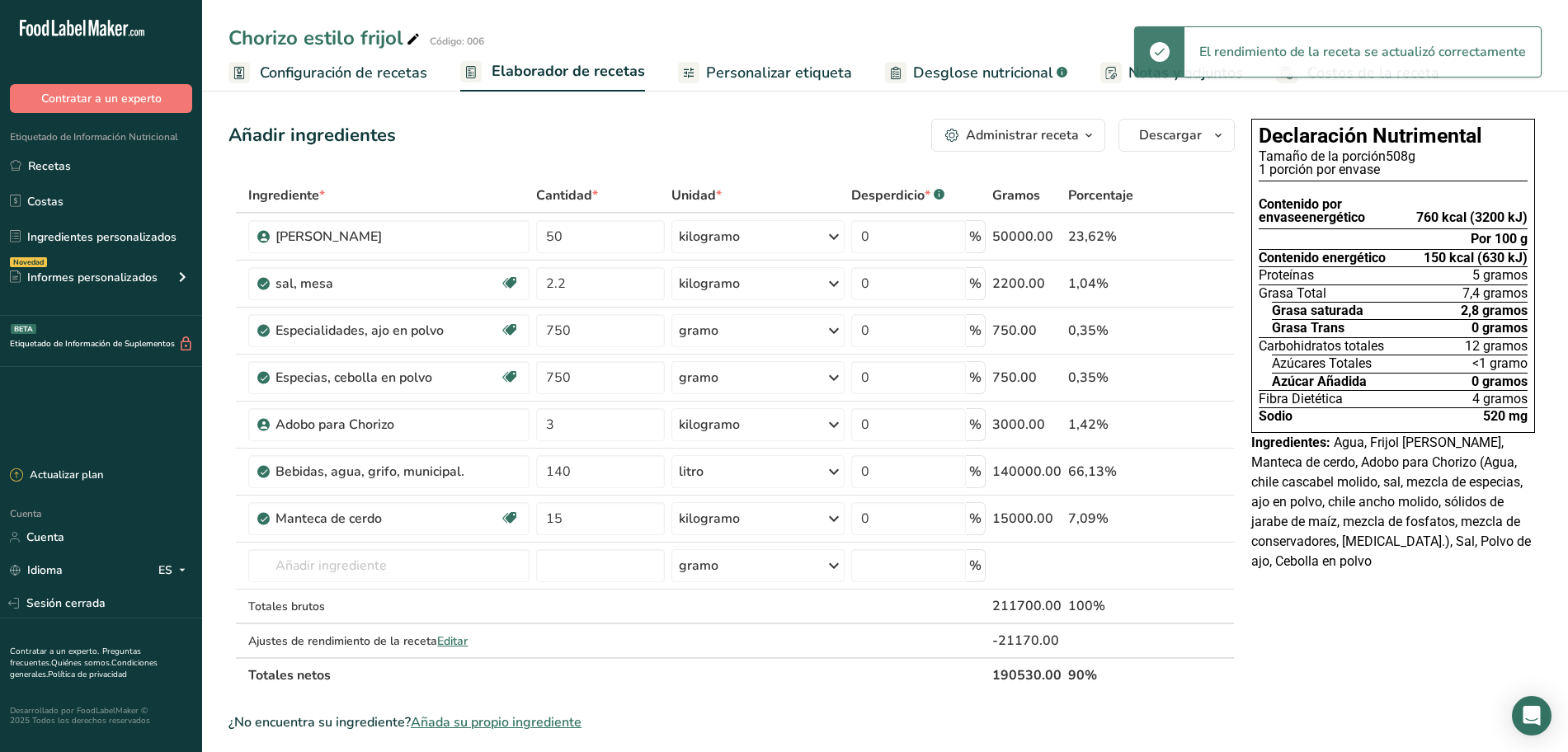
click at [725, 71] on font "Personalizar etiqueta" at bounding box center [779, 72] width 146 height 20
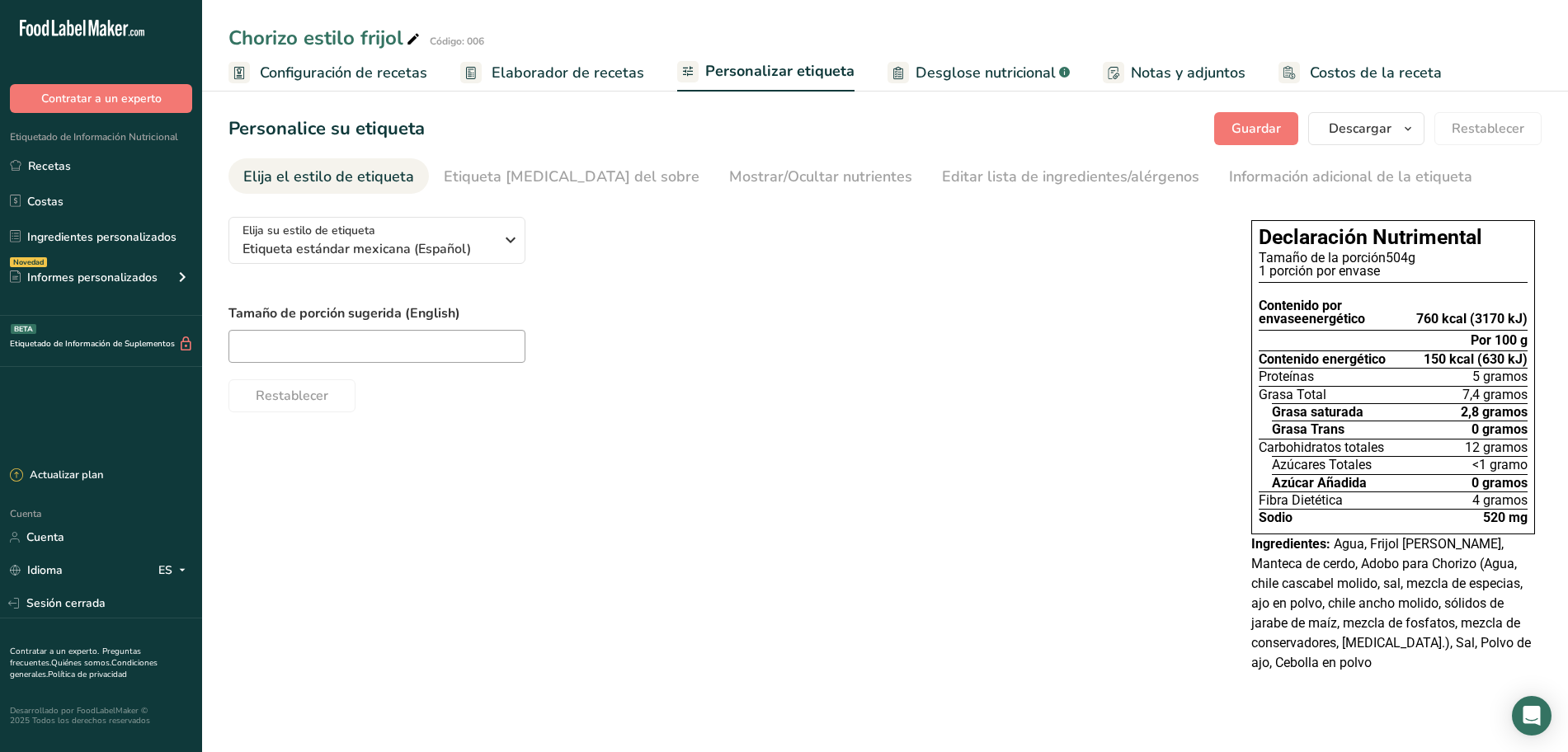
click at [569, 73] on font "Elaborador de recetas" at bounding box center [568, 72] width 153 height 20
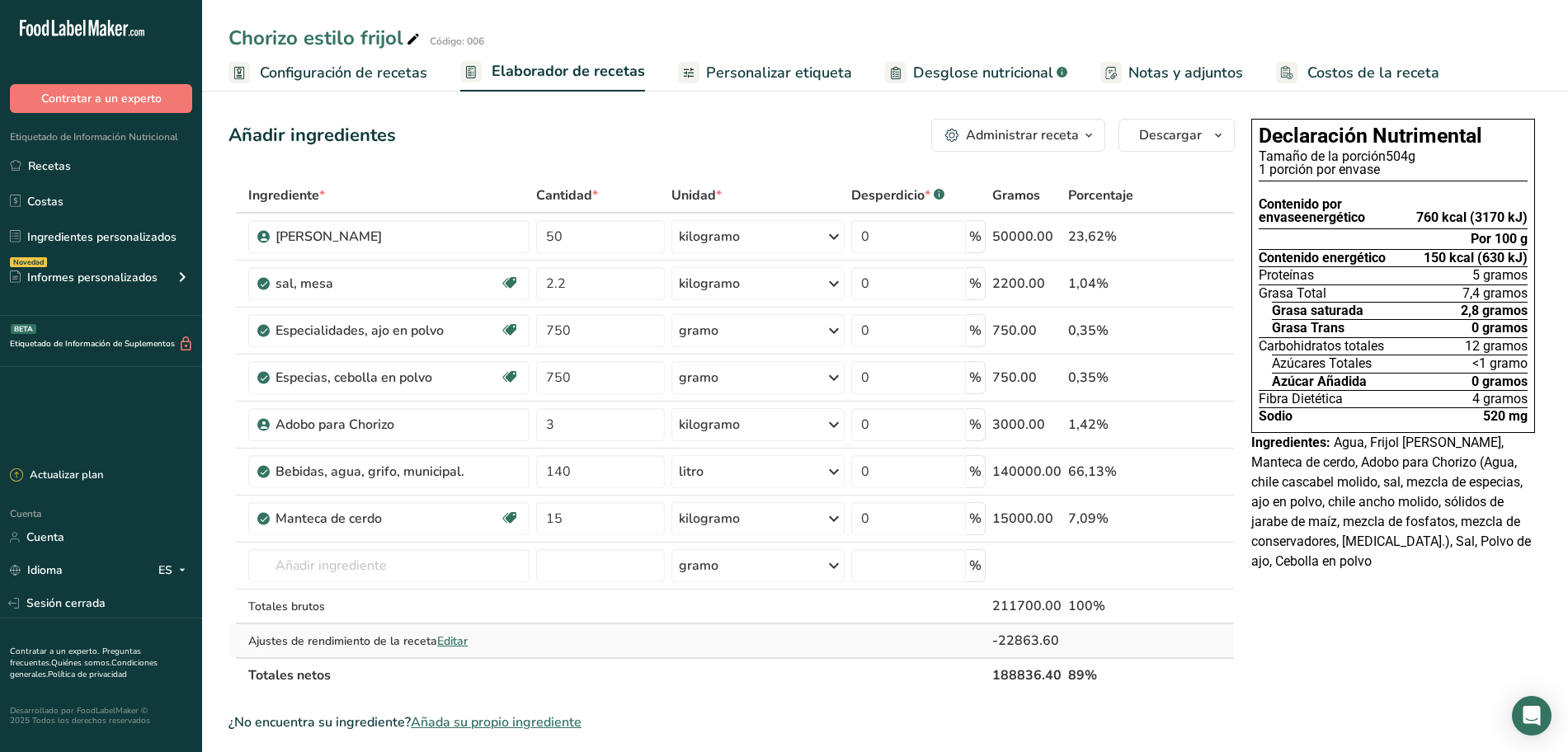
click at [468, 638] on font "Editar" at bounding box center [453, 641] width 30 height 16
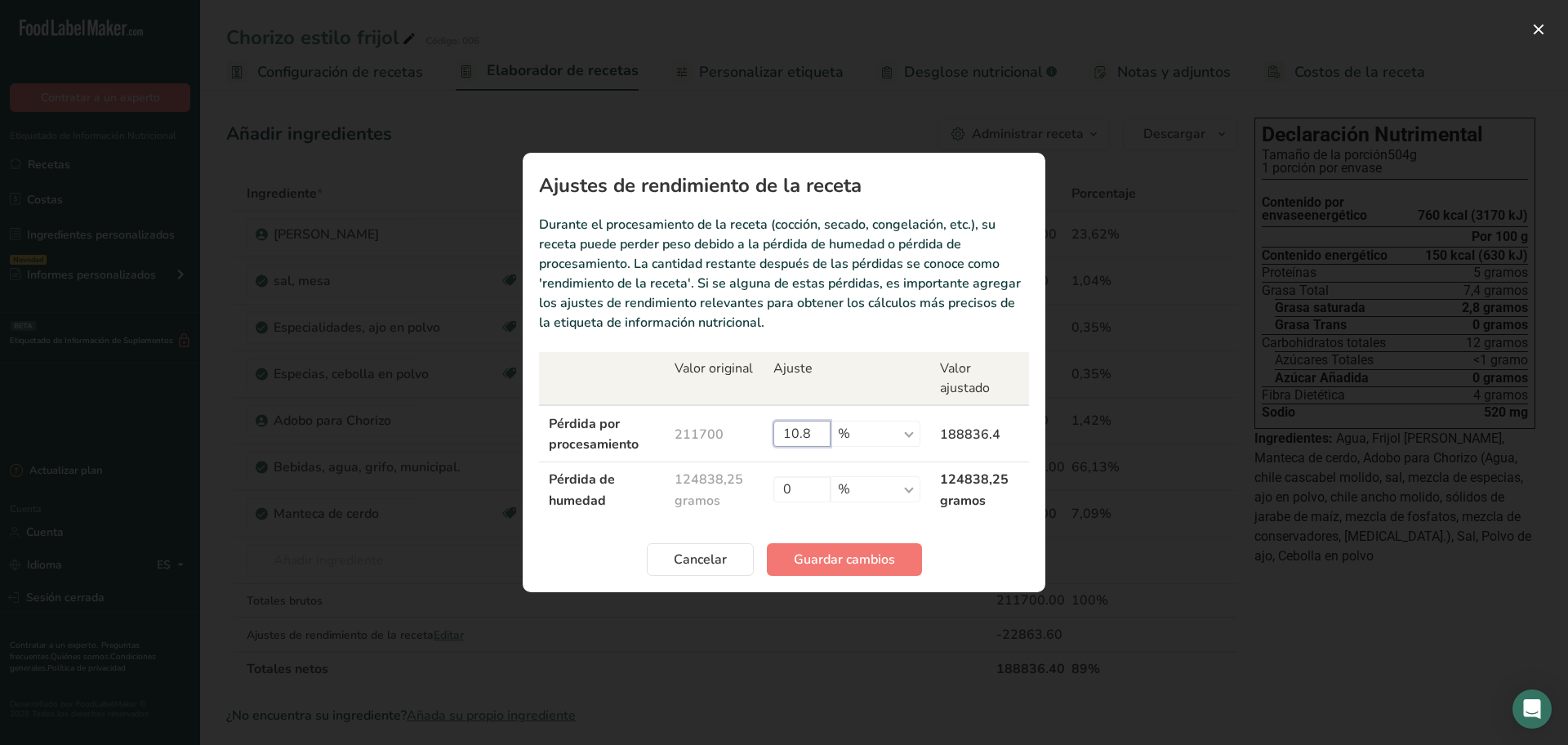
click at [831, 422] on input "10.8" at bounding box center [802, 433] width 57 height 26
type input "11"
click at [843, 551] on font "Guardar cambios" at bounding box center [844, 559] width 101 height 18
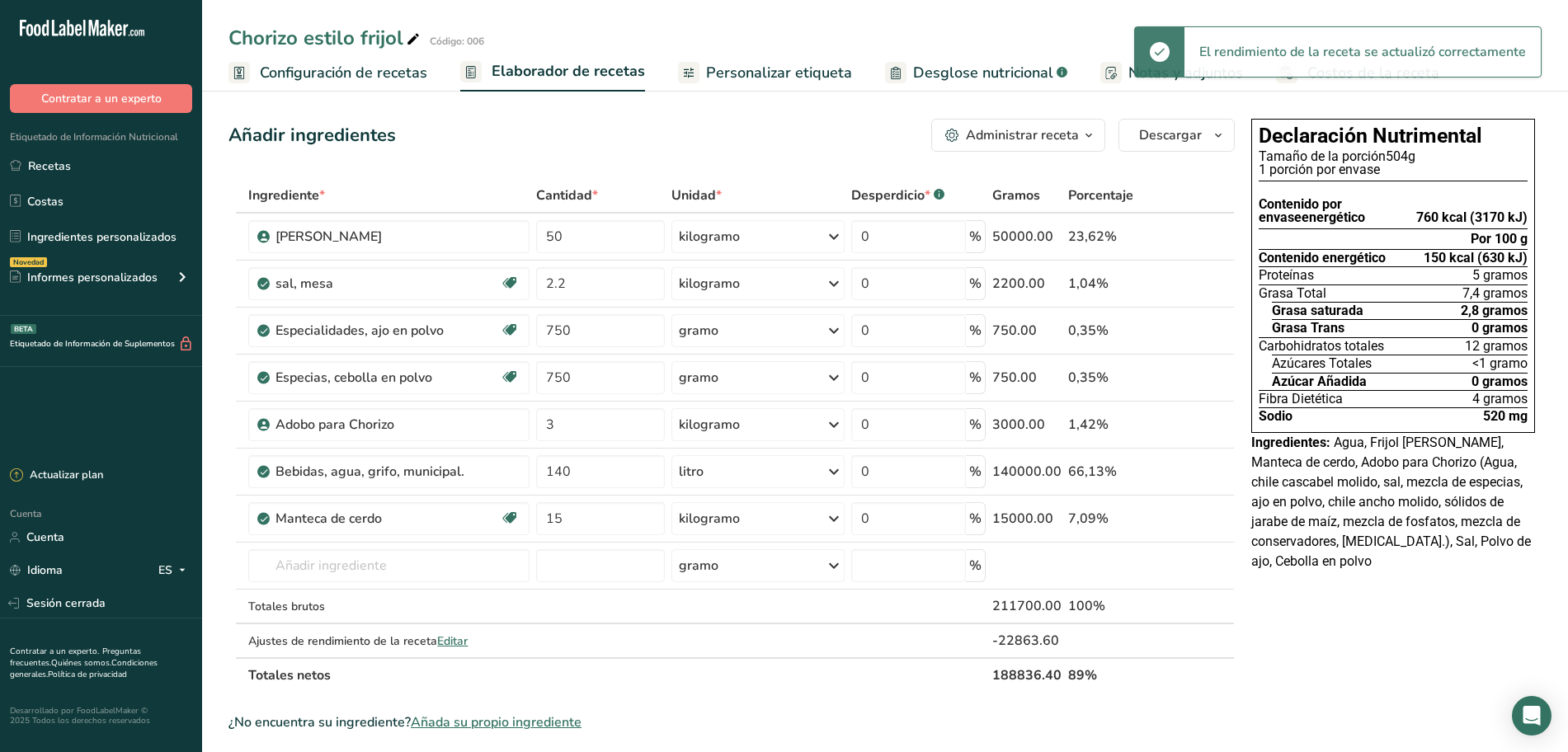
click at [764, 62] on span "Personalizar etiqueta" at bounding box center [779, 73] width 146 height 23
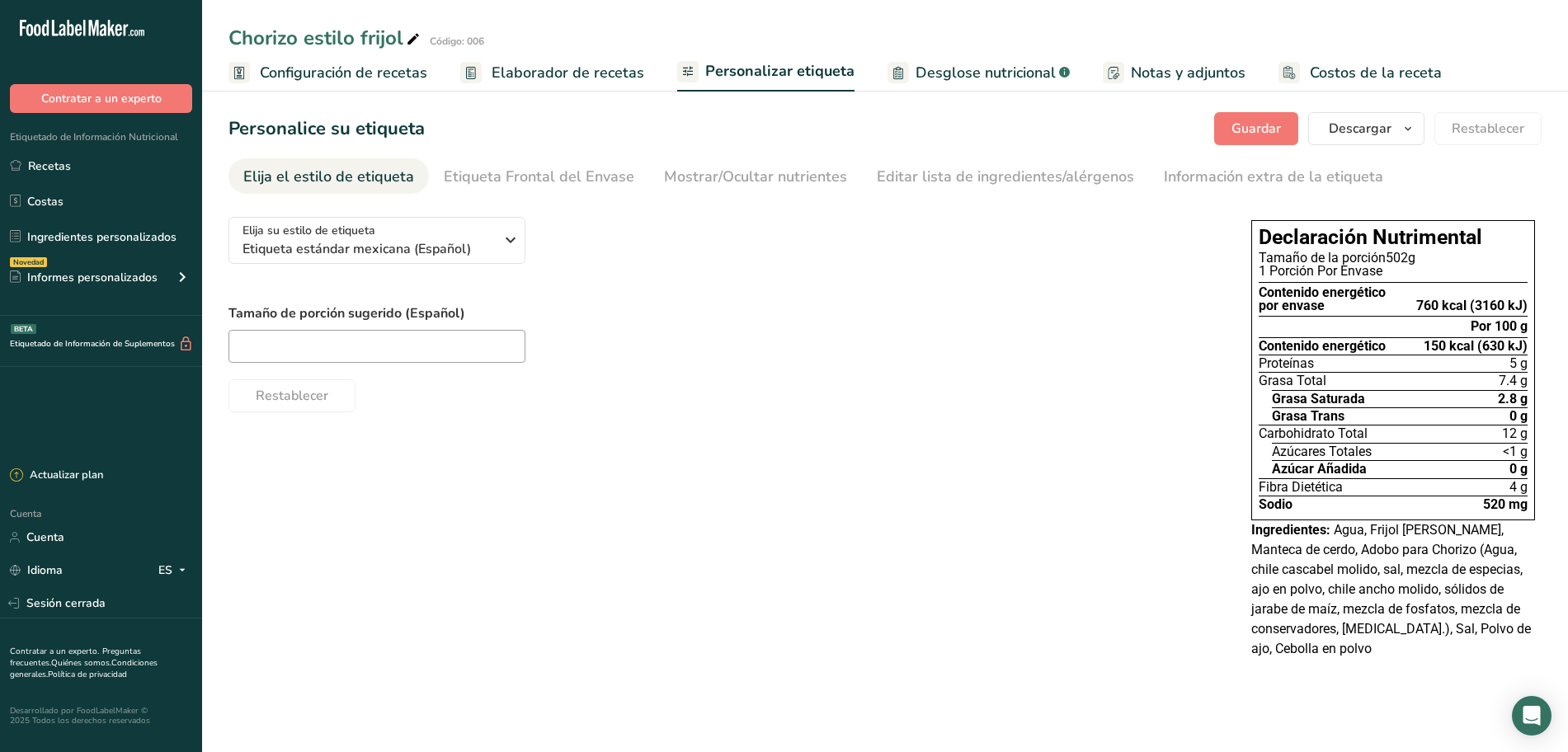
click at [573, 79] on font "Elaborador de recetas" at bounding box center [568, 72] width 153 height 20
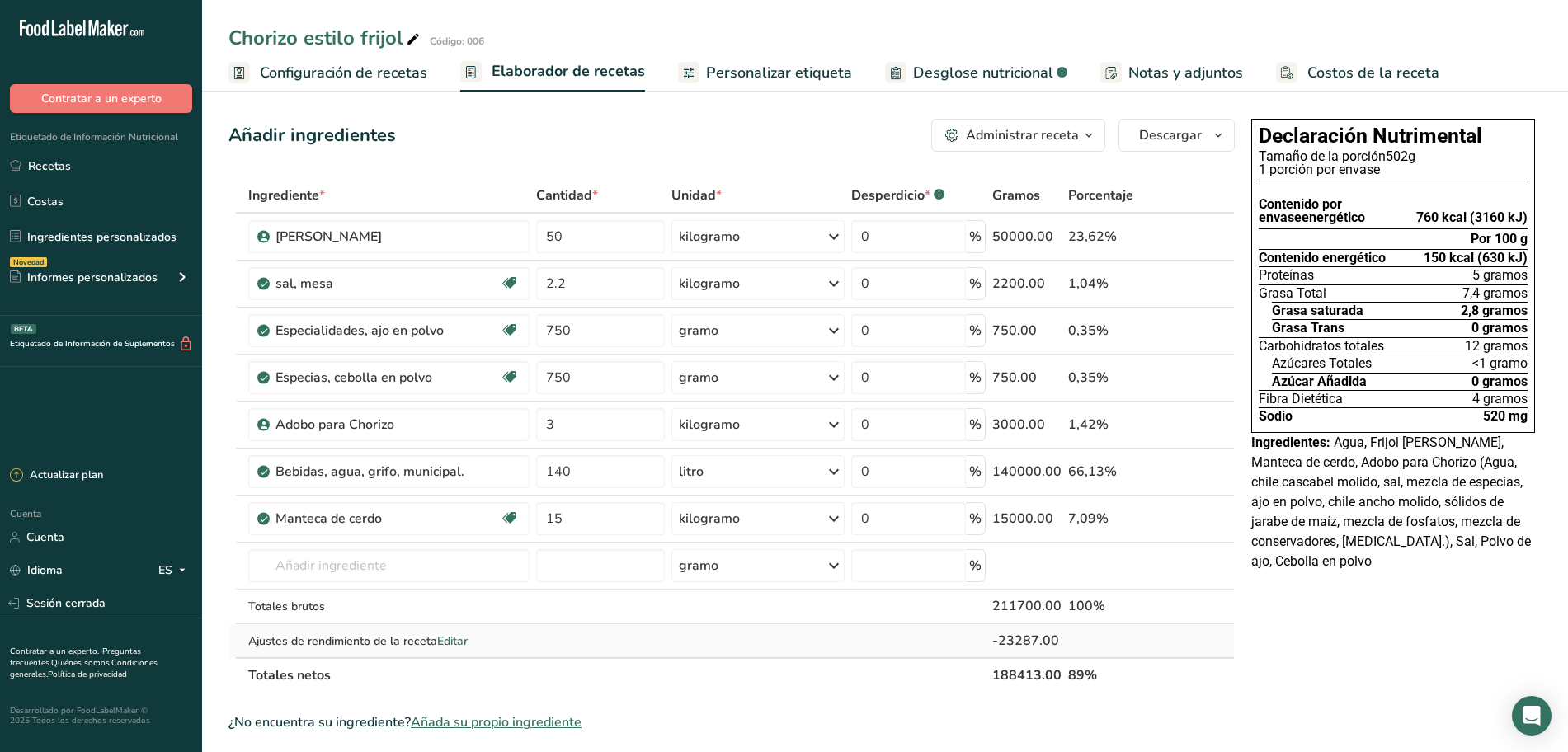
click at [451, 642] on font "Editar" at bounding box center [453, 641] width 30 height 16
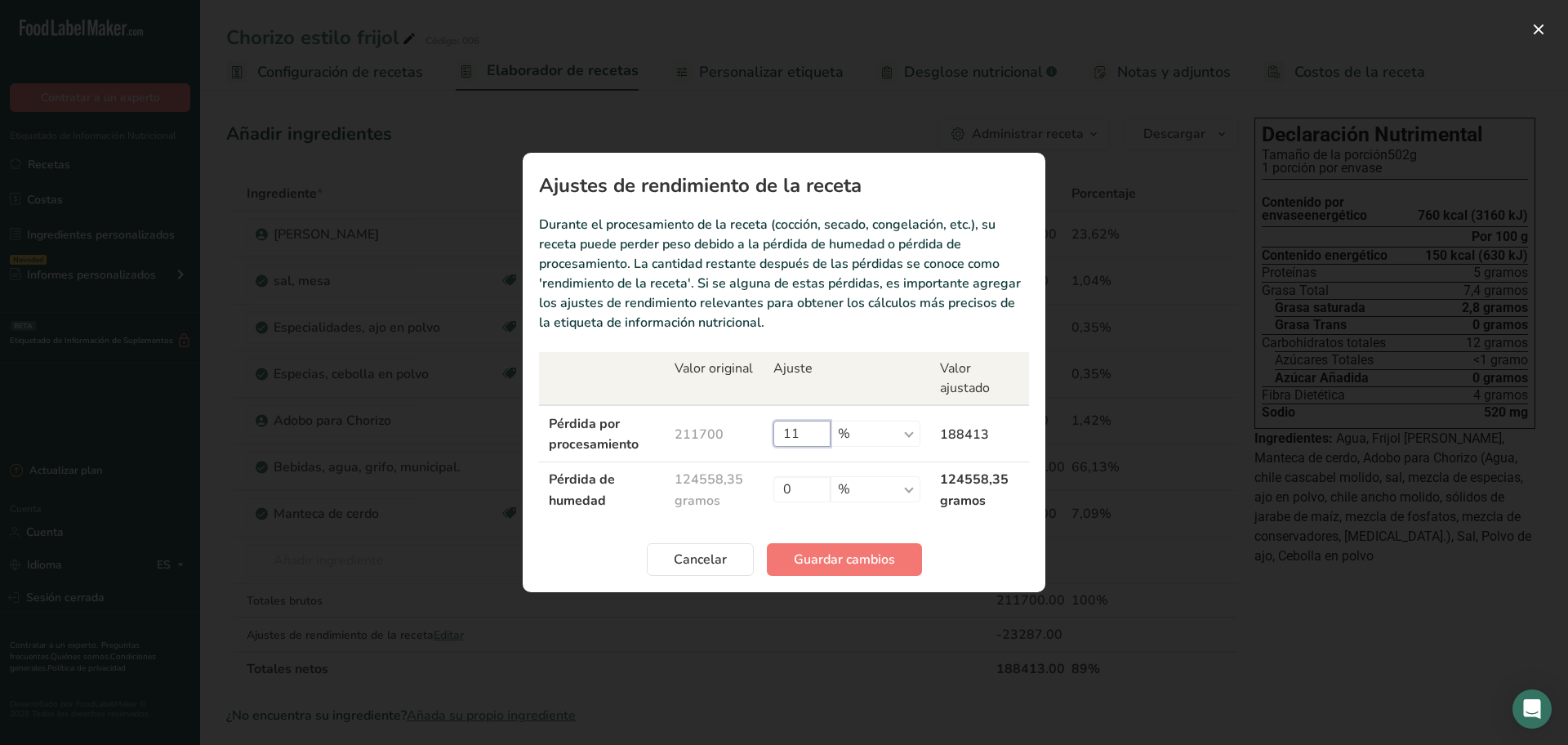
click at [812, 430] on input "11" at bounding box center [802, 433] width 57 height 26
type input "11.3"
click at [831, 548] on button "Guardar cambios" at bounding box center [844, 559] width 155 height 33
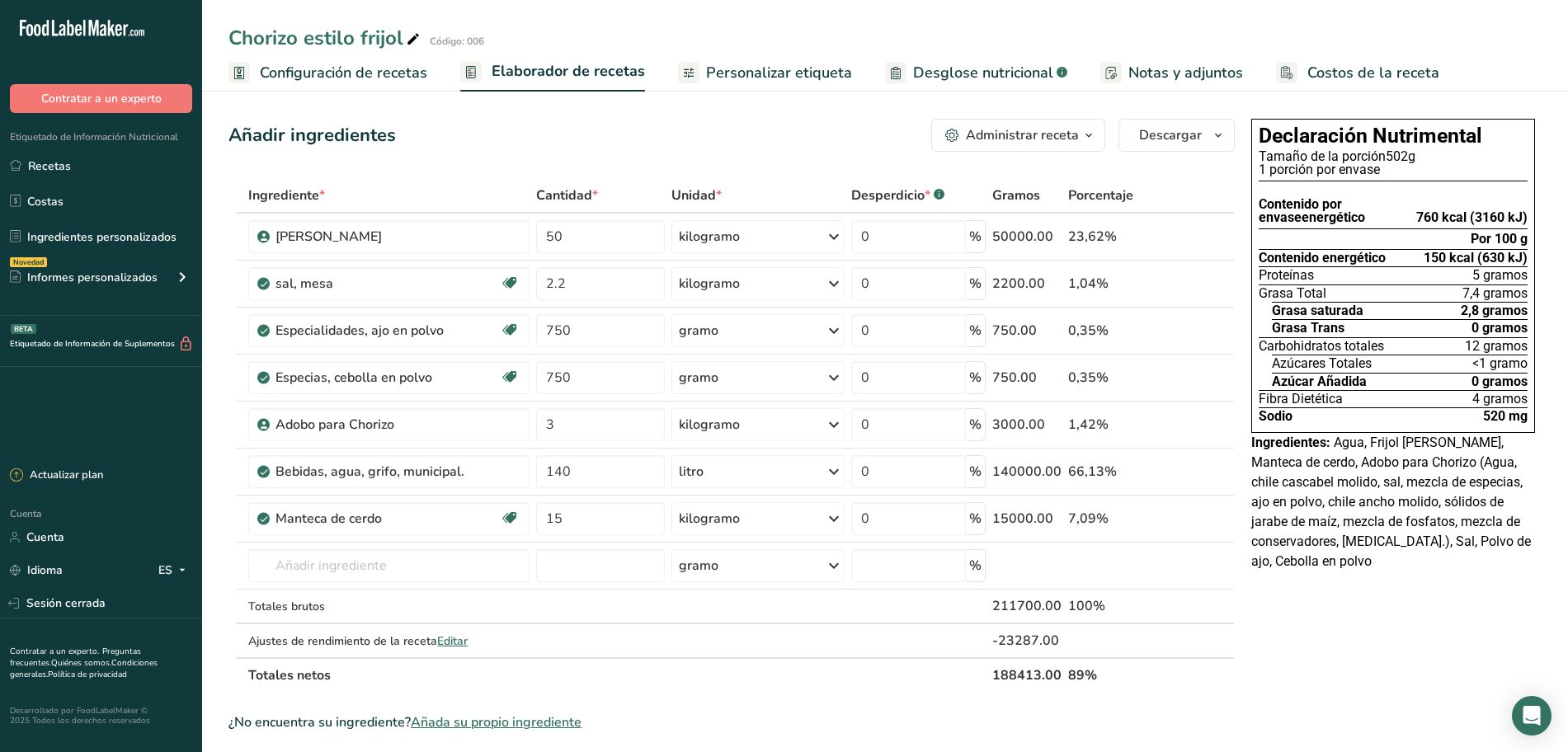
click at [779, 64] on font "Personalizar etiqueta" at bounding box center [779, 72] width 146 height 20
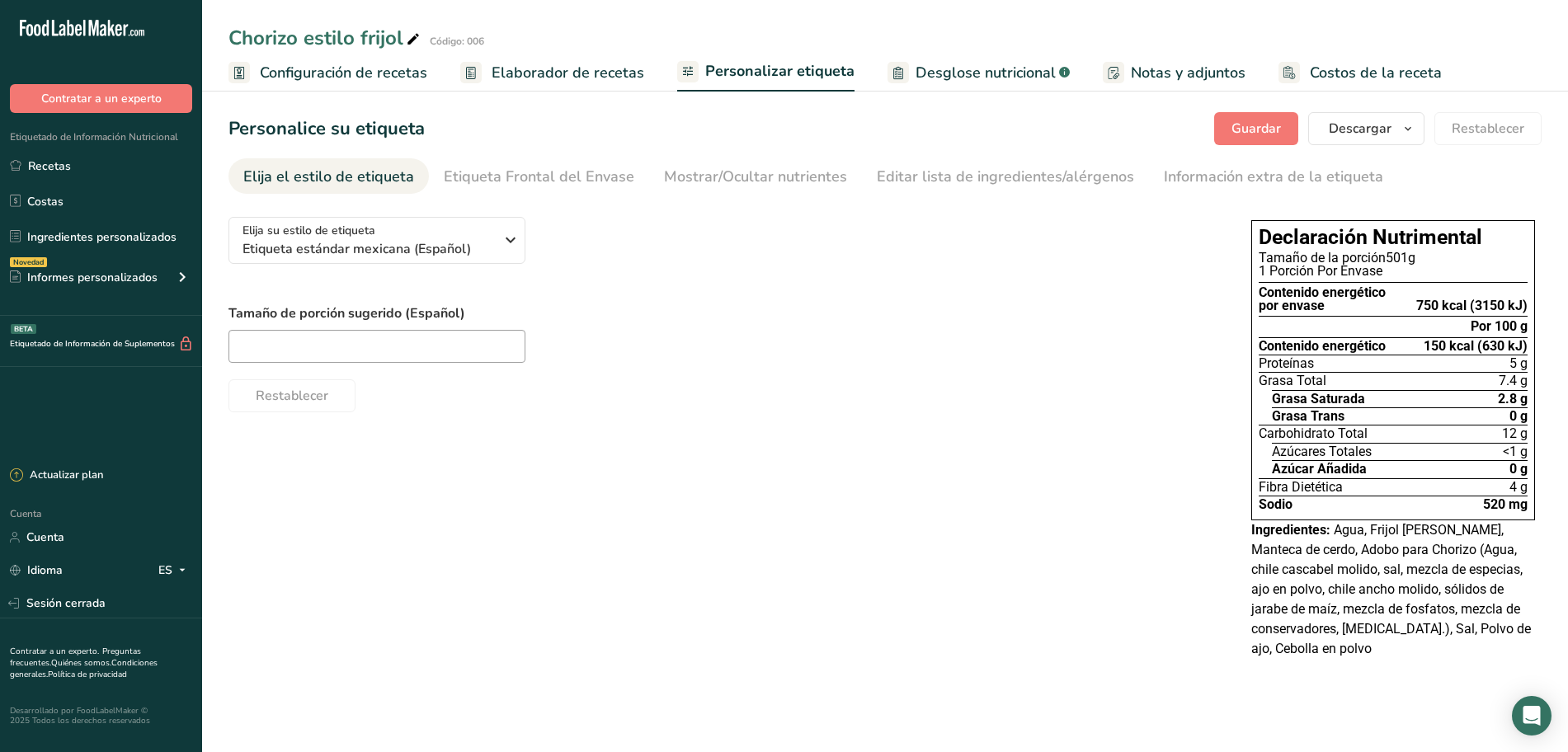
click at [575, 80] on font "Elaborador de recetas" at bounding box center [568, 72] width 153 height 20
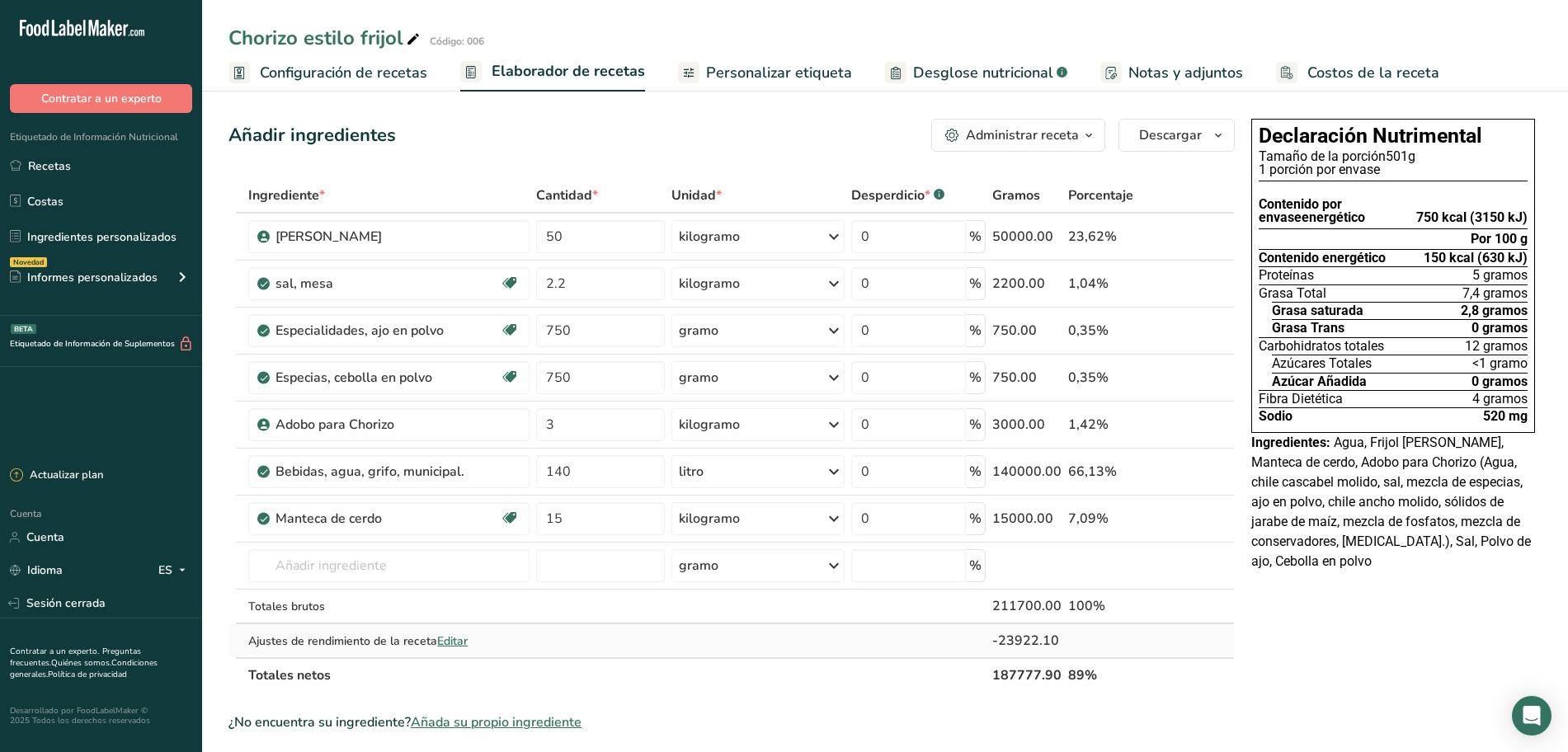
click at [443, 636] on font "Editar" at bounding box center [453, 641] width 30 height 16
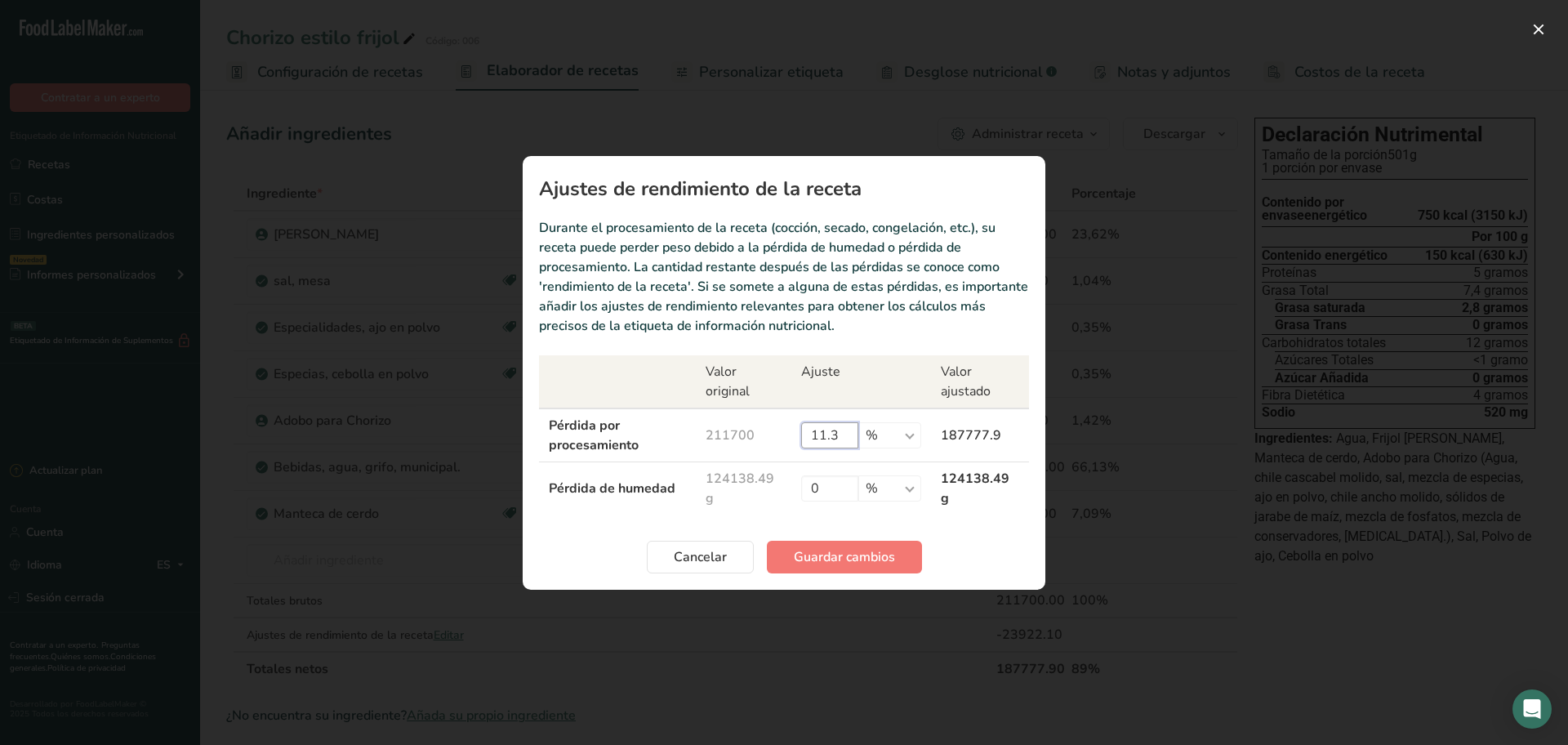
click at [854, 433] on input "11.3" at bounding box center [829, 435] width 57 height 26
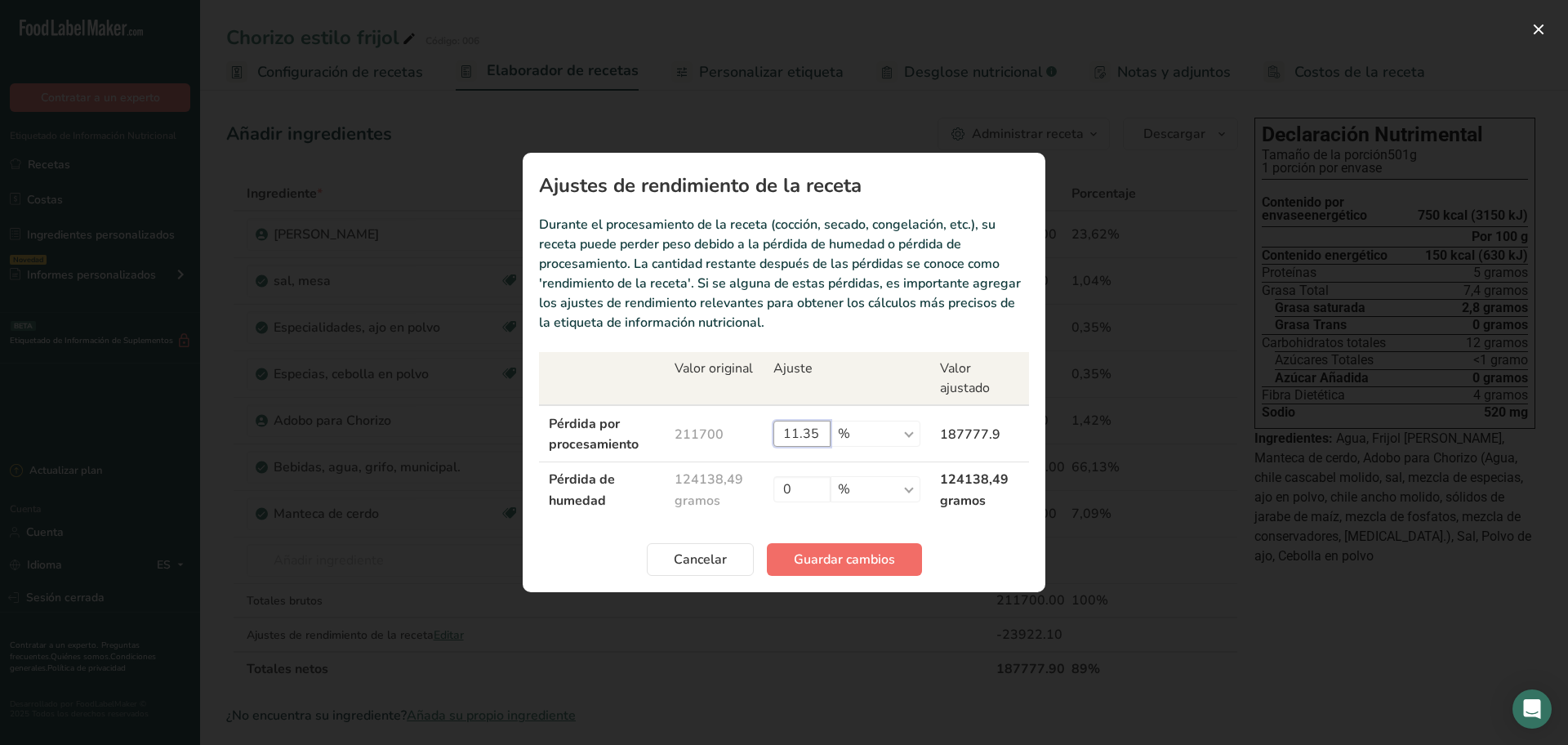
type input "11.35"
click at [814, 564] on font "Guardar cambios" at bounding box center [844, 559] width 101 height 18
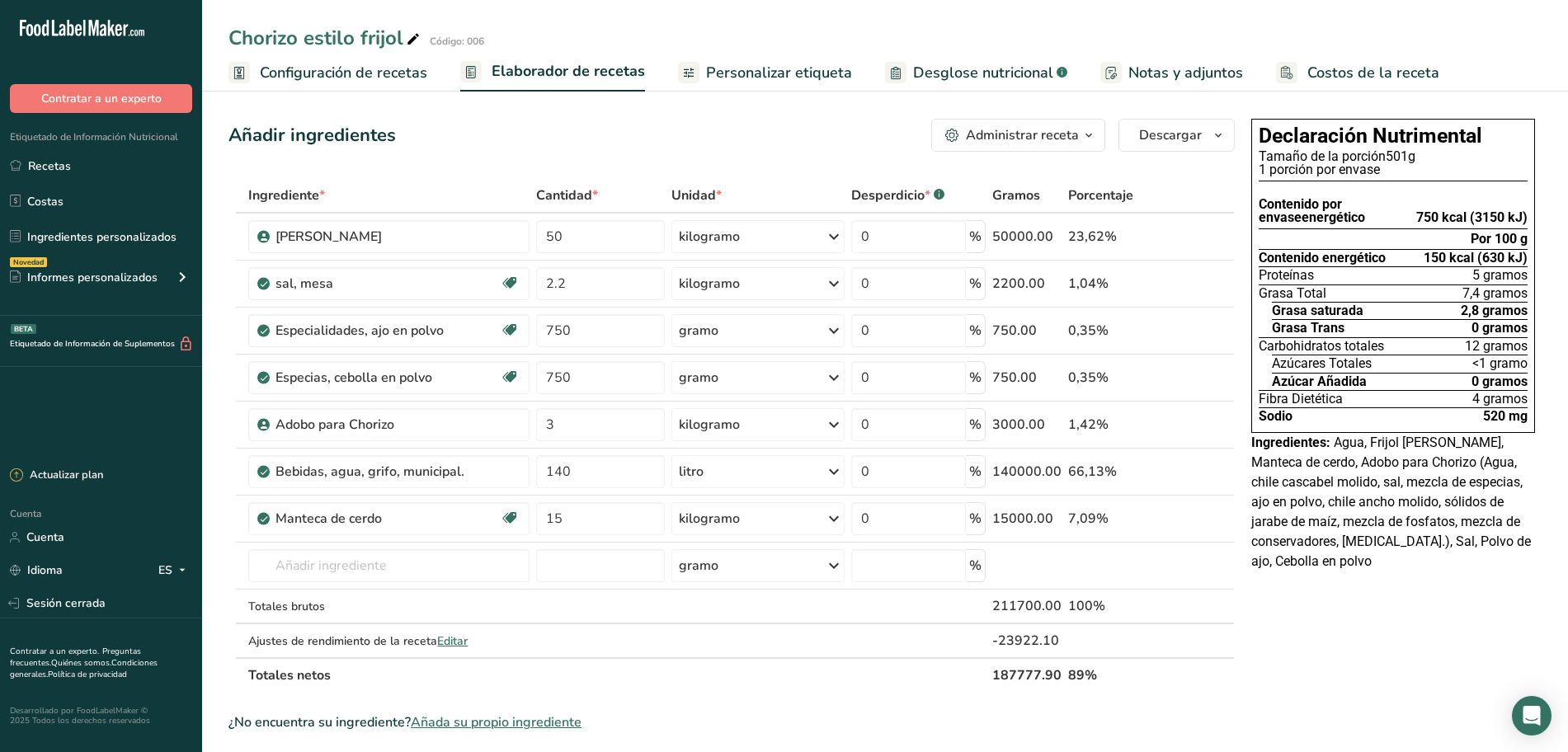
click at [774, 70] on font "Personalizar etiqueta" at bounding box center [779, 72] width 146 height 20
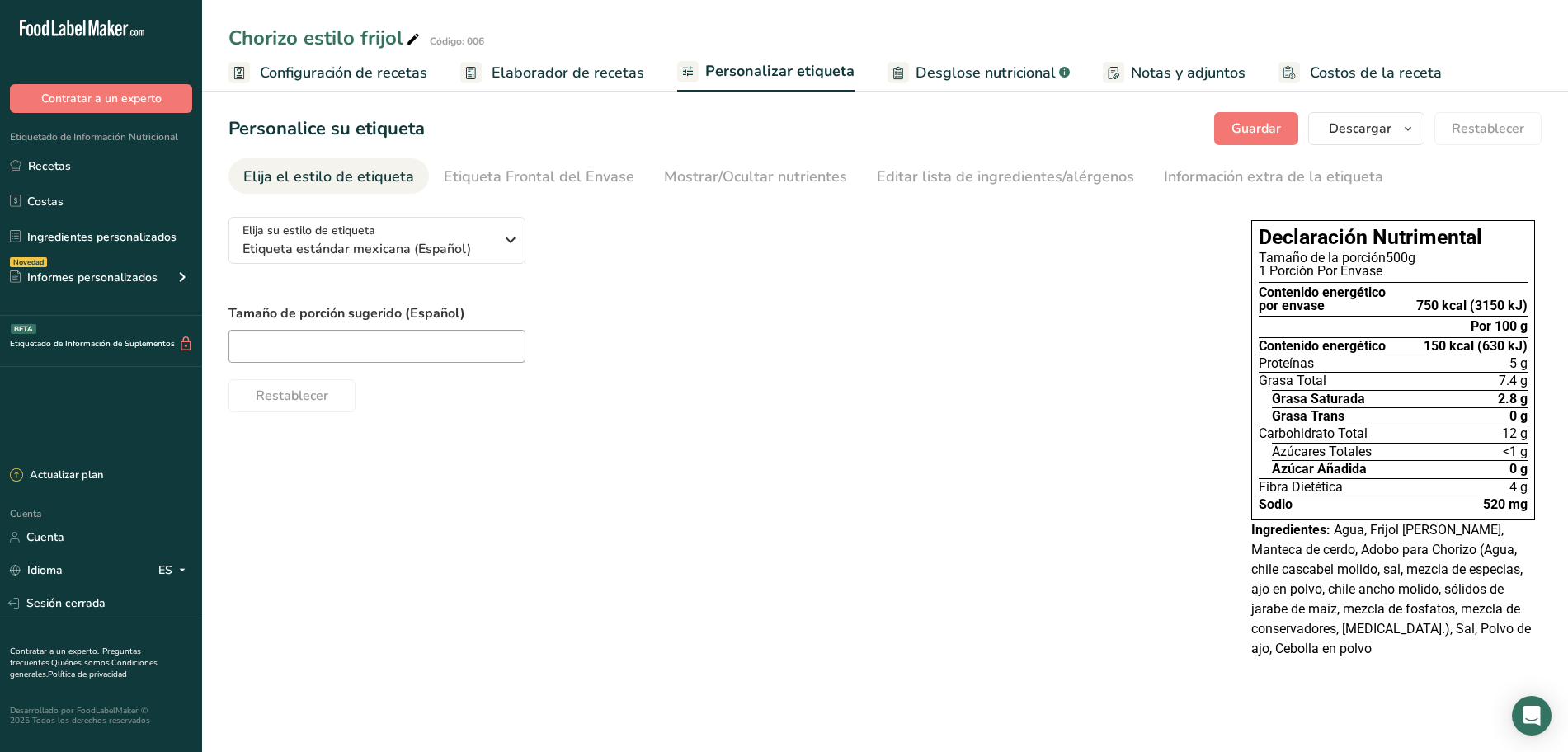
click at [597, 66] on font "Elaborador de recetas" at bounding box center [568, 72] width 153 height 20
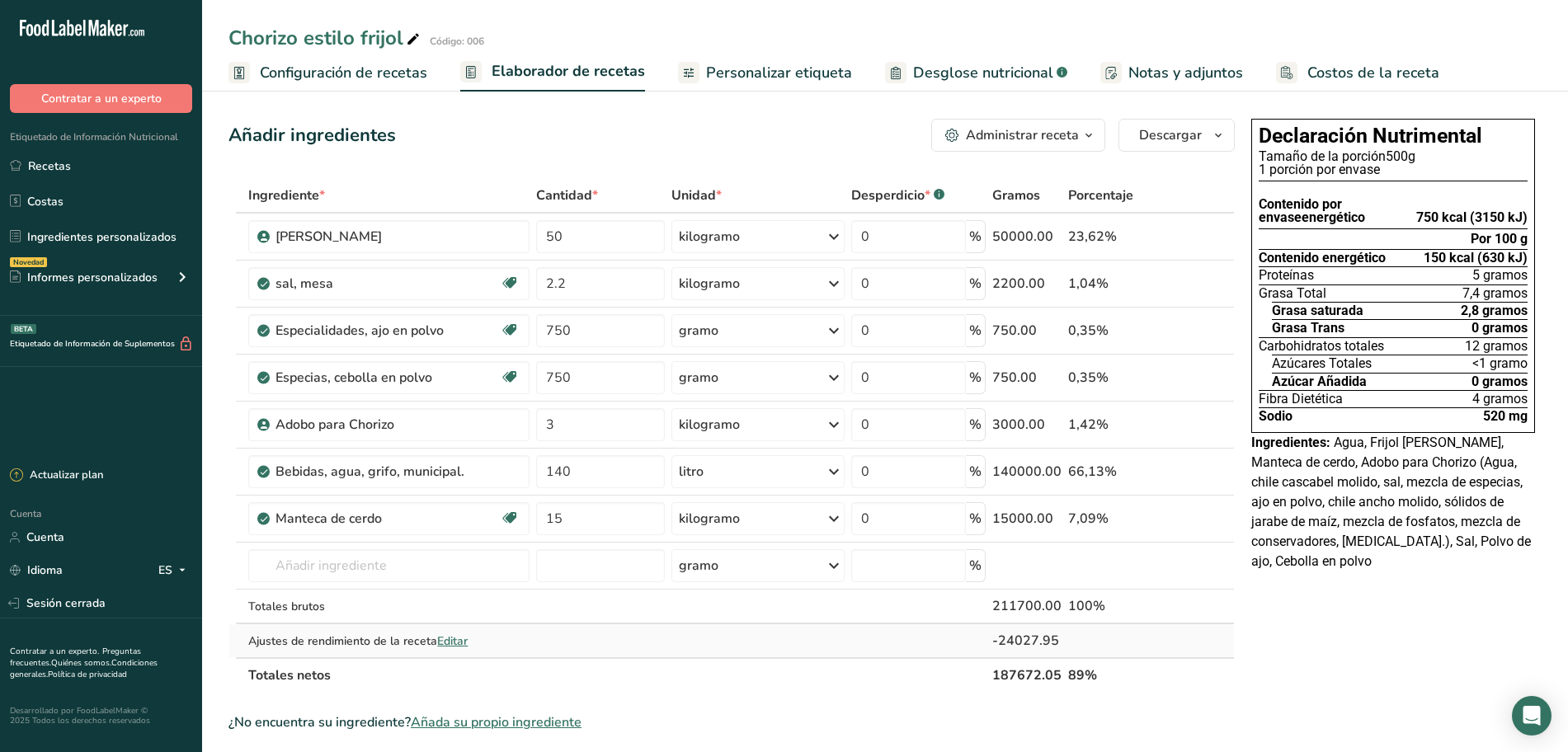
click at [448, 640] on font "Editar" at bounding box center [453, 641] width 30 height 16
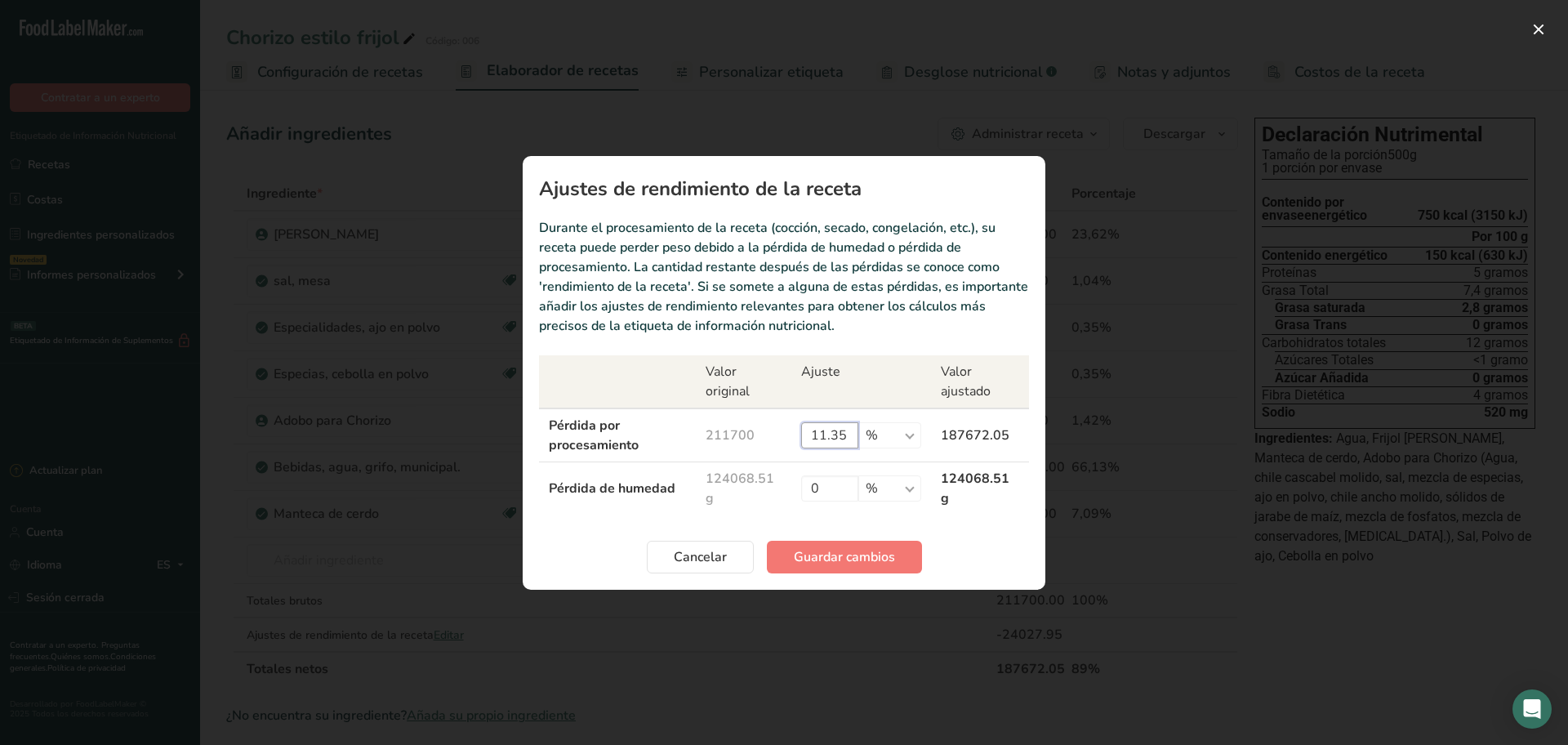
click at [843, 435] on input "11.35" at bounding box center [829, 435] width 57 height 26
type input "11.36"
click at [850, 550] on span "Guardar cambios" at bounding box center [844, 556] width 101 height 20
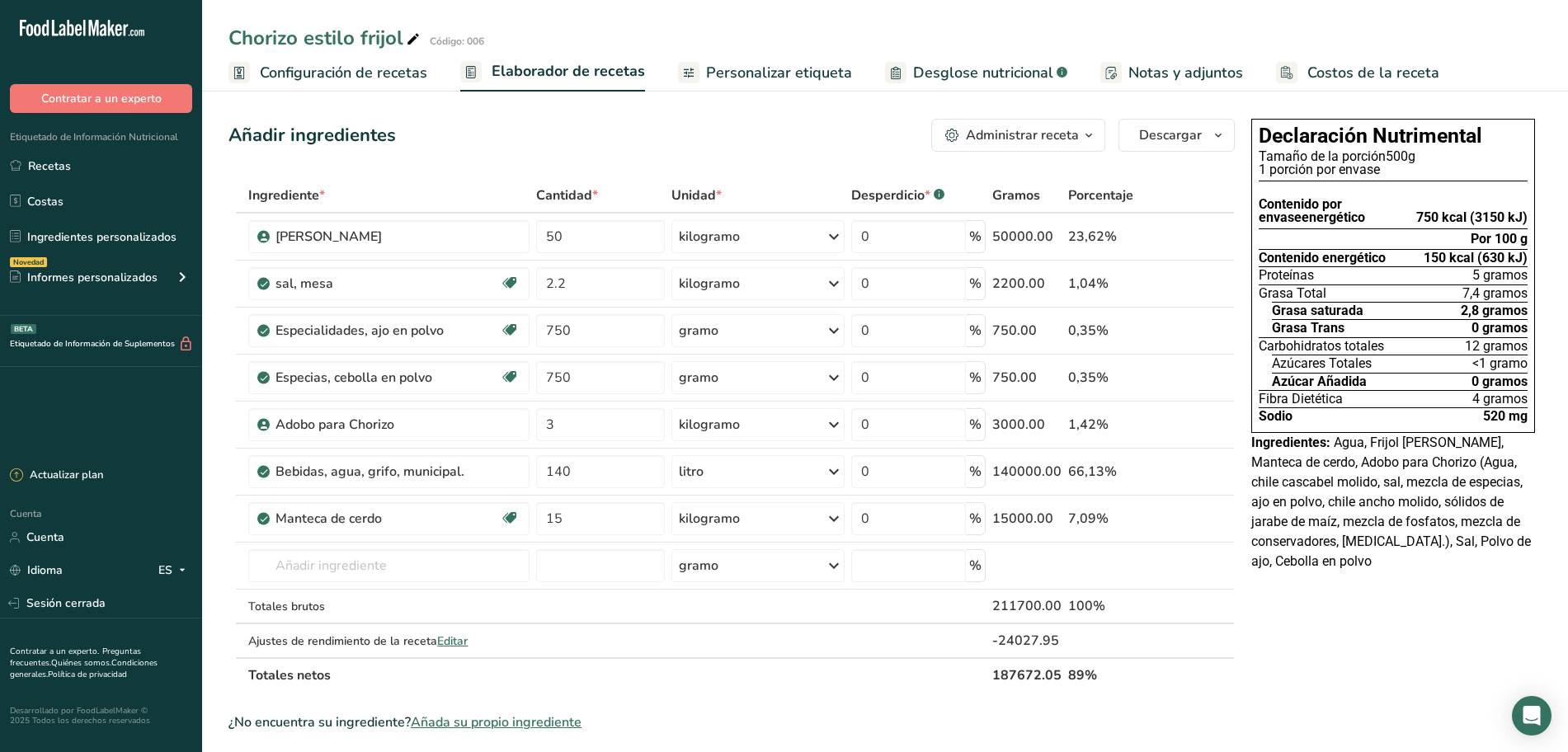
click at [790, 56] on link "Personalizar etiqueta" at bounding box center [766, 72] width 174 height 37
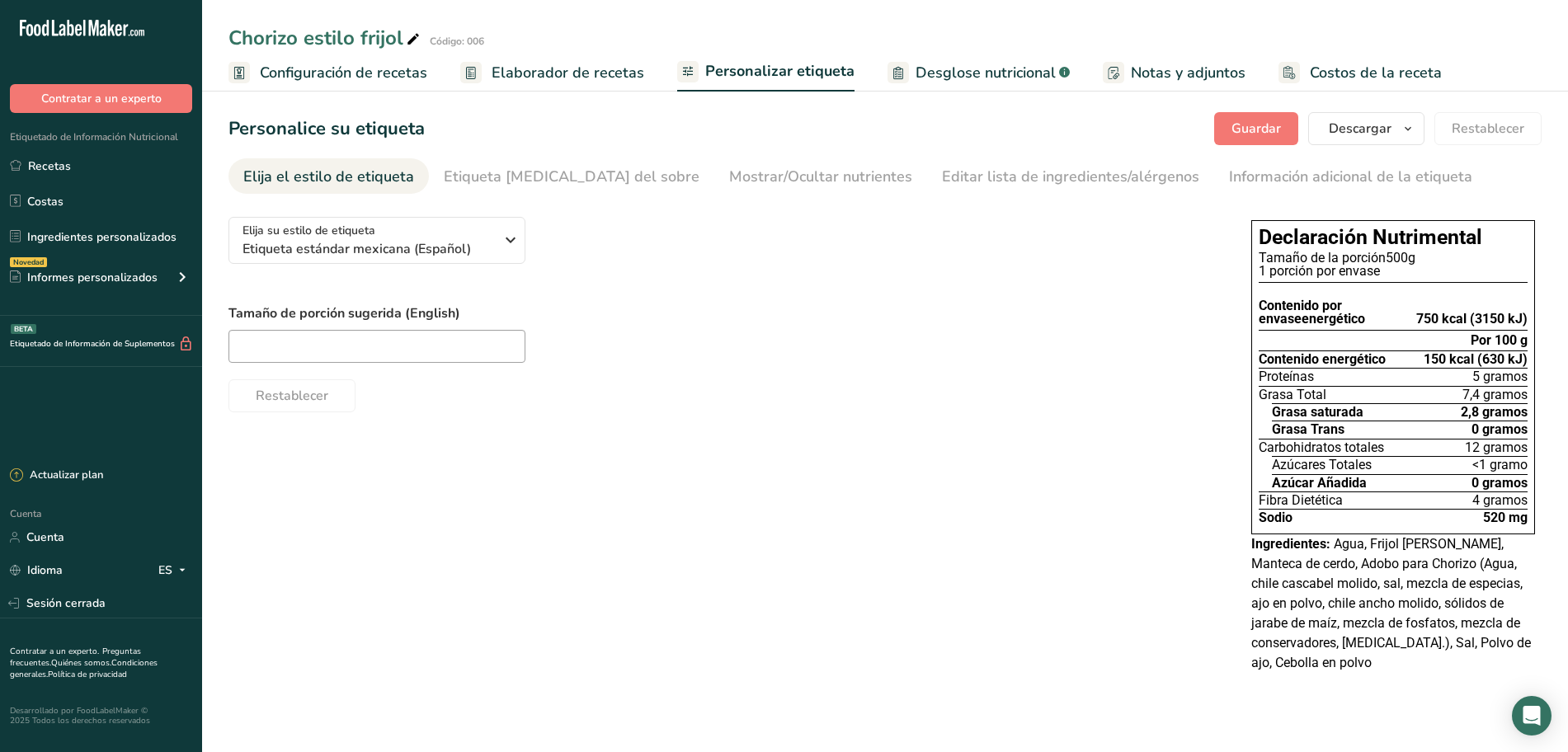
click at [566, 73] on font "Elaborador de recetas" at bounding box center [568, 72] width 153 height 20
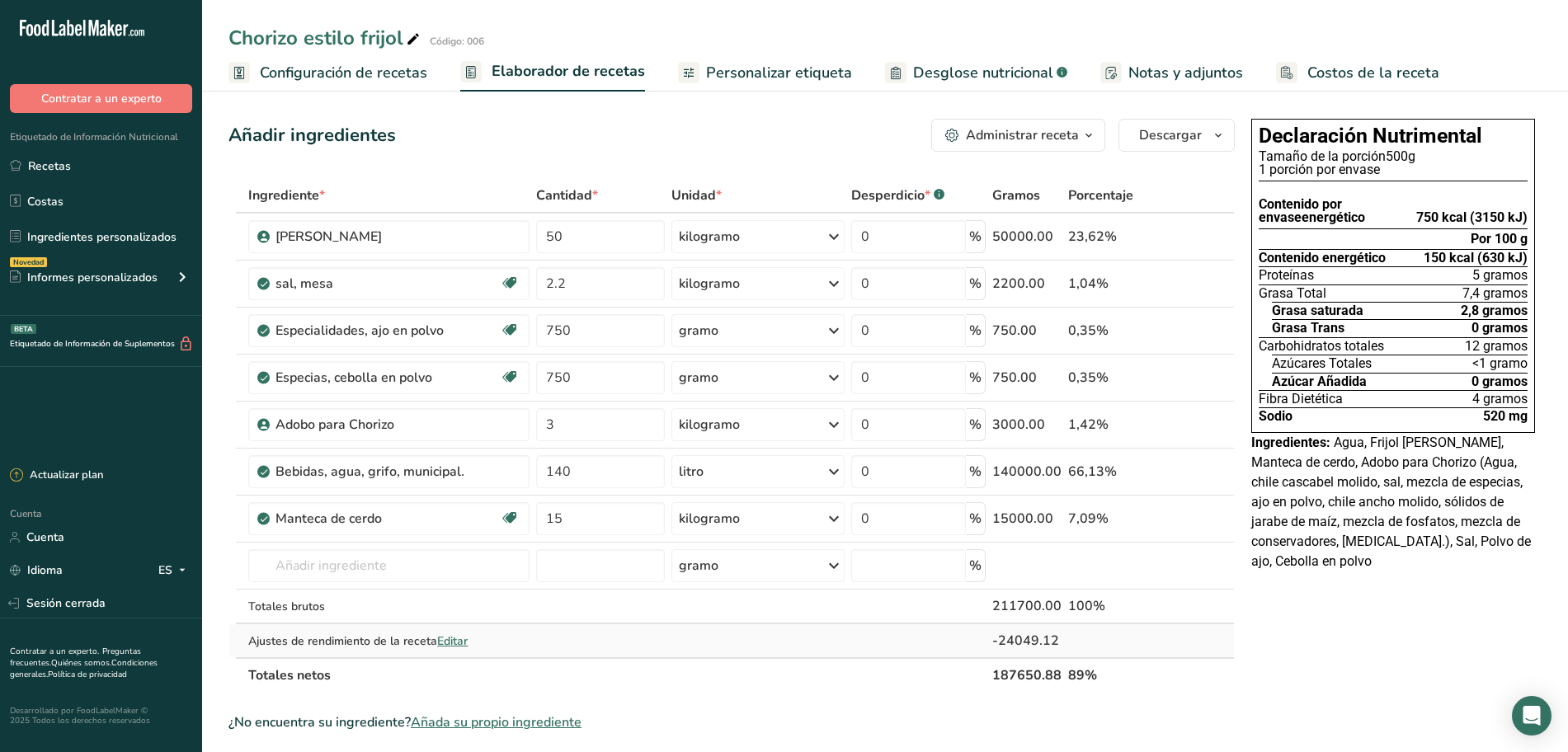
click at [456, 643] on font "Editar" at bounding box center [453, 641] width 30 height 16
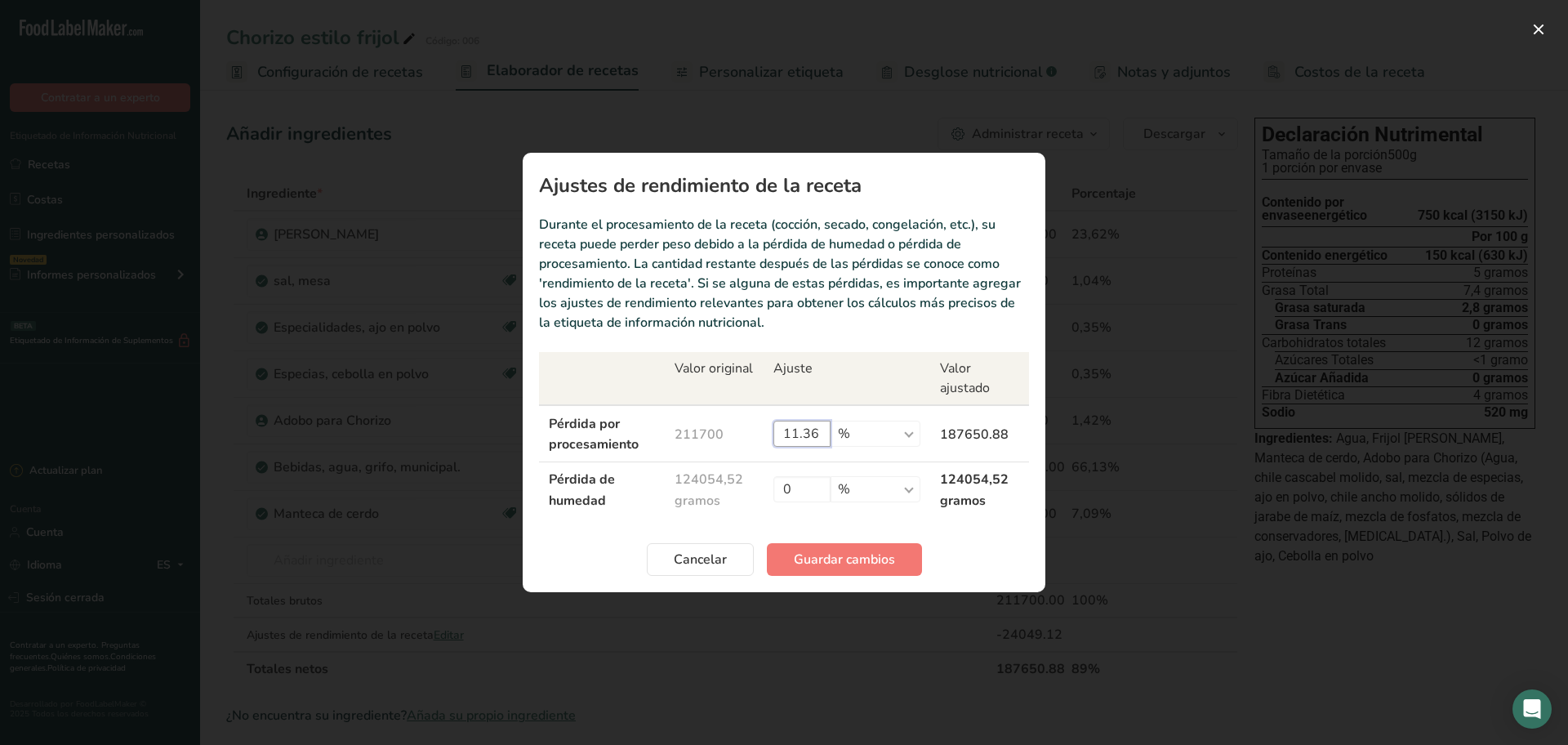
click at [816, 435] on input "11.36" at bounding box center [802, 433] width 57 height 26
type input "11.38"
click at [837, 557] on font "Guardar cambios" at bounding box center [844, 559] width 101 height 18
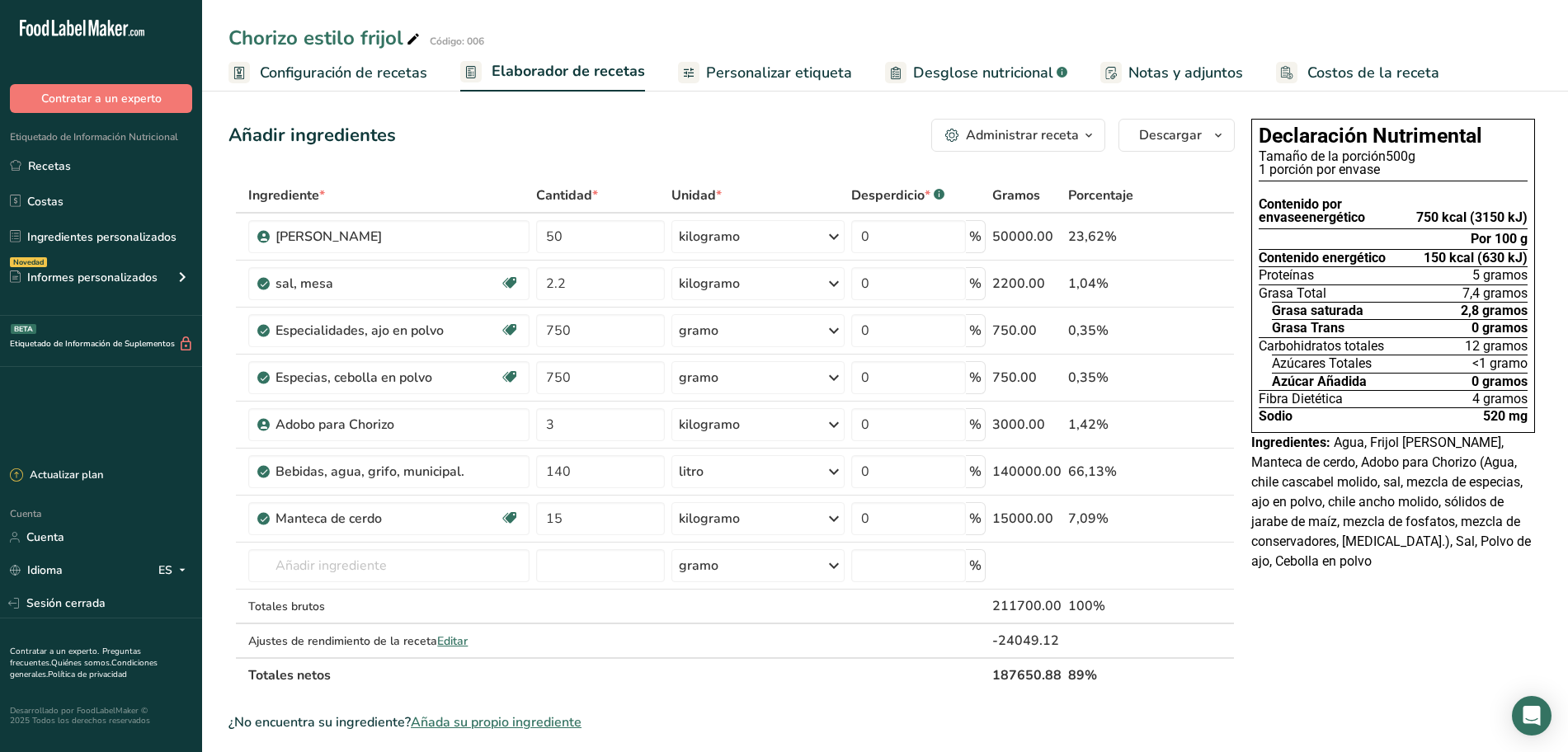
click at [753, 77] on font "Personalizar etiqueta" at bounding box center [779, 72] width 146 height 20
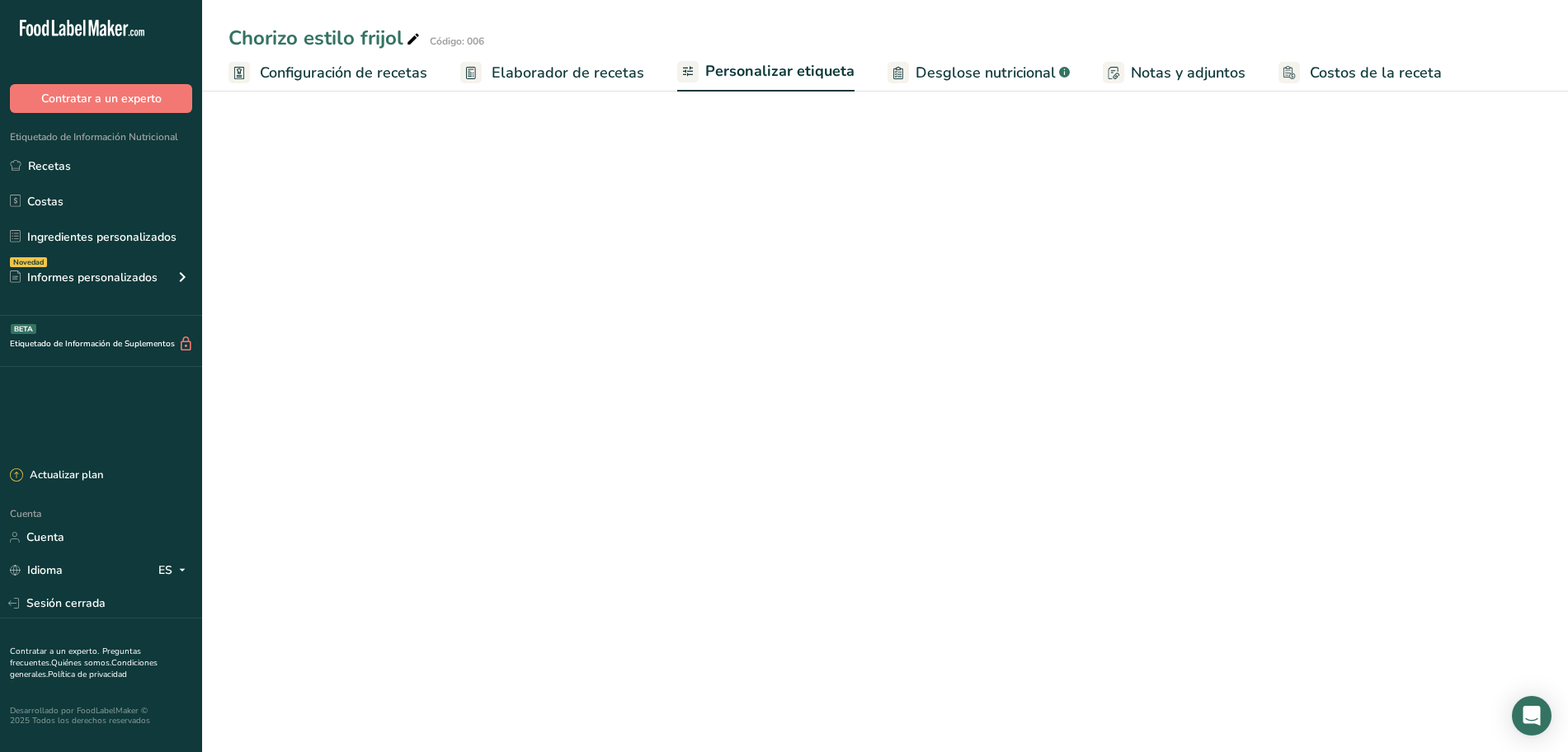
click at [602, 75] on font "Elaborador de recetas" at bounding box center [568, 72] width 153 height 20
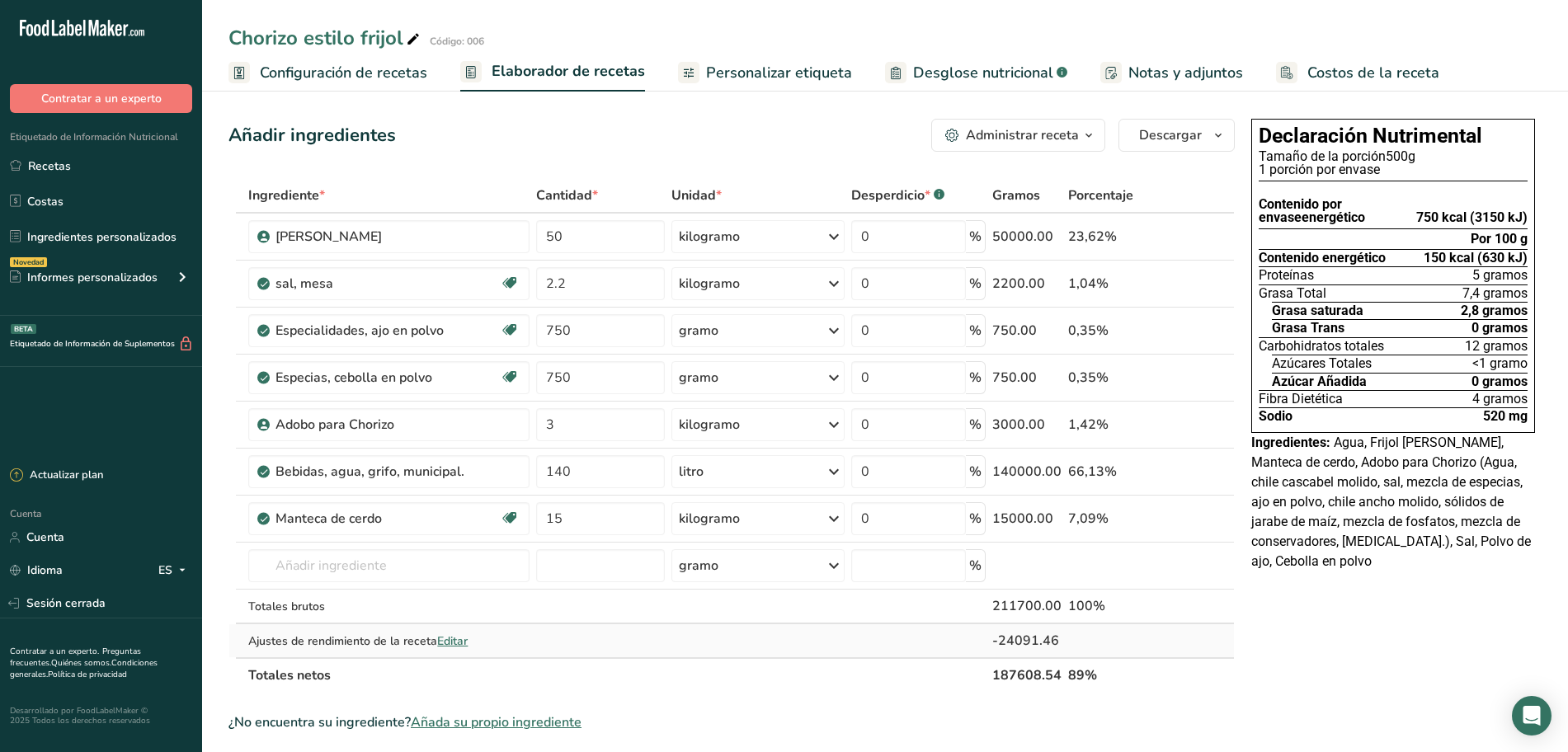
click at [457, 643] on font "Editar" at bounding box center [453, 641] width 30 height 16
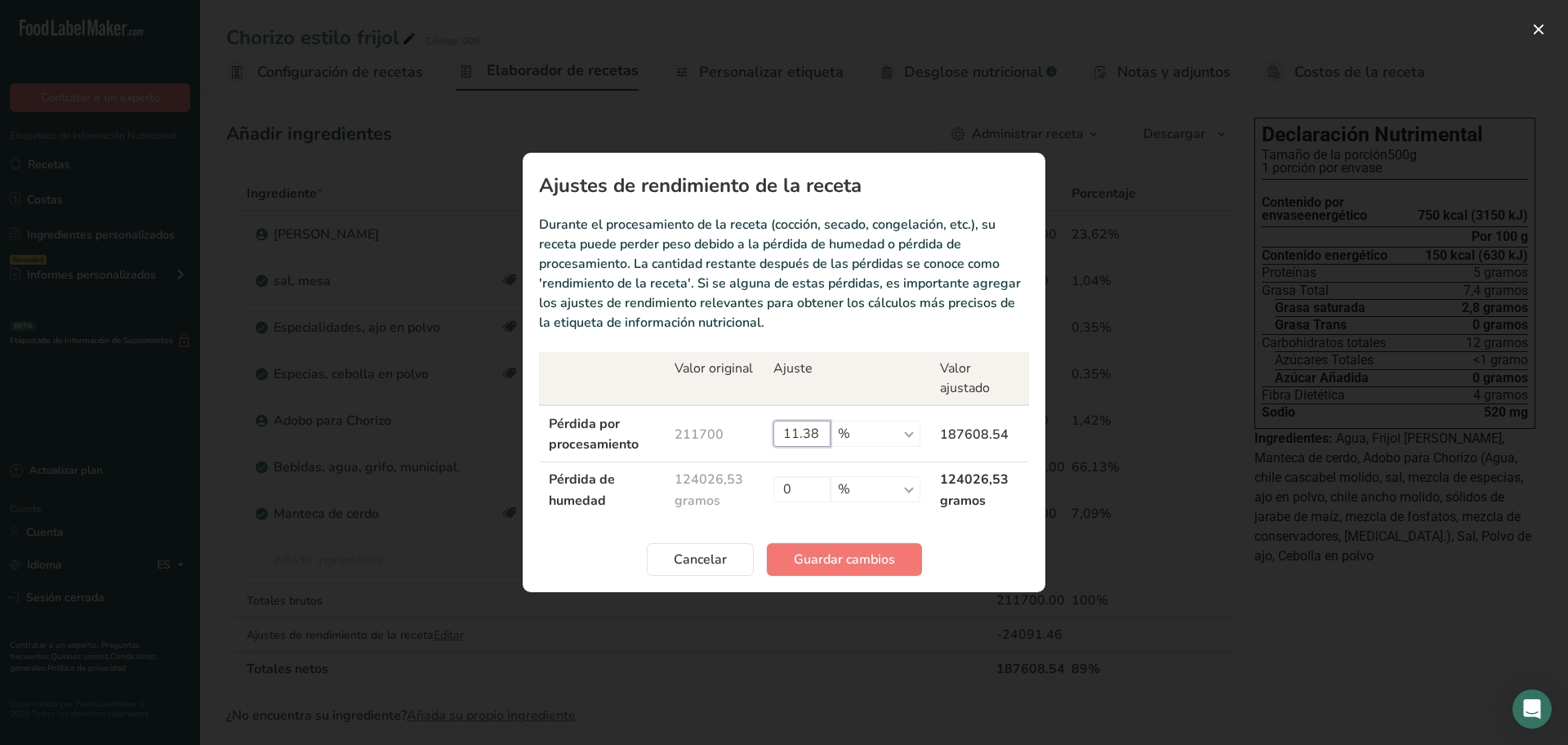
click at [831, 426] on input "11.38" at bounding box center [802, 433] width 57 height 26
type input "11.4"
click at [840, 551] on font "Guardar cambios" at bounding box center [844, 559] width 101 height 18
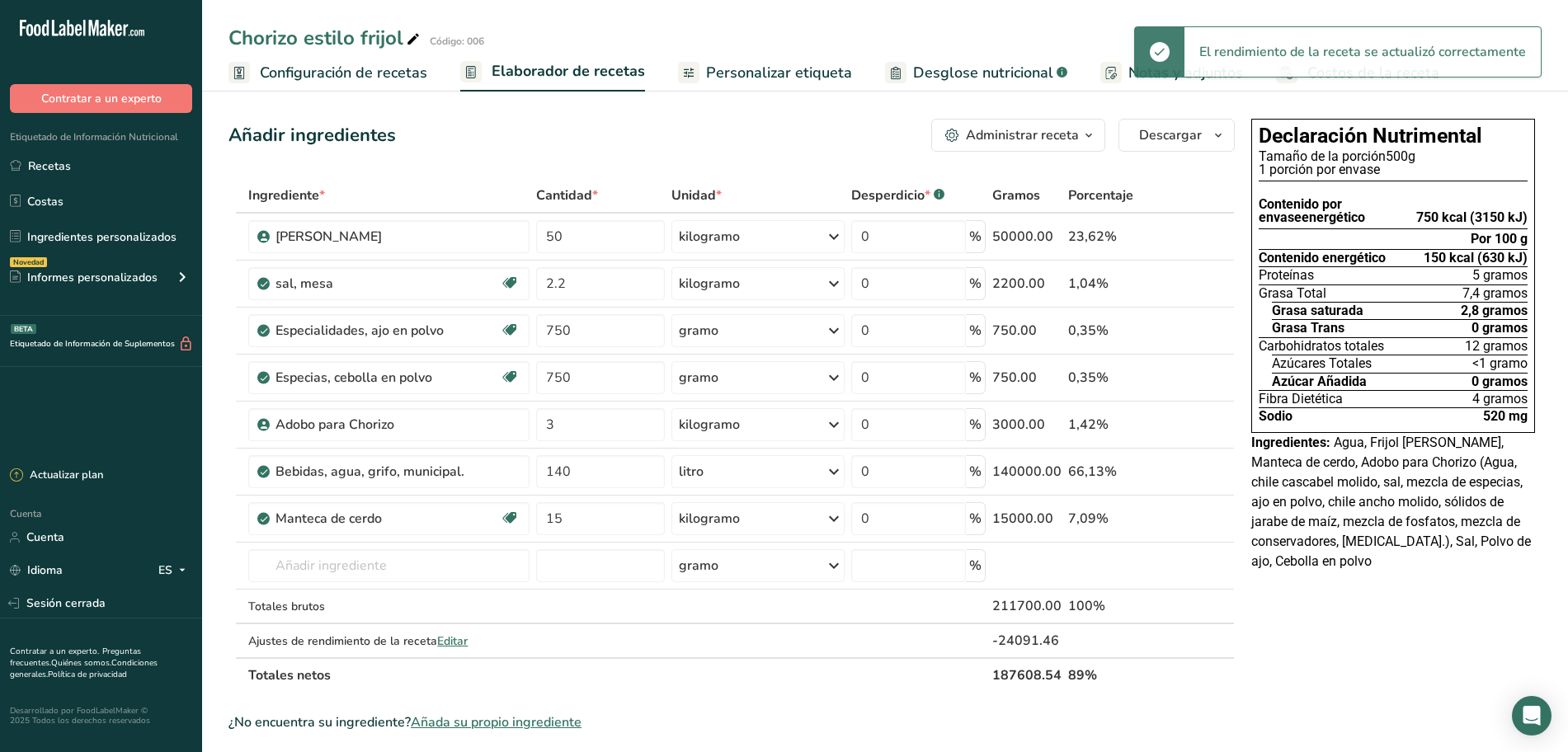
click at [748, 76] on font "Personalizar etiqueta" at bounding box center [779, 72] width 146 height 20
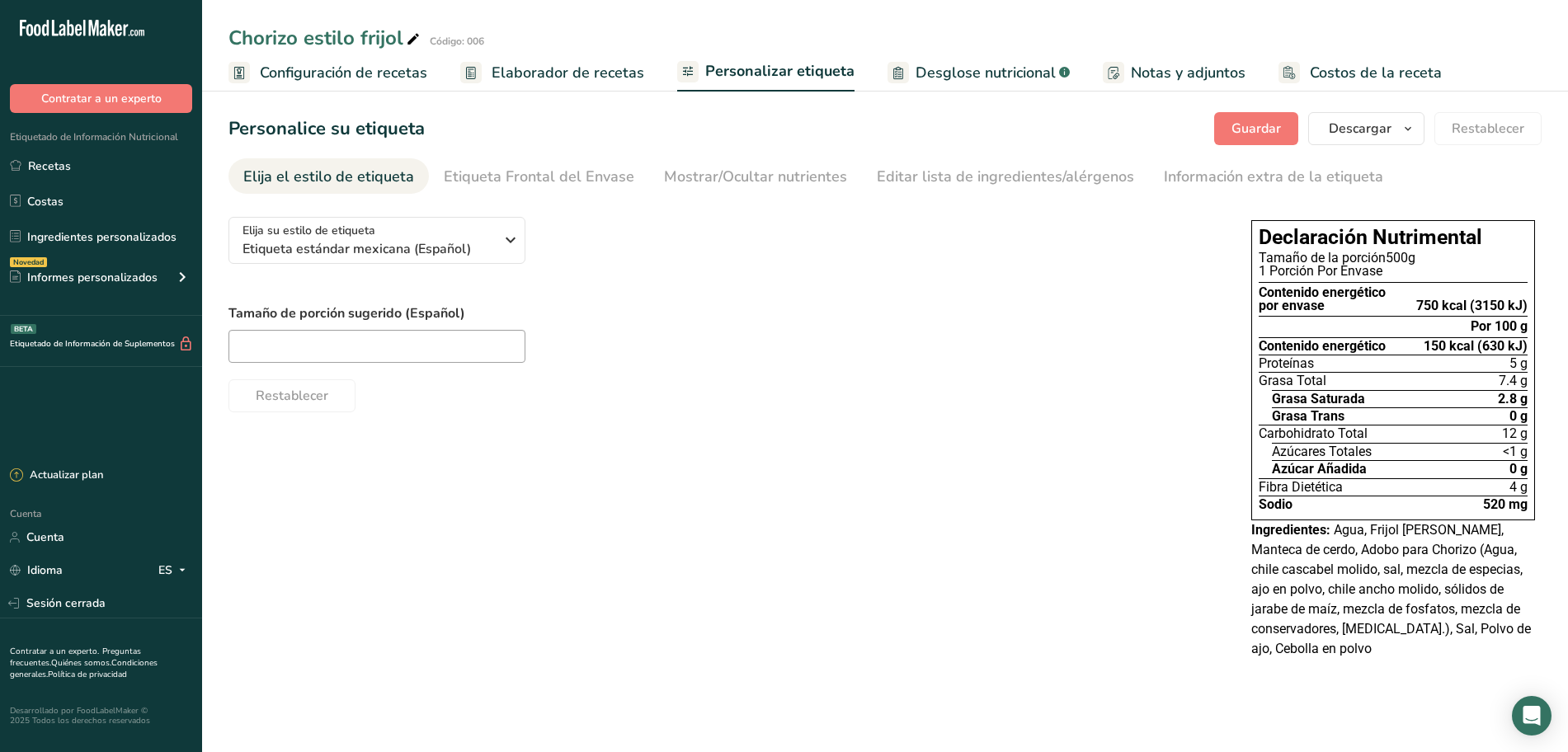
click at [589, 73] on font "Elaborador de recetas" at bounding box center [568, 72] width 153 height 20
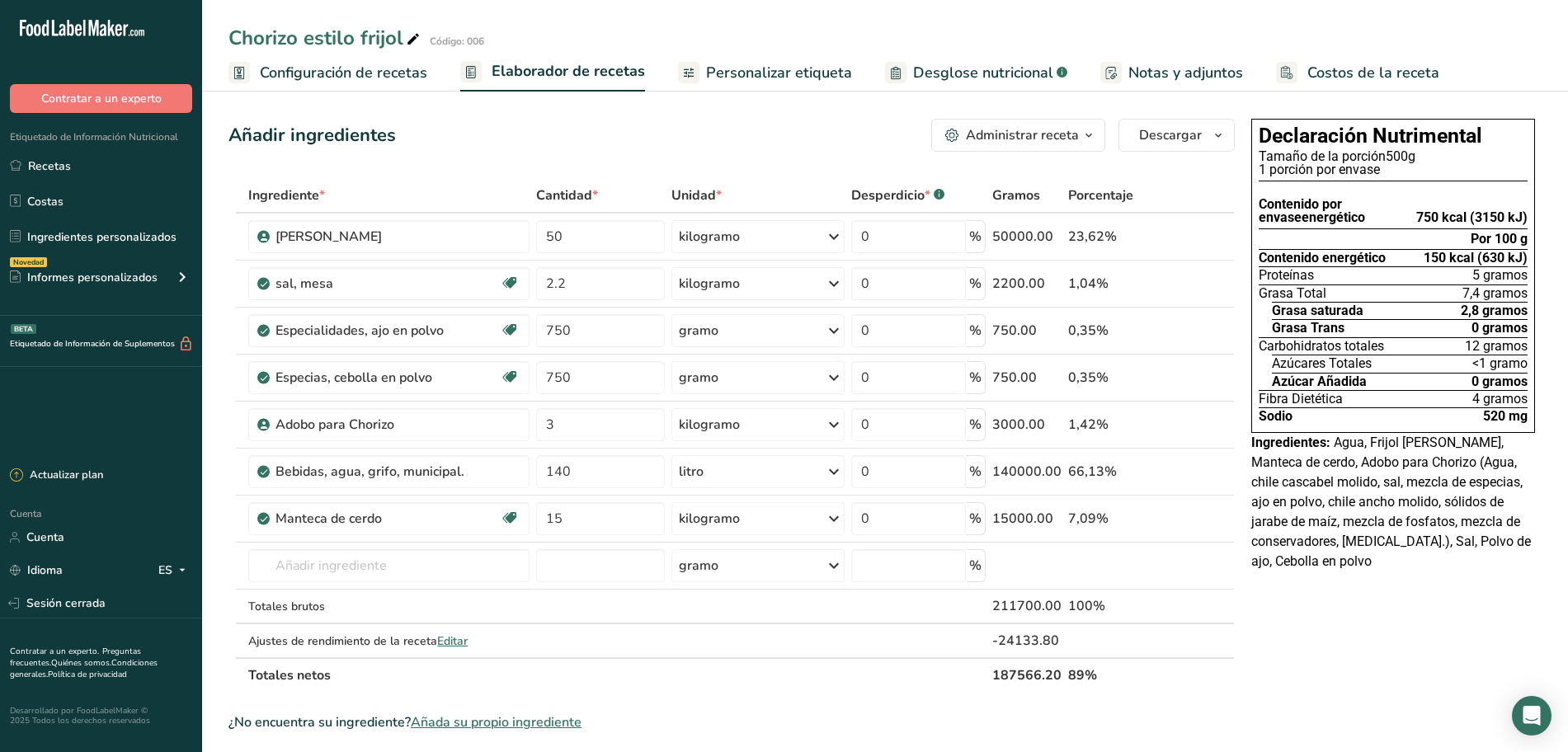
click at [948, 80] on font "Desglose nutricional" at bounding box center [983, 72] width 140 height 20
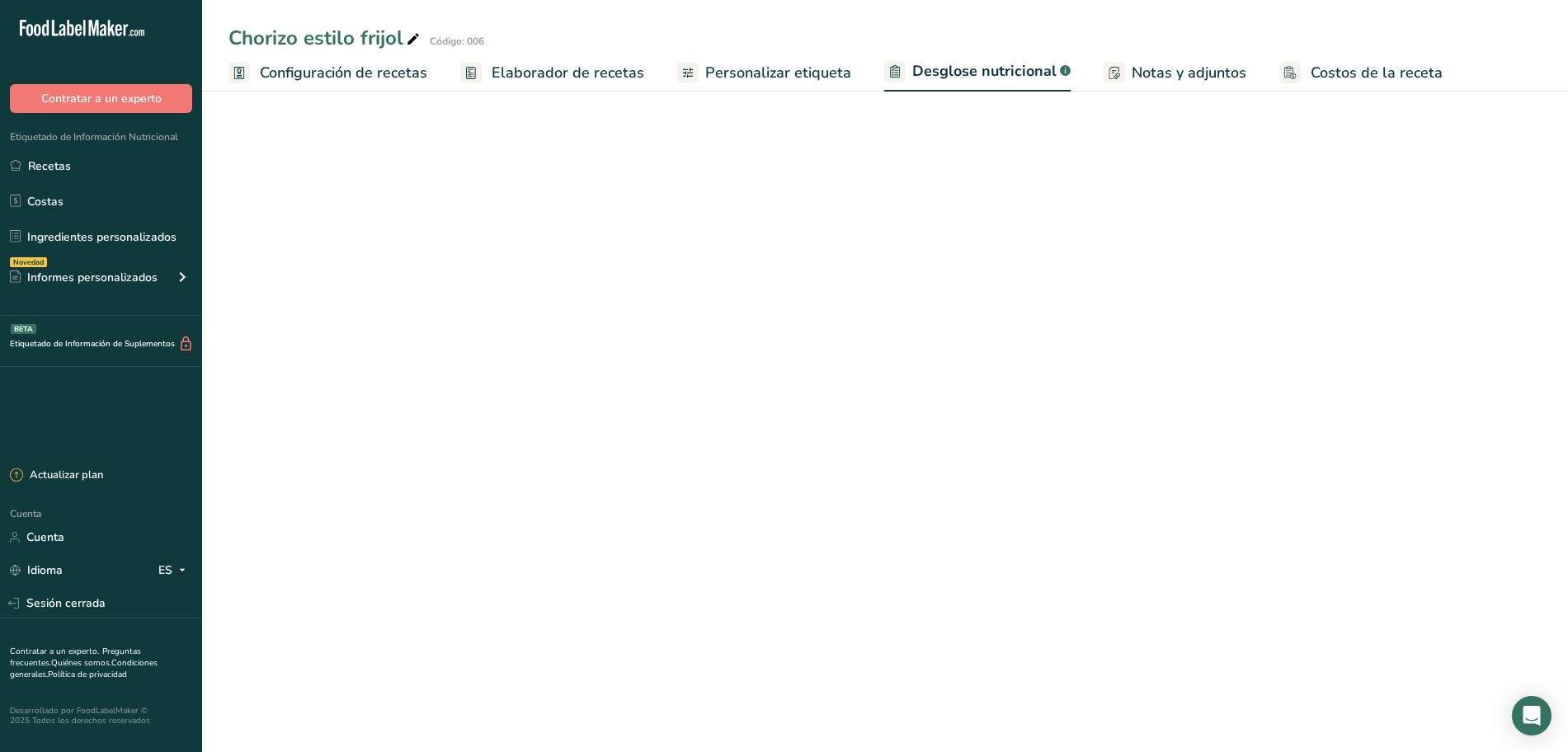
select select "Calories"
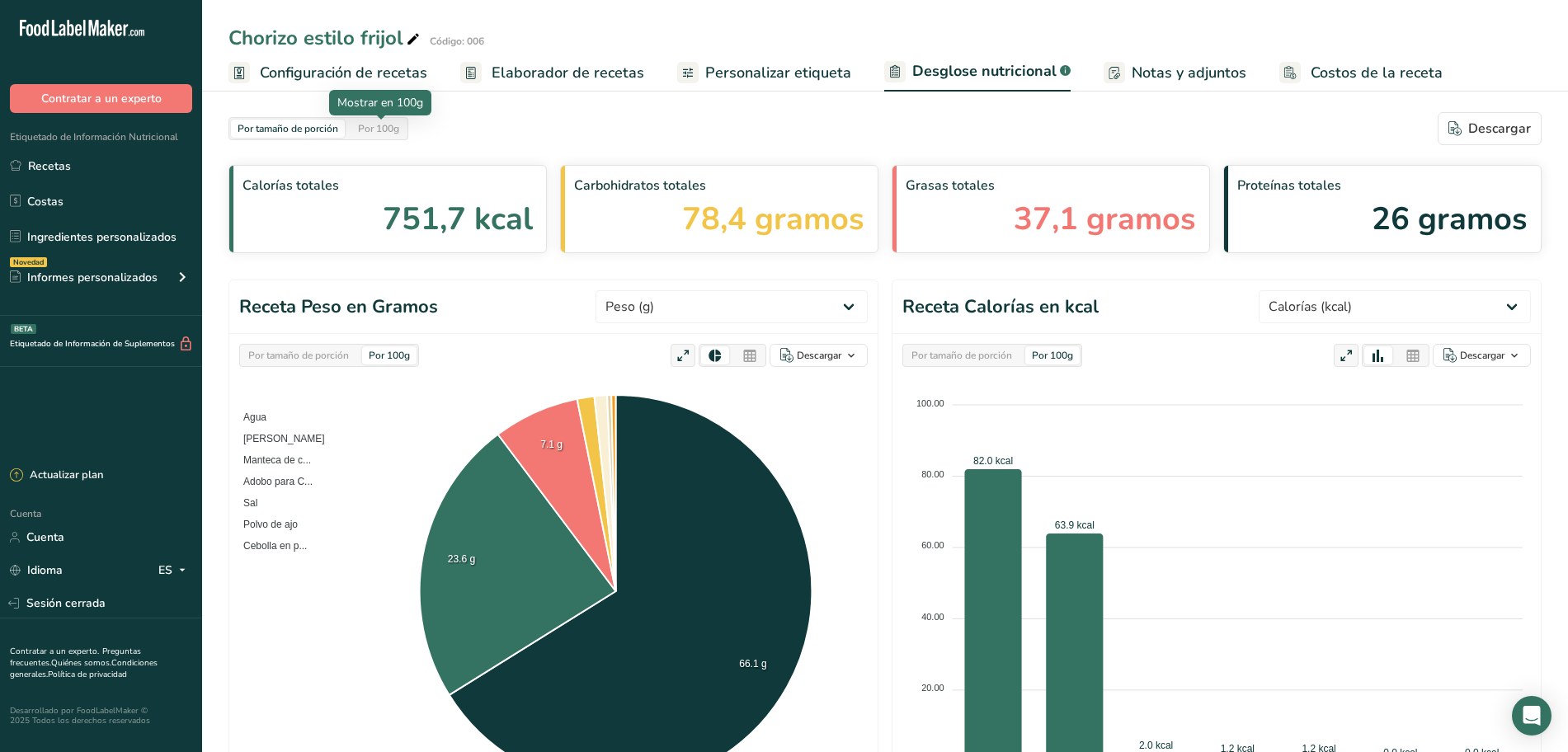
click at [386, 134] on font "Por 100g" at bounding box center [379, 129] width 42 height 13
click at [555, 79] on font "Elaborador de recetas" at bounding box center [568, 72] width 153 height 20
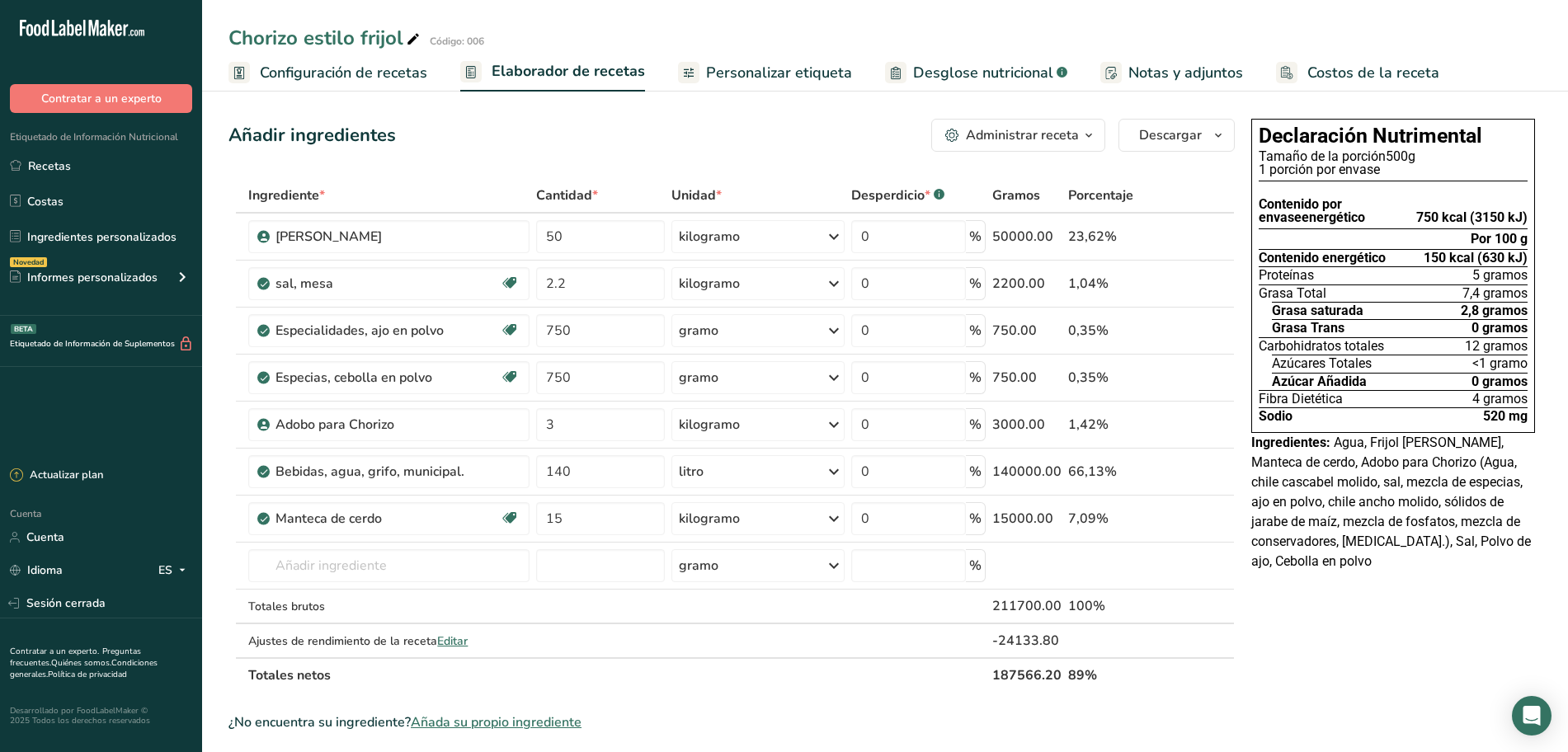
click at [954, 60] on link "Desglose nutricional .a-a{fill:#347362;}.b-a{fill:#fff;}" at bounding box center [976, 72] width 182 height 37
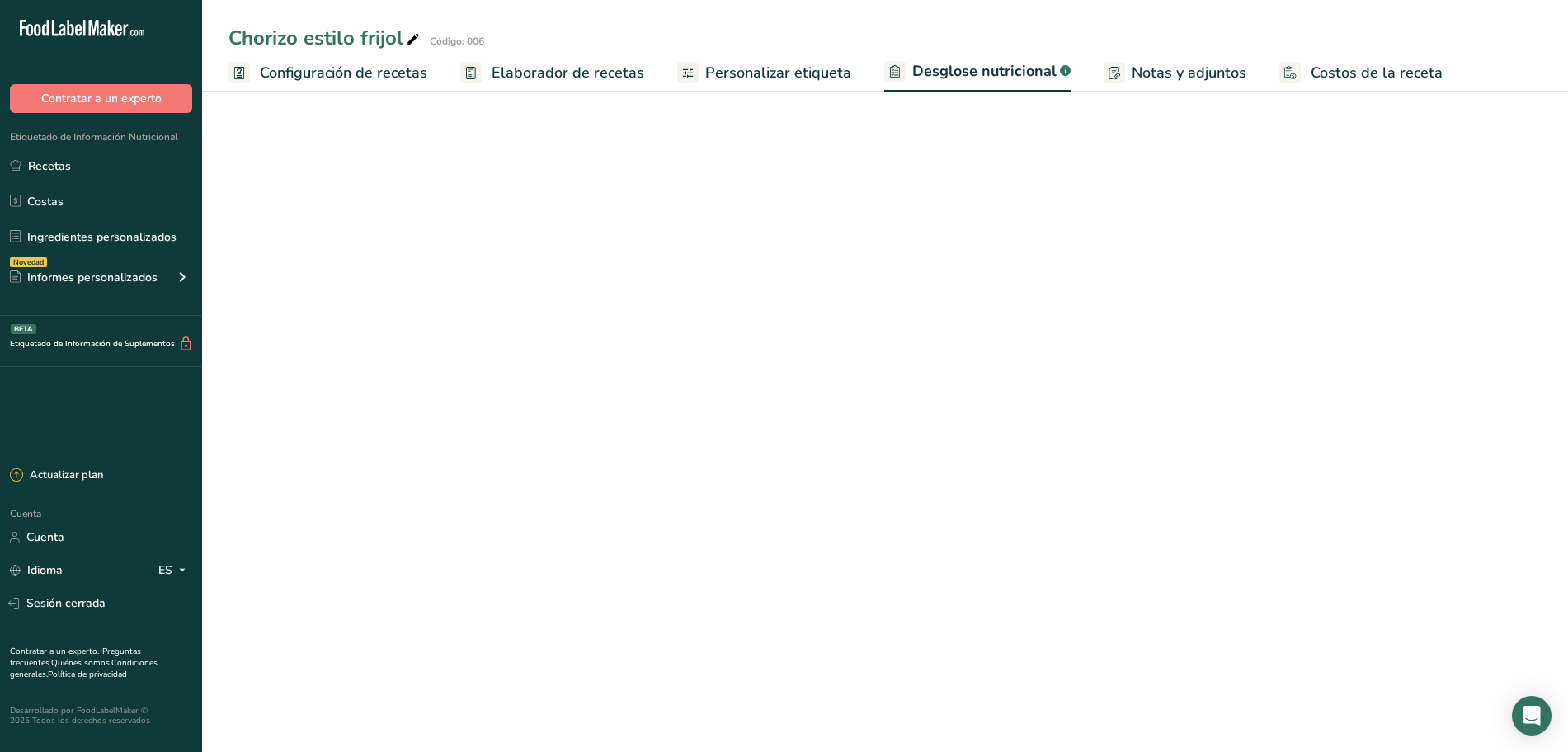
select select "Calories"
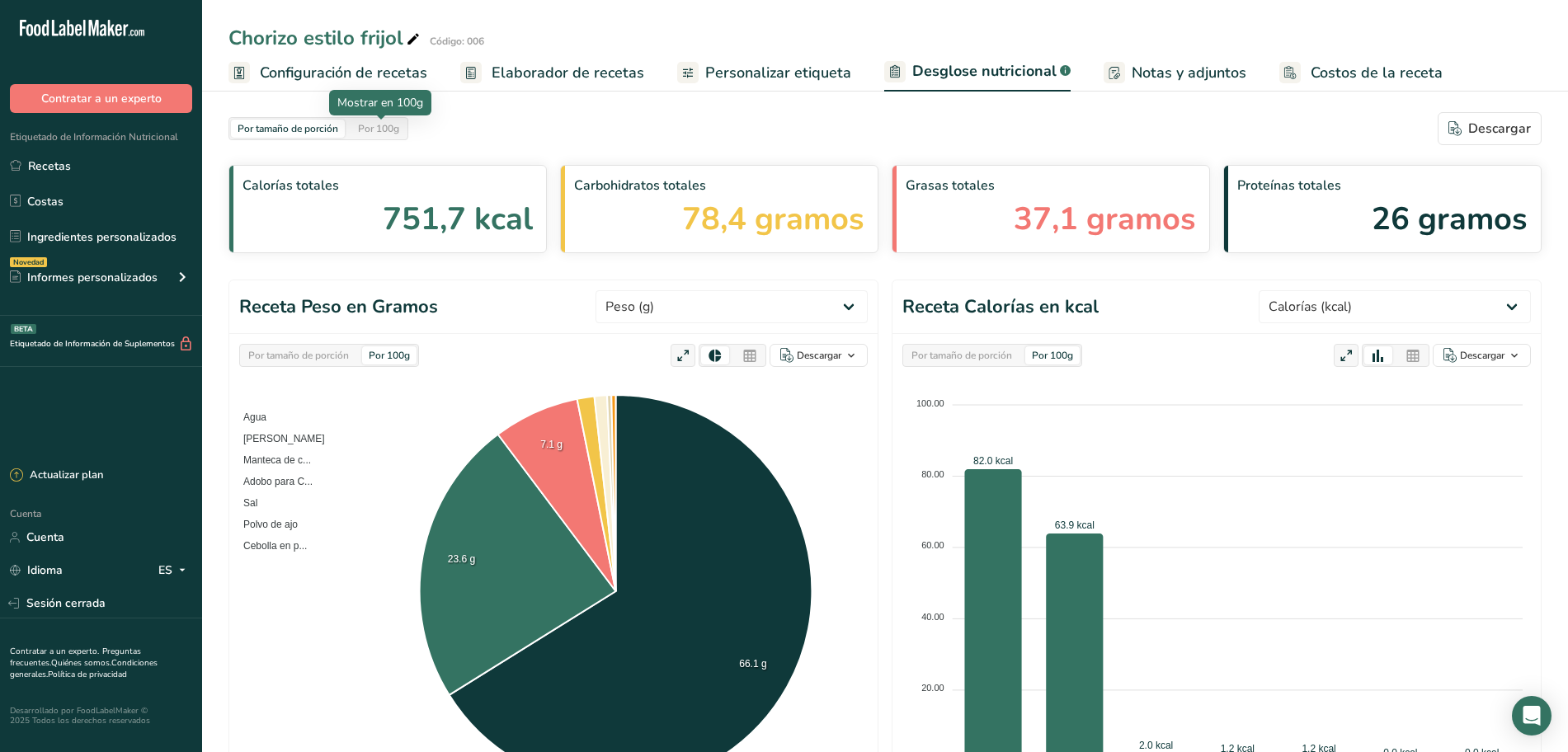
click at [399, 131] on font "Por 100g" at bounding box center [379, 129] width 42 height 13
click at [325, 132] on font "Por tamaño de porción" at bounding box center [288, 129] width 100 height 13
click at [402, 132] on div "Por 100g" at bounding box center [378, 128] width 54 height 18
click at [328, 354] on font "Por tamaño de porción" at bounding box center [298, 355] width 100 height 13
click at [386, 361] on font "Por 100g" at bounding box center [389, 355] width 42 height 13
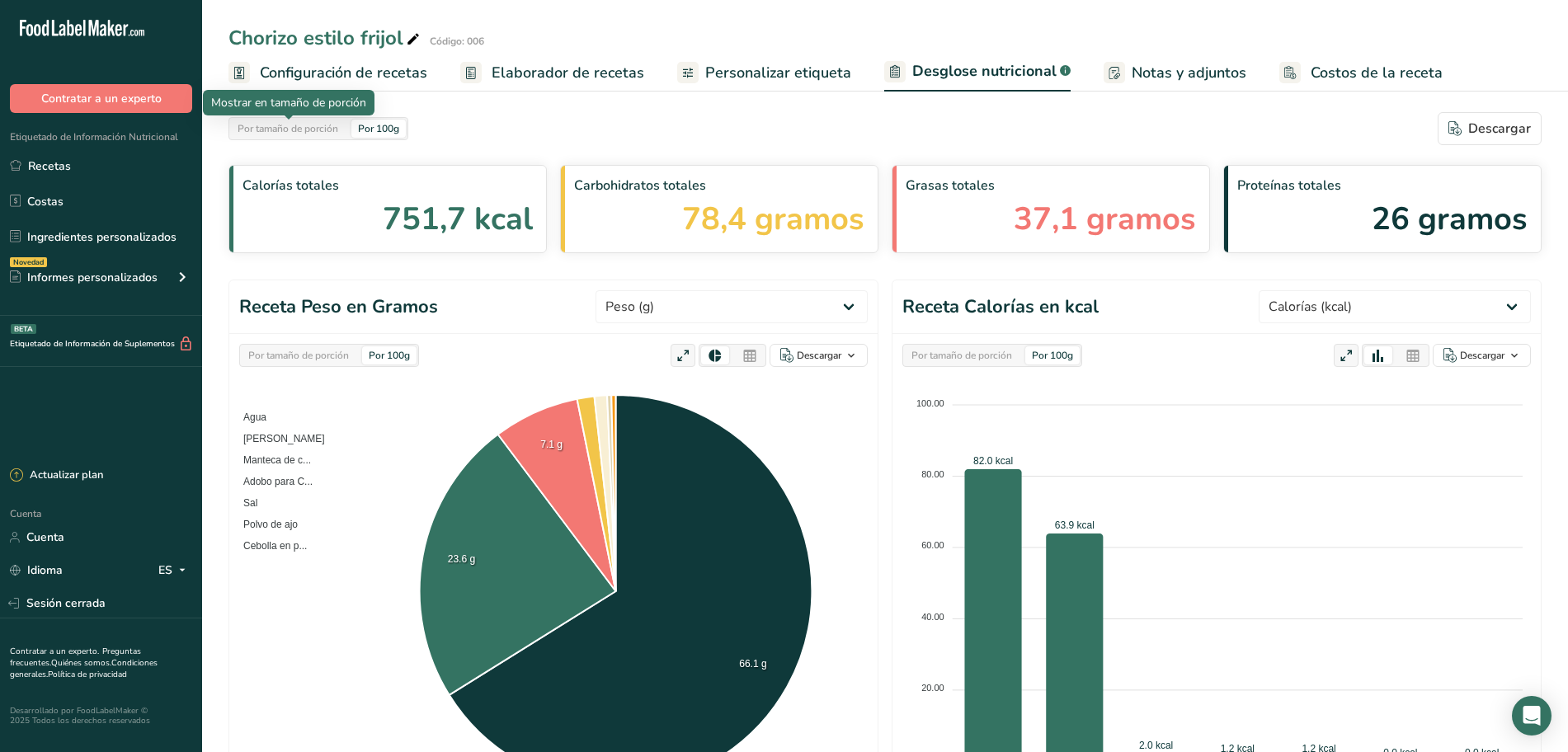
click at [329, 133] on font "Por tamaño de porción" at bounding box center [288, 129] width 100 height 13
click at [387, 129] on font "Por 100g" at bounding box center [379, 129] width 42 height 13
click at [340, 129] on div "Por tamaño de porción" at bounding box center [288, 128] width 114 height 18
click at [399, 134] on font "Por 100g" at bounding box center [379, 129] width 42 height 13
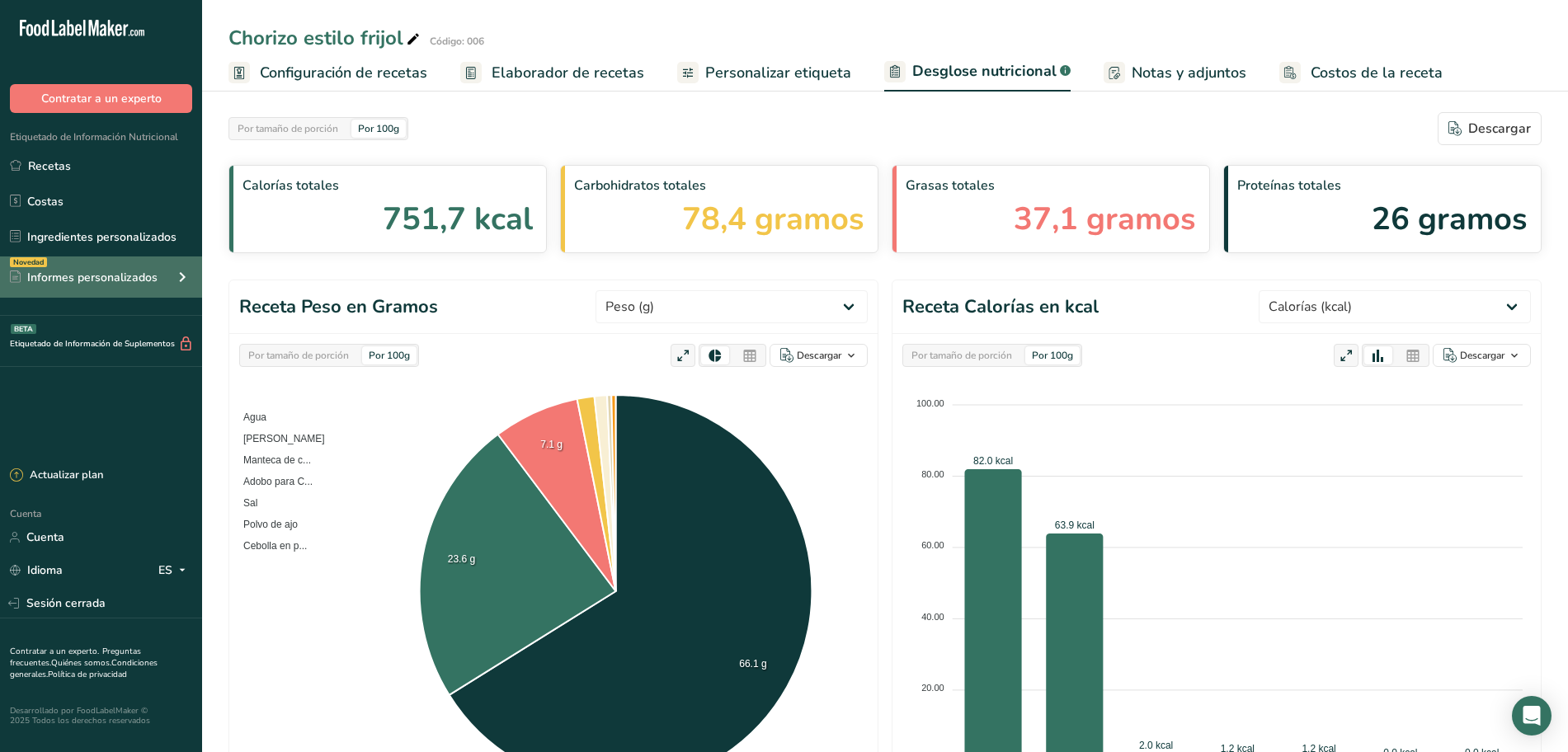
click at [175, 273] on icon at bounding box center [182, 277] width 20 height 29
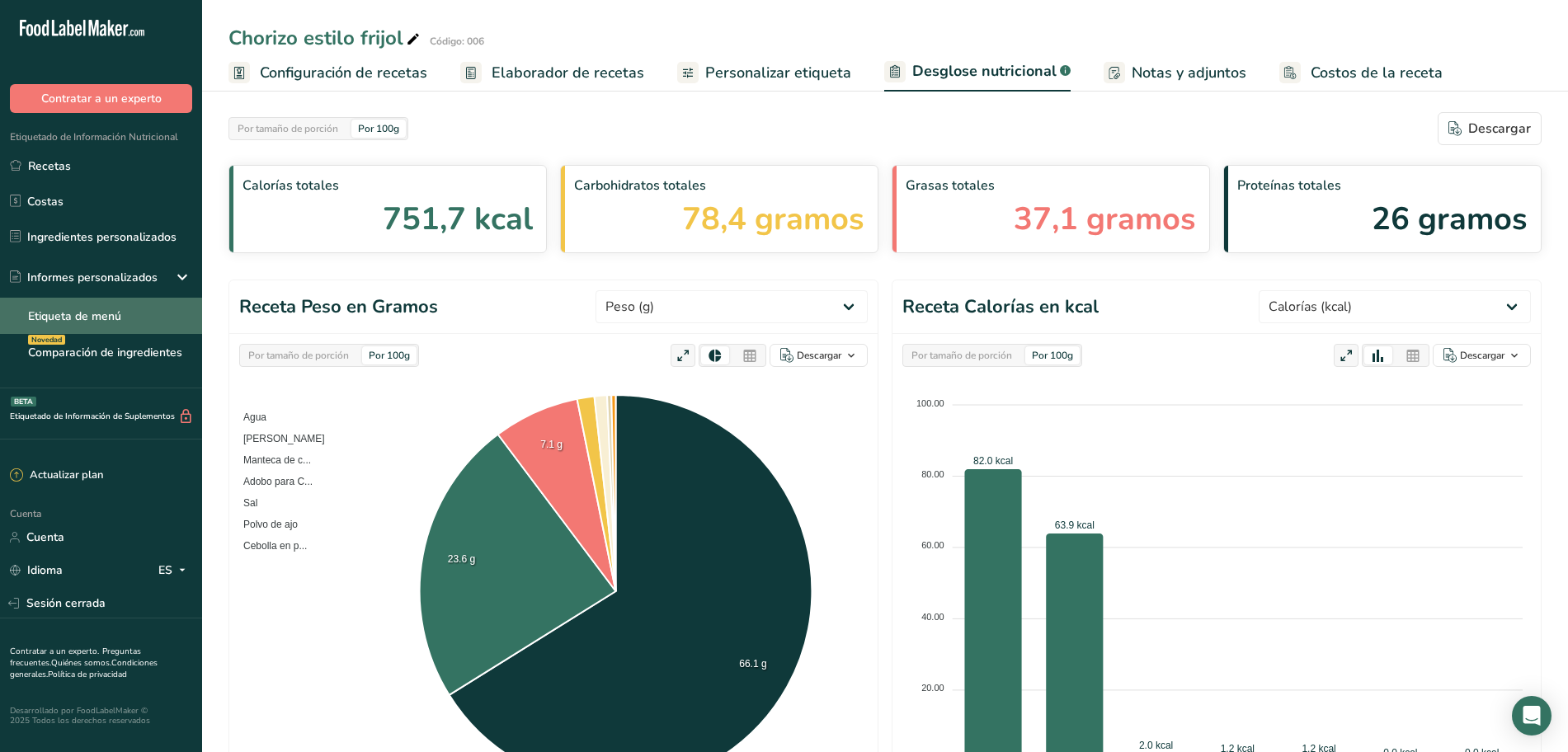
click at [141, 308] on link "Etiqueta de menú" at bounding box center [100, 315] width 202 height 36
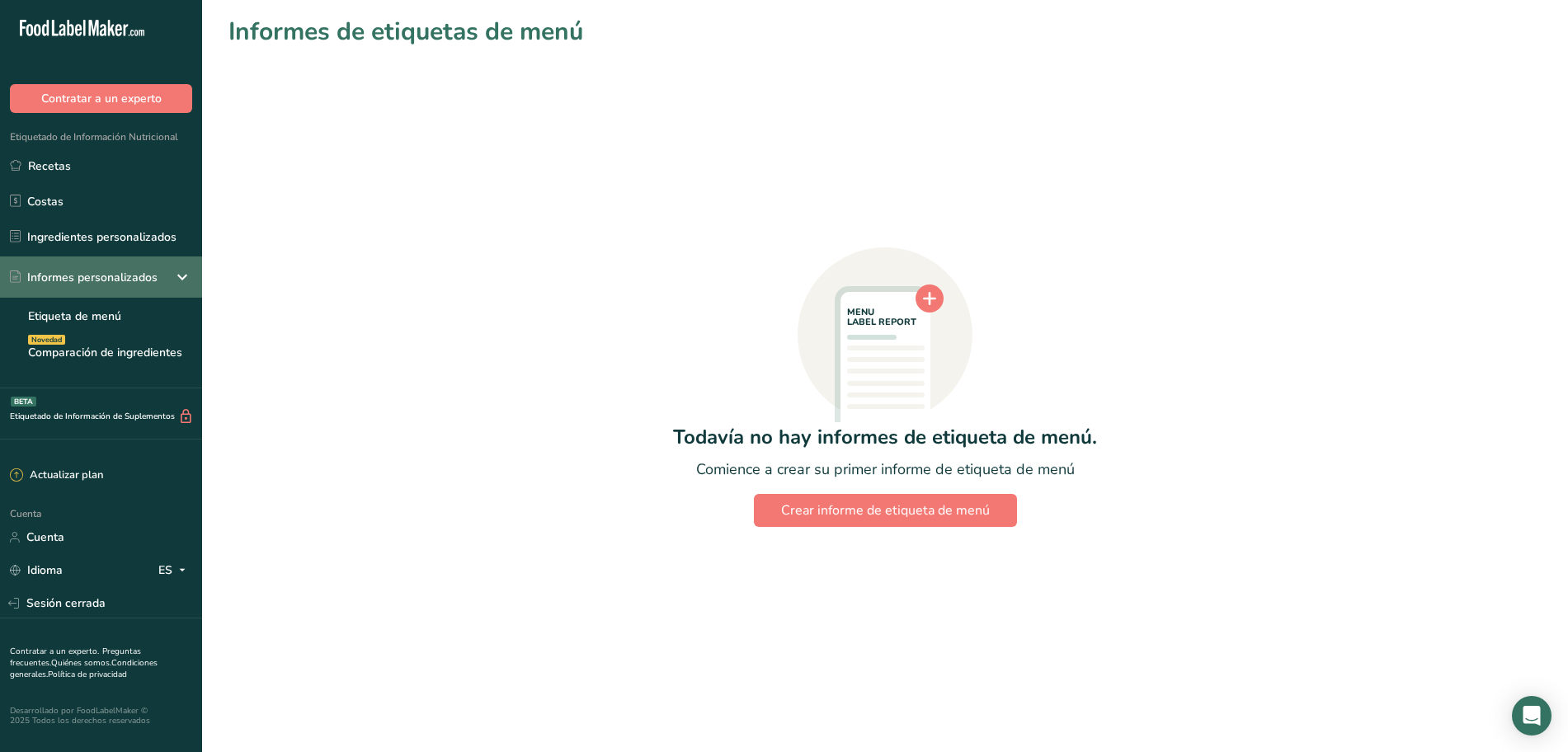
click at [129, 278] on font "Informes personalizados" at bounding box center [93, 278] width 131 height 16
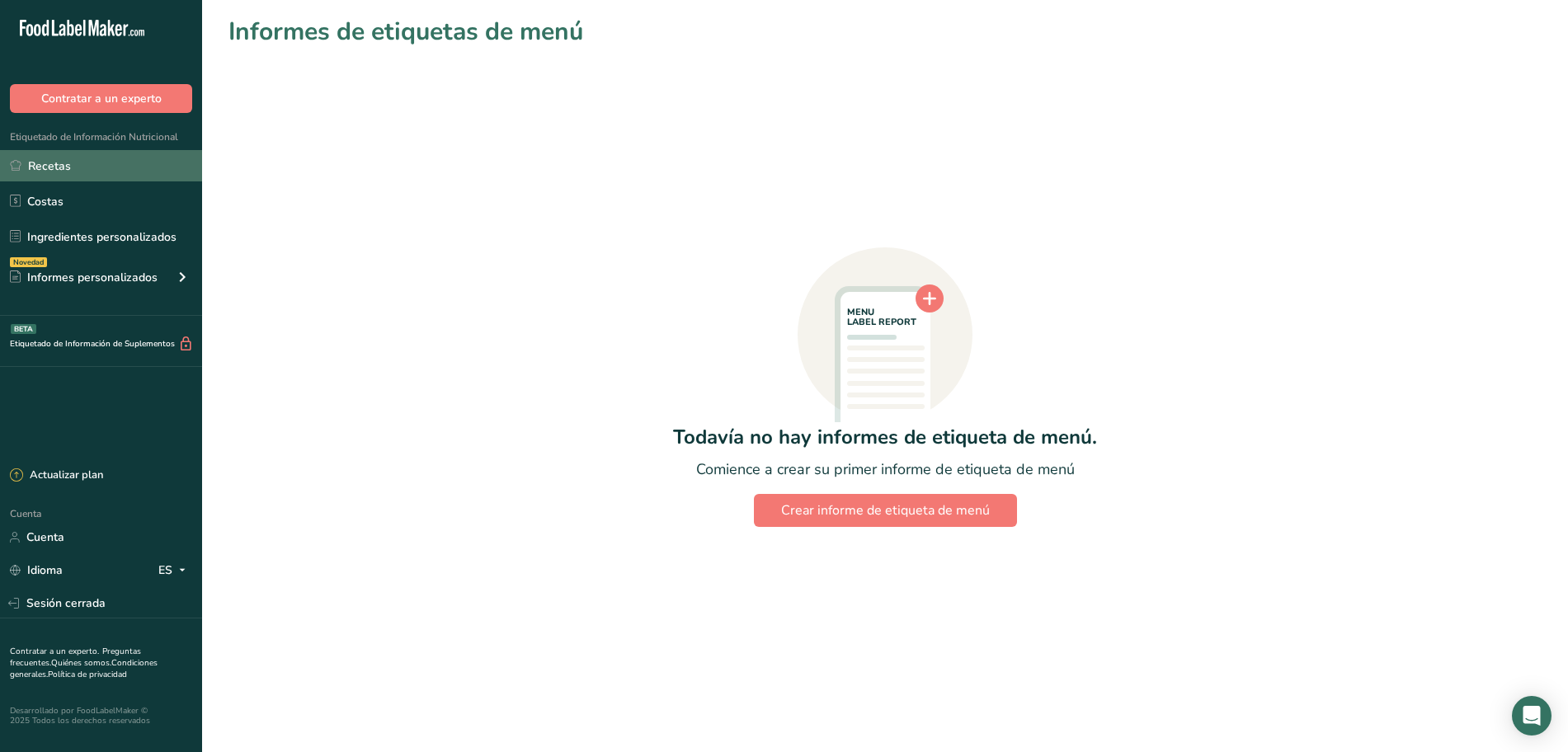
click at [82, 170] on link "Recetas" at bounding box center [100, 165] width 202 height 31
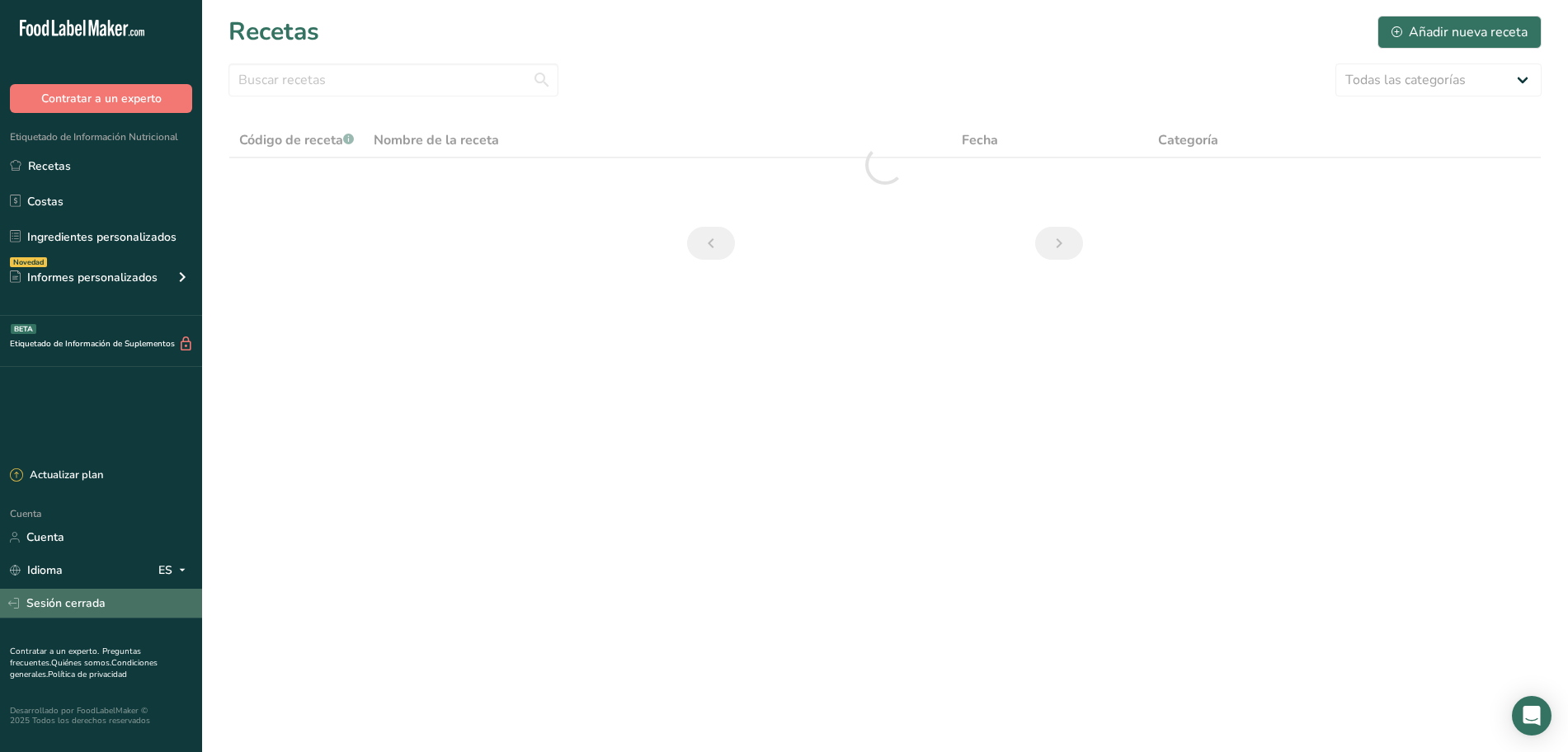
click at [81, 611] on font "Sesión cerrada" at bounding box center [66, 603] width 80 height 17
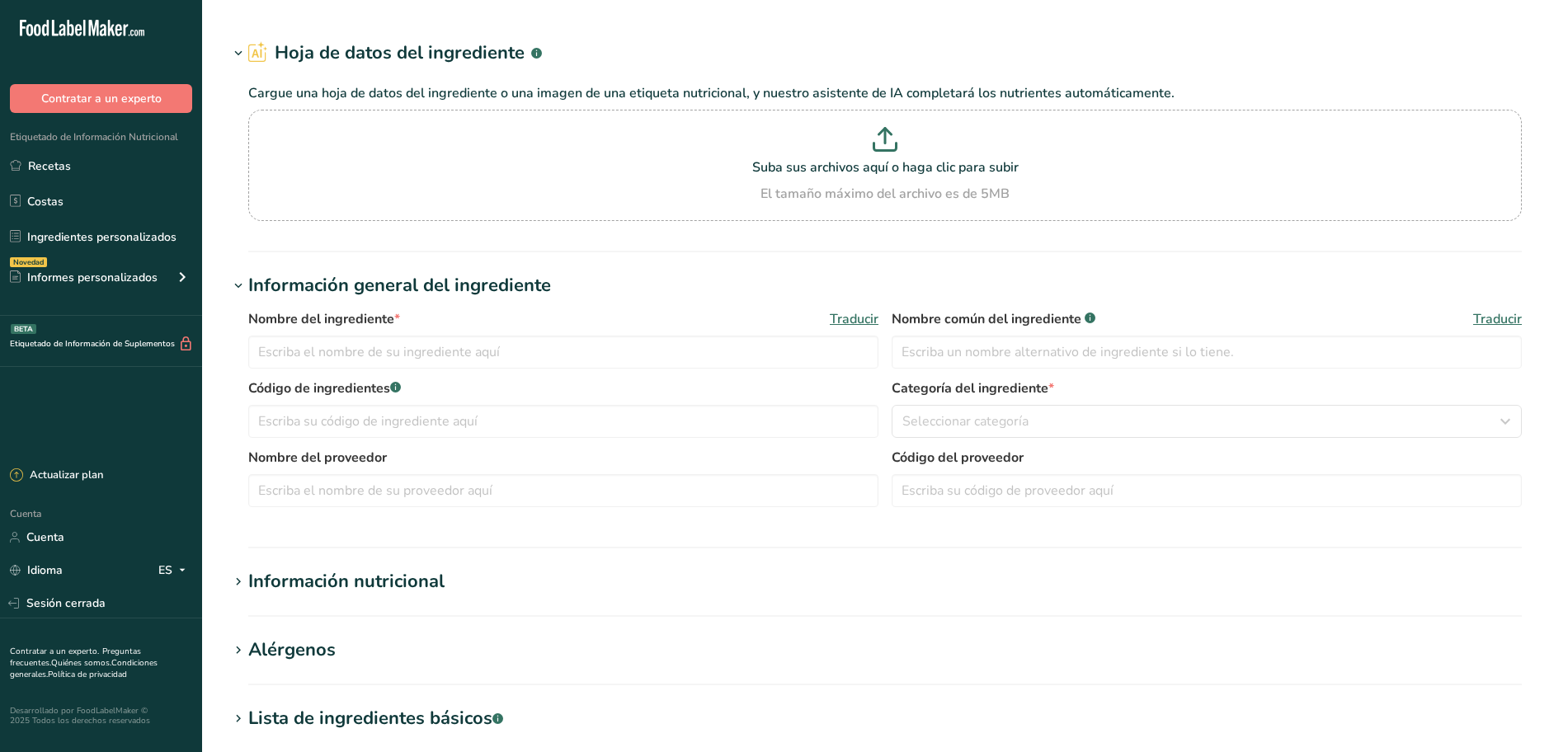
type input "Adobo para Chorizo"
type input "IAES02B"
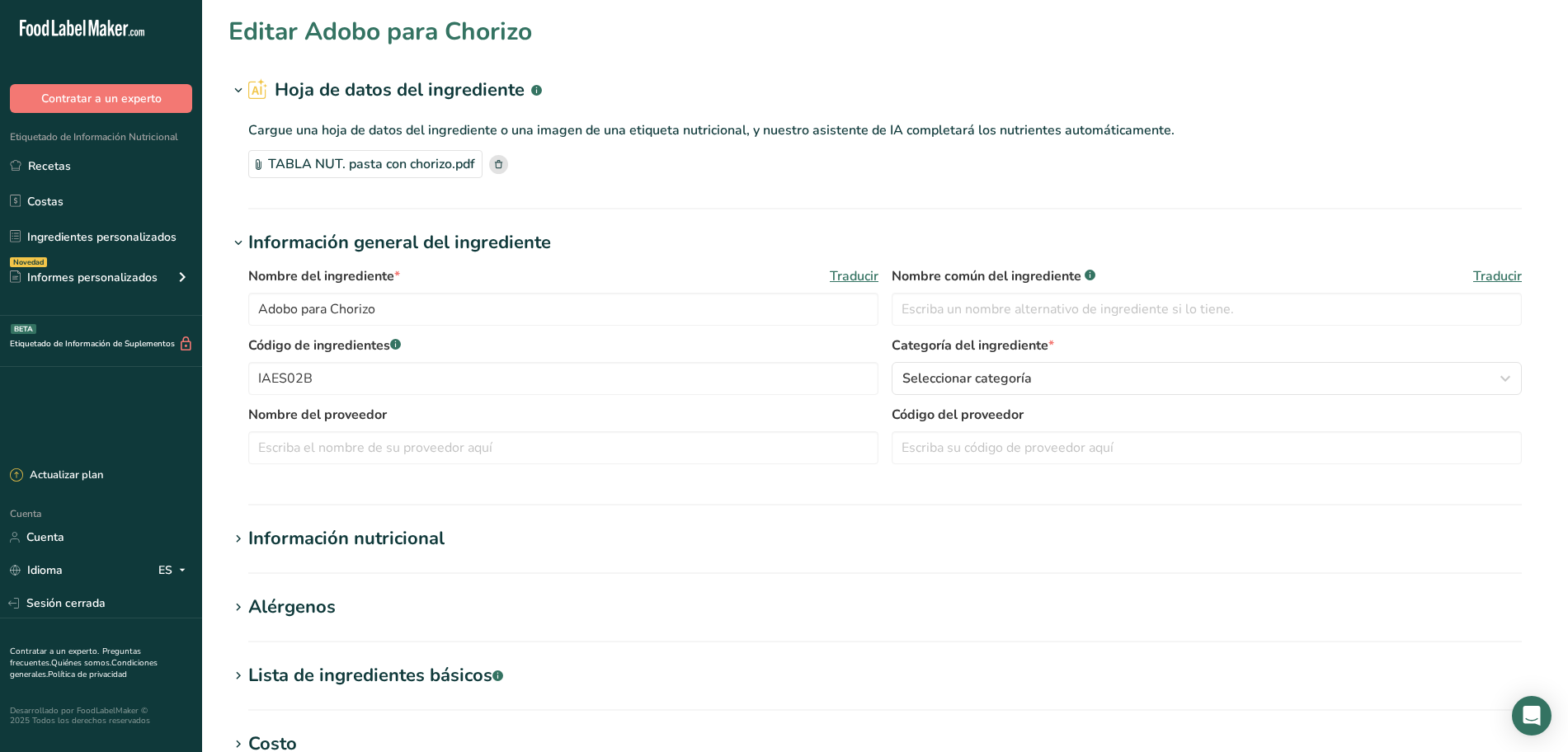
click at [334, 532] on font "Información nutricional" at bounding box center [346, 539] width 196 height 25
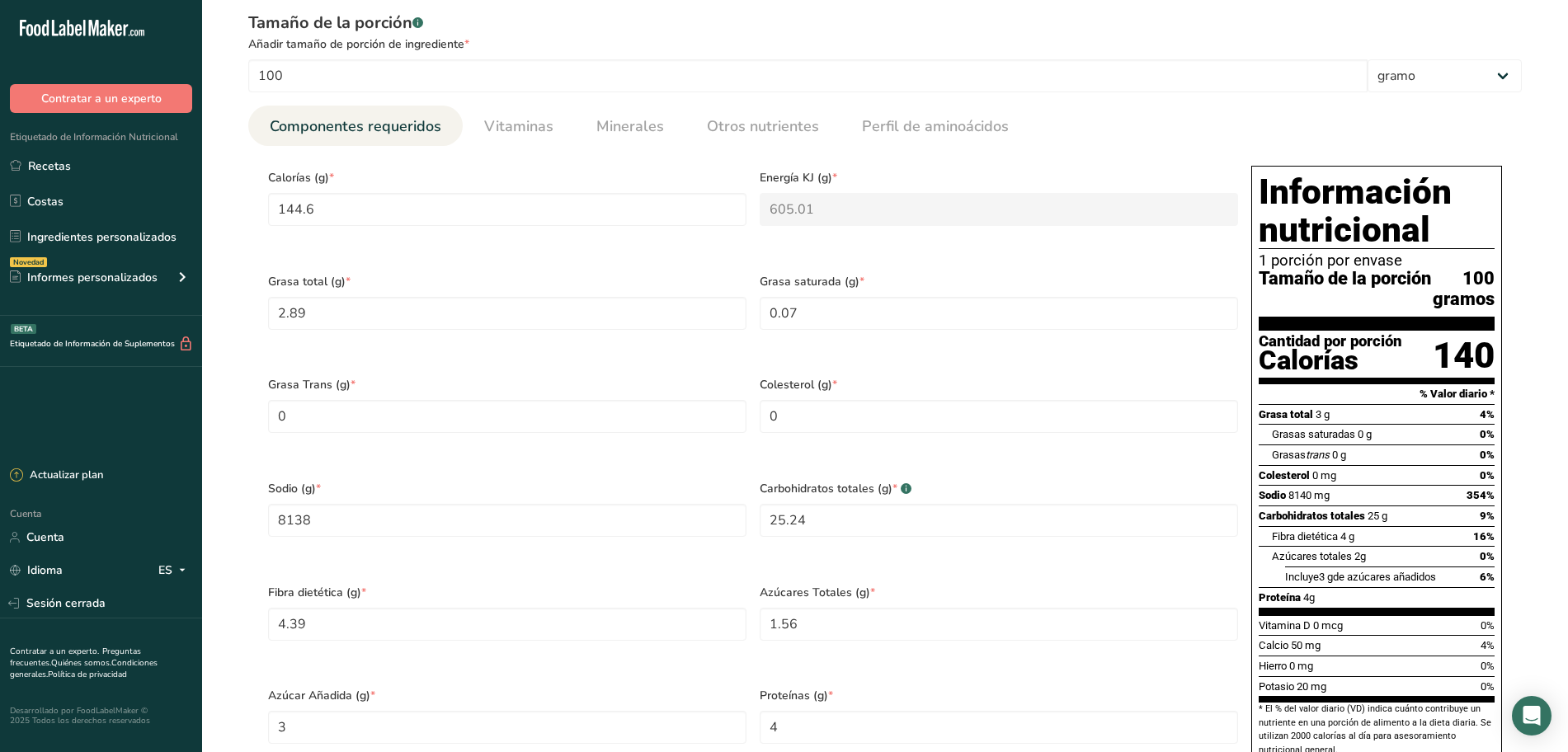
scroll to position [552, 0]
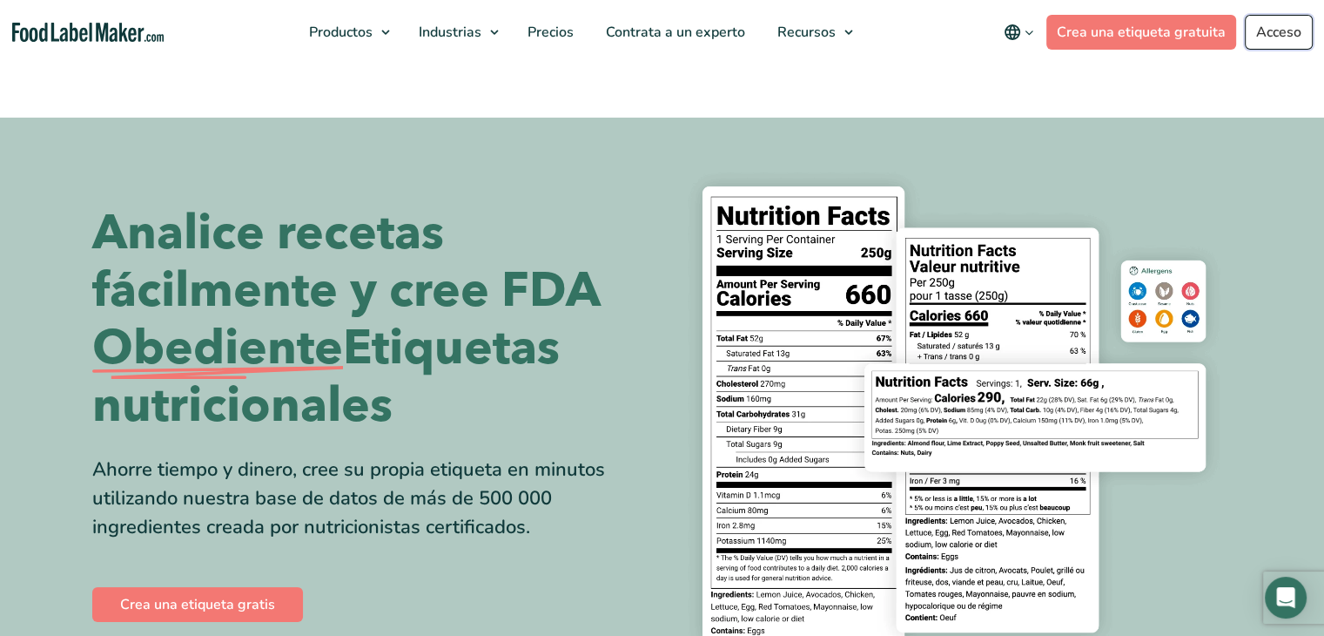
click at [1283, 30] on font "Acceso" at bounding box center [1279, 32] width 45 height 19
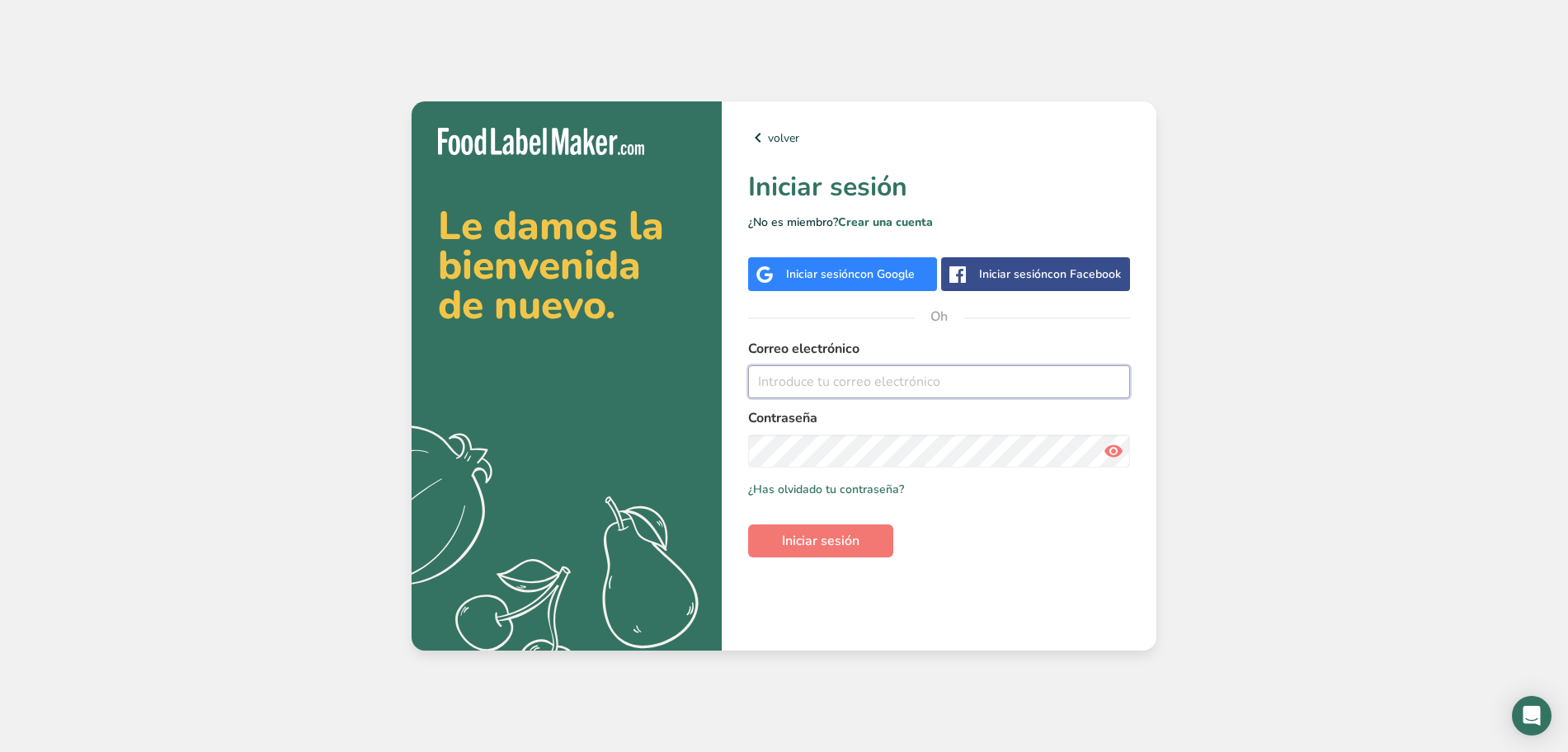
click at [823, 378] on input "email" at bounding box center [939, 382] width 382 height 33
type input "[EMAIL_ADDRESS][DOMAIN_NAME]"
click at [811, 547] on font "Iniciar sesión" at bounding box center [820, 541] width 78 height 18
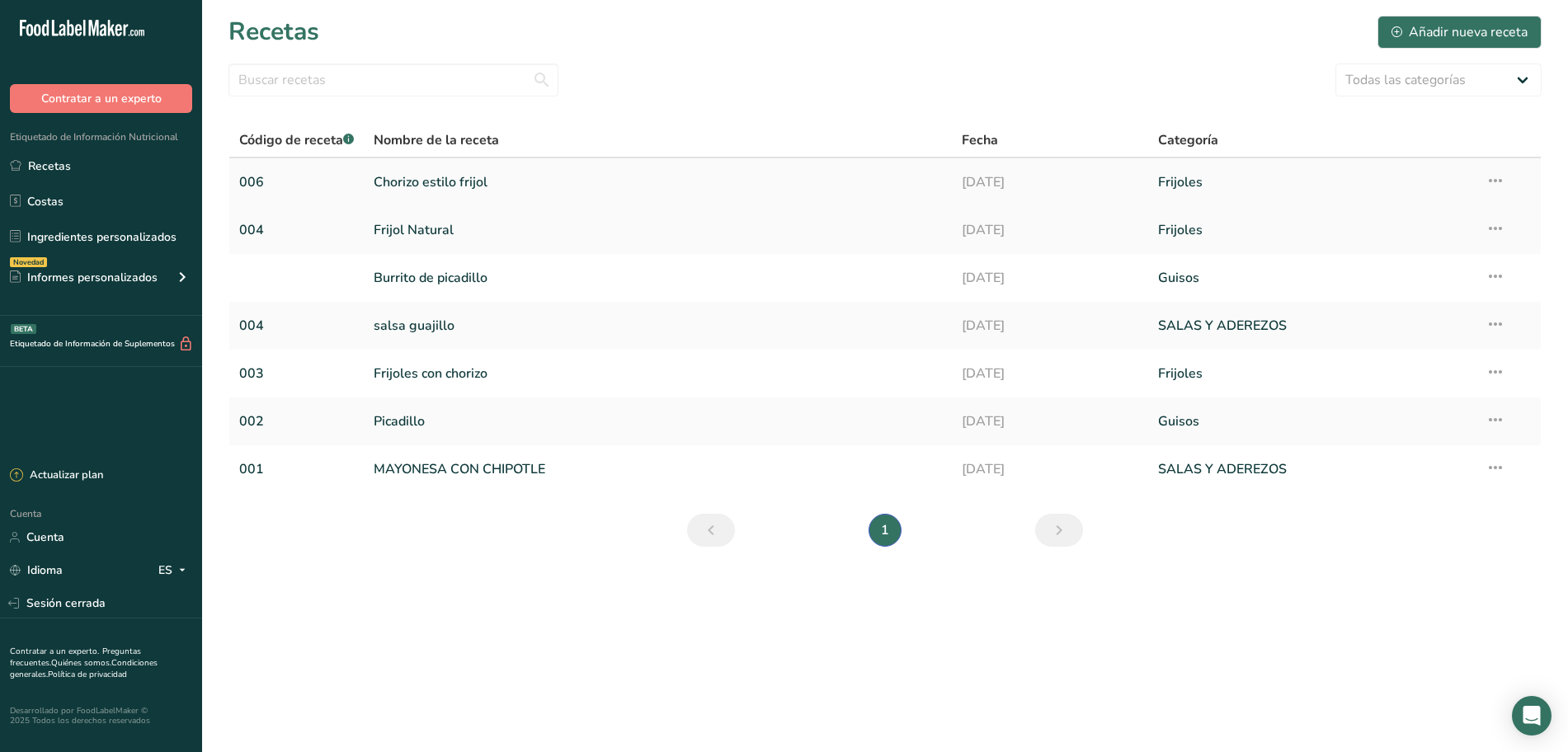
click at [484, 188] on font "Chorizo ​​estilo frijol" at bounding box center [430, 182] width 114 height 18
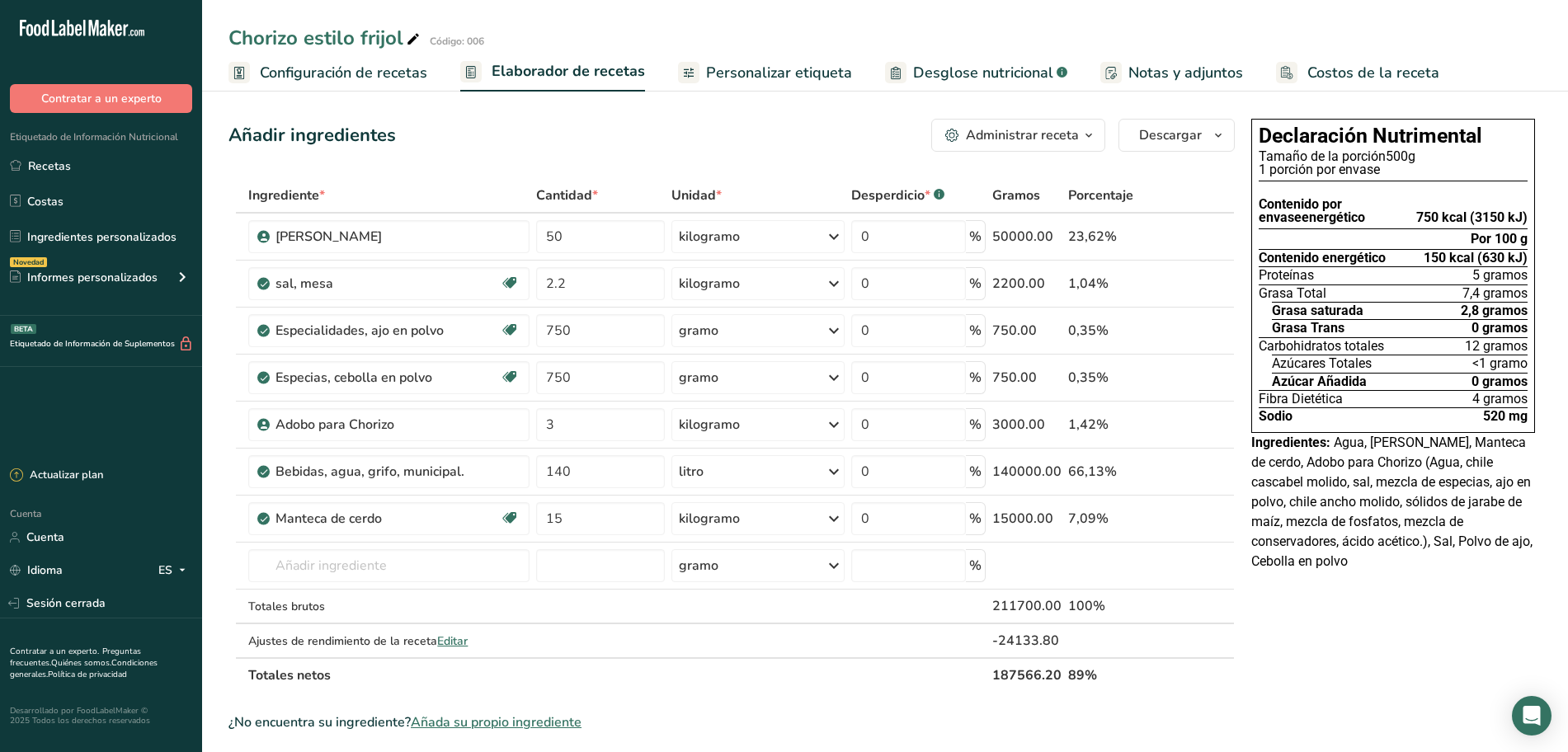
click at [993, 66] on font "Desglose nutricional" at bounding box center [983, 72] width 140 height 20
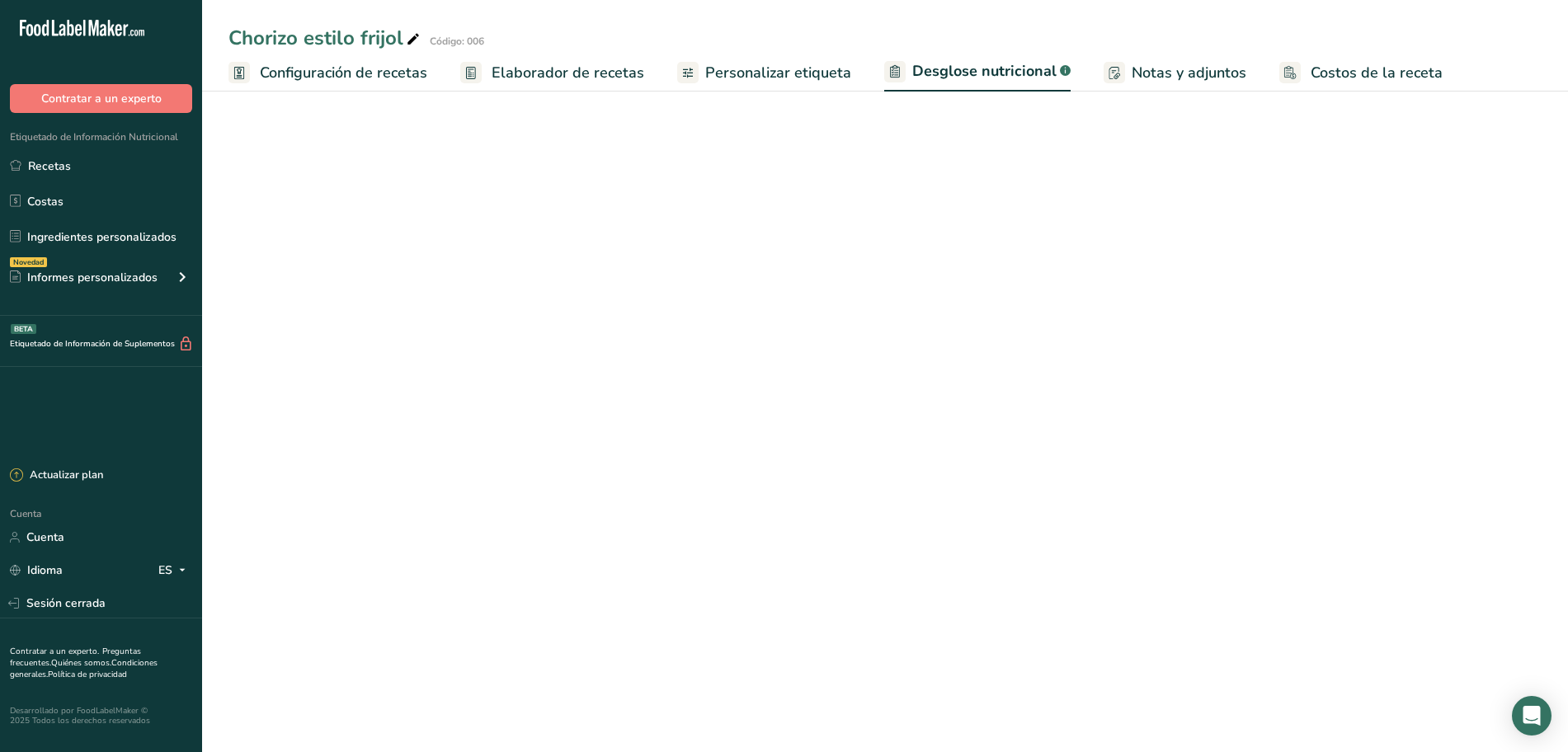
select select "Calories"
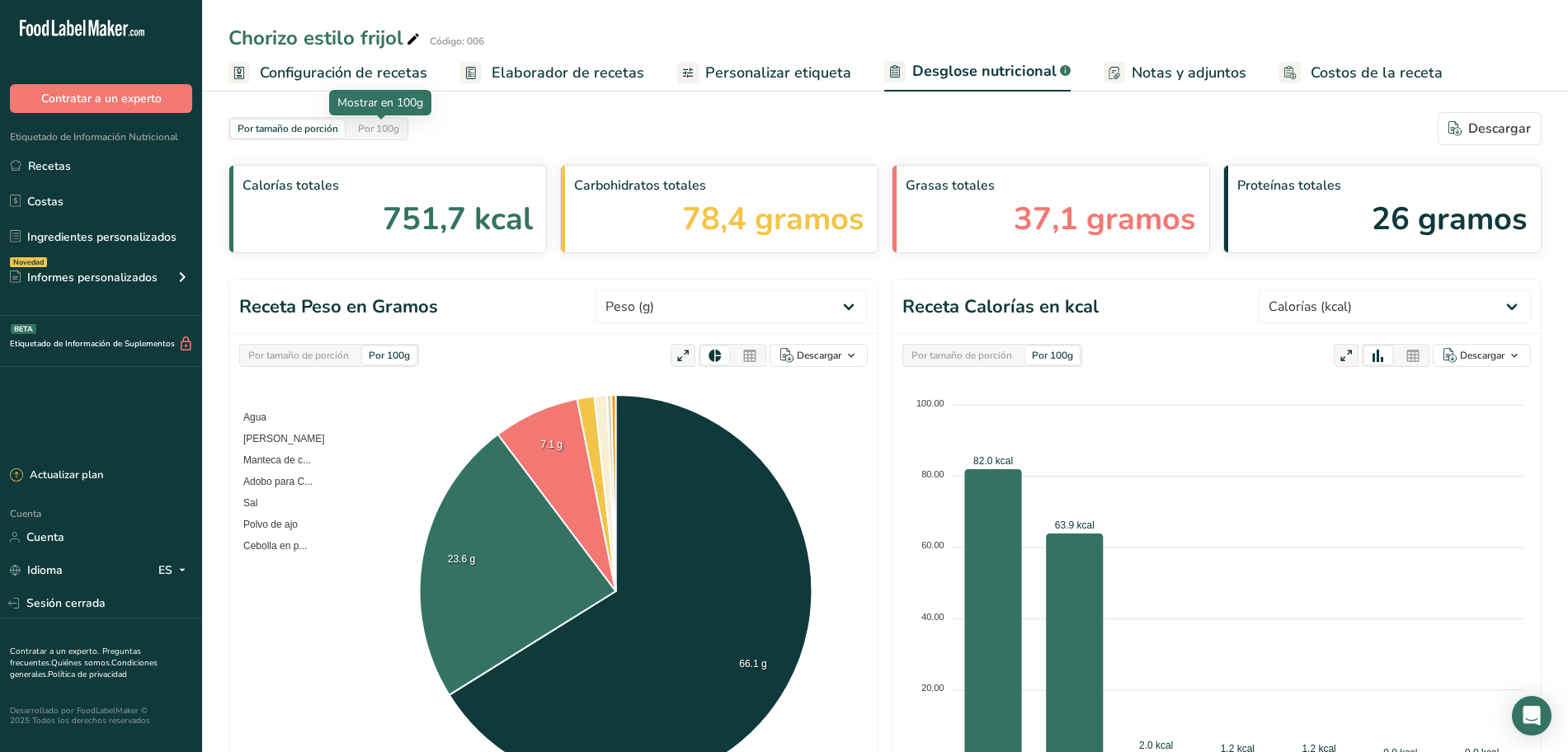
click at [399, 133] on font "Por 100g" at bounding box center [379, 129] width 42 height 13
click at [1525, 722] on icon "Abrir Intercom Messenger" at bounding box center [1532, 716] width 19 height 22
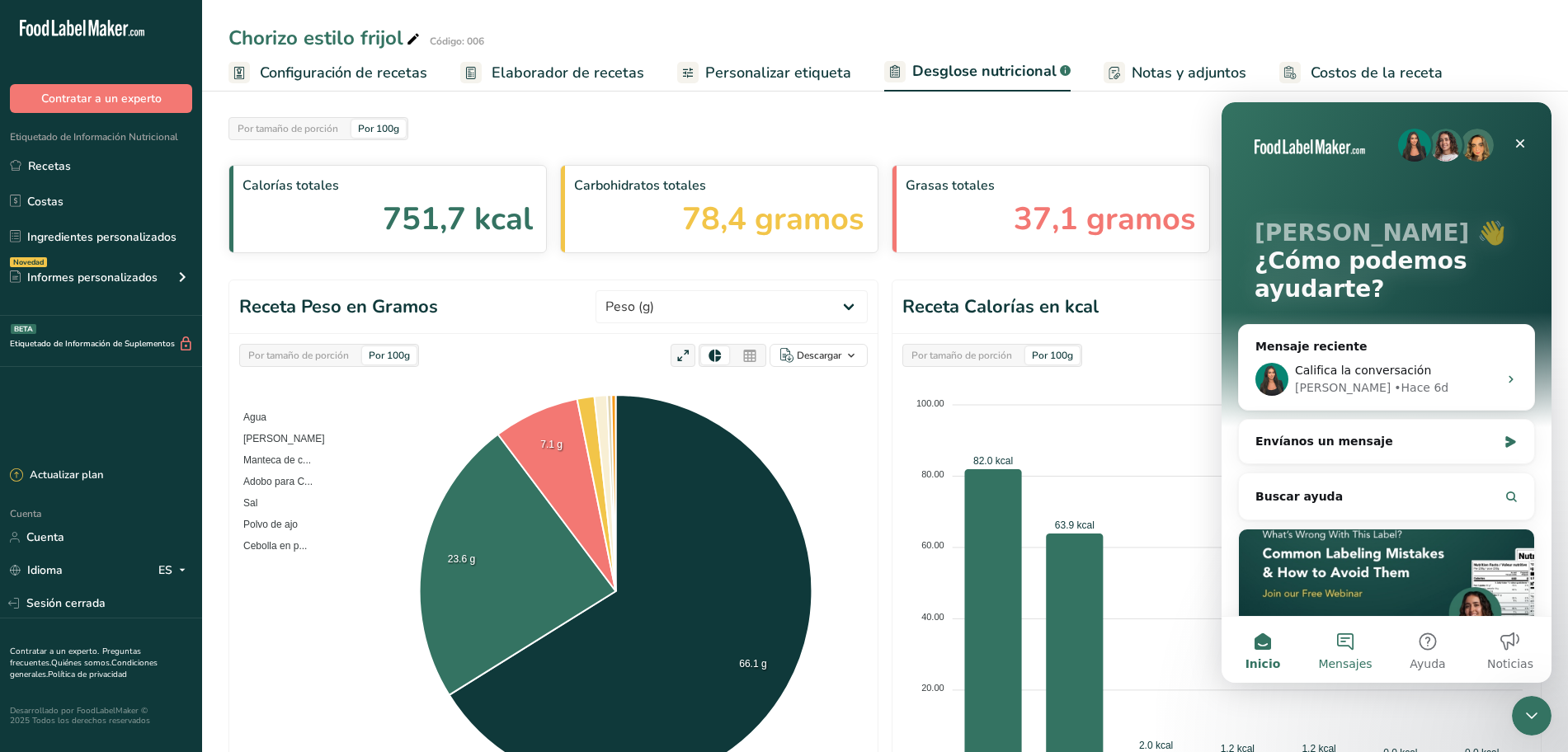
click at [1343, 652] on button "Mensajes" at bounding box center [1345, 650] width 82 height 66
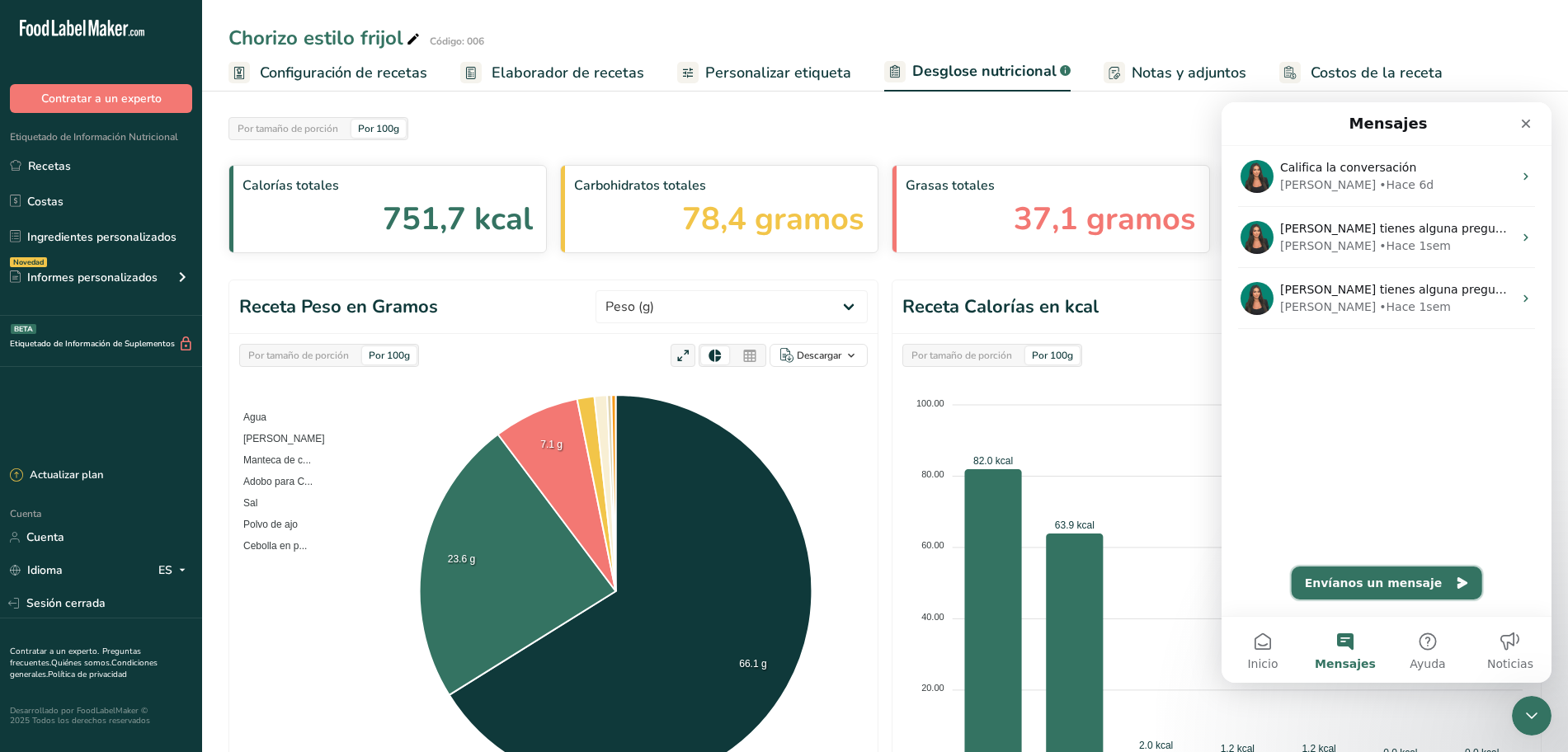
click at [1376, 591] on button "Envíanos un mensaje" at bounding box center [1387, 582] width 190 height 33
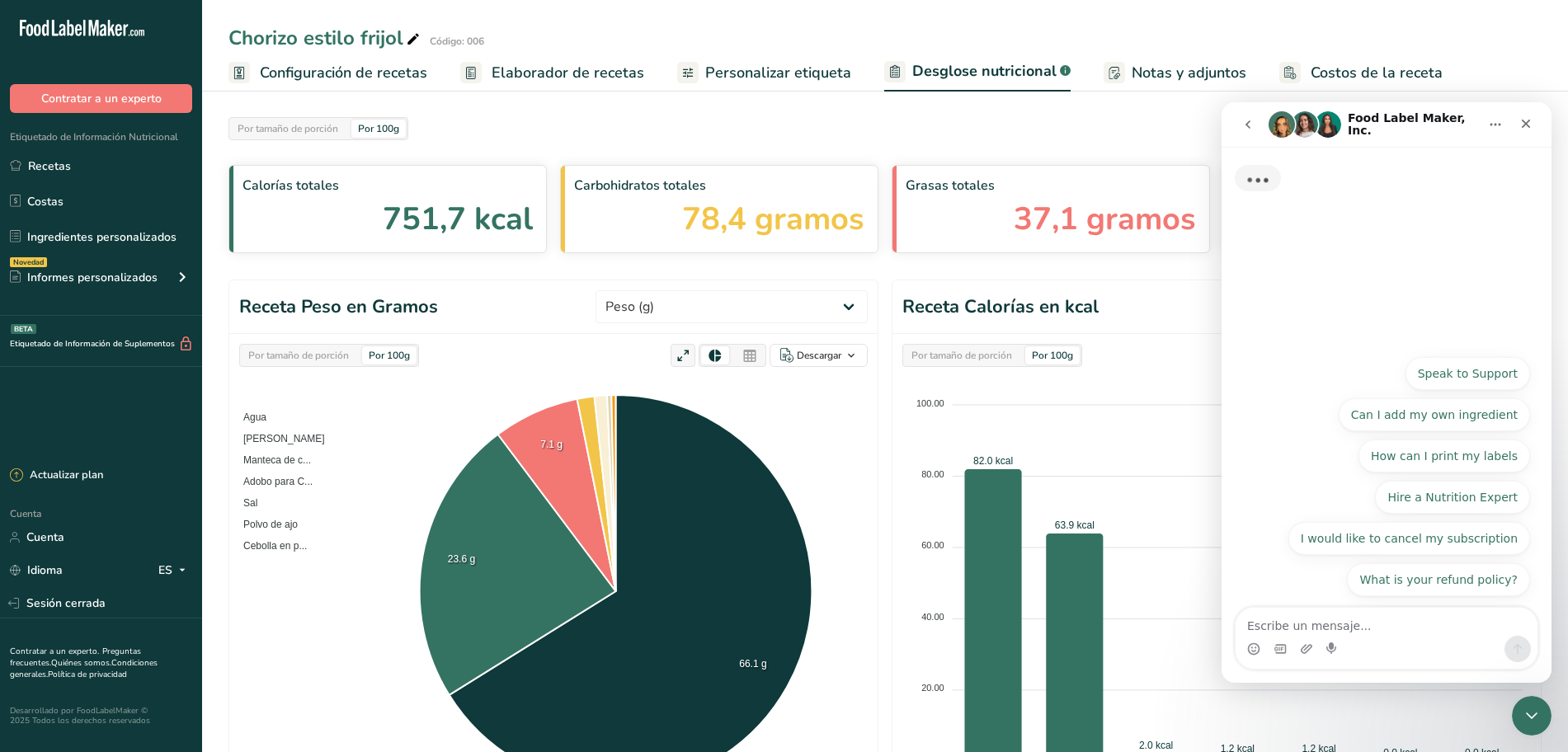
click at [1334, 616] on textarea "Escribe un mensaje..." at bounding box center [1386, 622] width 302 height 28
type textarea "hola buenas tardes"
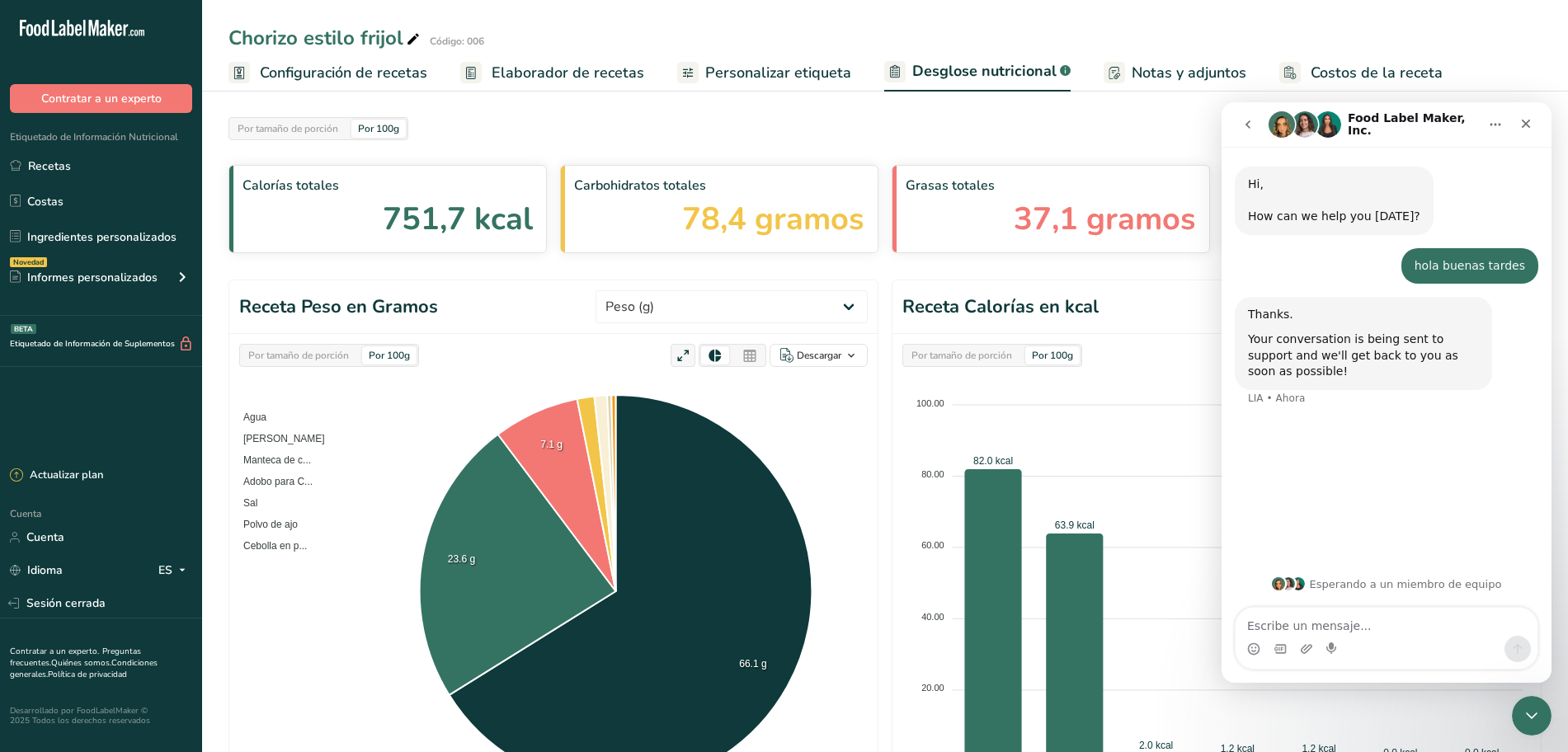
click at [1383, 630] on textarea "Escribe un mensaje..." at bounding box center [1386, 622] width 302 height 28
type textarea "no ingles"
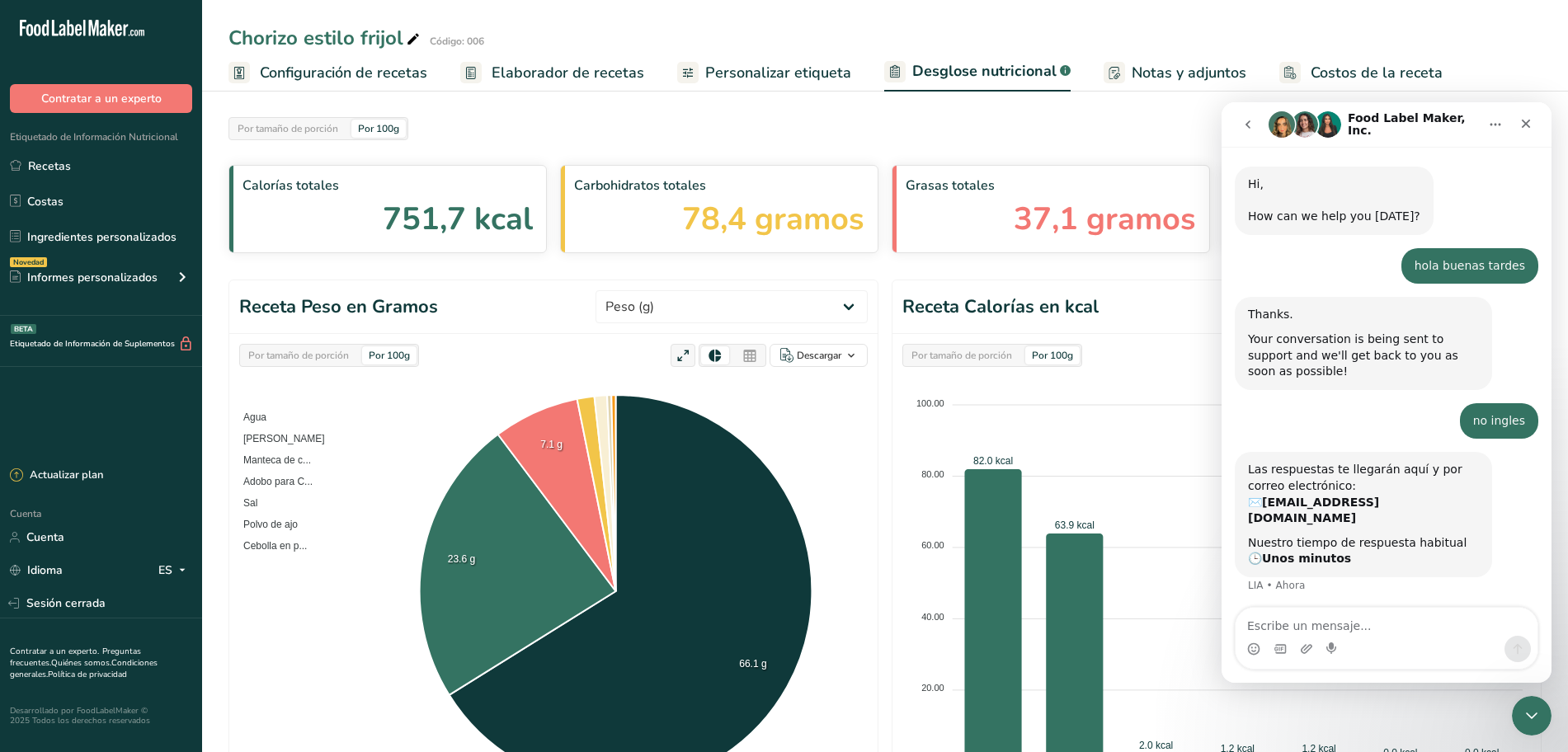
scroll to position [34, 0]
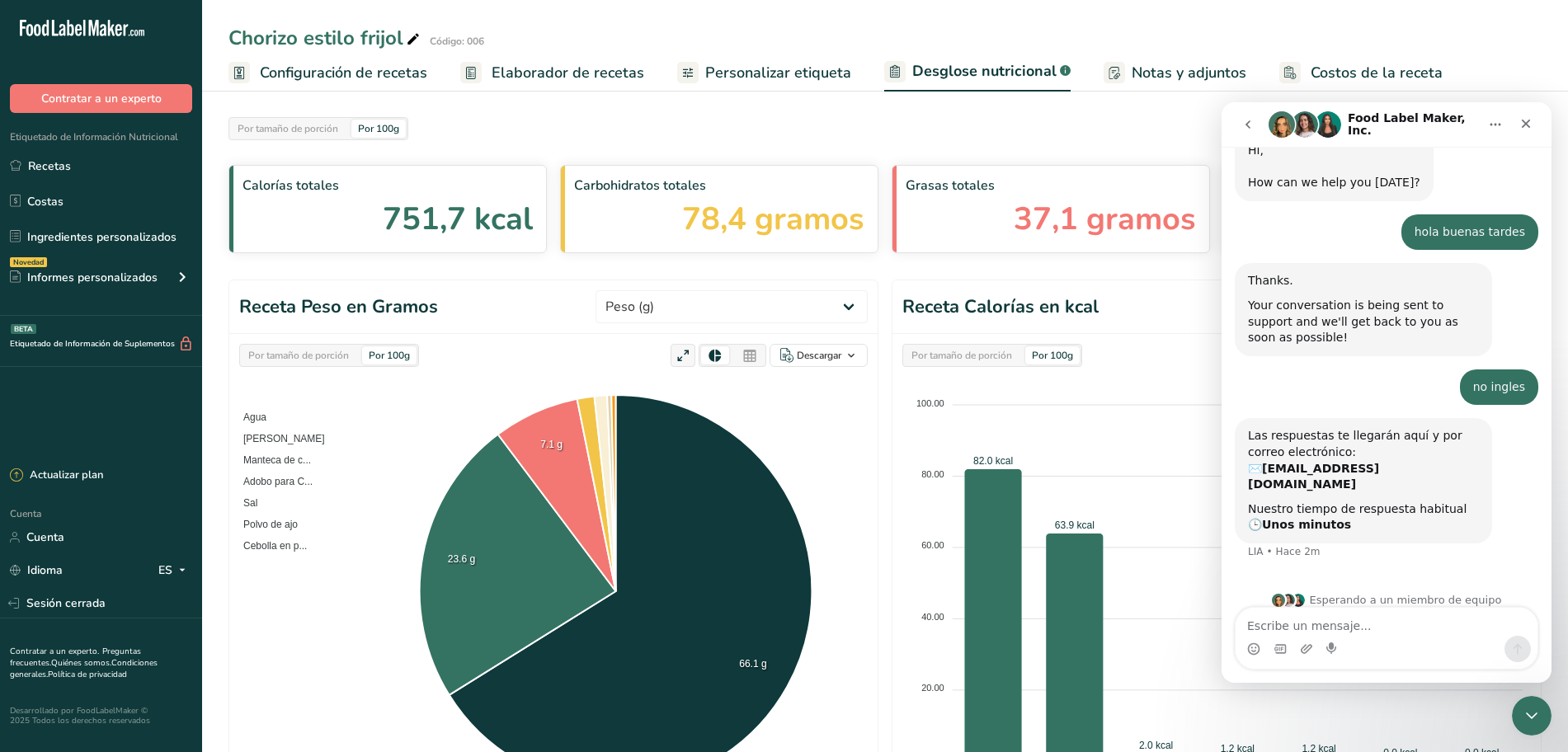
click at [1252, 122] on icon "go back" at bounding box center [1248, 125] width 13 height 13
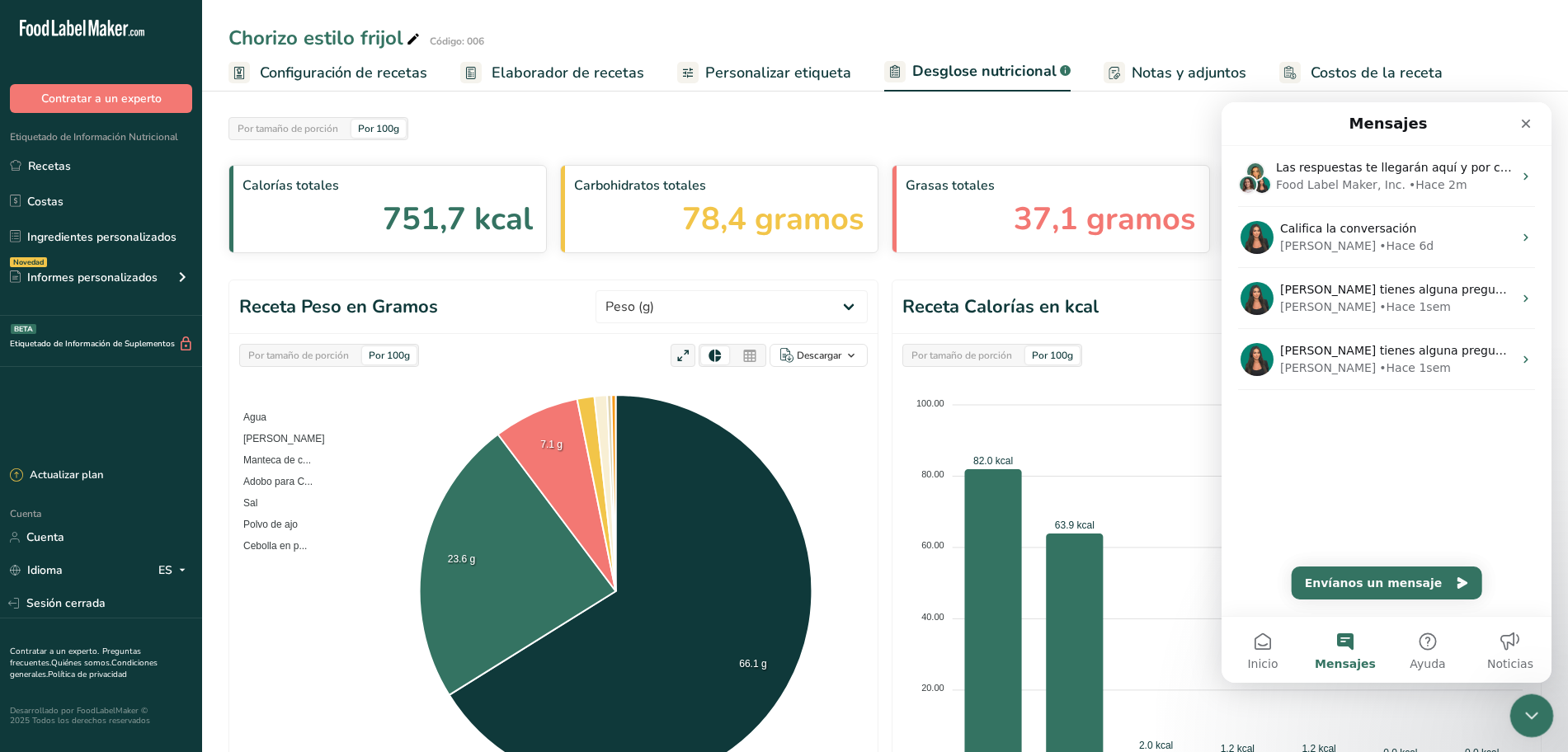
click at [1542, 724] on div "Cerrar Intercom Messenger" at bounding box center [1529, 713] width 40 height 40
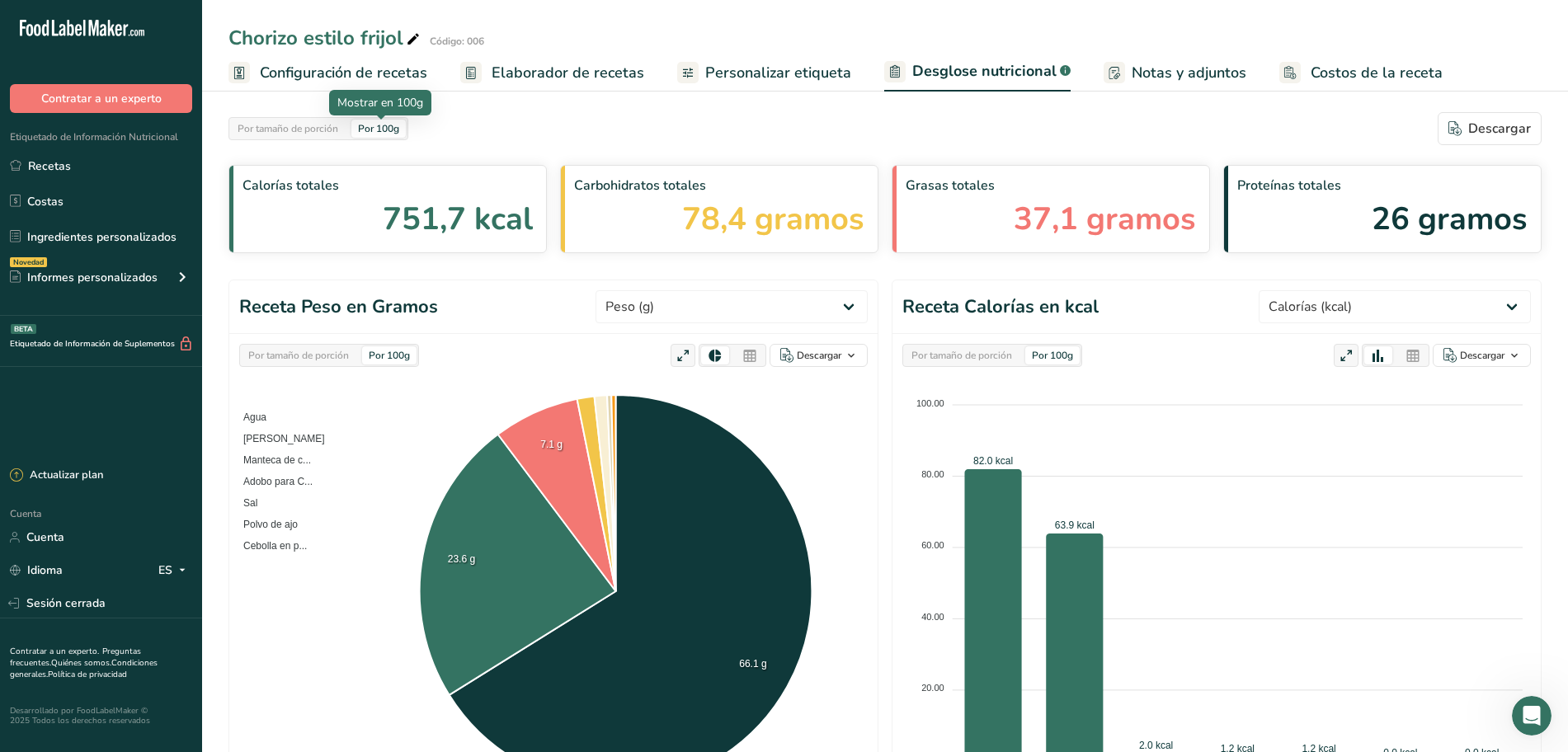
click at [392, 126] on font "Por 100g" at bounding box center [379, 129] width 42 height 13
click at [402, 133] on div "Por 100g" at bounding box center [378, 128] width 54 height 18
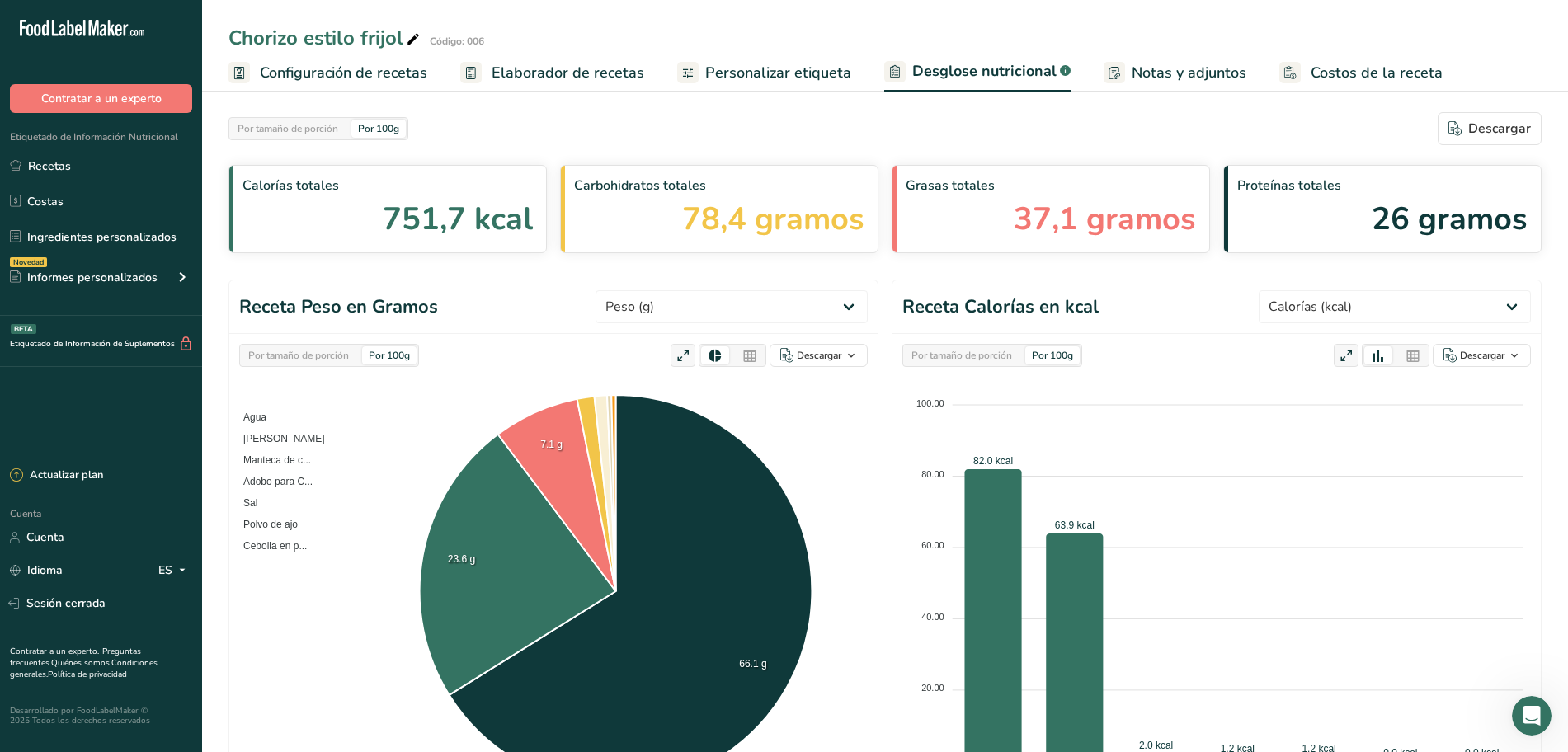
click at [568, 125] on div "Por tamaño de porción Por 100g [GEOGRAPHIC_DATA]" at bounding box center [885, 128] width 1313 height 33
click at [1018, 356] on div "Por tamaño de porción" at bounding box center [962, 355] width 114 height 18
click at [1077, 358] on div "Por 100g" at bounding box center [1052, 355] width 54 height 18
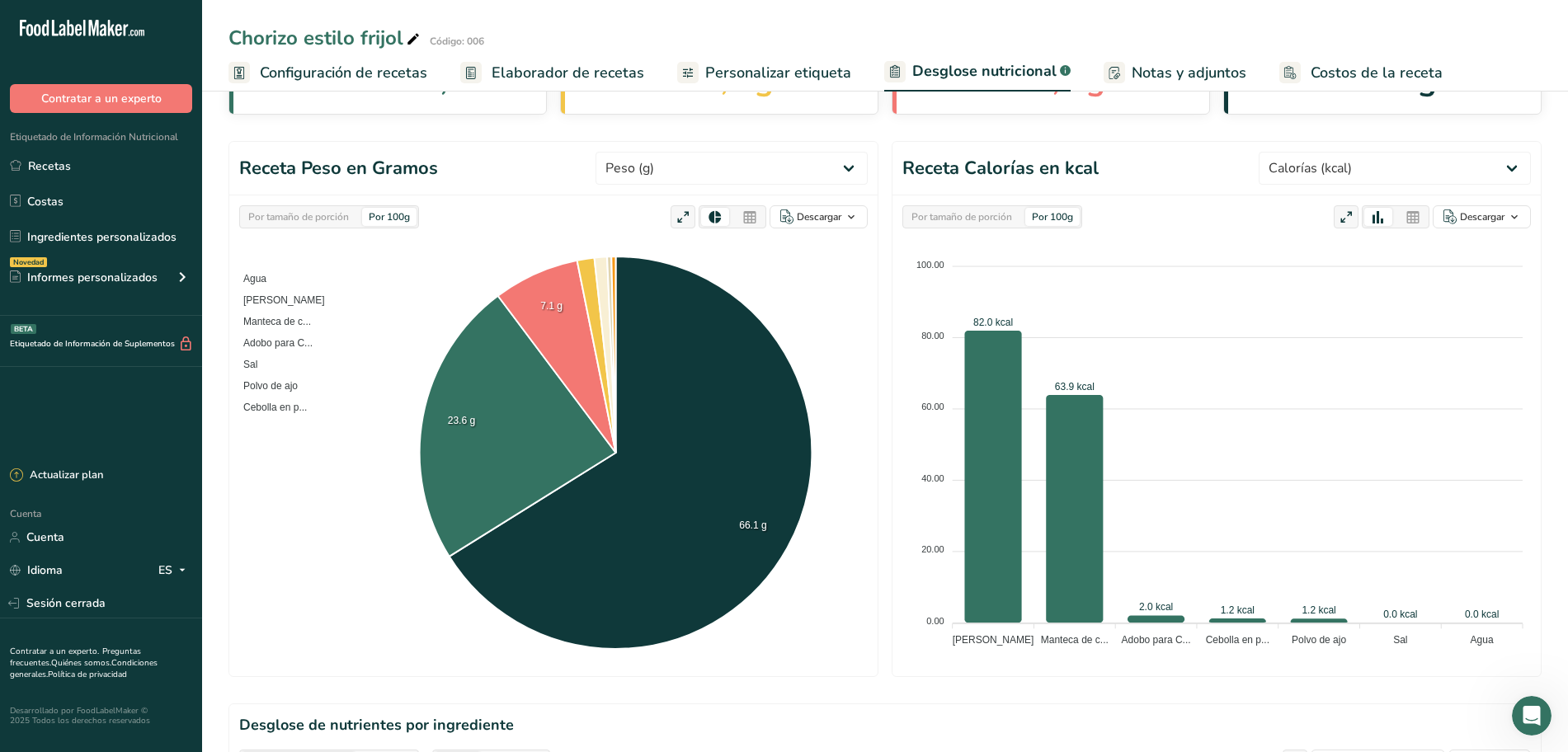
scroll to position [103, 0]
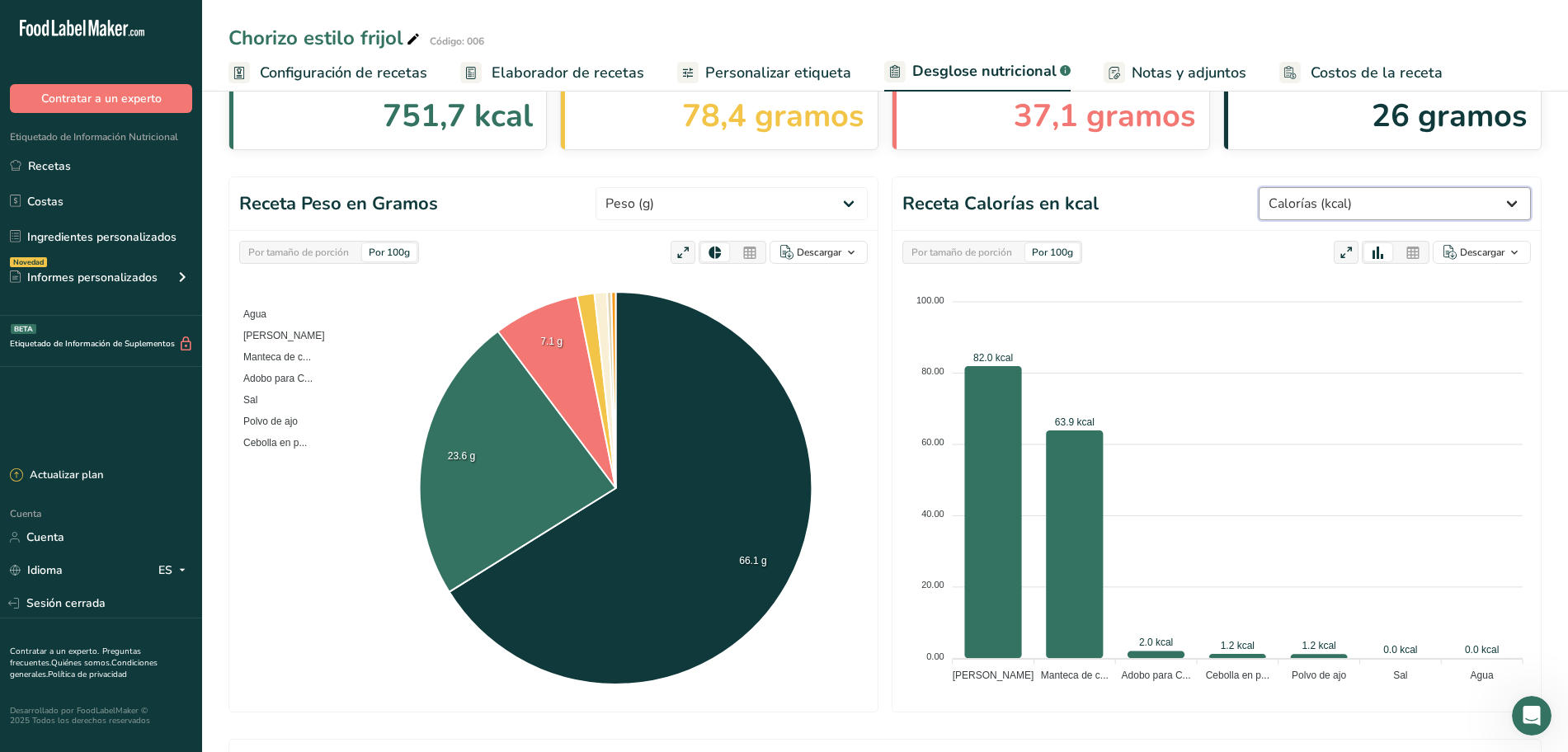
click at [1512, 206] on select "Peso (g) Calorías (kcal) Energía KJ (kj) Grasa total (g) Grasa saturada (g) Gra…" at bounding box center [1395, 204] width 272 height 33
click at [1284, 188] on select "Peso (g) Calorías (kcal) Energía KJ (kj) Grasa total (g) Grasa saturada (g) Gra…" at bounding box center [1395, 204] width 272 height 33
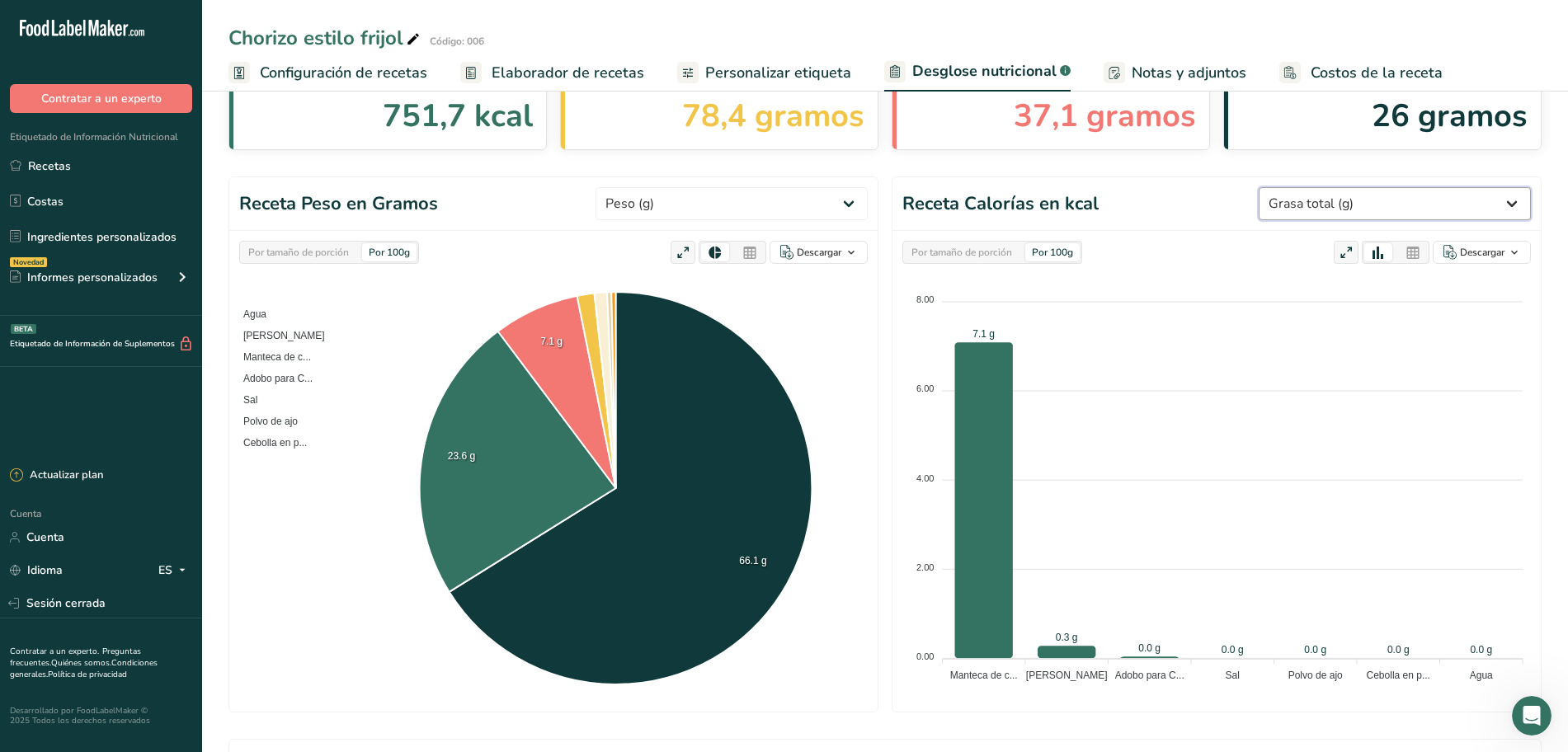
click at [1499, 204] on select "Peso (g) Calorías (kcal) Energía KJ (kj) Grasa total (g) Grasa saturada (g) Gra…" at bounding box center [1395, 204] width 272 height 33
click at [1284, 188] on select "Peso (g) Calorías (kcal) Energía KJ (kj) Grasa total (g) Grasa saturada (g) Gra…" at bounding box center [1395, 204] width 272 height 33
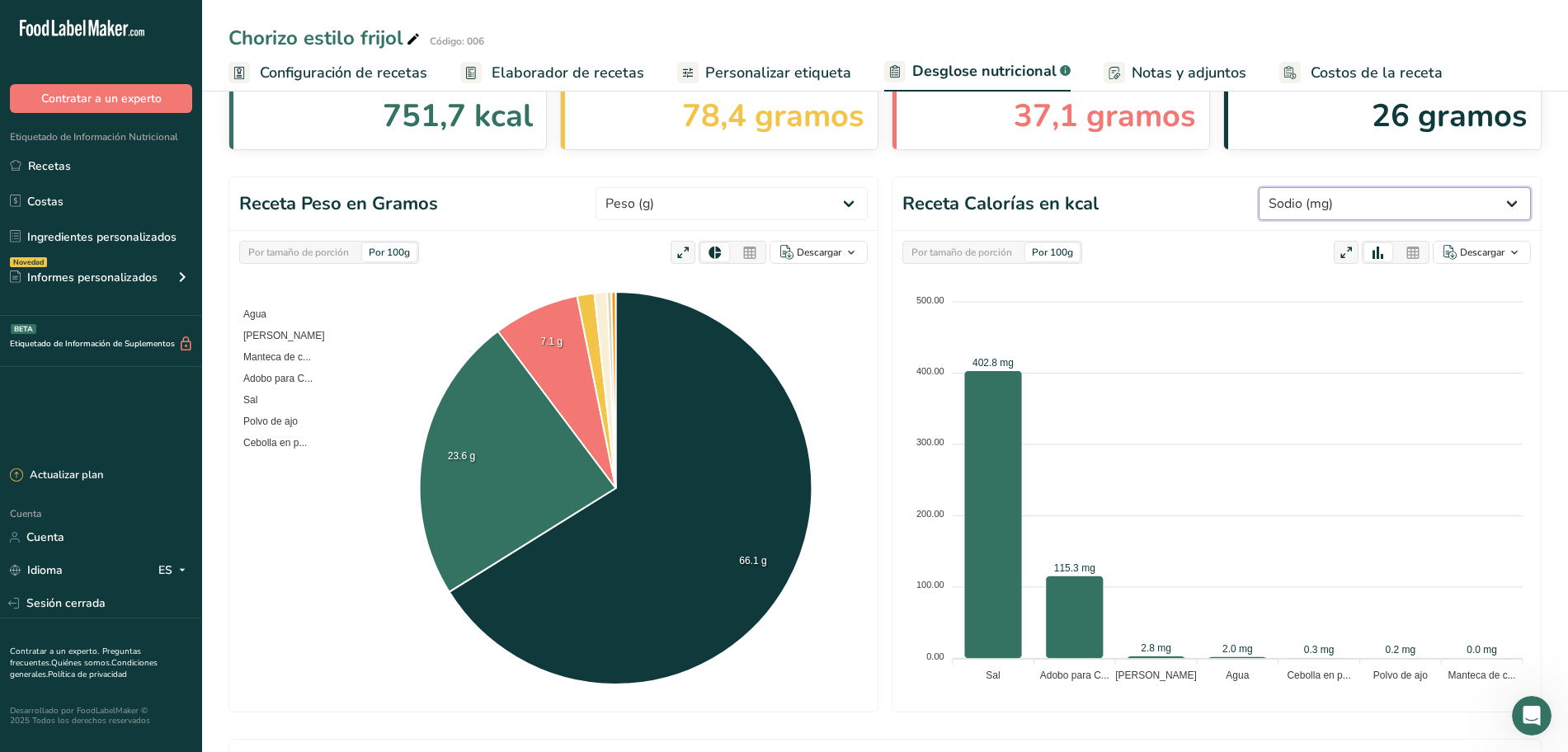
click at [1504, 201] on select "Peso (g) Calorías (kcal) Energía KJ (kj) Grasa total (g) Grasa saturada (g) Gra…" at bounding box center [1395, 204] width 272 height 33
click at [1515, 201] on select "Peso (g) Calorías (kcal) Energía KJ (kj) Grasa total (g) Grasa saturada (g) Gra…" at bounding box center [1395, 204] width 272 height 33
click at [1284, 188] on select "Peso (g) Calorías (kcal) Energía KJ (kj) Grasa total (g) Grasa saturada (g) Gra…" at bounding box center [1395, 204] width 272 height 33
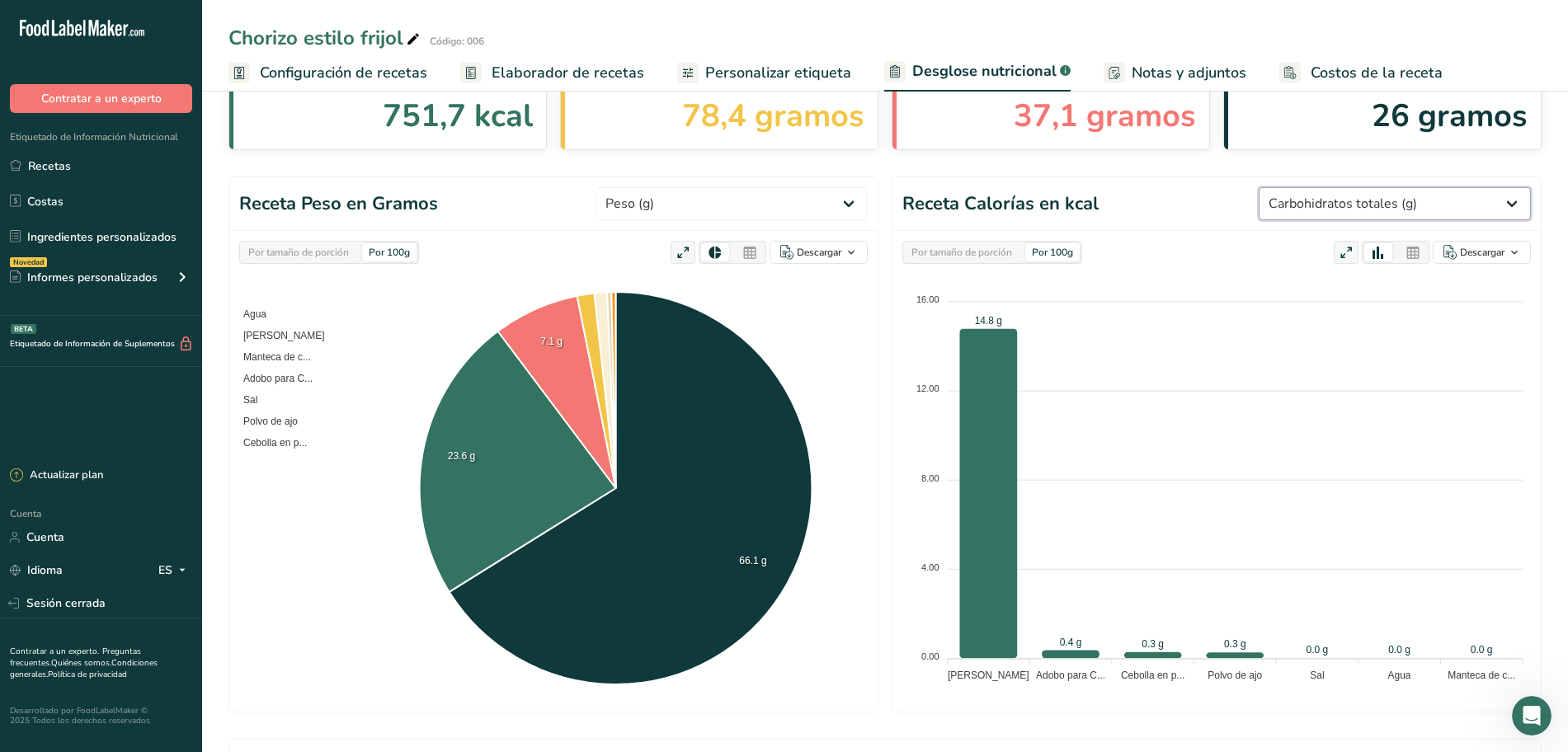
click at [1493, 204] on select "Peso (g) Calorías (kcal) Energía KJ (kj) Grasa total (g) Grasa saturada (g) Gra…" at bounding box center [1395, 204] width 272 height 33
click at [1284, 188] on select "Peso (g) Calorías (kcal) Energía KJ (kj) Grasa total (g) Grasa saturada (g) Gra…" at bounding box center [1395, 204] width 272 height 33
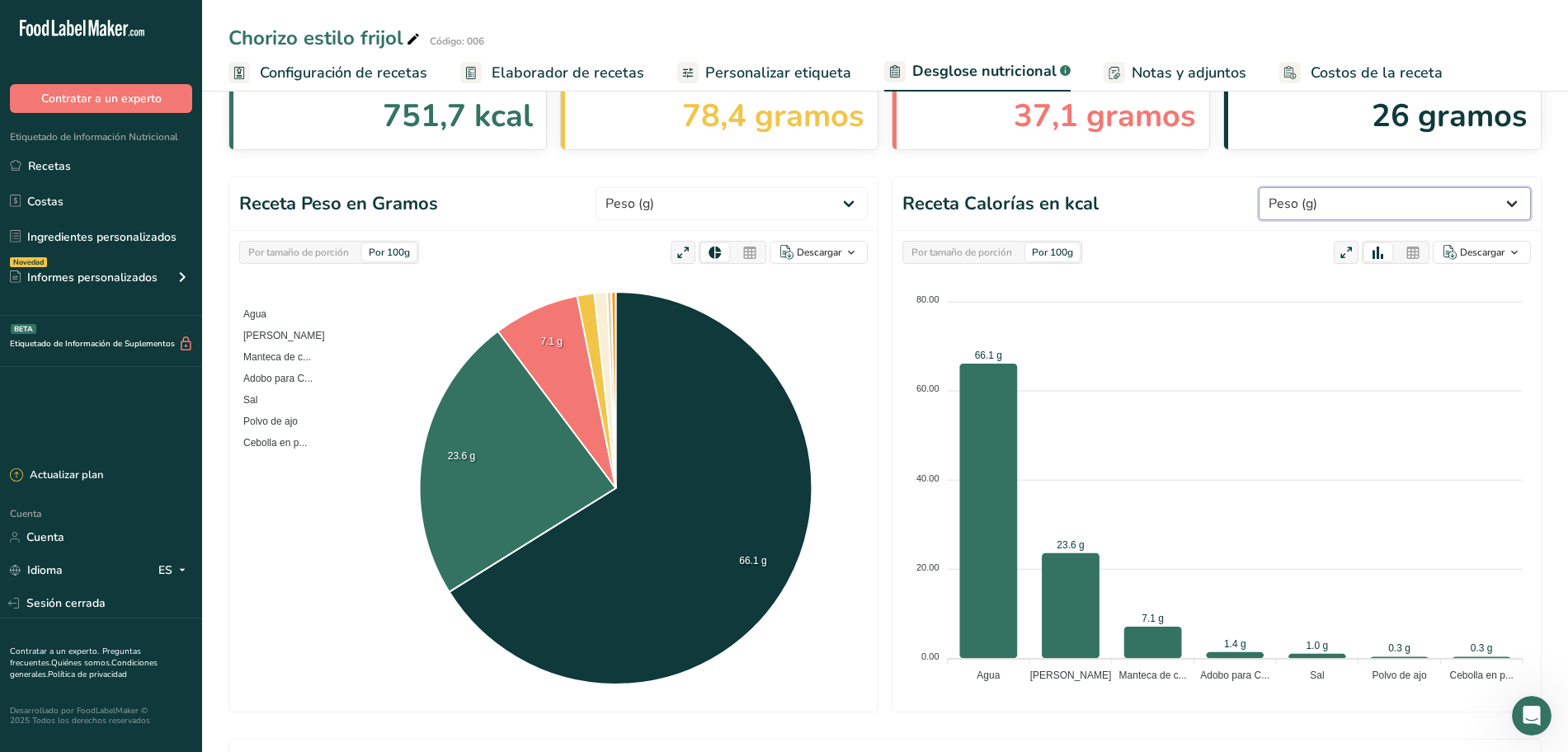
click at [1509, 202] on select "Peso (g) Calorías (kcal) Energía KJ (kj) Grasa total (g) Grasa saturada (g) Gra…" at bounding box center [1395, 204] width 272 height 33
click at [1284, 188] on select "Peso (g) Calorías (kcal) Energía KJ (kj) Grasa total (g) Grasa saturada (g) Gra…" at bounding box center [1395, 204] width 272 height 33
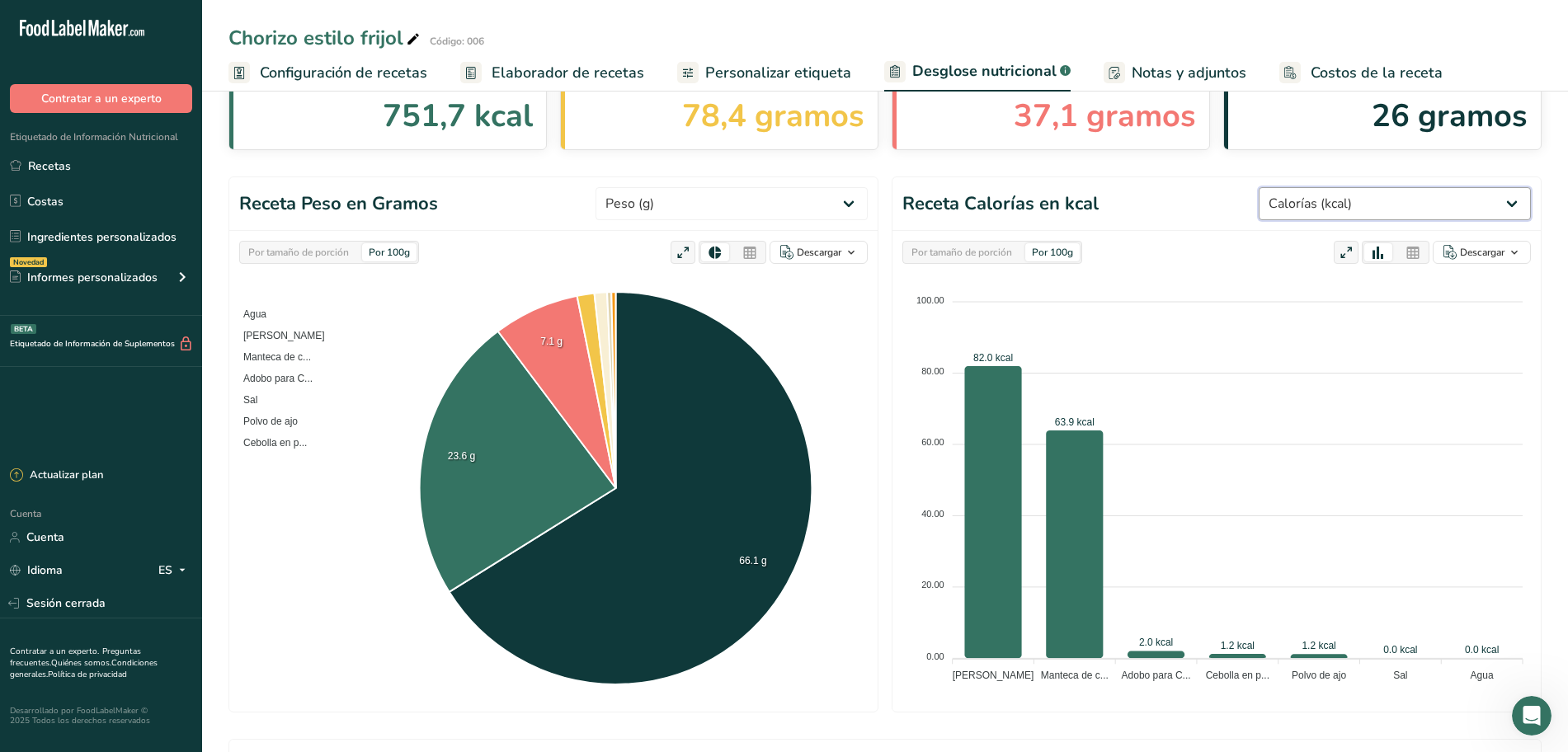
scroll to position [0, 0]
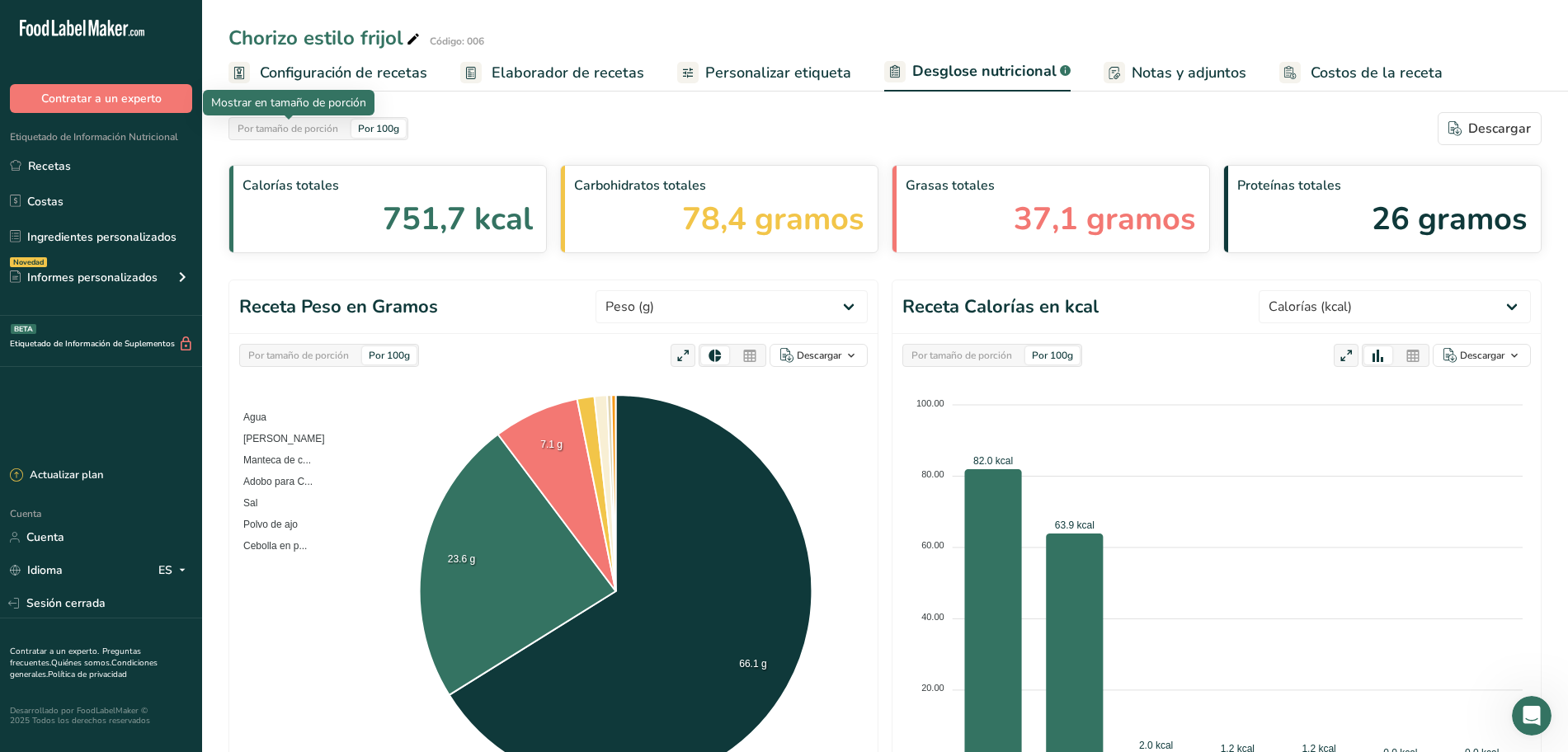
click at [340, 131] on div "Por tamaño de porción" at bounding box center [288, 128] width 114 height 18
click at [406, 135] on div "Por 100g" at bounding box center [378, 128] width 54 height 18
click at [337, 131] on font "Por tamaño de porción" at bounding box center [288, 129] width 100 height 13
click at [389, 132] on font "Por 100g" at bounding box center [379, 129] width 42 height 13
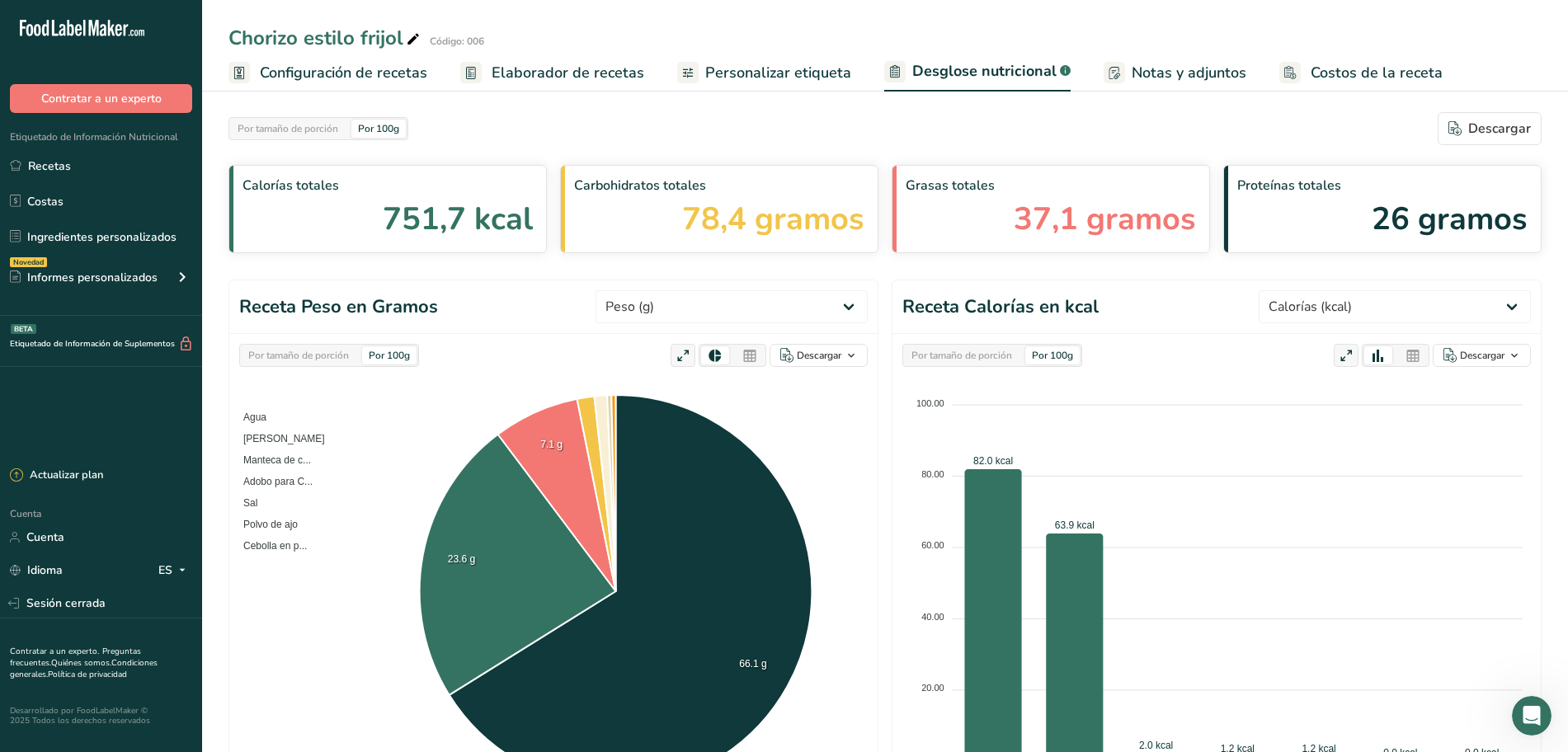
click at [565, 119] on div "Por tamaño de porción Por 100g [GEOGRAPHIC_DATA]" at bounding box center [885, 128] width 1313 height 33
click at [510, 154] on section "Por tamaño de porción Por 100g [GEOGRAPHIC_DATA] Calorías totales 751,7 kcal Ca…" at bounding box center [885, 182] width 1313 height 141
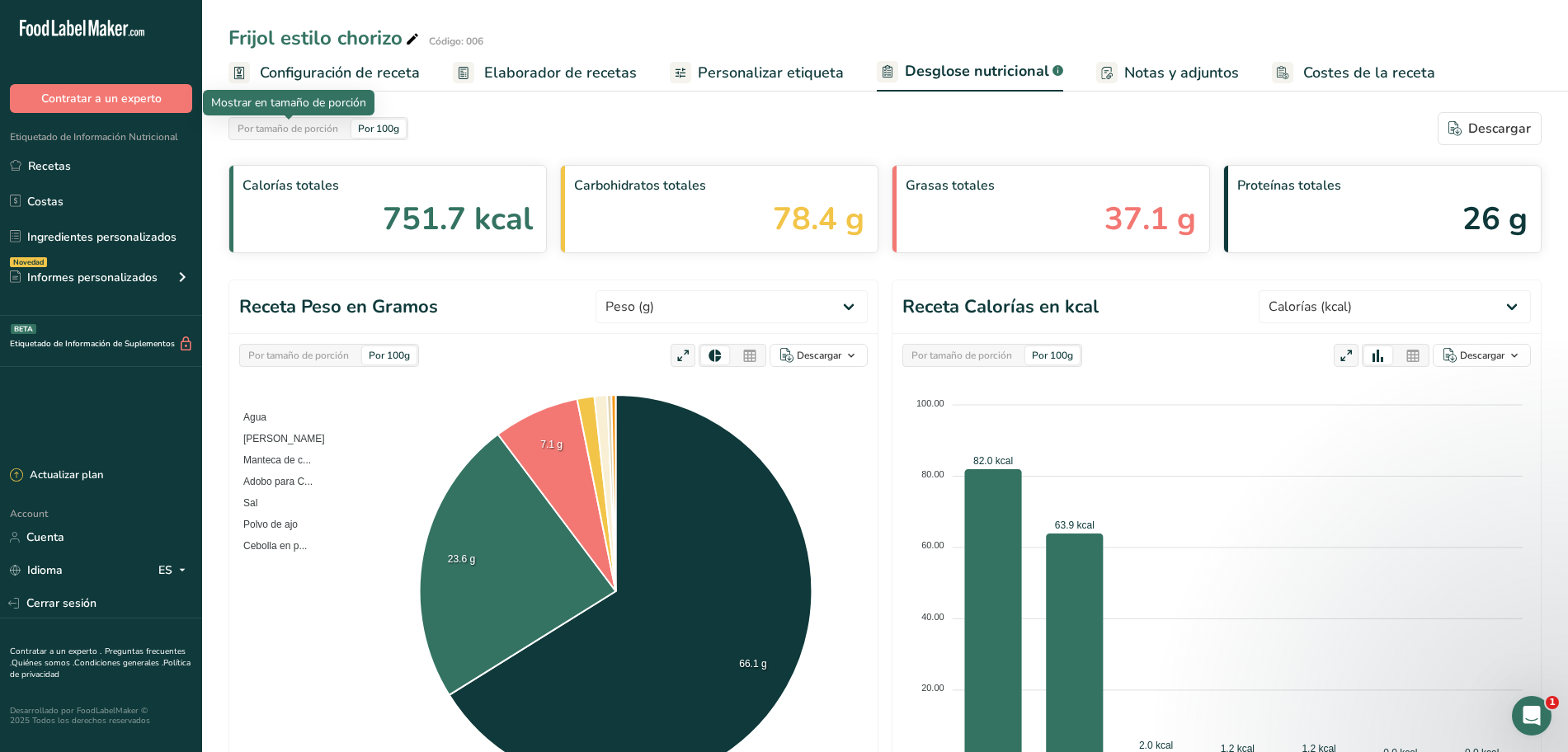
click at [310, 132] on div "Por tamaño de porción" at bounding box center [288, 128] width 114 height 18
click at [340, 134] on div "Por tamaño de porción" at bounding box center [288, 128] width 114 height 18
click at [380, 137] on div "Por 100g" at bounding box center [378, 128] width 54 height 18
click at [351, 136] on div "Por tamaño de porción Por 100g" at bounding box center [318, 129] width 180 height 23
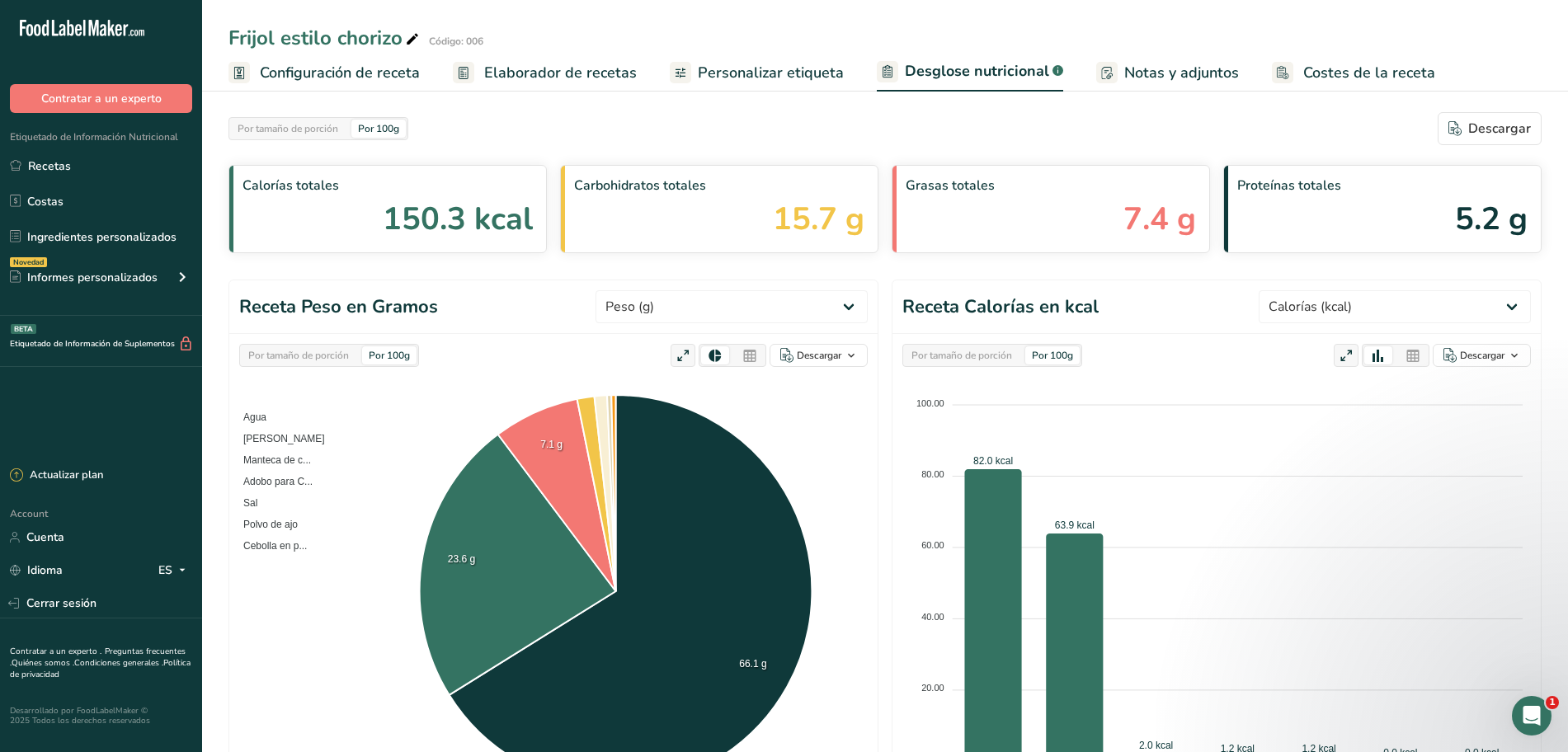
click at [348, 136] on div "Por tamaño de porción Por 100g" at bounding box center [318, 129] width 180 height 23
click at [342, 134] on div "Por tamaño de porción" at bounding box center [288, 128] width 114 height 18
click at [400, 133] on div "Por 100g" at bounding box center [378, 128] width 54 height 18
click at [348, 132] on div "Por tamaño de porción Por 100g" at bounding box center [318, 129] width 180 height 23
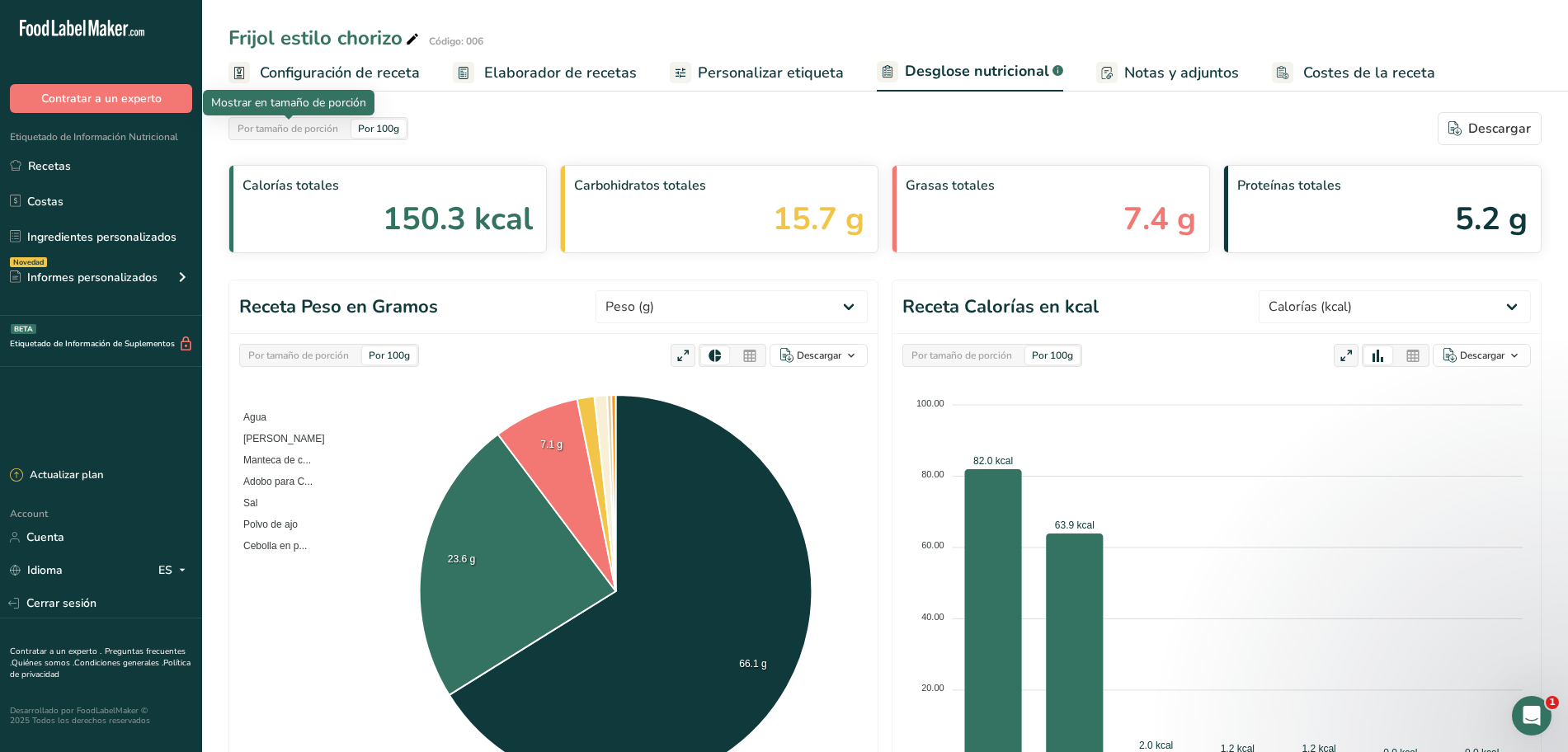
click at [341, 133] on div "Por tamaño de porción" at bounding box center [288, 128] width 114 height 18
click at [385, 133] on div "Por 100g" at bounding box center [378, 128] width 54 height 18
click at [340, 134] on div "Por tamaño de porción" at bounding box center [288, 128] width 114 height 18
click at [380, 134] on div "Por 100g" at bounding box center [378, 128] width 54 height 18
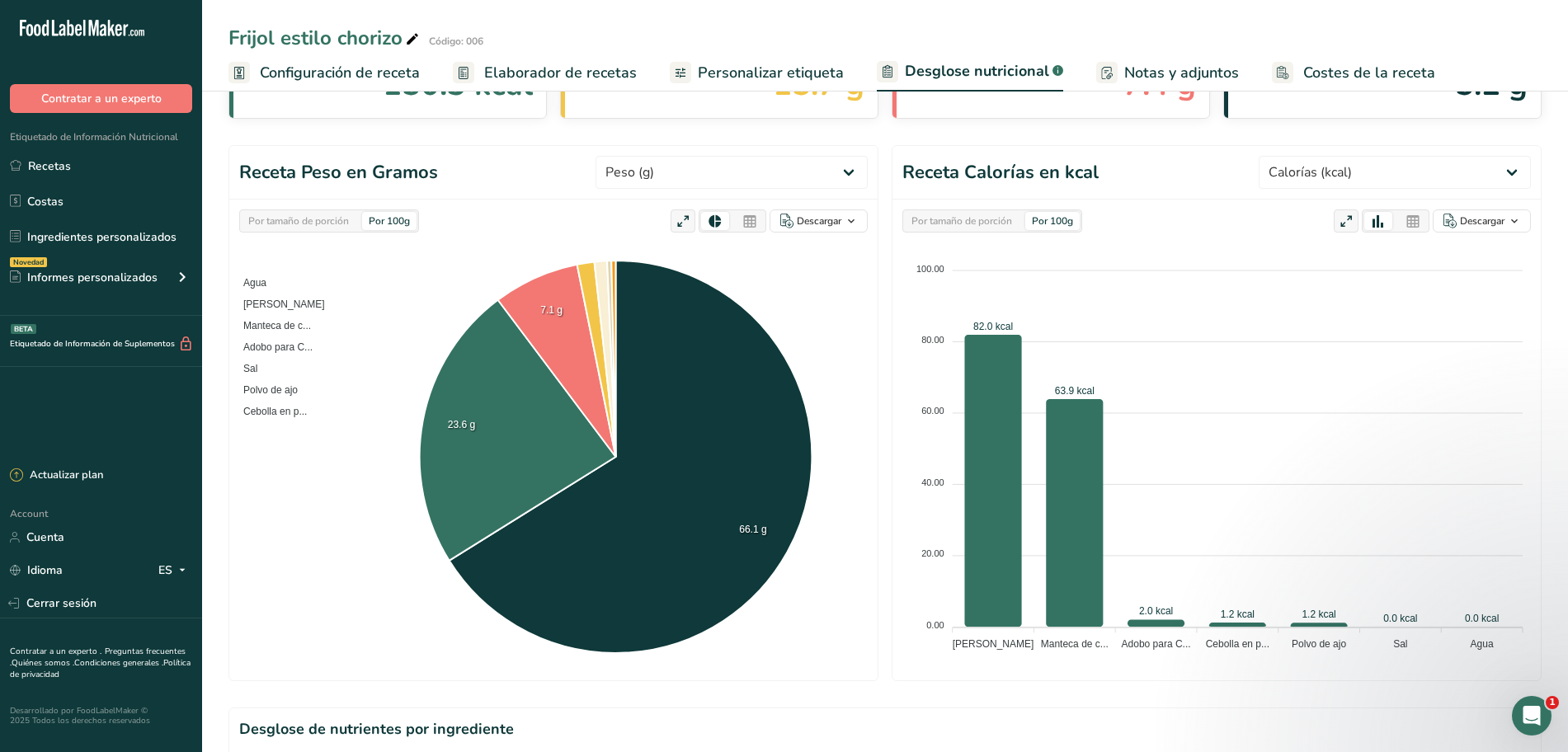
scroll to position [149, 0]
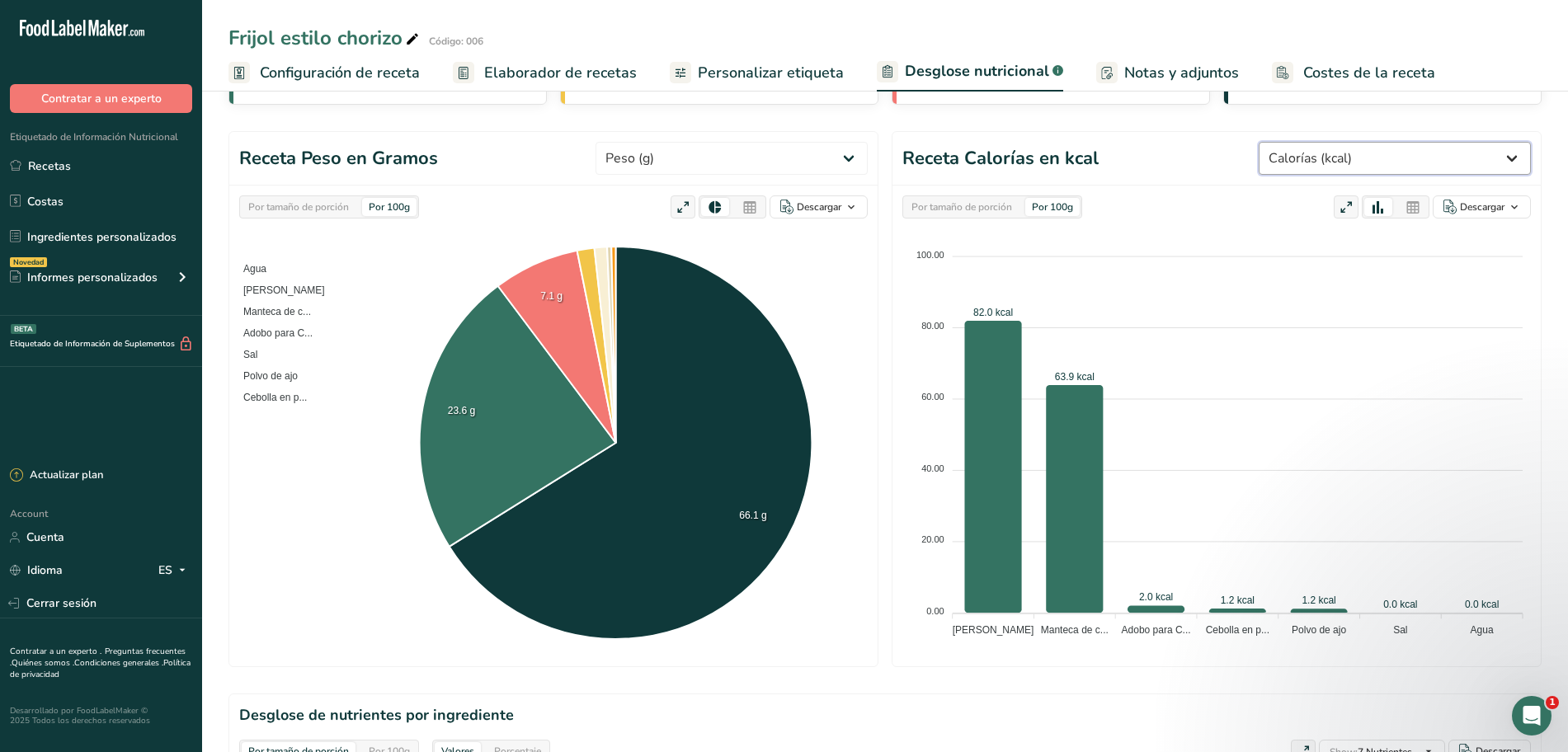
click at [1504, 166] on select "Peso (g) Calorías (kcal) Energía KJ (kj) Grasa Total (g) Grasa Saturada (g) Gra…" at bounding box center [1395, 158] width 272 height 33
click at [1284, 142] on select "Peso (g) Calorías (kcal) Energía KJ (kj) Grasa Total (g) Grasa Saturada (g) Gra…" at bounding box center [1395, 158] width 272 height 33
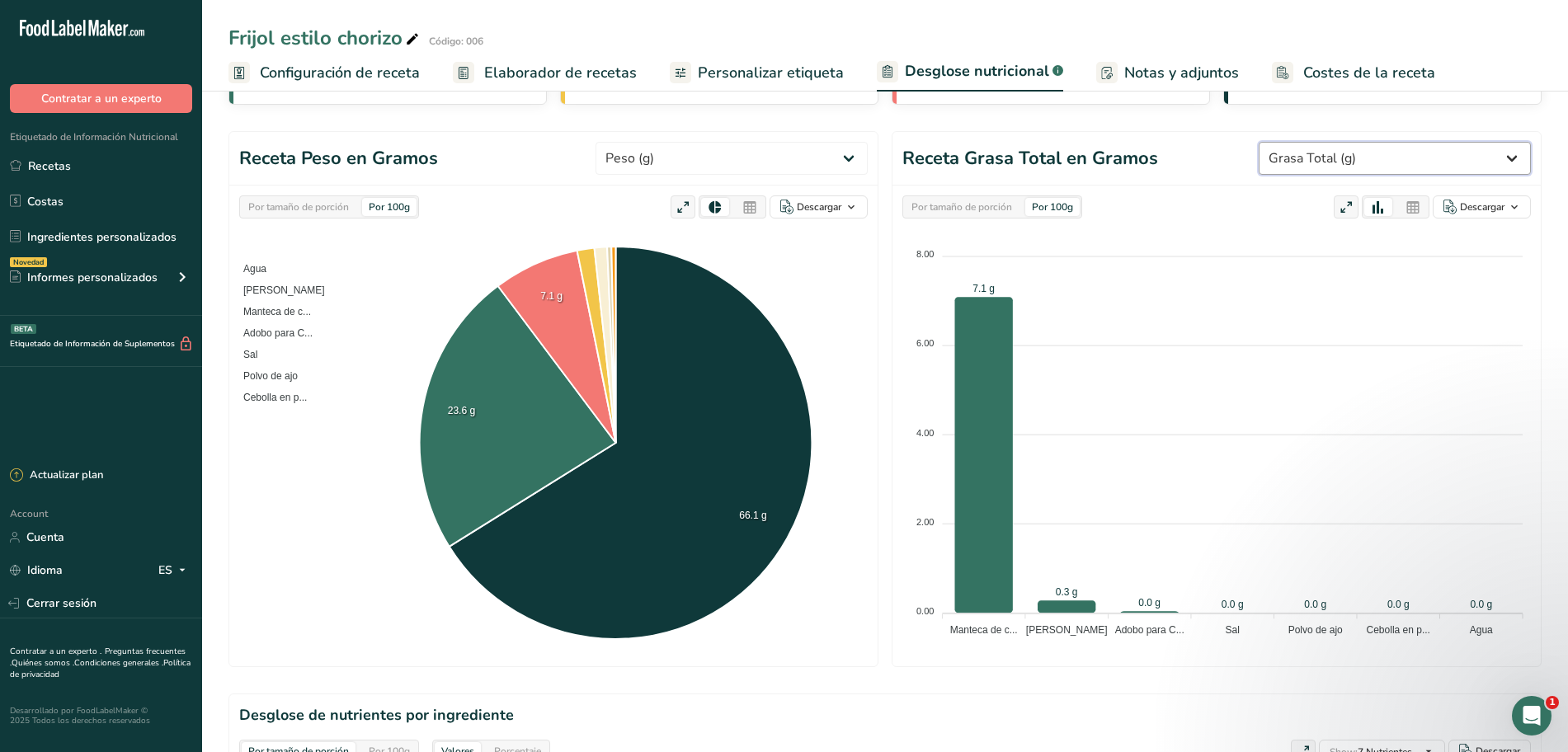
click at [1505, 156] on select "Peso (g) Calorías (kcal) Energía KJ (kj) Grasa Total (g) Grasa Saturada (g) Gra…" at bounding box center [1395, 158] width 272 height 33
click at [1284, 142] on select "Peso (g) Calorías (kcal) Energía KJ (kj) Grasa Total (g) Grasa Saturada (g) Gra…" at bounding box center [1395, 158] width 272 height 33
click at [1497, 165] on select "Peso (g) Calorías (kcal) Energía KJ (kj) Grasa Total (g) Grasa Saturada (g) Gra…" at bounding box center [1395, 158] width 272 height 33
click at [1284, 142] on select "Peso (g) Calorías (kcal) Energía KJ (kj) Grasa Total (g) Grasa Saturada (g) Gra…" at bounding box center [1395, 158] width 272 height 33
click at [1493, 163] on select "Peso (g) Calorías (kcal) Energía KJ (kj) Grasa Total (g) Grasa Saturada (g) Gra…" at bounding box center [1395, 158] width 272 height 33
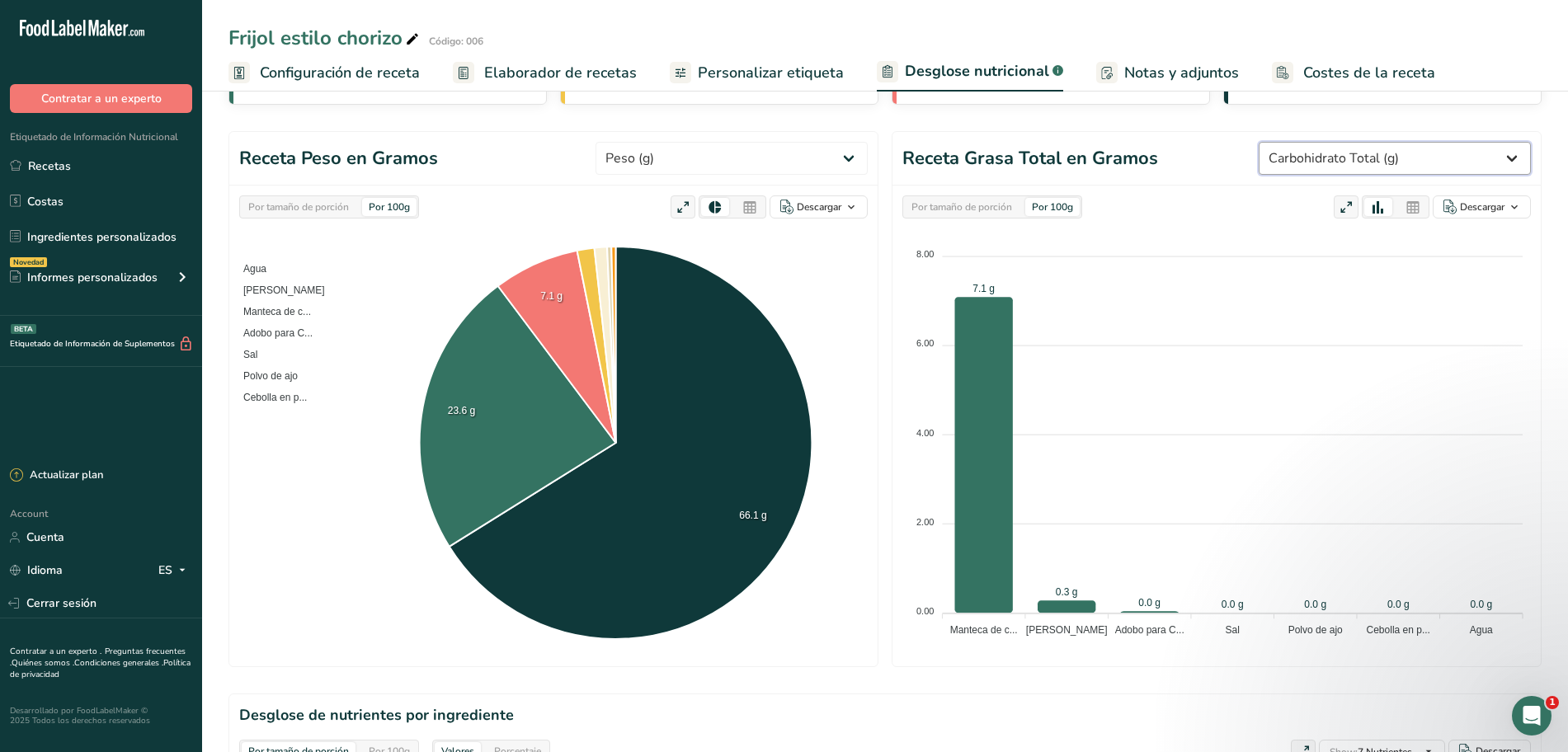
click at [1284, 142] on select "Peso (g) Calorías (kcal) Energía KJ (kj) Grasa Total (g) Grasa Saturada (g) Gra…" at bounding box center [1395, 158] width 272 height 33
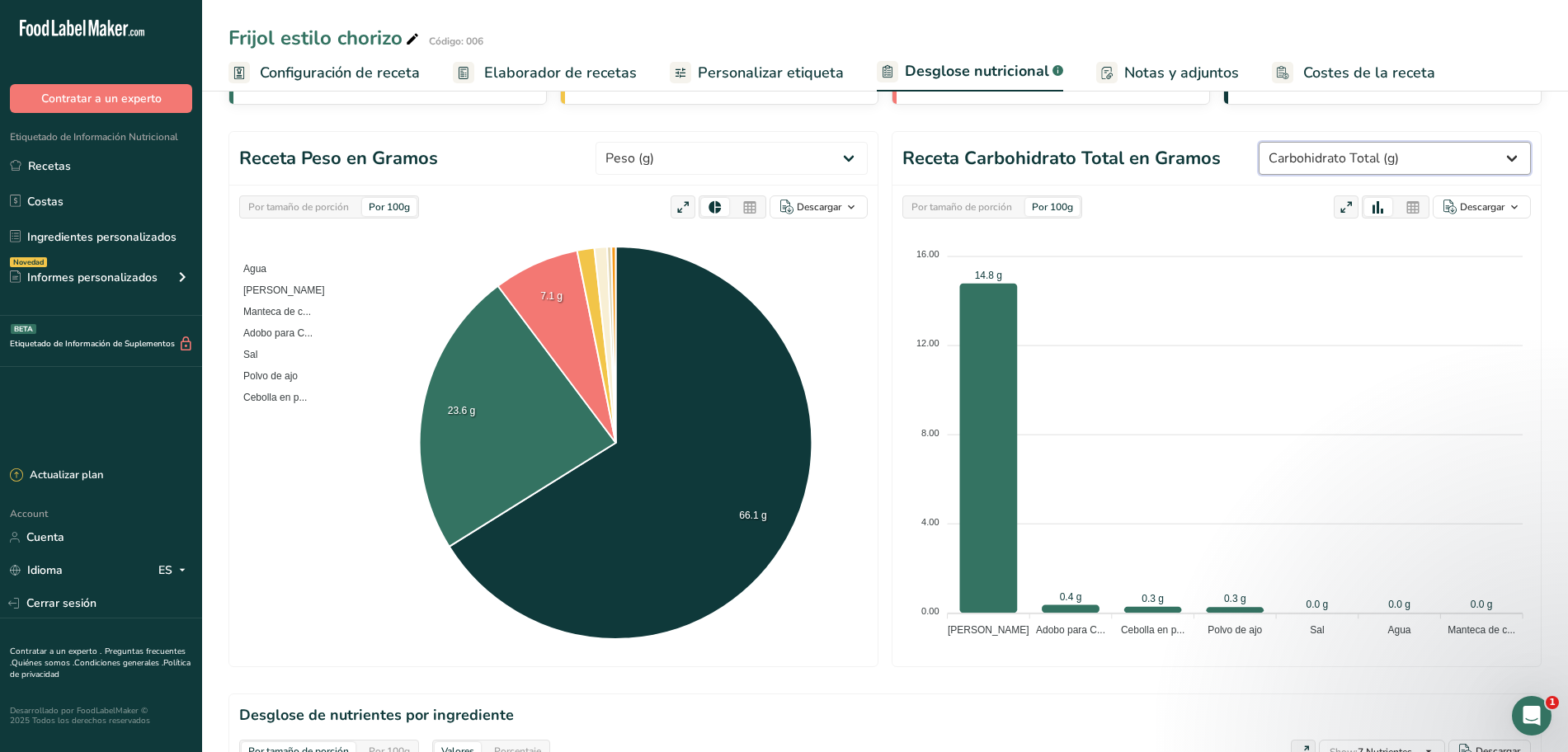
click at [1513, 157] on select "Peso (g) Calorías (kcal) Energía KJ (kj) Grasa Total (g) Grasa Saturada (g) Gra…" at bounding box center [1395, 158] width 272 height 33
select select "Total Fat"
click at [1284, 142] on select "Peso (g) Calorías (kcal) Energía KJ (kj) Grasa Total (g) Grasa Saturada (g) Gra…" at bounding box center [1395, 158] width 272 height 33
